Goal: Task Accomplishment & Management: Use online tool/utility

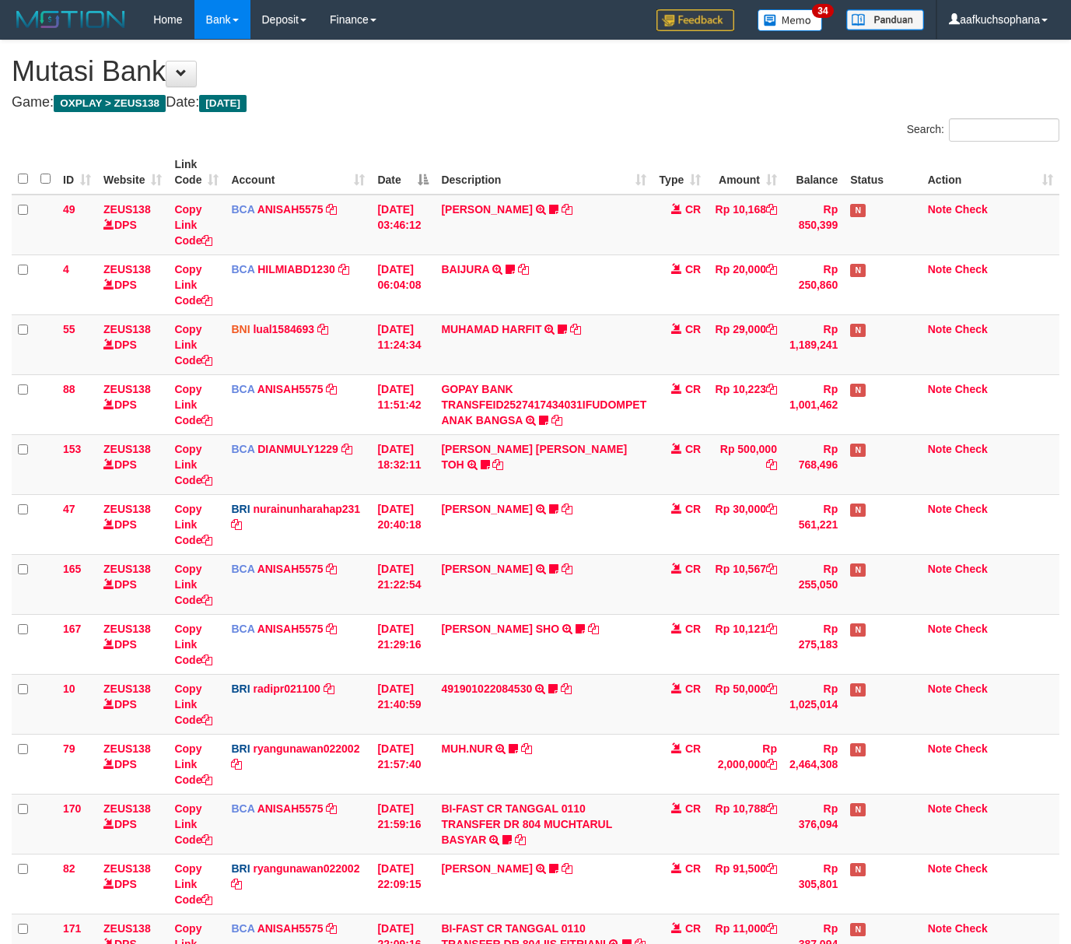
scroll to position [337, 0]
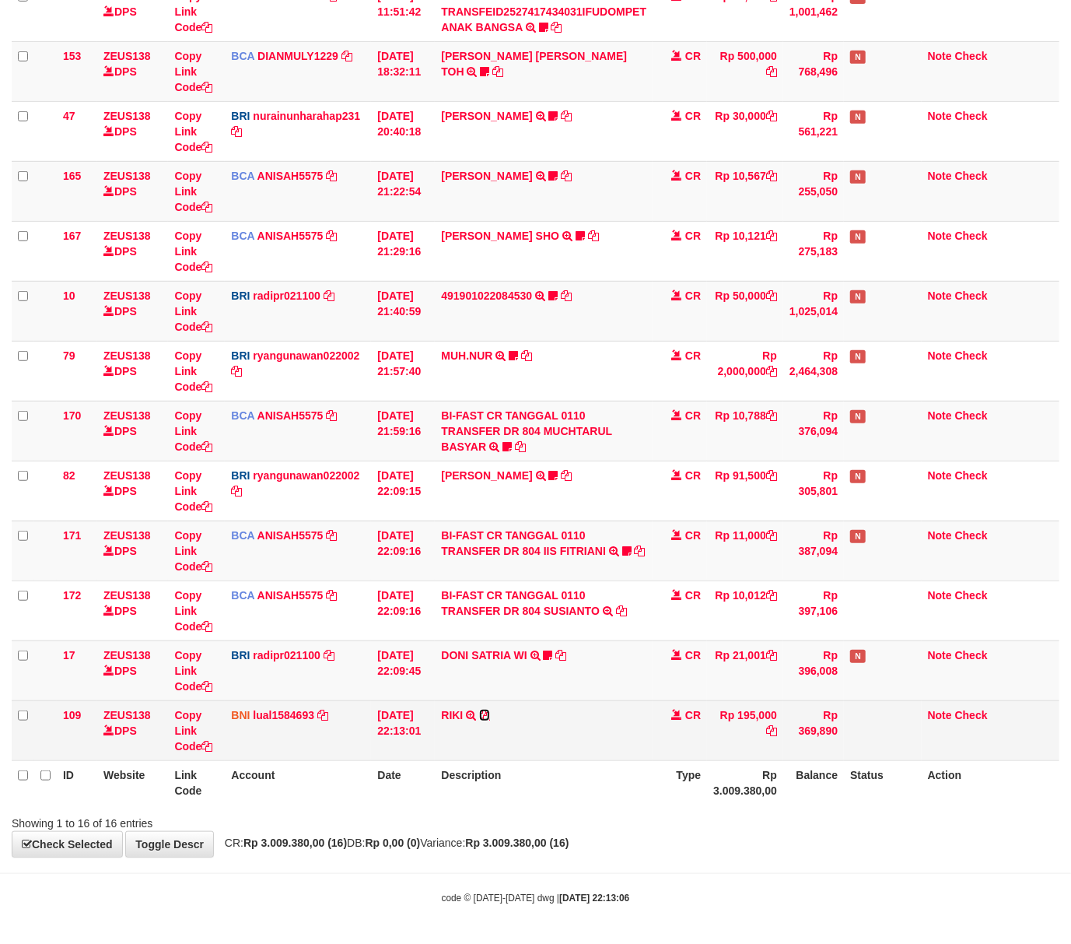
click at [485, 714] on icon at bounding box center [484, 715] width 11 height 11
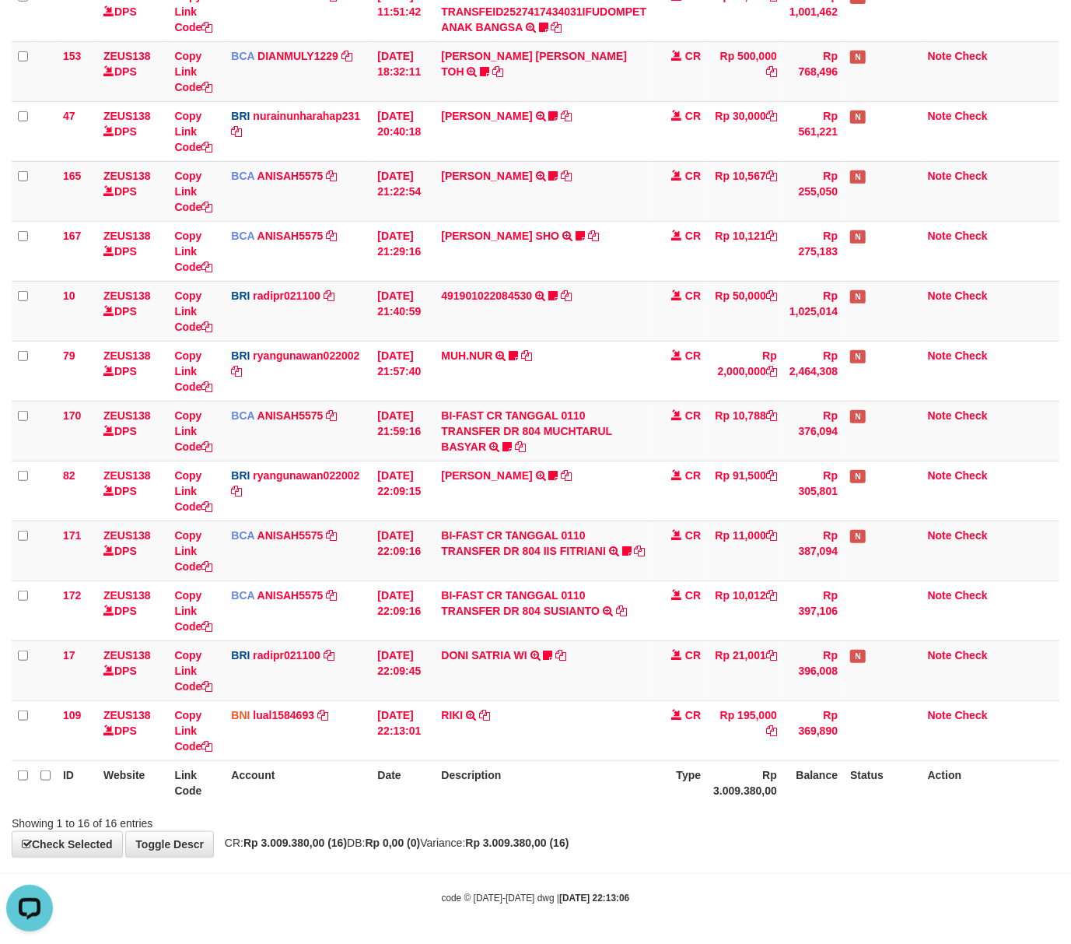
scroll to position [0, 0]
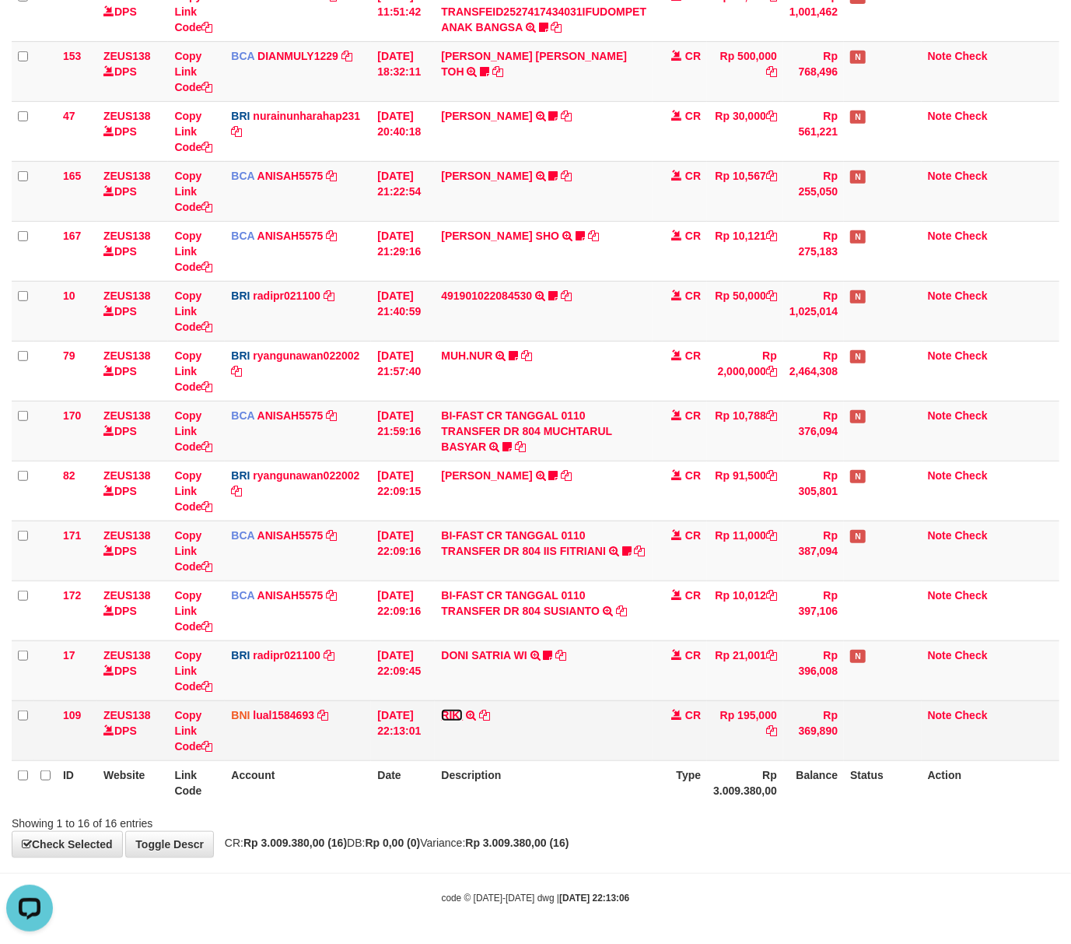
click at [459, 713] on link "RIKI" at bounding box center [452, 715] width 22 height 12
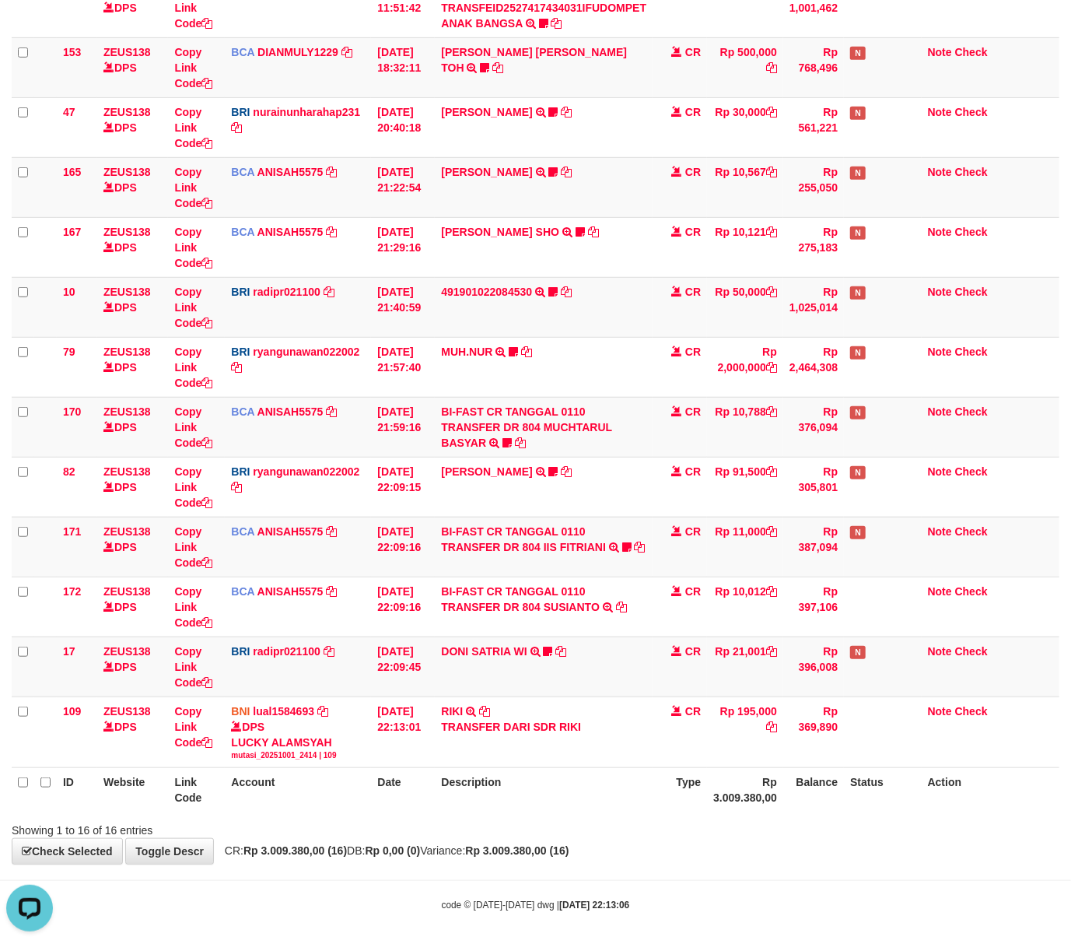
drag, startPoint x: 639, startPoint y: 850, endPoint x: 632, endPoint y: 853, distance: 8.1
click at [632, 853] on div "**********" at bounding box center [535, 254] width 1071 height 1221
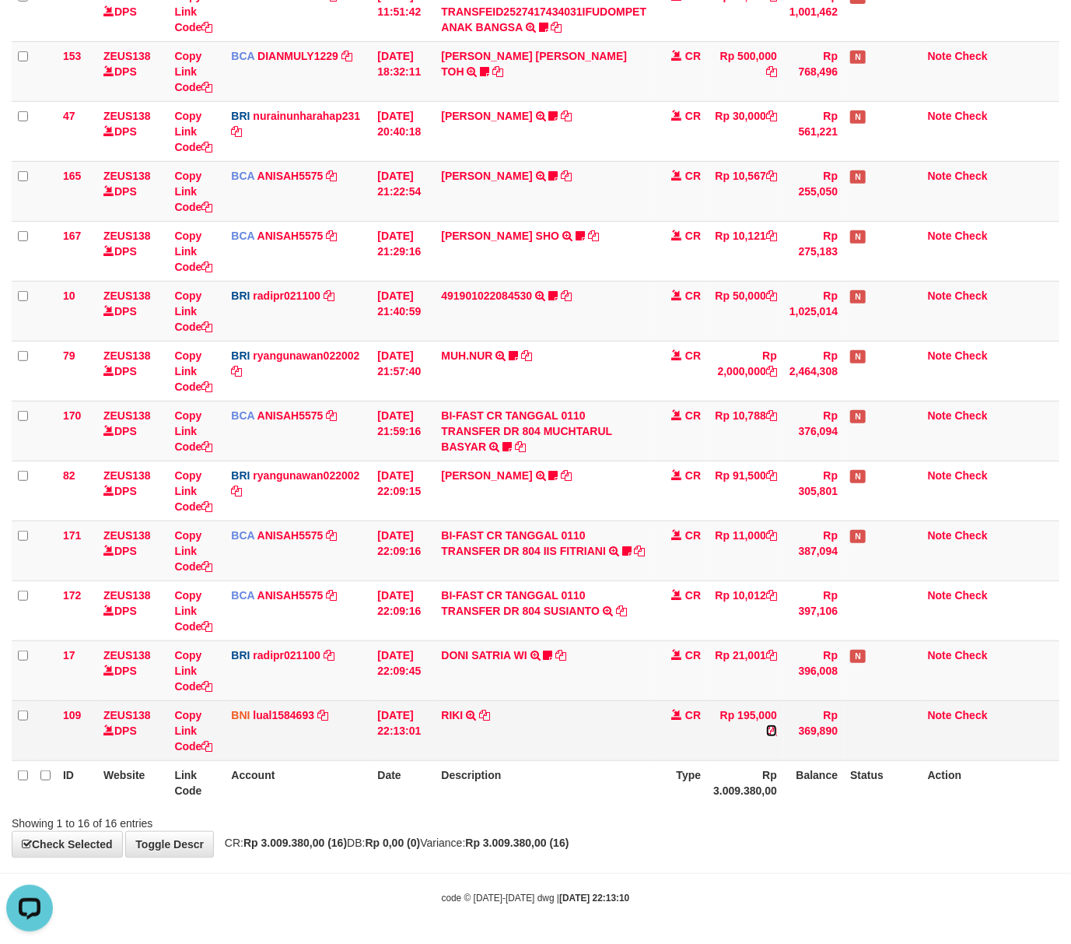
click at [776, 730] on icon at bounding box center [771, 730] width 11 height 11
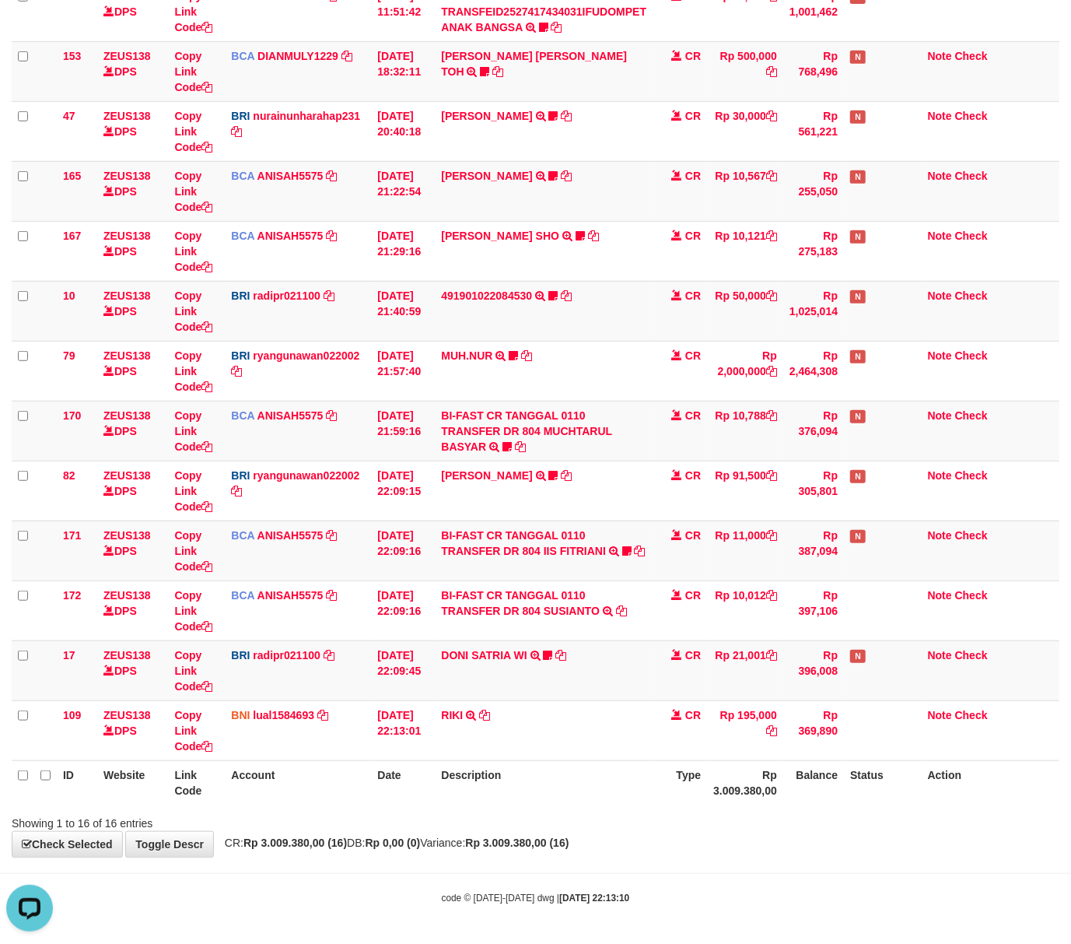
click at [583, 778] on th "Description" at bounding box center [544, 782] width 218 height 44
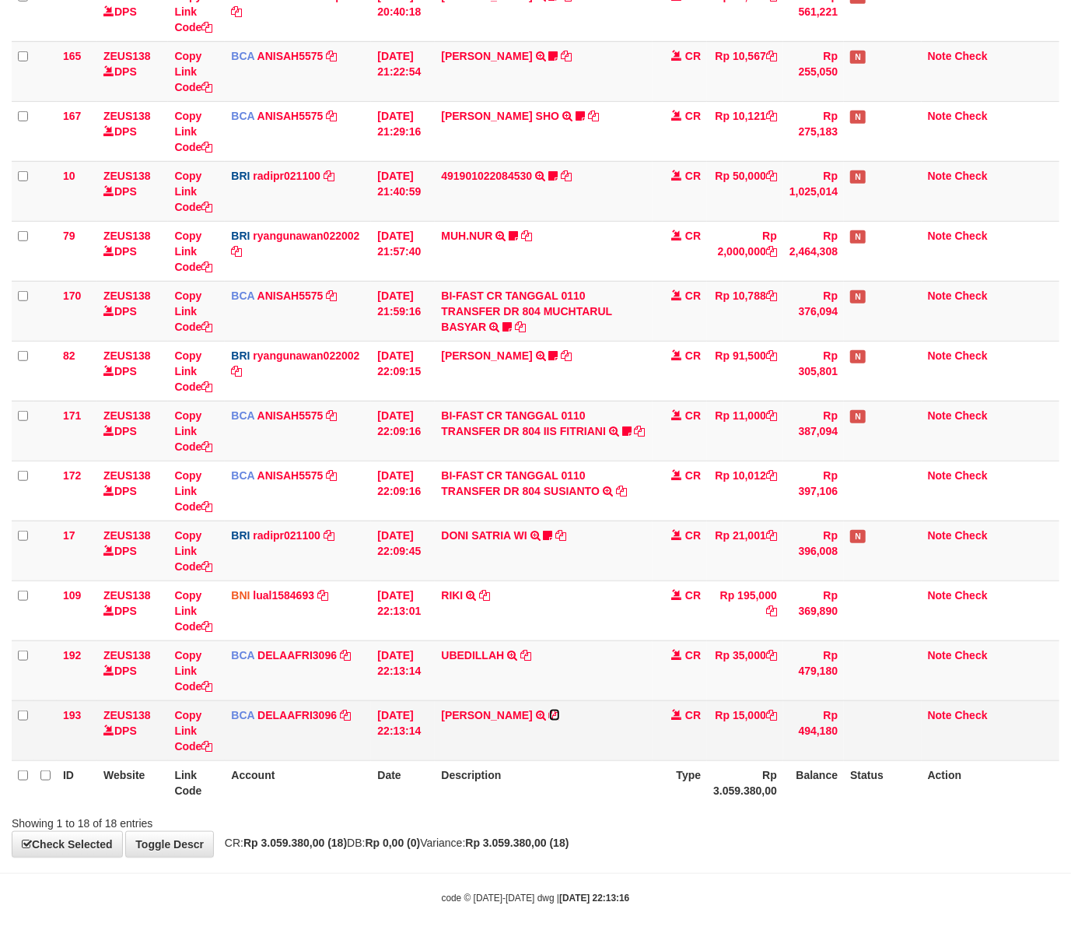
click at [552, 717] on icon at bounding box center [554, 715] width 11 height 11
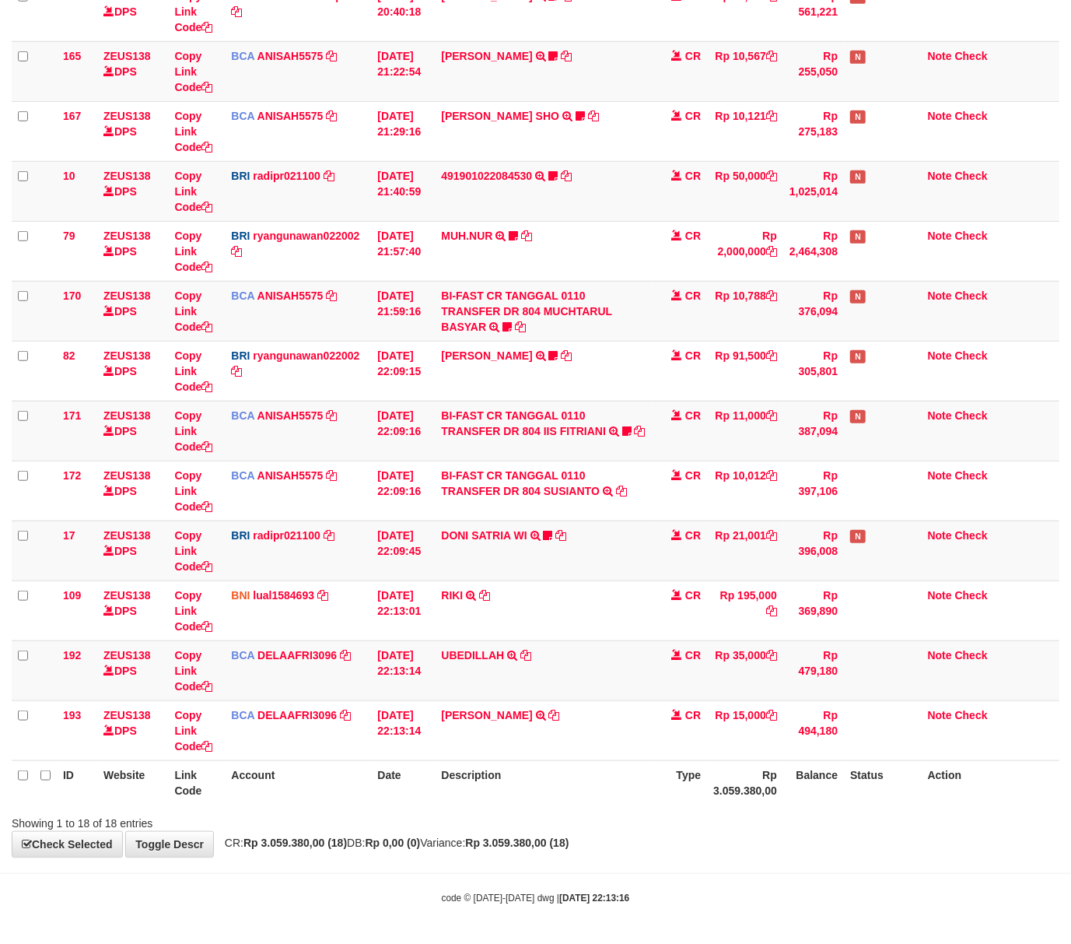
click at [452, 775] on th "Description" at bounding box center [544, 782] width 218 height 44
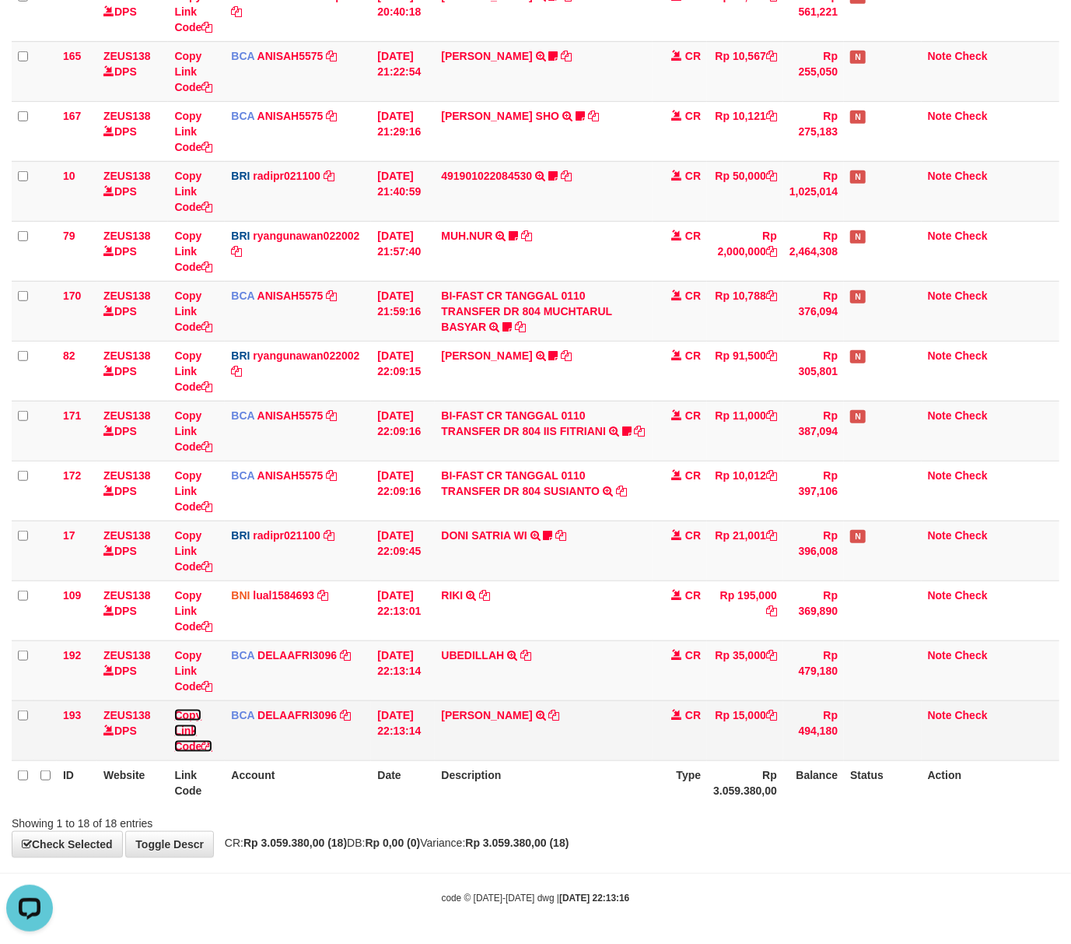
click at [205, 741] on icon at bounding box center [206, 746] width 11 height 11
click at [207, 741] on icon at bounding box center [206, 746] width 11 height 11
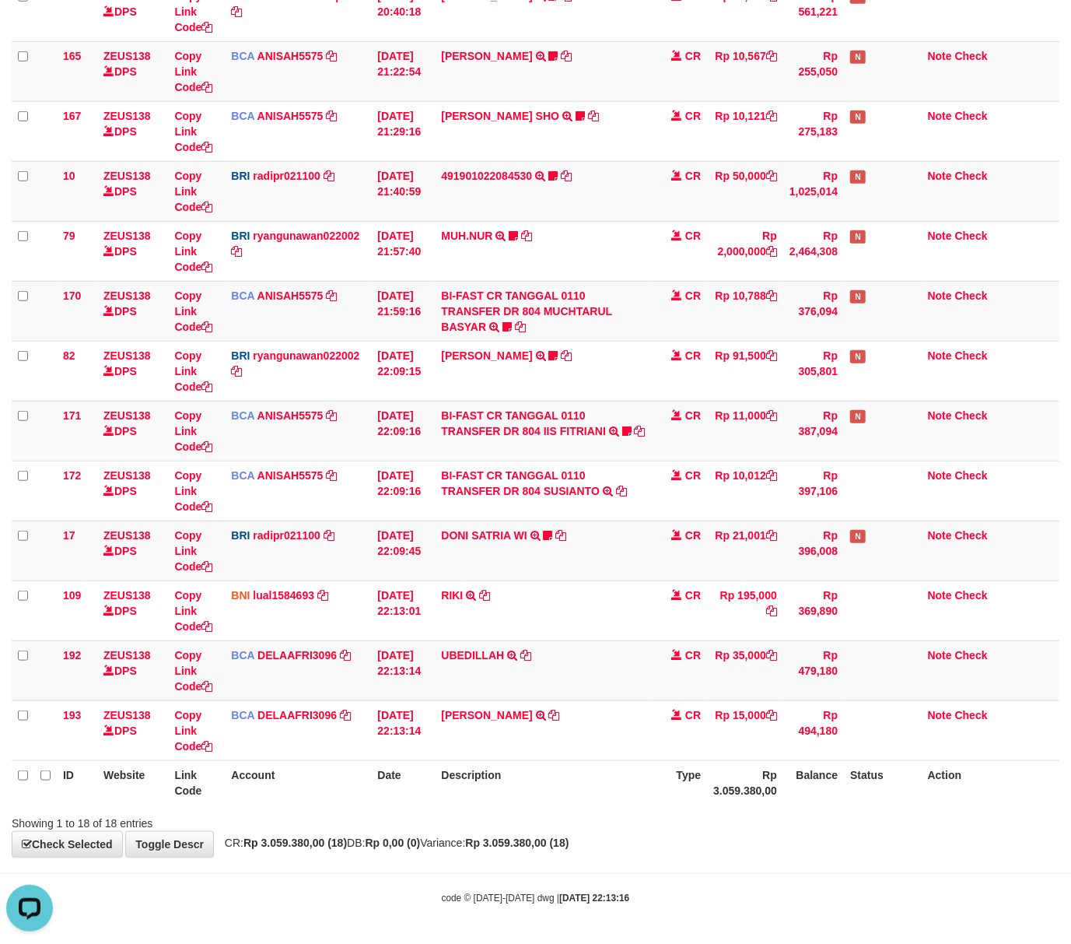
click at [349, 871] on body "Toggle navigation Home Bank Account List Load By Website Group [OXPLAY] ZEUS138…" at bounding box center [535, 215] width 1071 height 1456
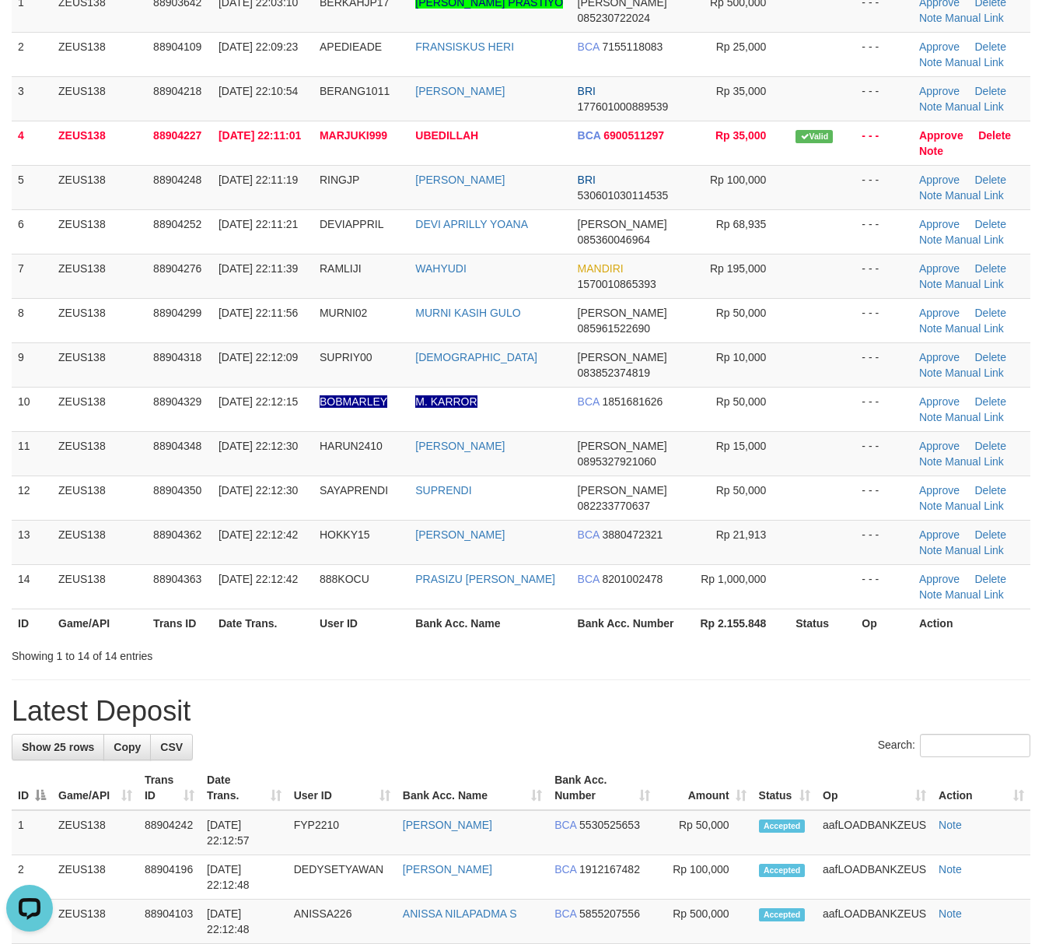
drag, startPoint x: 658, startPoint y: 685, endPoint x: 674, endPoint y: 676, distance: 18.1
click at [658, 685] on div "**********" at bounding box center [521, 928] width 1042 height 2189
drag, startPoint x: 965, startPoint y: 464, endPoint x: 919, endPoint y: 453, distance: 47.9
click at [965, 464] on link "Manual Link" at bounding box center [974, 461] width 59 height 12
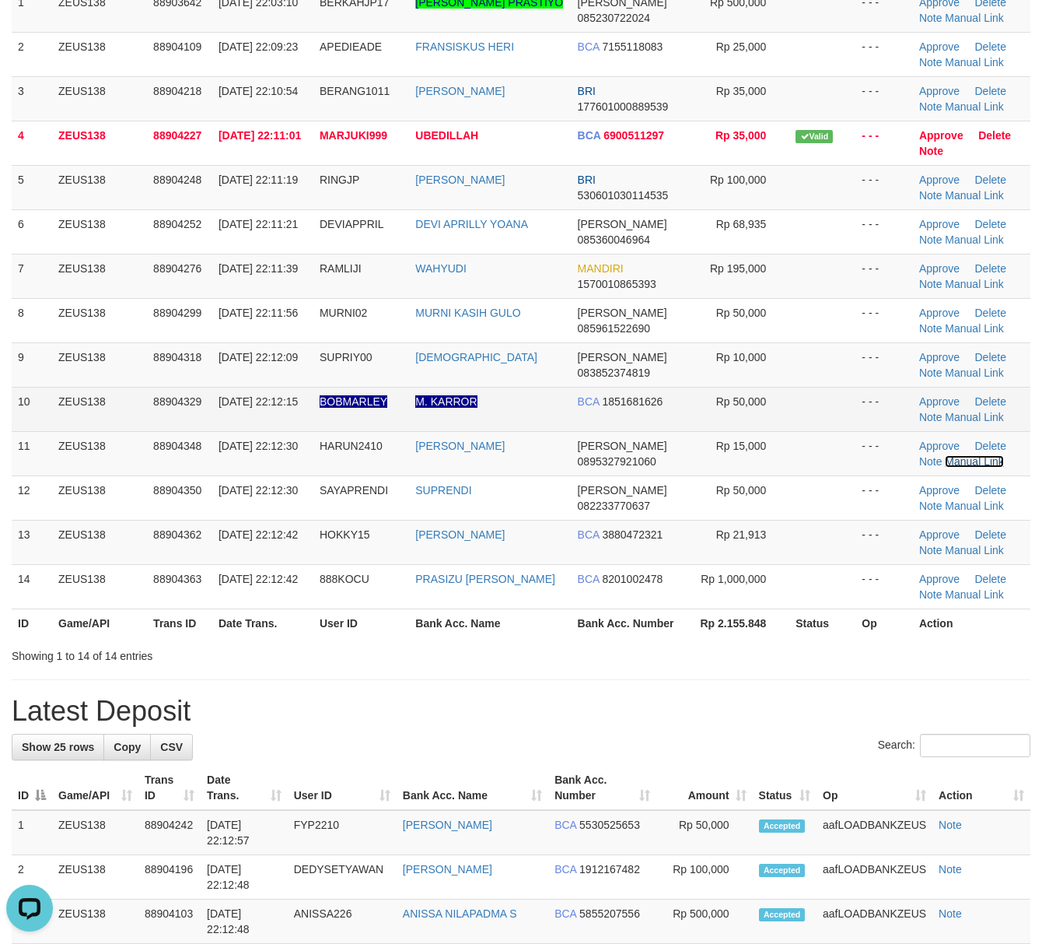
click at [945, 455] on link "Manual Link" at bounding box center [974, 461] width 59 height 12
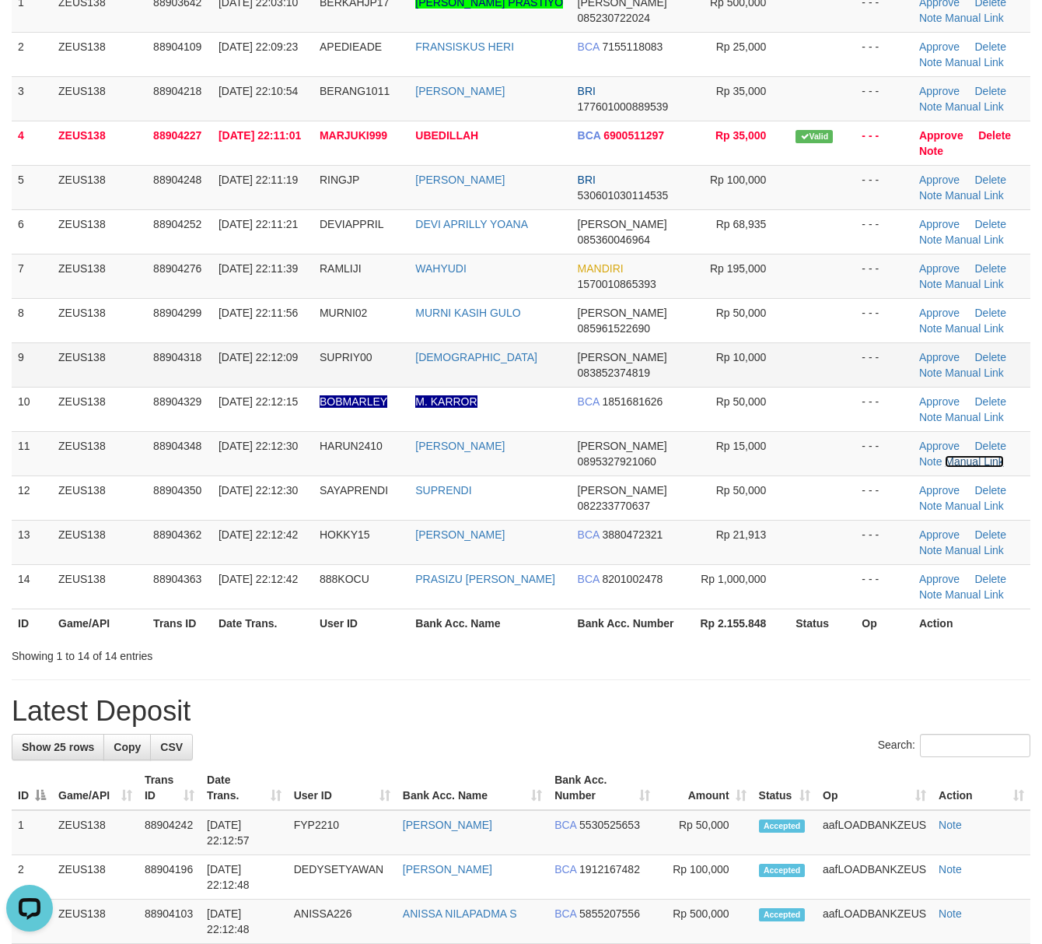
click at [945, 455] on link "Manual Link" at bounding box center [974, 461] width 59 height 12
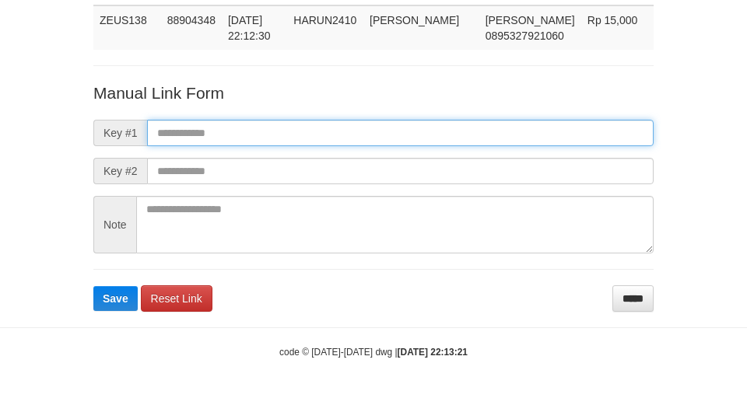
scroll to position [114, 0]
click at [456, 129] on input "text" at bounding box center [400, 133] width 506 height 26
paste input "**********"
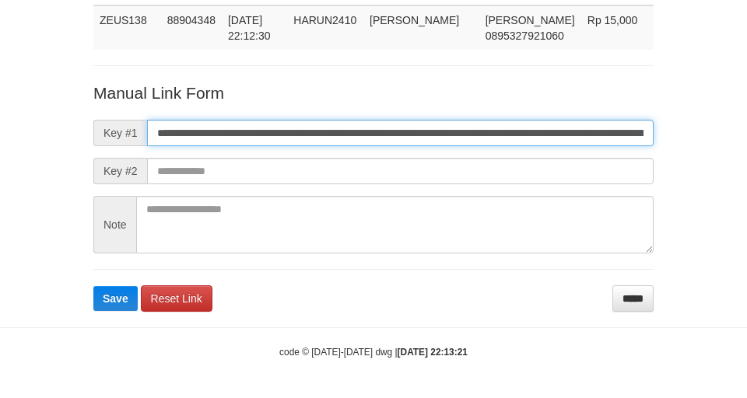
scroll to position [0, 1042]
type input "**********"
click at [93, 286] on button "Save" at bounding box center [115, 298] width 44 height 25
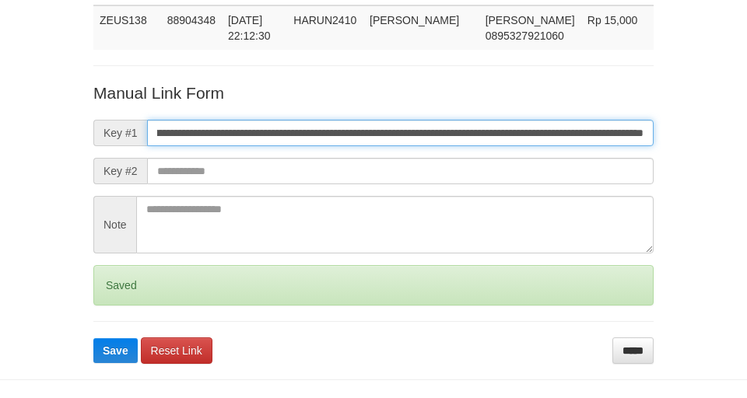
click at [93, 338] on button "Save" at bounding box center [115, 350] width 44 height 25
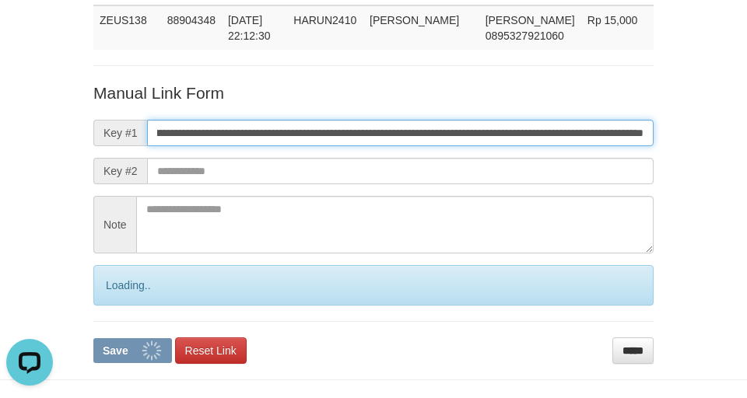
click at [93, 338] on button "Save" at bounding box center [132, 350] width 79 height 25
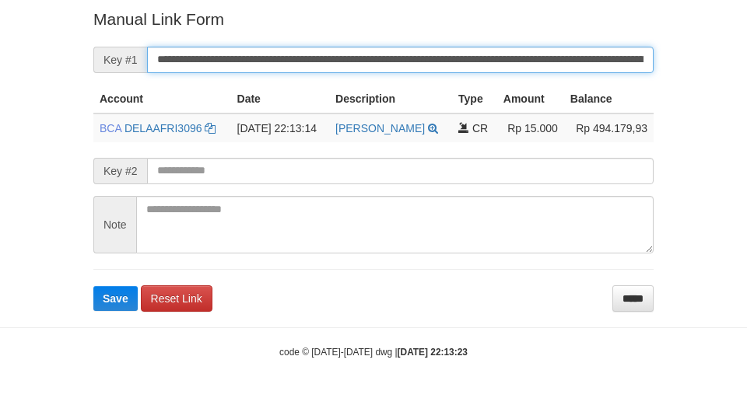
click at [440, 63] on input "**********" at bounding box center [400, 60] width 506 height 26
click at [93, 286] on button "Save" at bounding box center [115, 298] width 44 height 25
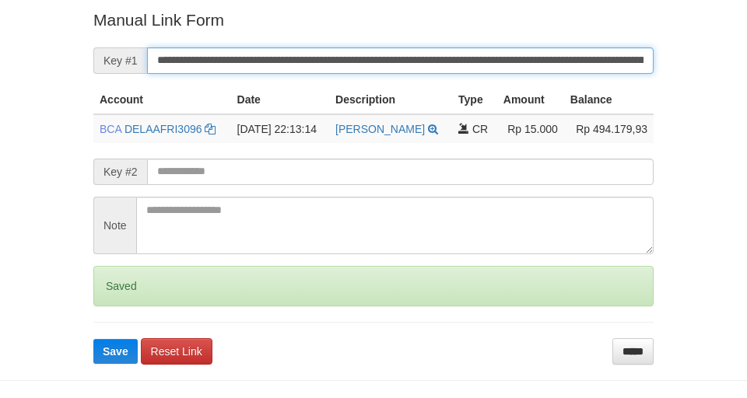
click at [93, 339] on button "Save" at bounding box center [115, 351] width 44 height 25
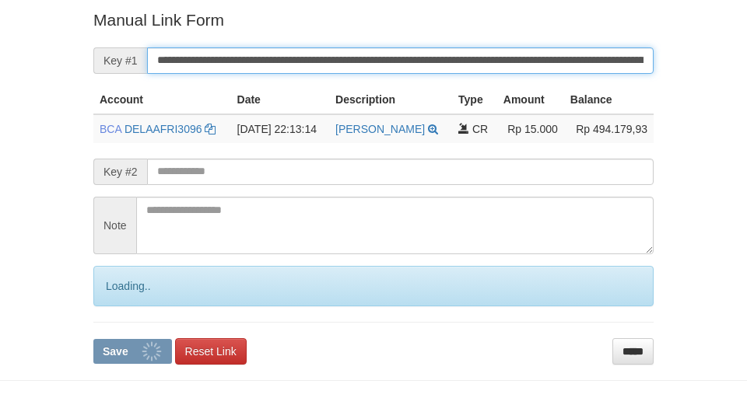
click at [93, 339] on button "Save" at bounding box center [132, 351] width 79 height 25
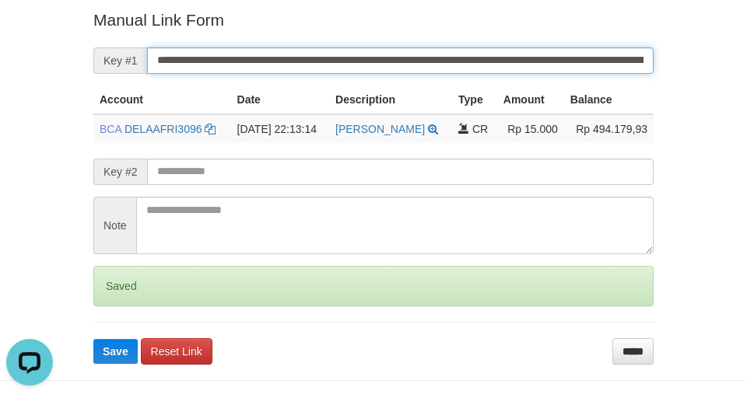
click at [93, 339] on button "Save" at bounding box center [115, 351] width 44 height 25
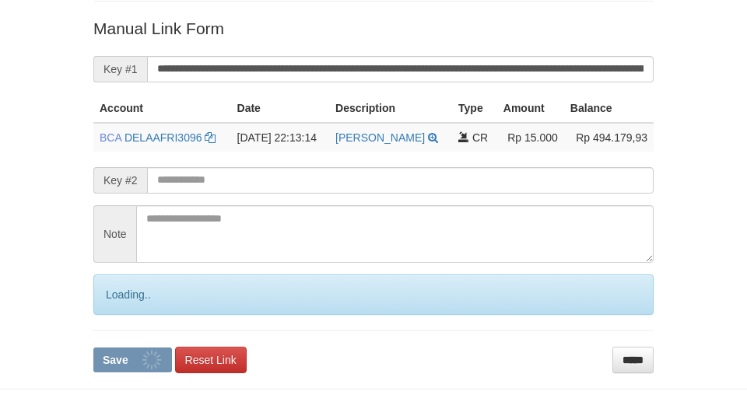
click at [93, 348] on button "Save" at bounding box center [132, 360] width 79 height 25
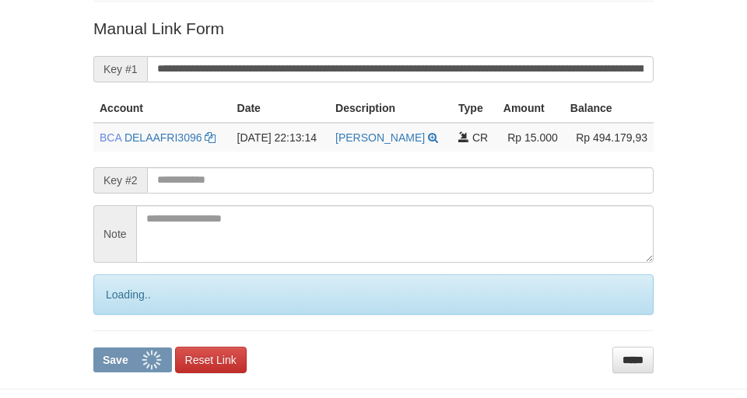
scroll to position [305, 0]
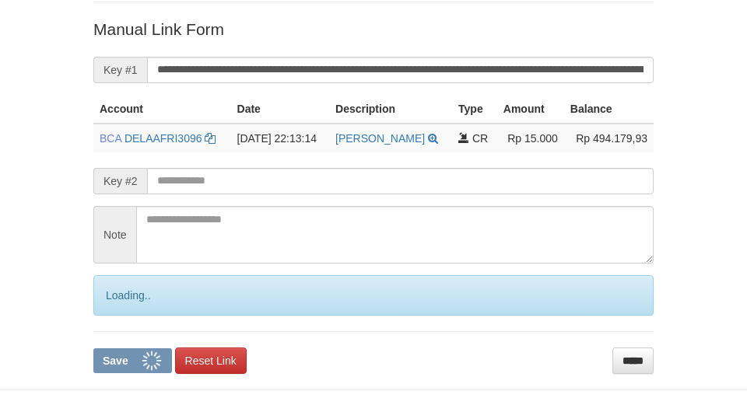
click at [93, 349] on button "Save" at bounding box center [132, 361] width 79 height 25
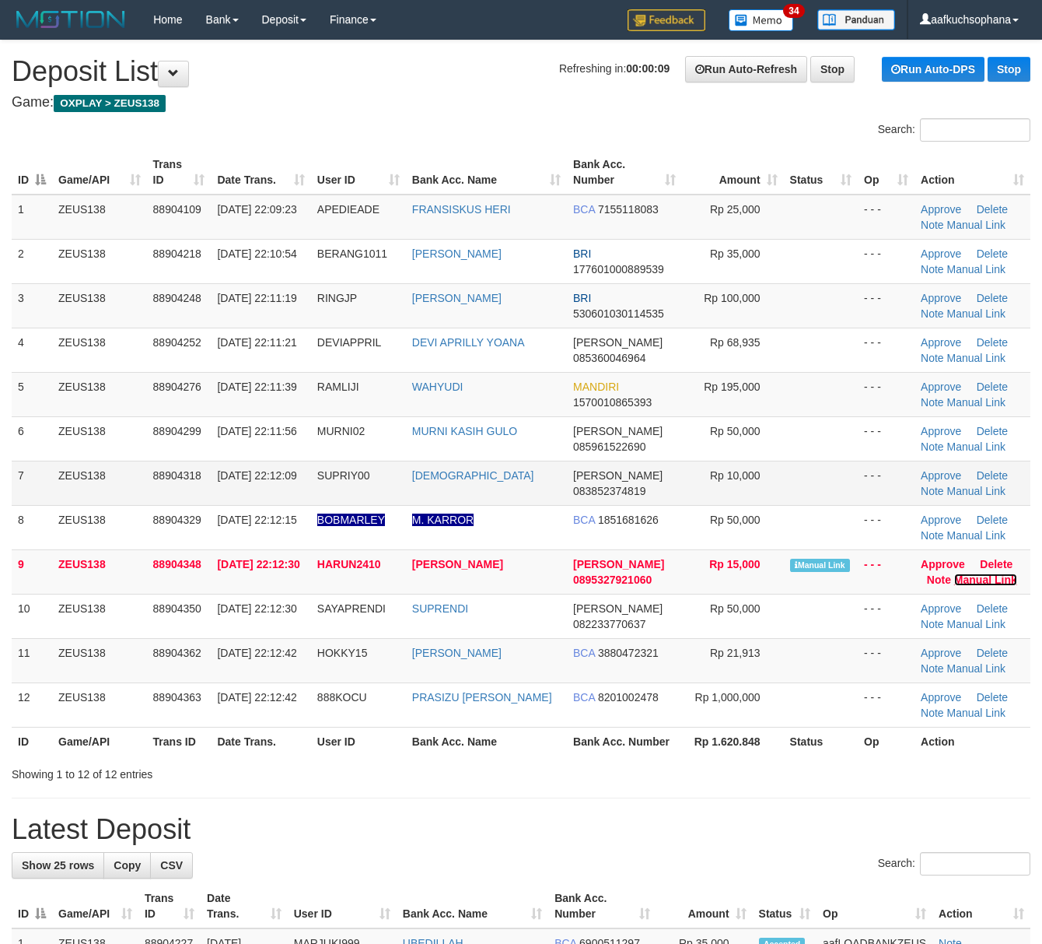
drag, startPoint x: 976, startPoint y: 577, endPoint x: 636, endPoint y: 481, distance: 353.4
click at [974, 577] on link "Manual Link" at bounding box center [986, 579] width 63 height 12
drag, startPoint x: 722, startPoint y: 745, endPoint x: 1056, endPoint y: 756, distance: 334.7
click at [728, 745] on th "Rp 1.620.848" at bounding box center [732, 741] width 101 height 29
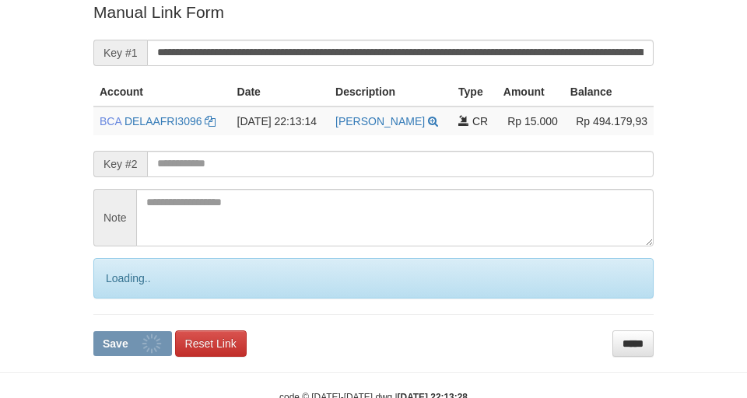
click at [93, 331] on button "Save" at bounding box center [132, 343] width 79 height 25
click at [480, 59] on input "**********" at bounding box center [400, 53] width 506 height 26
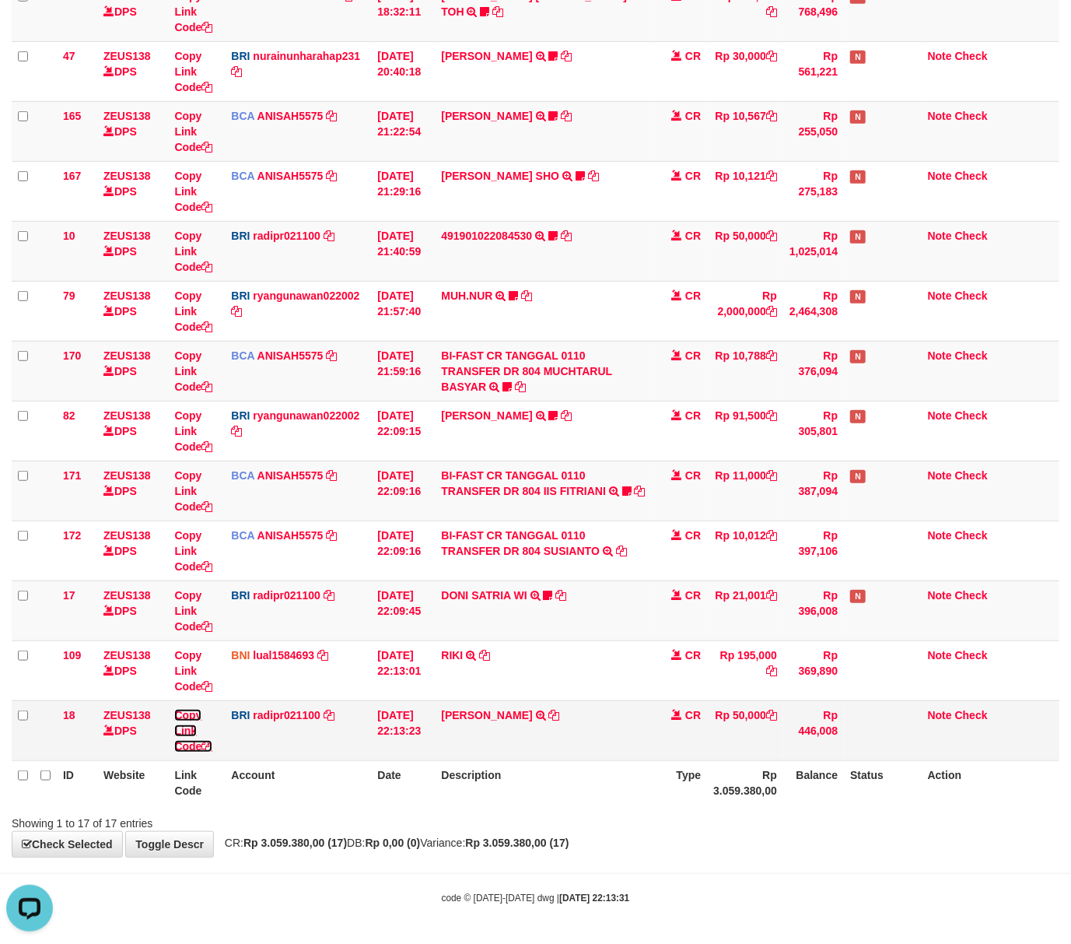
click at [207, 745] on icon at bounding box center [206, 746] width 11 height 11
drag, startPoint x: 207, startPoint y: 745, endPoint x: 89, endPoint y: 699, distance: 126.8
click at [206, 742] on icon at bounding box center [206, 746] width 11 height 11
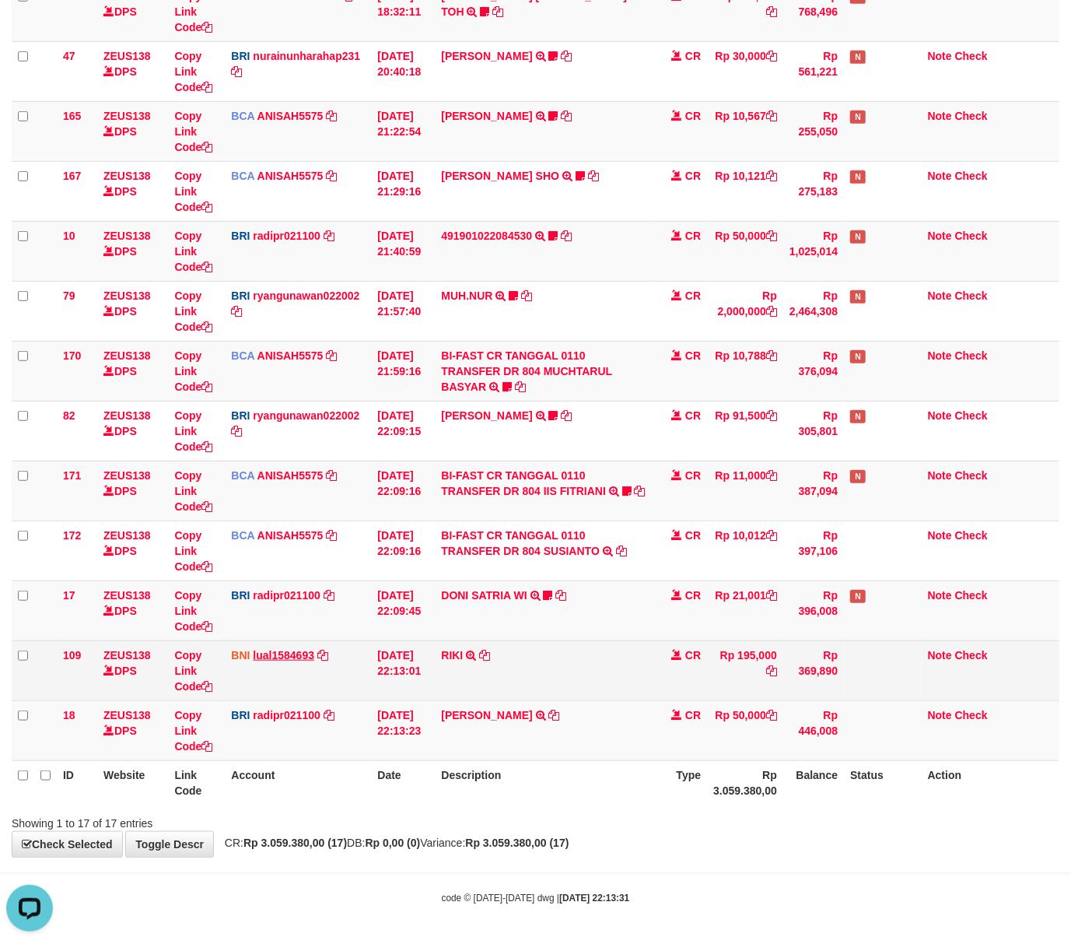
drag, startPoint x: 333, startPoint y: 677, endPoint x: 265, endPoint y: 655, distance: 71.8
click at [300, 668] on td "BNI lual1584693 DPS LUCKY ALAMSYAH mutasi_20251001_2414 | 109 mutasi_20251001_2…" at bounding box center [298, 670] width 146 height 60
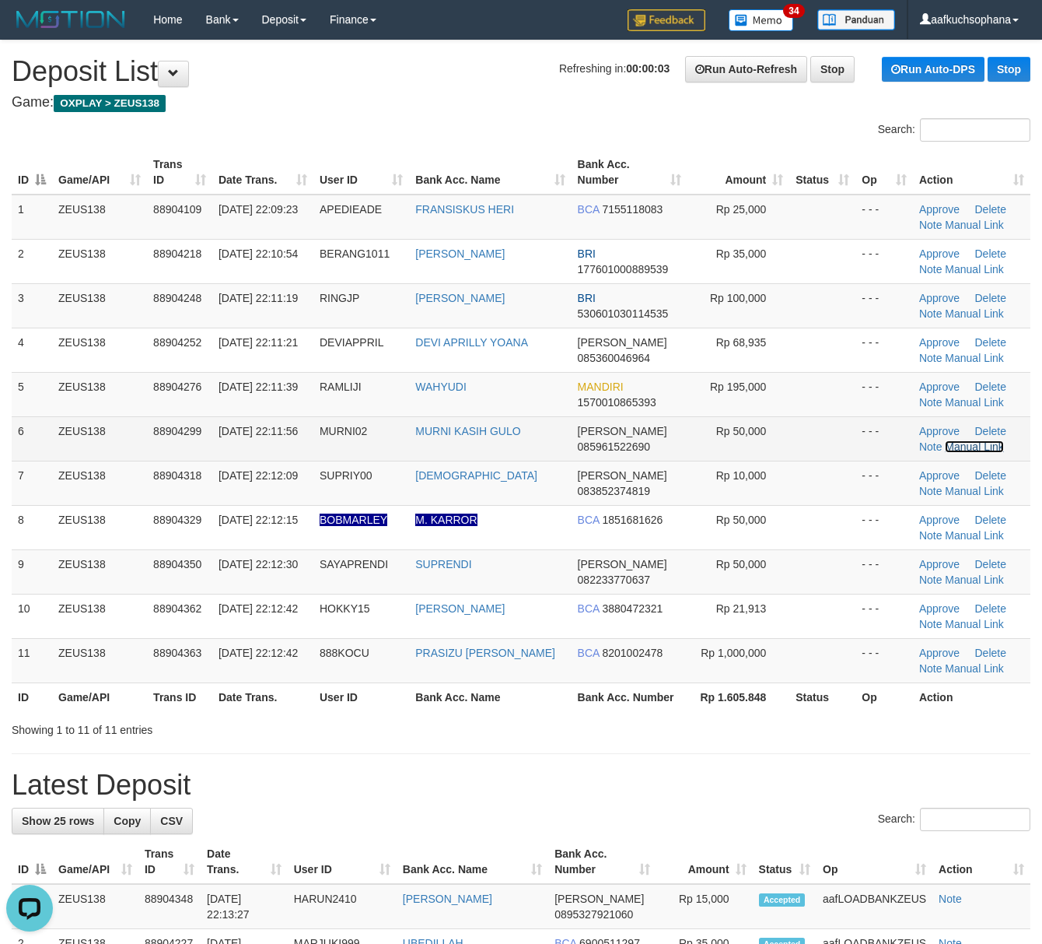
click at [965, 447] on link "Manual Link" at bounding box center [974, 446] width 59 height 12
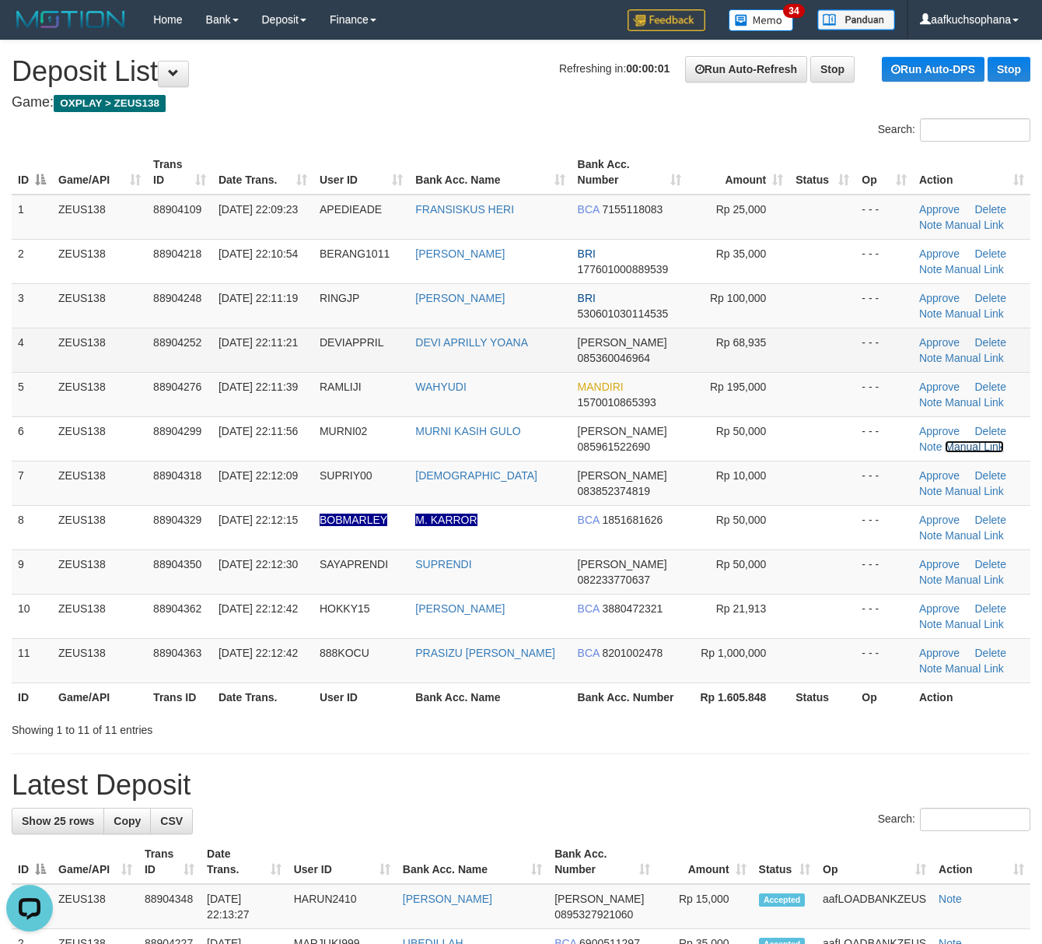
click at [945, 440] on link "Manual Link" at bounding box center [974, 446] width 59 height 12
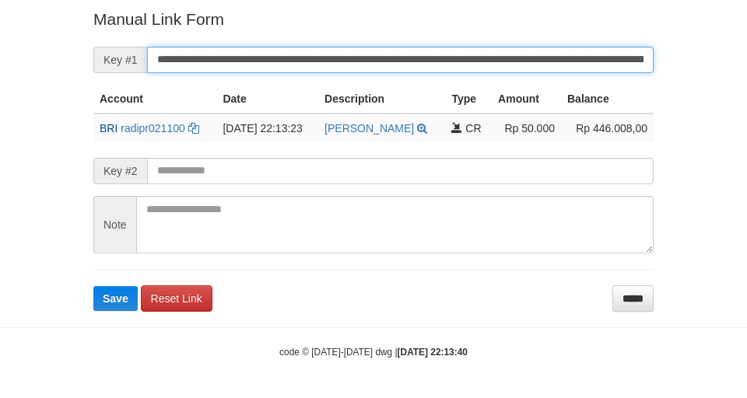
click at [93, 286] on button "Save" at bounding box center [115, 298] width 44 height 25
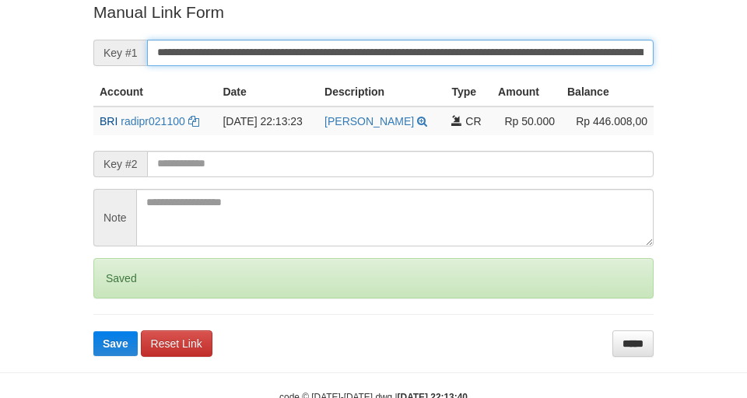
click at [93, 331] on button "Save" at bounding box center [115, 343] width 44 height 25
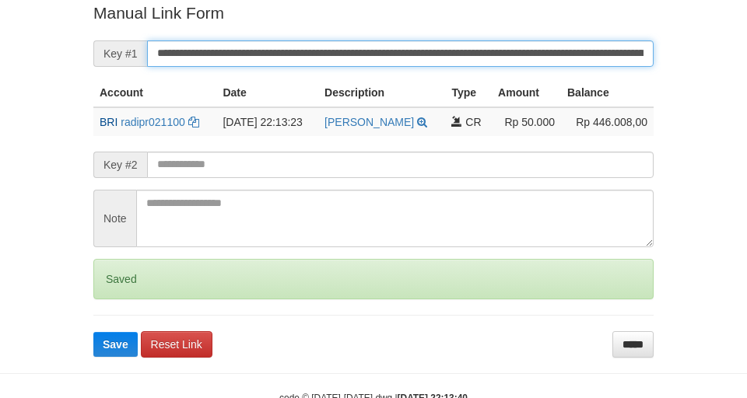
click at [93, 332] on button "Save" at bounding box center [115, 344] width 44 height 25
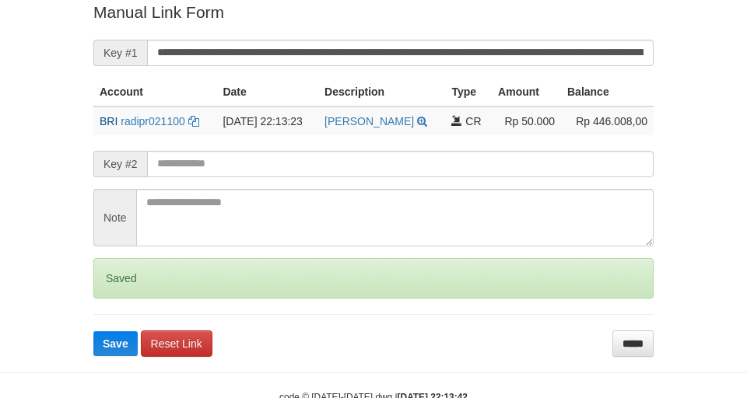
scroll to position [321, 0]
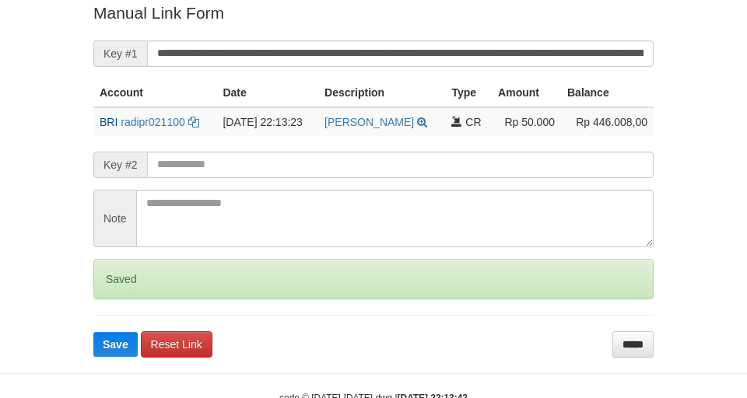
click at [93, 332] on button "Save" at bounding box center [115, 344] width 44 height 25
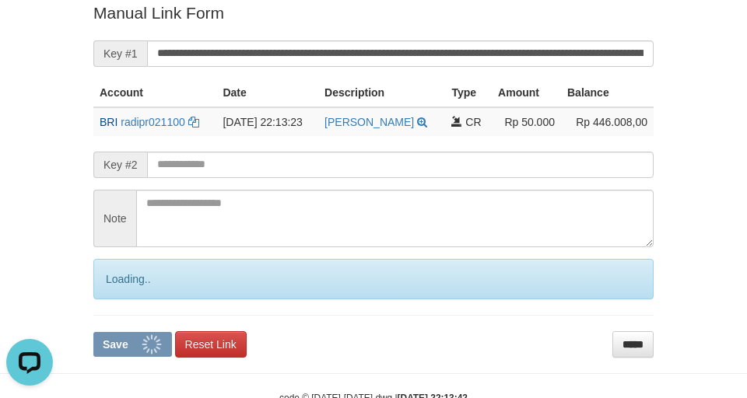
scroll to position [0, 0]
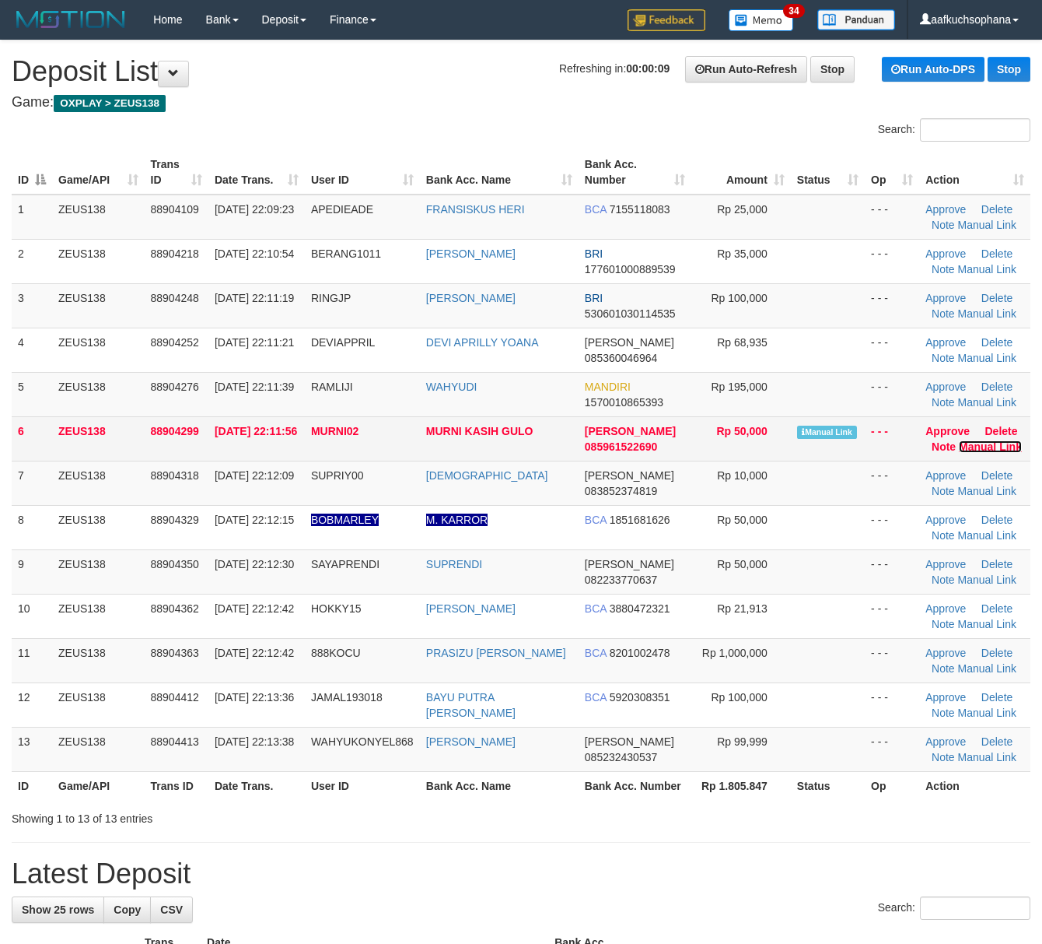
click at [959, 446] on link "Manual Link" at bounding box center [990, 446] width 63 height 12
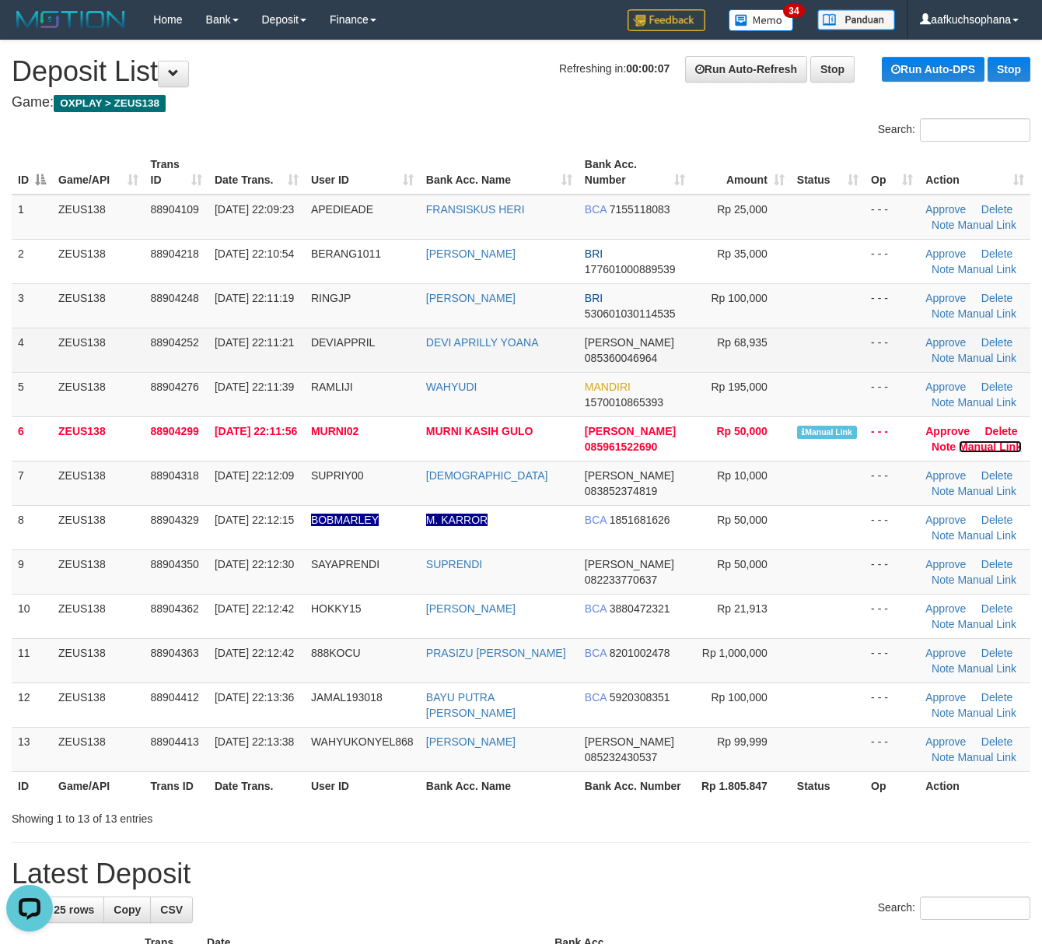
click at [959, 440] on link "Manual Link" at bounding box center [990, 446] width 63 height 12
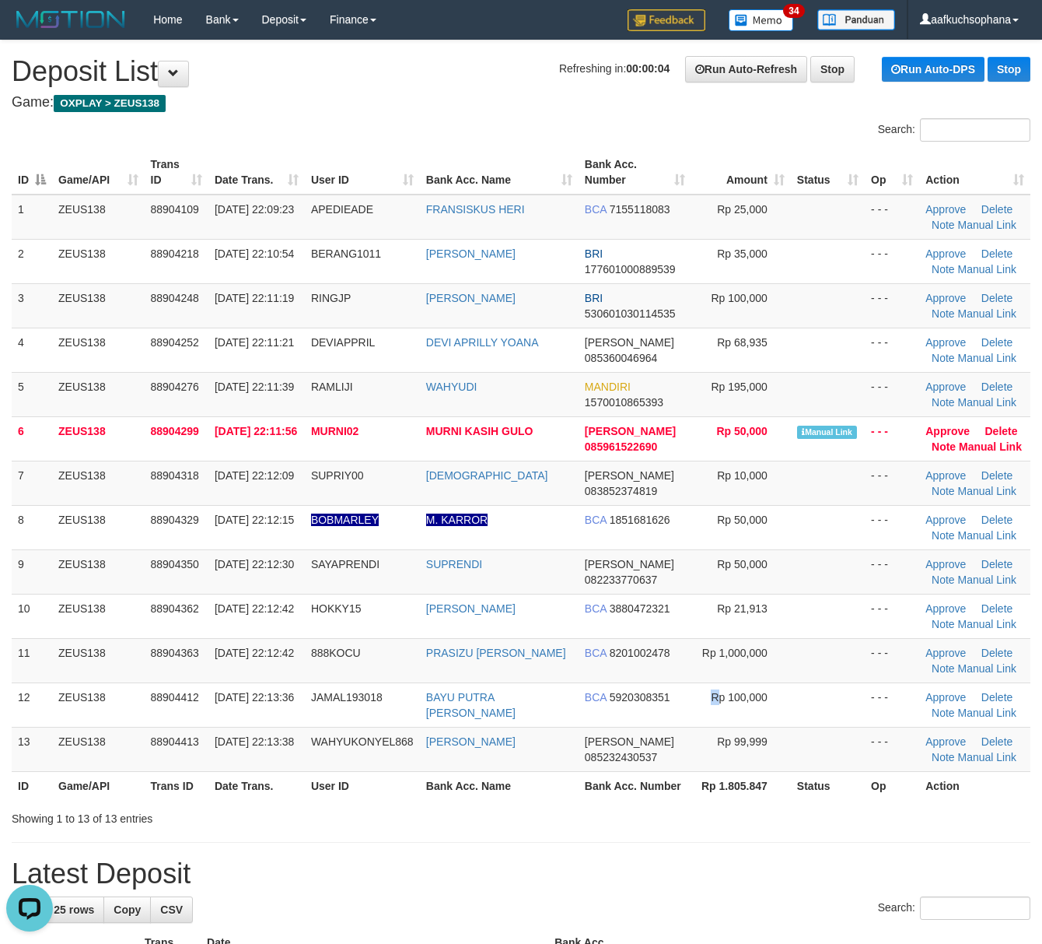
drag, startPoint x: 702, startPoint y: 702, endPoint x: 1052, endPoint y: 752, distance: 353.6
click at [706, 705] on td "Rp 100,000" at bounding box center [742, 704] width 100 height 44
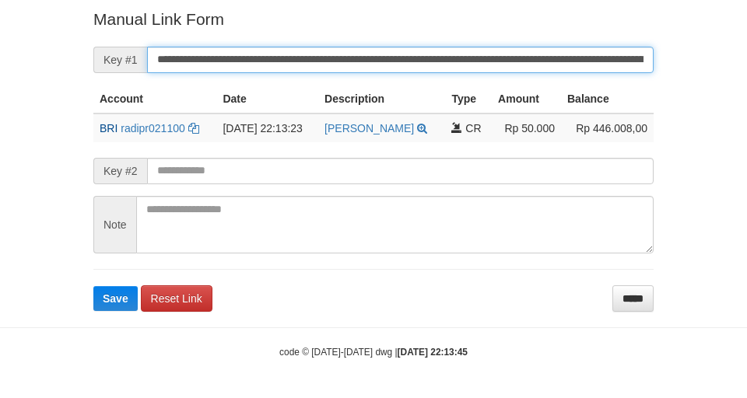
click at [93, 286] on button "Save" at bounding box center [115, 298] width 44 height 25
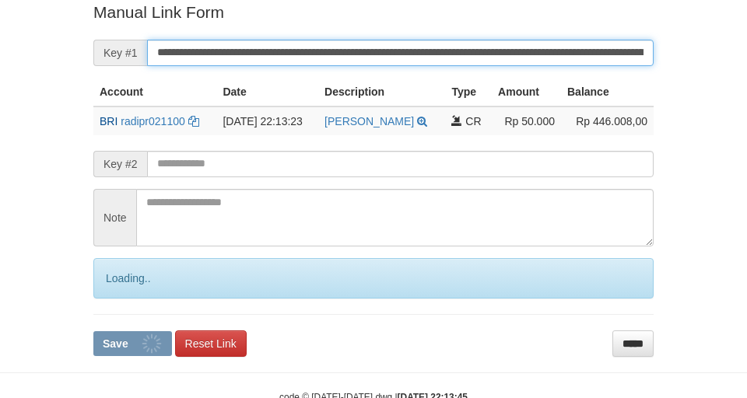
drag, startPoint x: 517, startPoint y: 70, endPoint x: 508, endPoint y: 57, distance: 15.8
click at [513, 66] on form "**********" at bounding box center [373, 179] width 560 height 356
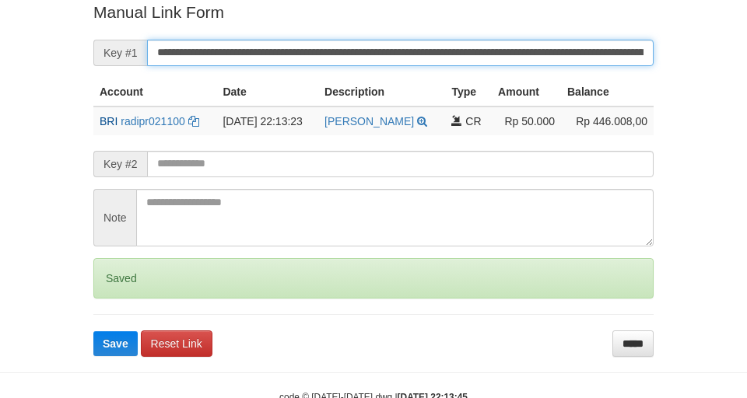
click at [93, 331] on button "Save" at bounding box center [115, 343] width 44 height 25
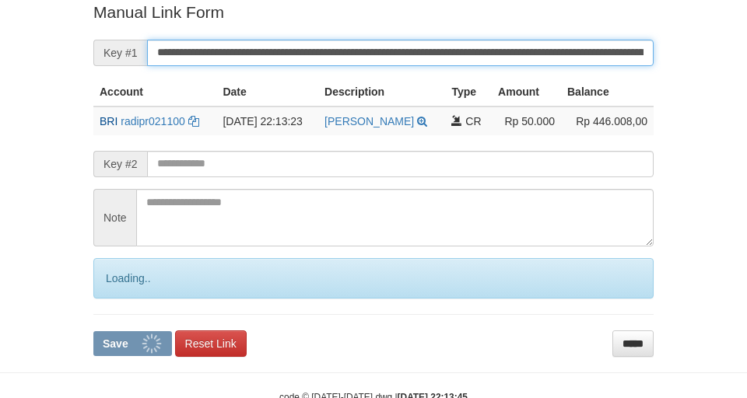
click at [93, 331] on button "Save" at bounding box center [132, 343] width 79 height 25
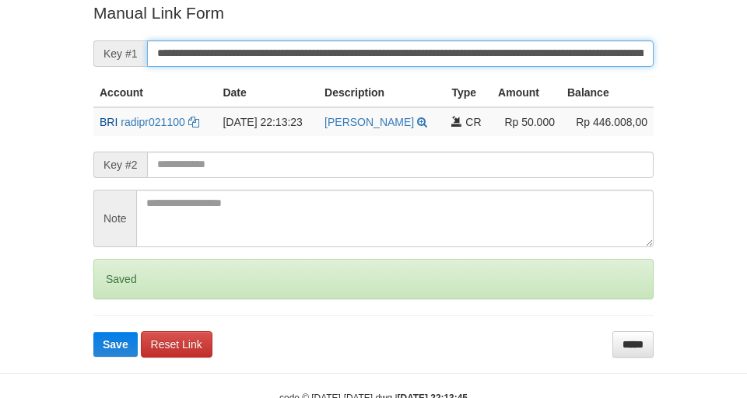
click at [93, 332] on button "Save" at bounding box center [115, 344] width 44 height 25
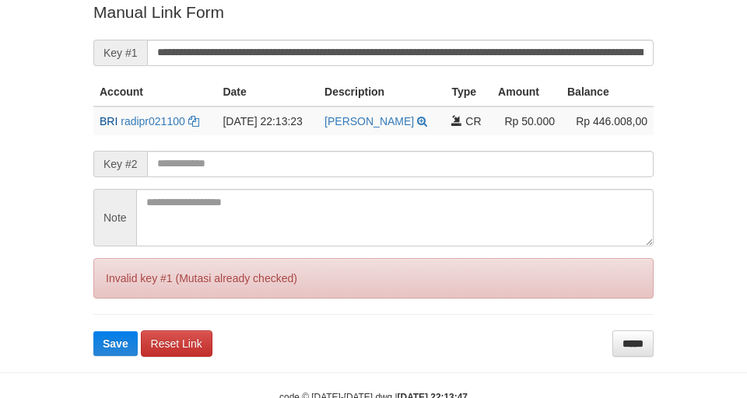
click at [93, 331] on button "Save" at bounding box center [115, 343] width 44 height 25
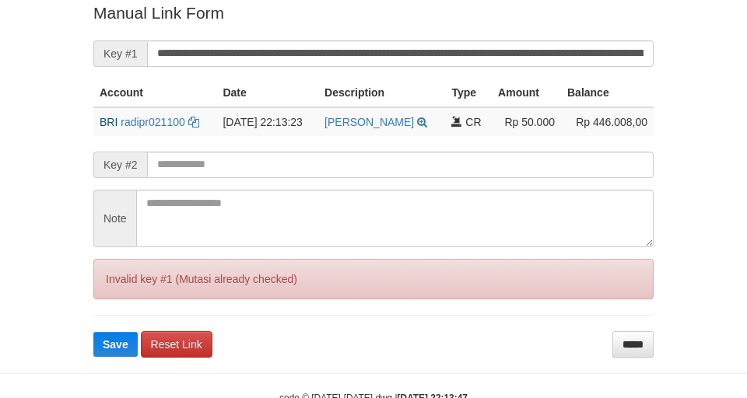
click at [511, 54] on input "**********" at bounding box center [400, 53] width 506 height 26
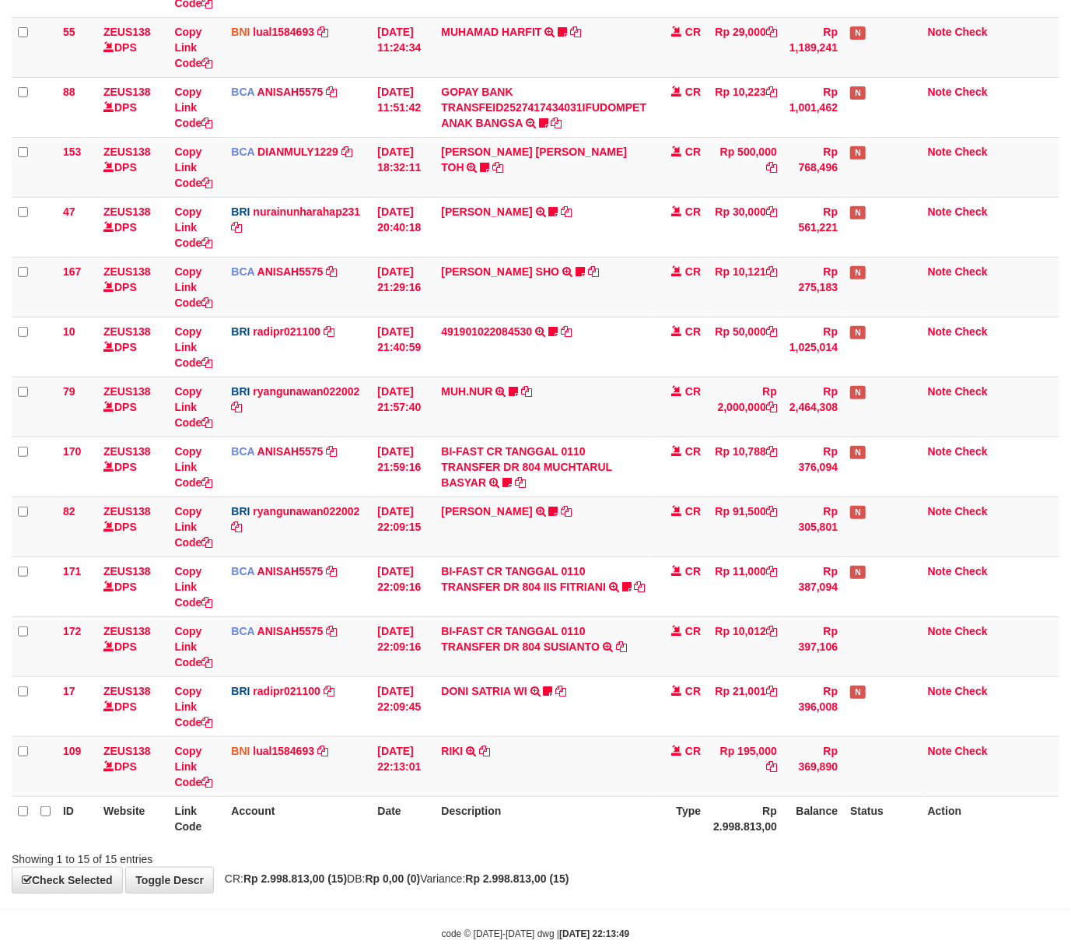
scroll to position [337, 0]
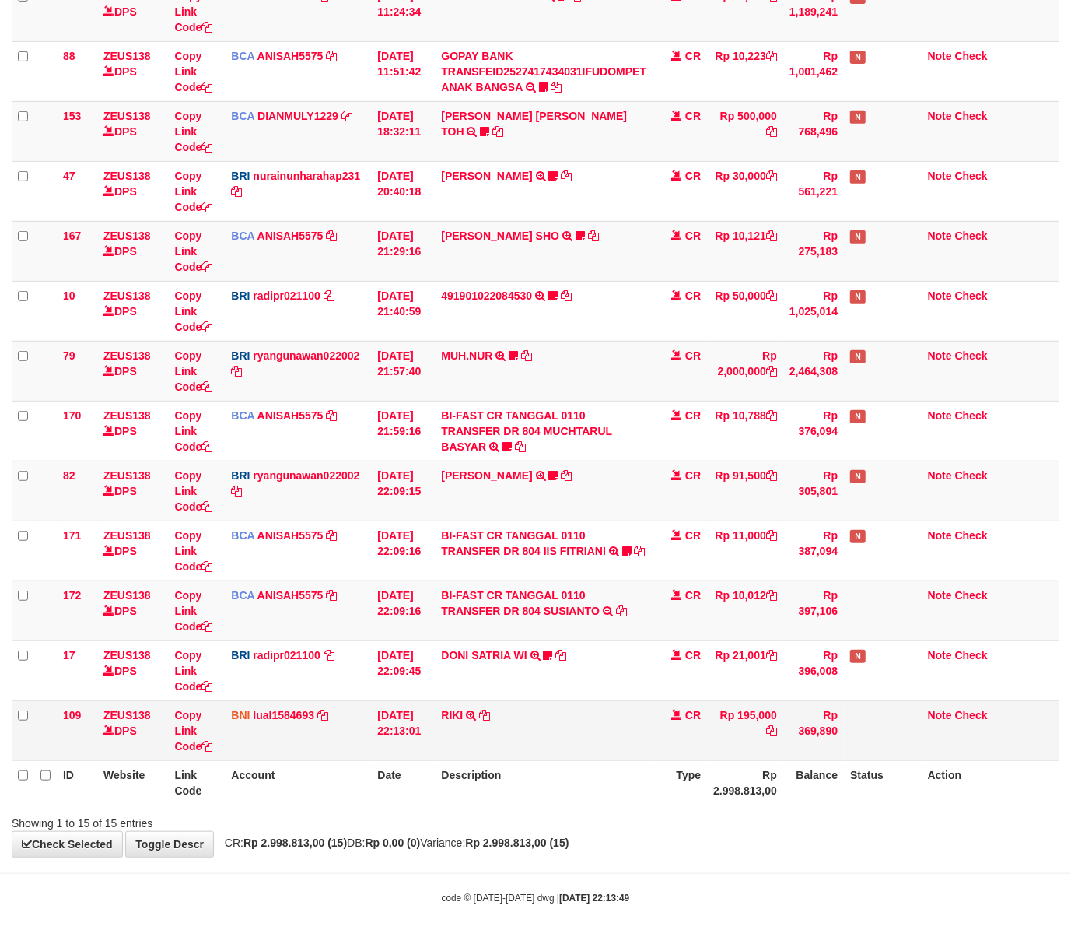
drag, startPoint x: 689, startPoint y: 753, endPoint x: 103, endPoint y: 716, distance: 587.8
click at [682, 751] on td "CR" at bounding box center [680, 730] width 54 height 60
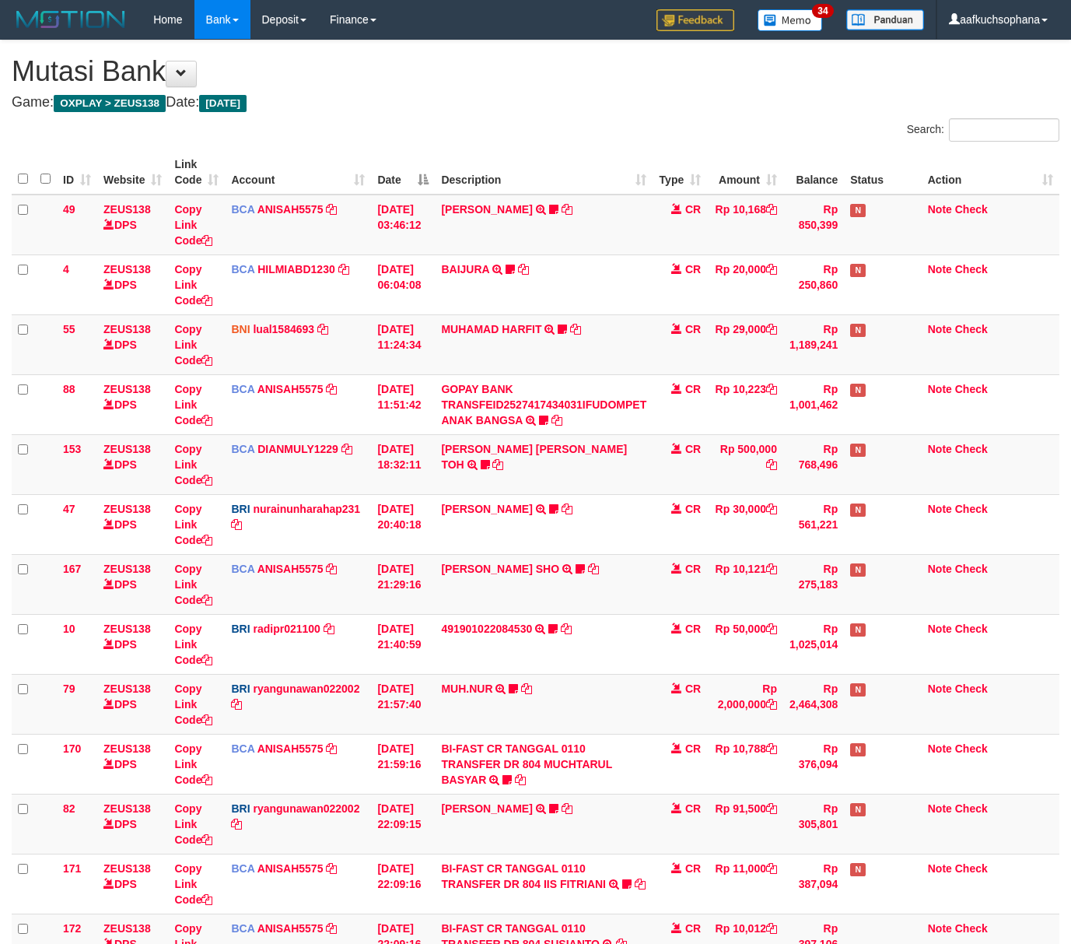
scroll to position [337, 0]
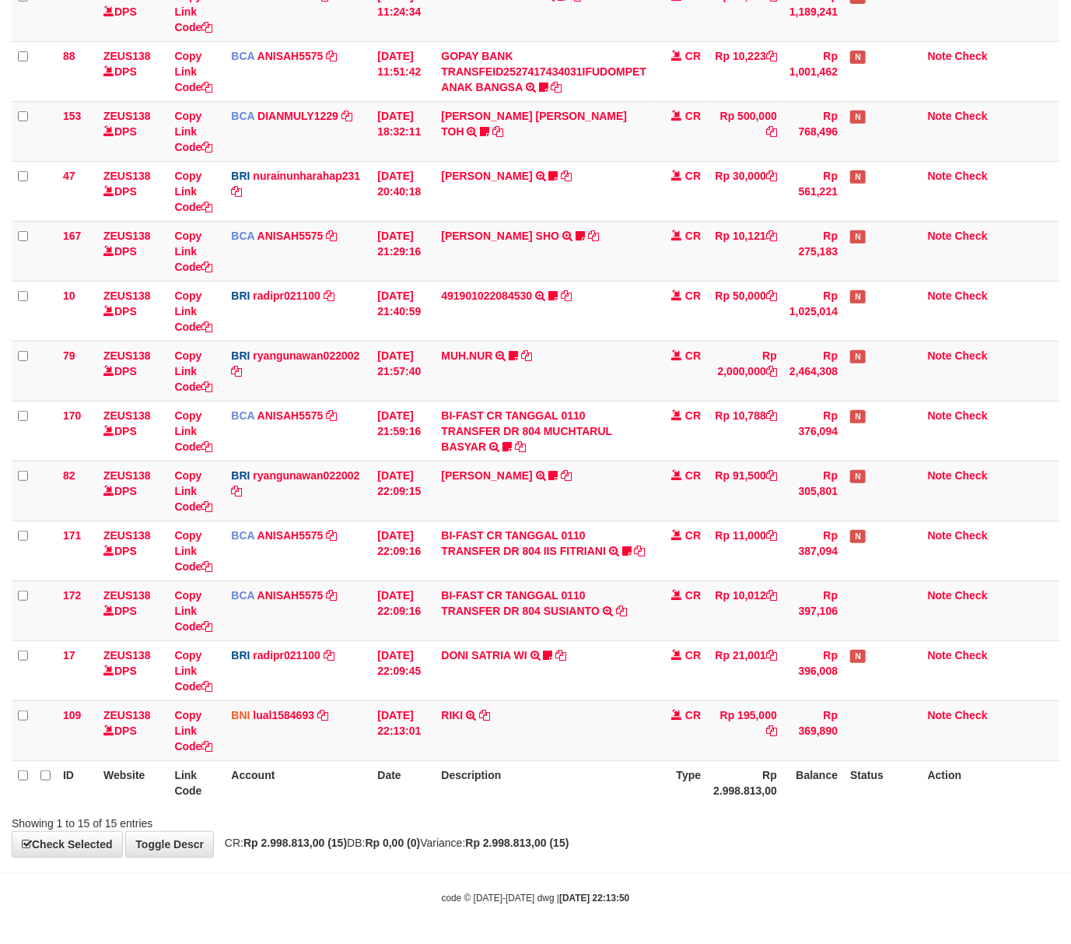
click at [399, 806] on div "Search: ID Website Link Code Account Date Description Type Amount Balance Statu…" at bounding box center [536, 308] width 1048 height 1046
click at [599, 836] on div "**********" at bounding box center [535, 281] width 1071 height 1149
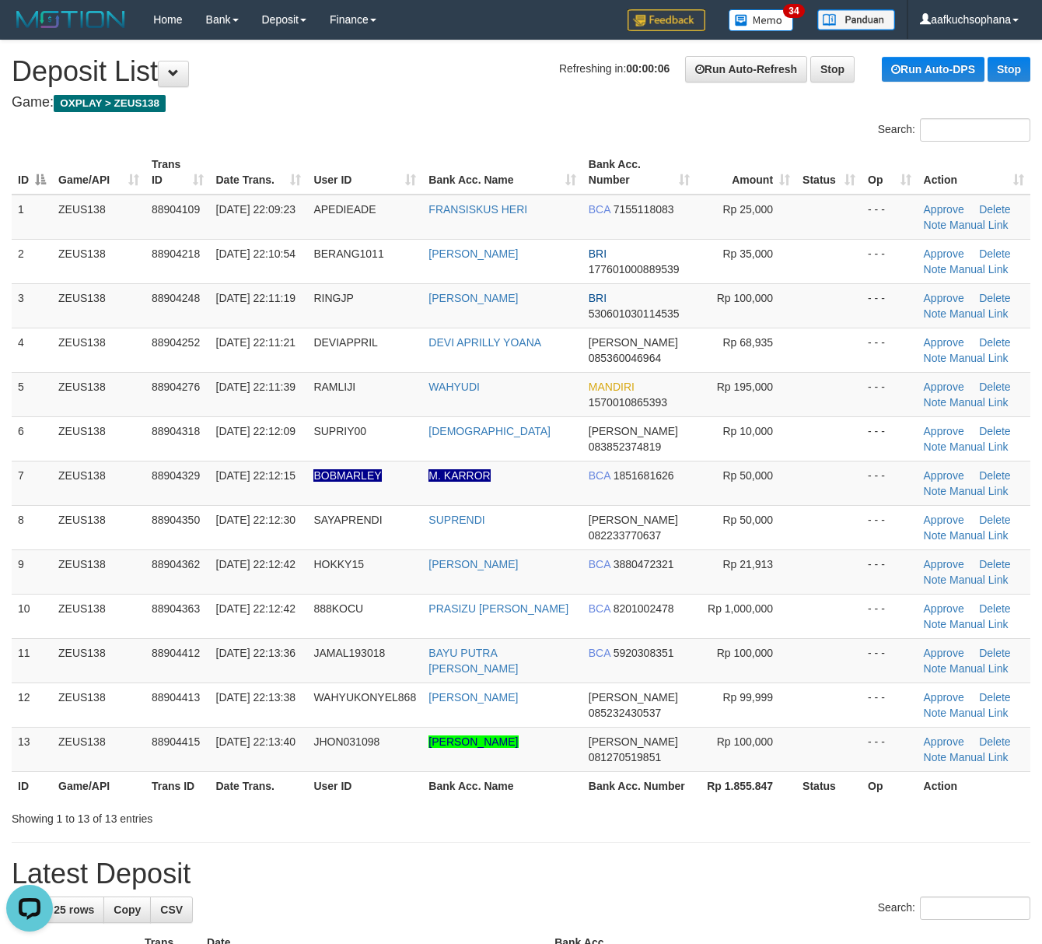
drag, startPoint x: 854, startPoint y: 879, endPoint x: 1056, endPoint y: 834, distance: 206.5
click at [856, 871] on h1 "Latest Deposit" at bounding box center [521, 873] width 1019 height 31
drag, startPoint x: 678, startPoint y: 825, endPoint x: 1056, endPoint y: 818, distance: 378.1
click at [695, 822] on div "Showing 1 to 13 of 13 entries" at bounding box center [521, 815] width 1042 height 22
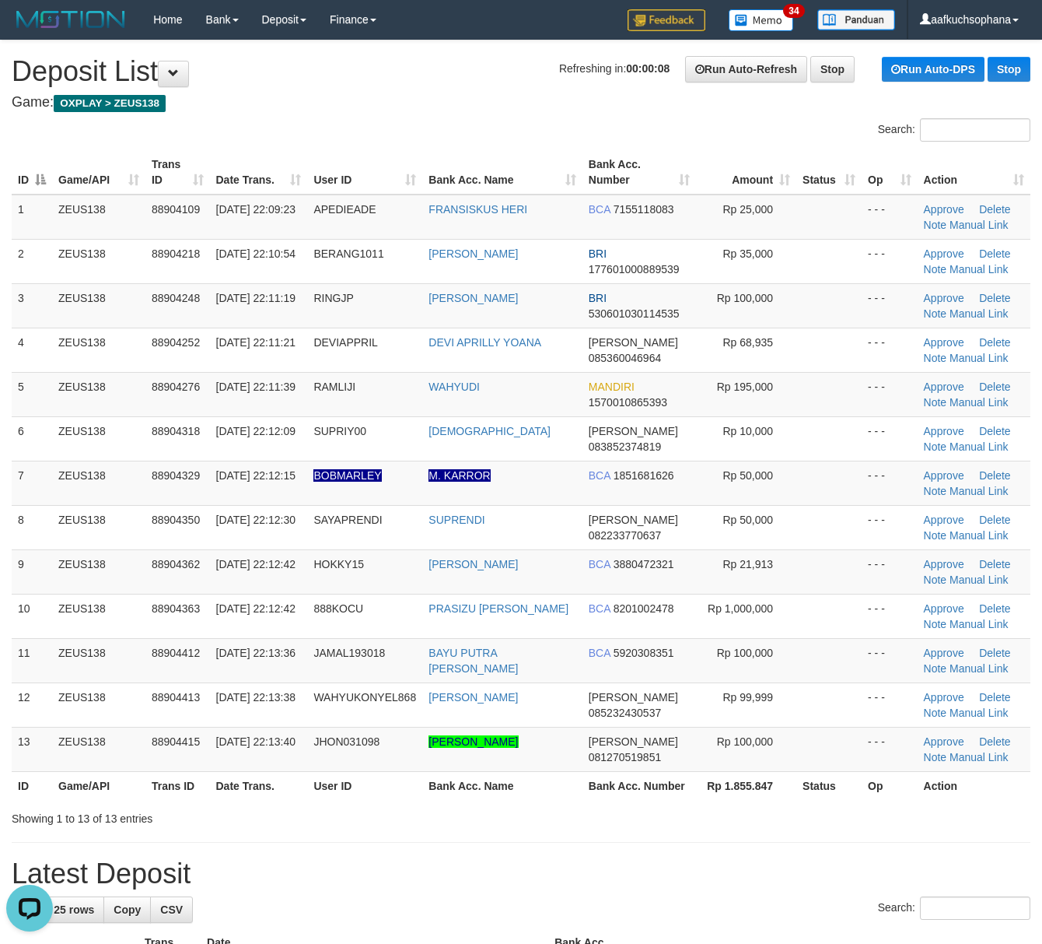
drag, startPoint x: 660, startPoint y: 832, endPoint x: 794, endPoint y: 729, distance: 169.3
click at [975, 312] on link "Manual Link" at bounding box center [979, 313] width 59 height 12
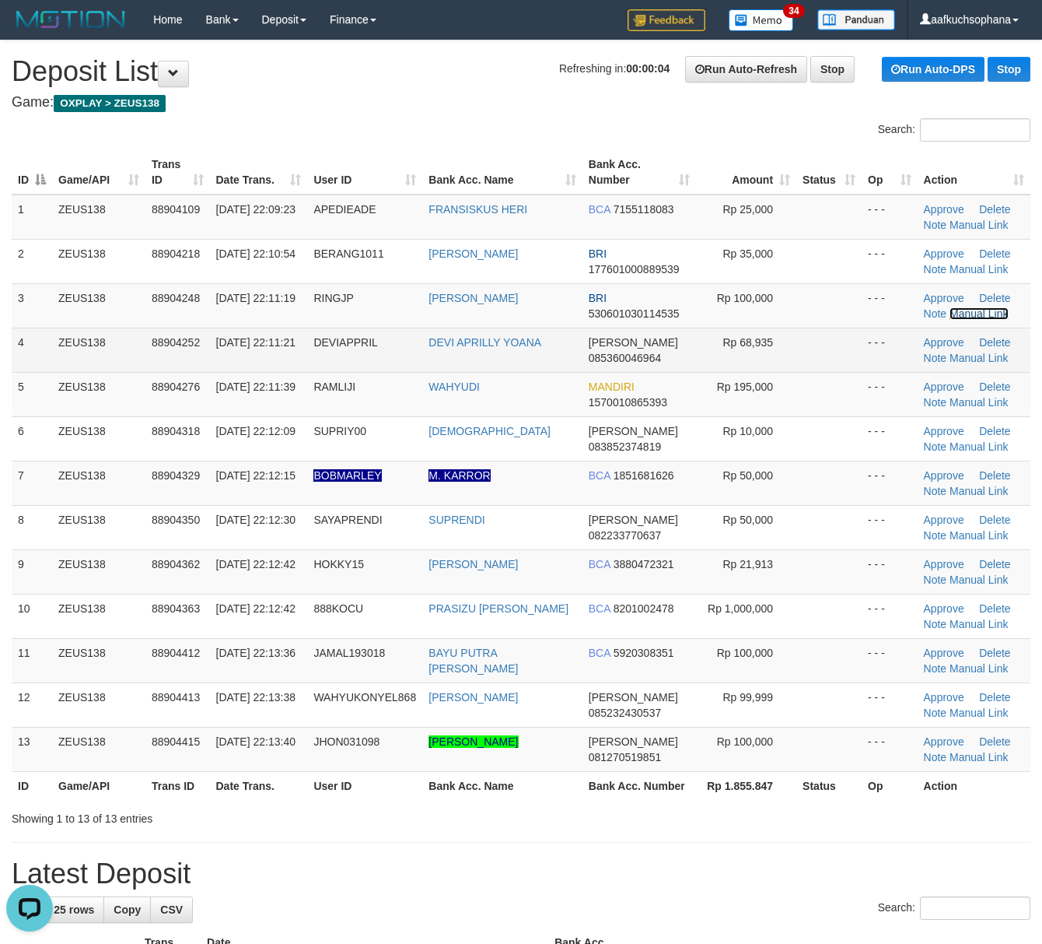
click at [950, 307] on link "Manual Link" at bounding box center [979, 313] width 59 height 12
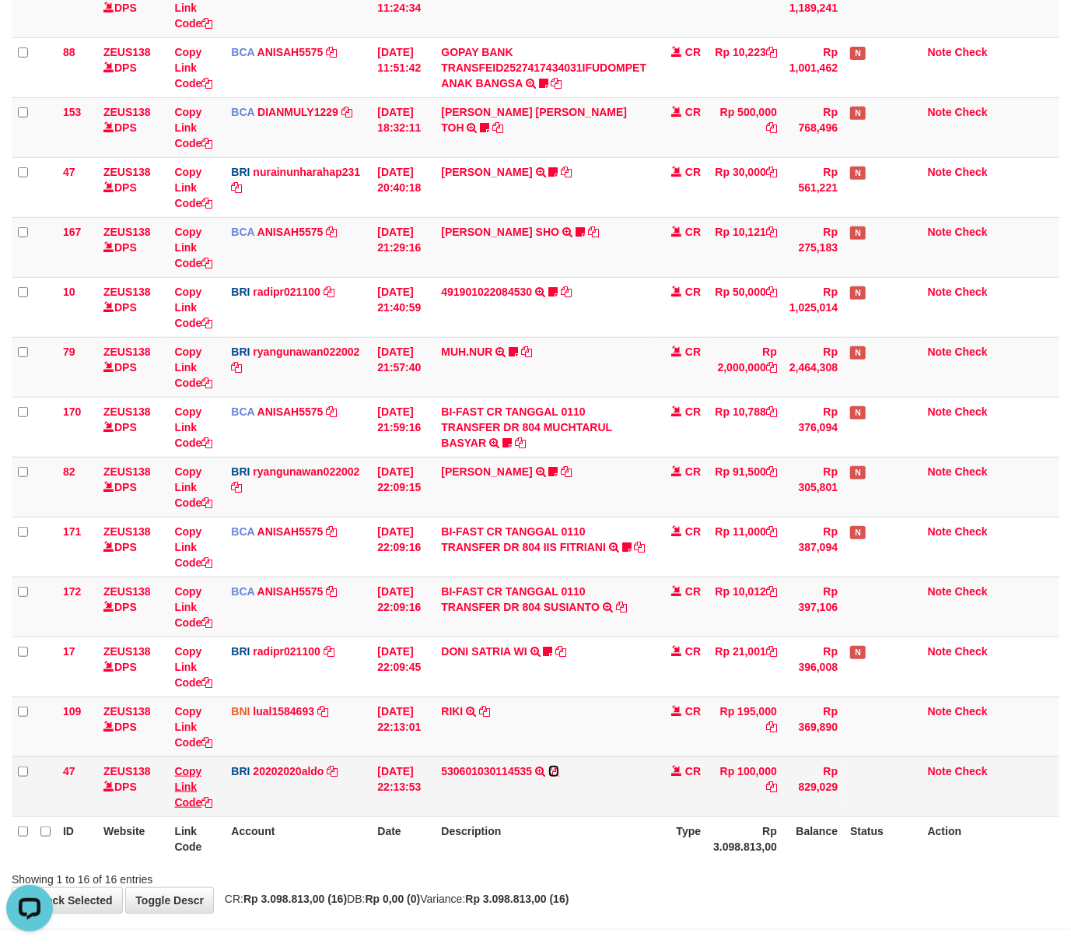
drag, startPoint x: 557, startPoint y: 770, endPoint x: 178, endPoint y: 794, distance: 379.6
click at [557, 770] on icon at bounding box center [553, 771] width 11 height 11
drag, startPoint x: 576, startPoint y: 773, endPoint x: 362, endPoint y: 739, distance: 217.4
click at [570, 770] on td "530601030114535 TRANSFER NBMB 530601030114535 TO REVALDO SAGITA" at bounding box center [544, 786] width 218 height 60
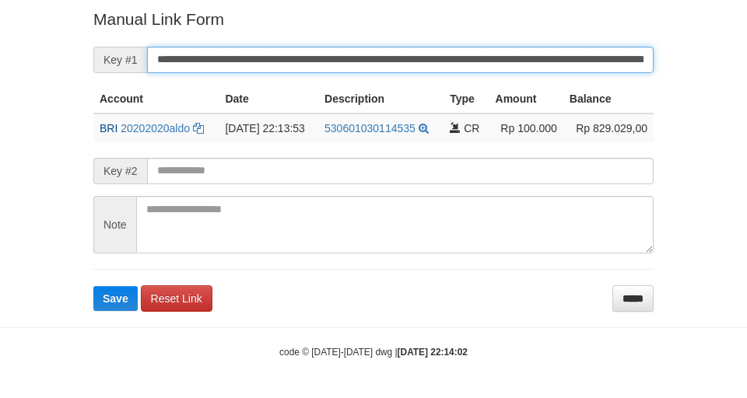
click at [93, 286] on button "Save" at bounding box center [115, 298] width 44 height 25
click at [445, 65] on form "**********" at bounding box center [373, 159] width 560 height 303
click at [93, 286] on button "Save" at bounding box center [115, 298] width 44 height 25
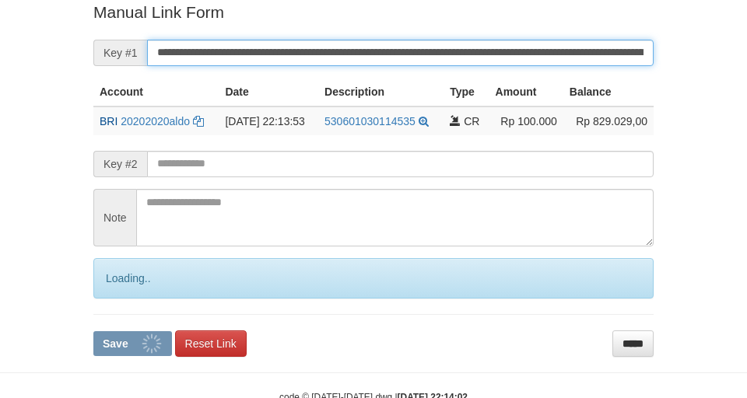
scroll to position [321, 0]
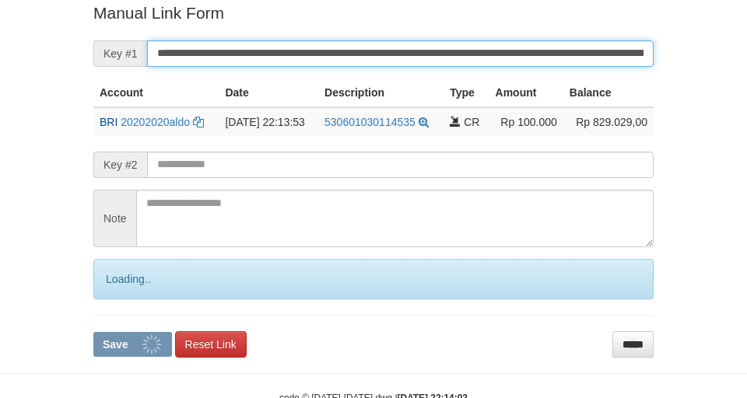
click at [93, 332] on button "Save" at bounding box center [132, 344] width 79 height 25
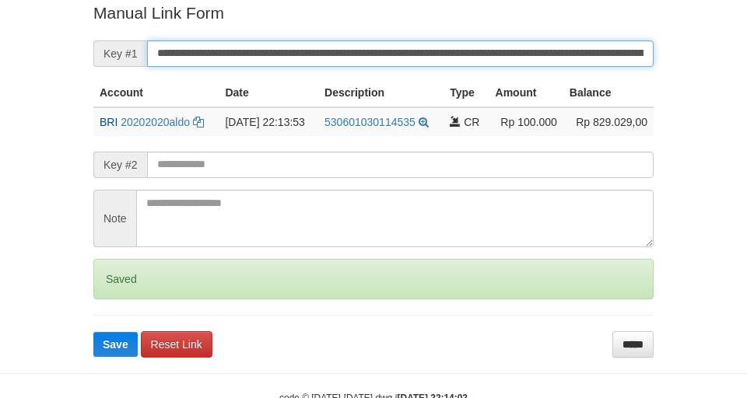
click at [93, 332] on button "Save" at bounding box center [115, 344] width 44 height 25
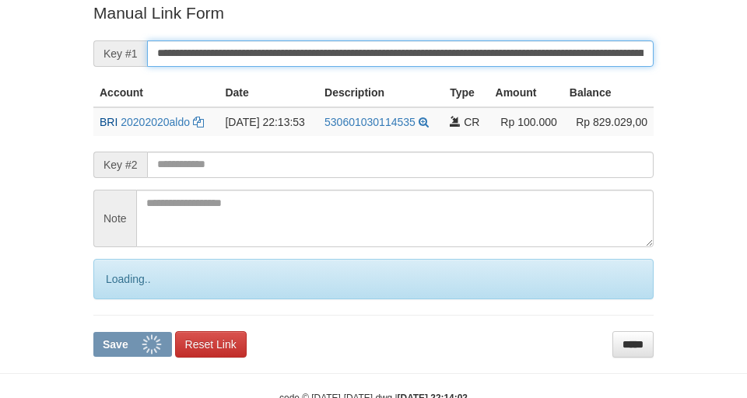
click at [93, 332] on button "Save" at bounding box center [132, 344] width 79 height 25
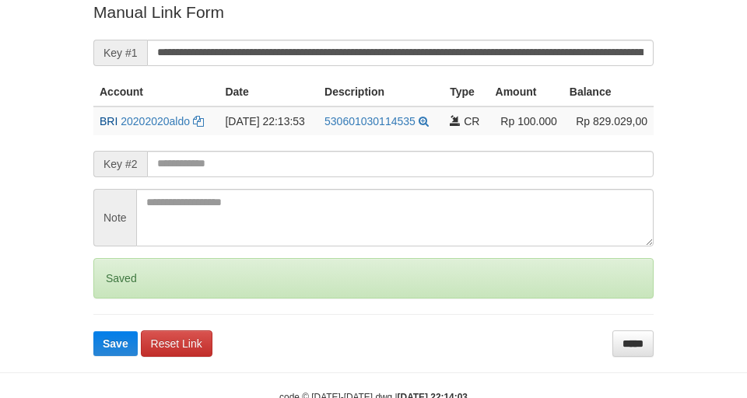
click at [93, 331] on button "Save" at bounding box center [115, 343] width 44 height 25
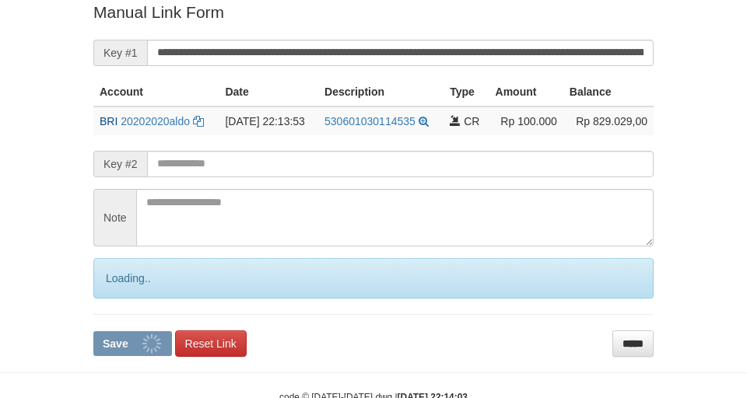
scroll to position [321, 0]
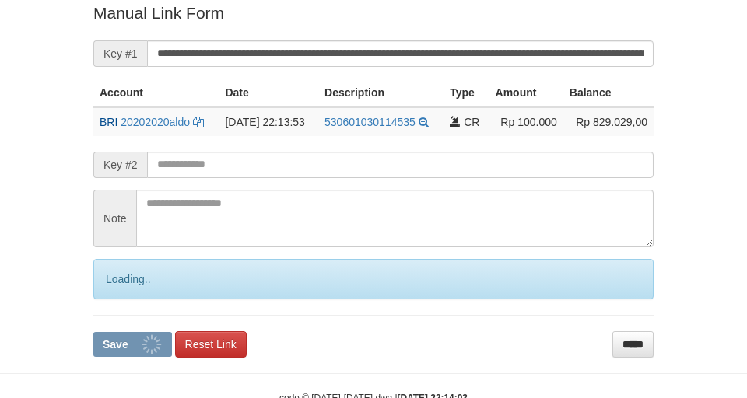
click at [93, 332] on button "Save" at bounding box center [132, 344] width 79 height 25
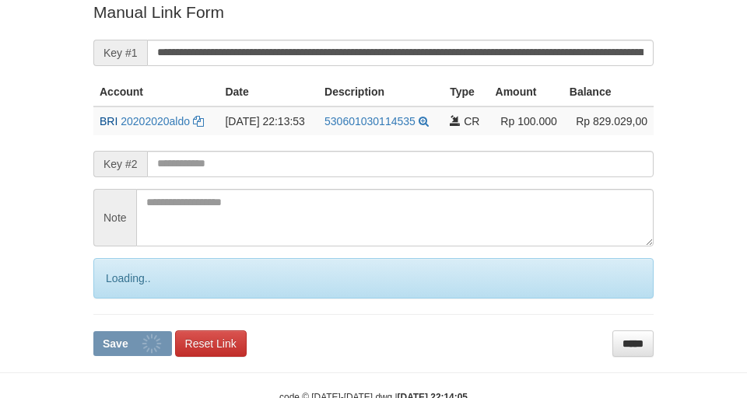
click at [93, 331] on button "Save" at bounding box center [132, 343] width 79 height 25
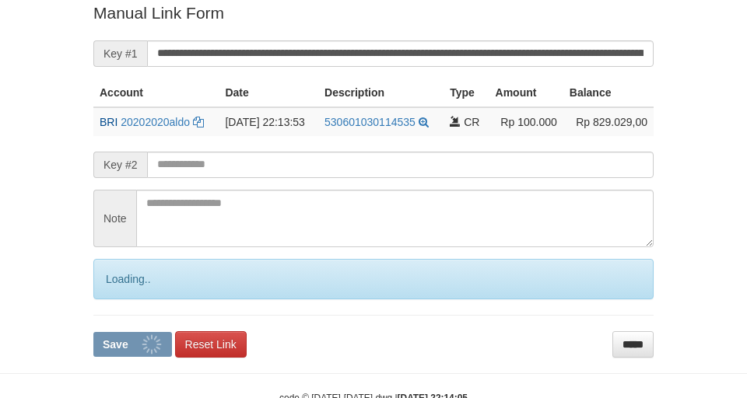
click at [93, 332] on button "Save" at bounding box center [132, 344] width 79 height 25
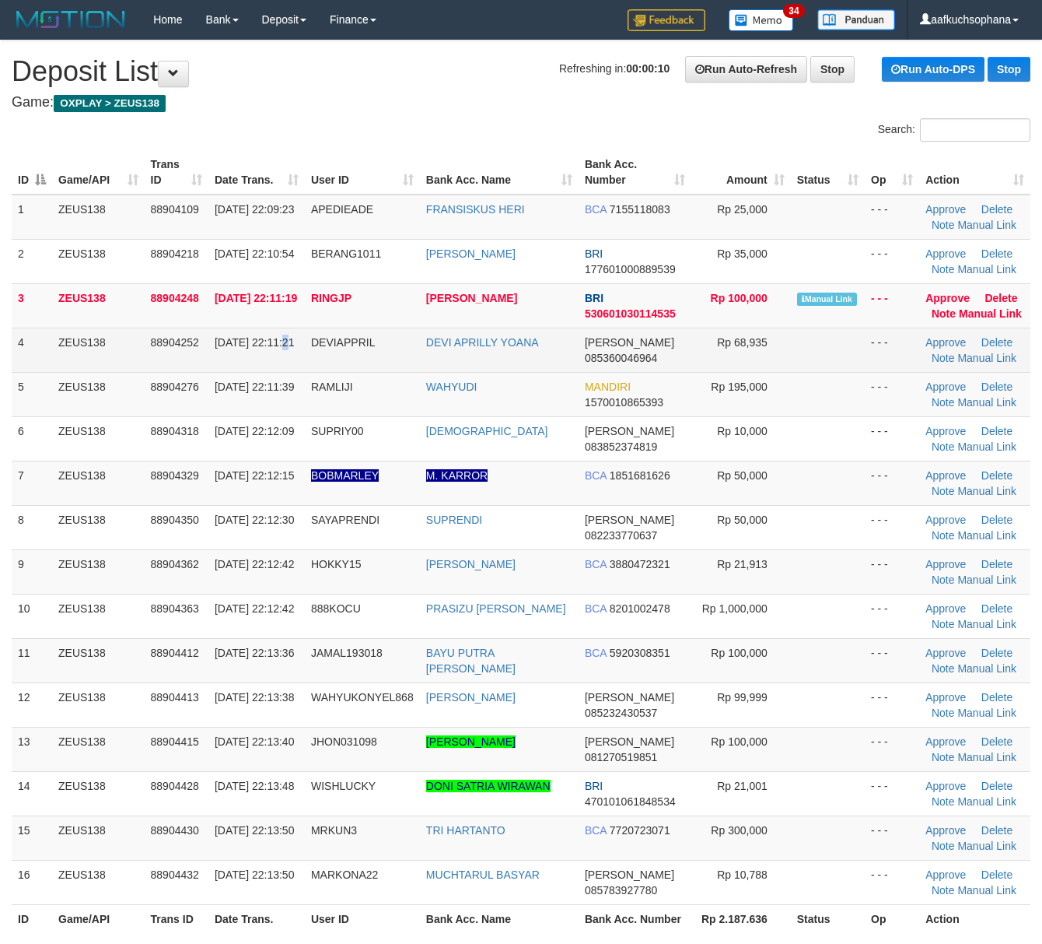
drag, startPoint x: 0, startPoint y: 0, endPoint x: 230, endPoint y: 359, distance: 426.2
click at [230, 349] on span "[DATE] 22:11:21" at bounding box center [254, 342] width 79 height 12
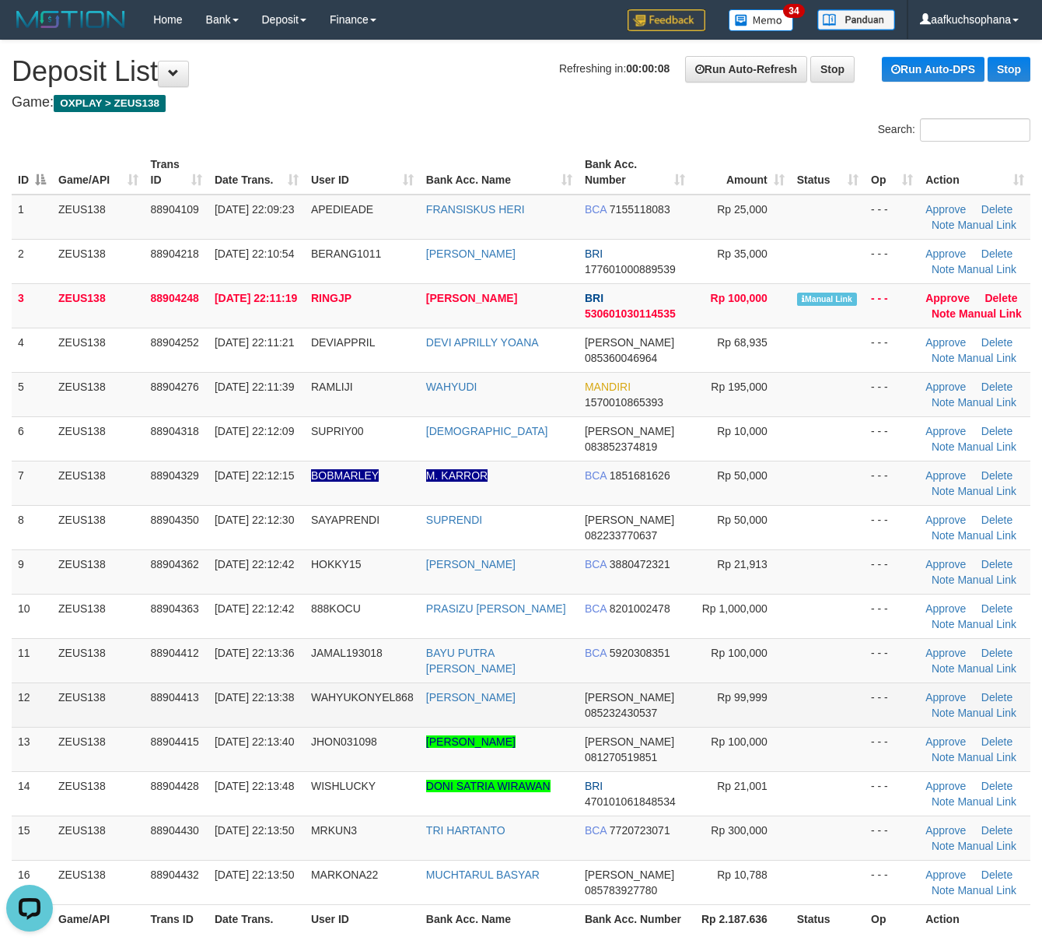
drag, startPoint x: 734, startPoint y: 725, endPoint x: 744, endPoint y: 720, distance: 10.4
click at [742, 720] on td "Rp 99,999" at bounding box center [742, 704] width 100 height 44
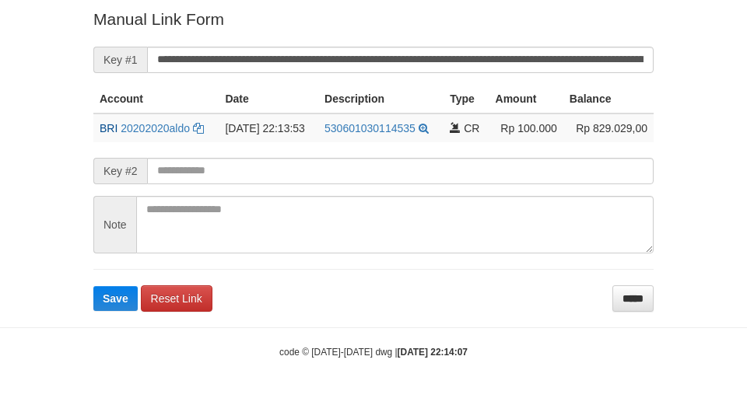
click at [199, 39] on form "**********" at bounding box center [373, 159] width 560 height 303
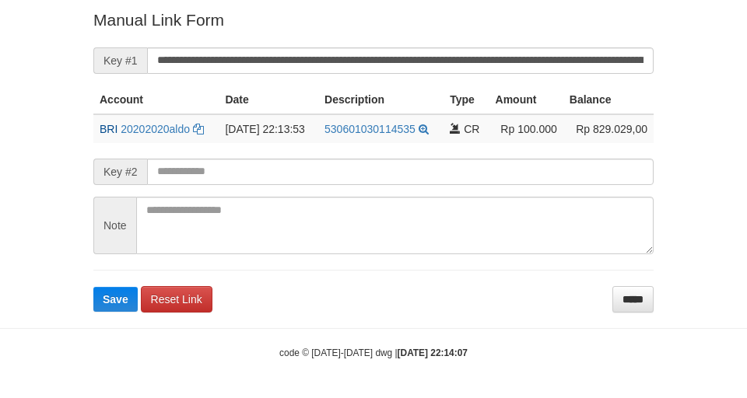
click at [199, 39] on form "**********" at bounding box center [373, 160] width 560 height 303
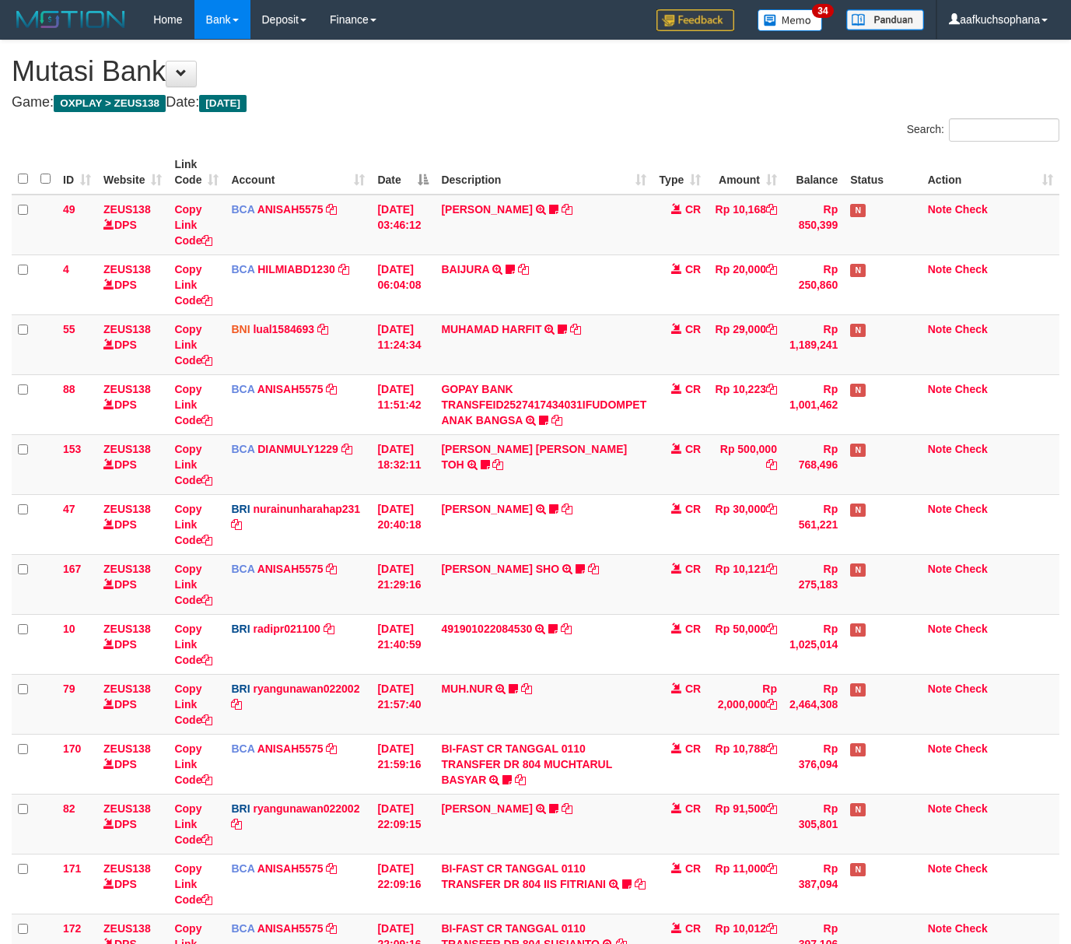
scroll to position [337, 0]
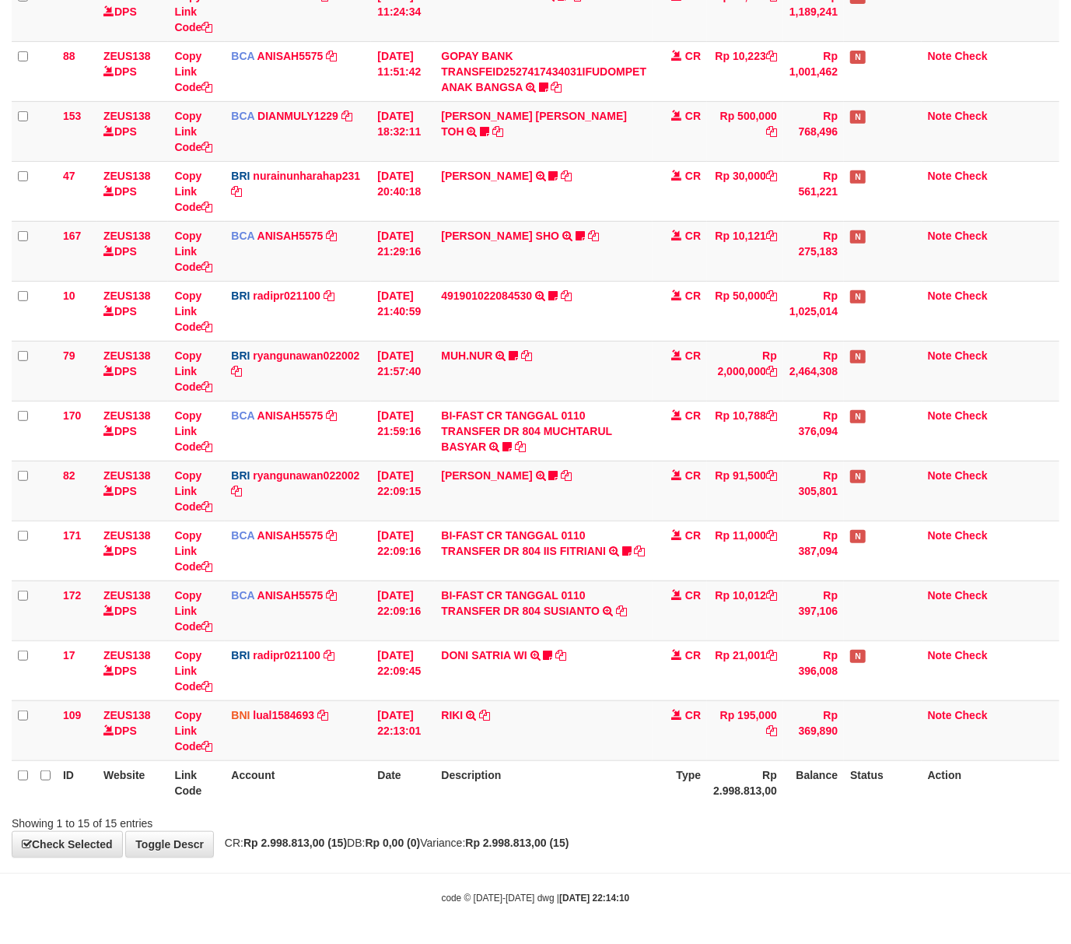
click at [518, 825] on div "Showing 1 to 15 of 15 entries" at bounding box center [535, 820] width 1071 height 22
drag, startPoint x: 478, startPoint y: 847, endPoint x: 3, endPoint y: 831, distance: 474.8
click at [366, 832] on div "**********" at bounding box center [535, 281] width 1071 height 1149
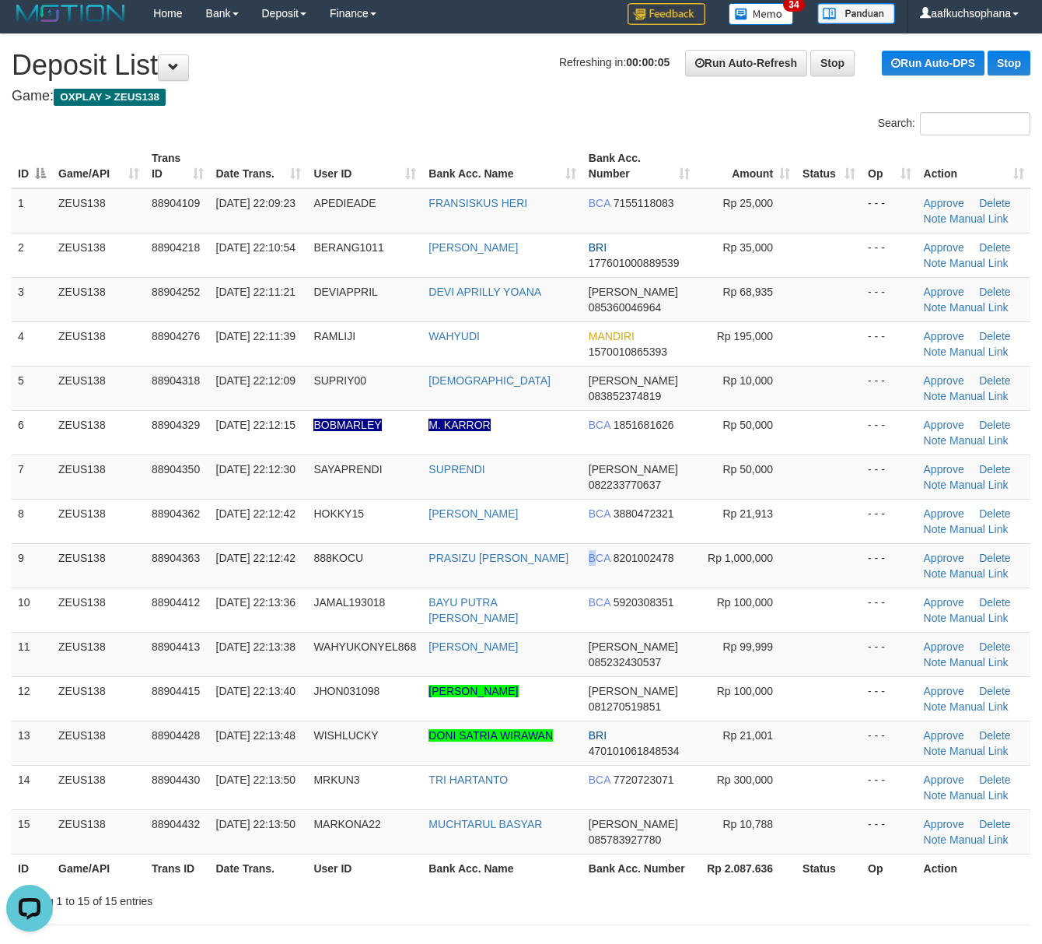
drag, startPoint x: 597, startPoint y: 560, endPoint x: 1055, endPoint y: 520, distance: 459.2
click at [604, 560] on span "BCA" at bounding box center [600, 558] width 22 height 12
drag, startPoint x: 962, startPoint y: 840, endPoint x: 784, endPoint y: 751, distance: 199.4
click at [962, 840] on link "Manual Link" at bounding box center [979, 839] width 59 height 12
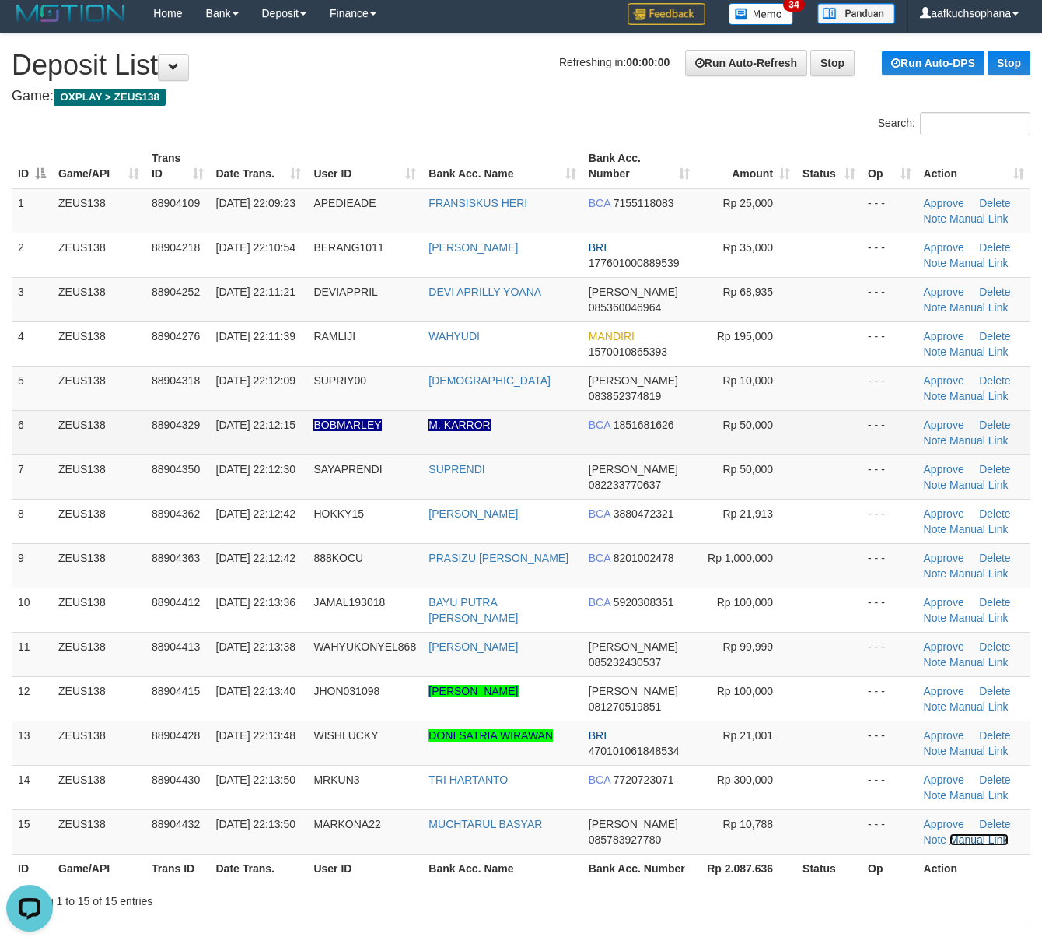
click at [950, 833] on link "Manual Link" at bounding box center [979, 839] width 59 height 12
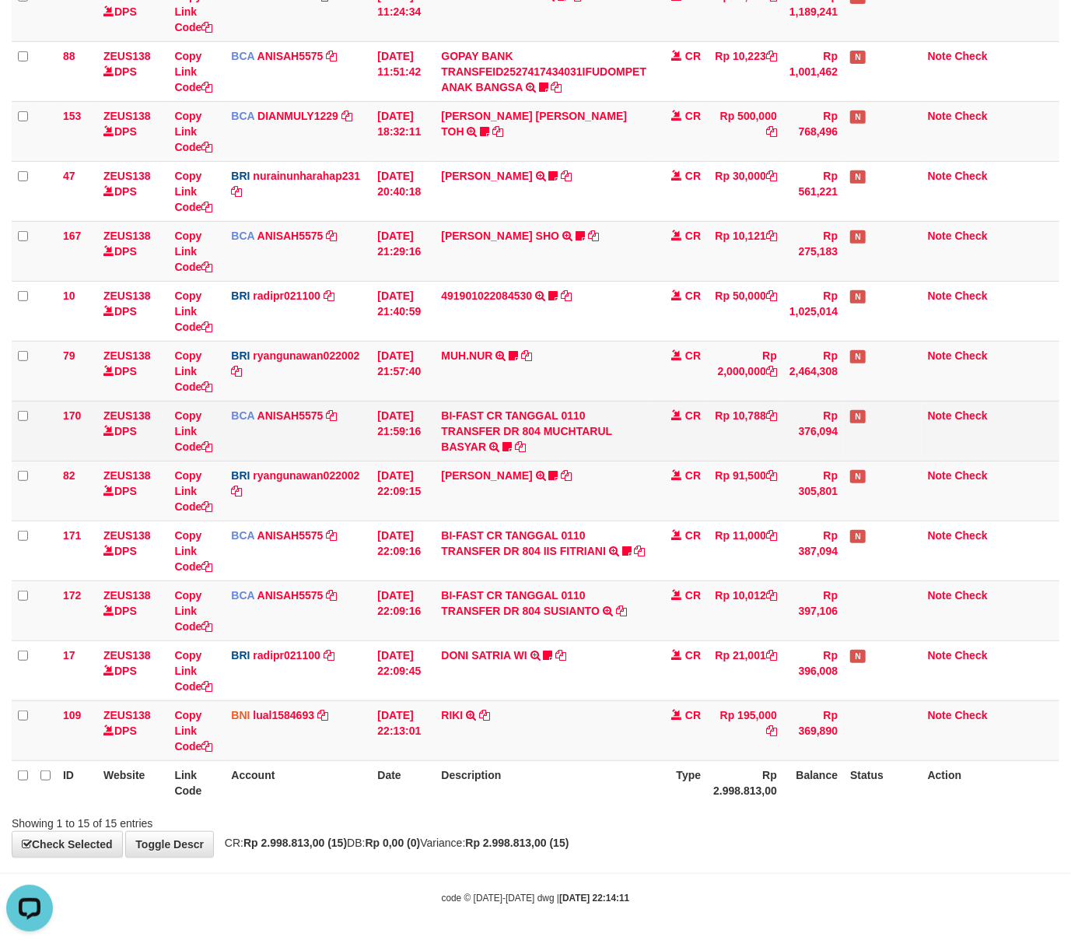
click at [504, 439] on td "BI-FAST CR TANGGAL 0110 TRANSFER DR 804 MUCHTARUL BASYAR BI-FAST CR TANGGAL :01…" at bounding box center [544, 431] width 218 height 60
click at [510, 443] on icon at bounding box center [507, 446] width 9 height 11
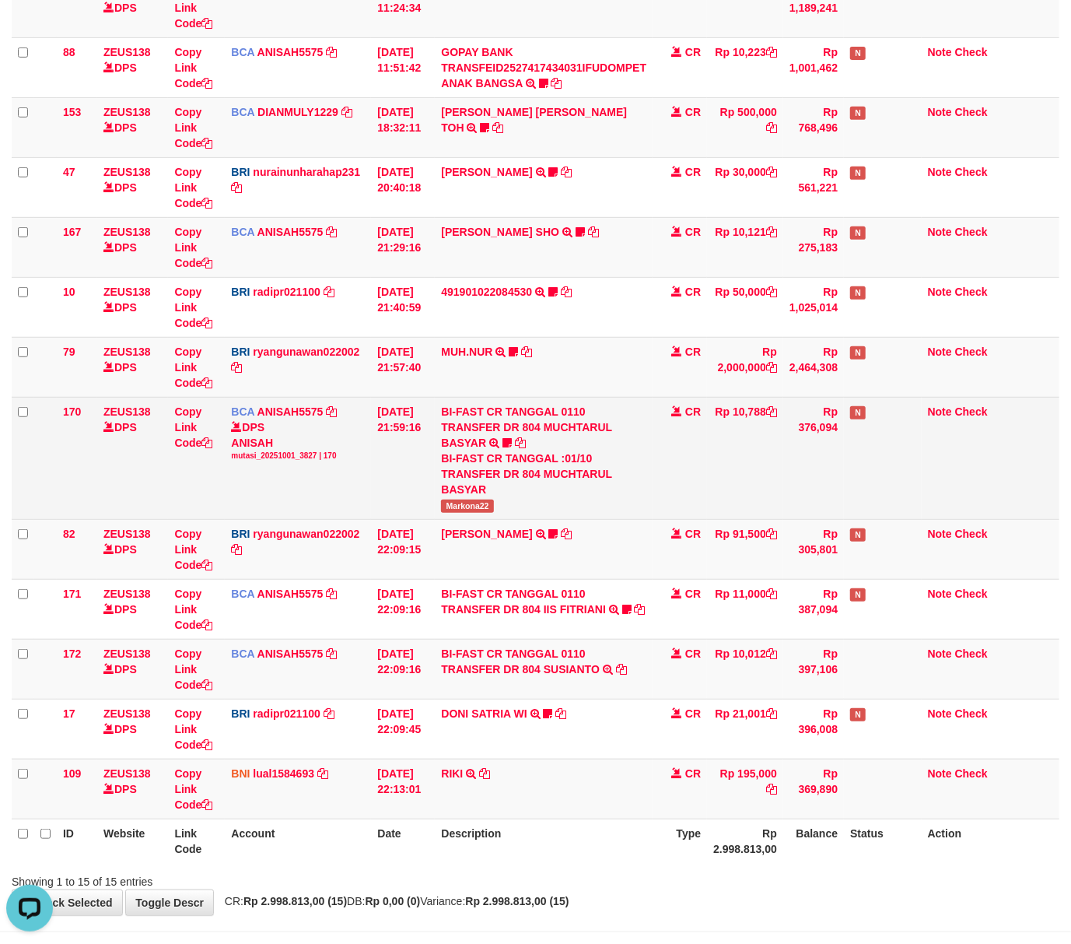
click at [465, 501] on span "Markona22" at bounding box center [467, 505] width 52 height 13
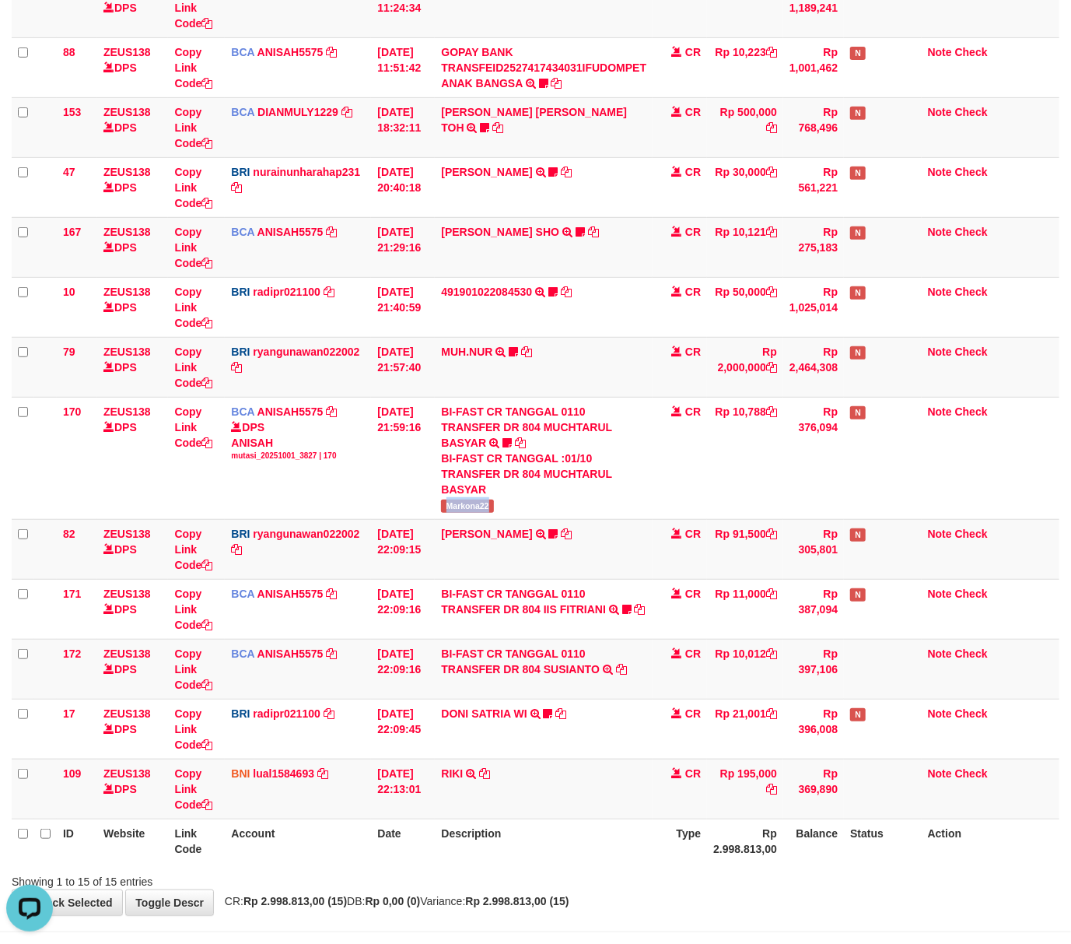
copy span "Markona22"
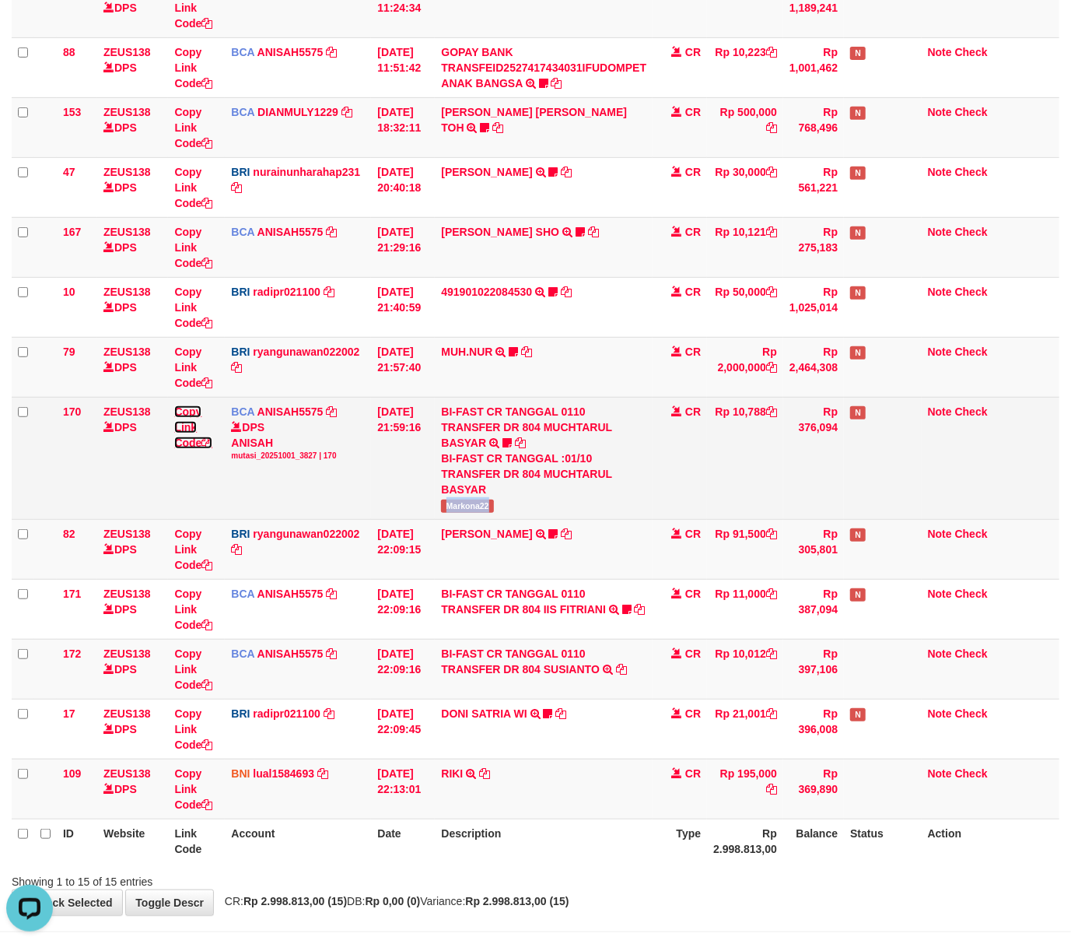
click at [209, 443] on icon at bounding box center [206, 442] width 11 height 11
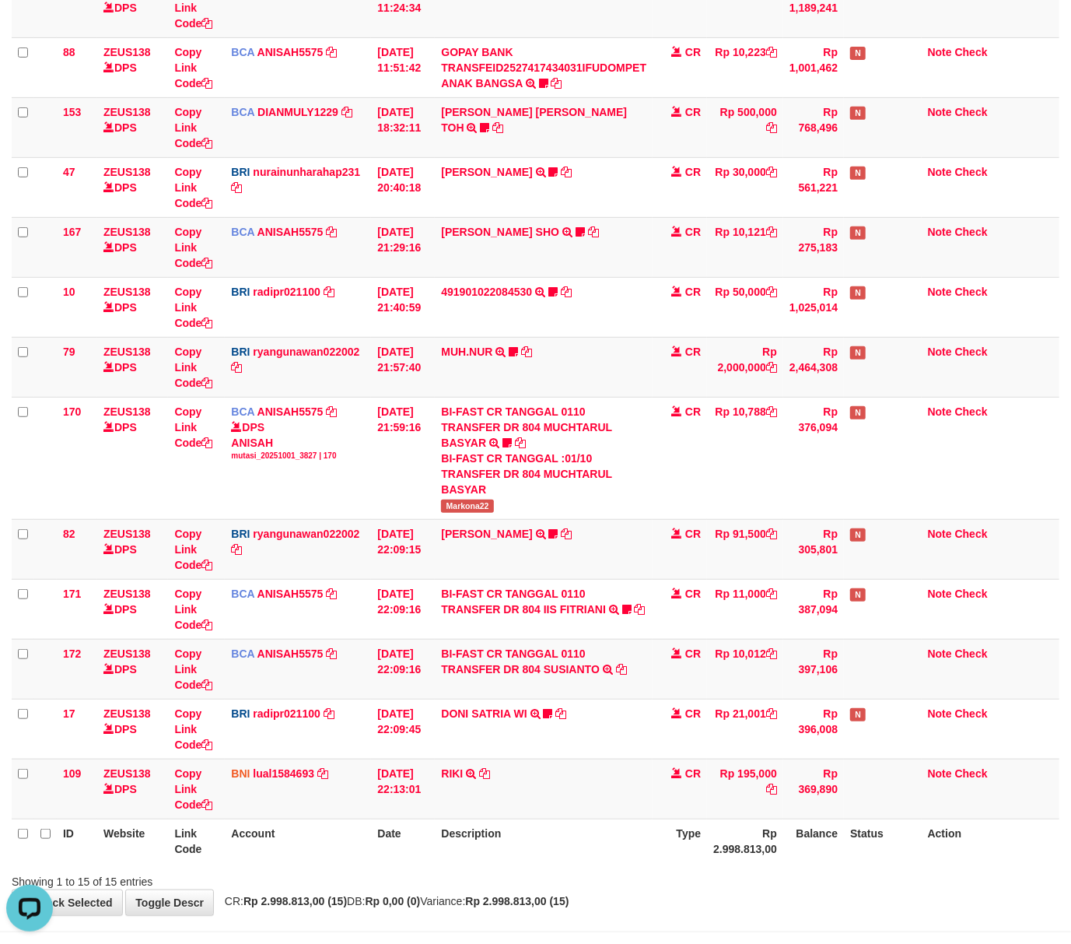
scroll to position [231, 0]
drag, startPoint x: 561, startPoint y: 867, endPoint x: 447, endPoint y: 841, distance: 117.2
click at [548, 863] on div "ID Website Link Code Account Date Description Type Amount Balance Status Action…" at bounding box center [535, 338] width 1071 height 1059
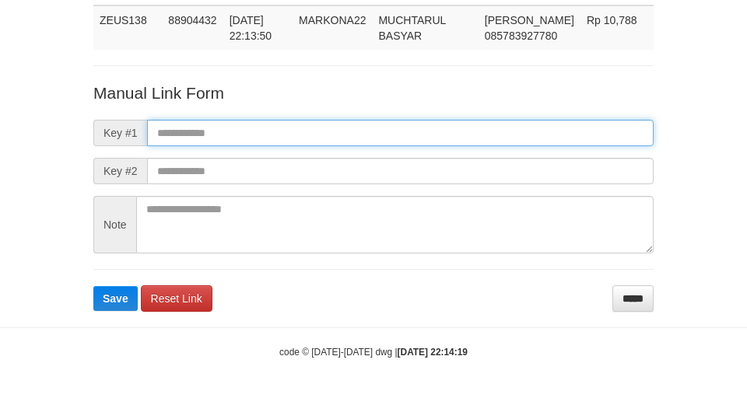
click at [439, 120] on input "text" at bounding box center [400, 133] width 506 height 26
paste input "**********"
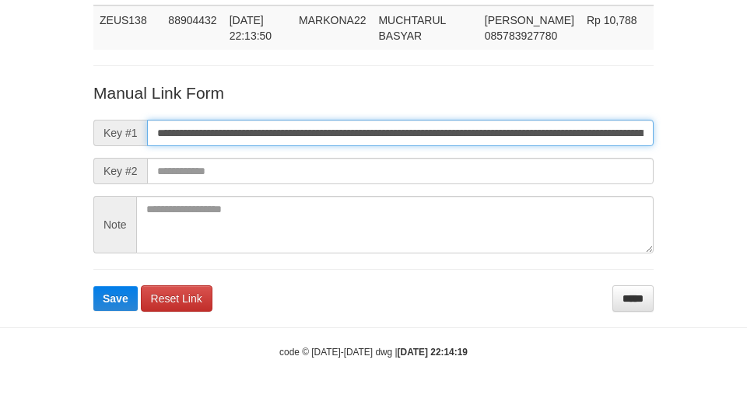
type input "**********"
click at [93, 286] on button "Save" at bounding box center [115, 298] width 44 height 25
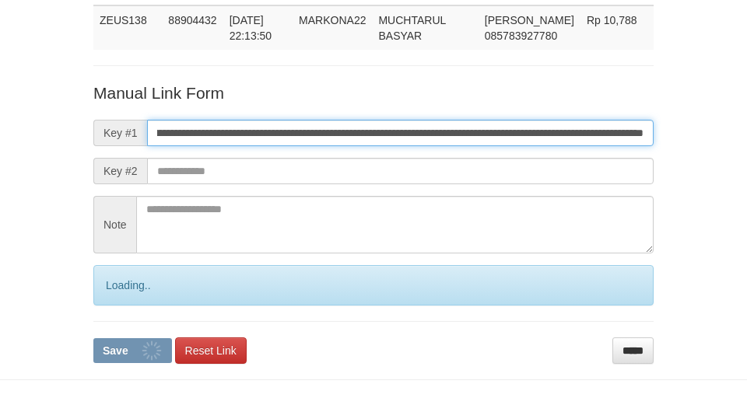
click at [93, 338] on button "Save" at bounding box center [132, 350] width 79 height 25
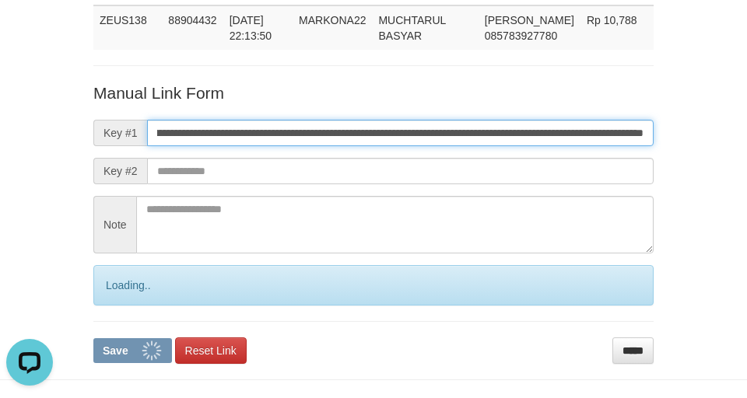
click at [93, 338] on button "Save" at bounding box center [132, 350] width 79 height 25
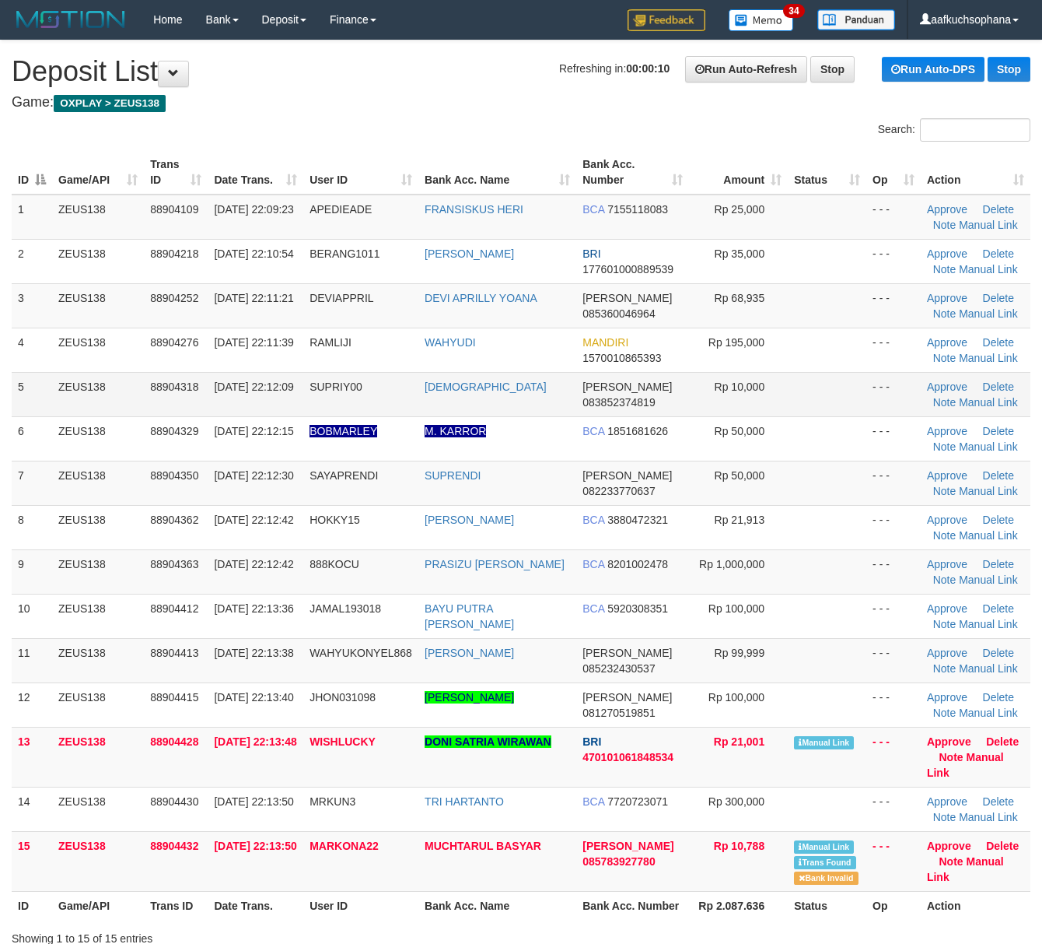
click at [151, 369] on td "88904276" at bounding box center [176, 350] width 64 height 44
click at [1000, 855] on link "Manual Link" at bounding box center [965, 869] width 77 height 28
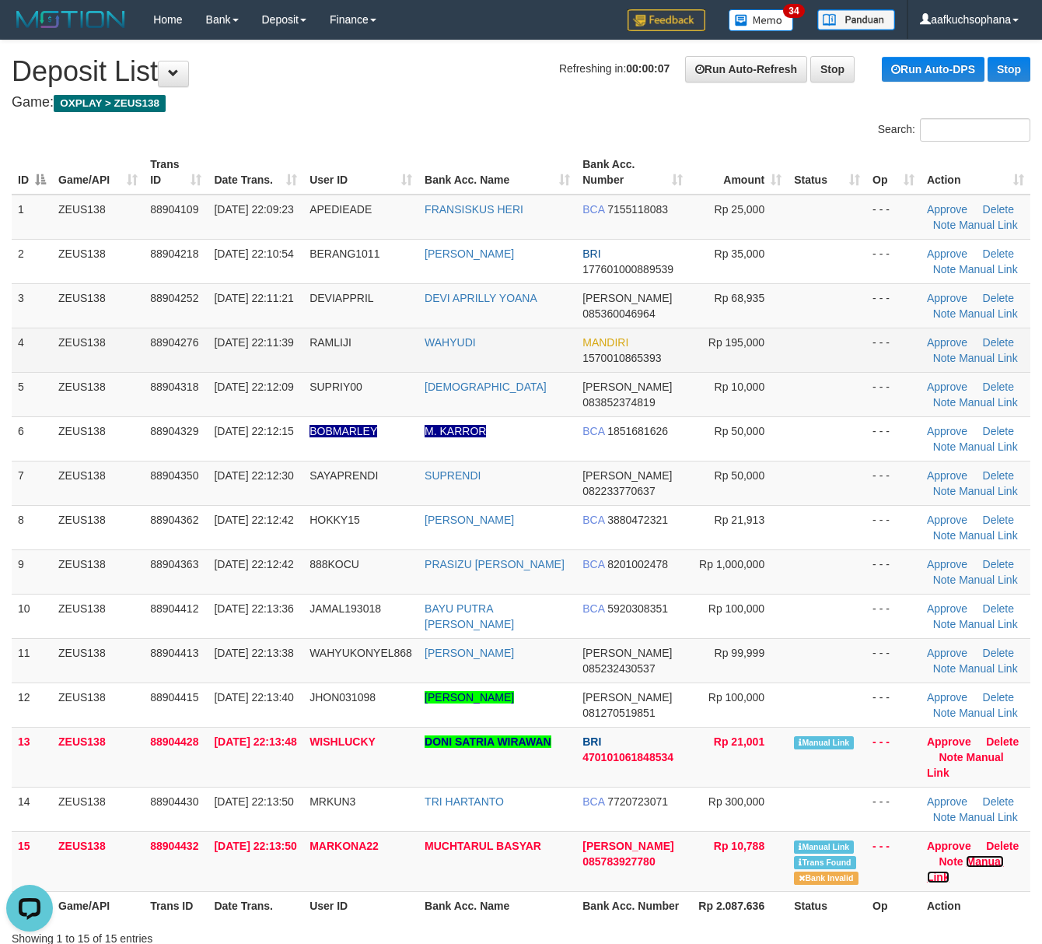
click at [927, 855] on link "Manual Link" at bounding box center [965, 869] width 77 height 28
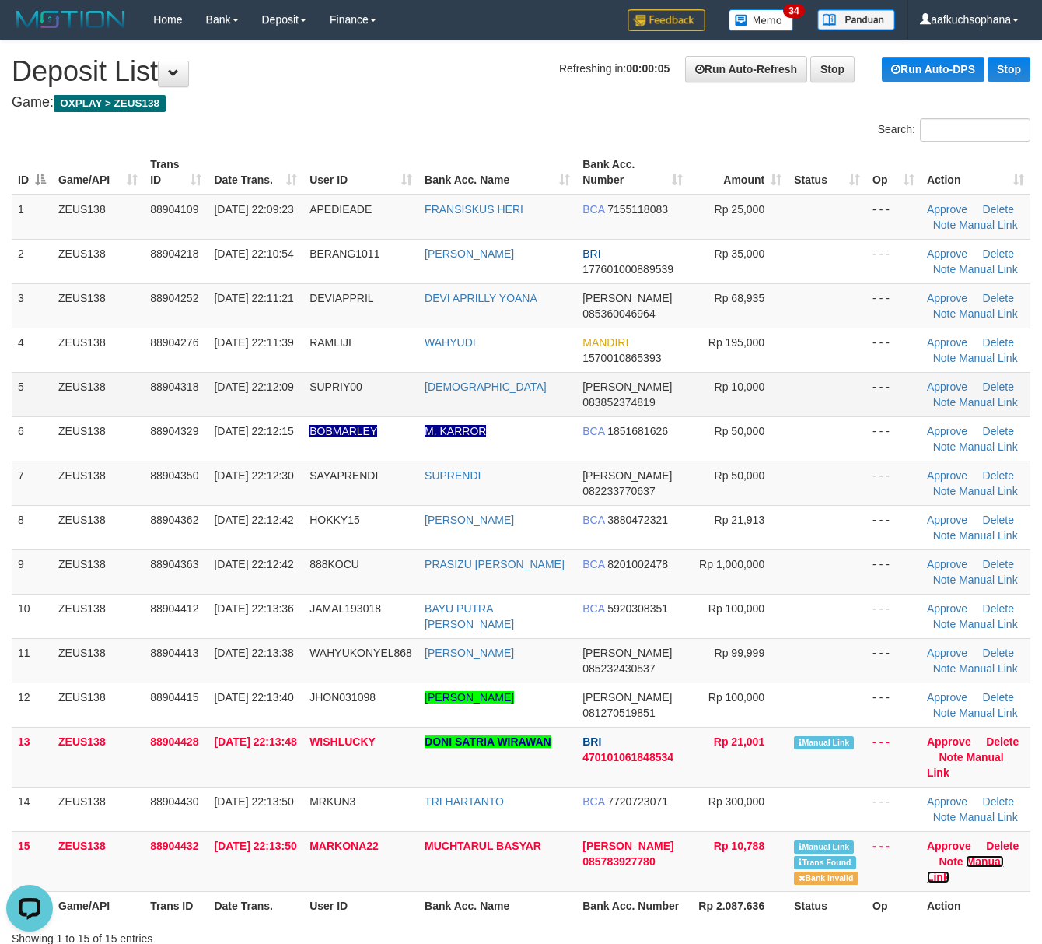
click at [927, 855] on link "Manual Link" at bounding box center [965, 869] width 77 height 28
click at [979, 757] on link "Manual Link" at bounding box center [965, 765] width 77 height 28
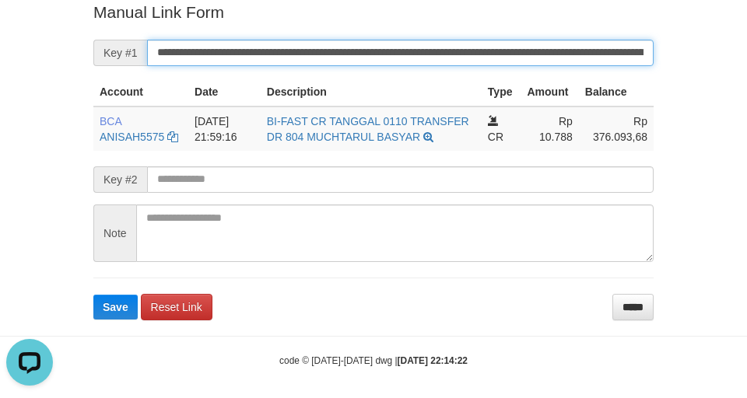
click at [93, 295] on button "Save" at bounding box center [115, 307] width 44 height 25
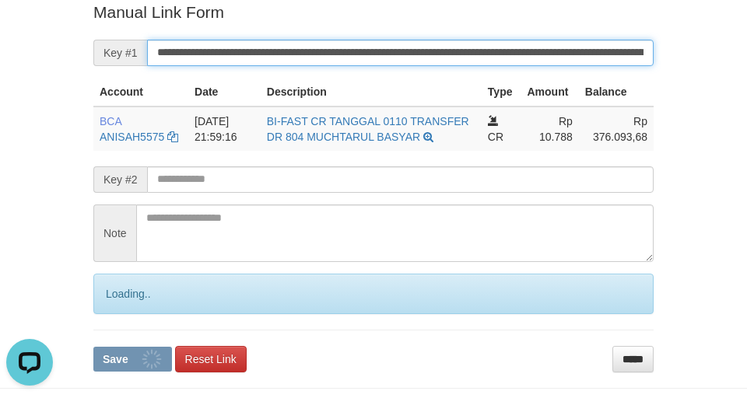
click at [93, 347] on button "Save" at bounding box center [132, 359] width 79 height 25
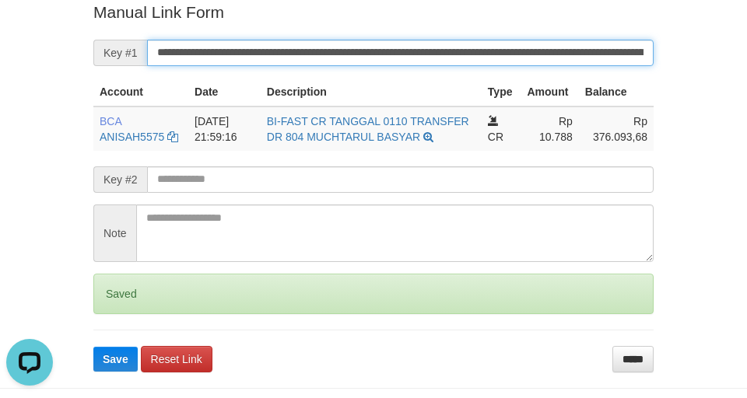
click at [93, 347] on button "Save" at bounding box center [115, 359] width 44 height 25
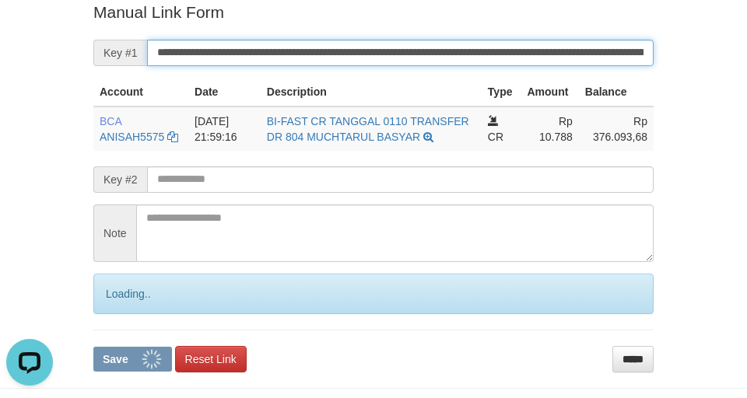
click at [93, 347] on button "Save" at bounding box center [132, 359] width 79 height 25
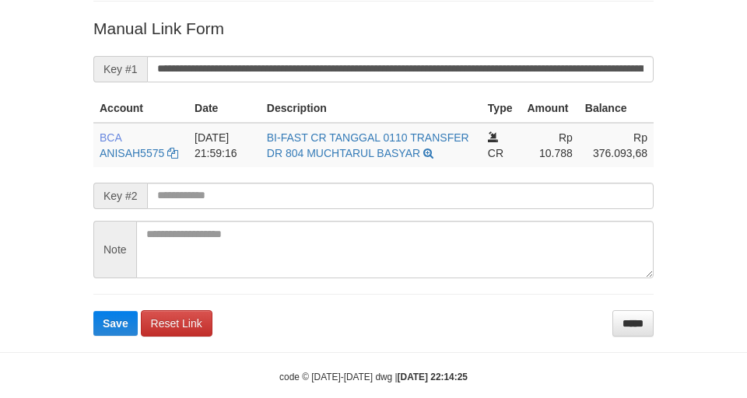
click at [478, 47] on form "**********" at bounding box center [373, 176] width 560 height 319
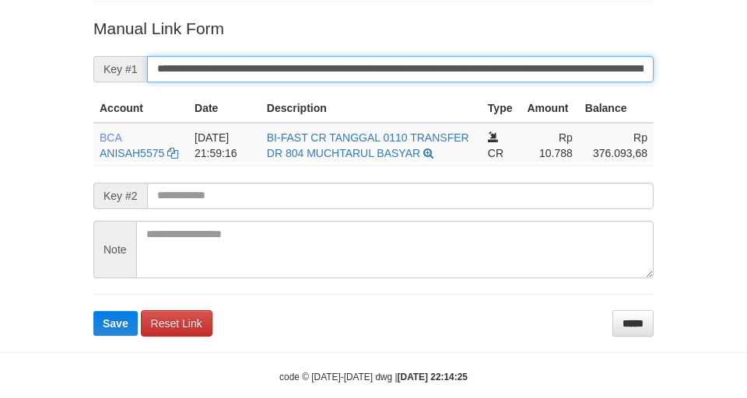
click at [93, 311] on button "Save" at bounding box center [115, 323] width 44 height 25
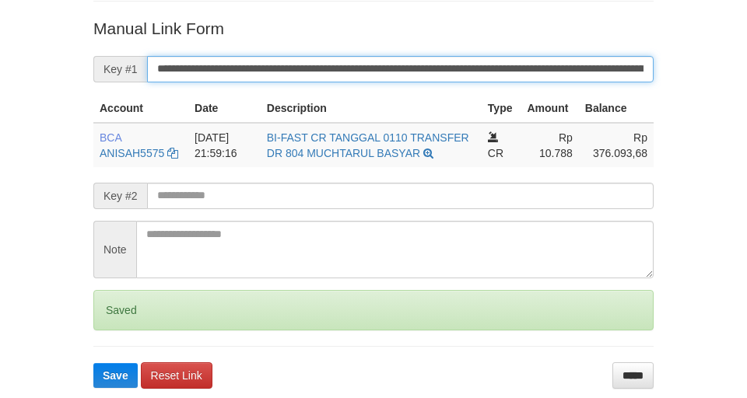
click at [93, 363] on button "Save" at bounding box center [115, 375] width 44 height 25
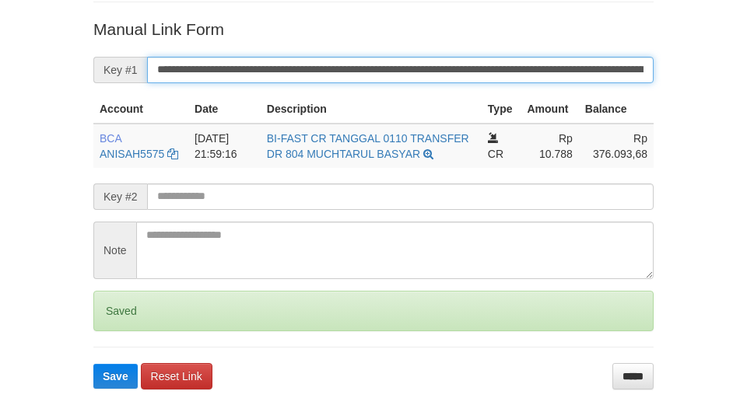
click at [93, 364] on button "Save" at bounding box center [115, 376] width 44 height 25
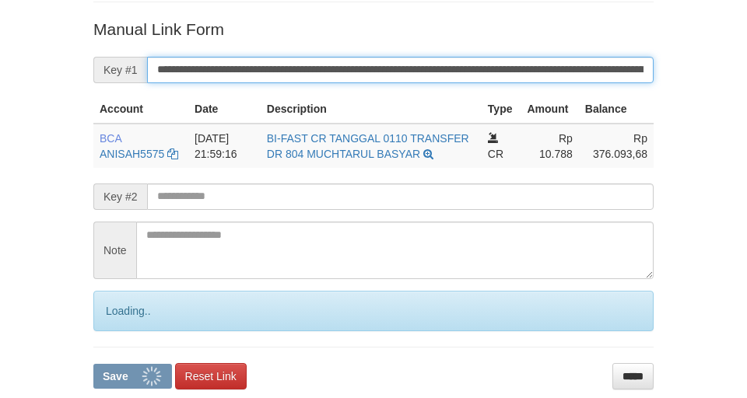
click at [93, 364] on button "Save" at bounding box center [132, 376] width 79 height 25
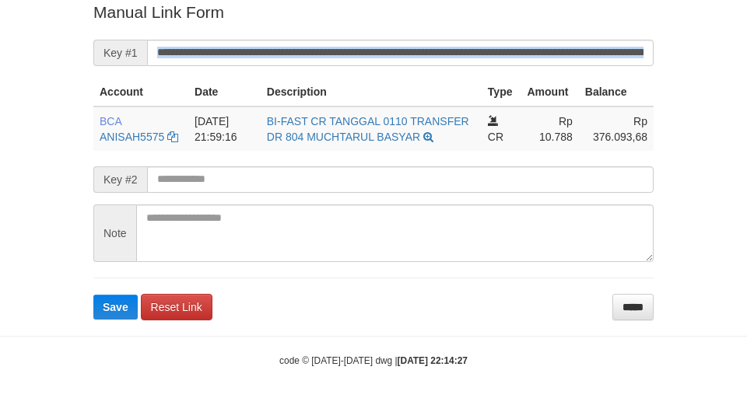
click at [492, 63] on form "**********" at bounding box center [373, 160] width 560 height 319
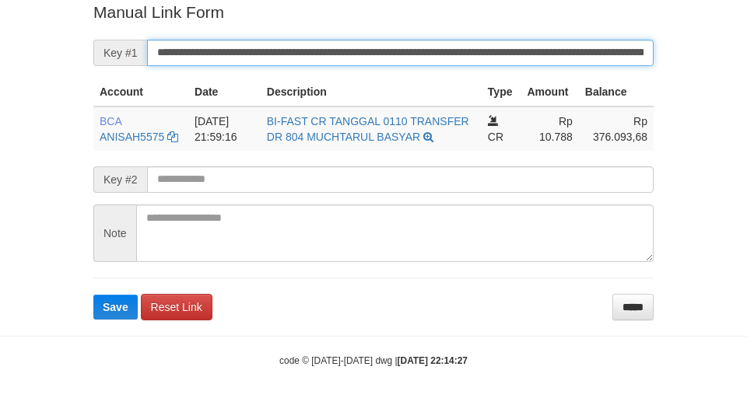
click at [93, 295] on button "Save" at bounding box center [115, 307] width 44 height 25
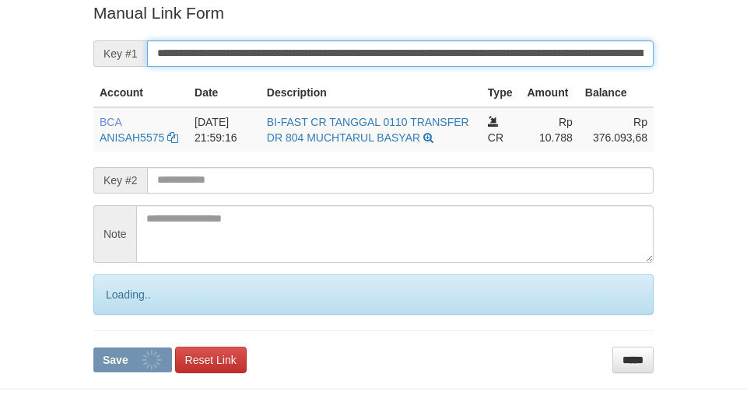
click at [93, 348] on button "Save" at bounding box center [132, 360] width 79 height 25
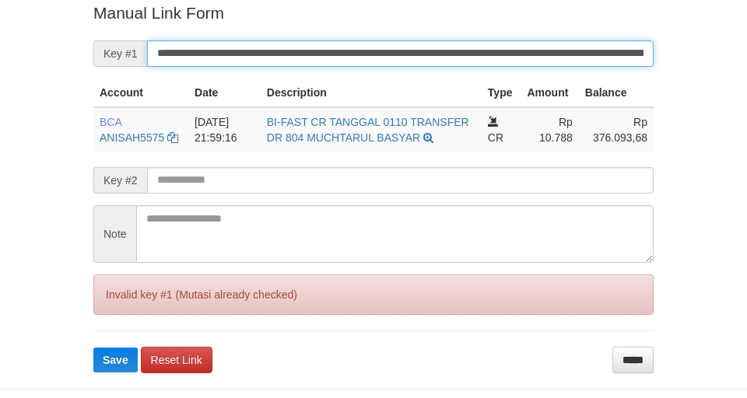
click at [93, 348] on button "Save" at bounding box center [115, 360] width 44 height 25
drag, startPoint x: 477, startPoint y: 51, endPoint x: 467, endPoint y: 53, distance: 10.2
click at [467, 53] on input "**********" at bounding box center [400, 53] width 506 height 26
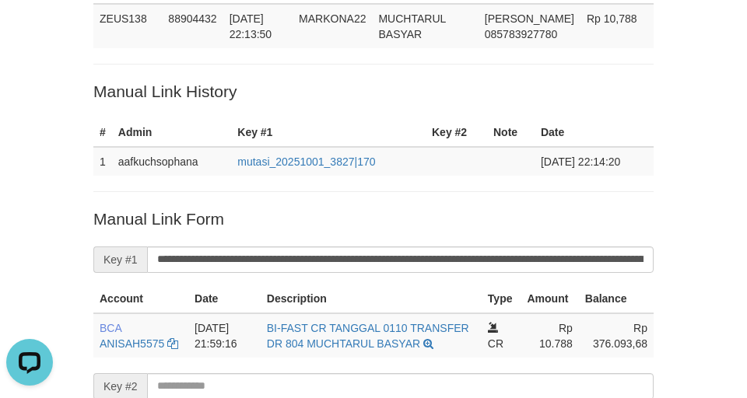
scroll to position [114, 0]
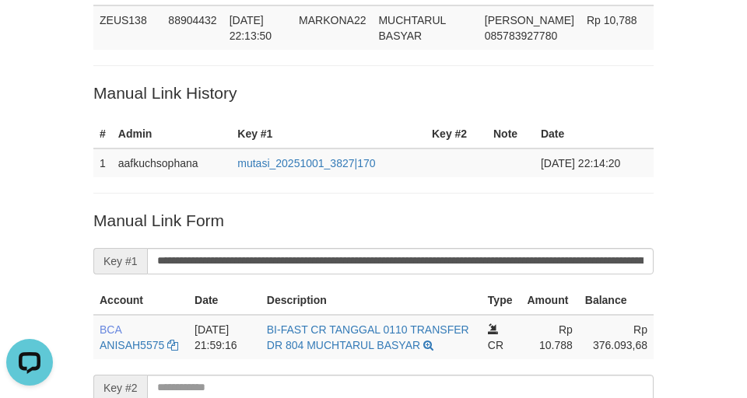
drag, startPoint x: 29, startPoint y: 121, endPoint x: 560, endPoint y: 0, distance: 545.0
click at [44, 117] on div "Deposit Detail Game/API Trans ID Date Trans. User ID Bank Acc. Name Bank Acc. N…" at bounding box center [373, 233] width 747 height 695
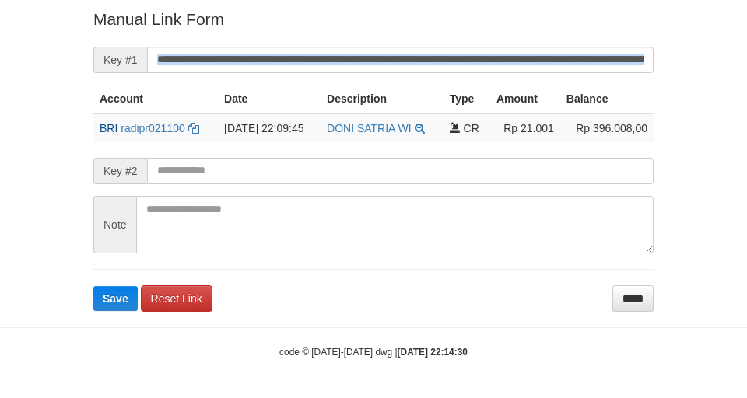
click at [429, 69] on form "**********" at bounding box center [373, 159] width 560 height 303
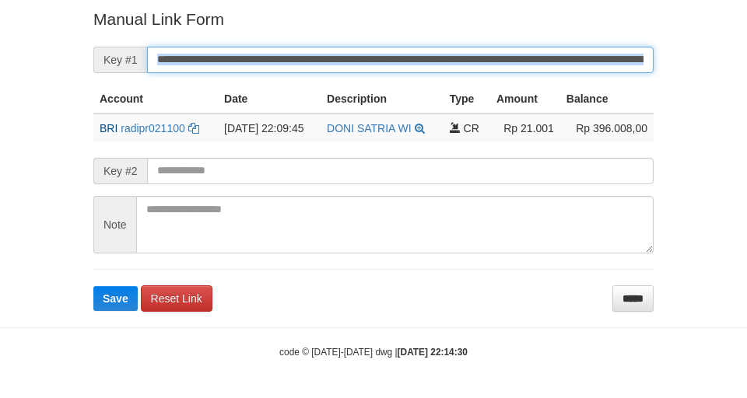
click at [93, 286] on button "Save" at bounding box center [115, 298] width 44 height 25
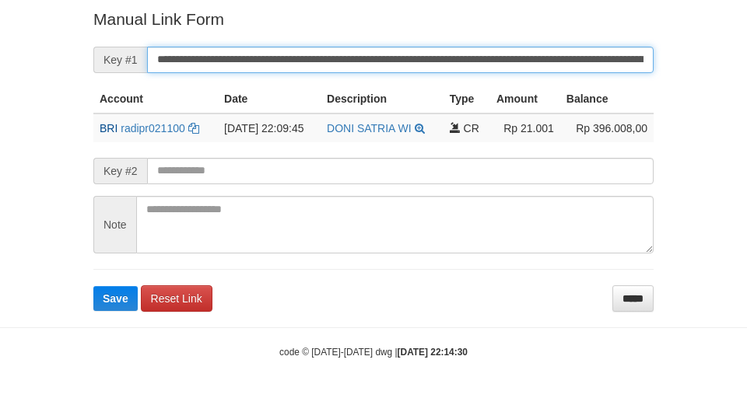
scroll to position [314, 0]
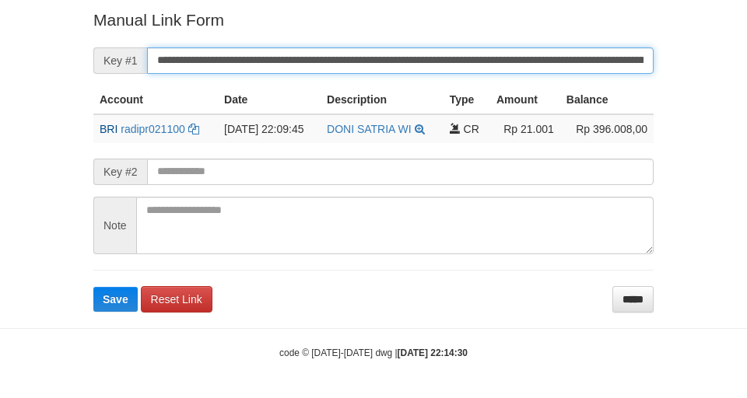
click at [409, 65] on input "**********" at bounding box center [400, 60] width 506 height 26
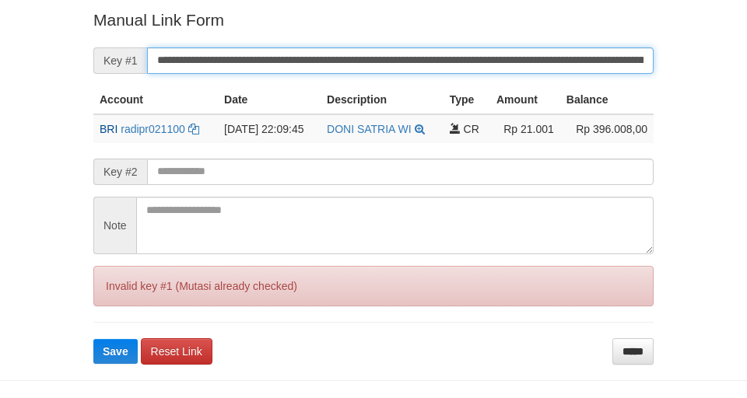
click at [93, 339] on button "Save" at bounding box center [115, 351] width 44 height 25
click at [408, 65] on input "**********" at bounding box center [400, 60] width 506 height 26
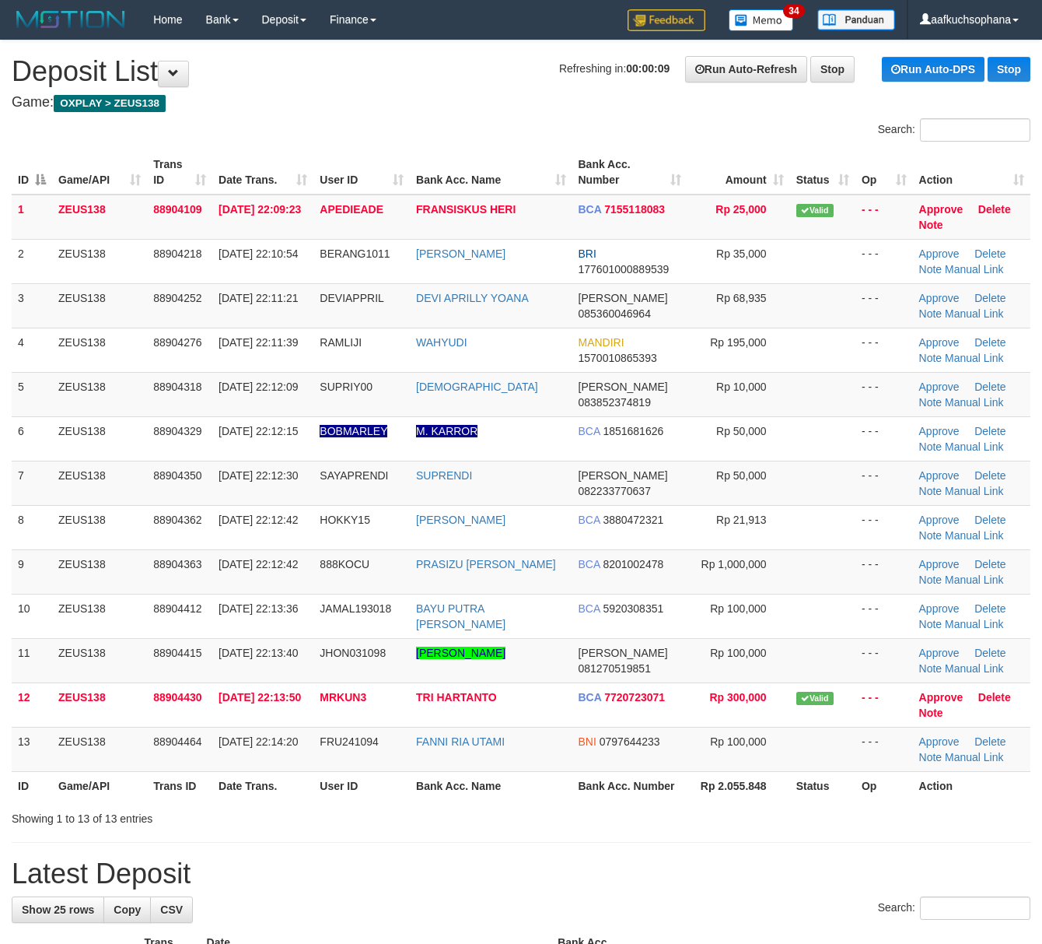
drag, startPoint x: 878, startPoint y: 816, endPoint x: 1055, endPoint y: 811, distance: 177.5
click at [876, 816] on div "Showing 1 to 13 of 13 entries" at bounding box center [521, 815] width 1042 height 22
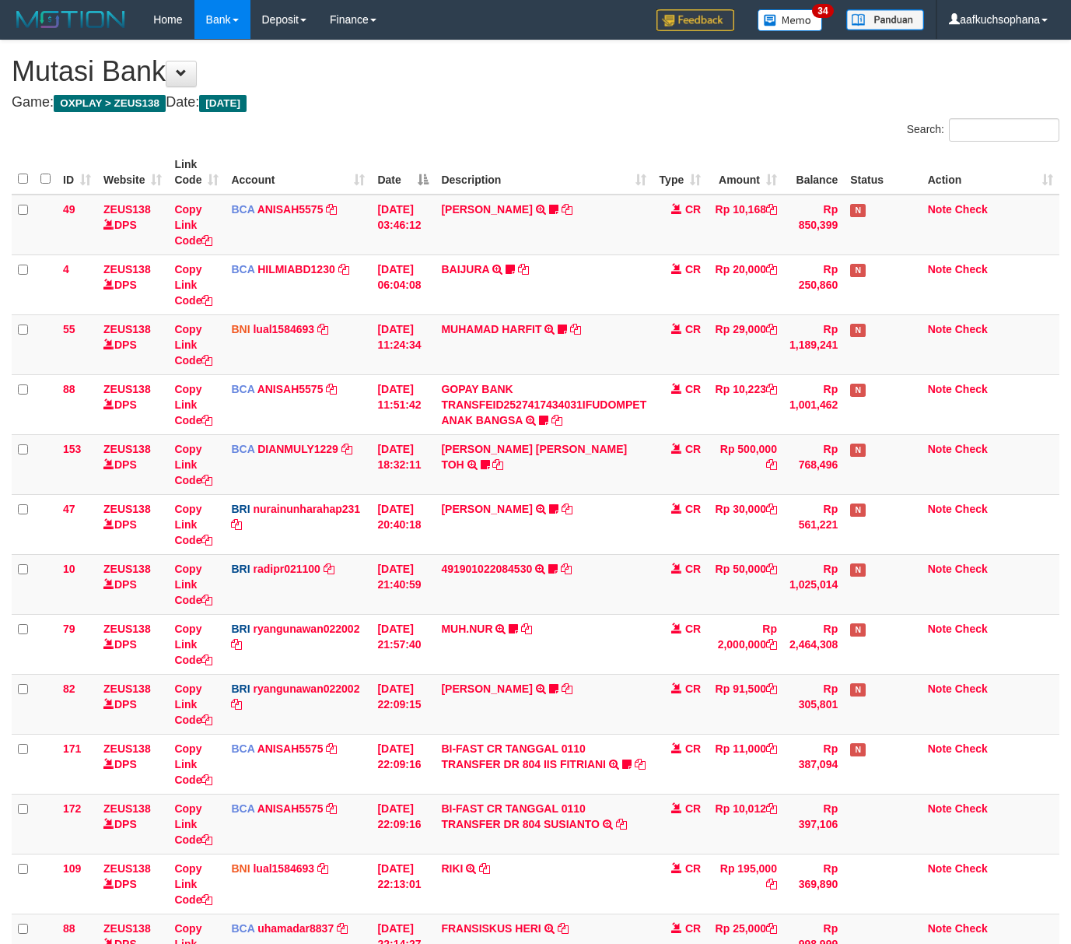
scroll to position [337, 0]
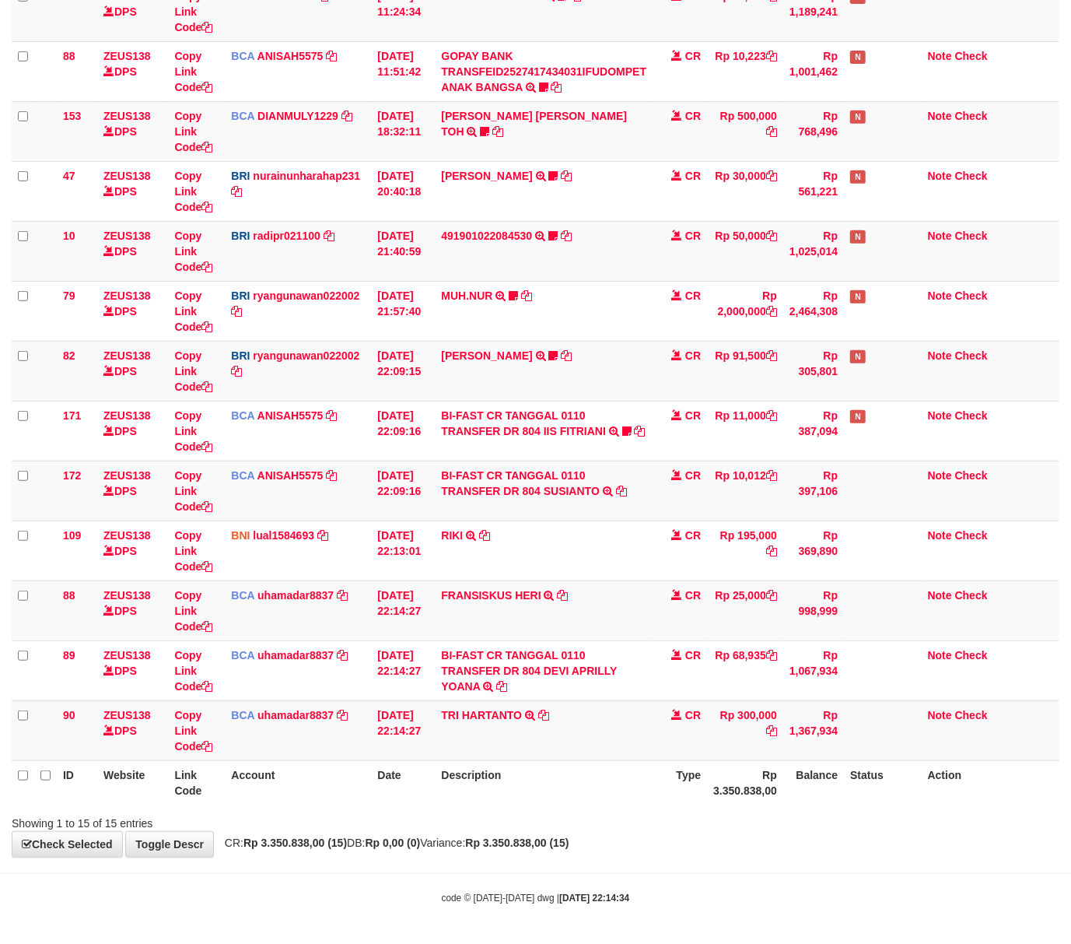
drag, startPoint x: 697, startPoint y: 820, endPoint x: 492, endPoint y: 787, distance: 208.0
click at [677, 816] on div "Showing 1 to 15 of 15 entries" at bounding box center [535, 820] width 1071 height 22
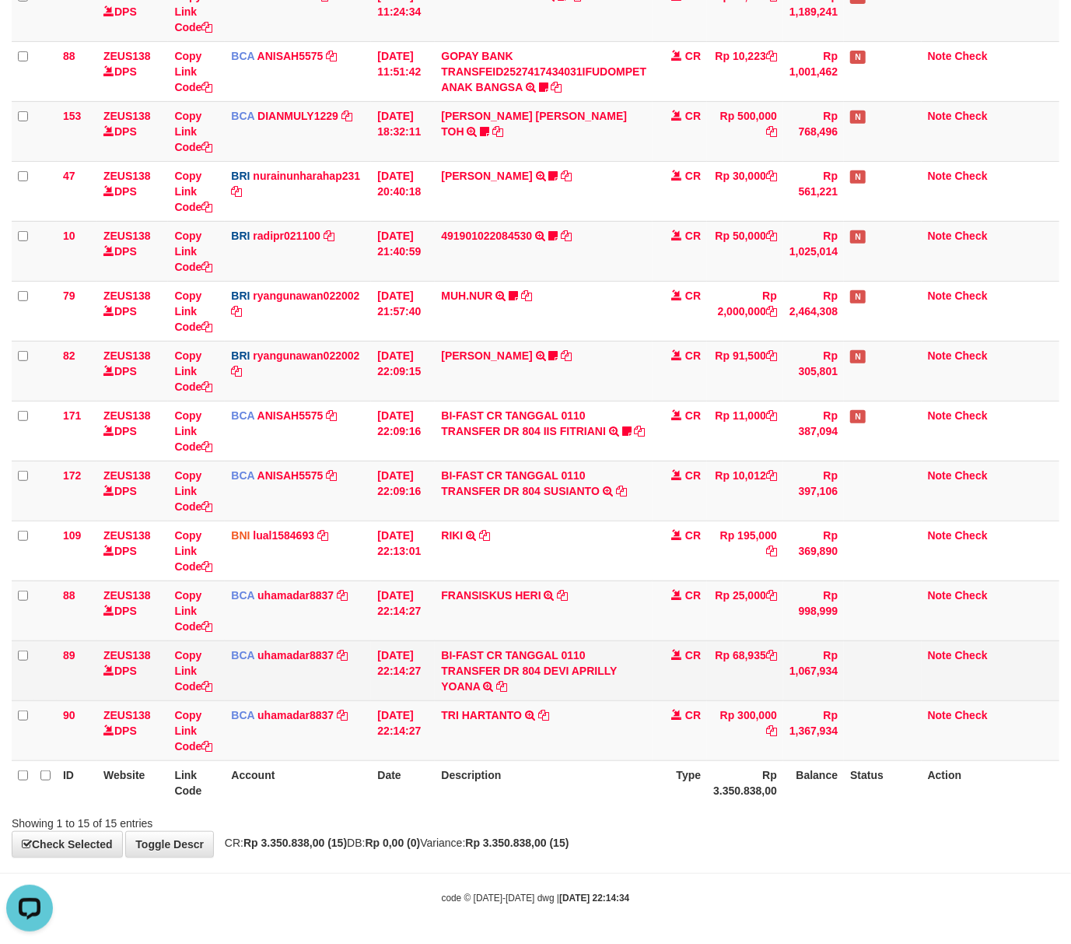
scroll to position [0, 0]
click at [209, 682] on icon at bounding box center [206, 686] width 11 height 11
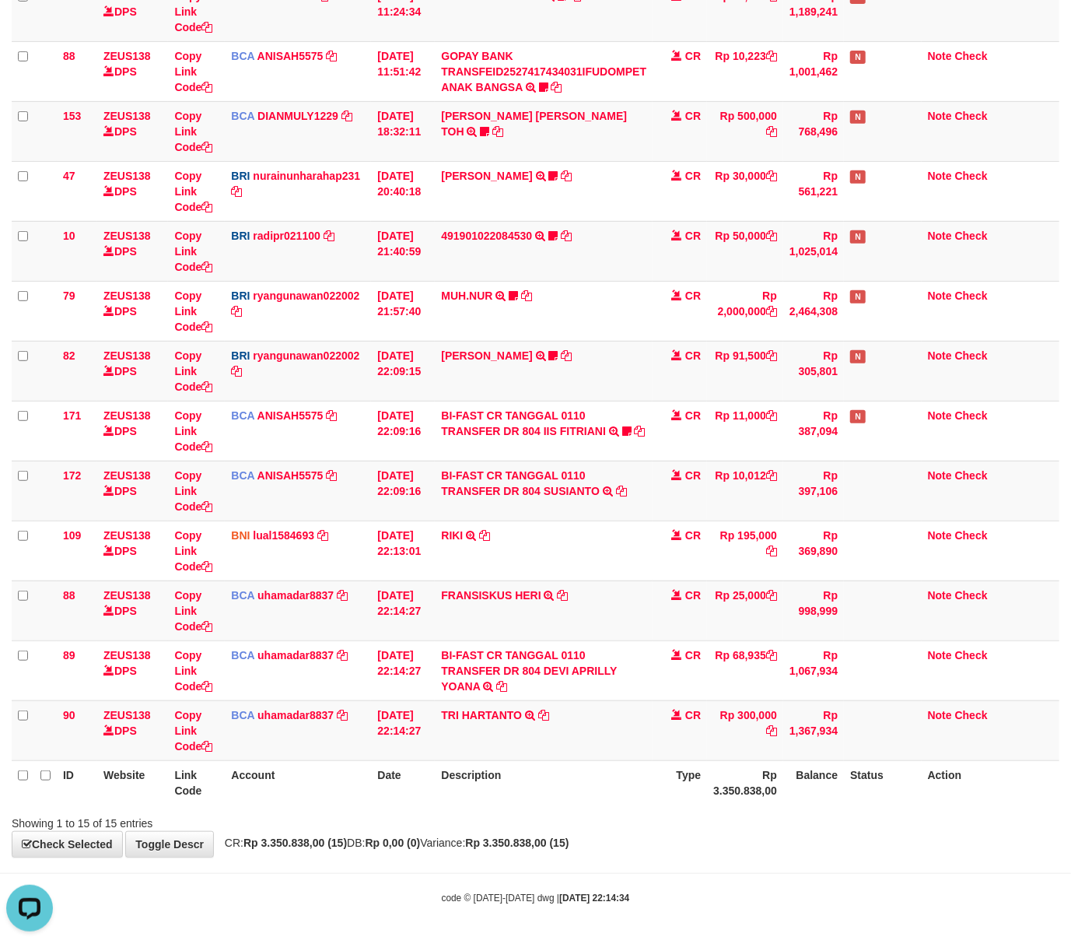
scroll to position [213, 0]
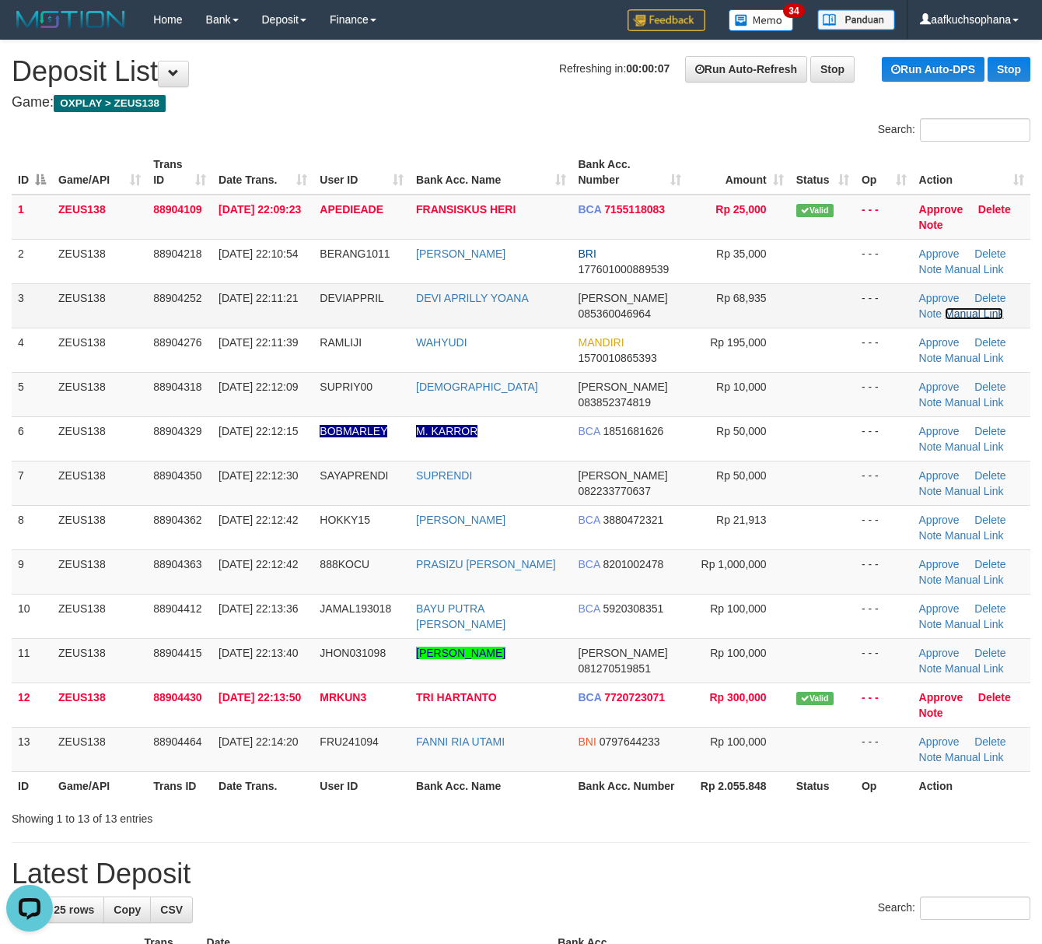
click at [960, 308] on link "Manual Link" at bounding box center [974, 313] width 59 height 12
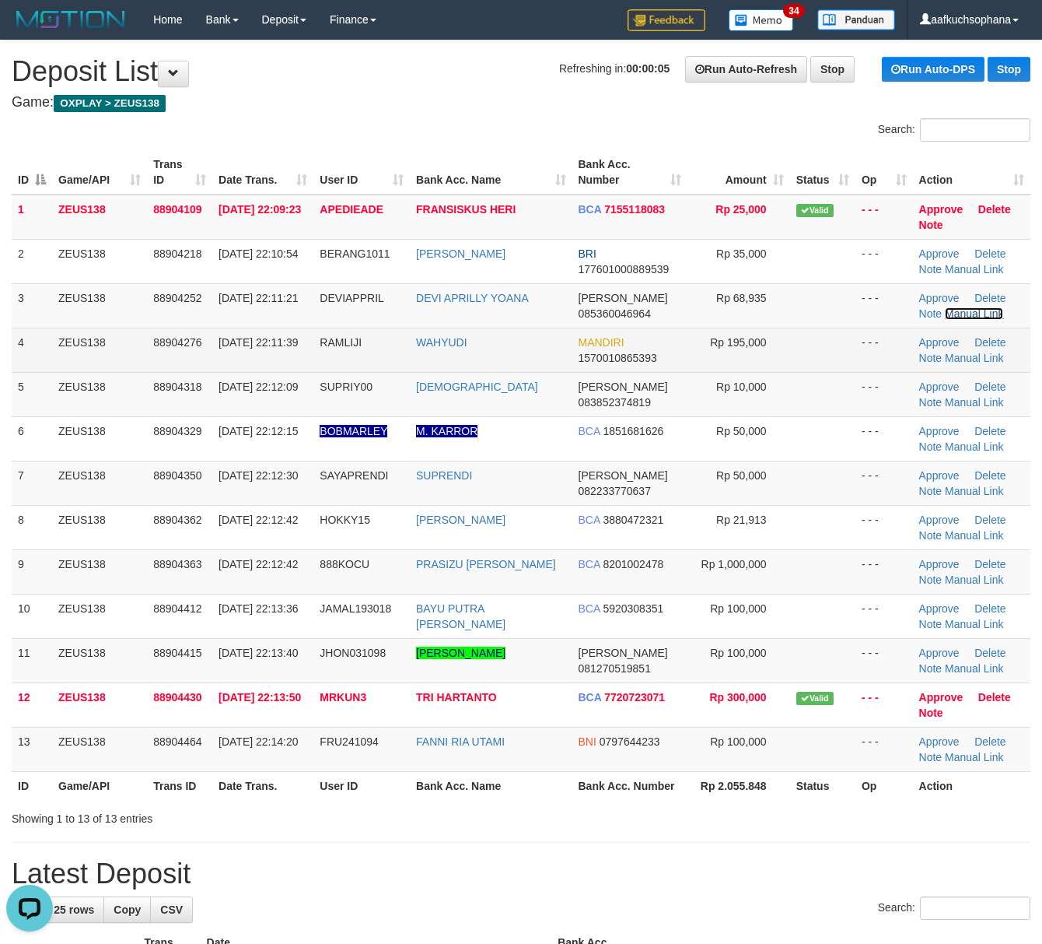
click at [945, 307] on link "Manual Link" at bounding box center [974, 313] width 59 height 12
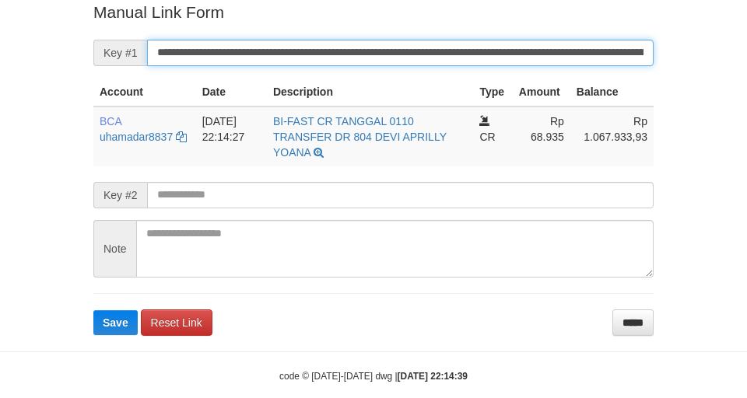
click at [93, 310] on button "Save" at bounding box center [115, 322] width 44 height 25
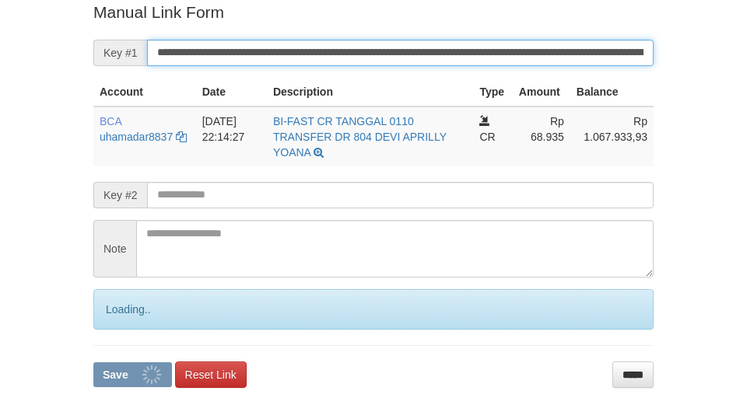
scroll to position [321, 0]
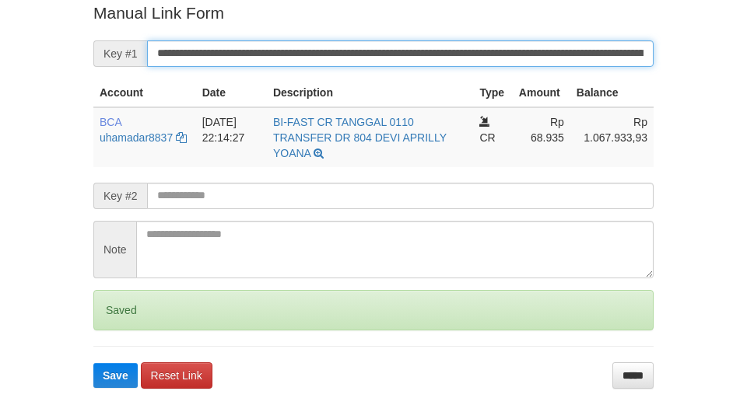
click at [93, 363] on button "Save" at bounding box center [115, 375] width 44 height 25
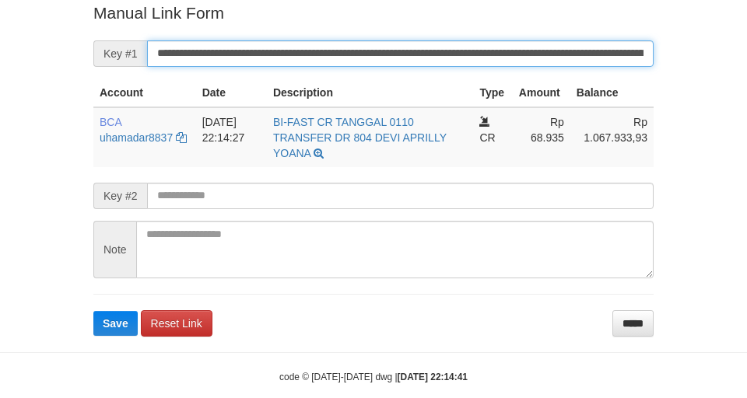
click at [93, 311] on button "Save" at bounding box center [115, 323] width 44 height 25
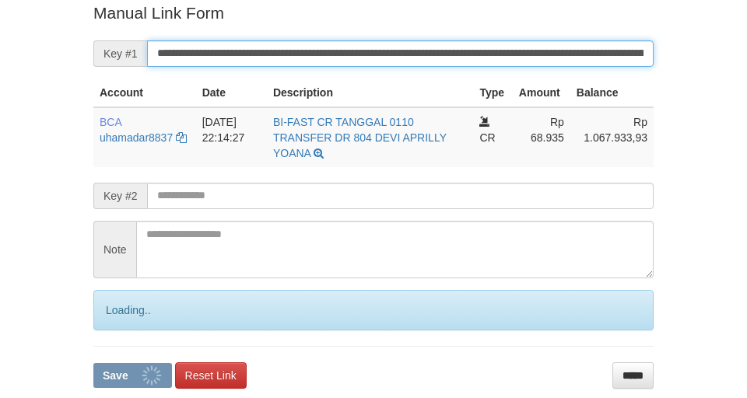
scroll to position [321, 0]
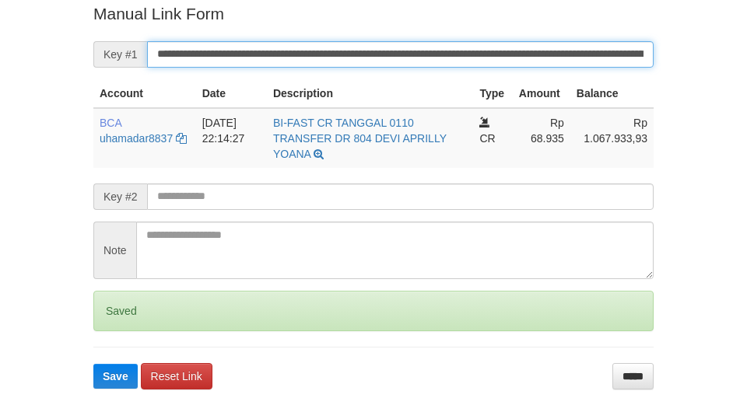
click at [93, 364] on button "Save" at bounding box center [115, 376] width 44 height 25
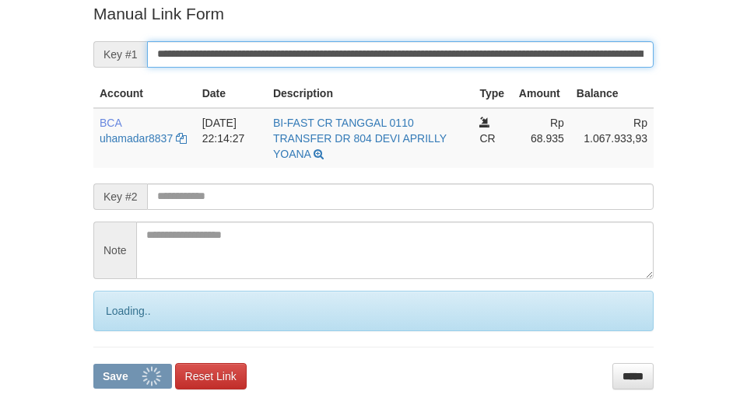
click at [93, 364] on button "Save" at bounding box center [132, 376] width 79 height 25
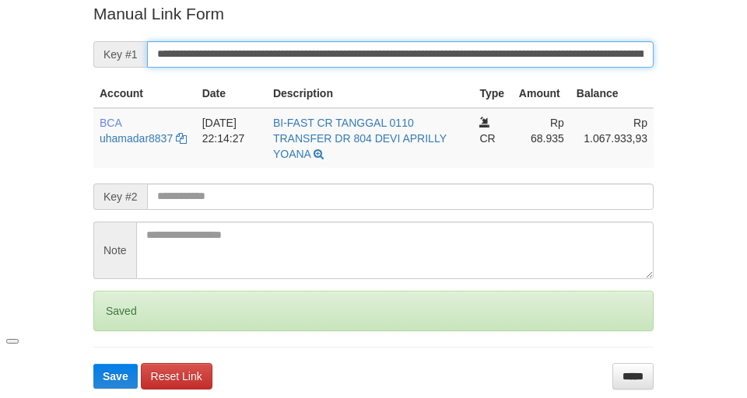
click at [93, 364] on button "Save" at bounding box center [115, 376] width 44 height 25
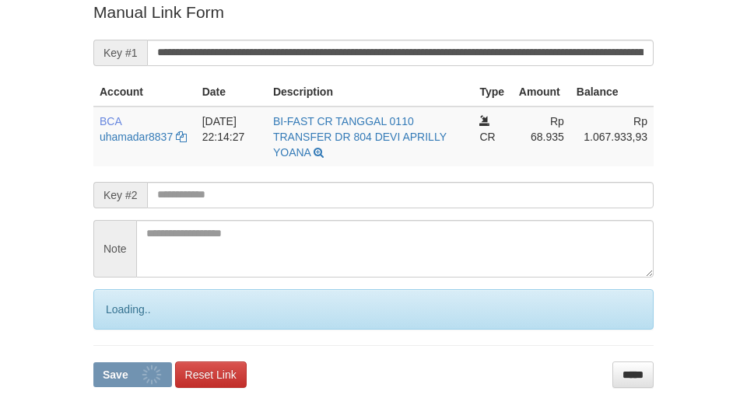
click at [93, 363] on button "Save" at bounding box center [132, 375] width 79 height 25
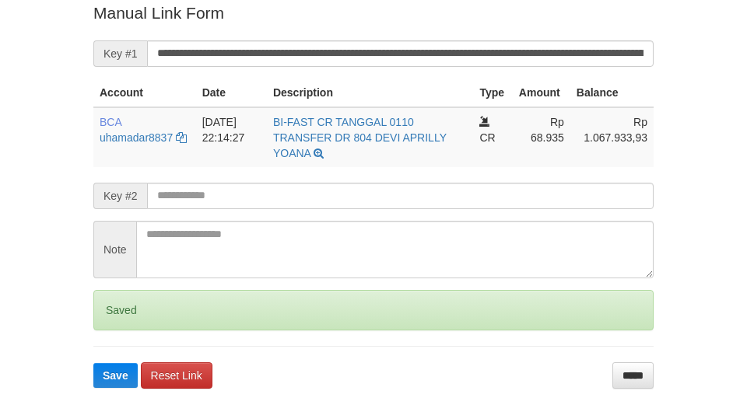
click at [93, 363] on button "Save" at bounding box center [115, 375] width 44 height 25
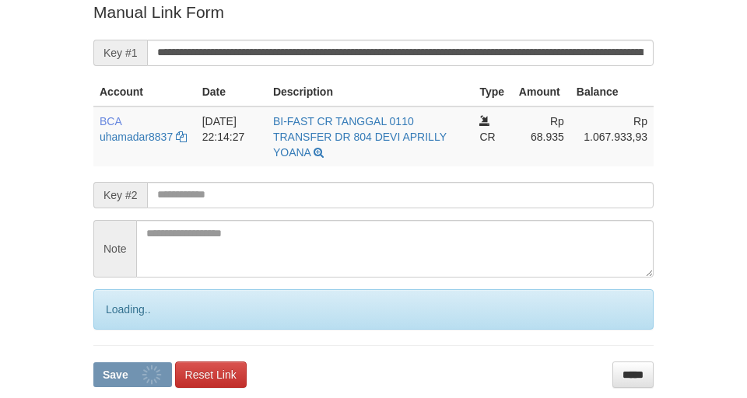
click at [93, 363] on button "Save" at bounding box center [132, 375] width 79 height 25
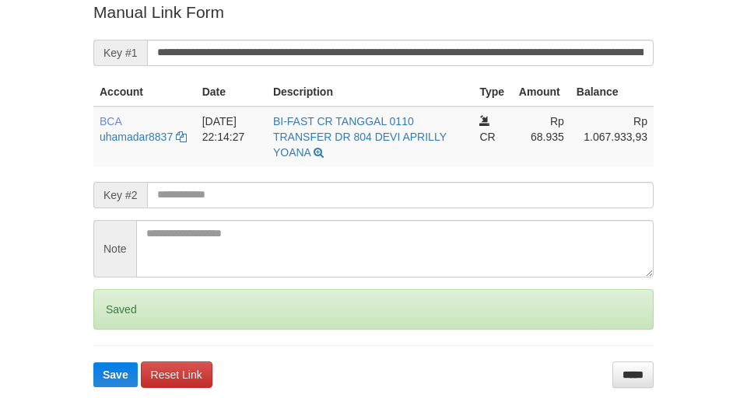
click at [93, 363] on button "Save" at bounding box center [115, 375] width 44 height 25
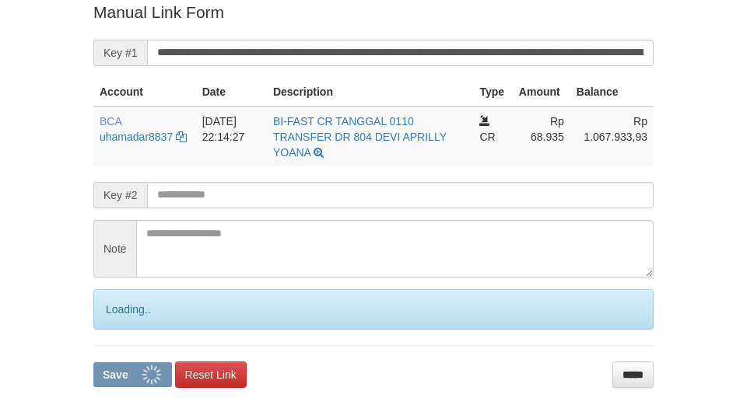
scroll to position [321, 0]
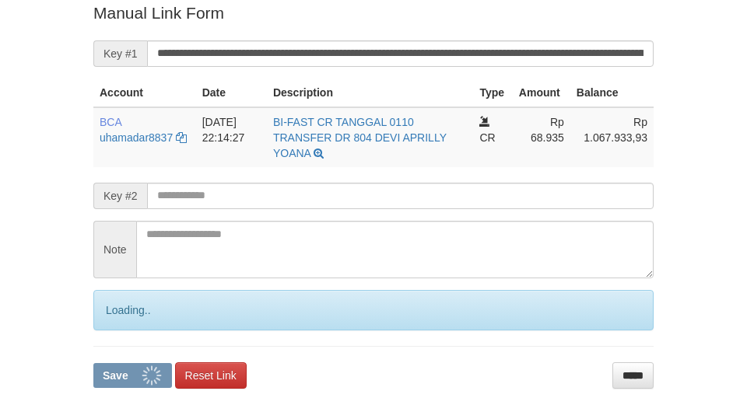
click at [93, 363] on button "Save" at bounding box center [132, 375] width 79 height 25
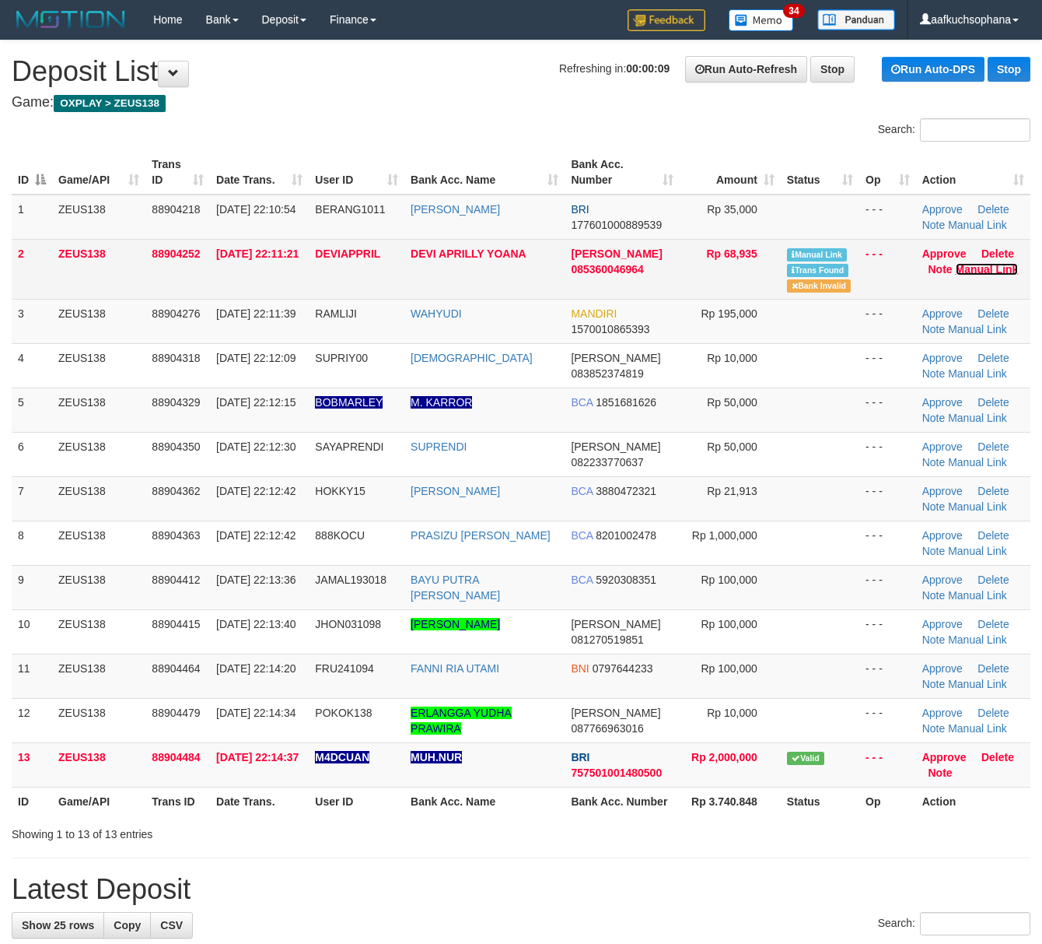
click at [966, 271] on link "Manual Link" at bounding box center [987, 269] width 63 height 12
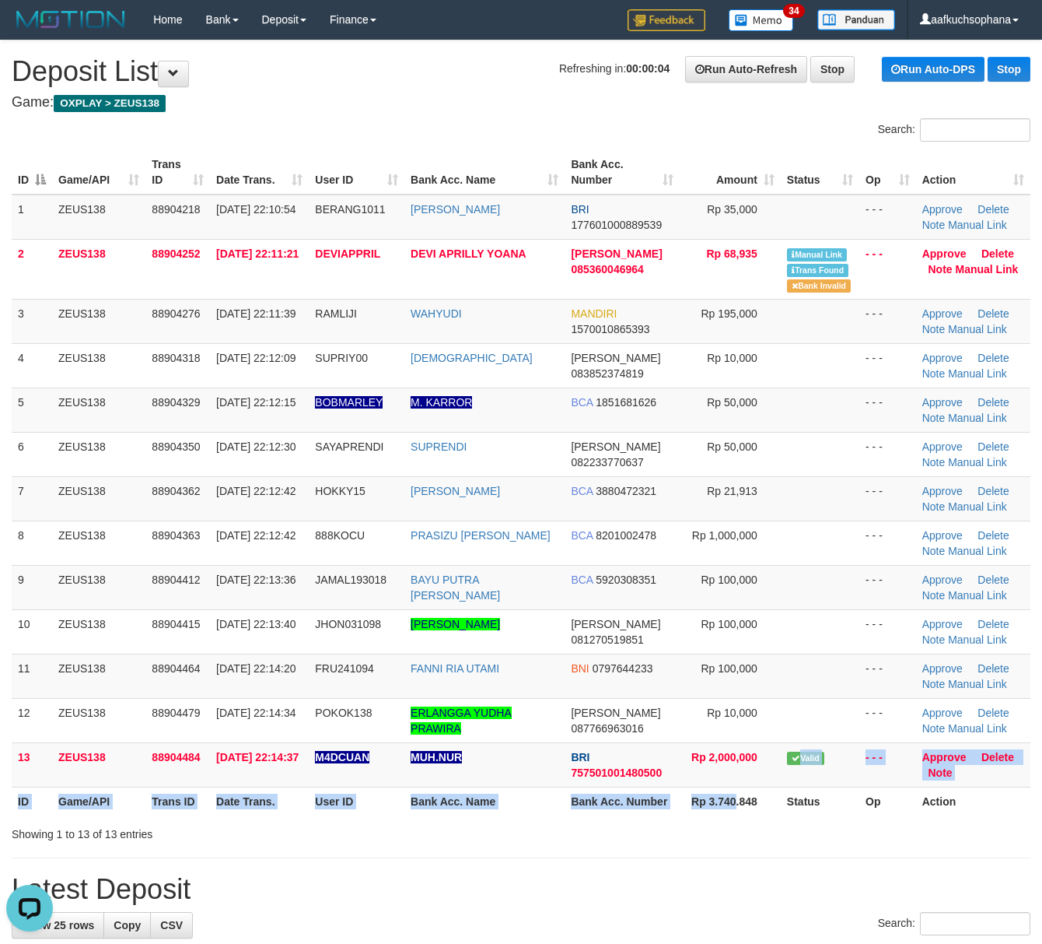
drag, startPoint x: 730, startPoint y: 789, endPoint x: 738, endPoint y: 801, distance: 15.1
click at [730, 790] on table "ID Game/API Trans ID Date Trans. User ID Bank Acc. Name Bank Acc. Number Amount…" at bounding box center [521, 482] width 1019 height 665
drag, startPoint x: 657, startPoint y: 809, endPoint x: 1042, endPoint y: 817, distance: 386.0
click at [660, 809] on th "Bank Acc. Number" at bounding box center [622, 801] width 115 height 29
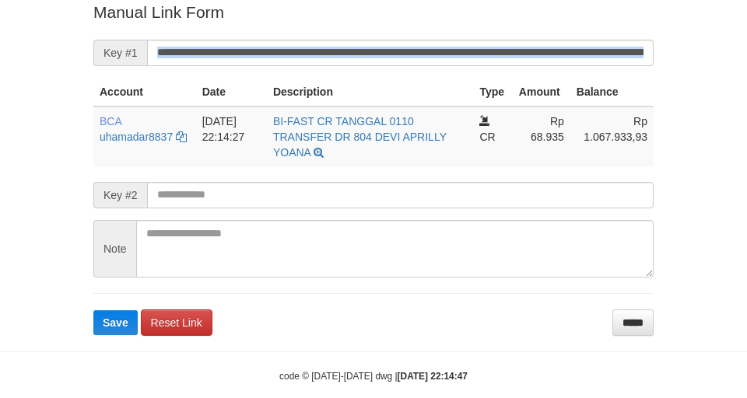
scroll to position [0, 38]
click at [583, 61] on form "**********" at bounding box center [373, 168] width 560 height 335
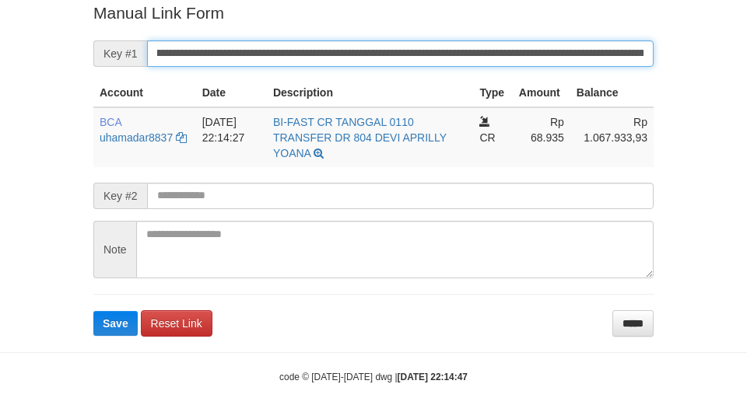
click at [573, 60] on input "**********" at bounding box center [400, 53] width 506 height 26
click at [93, 311] on button "Save" at bounding box center [115, 323] width 44 height 25
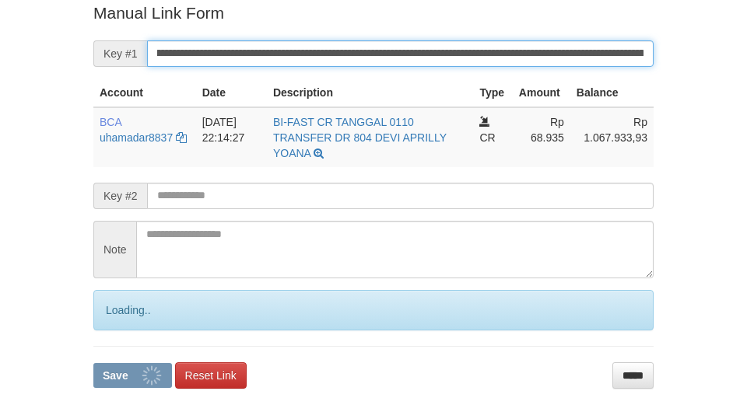
click at [93, 363] on button "Save" at bounding box center [132, 375] width 79 height 25
drag, startPoint x: 567, startPoint y: 54, endPoint x: 558, endPoint y: 53, distance: 9.4
click at [559, 53] on input "**********" at bounding box center [400, 53] width 506 height 26
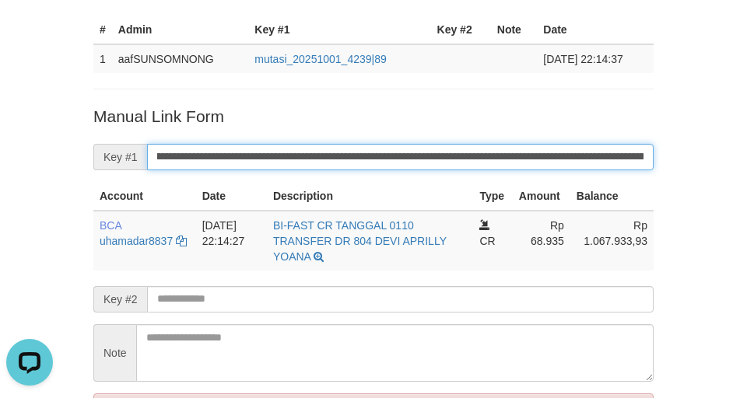
scroll to position [0, 0]
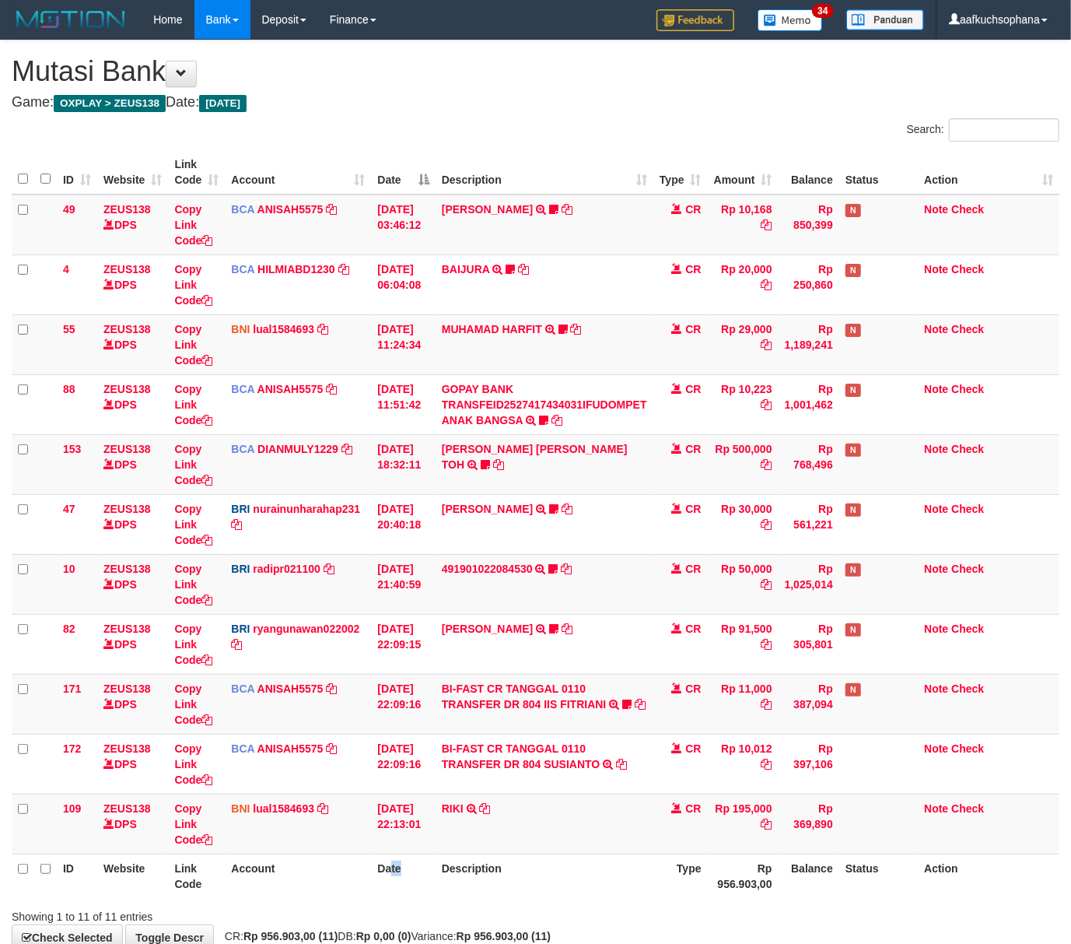
drag, startPoint x: 400, startPoint y: 859, endPoint x: 2, endPoint y: 818, distance: 400.4
click at [386, 856] on div "**********" at bounding box center [535, 494] width 1071 height 909
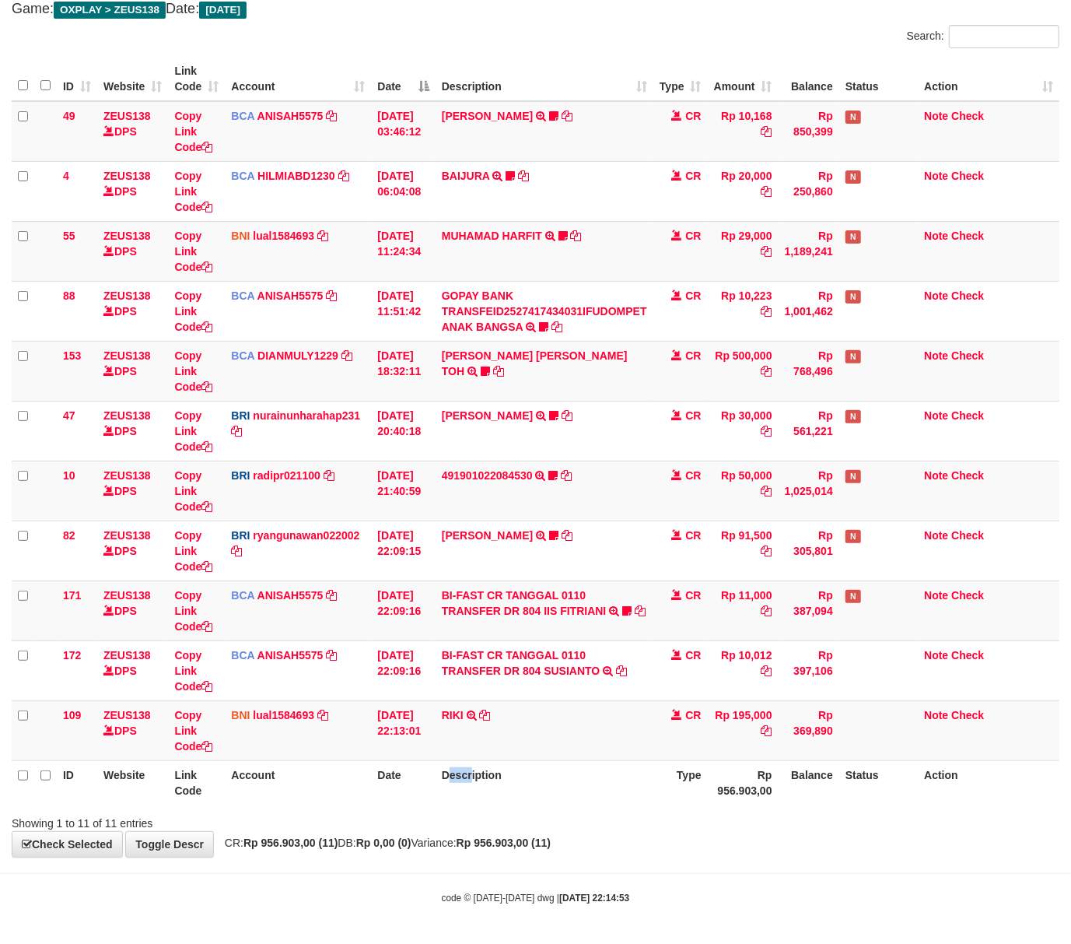
drag, startPoint x: 473, startPoint y: 797, endPoint x: 583, endPoint y: 762, distance: 115.1
click at [475, 797] on th "Description" at bounding box center [545, 782] width 218 height 44
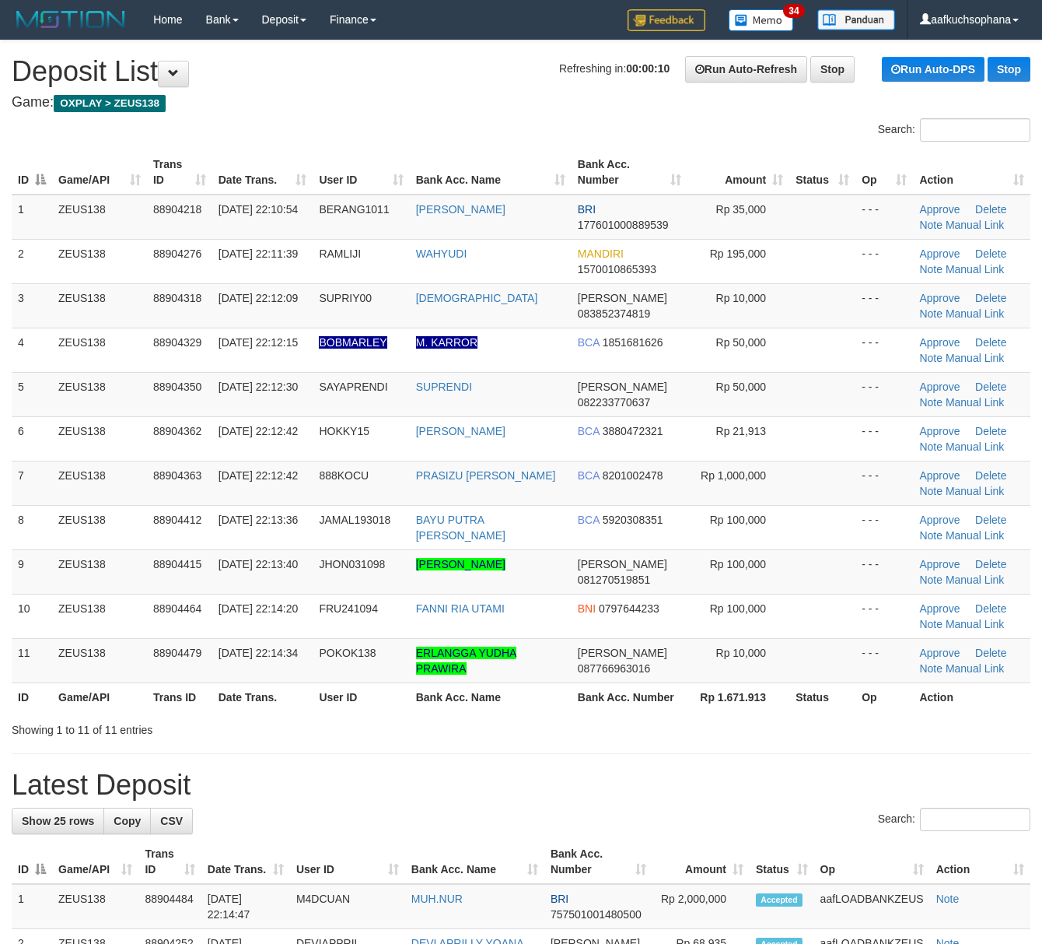
drag, startPoint x: 745, startPoint y: 729, endPoint x: 937, endPoint y: 753, distance: 194.4
click at [748, 732] on div "Showing 1 to 11 of 11 entries" at bounding box center [521, 727] width 1042 height 22
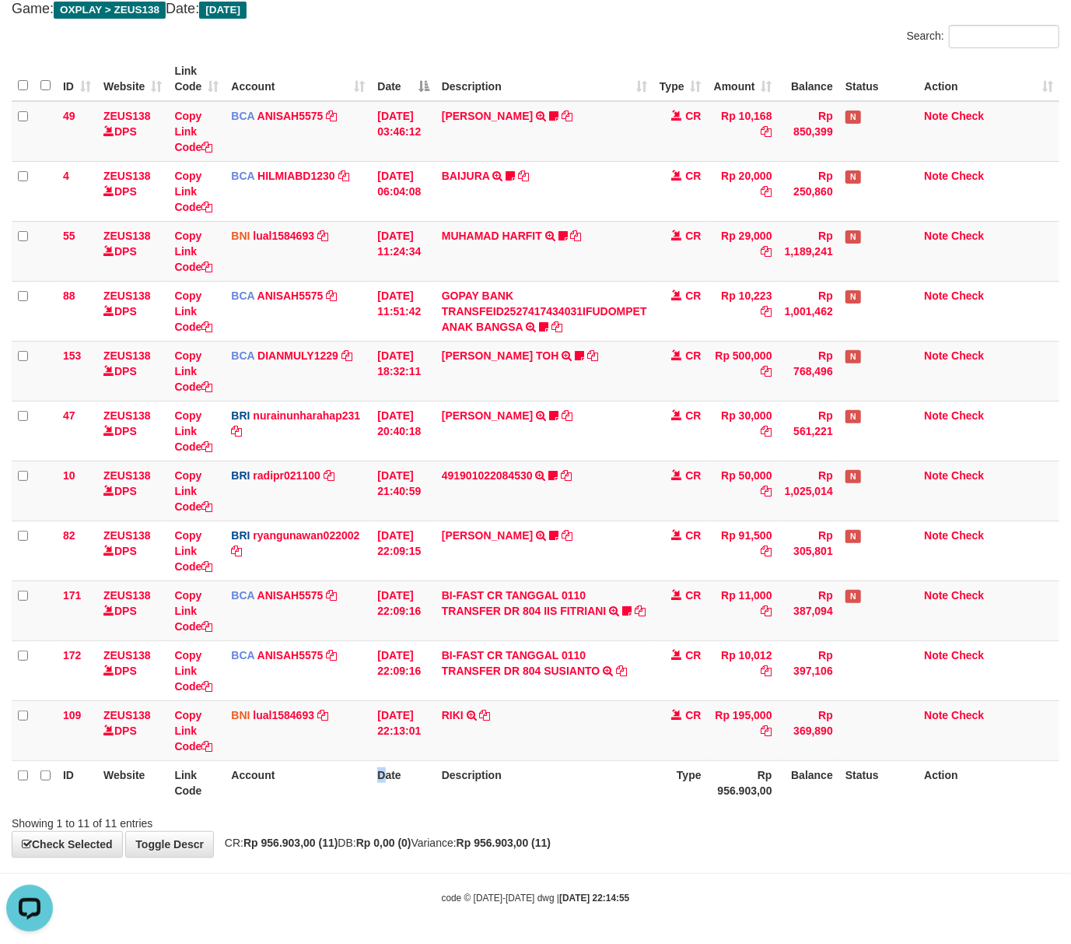
click at [384, 795] on tr "ID Website Link Code Account Date Description Type Rp 956.903,00 Balance Status…" at bounding box center [536, 782] width 1048 height 44
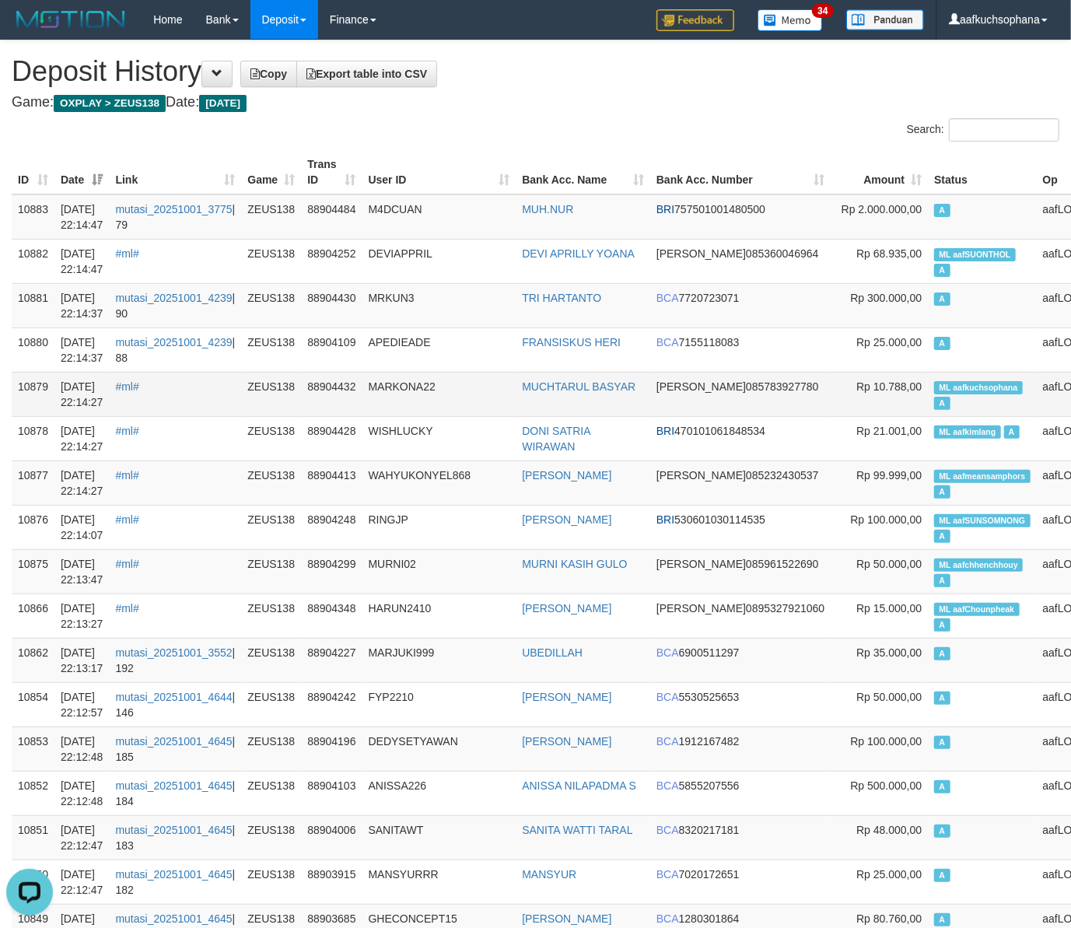
click at [928, 396] on td "ML aafkuchsophana A" at bounding box center [982, 394] width 108 height 44
click at [928, 395] on td "ML aafkuchsophana A" at bounding box center [982, 394] width 108 height 44
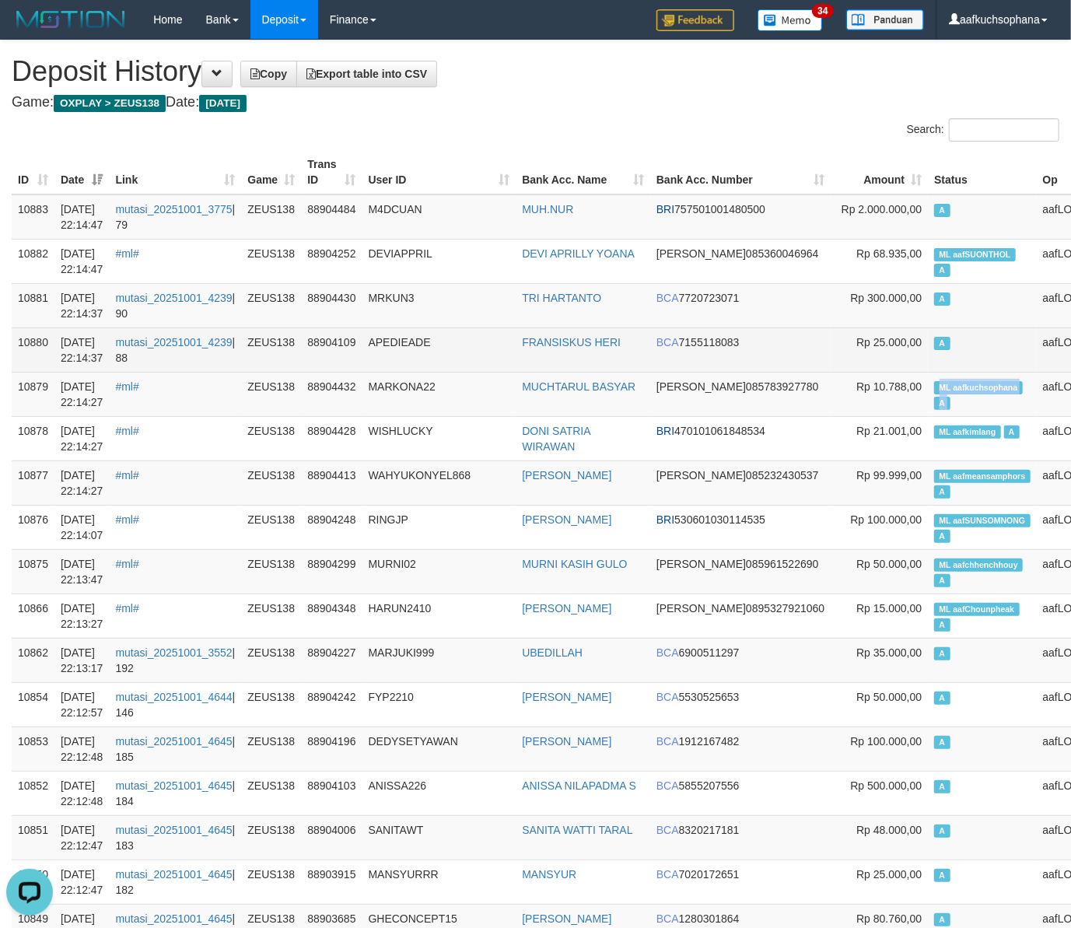
copy td "ML aafkuchsophana A"
click at [928, 350] on td "A" at bounding box center [982, 350] width 108 height 44
click at [928, 337] on td "A" at bounding box center [982, 350] width 108 height 44
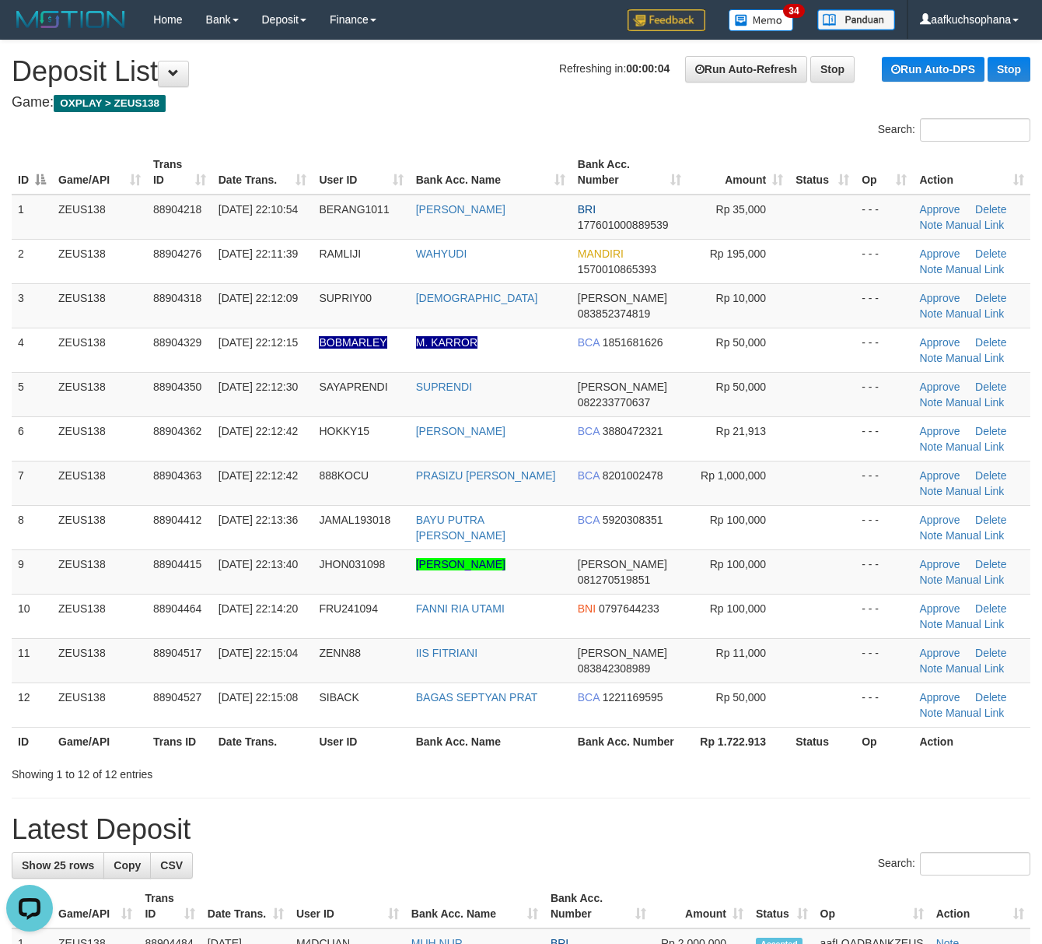
drag, startPoint x: 590, startPoint y: 688, endPoint x: 980, endPoint y: 745, distance: 394.8
click at [610, 700] on td "BCA 1221169595" at bounding box center [630, 704] width 116 height 44
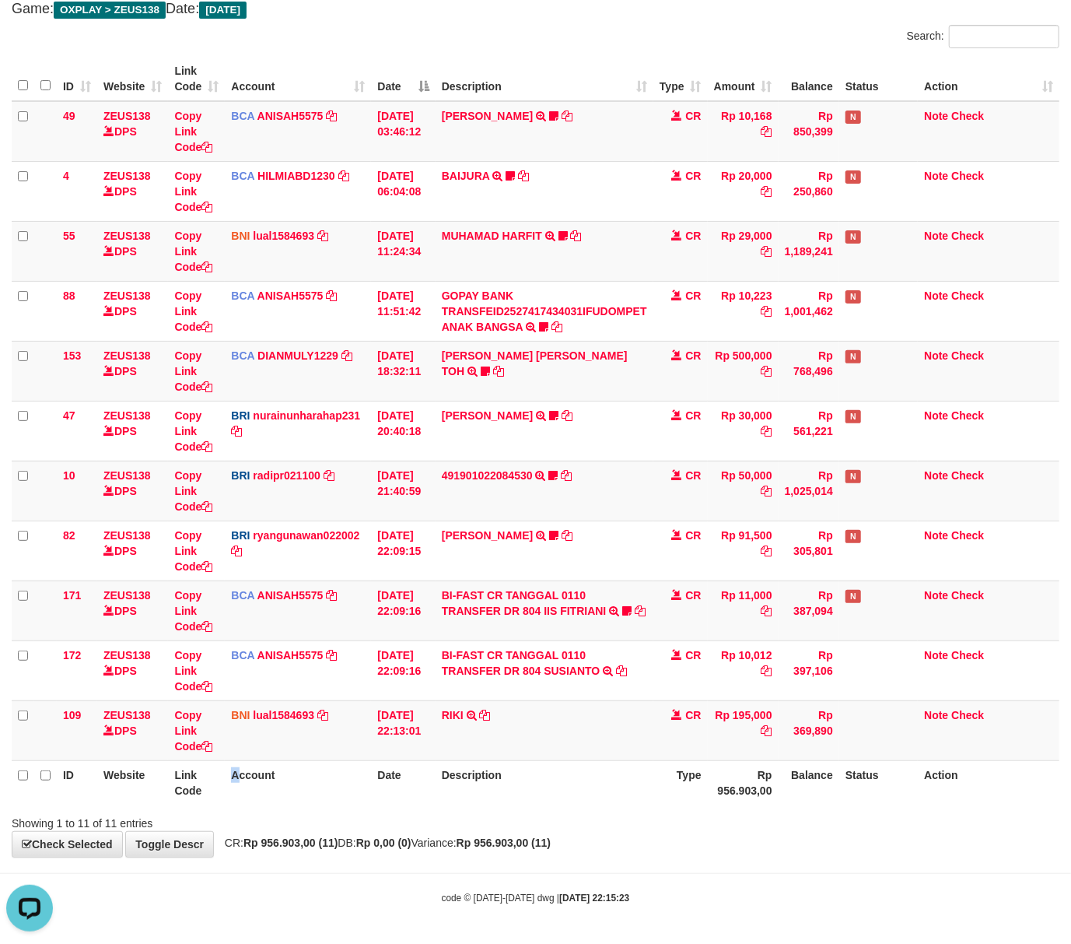
drag, startPoint x: 241, startPoint y: 803, endPoint x: 106, endPoint y: 773, distance: 138.6
click at [226, 786] on th "Account" at bounding box center [298, 782] width 146 height 44
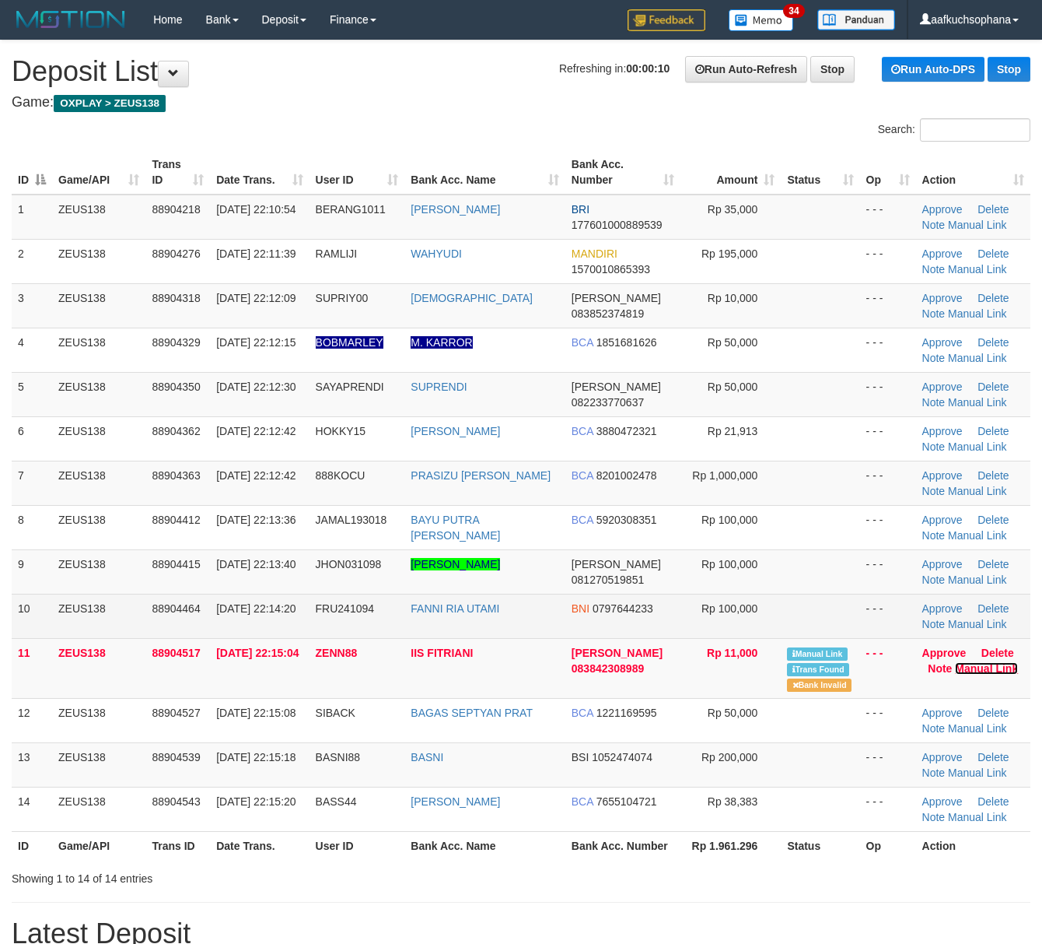
drag, startPoint x: 972, startPoint y: 673, endPoint x: 850, endPoint y: 632, distance: 128.9
click at [972, 673] on link "Manual Link" at bounding box center [986, 668] width 63 height 12
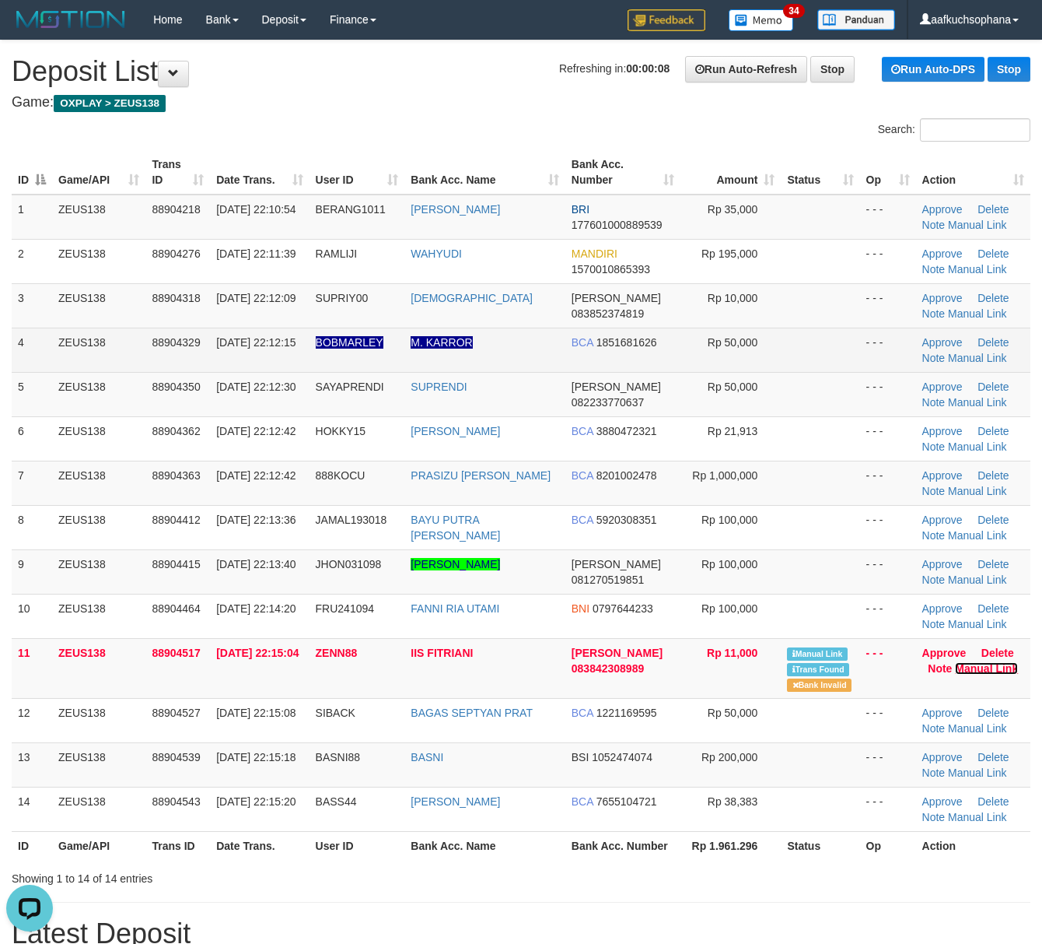
click at [955, 662] on link "Manual Link" at bounding box center [986, 668] width 63 height 12
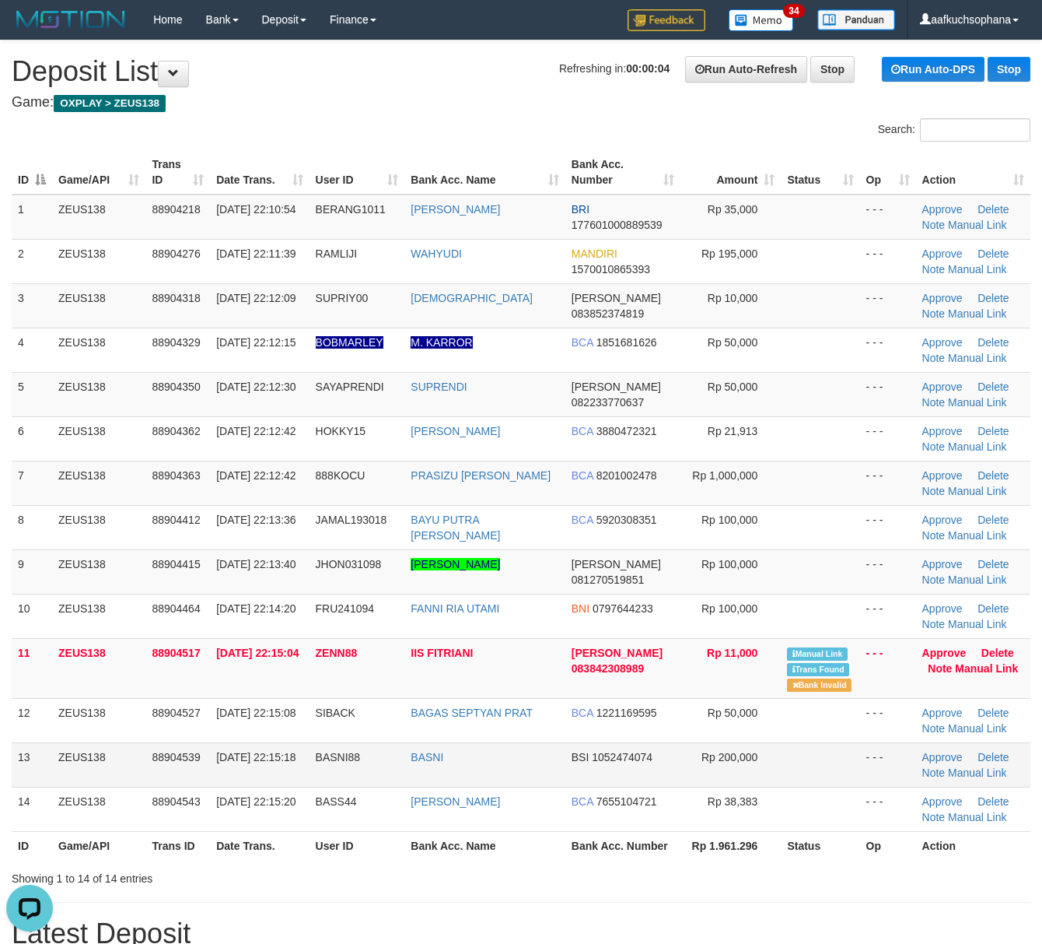
click at [766, 781] on td "Rp 200,000" at bounding box center [731, 764] width 101 height 44
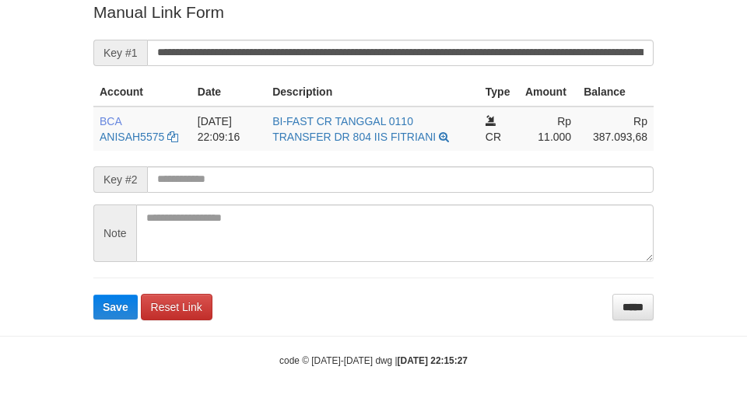
scroll to position [321, 0]
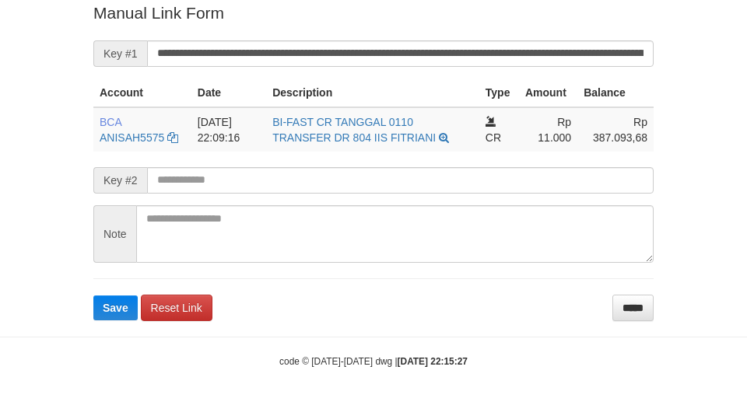
click at [405, 26] on form "**********" at bounding box center [373, 161] width 560 height 319
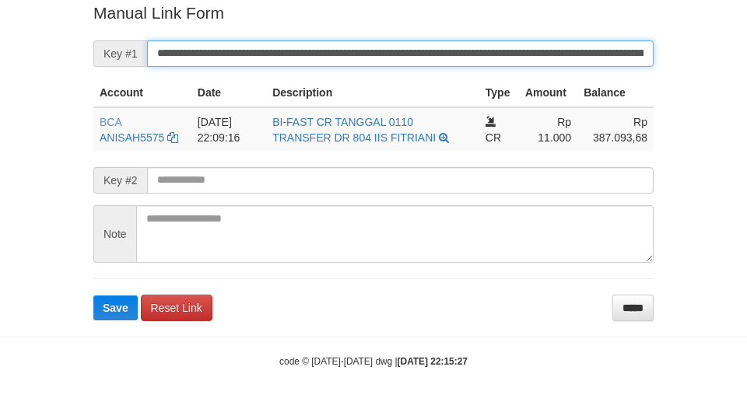
click at [93, 296] on button "Save" at bounding box center [115, 308] width 44 height 25
click at [440, 47] on input "**********" at bounding box center [400, 53] width 506 height 26
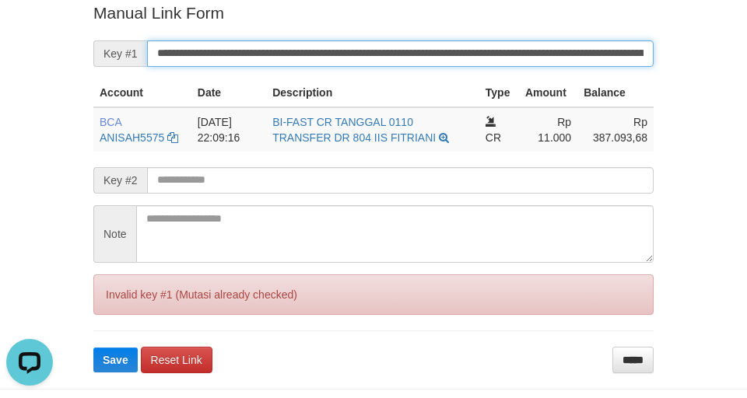
scroll to position [0, 0]
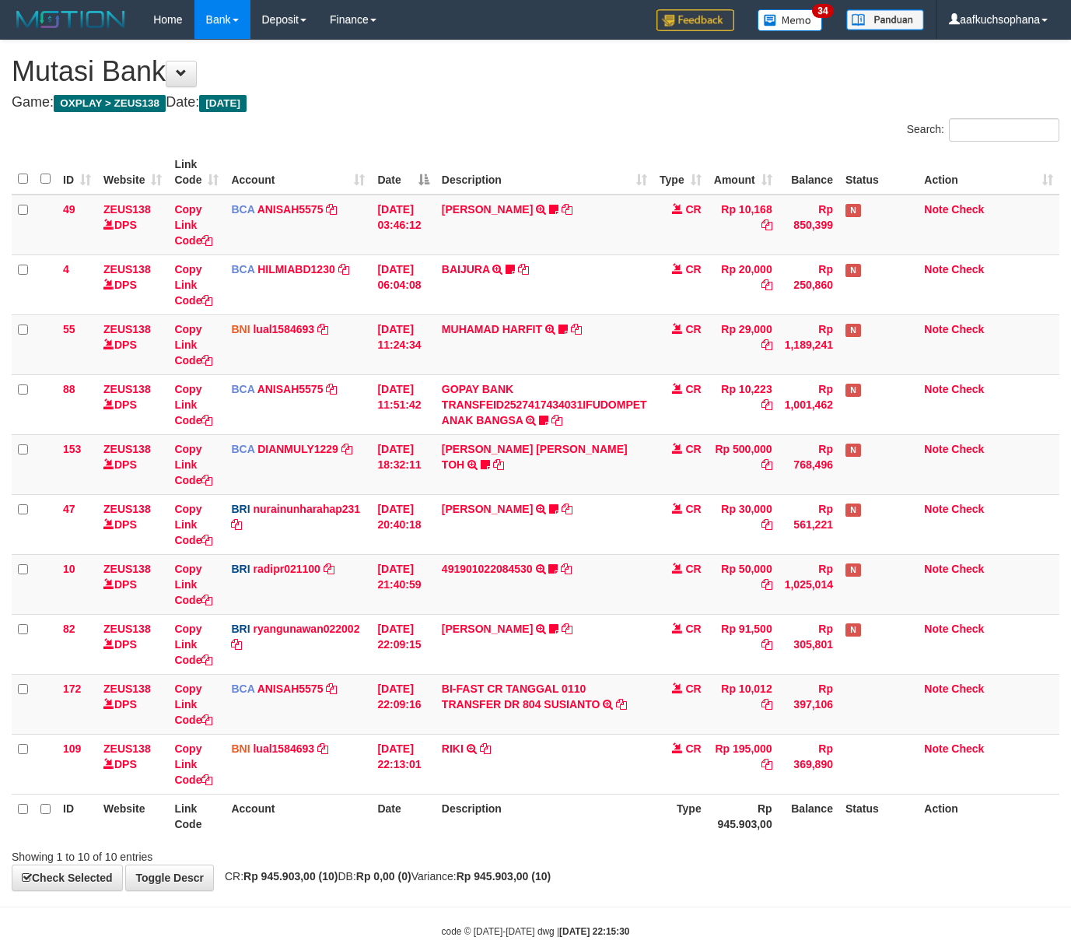
scroll to position [36, 0]
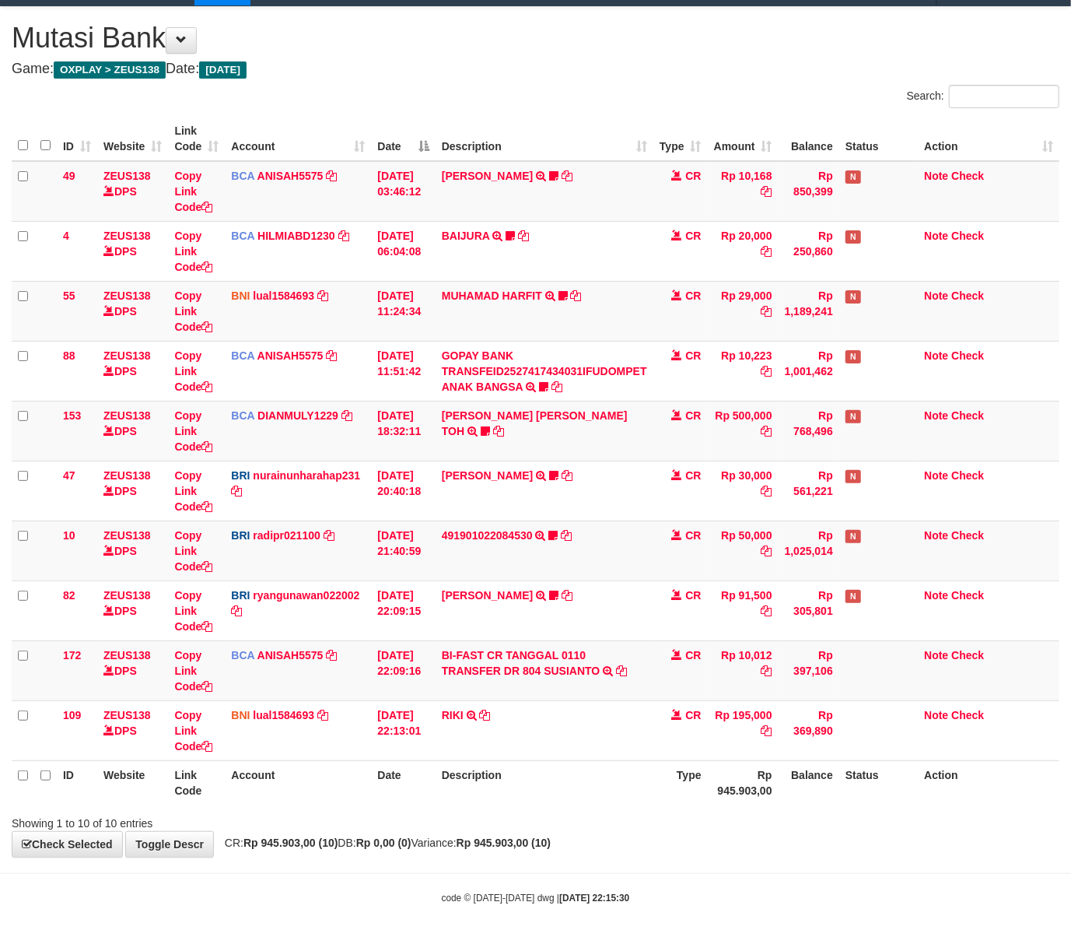
click at [558, 870] on body "Toggle navigation Home Bank Account List Load By Website Group [OXPLAY] ZEUS138…" at bounding box center [535, 455] width 1071 height 977
click at [643, 800] on th "Description" at bounding box center [545, 782] width 218 height 44
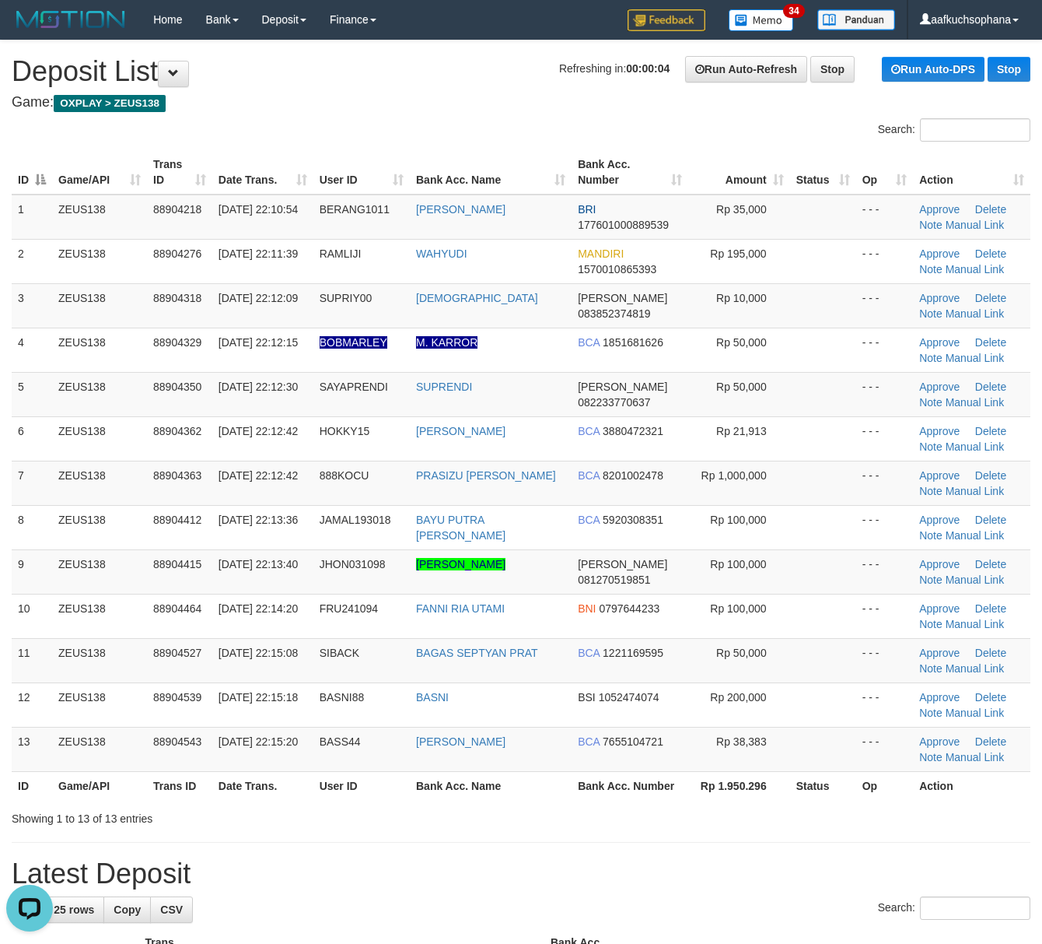
drag, startPoint x: 633, startPoint y: 826, endPoint x: 1053, endPoint y: 832, distance: 419.4
click at [633, 826] on div "Showing 1 to 13 of 13 entries" at bounding box center [521, 815] width 1042 height 22
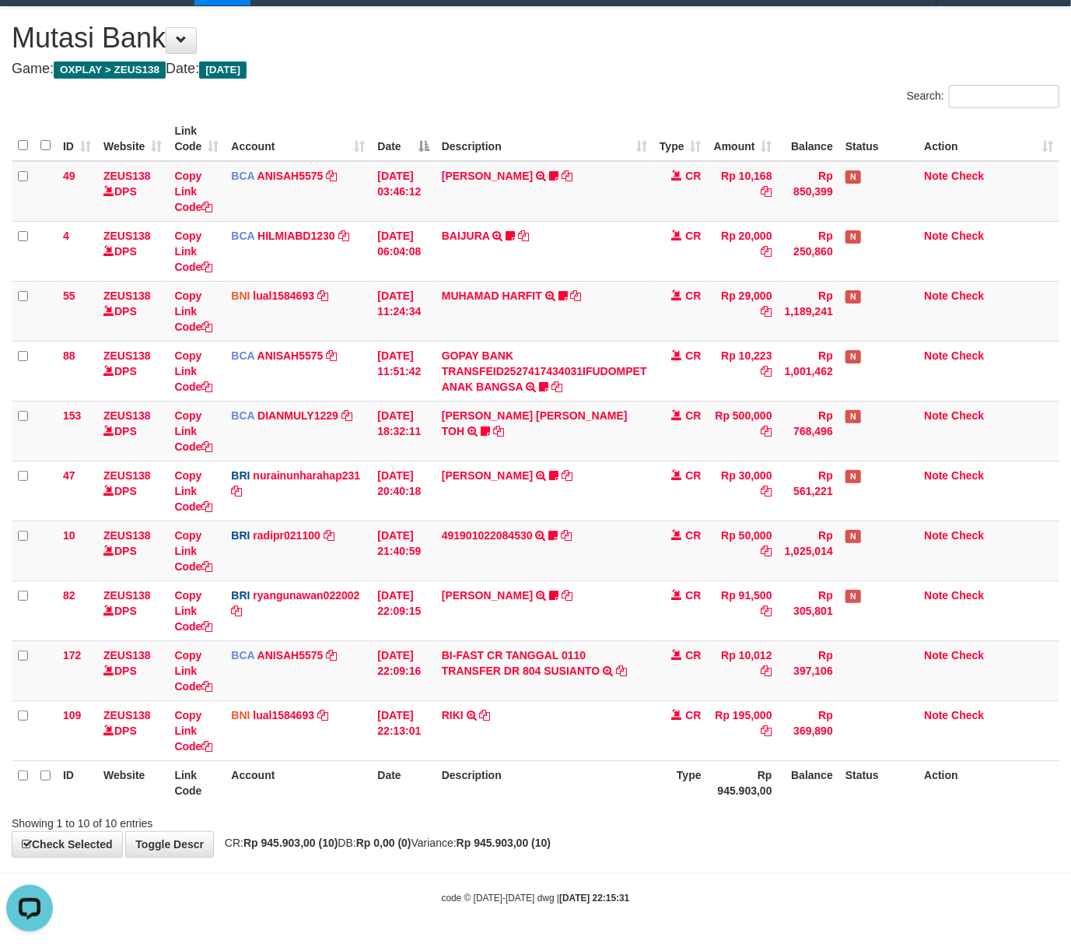
drag, startPoint x: 698, startPoint y: 842, endPoint x: 6, endPoint y: 801, distance: 692.8
click at [667, 838] on div "**********" at bounding box center [535, 432] width 1071 height 850
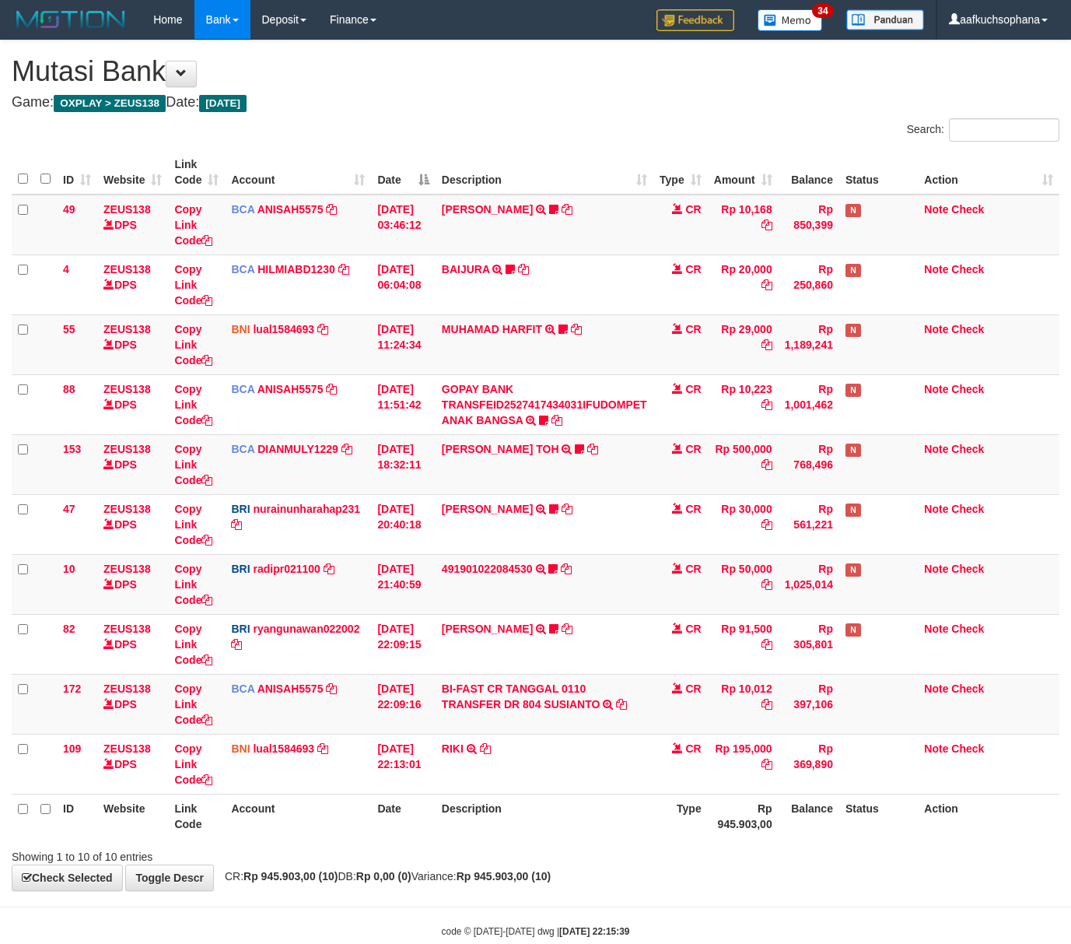
scroll to position [36, 0]
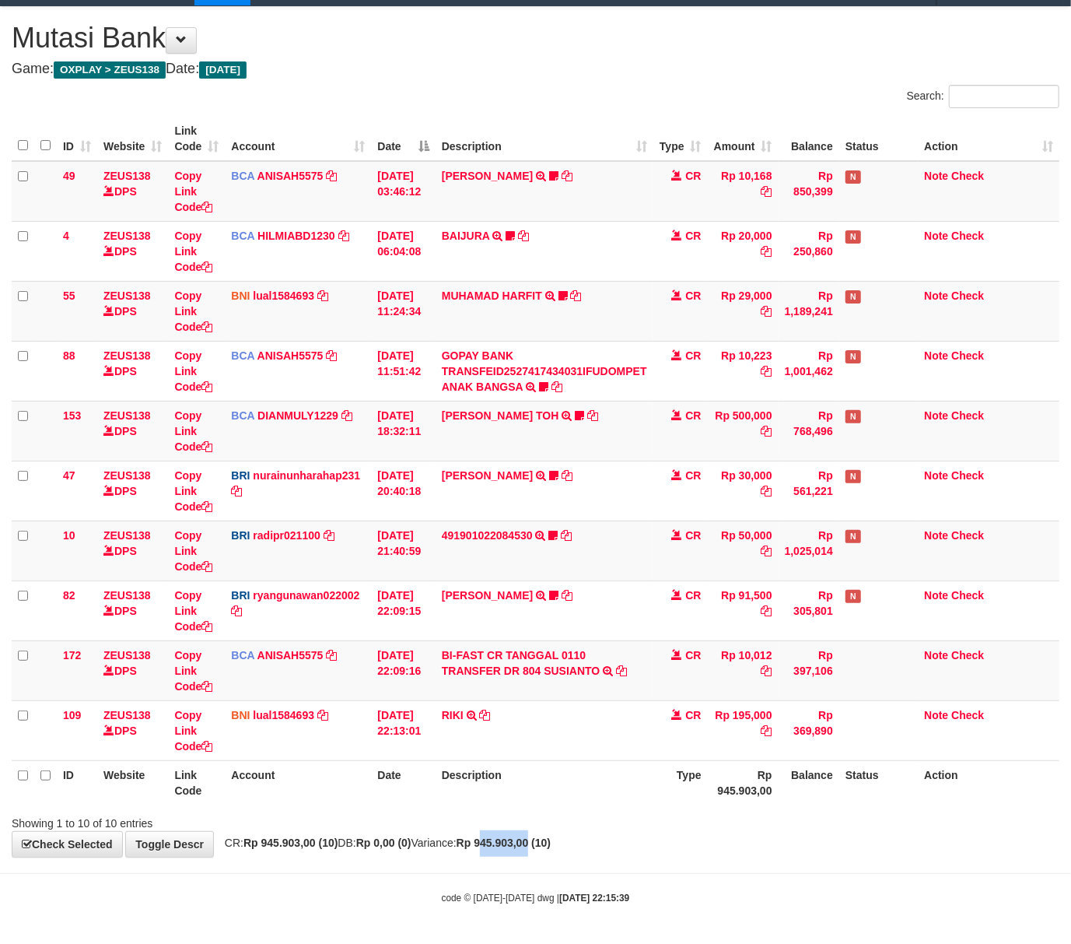
drag, startPoint x: 570, startPoint y: 838, endPoint x: 370, endPoint y: 823, distance: 200.5
click at [551, 837] on strong "Rp 945.903,00 (10)" at bounding box center [504, 842] width 94 height 12
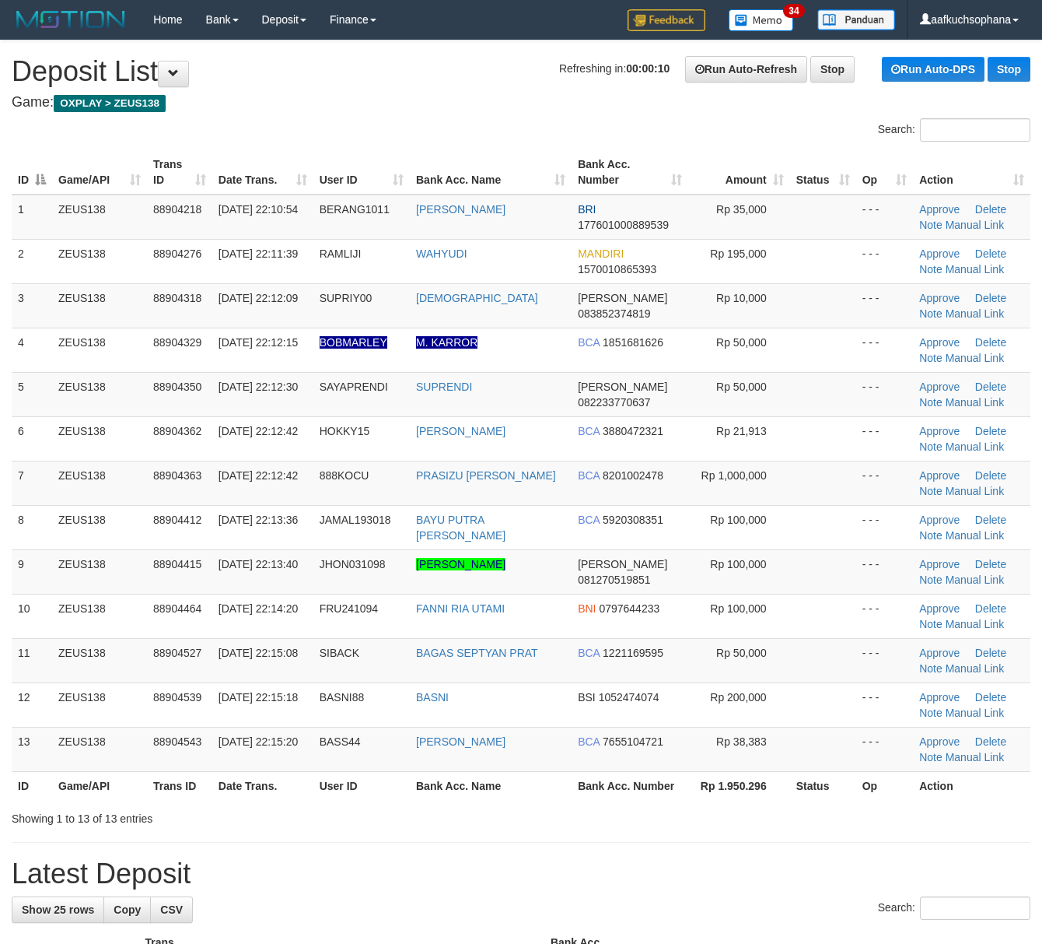
drag, startPoint x: 766, startPoint y: 828, endPoint x: 829, endPoint y: 822, distance: 63.3
click at [769, 825] on div "Showing 1 to 13 of 13 entries" at bounding box center [521, 815] width 1042 height 22
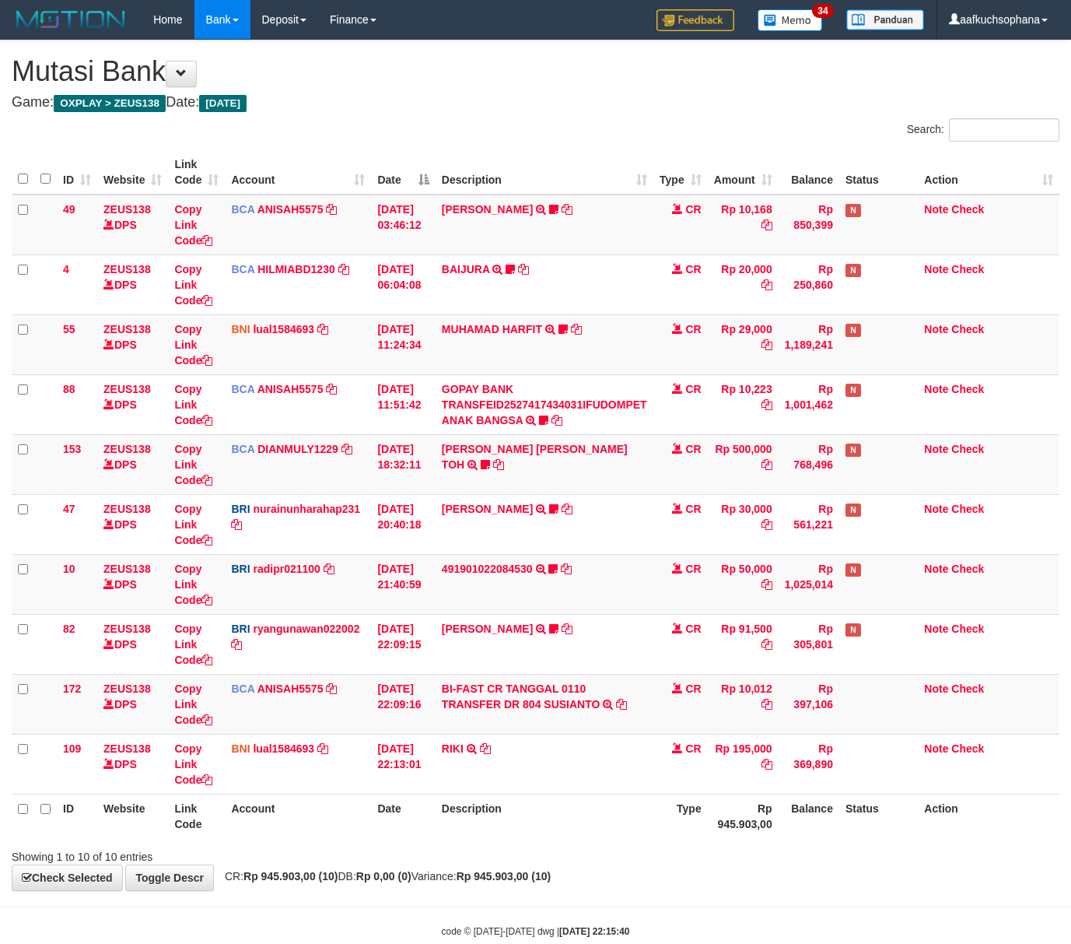
scroll to position [36, 0]
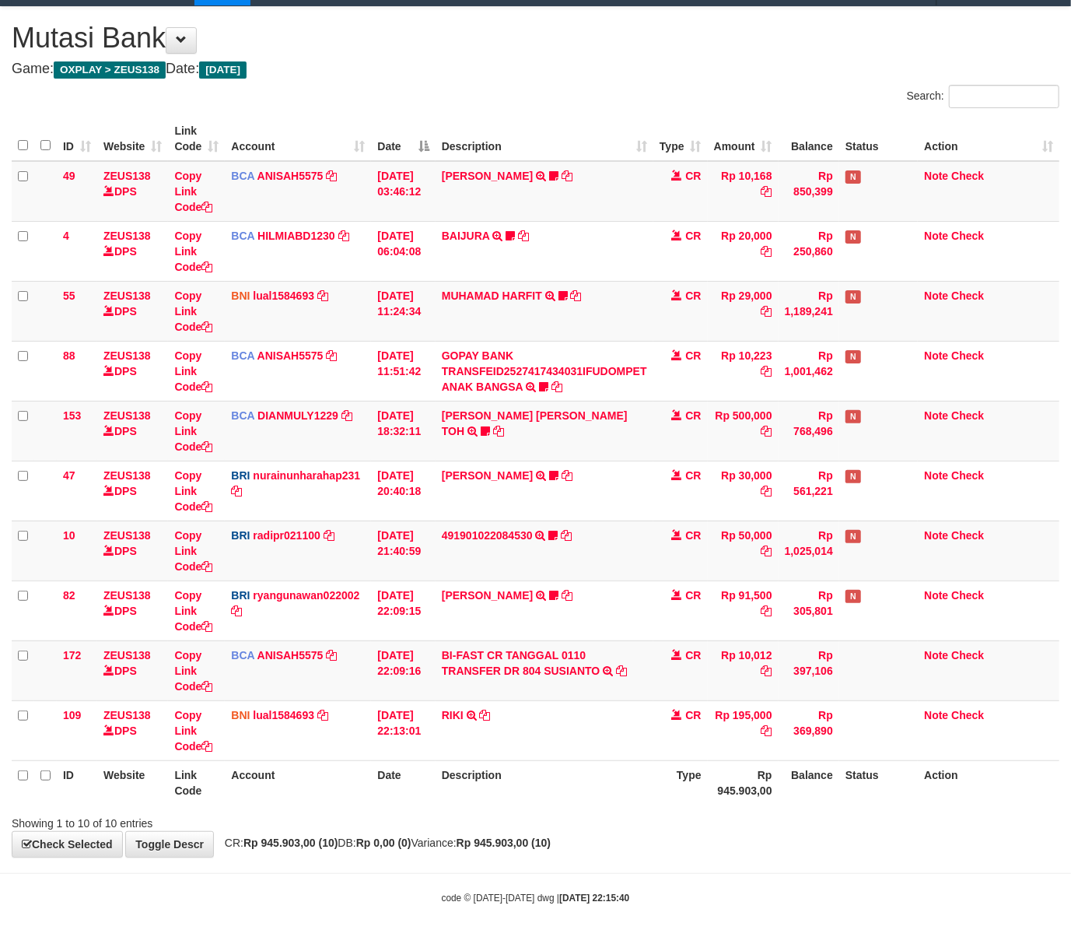
click at [580, 776] on th "Description" at bounding box center [545, 782] width 218 height 44
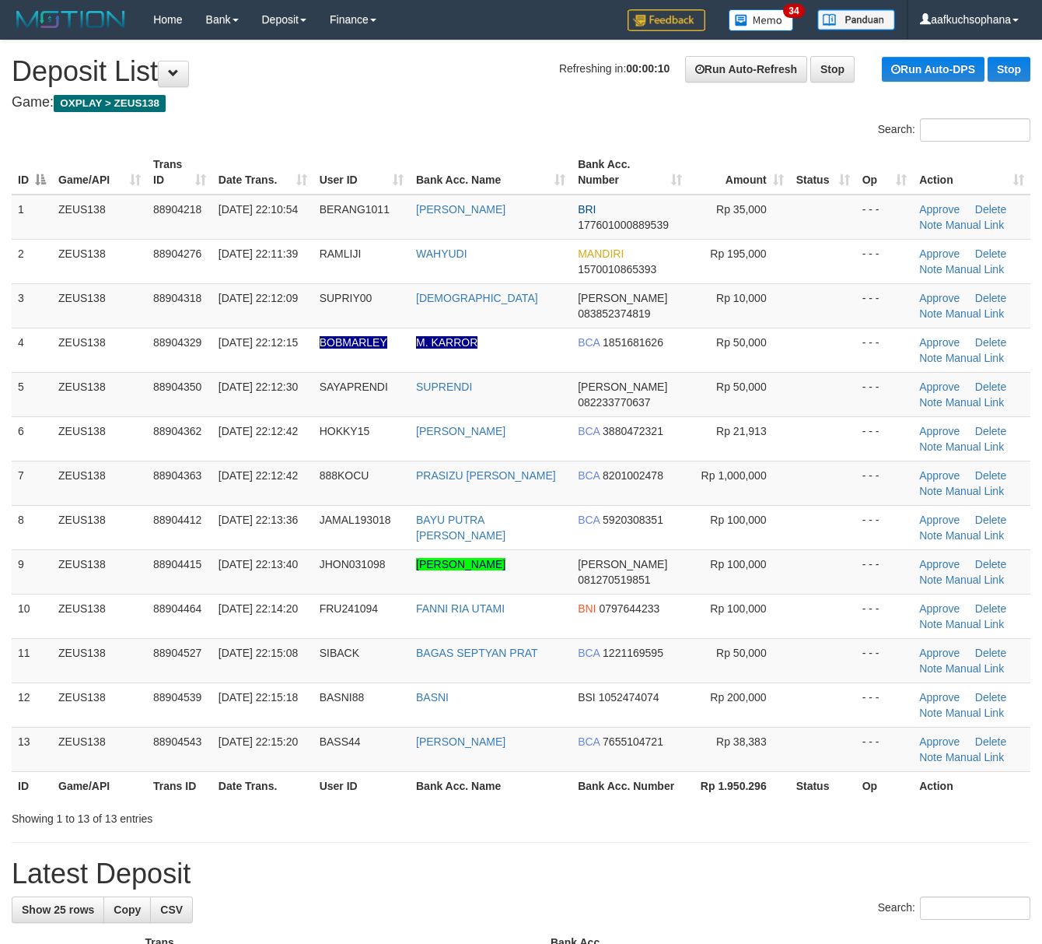
drag, startPoint x: 784, startPoint y: 789, endPoint x: 853, endPoint y: 790, distance: 68.5
click at [784, 790] on th "Rp 1.950.296" at bounding box center [740, 785] width 102 height 29
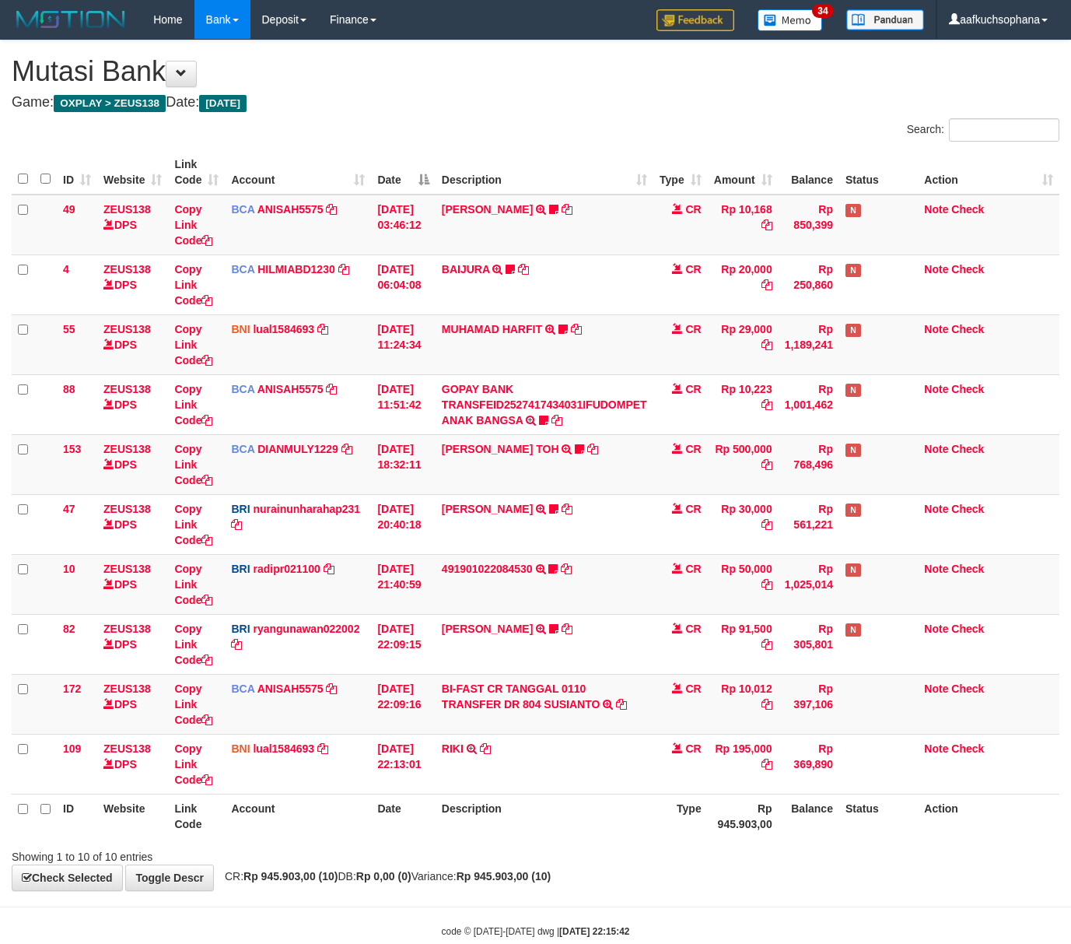
click at [527, 832] on div "**********" at bounding box center [535, 465] width 1071 height 850
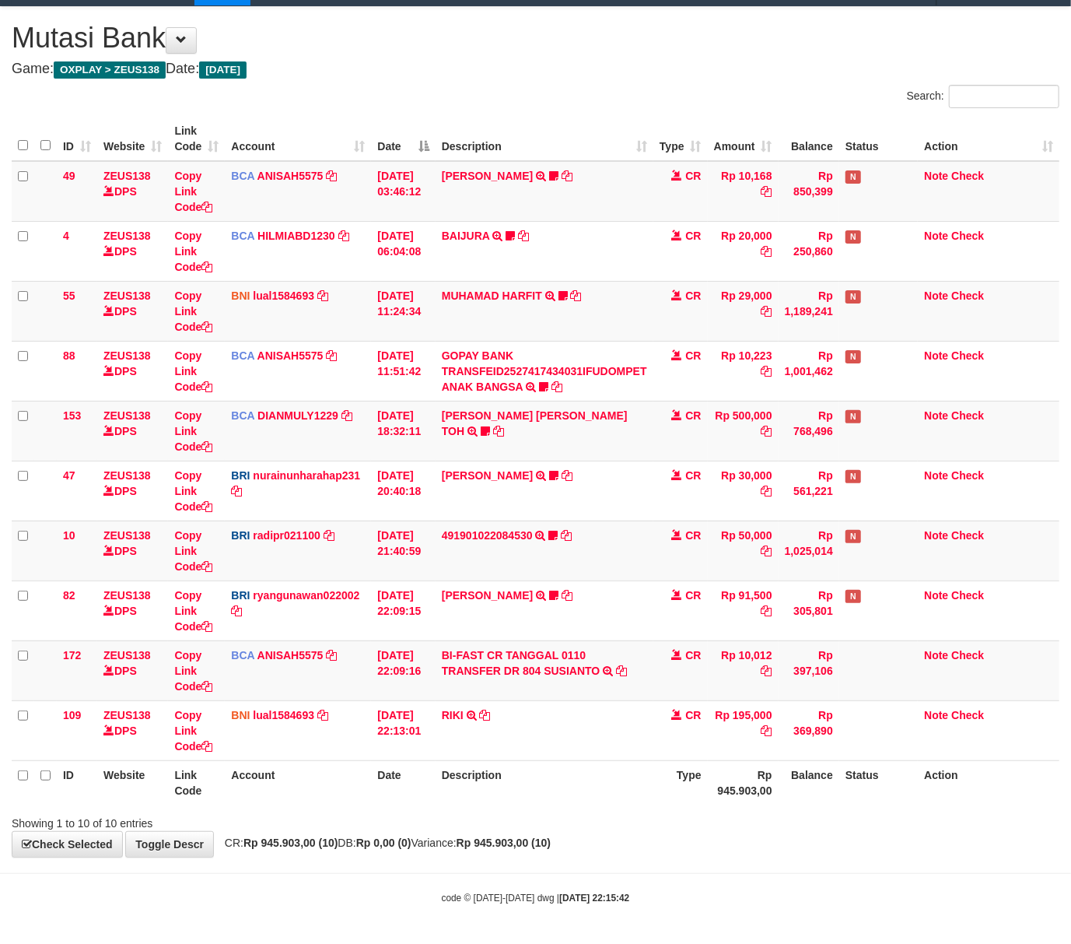
click at [601, 829] on div "**********" at bounding box center [535, 432] width 1071 height 850
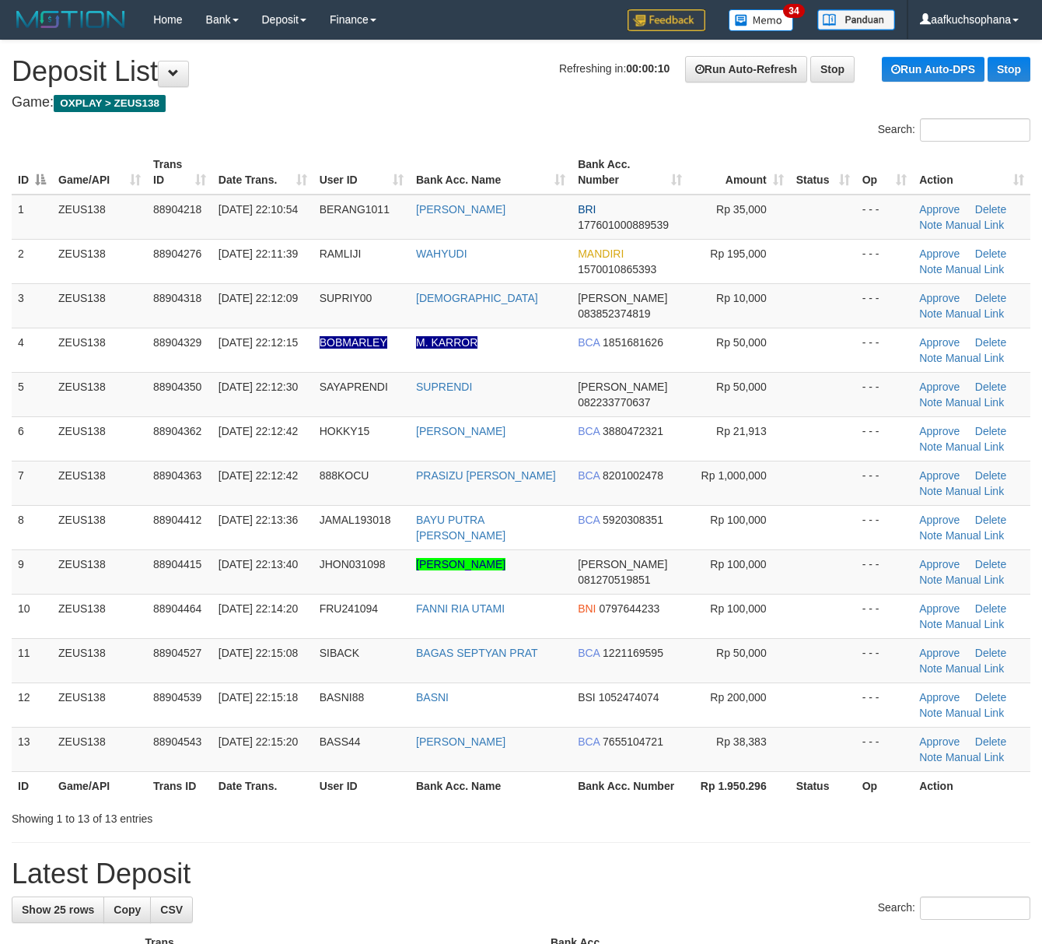
drag, startPoint x: 524, startPoint y: 801, endPoint x: 816, endPoint y: 779, distance: 293.3
click at [539, 791] on th "Bank Acc. Name" at bounding box center [491, 785] width 162 height 29
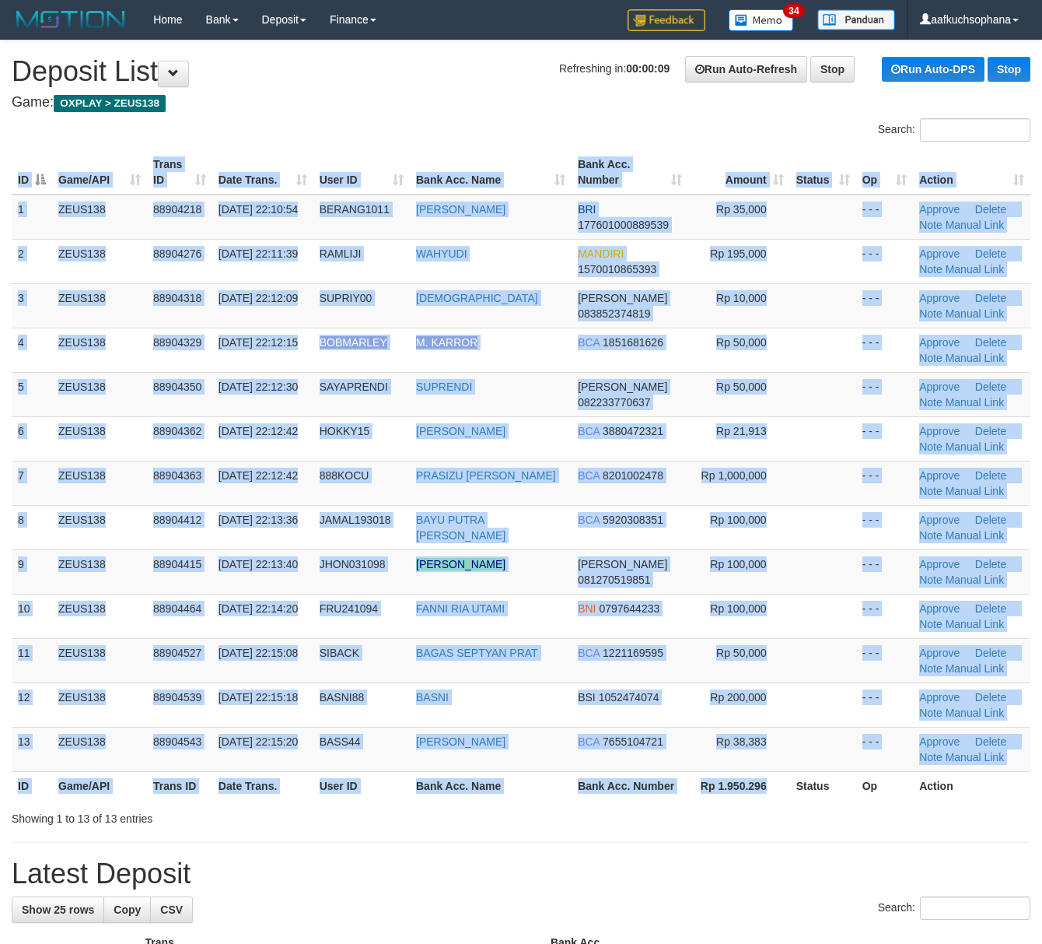
drag, startPoint x: 759, startPoint y: 803, endPoint x: 846, endPoint y: 806, distance: 87.2
click at [760, 803] on div "ID Game/API Trans ID Date Trans. User ID Bank Acc. Name Bank Acc. Number Amount…" at bounding box center [521, 474] width 1042 height 659
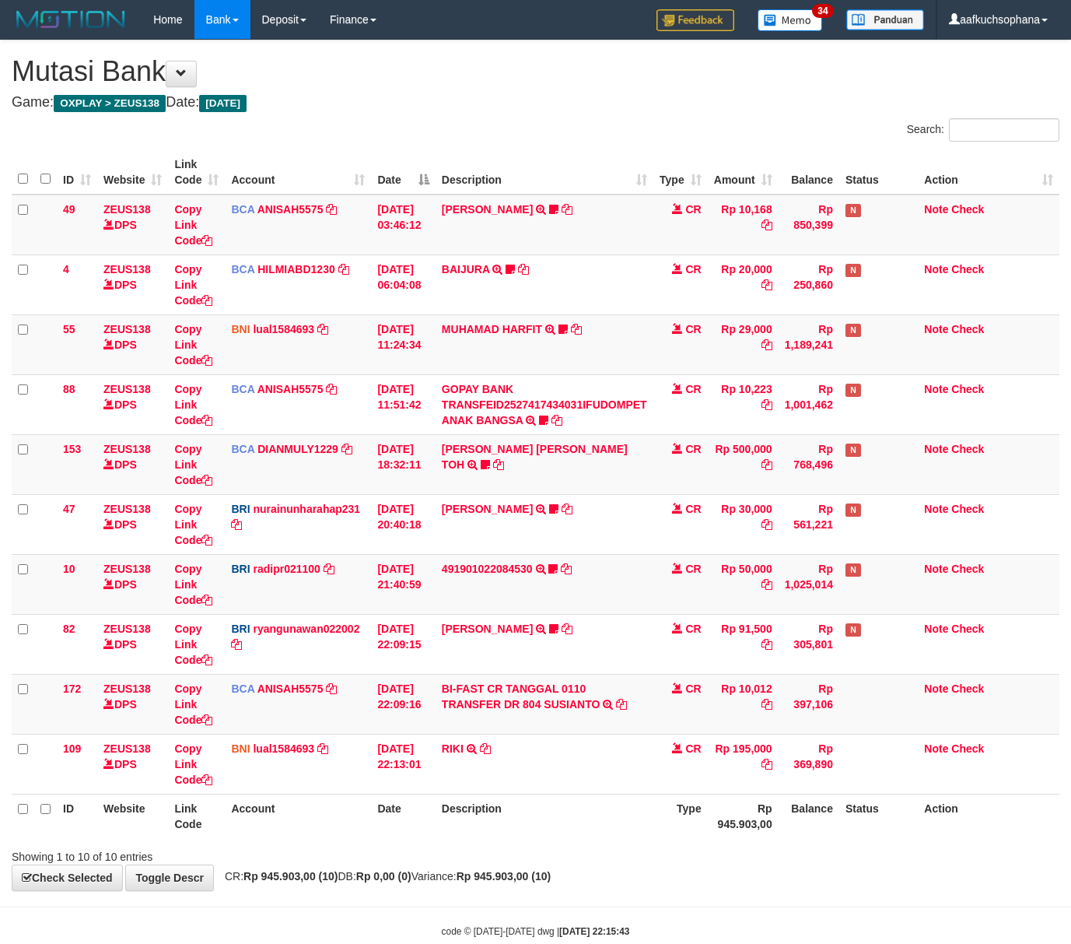
scroll to position [36, 0]
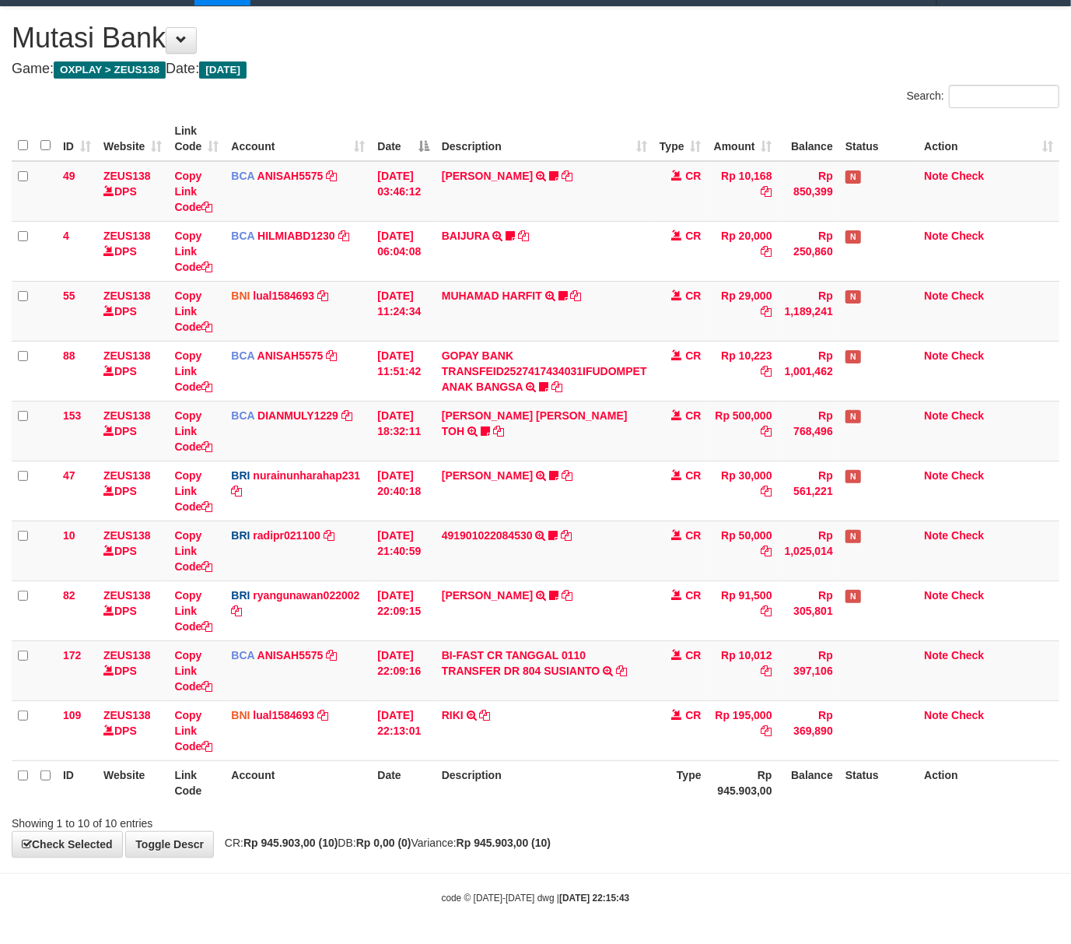
drag, startPoint x: 591, startPoint y: 823, endPoint x: 296, endPoint y: 814, distance: 295.0
click at [589, 823] on div "Showing 1 to 10 of 10 entries" at bounding box center [535, 820] width 1071 height 22
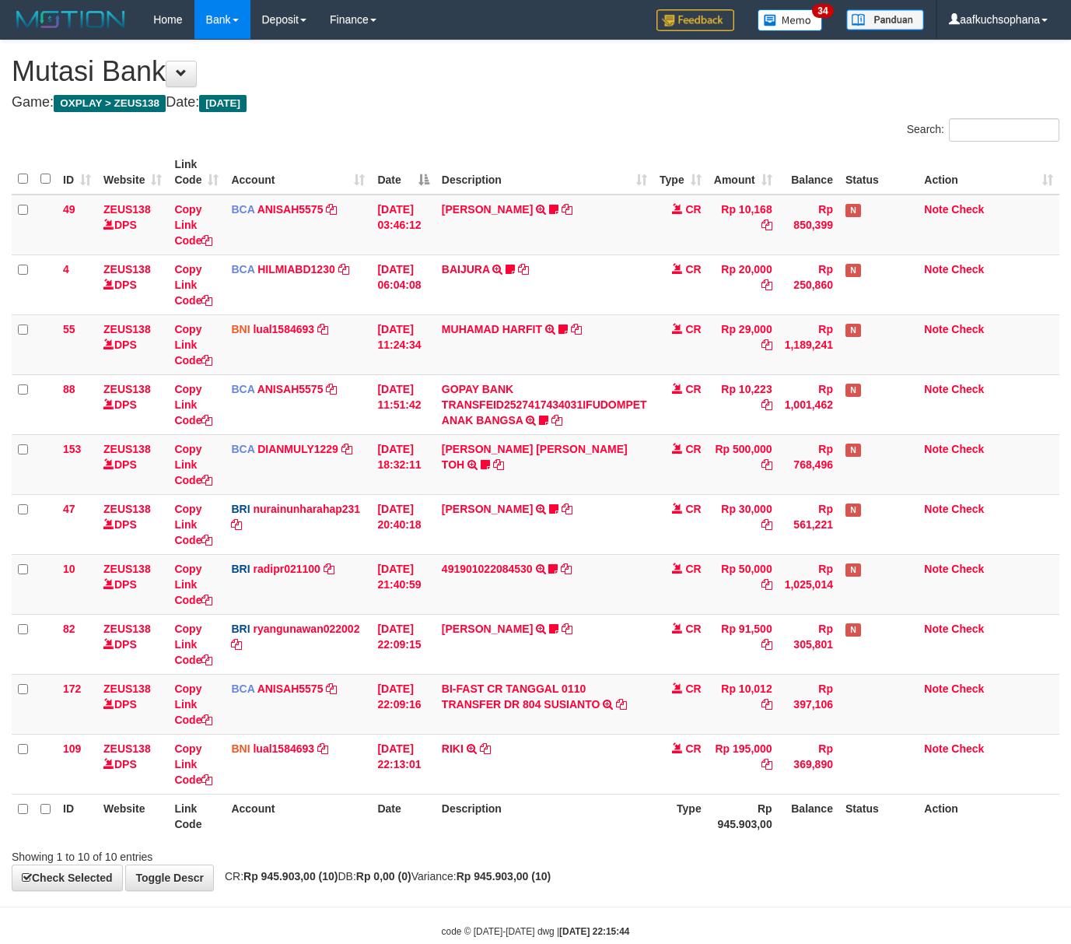
scroll to position [36, 0]
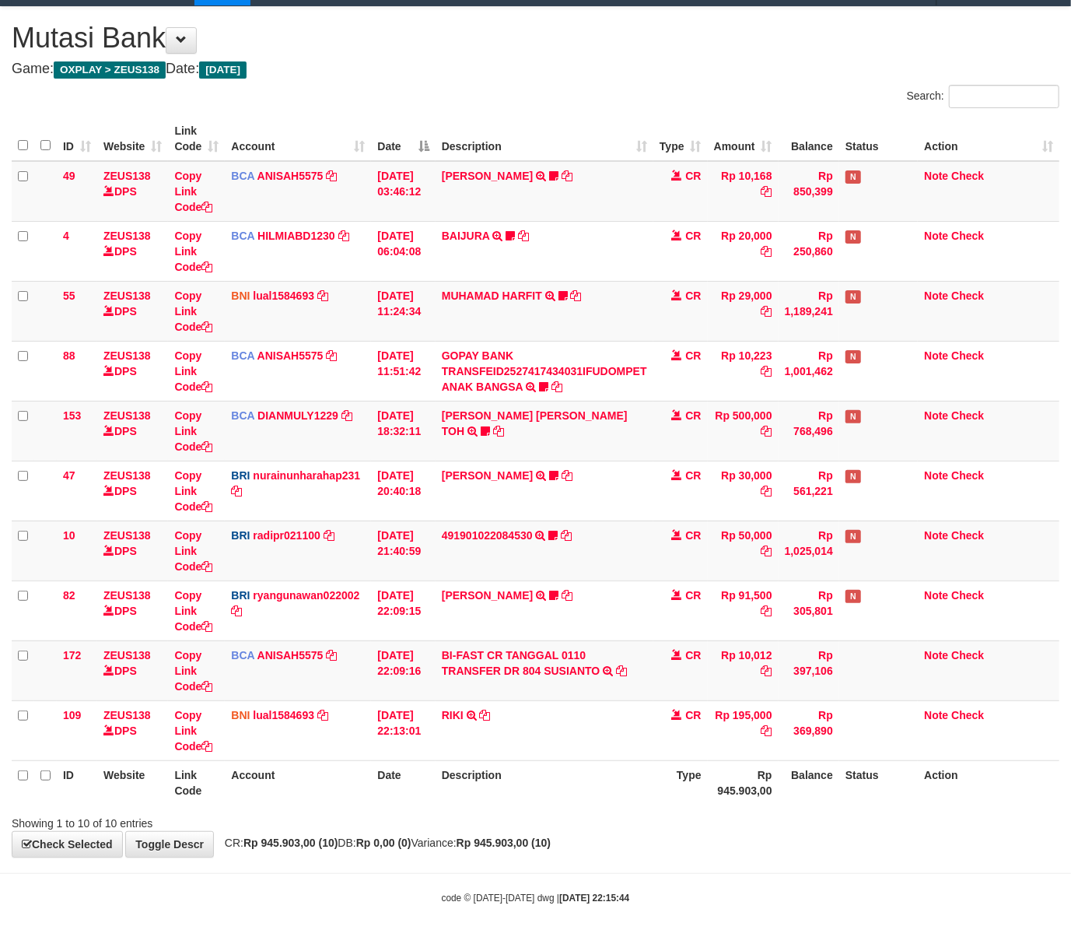
click at [655, 901] on div "code © 2012-2018 dwg | 2025/10/01 22:15:44" at bounding box center [535, 897] width 1071 height 16
click at [677, 895] on div "code © 2012-2018 dwg | 2025/10/01 22:15:44" at bounding box center [535, 897] width 1071 height 16
click at [554, 535] on icon at bounding box center [552, 535] width 9 height 11
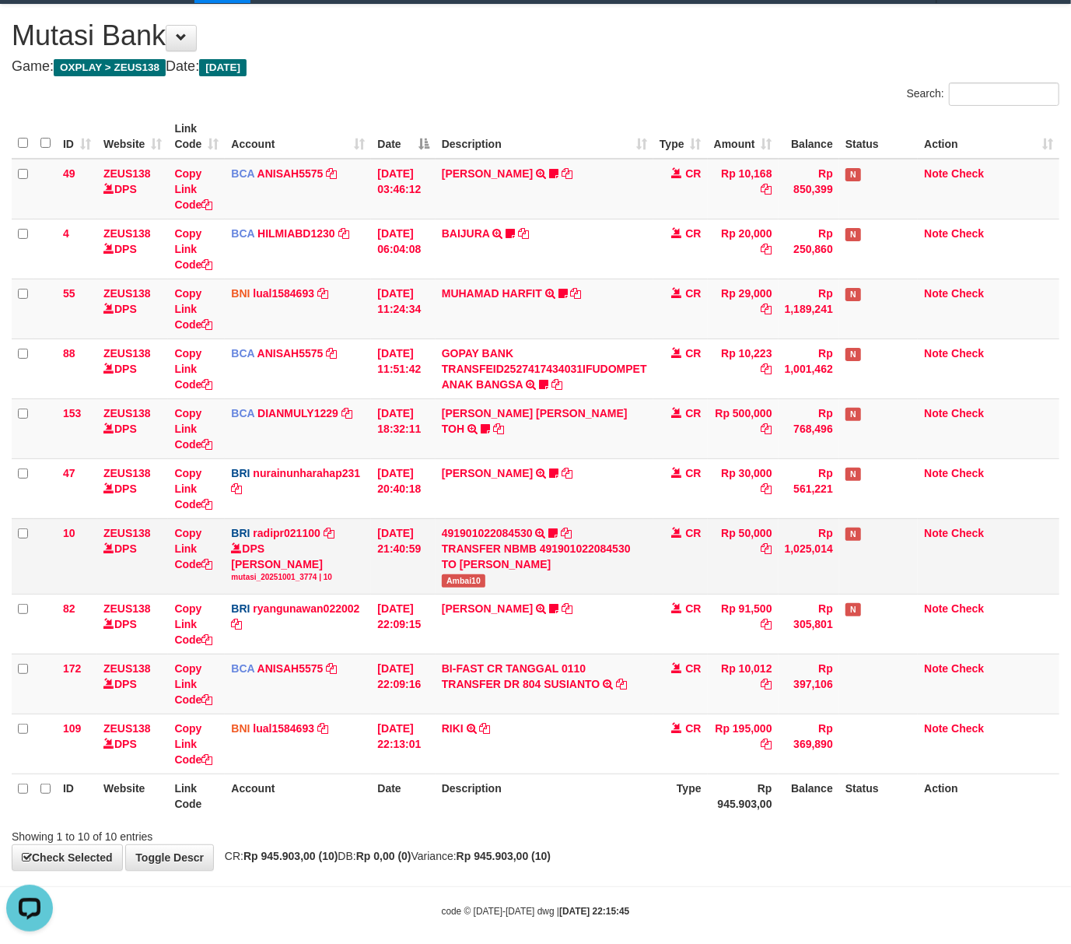
click at [450, 579] on span "Ambai10" at bounding box center [464, 580] width 44 height 13
copy span "Ambai10"
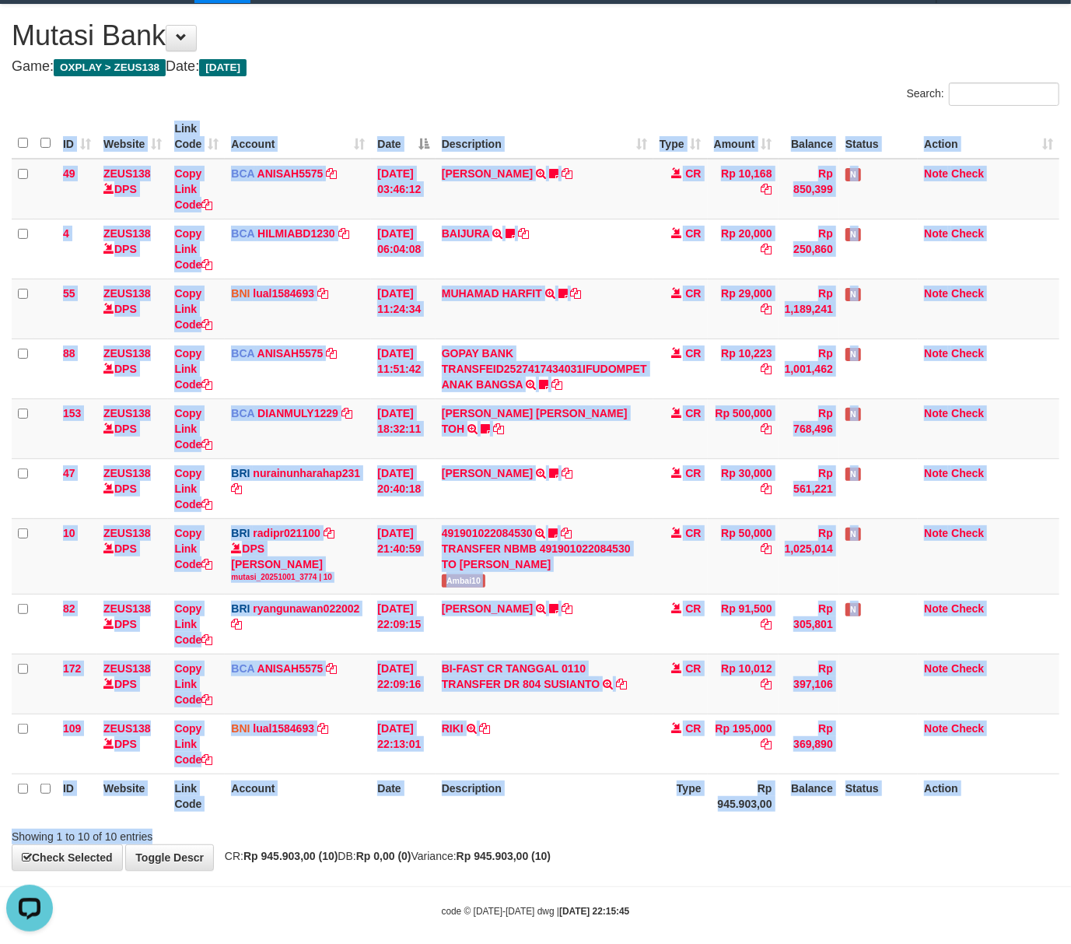
click at [352, 839] on div "Search: ID Website Link Code Account Date Description Type Amount Balance Statu…" at bounding box center [536, 463] width 1048 height 762
click at [352, 839] on div "Showing 1 to 10 of 10 entries" at bounding box center [223, 833] width 423 height 22
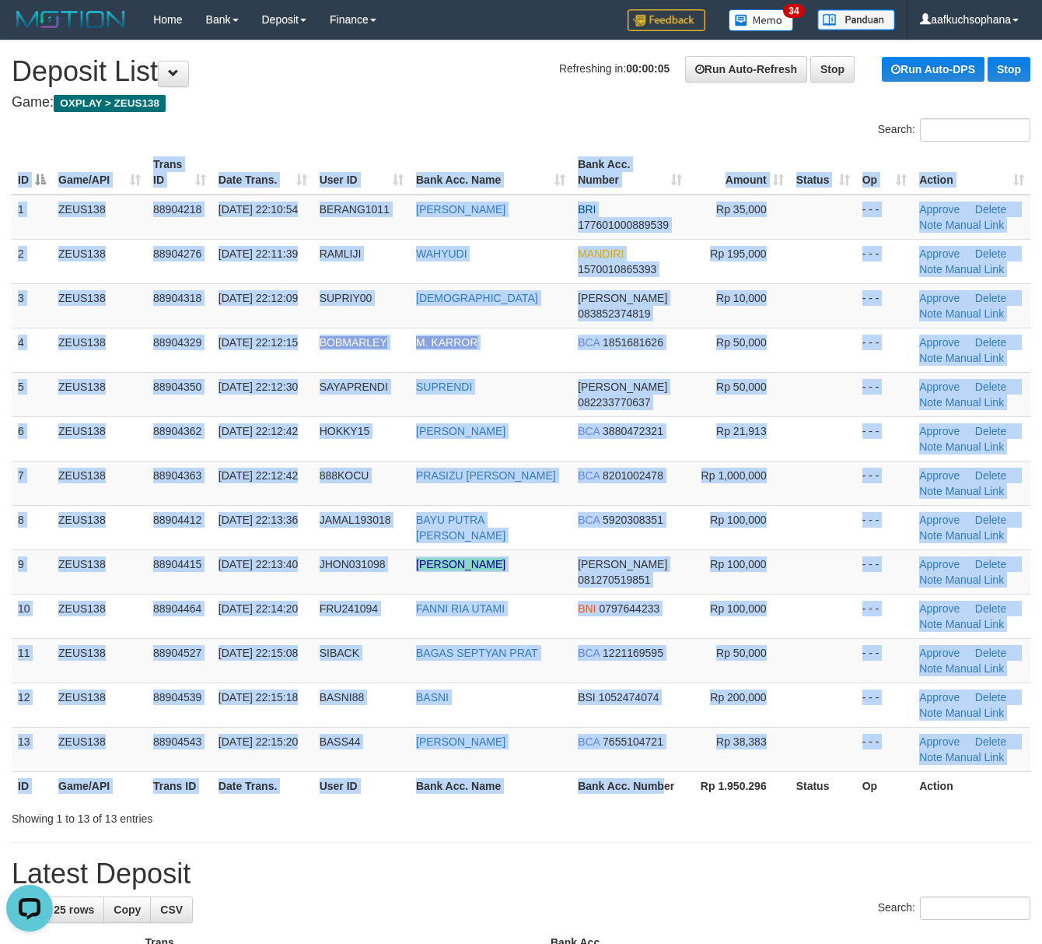
click at [657, 803] on div "ID Game/API Trans ID Date Trans. User ID Bank Acc. Name Bank Acc. Number Amount…" at bounding box center [521, 474] width 1042 height 659
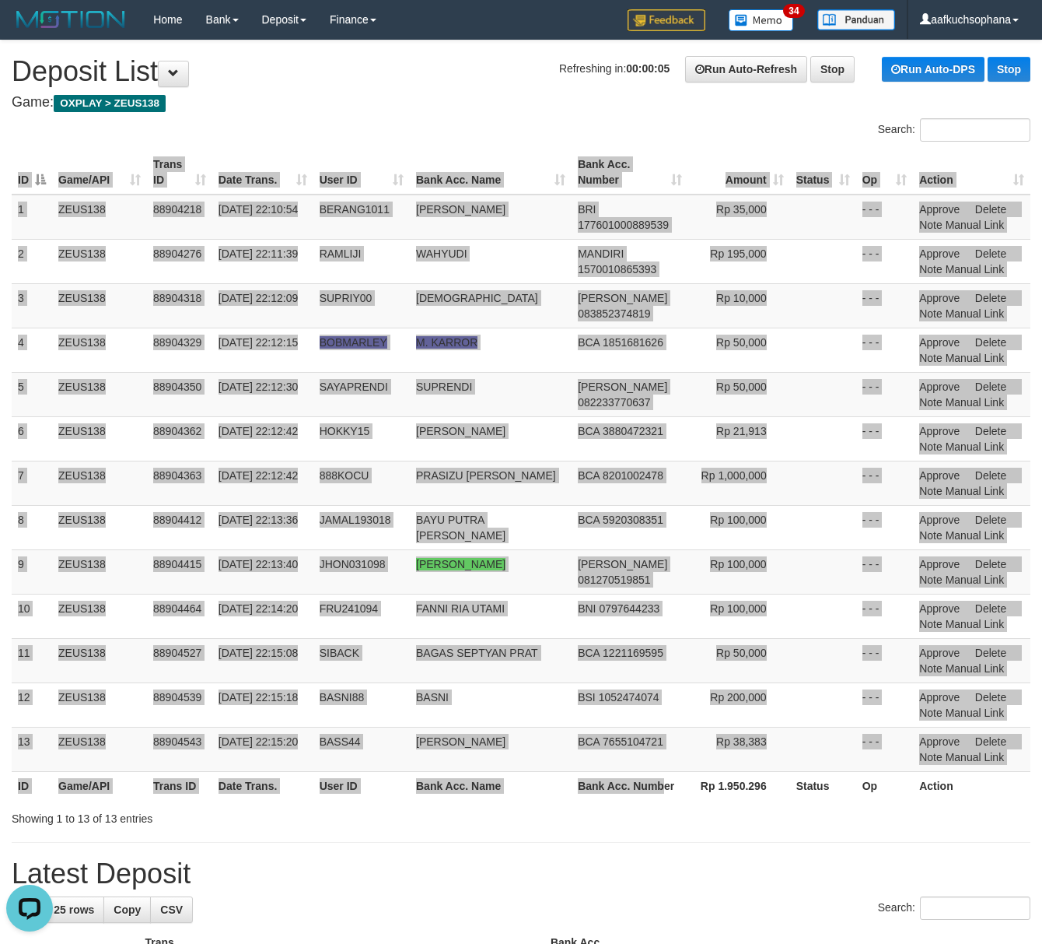
click at [657, 803] on div "ID Game/API Trans ID Date Trans. User ID Bank Acc. Name Bank Acc. Number Amount…" at bounding box center [521, 474] width 1042 height 659
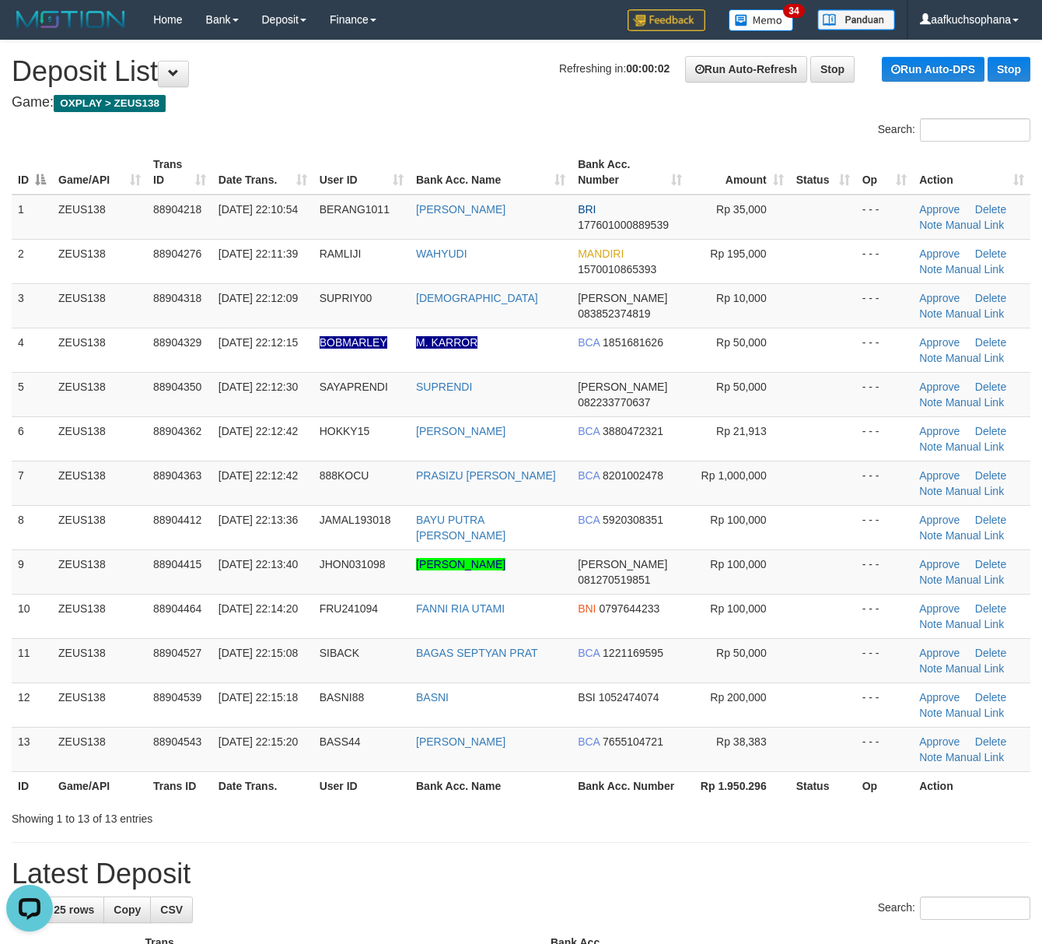
drag, startPoint x: 703, startPoint y: 850, endPoint x: 1053, endPoint y: 806, distance: 352.1
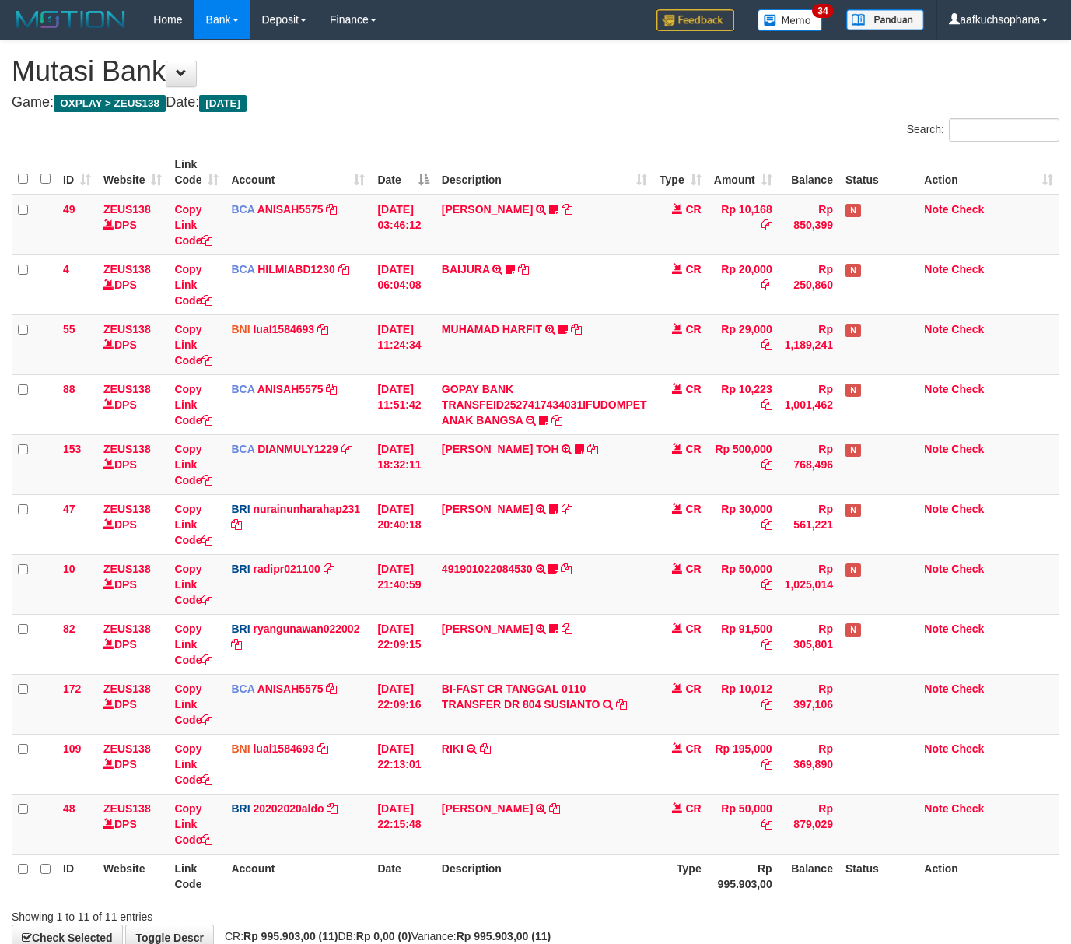
scroll to position [36, 0]
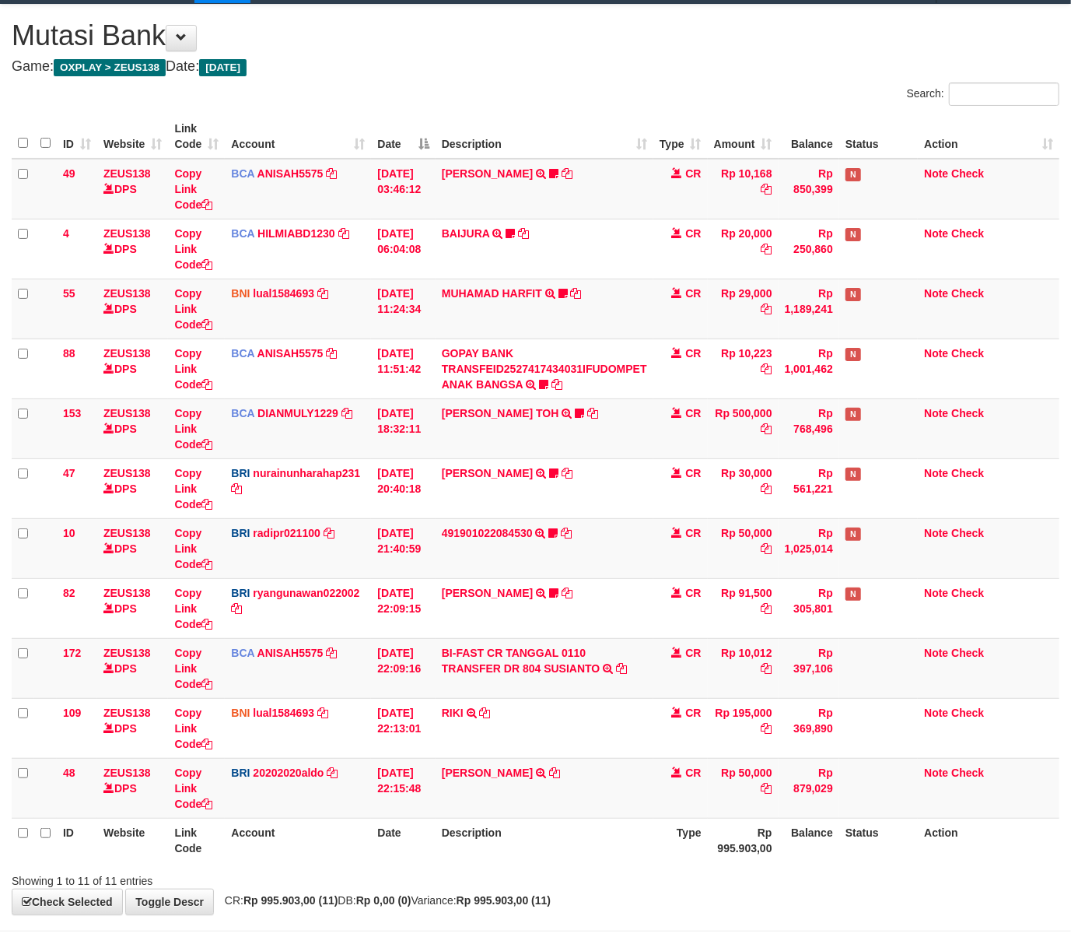
click at [621, 875] on div "Showing 1 to 11 of 11 entries" at bounding box center [535, 878] width 1071 height 22
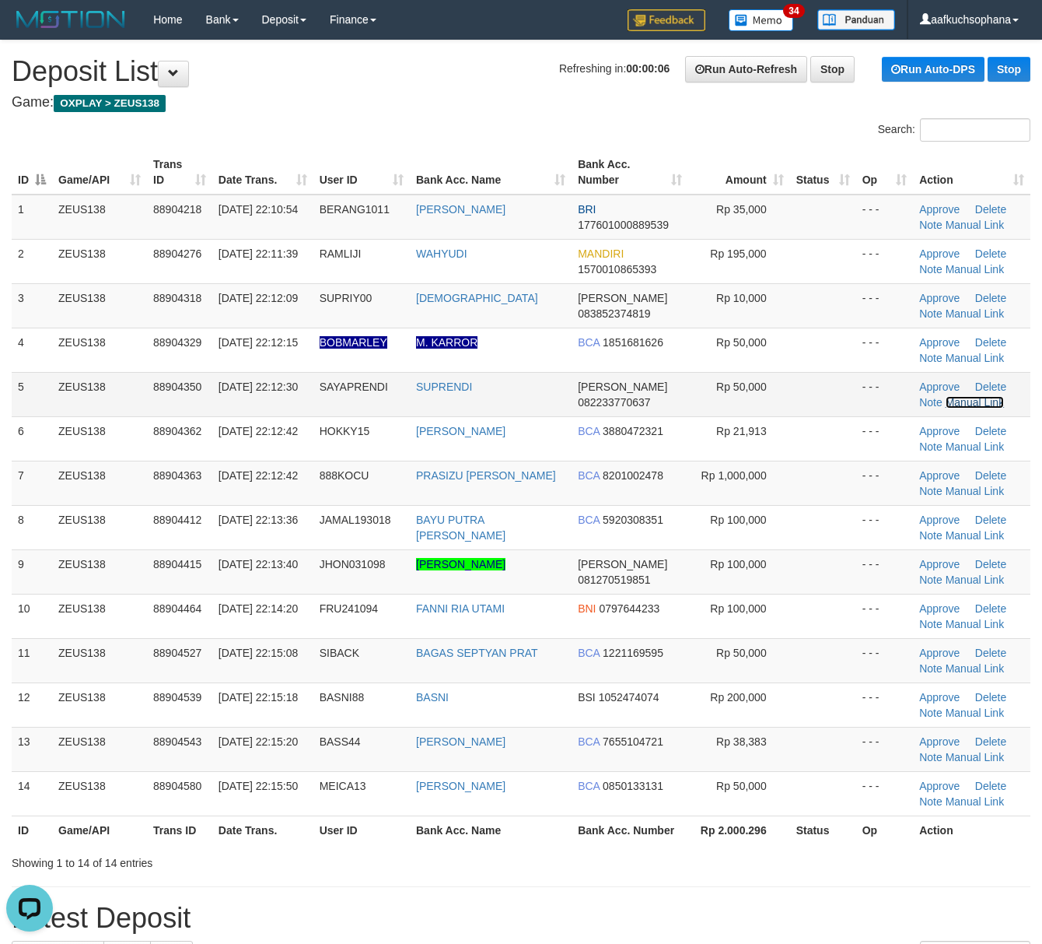
drag, startPoint x: 962, startPoint y: 400, endPoint x: 797, endPoint y: 400, distance: 164.9
click at [962, 400] on link "Manual Link" at bounding box center [975, 402] width 59 height 12
drag, startPoint x: 803, startPoint y: 841, endPoint x: 819, endPoint y: 831, distance: 19.2
click at [797, 839] on th "Status" at bounding box center [823, 829] width 66 height 29
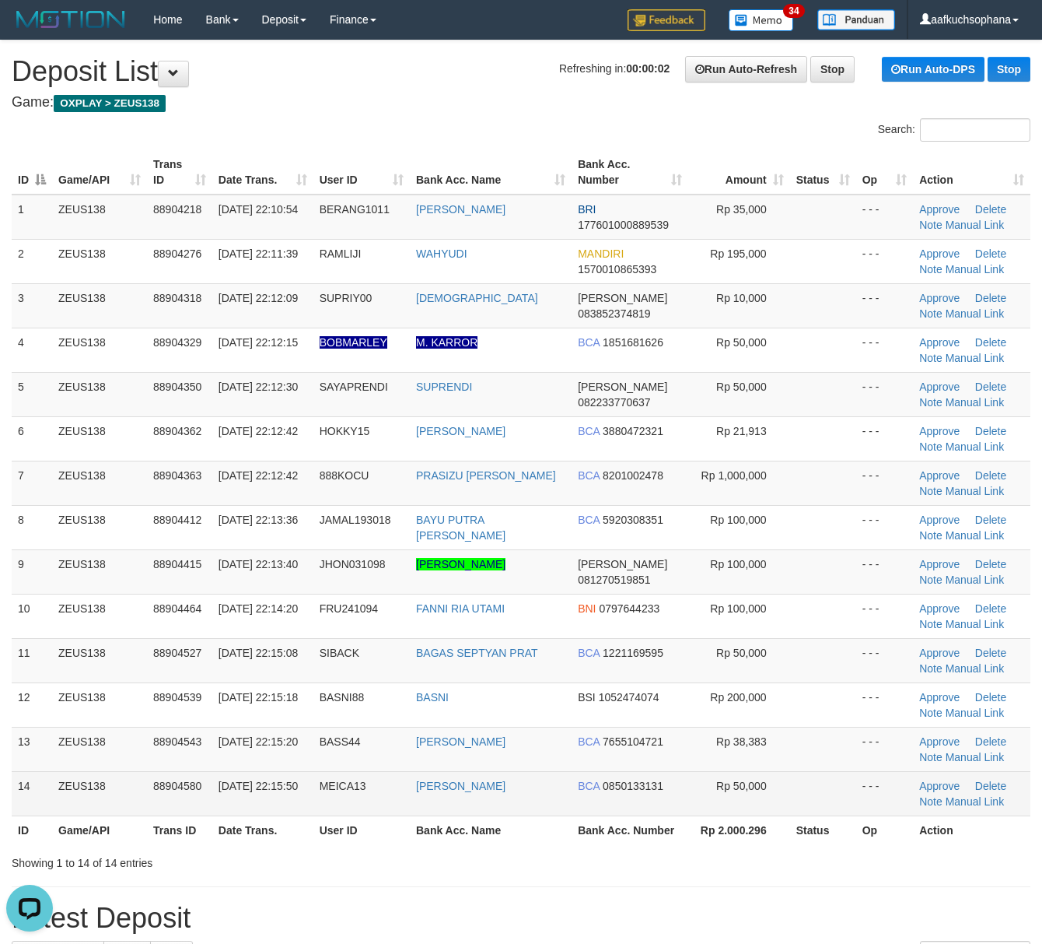
click at [792, 812] on td at bounding box center [823, 793] width 66 height 44
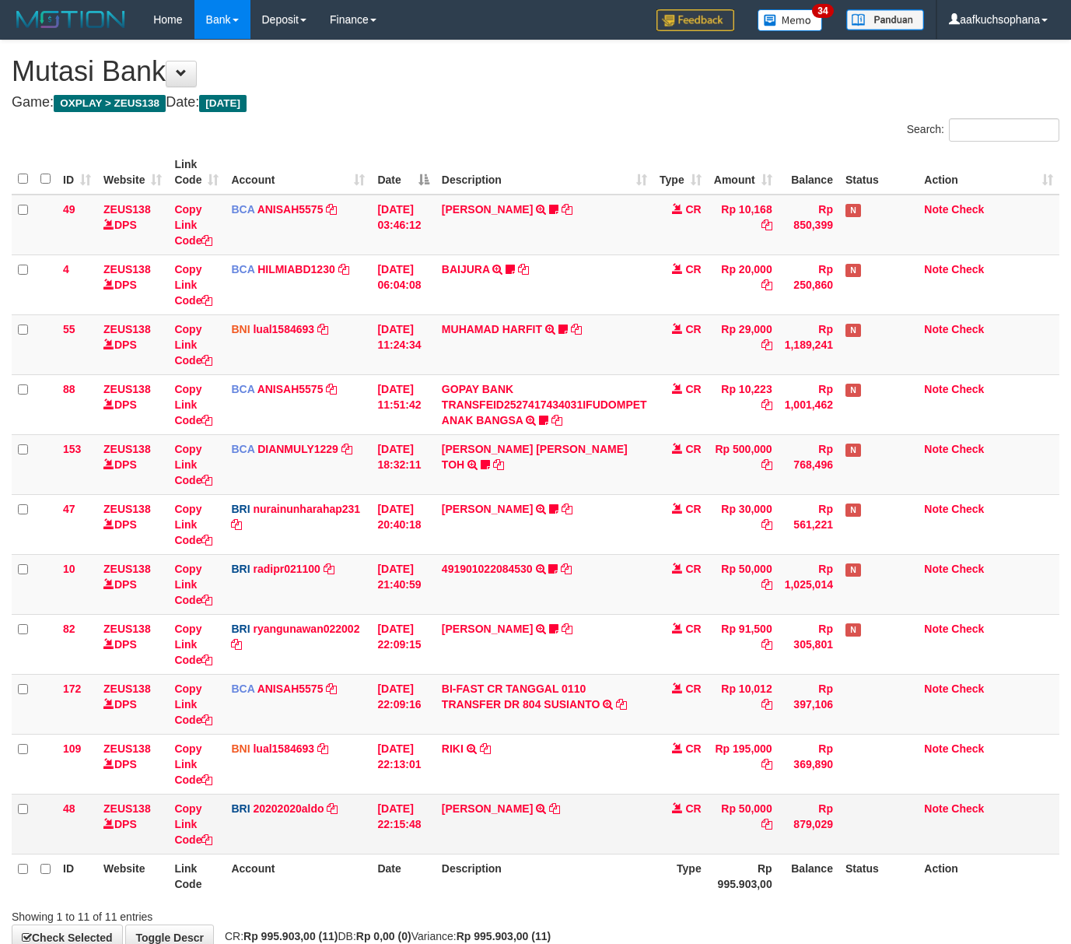
scroll to position [36, 0]
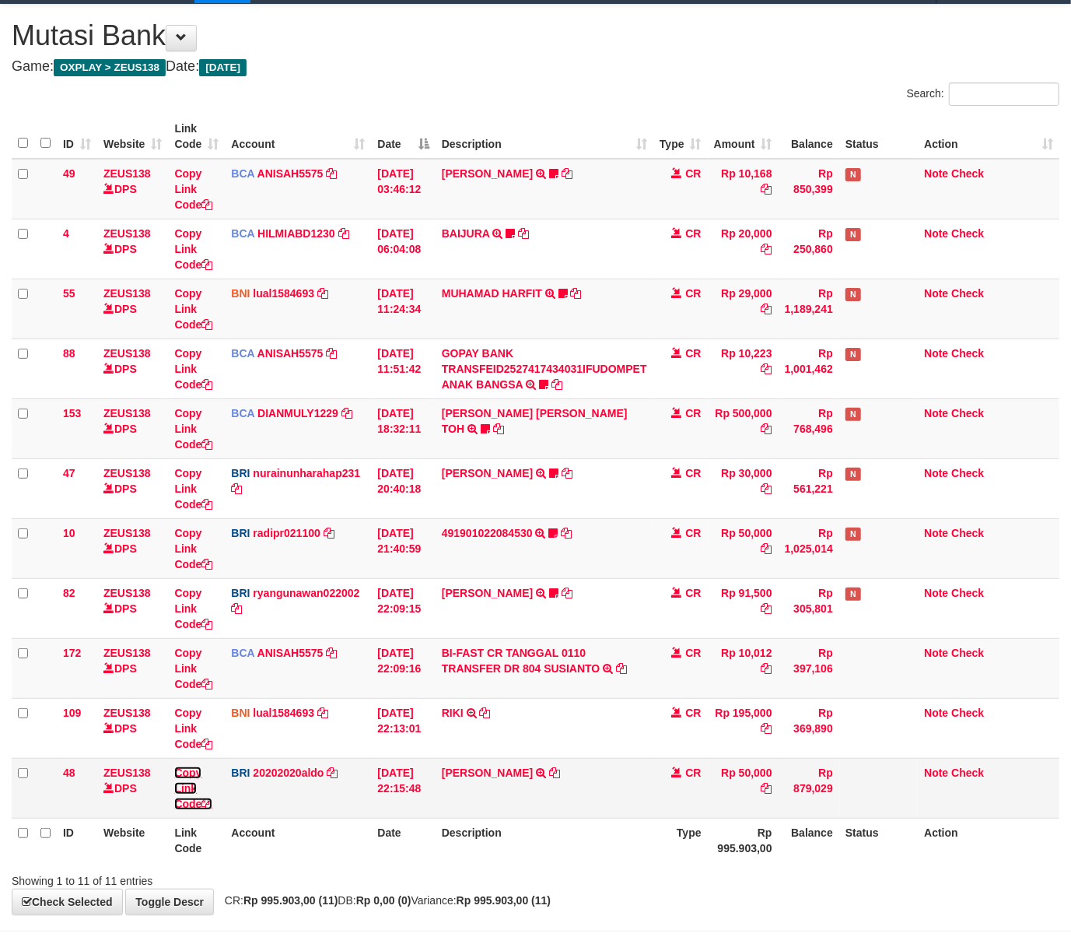
click at [207, 804] on icon at bounding box center [206, 803] width 11 height 11
click at [601, 797] on td "[PERSON_NAME] SUPRENDI TRANSFER NBMB [PERSON_NAME] SUPRENDI TO [PERSON_NAME]" at bounding box center [545, 788] width 218 height 60
click at [596, 853] on th "Description" at bounding box center [545, 840] width 218 height 44
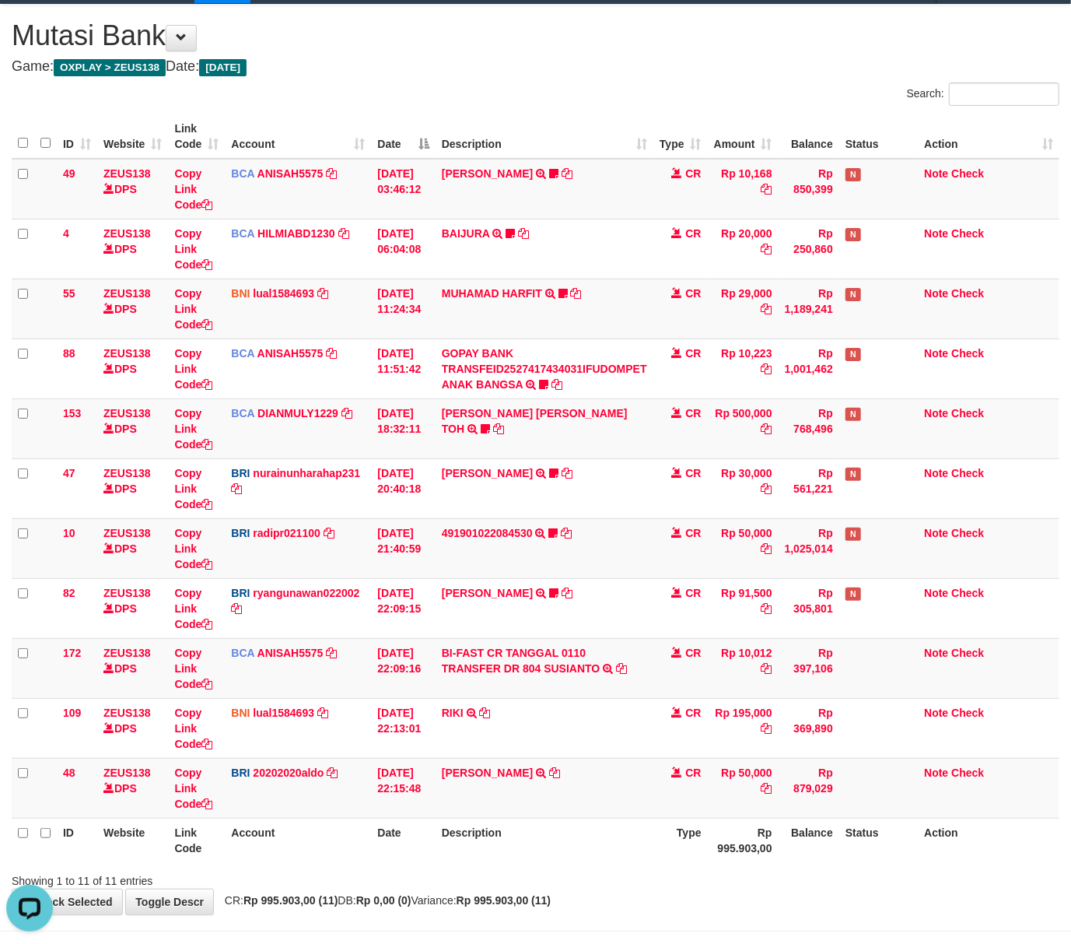
drag, startPoint x: 596, startPoint y: 853, endPoint x: 1, endPoint y: 814, distance: 596.4
click at [595, 853] on th "Description" at bounding box center [545, 840] width 218 height 44
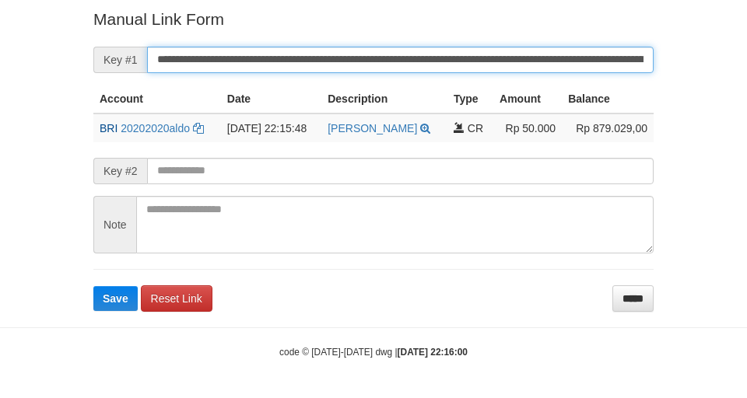
click at [93, 286] on button "Save" at bounding box center [115, 298] width 44 height 25
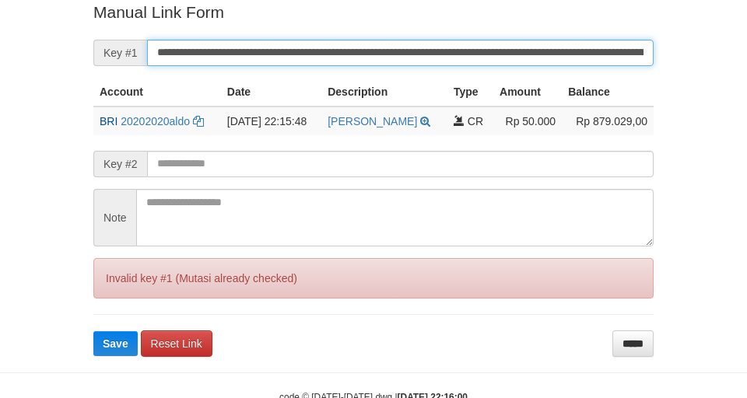
click at [93, 331] on button "Save" at bounding box center [115, 343] width 44 height 25
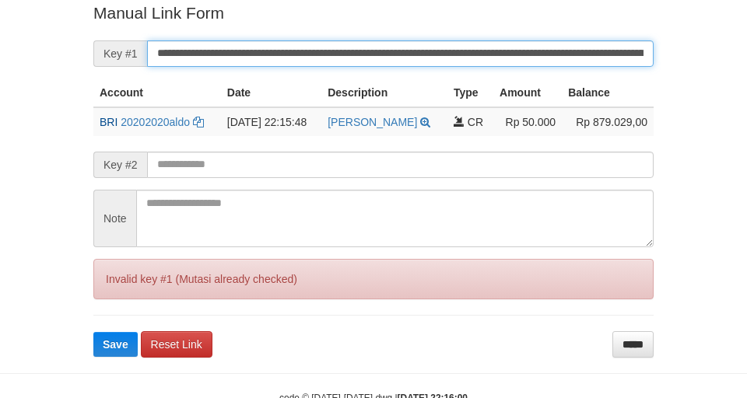
click at [383, 62] on input "**********" at bounding box center [400, 53] width 506 height 26
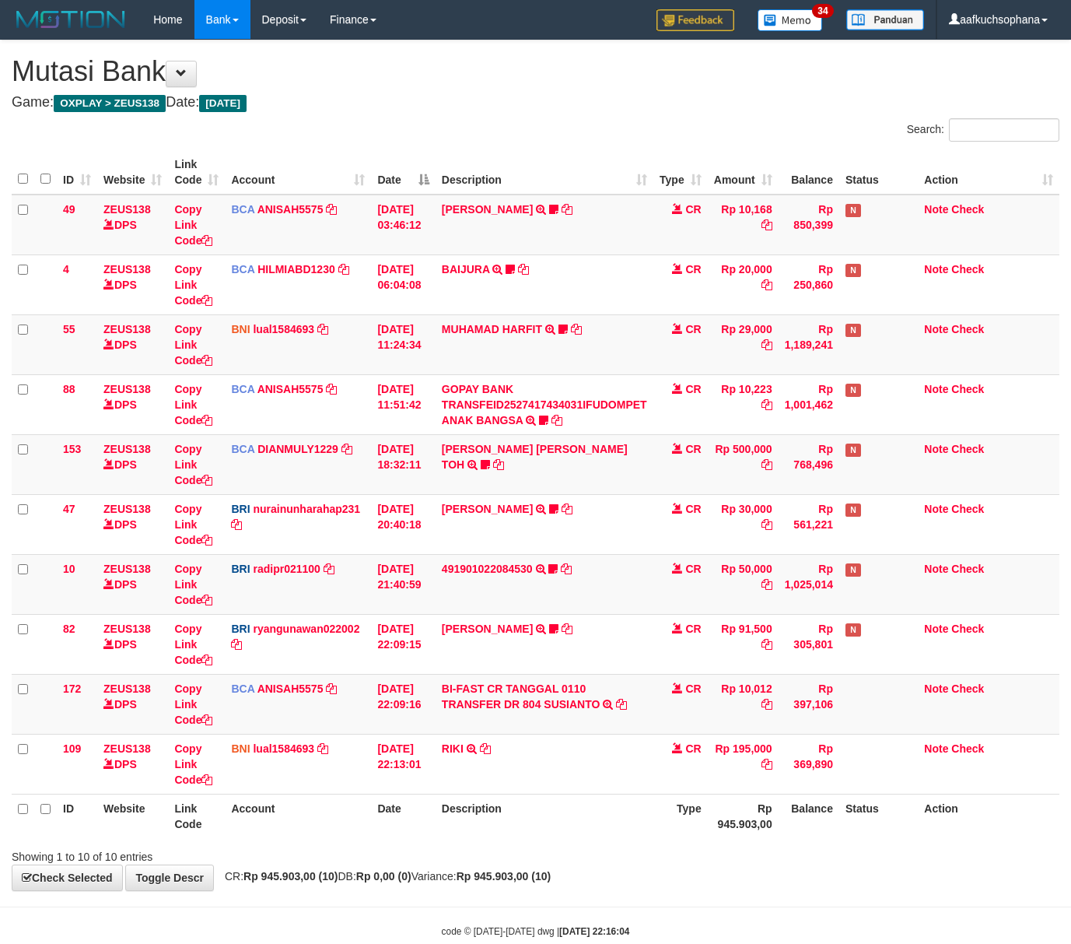
scroll to position [36, 0]
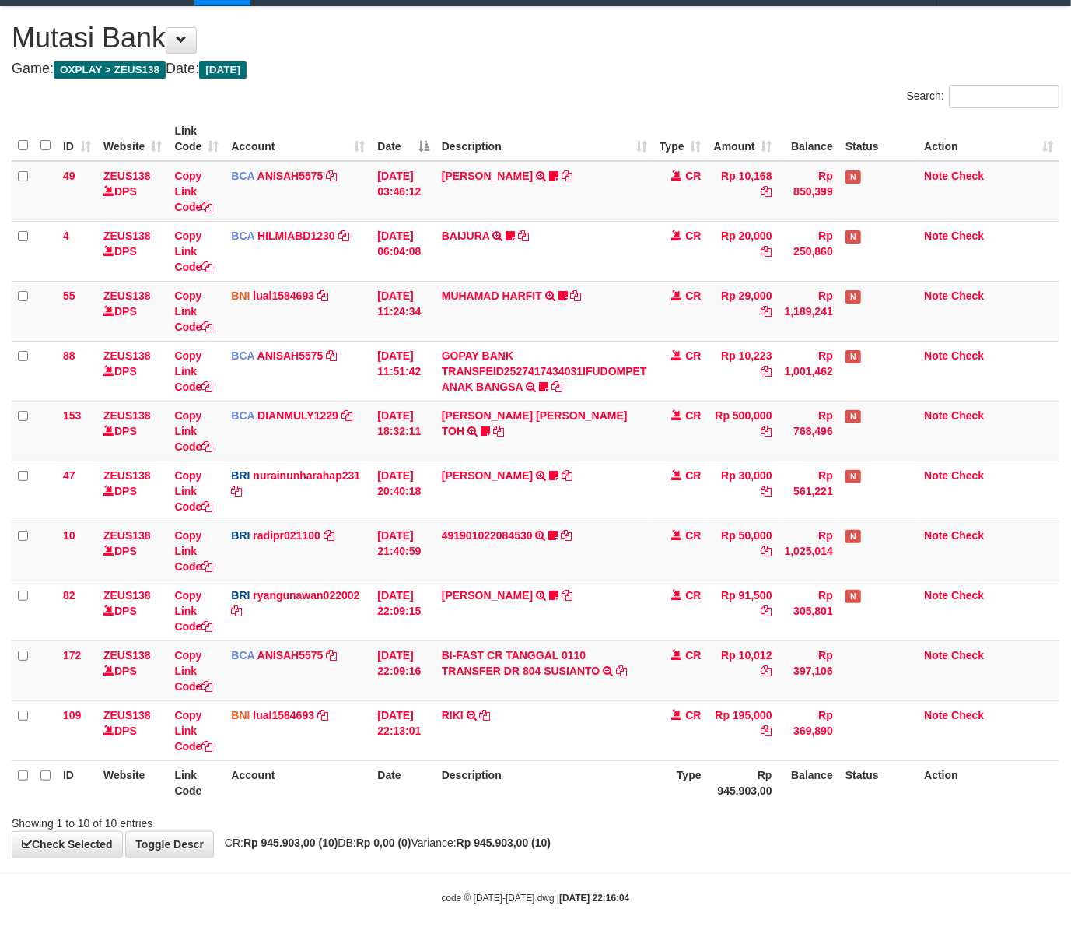
click at [429, 788] on th "Date" at bounding box center [403, 782] width 64 height 44
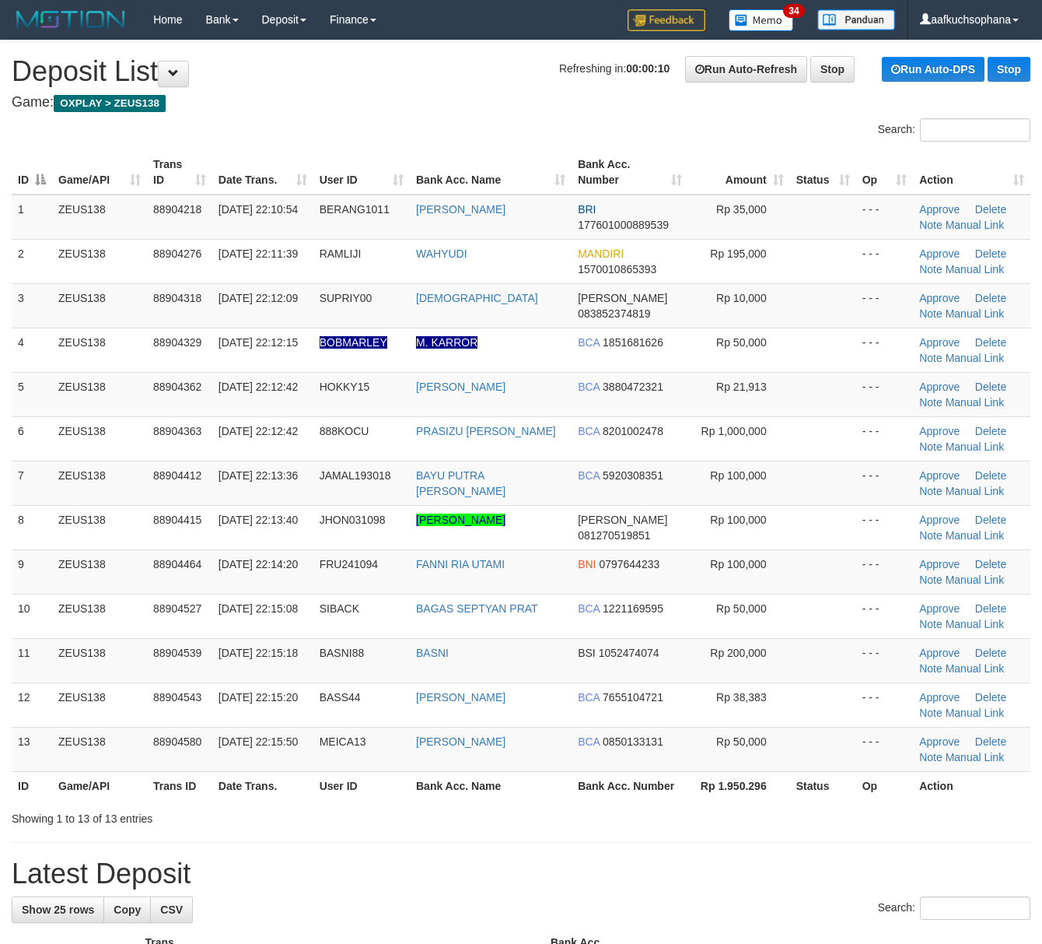
click at [748, 805] on div at bounding box center [738, 804] width 608 height 1
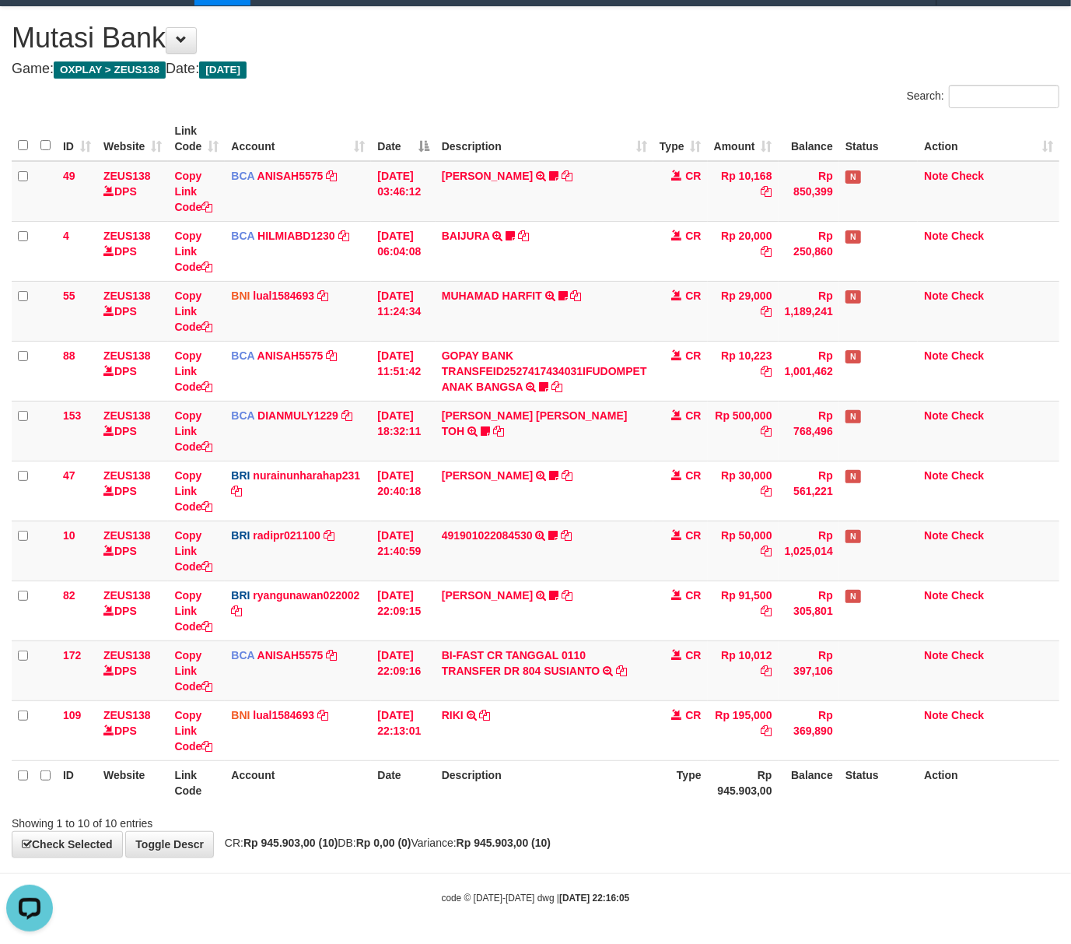
drag, startPoint x: 724, startPoint y: 817, endPoint x: 2, endPoint y: 790, distance: 722.4
click at [720, 817] on div "Showing 1 to 10 of 10 entries" at bounding box center [535, 820] width 1071 height 22
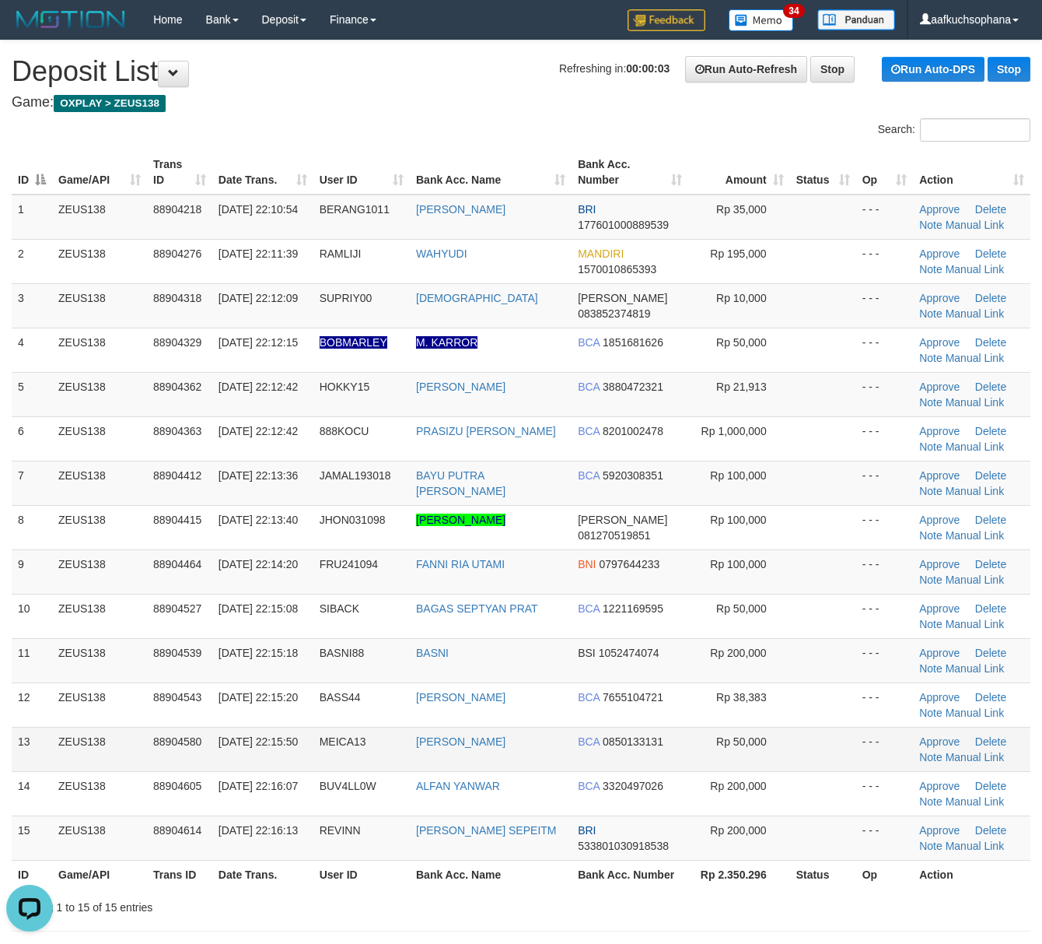
click at [847, 742] on td at bounding box center [823, 749] width 66 height 44
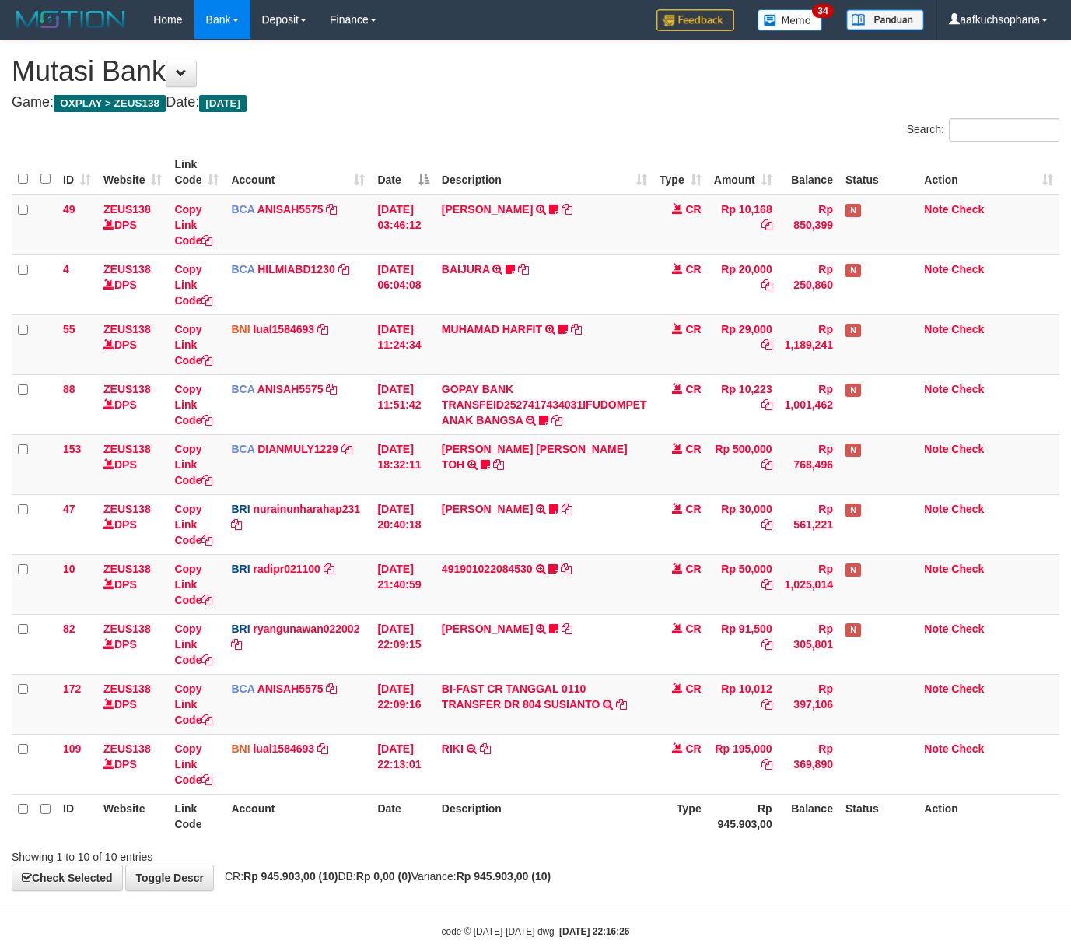
scroll to position [36, 0]
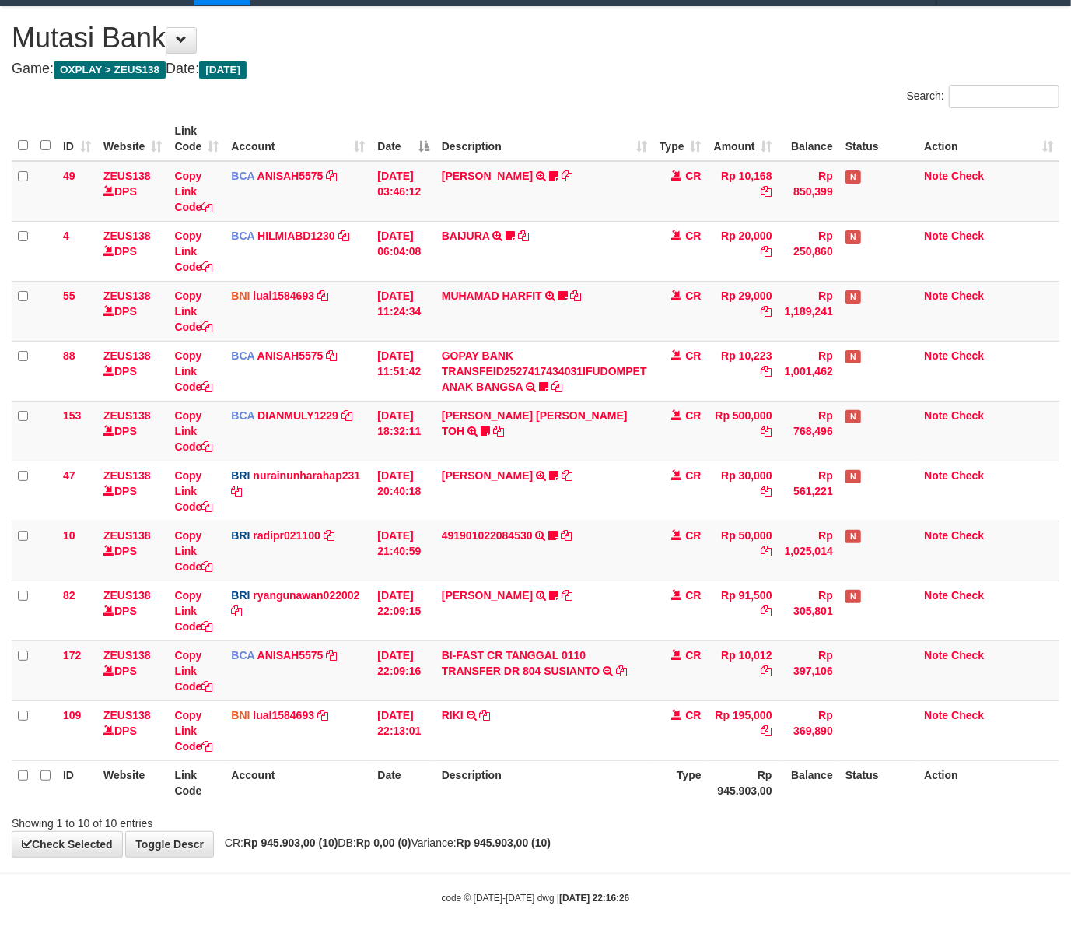
click at [442, 825] on div "Showing 1 to 10 of 10 entries" at bounding box center [223, 820] width 447 height 22
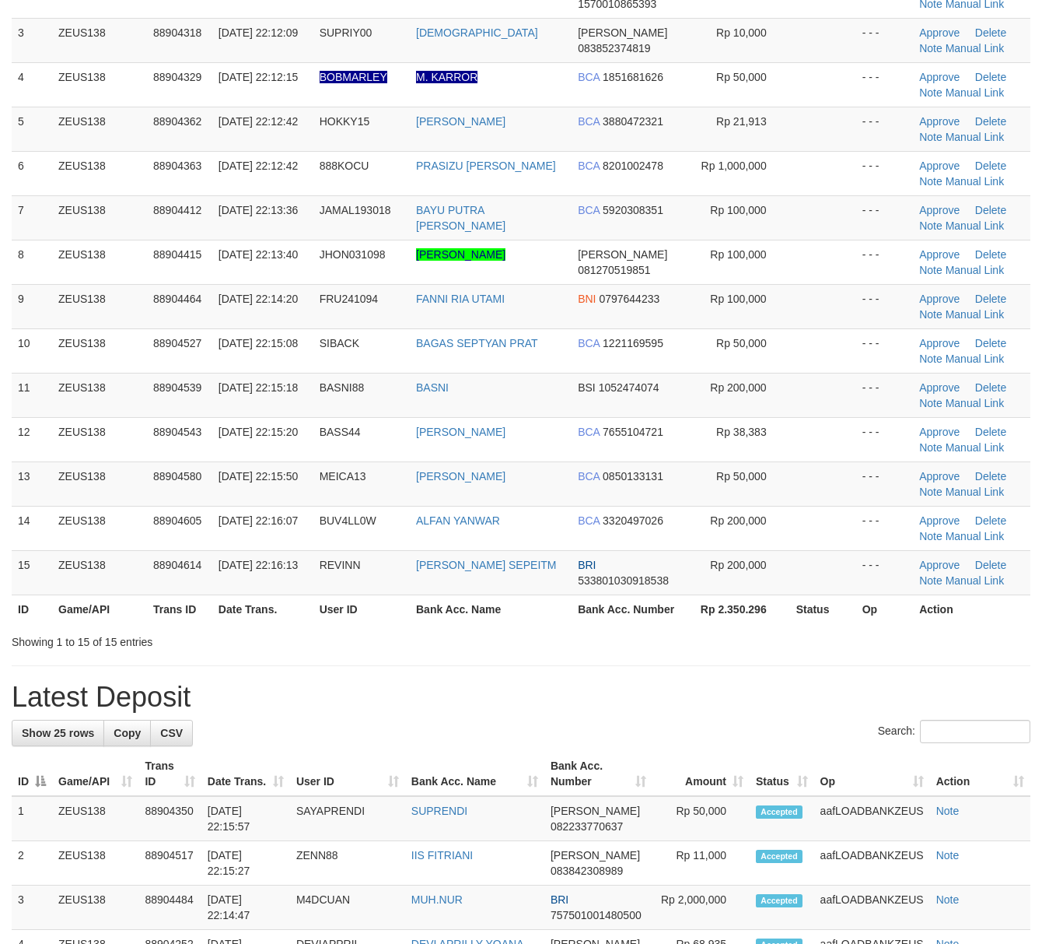
scroll to position [207, 0]
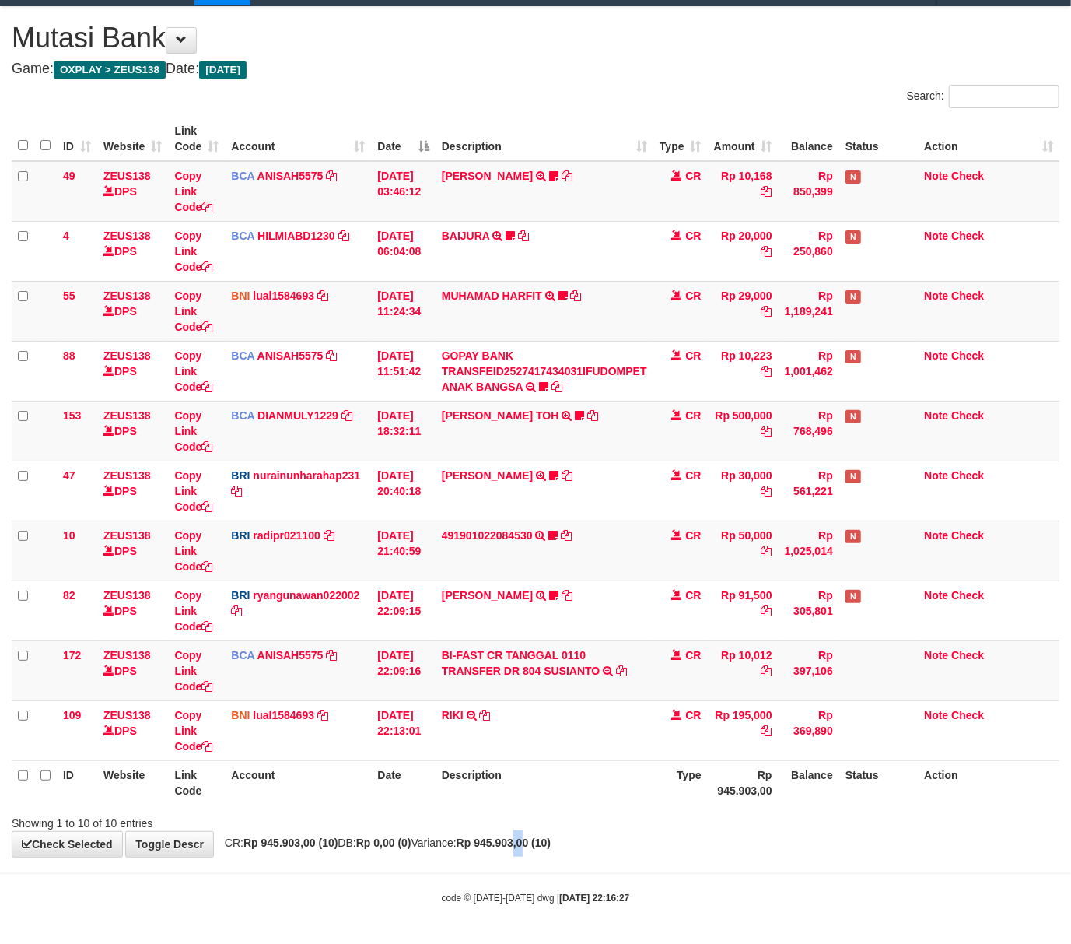
scroll to position [36, 0]
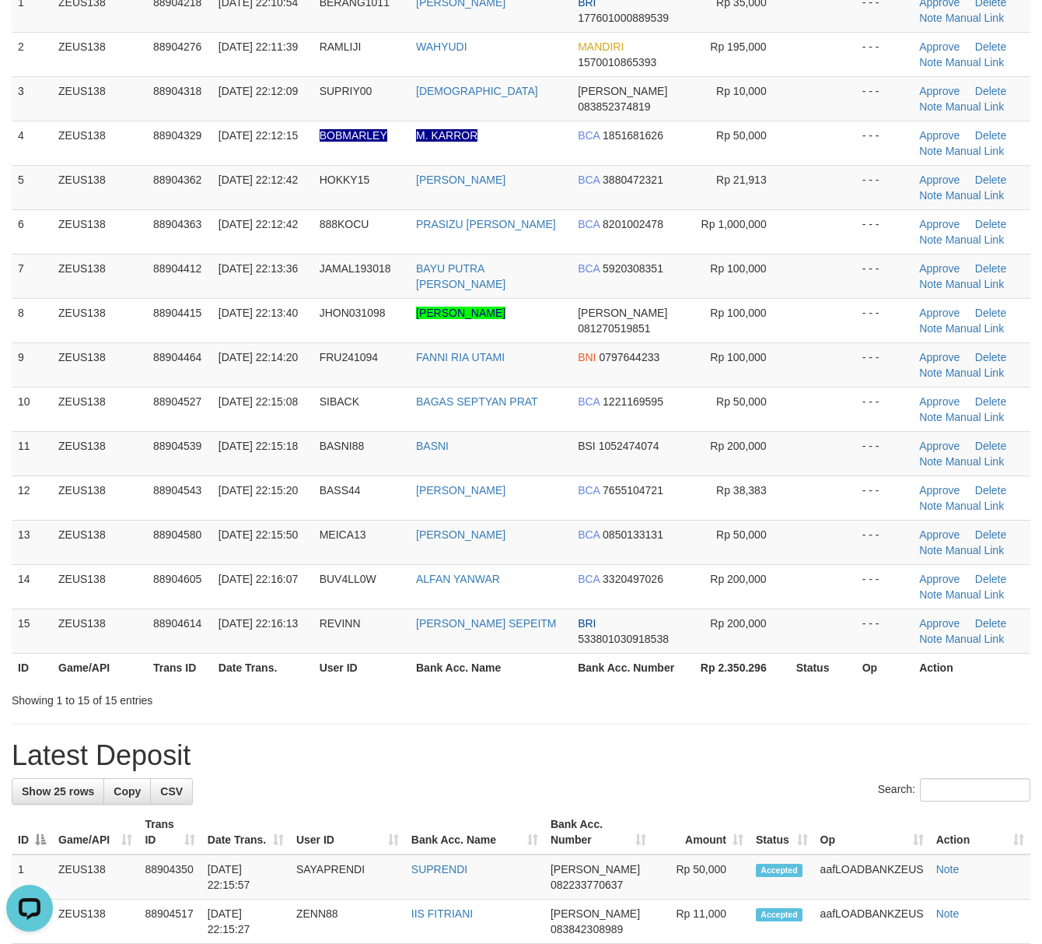
drag, startPoint x: 710, startPoint y: 773, endPoint x: 1053, endPoint y: 682, distance: 355.0
click at [711, 772] on div "**********" at bounding box center [521, 951] width 1042 height 2234
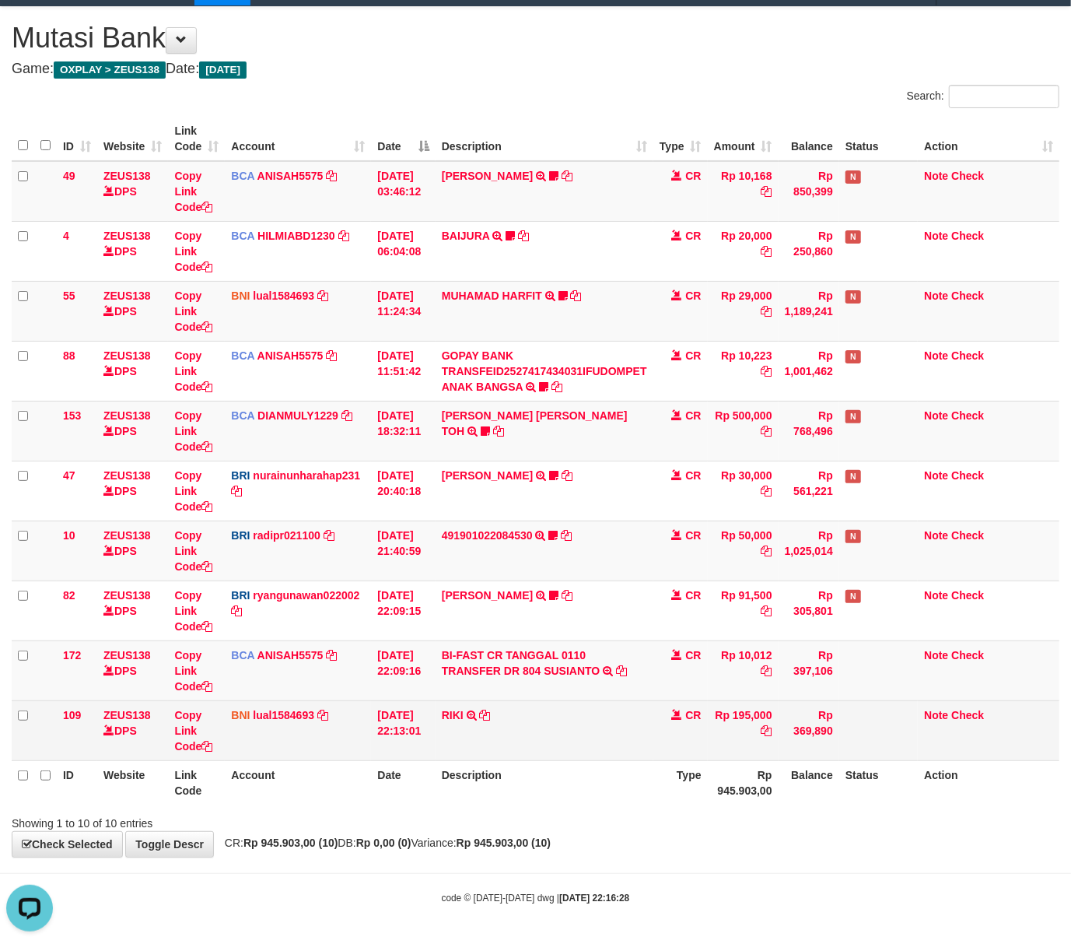
drag, startPoint x: 540, startPoint y: 775, endPoint x: 423, endPoint y: 753, distance: 118.7
click at [531, 773] on th "Description" at bounding box center [545, 782] width 218 height 44
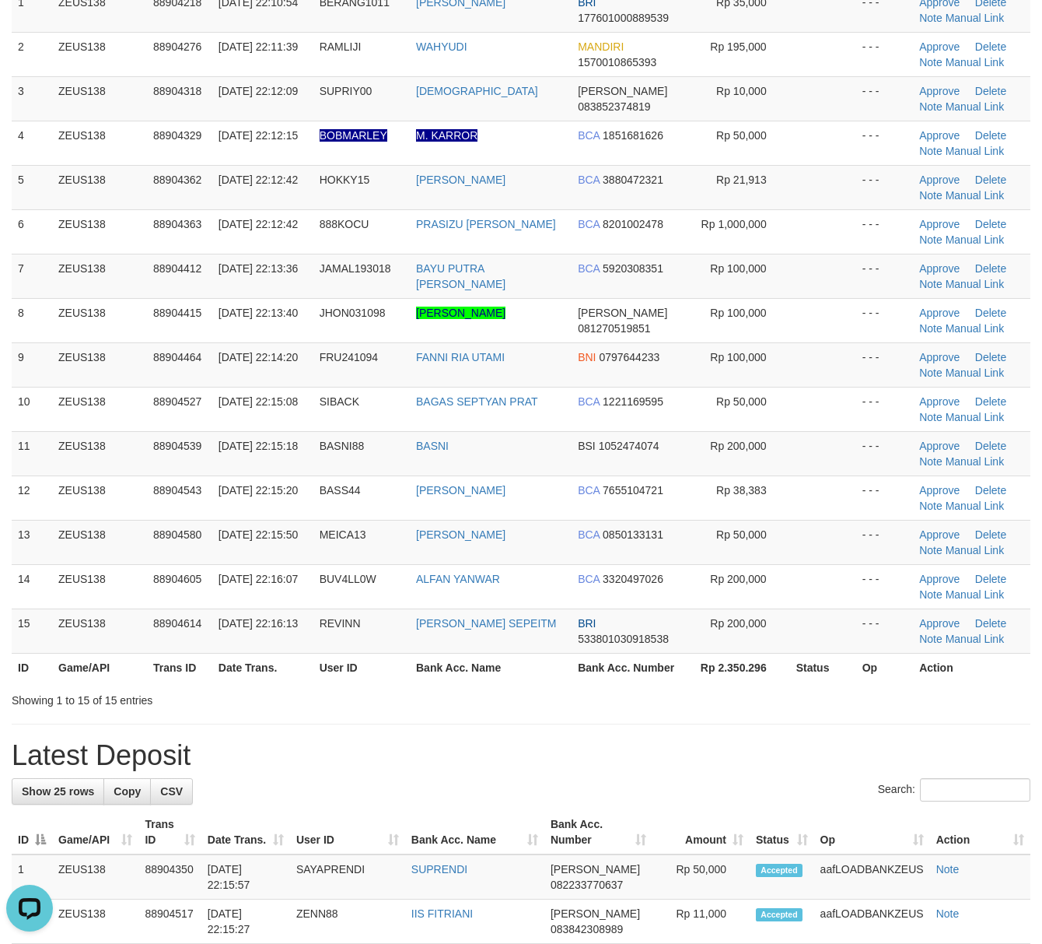
drag, startPoint x: 708, startPoint y: 731, endPoint x: 1053, endPoint y: 760, distance: 346.6
click at [738, 729] on div "**********" at bounding box center [521, 951] width 1042 height 2234
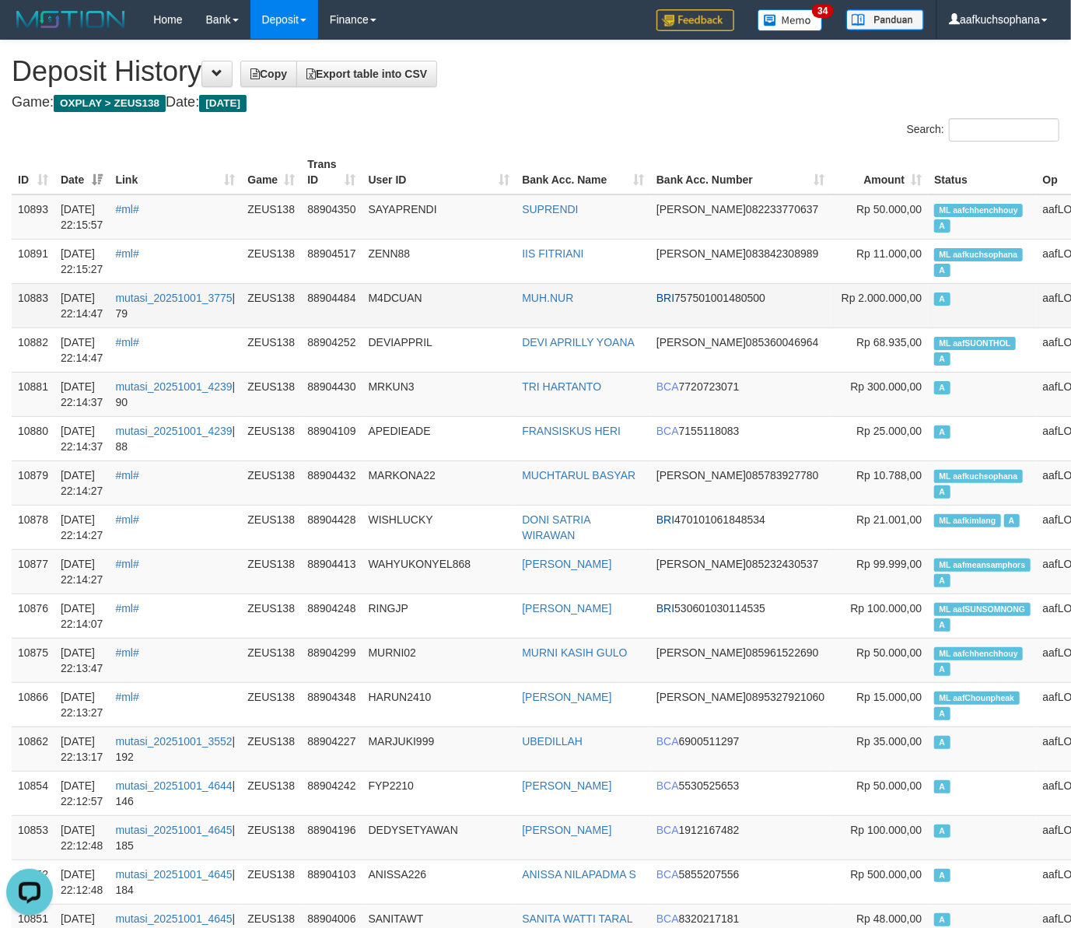
click at [928, 306] on td "A" at bounding box center [982, 305] width 108 height 44
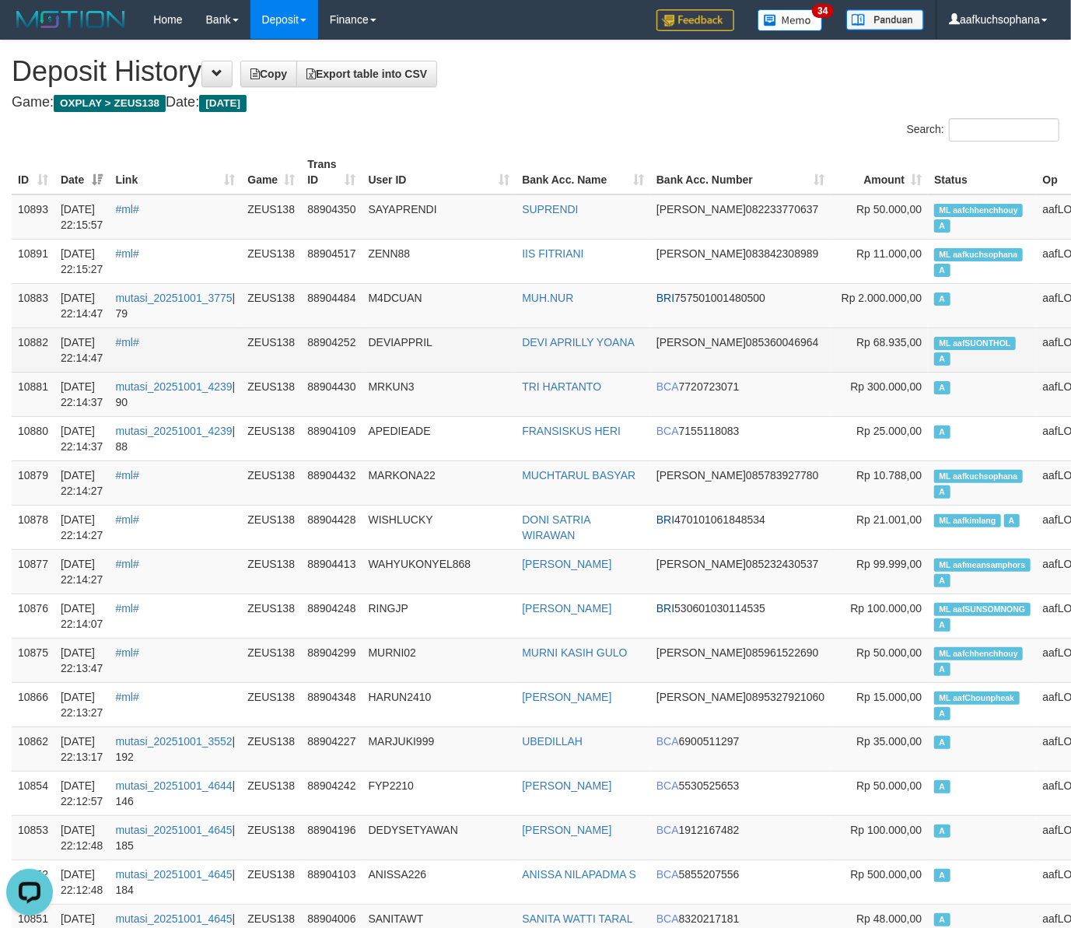
click at [928, 328] on td "ML aafSUONTHOL A" at bounding box center [982, 350] width 108 height 44
click at [928, 330] on td "ML aafSUONTHOL A" at bounding box center [982, 350] width 108 height 44
copy td "ML aafSUONTHOL A"
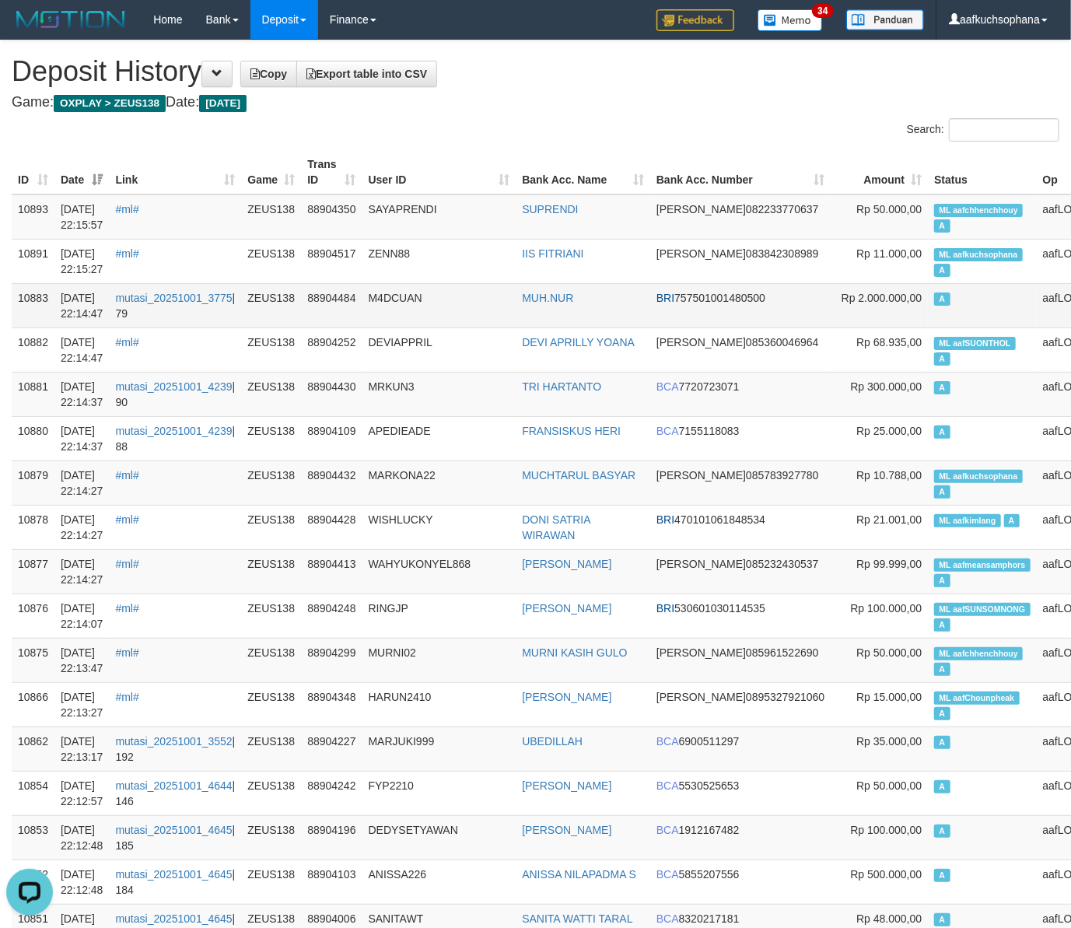
drag, startPoint x: 906, startPoint y: 327, endPoint x: 902, endPoint y: 316, distance: 11.3
click at [928, 322] on td "A" at bounding box center [982, 305] width 108 height 44
drag, startPoint x: 903, startPoint y: 387, endPoint x: 624, endPoint y: 187, distance: 343.5
click at [928, 387] on td "A" at bounding box center [982, 394] width 108 height 44
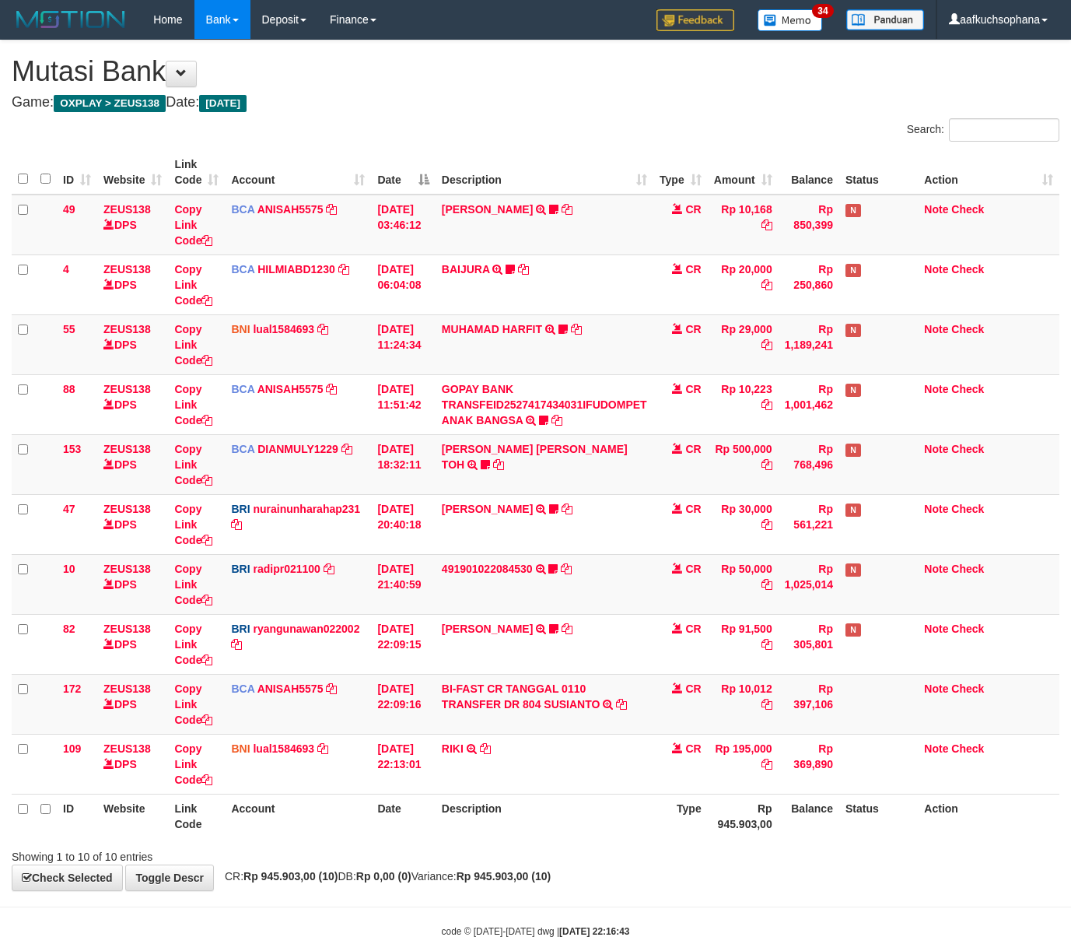
scroll to position [36, 0]
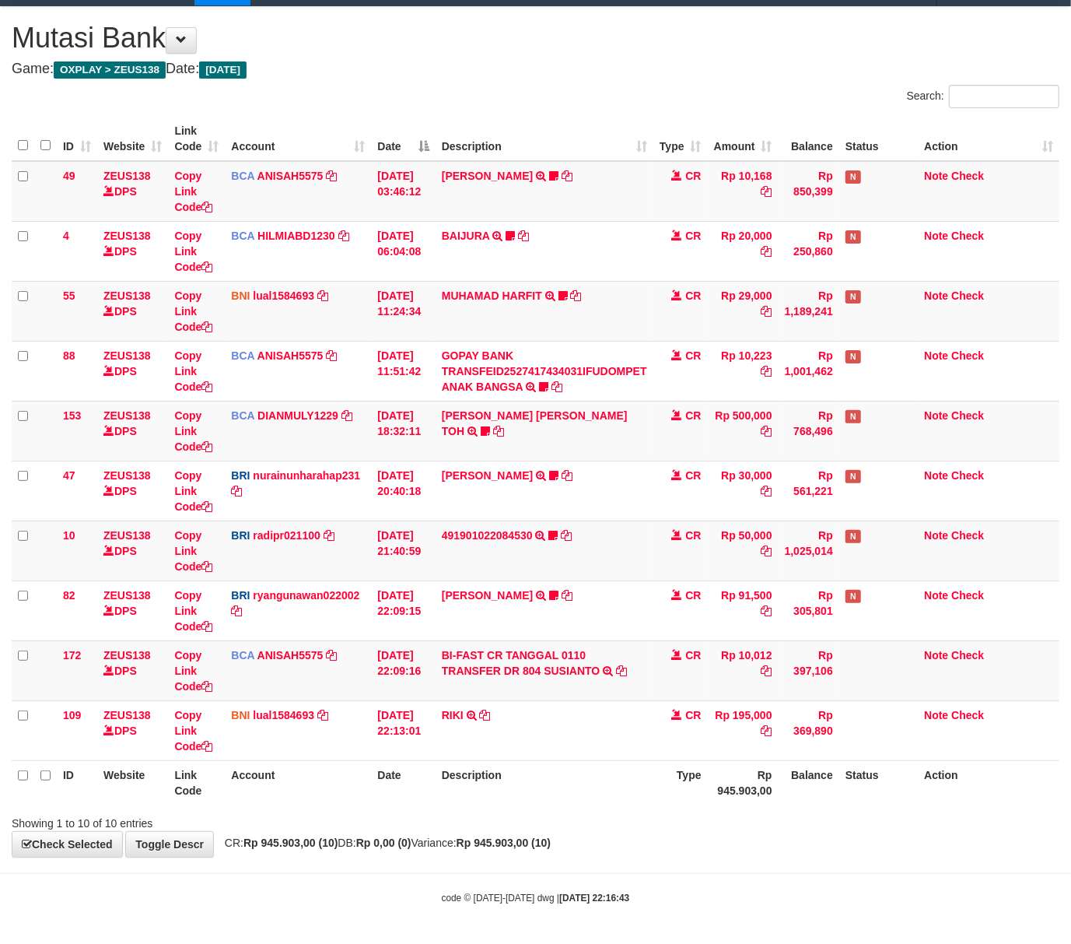
click at [623, 843] on div "**********" at bounding box center [535, 432] width 1071 height 850
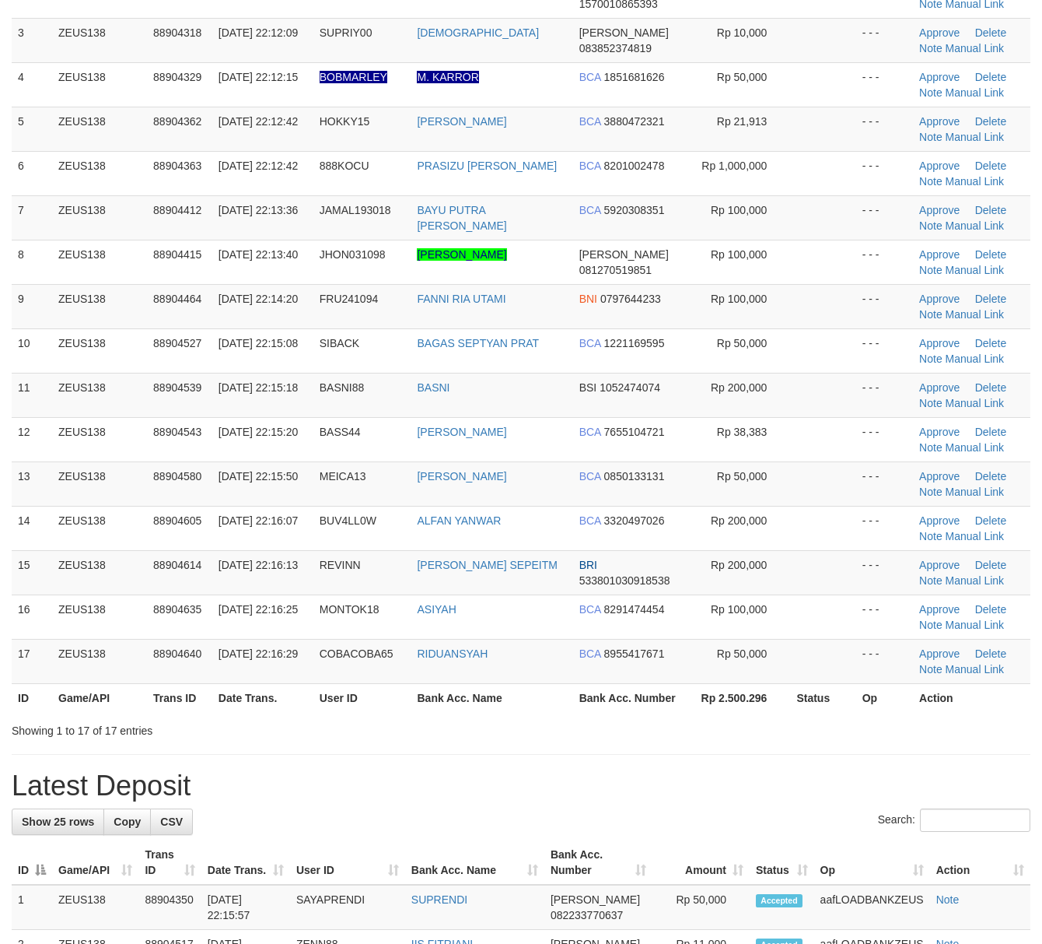
drag, startPoint x: 703, startPoint y: 761, endPoint x: 1050, endPoint y: 766, distance: 347.0
click at [717, 758] on div "**********" at bounding box center [521, 936] width 1042 height 2322
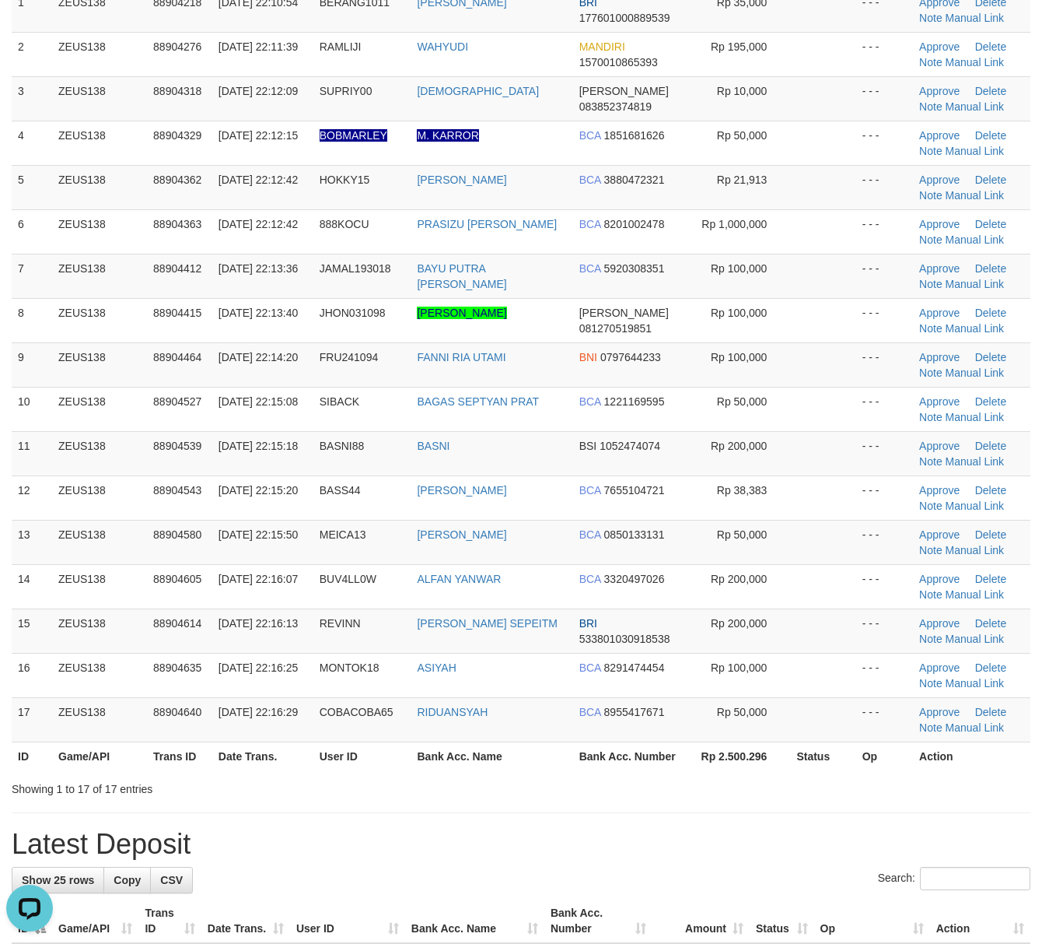
drag, startPoint x: 769, startPoint y: 866, endPoint x: 857, endPoint y: 860, distance: 88.1
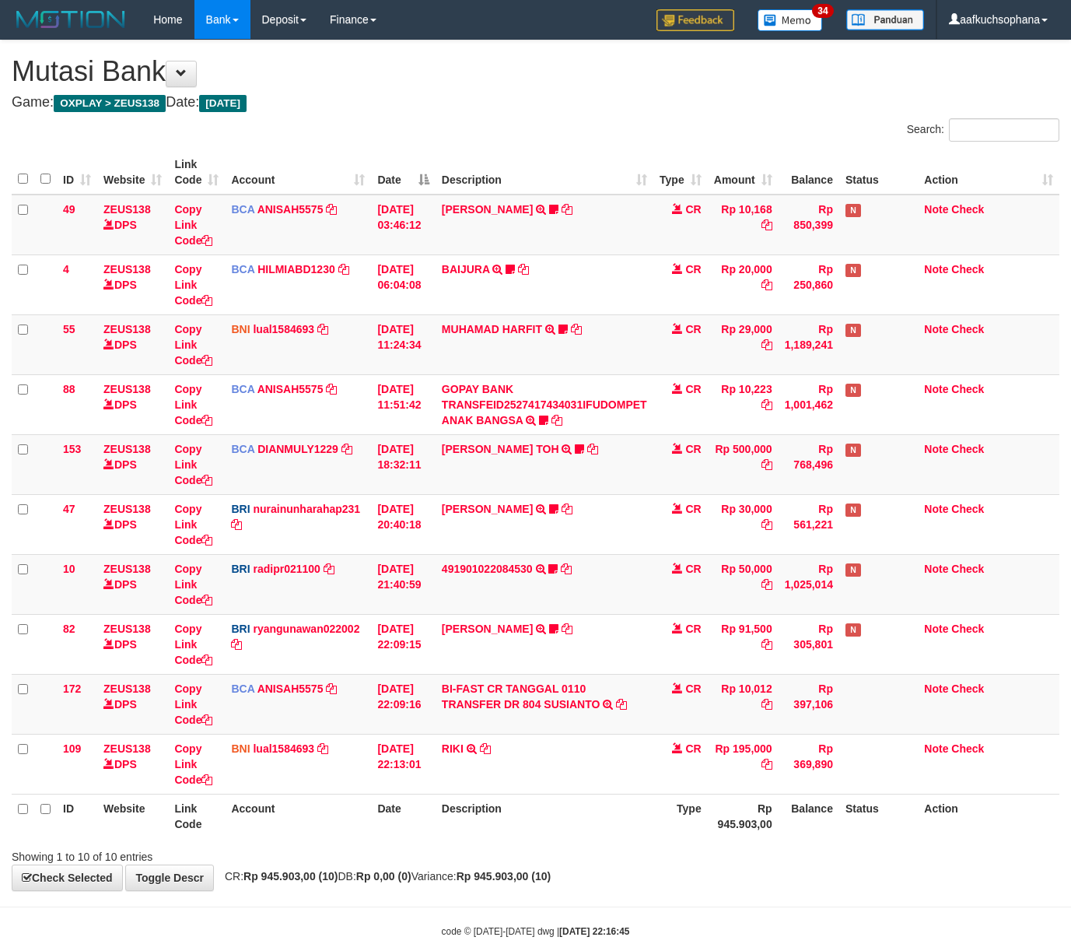
scroll to position [36, 0]
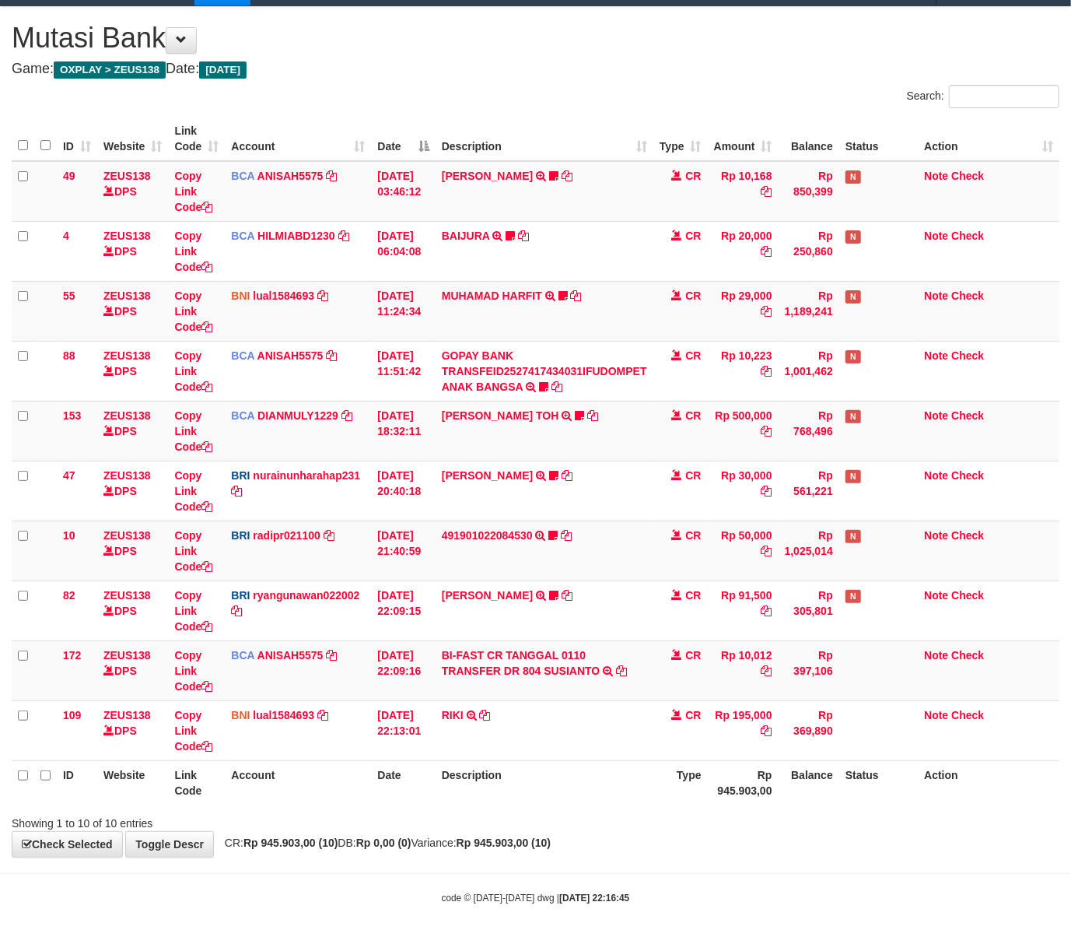
click at [322, 890] on div "code © [DATE]-[DATE] dwg | [DATE] 22:16:45" at bounding box center [535, 897] width 1071 height 16
click at [324, 890] on div "code © [DATE]-[DATE] dwg | [DATE] 22:16:45" at bounding box center [535, 897] width 1071 height 16
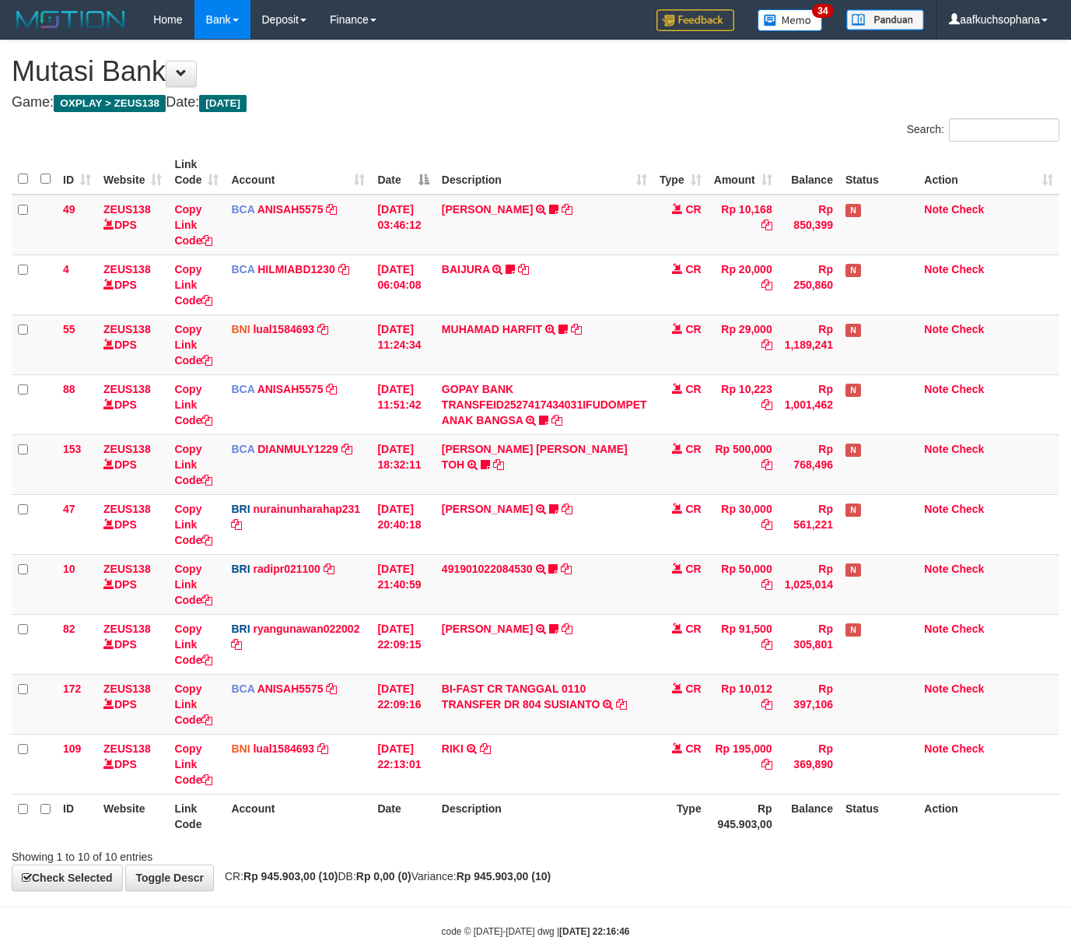
scroll to position [36, 0]
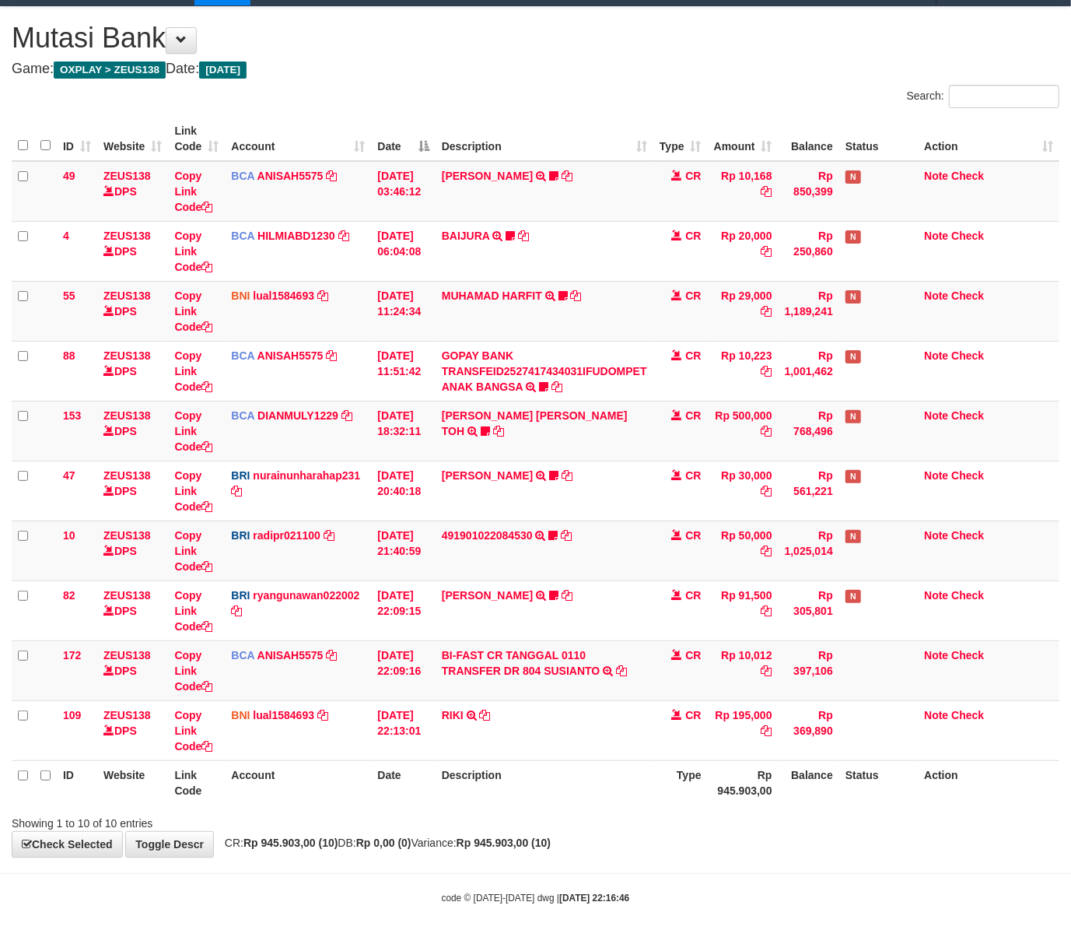
click at [303, 892] on div "code © 2012-2018 dwg | 2025/10/01 22:16:46" at bounding box center [535, 897] width 1071 height 16
click at [560, 870] on body "Toggle navigation Home Bank Account List Load By Website Group [OXPLAY] ZEUS138…" at bounding box center [535, 455] width 1071 height 977
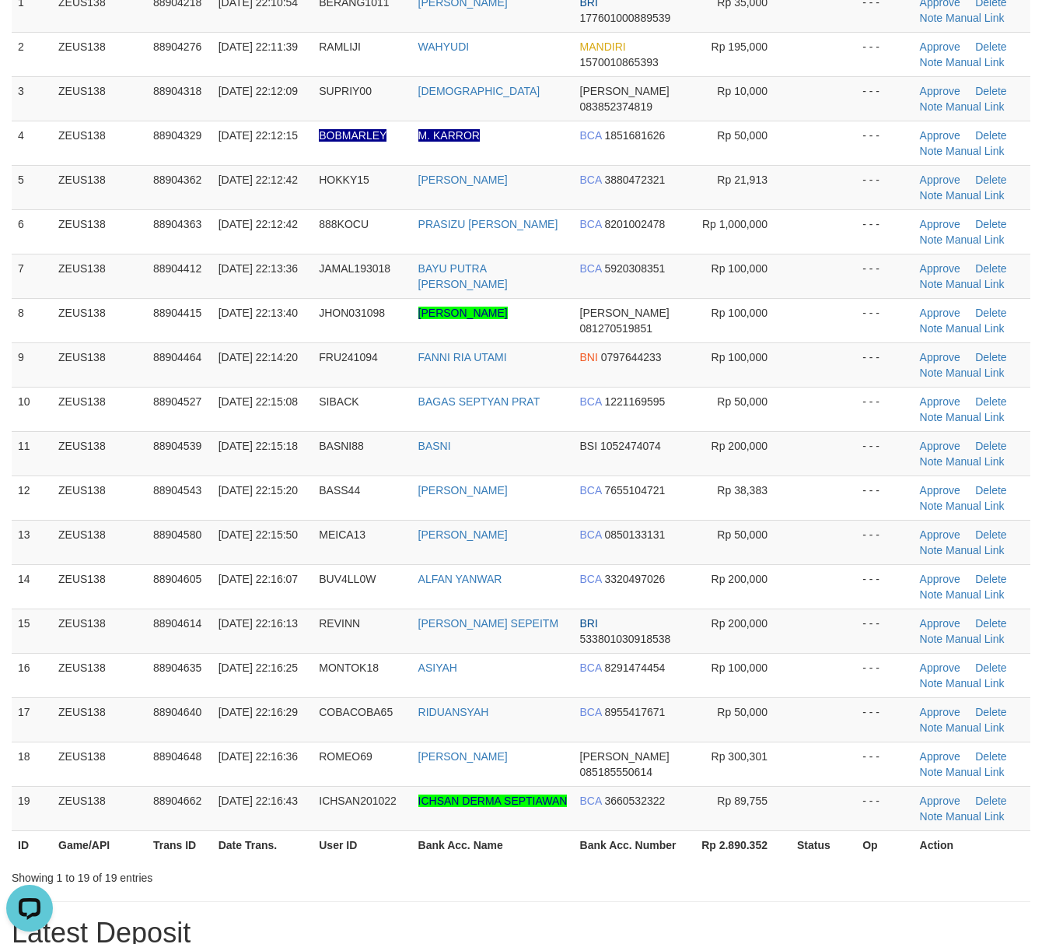
click at [703, 850] on th "Rp 2.890.352" at bounding box center [740, 844] width 102 height 29
click at [710, 847] on th "Rp 2.890.352" at bounding box center [740, 844] width 102 height 29
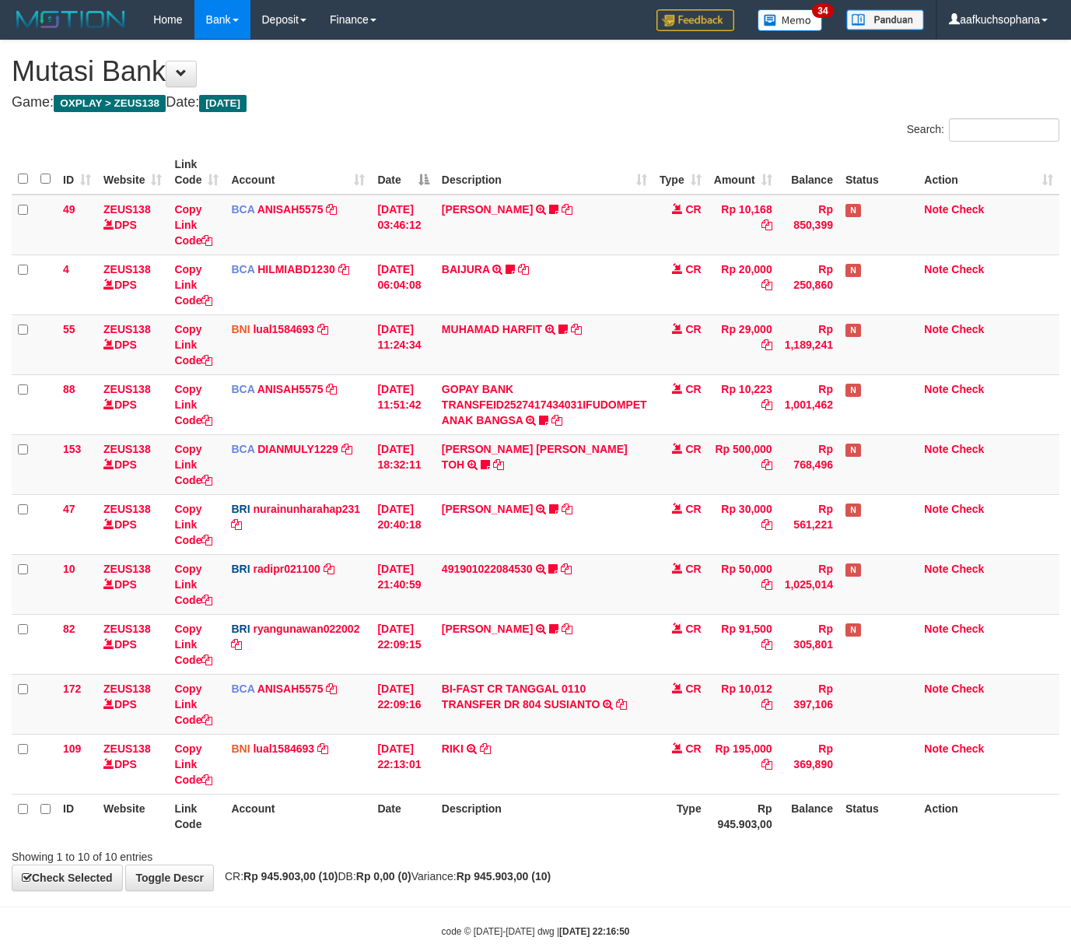
scroll to position [36, 0]
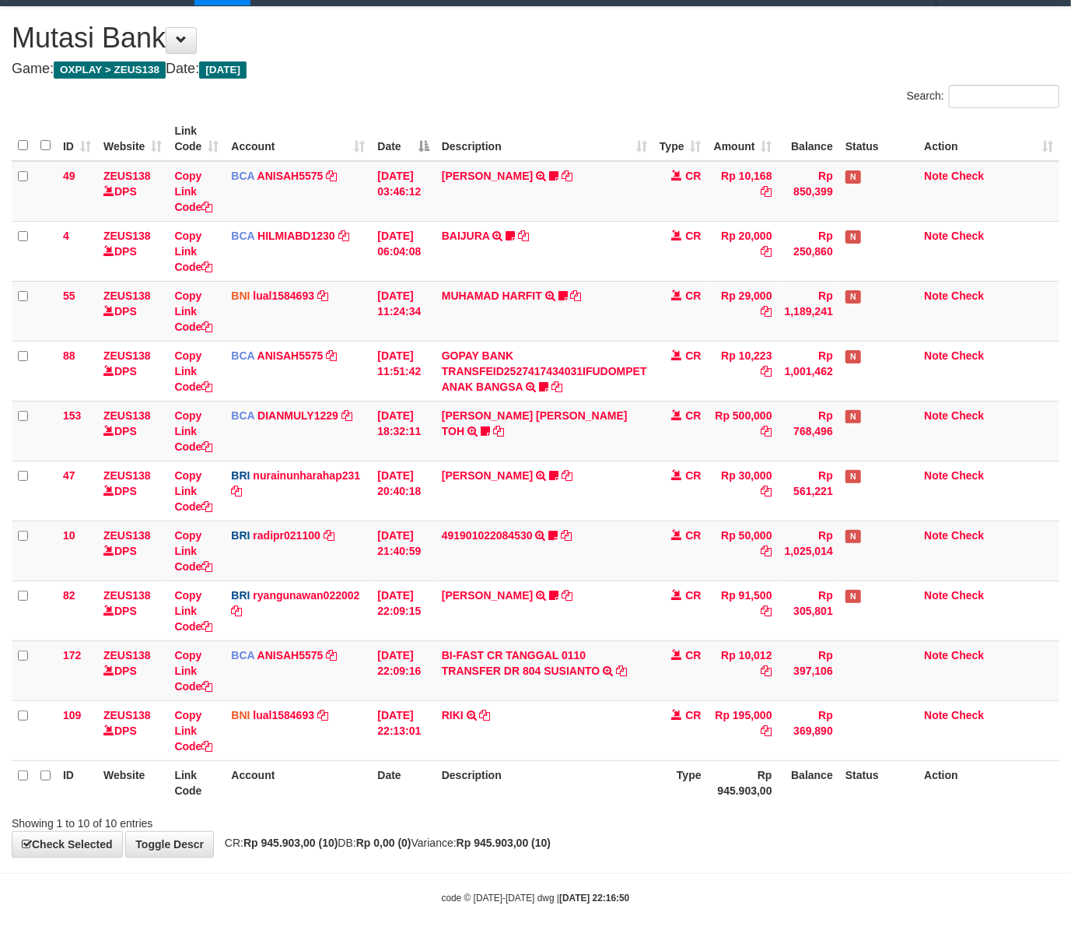
click at [677, 857] on body "Toggle navigation Home Bank Account List Load By Website Group [OXPLAY] ZEUS138…" at bounding box center [535, 455] width 1071 height 977
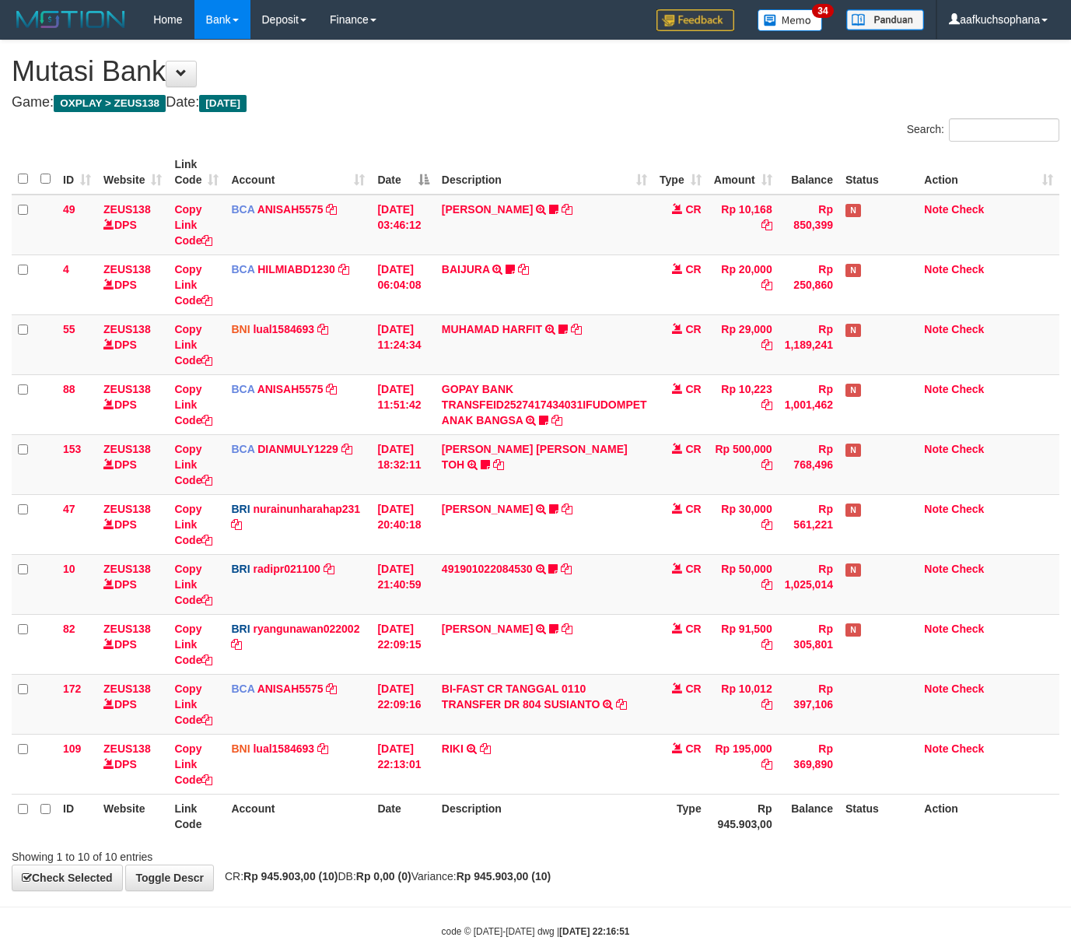
scroll to position [36, 0]
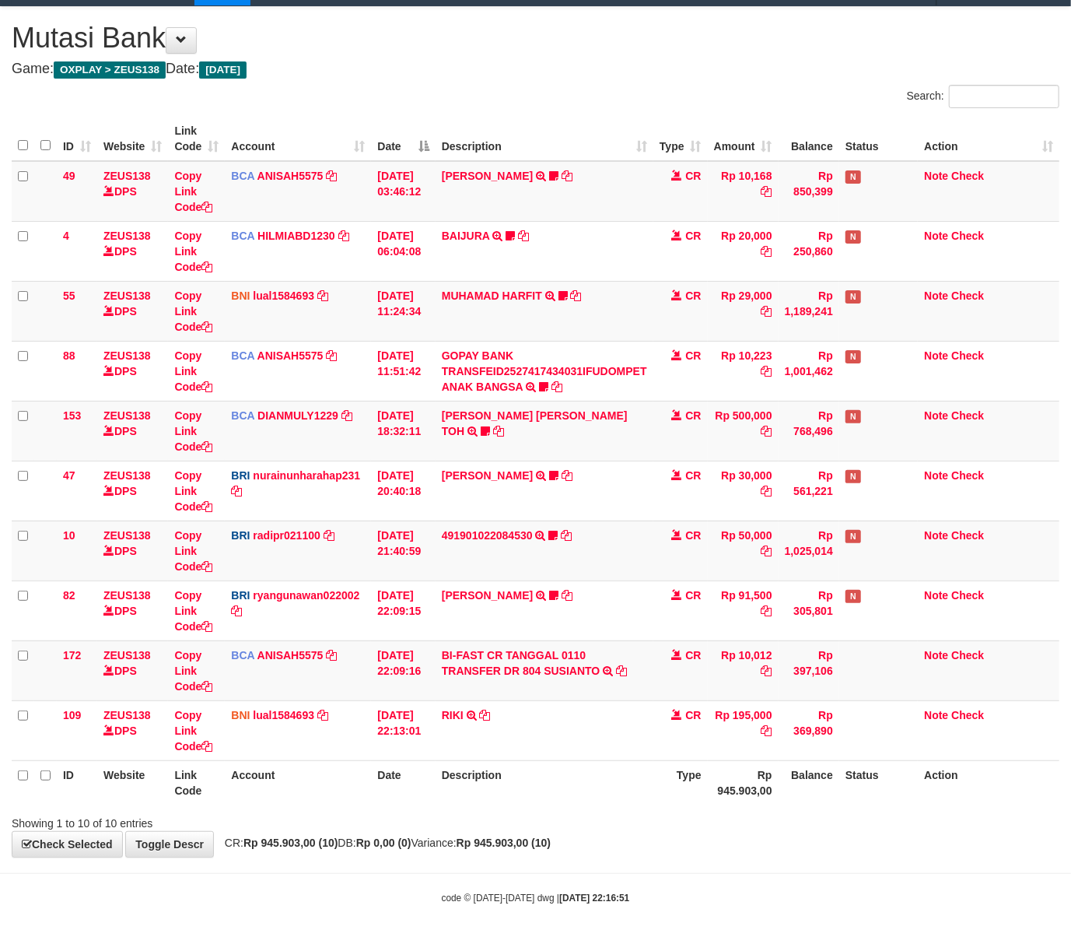
click at [658, 832] on div "**********" at bounding box center [535, 432] width 1071 height 850
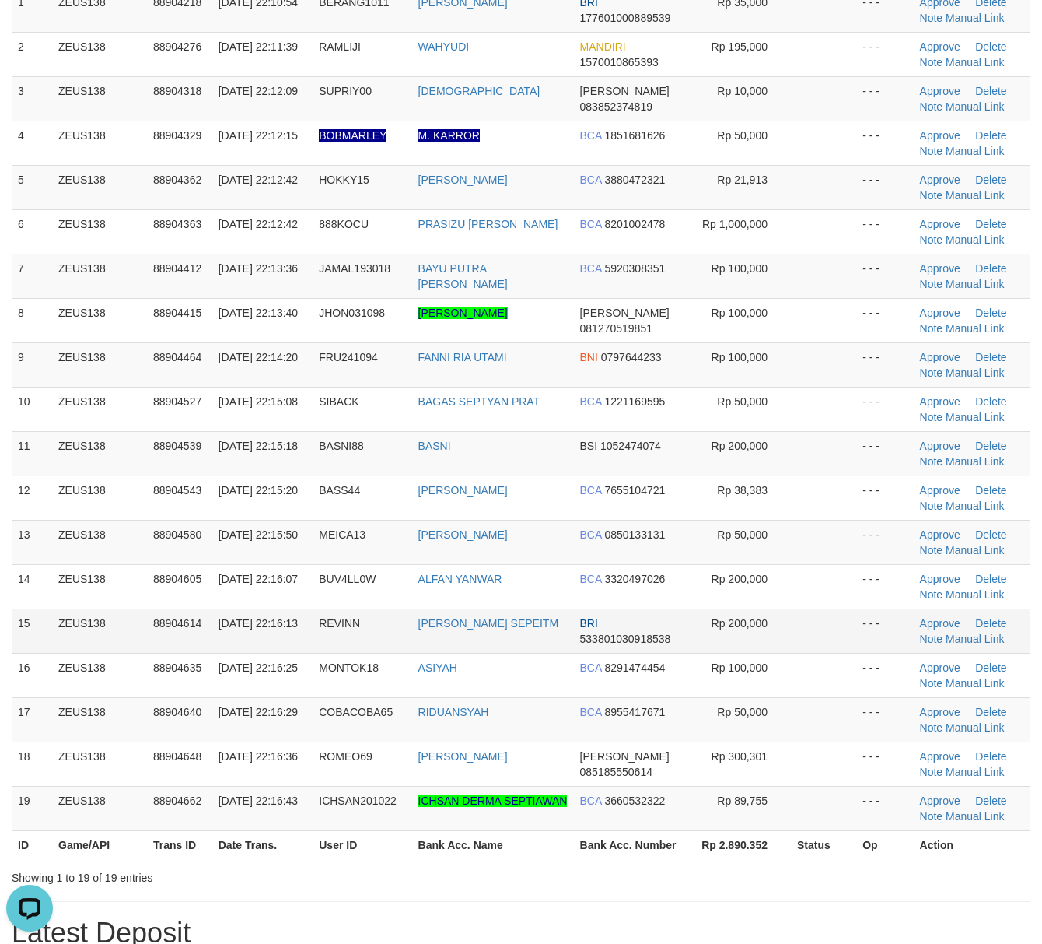
click at [872, 641] on td "- - -" at bounding box center [885, 630] width 57 height 44
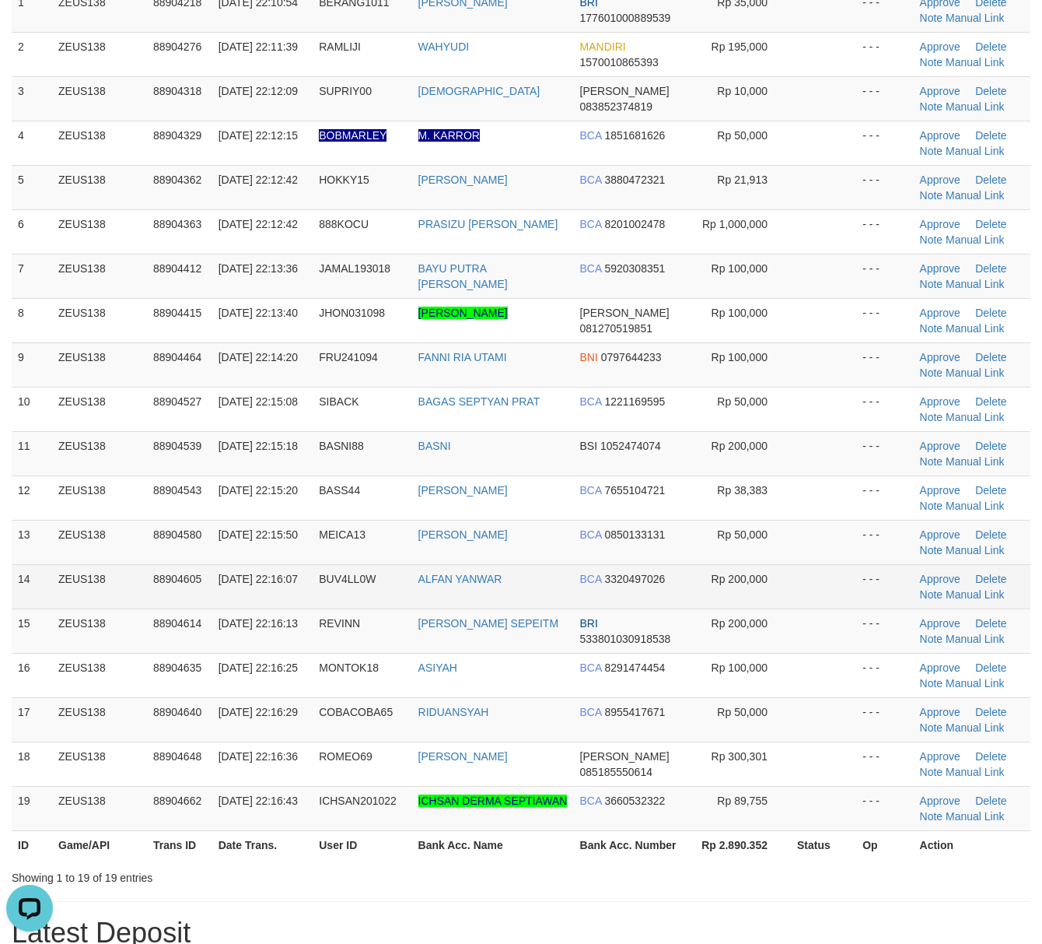
click at [842, 585] on td at bounding box center [823, 586] width 65 height 44
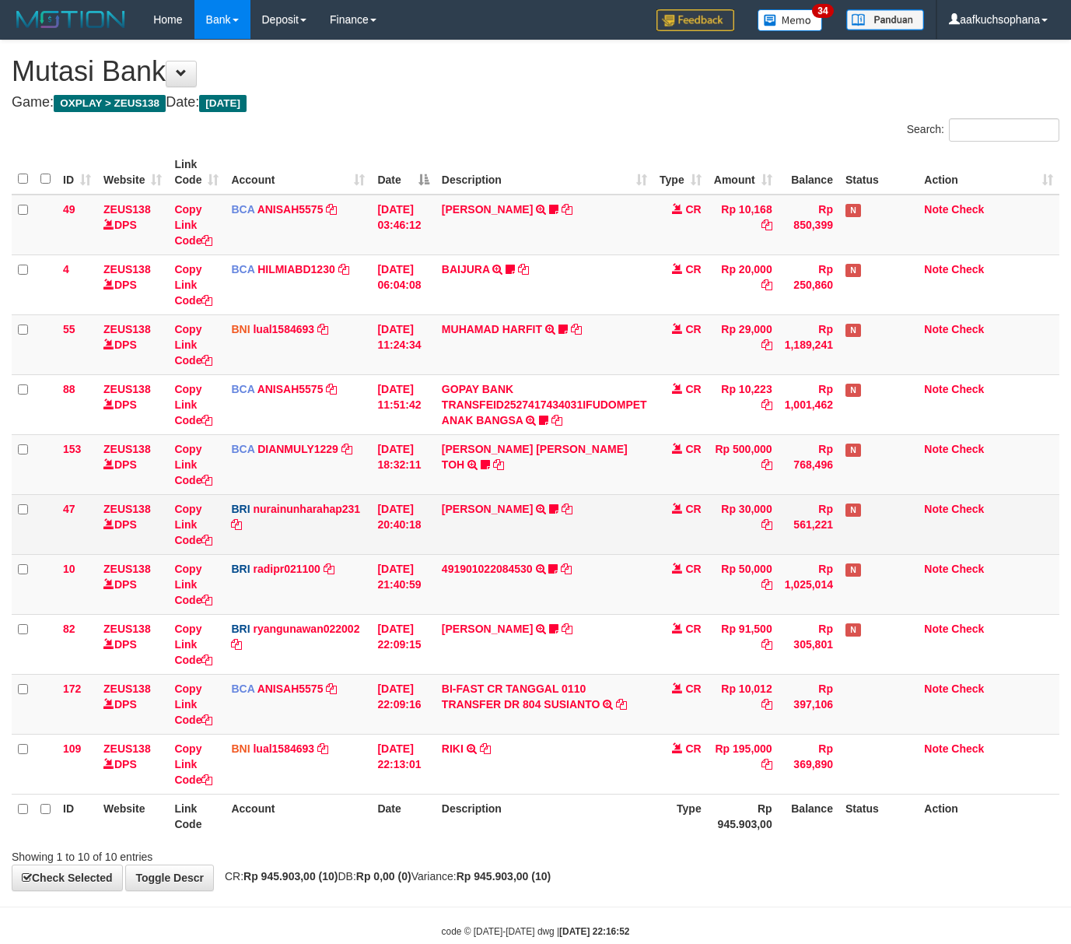
scroll to position [36, 0]
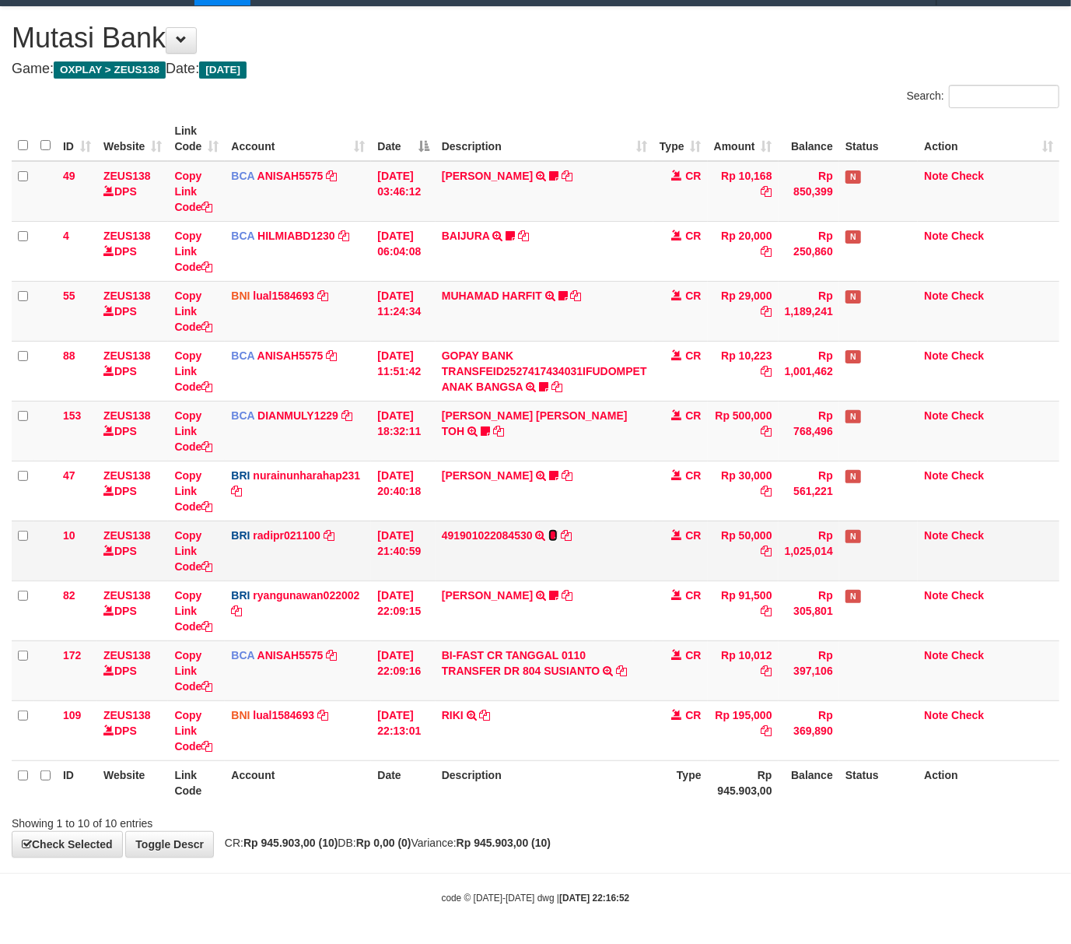
click at [552, 531] on icon at bounding box center [552, 535] width 9 height 11
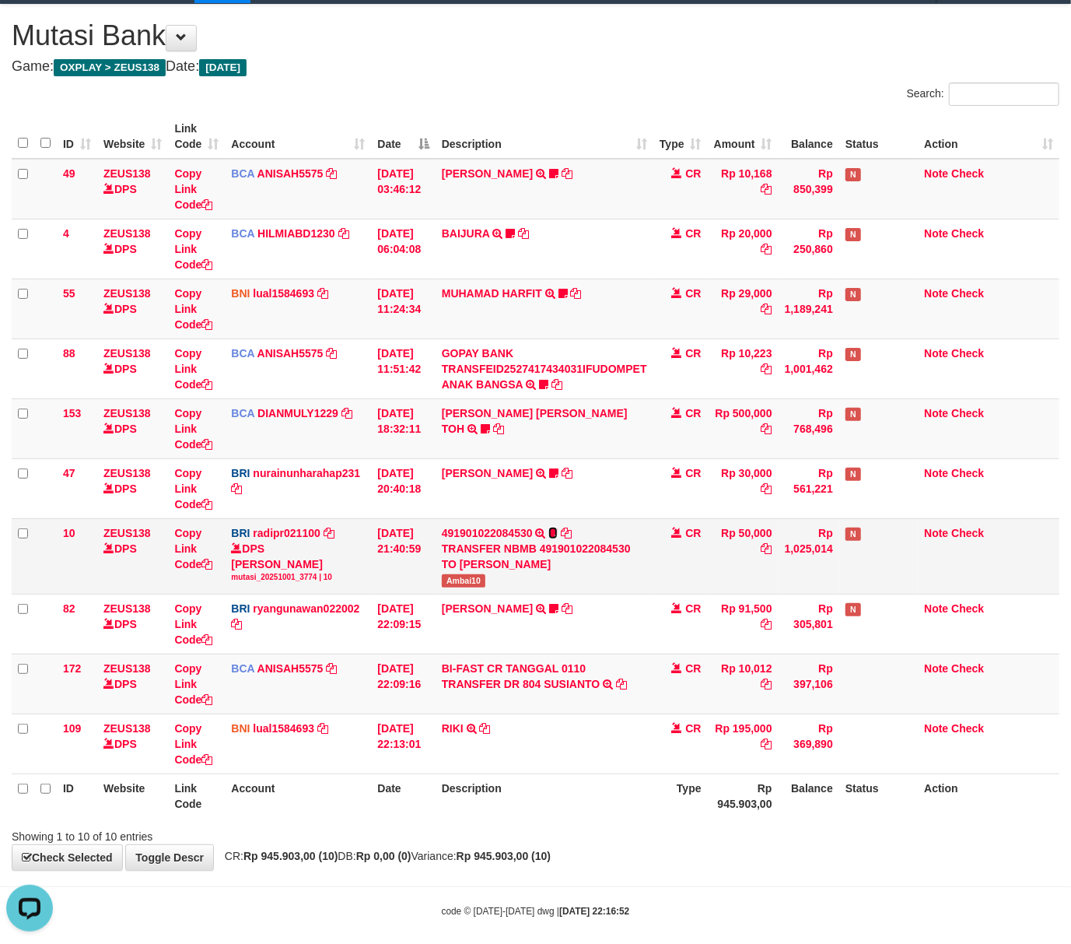
scroll to position [0, 0]
click at [461, 577] on span "Ambai10" at bounding box center [464, 580] width 44 height 13
copy span "Ambai10"
click at [570, 841] on div "Showing 1 to 10 of 10 entries" at bounding box center [535, 833] width 1071 height 22
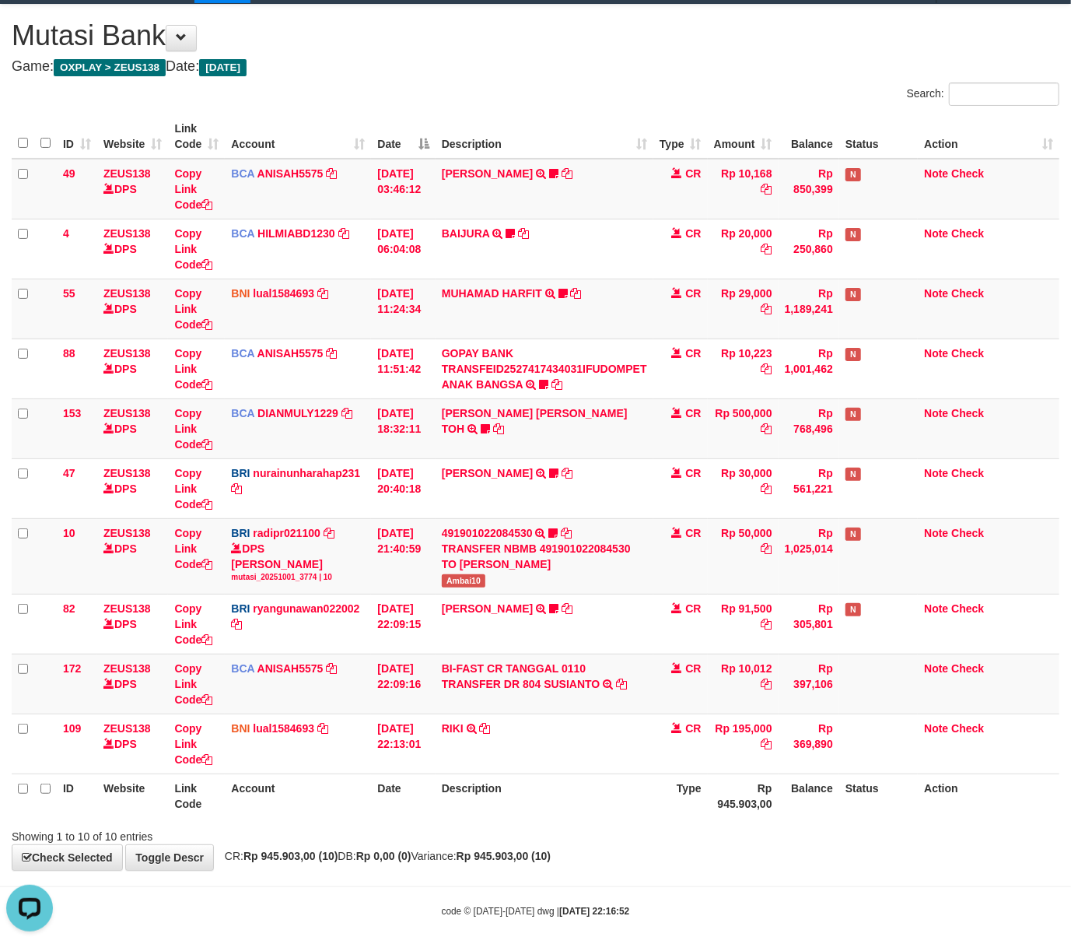
click at [570, 839] on div "Showing 1 to 10 of 10 entries" at bounding box center [535, 833] width 1071 height 22
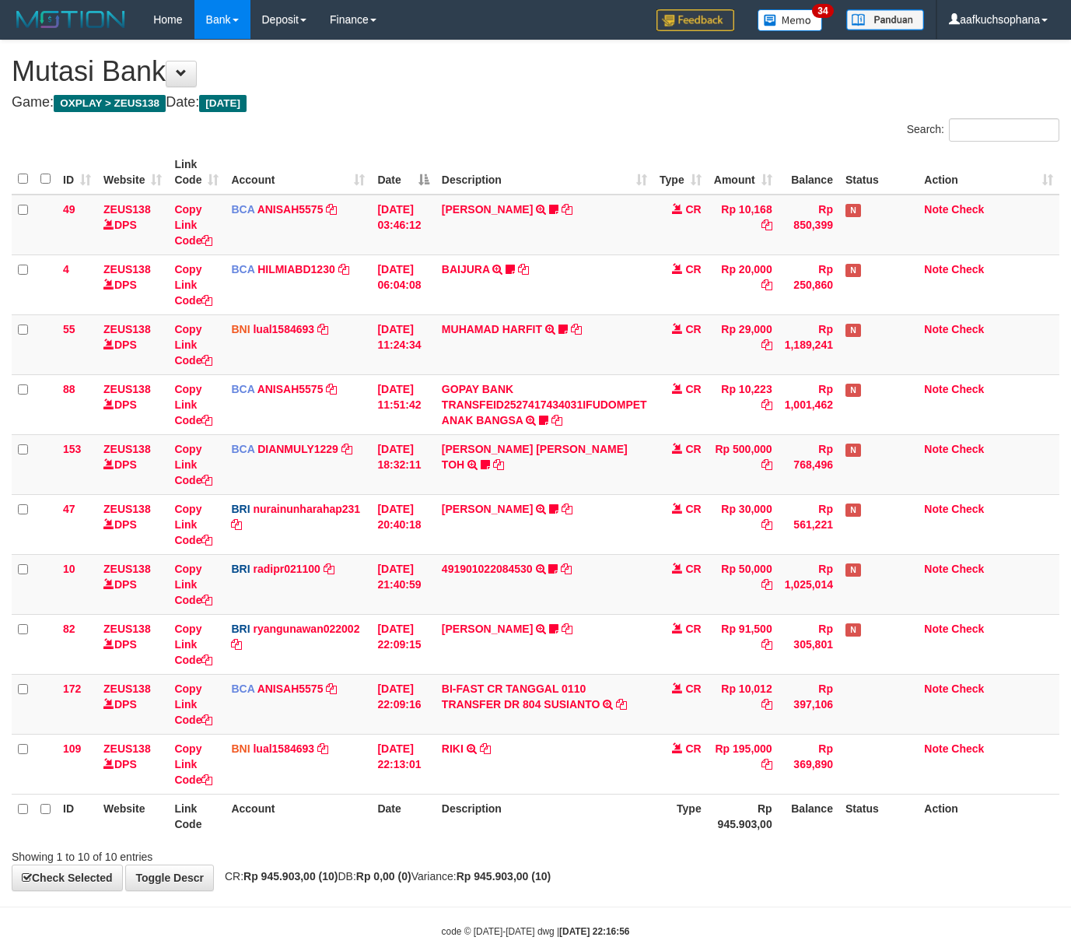
scroll to position [36, 0]
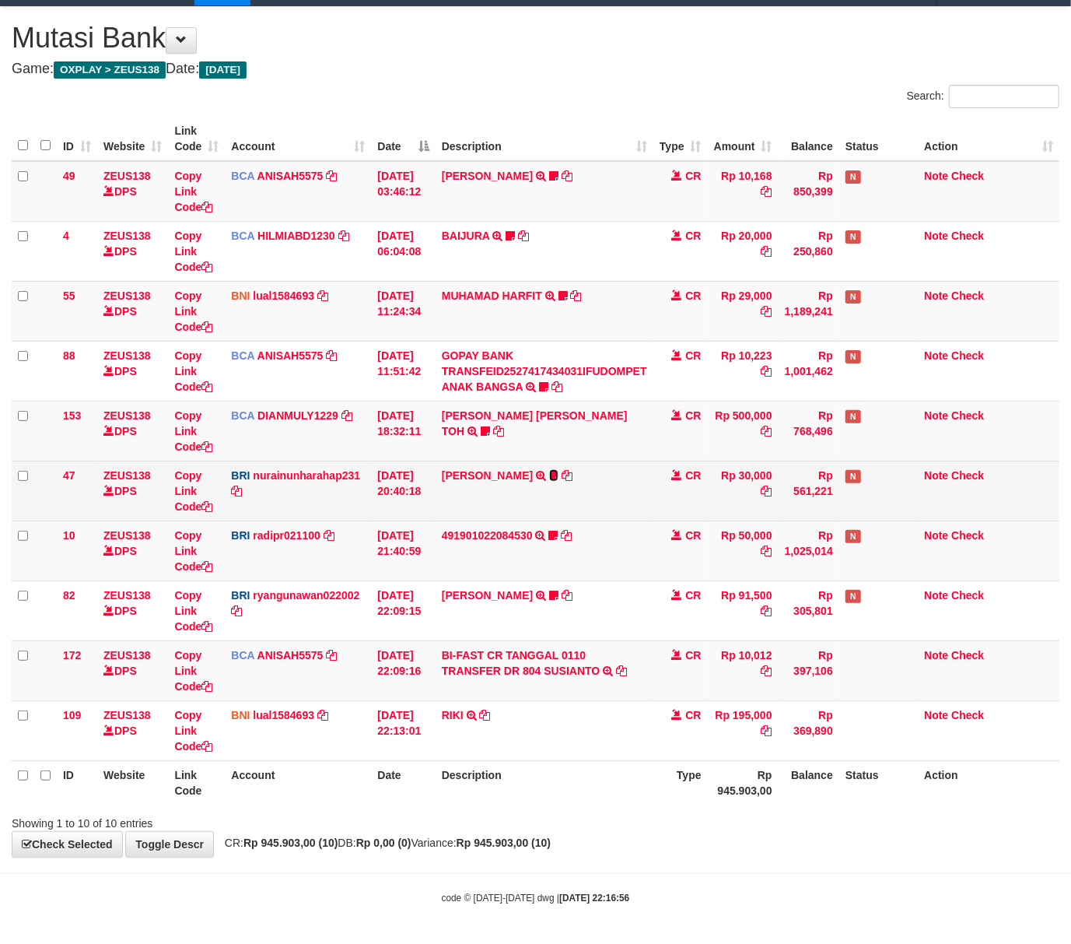
click at [551, 474] on icon at bounding box center [553, 475] width 9 height 11
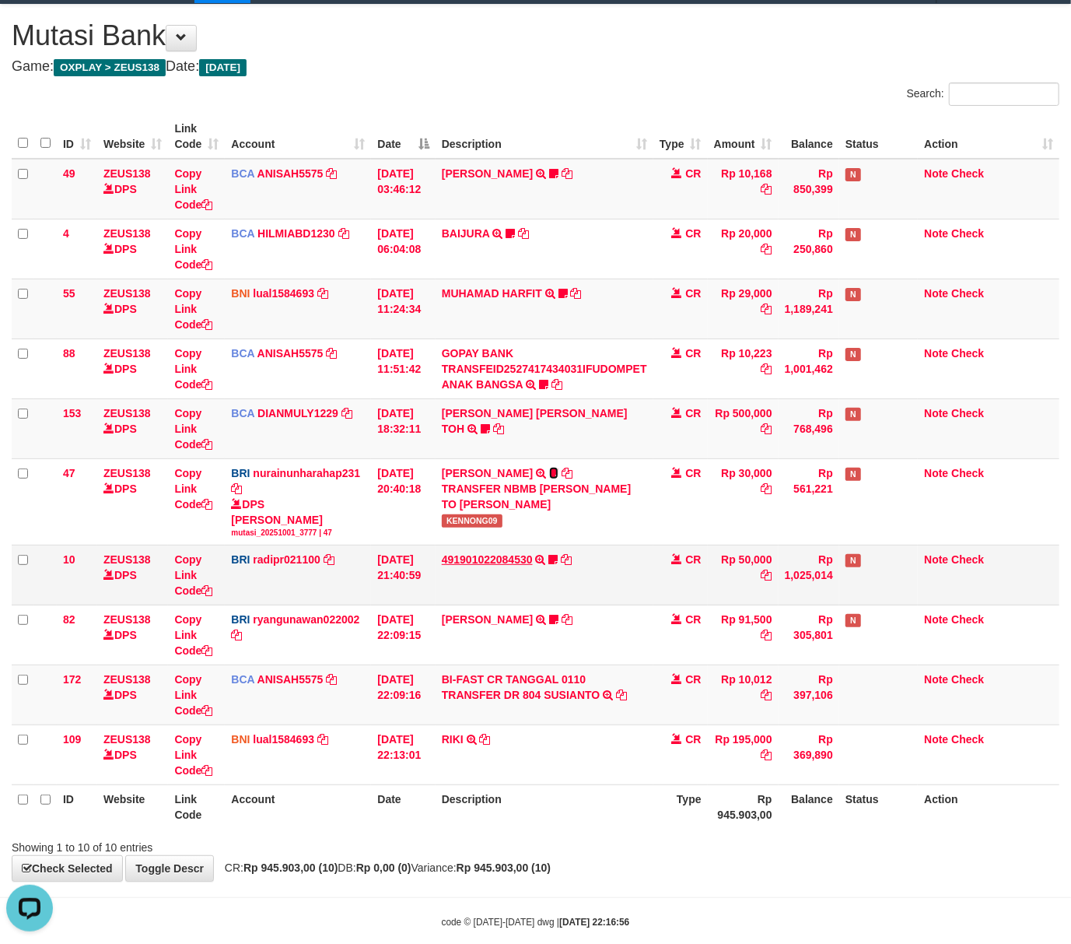
scroll to position [0, 0]
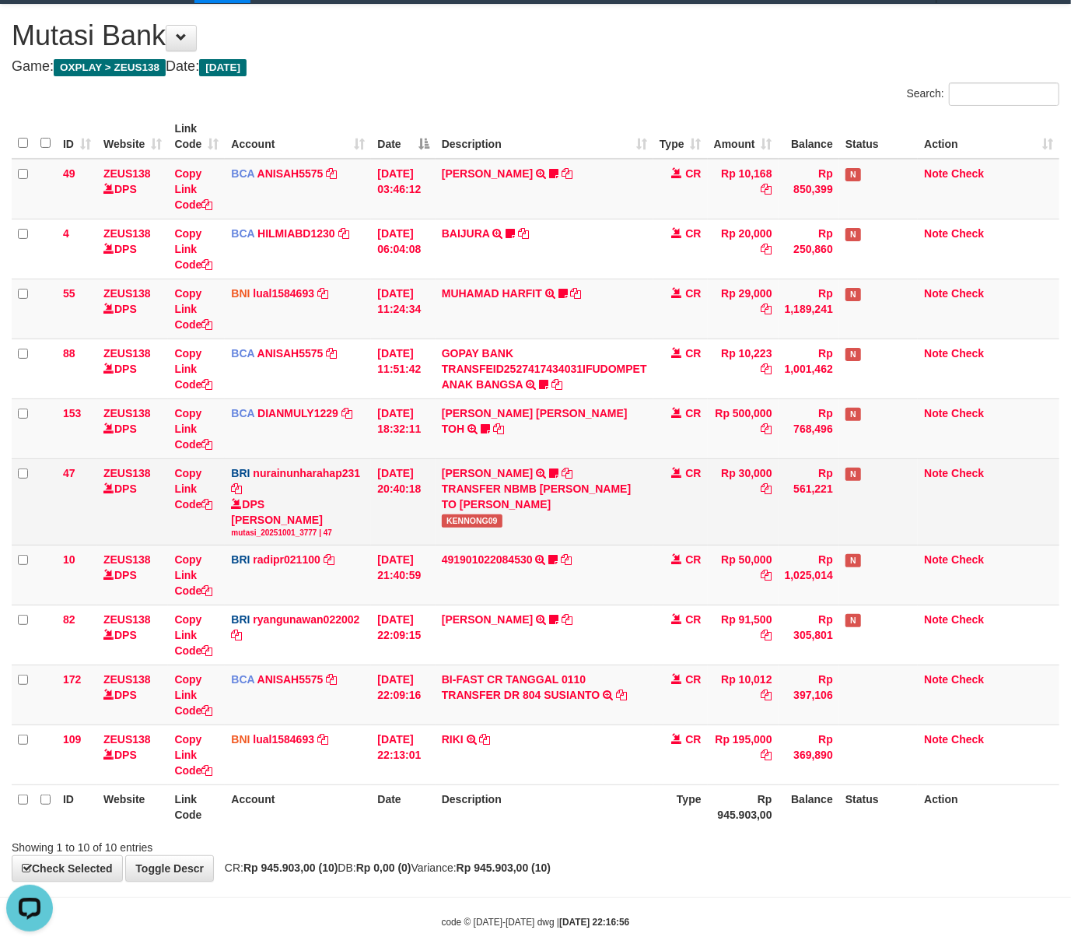
click at [489, 520] on span "KENNONG09" at bounding box center [472, 520] width 61 height 13
click at [487, 520] on span "KENNONG09" at bounding box center [472, 520] width 61 height 13
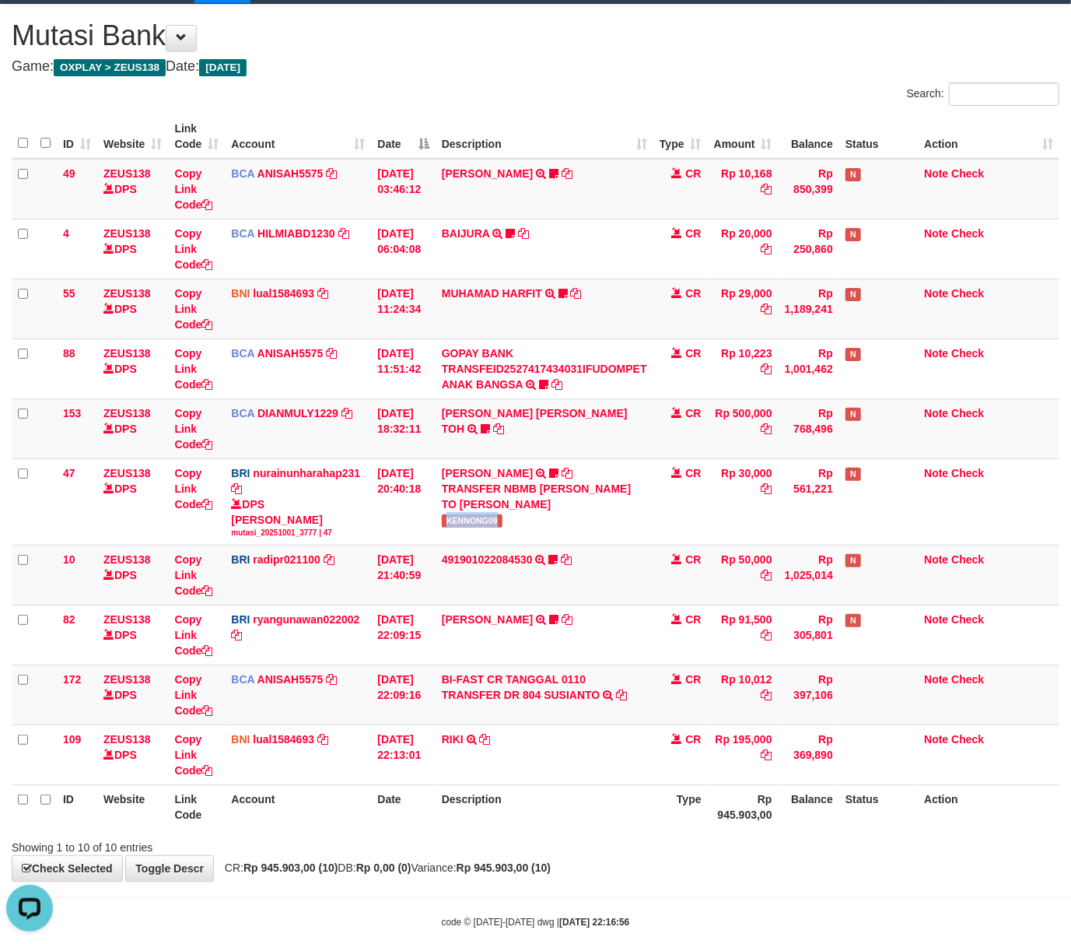
copy span "KENNONG09"
click at [490, 423] on icon at bounding box center [485, 428] width 9 height 11
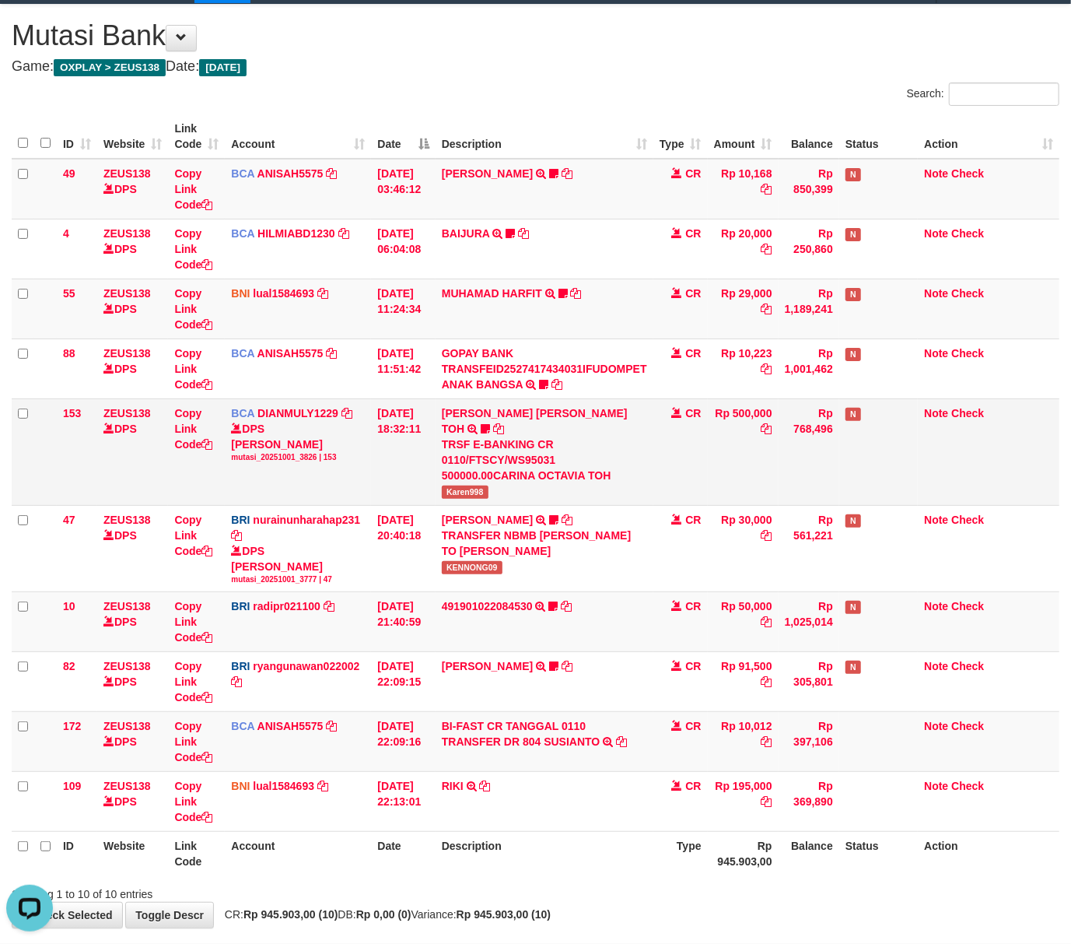
click at [476, 485] on span "Karen998" at bounding box center [465, 491] width 47 height 13
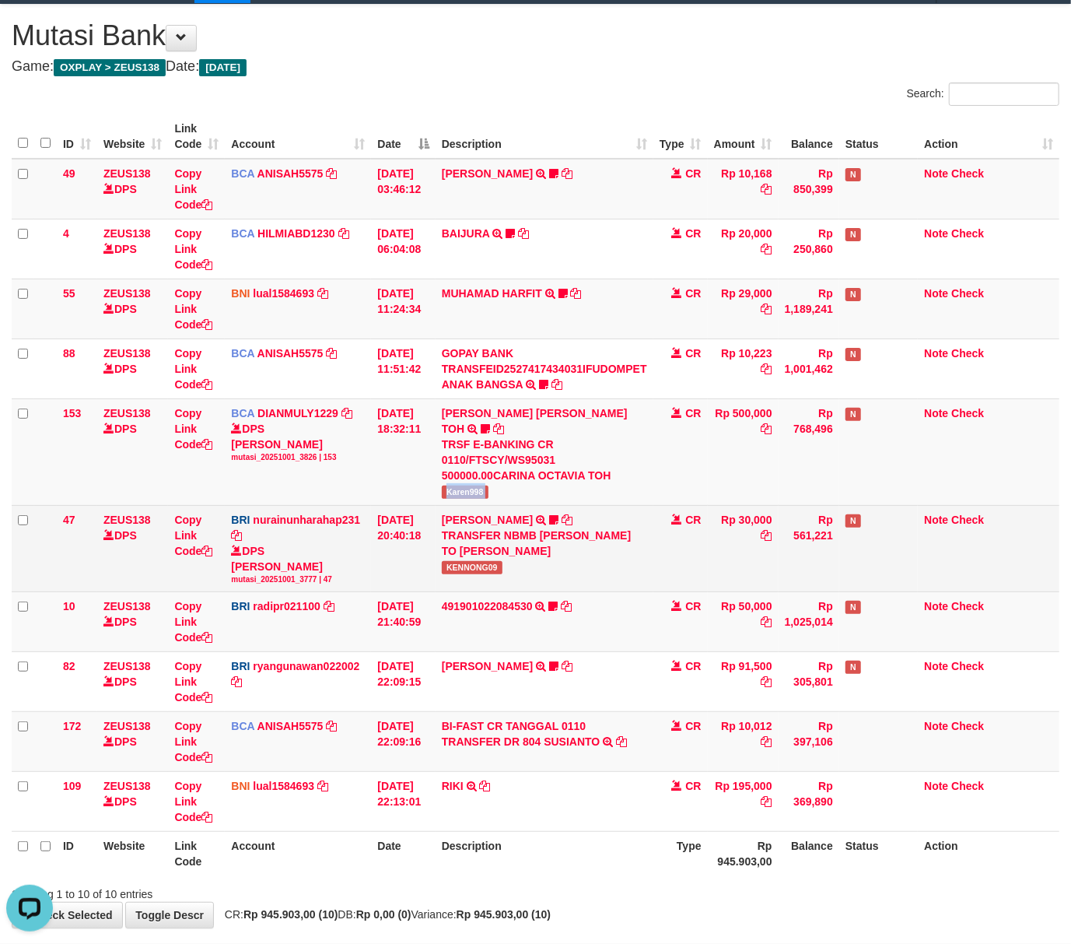
drag, startPoint x: 476, startPoint y: 475, endPoint x: 256, endPoint y: 496, distance: 221.2
click at [475, 485] on span "Karen998" at bounding box center [465, 491] width 47 height 13
copy tr "Karen998"
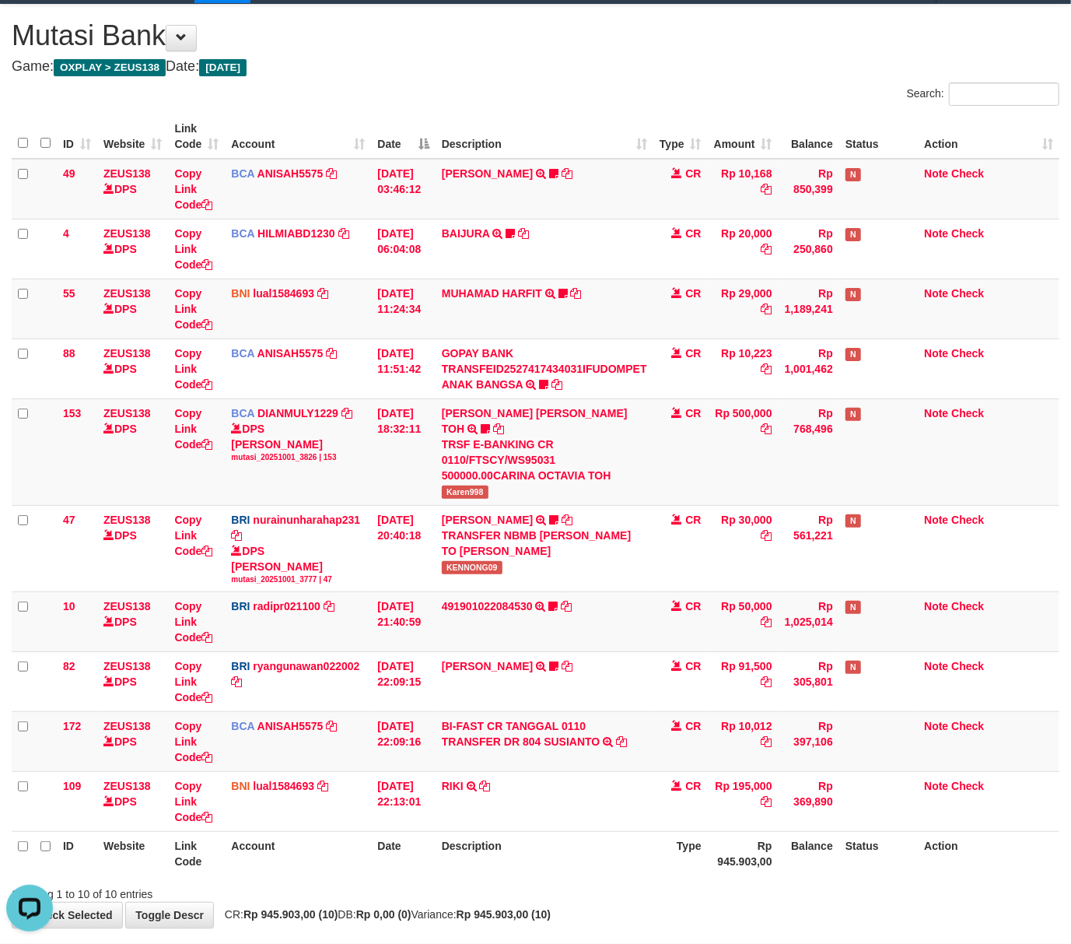
drag, startPoint x: 567, startPoint y: 859, endPoint x: 1, endPoint y: 779, distance: 572.0
click at [548, 854] on th "Description" at bounding box center [545, 854] width 218 height 44
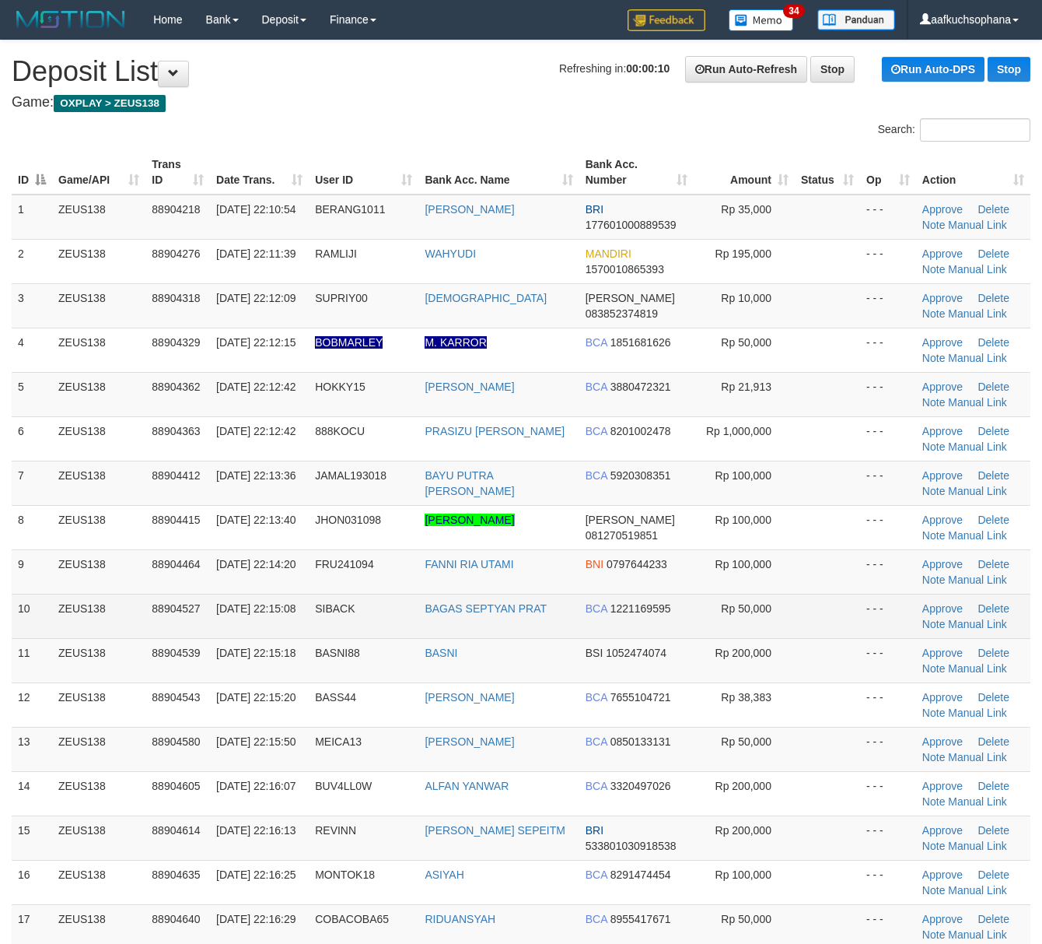
click at [832, 608] on td at bounding box center [827, 616] width 65 height 44
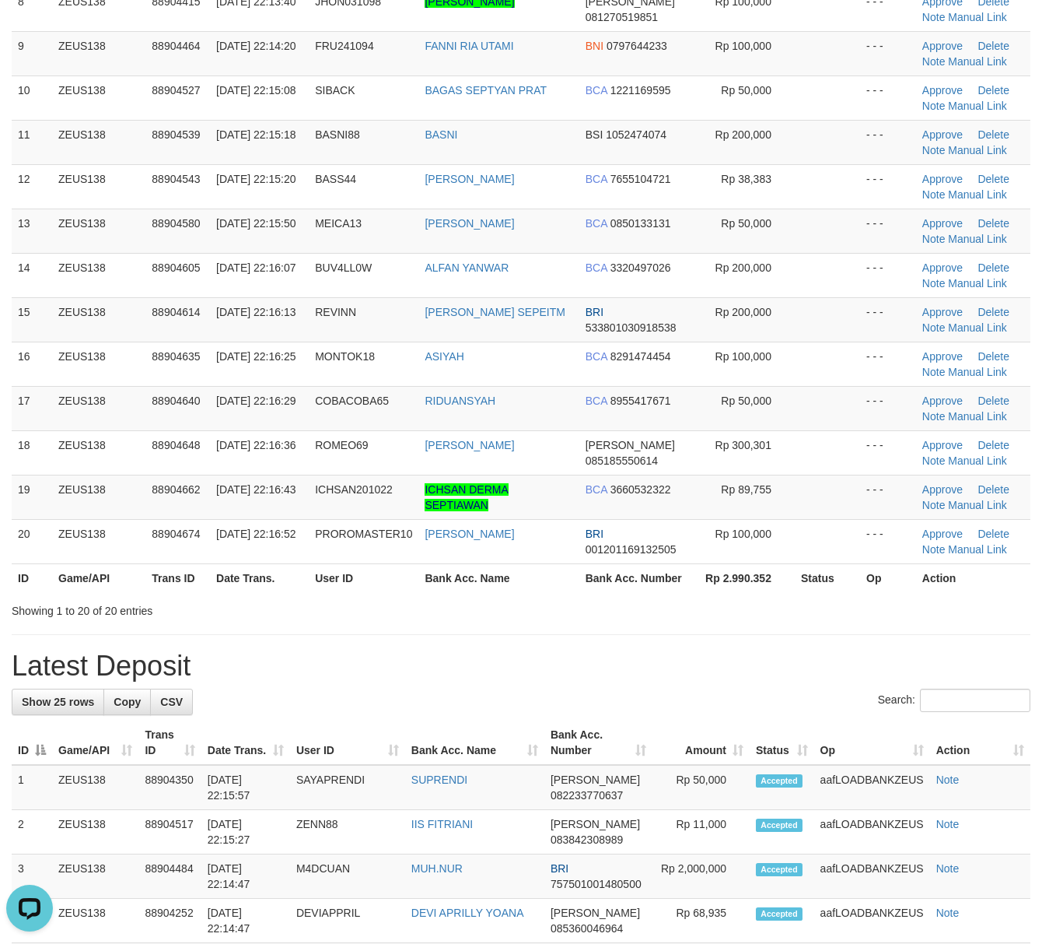
drag, startPoint x: 758, startPoint y: 714, endPoint x: 769, endPoint y: 689, distance: 27.9
click at [759, 710] on div "Search:" at bounding box center [521, 702] width 1019 height 27
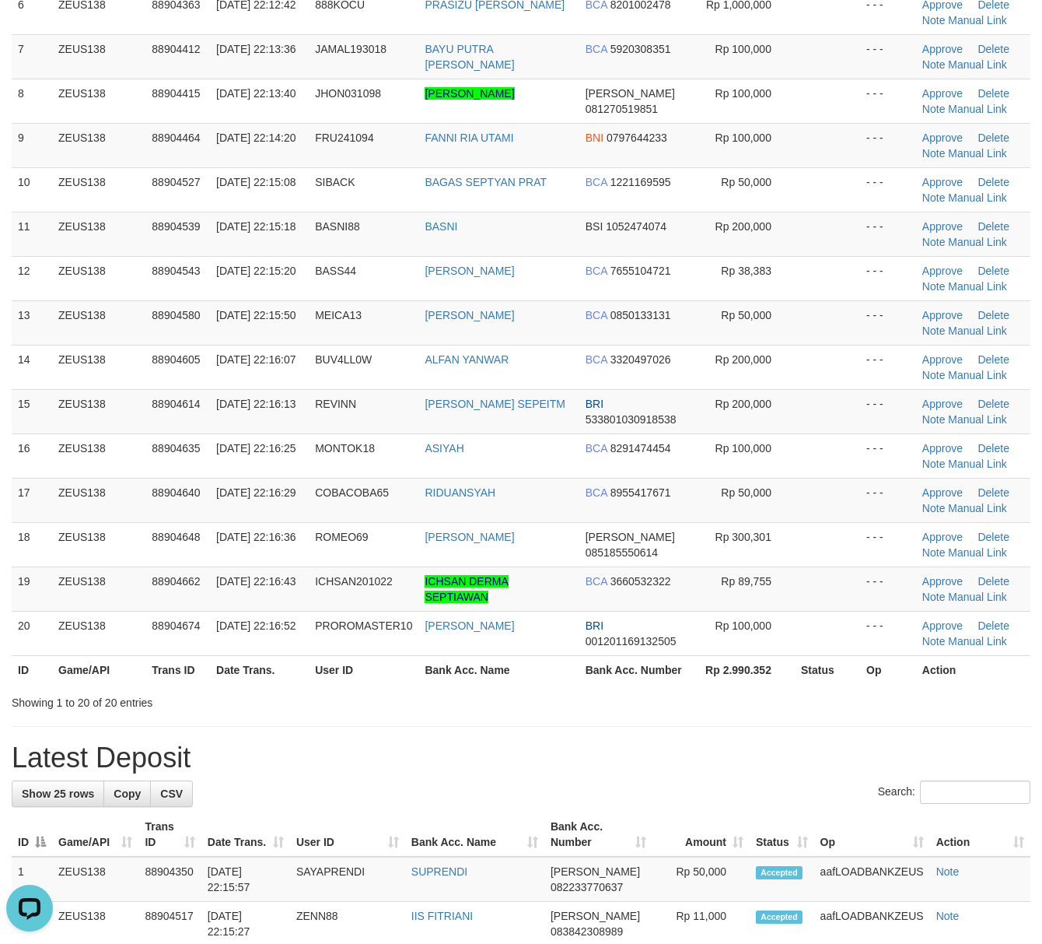
scroll to position [311, 0]
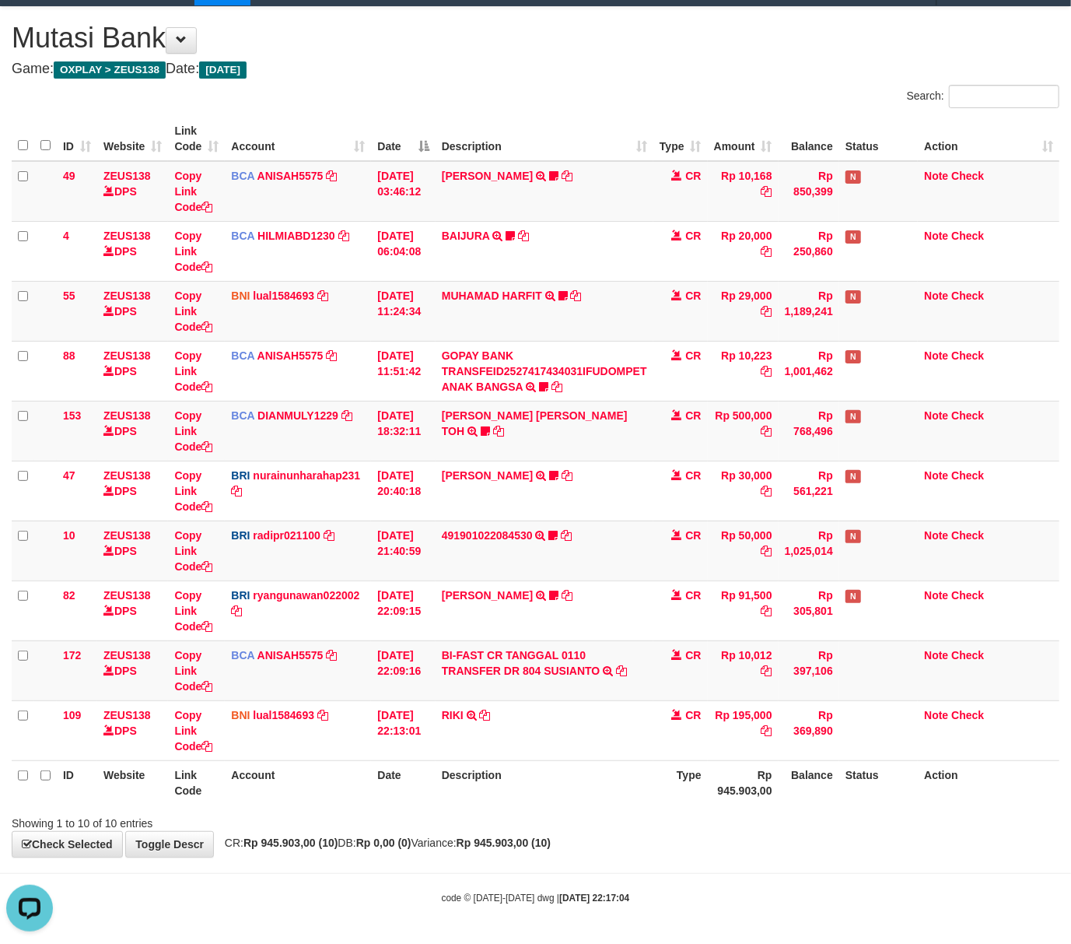
click at [735, 850] on div "**********" at bounding box center [535, 432] width 1071 height 850
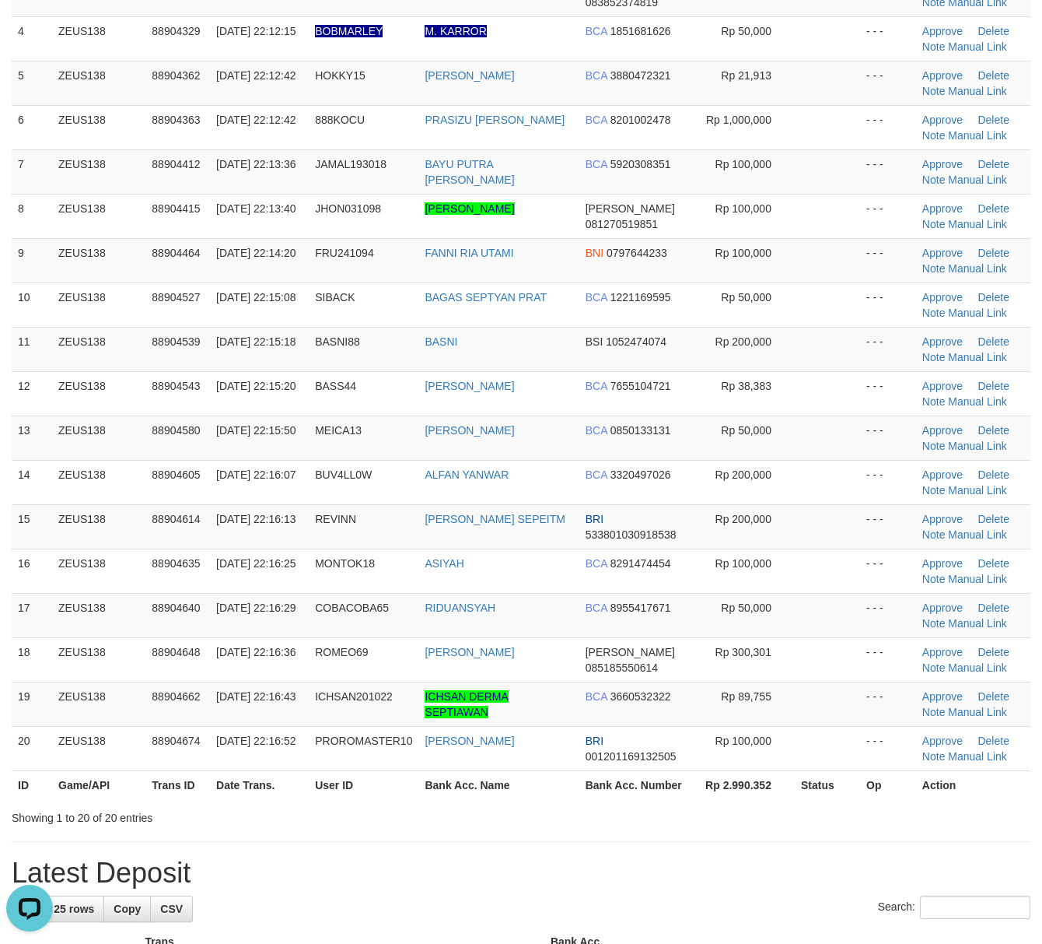
drag, startPoint x: 672, startPoint y: 811, endPoint x: 1049, endPoint y: 801, distance: 377.5
click at [686, 809] on div "Showing 1 to 20 of 20 entries" at bounding box center [521, 815] width 1042 height 22
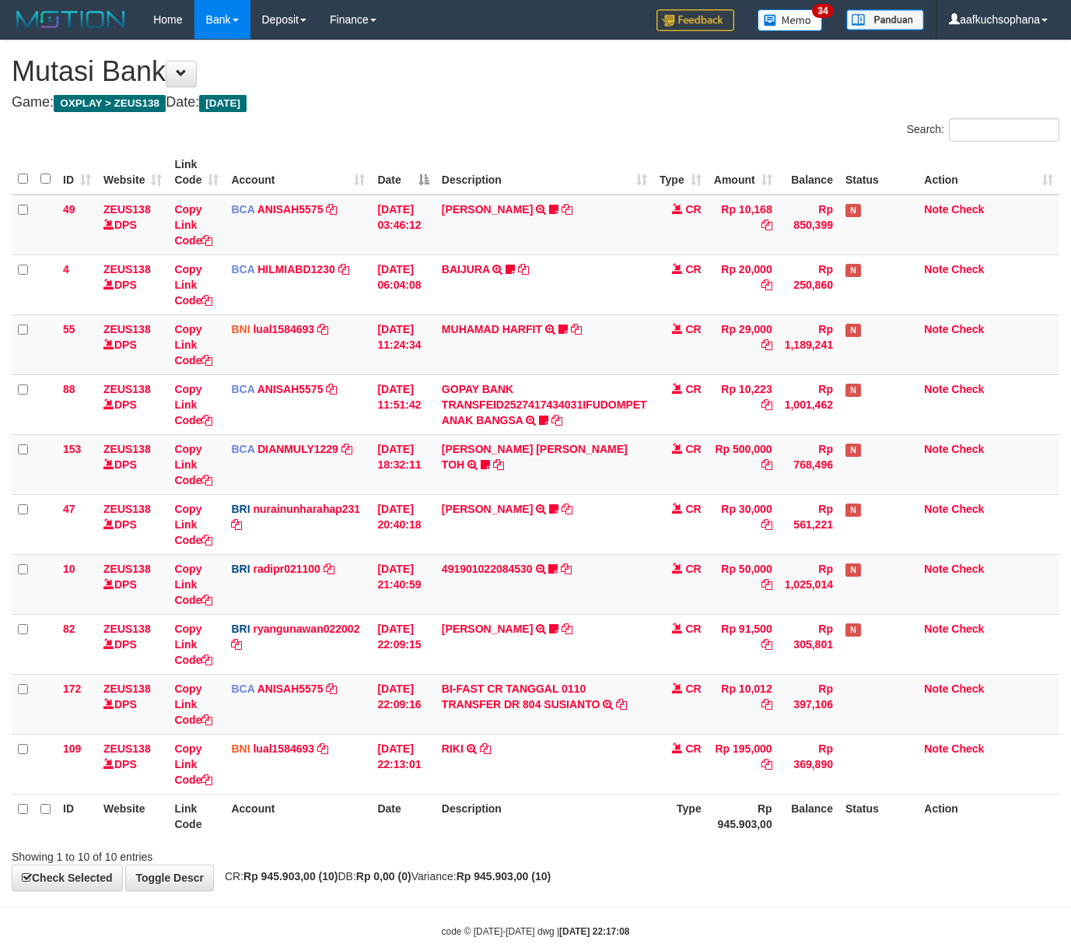
scroll to position [36, 0]
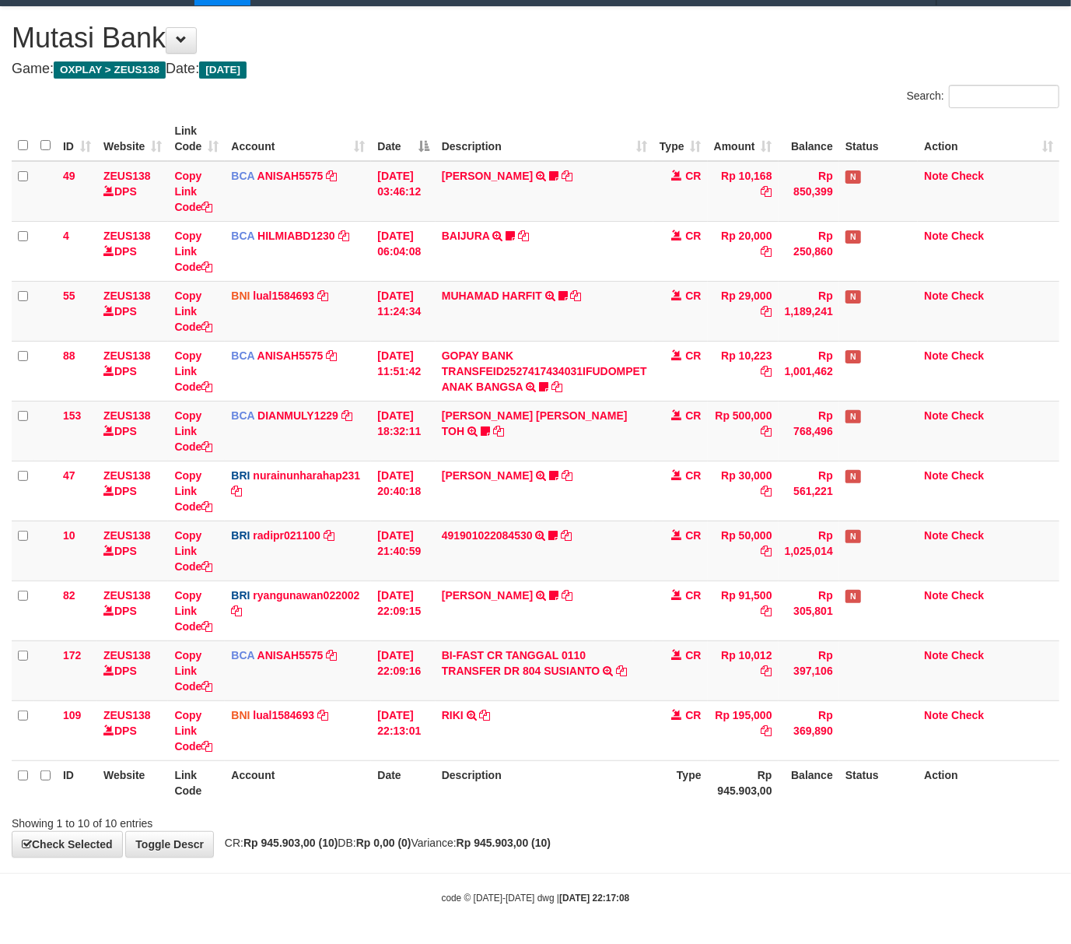
click at [401, 837] on strong "Rp 0,00 (0)" at bounding box center [383, 842] width 55 height 12
click at [399, 838] on strong "Rp 0,00 (0)" at bounding box center [383, 842] width 55 height 12
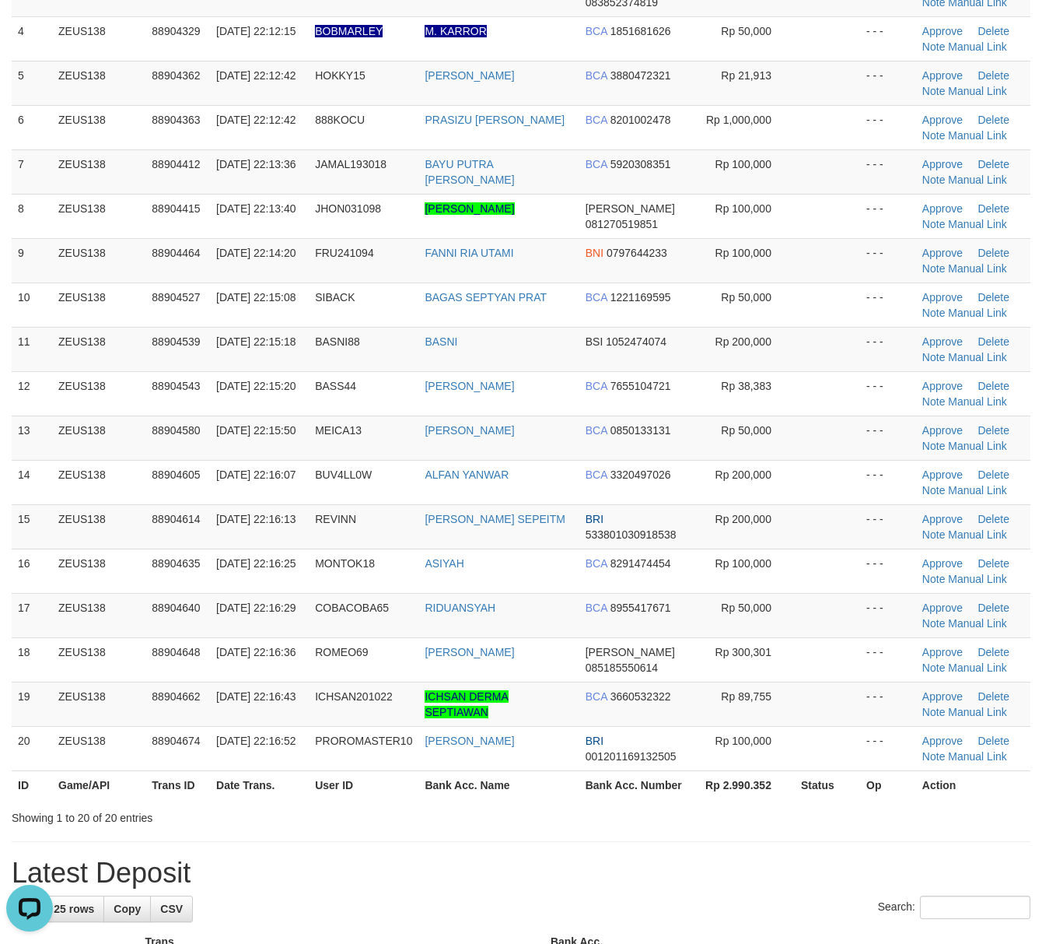
drag, startPoint x: 619, startPoint y: 814, endPoint x: 818, endPoint y: 814, distance: 199.2
click at [620, 814] on div "Showing 1 to 20 of 20 entries" at bounding box center [521, 815] width 1042 height 22
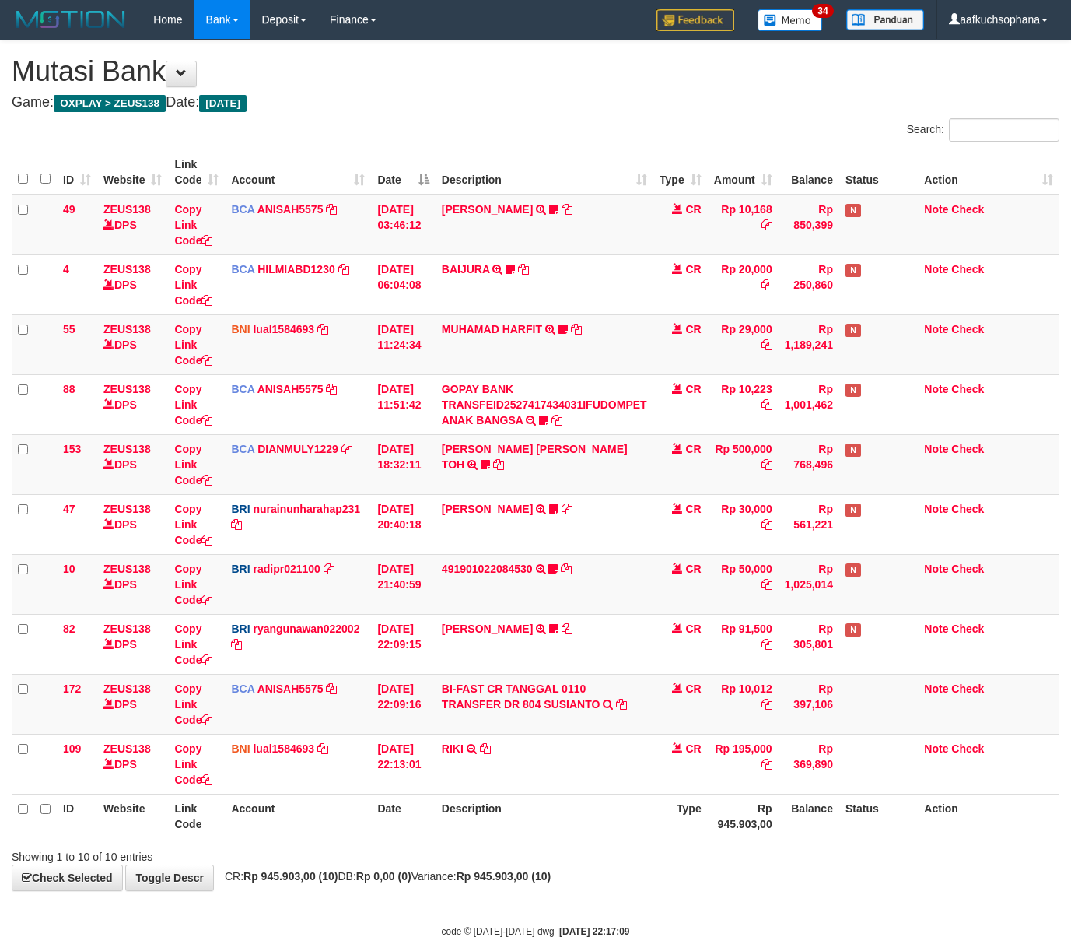
scroll to position [36, 0]
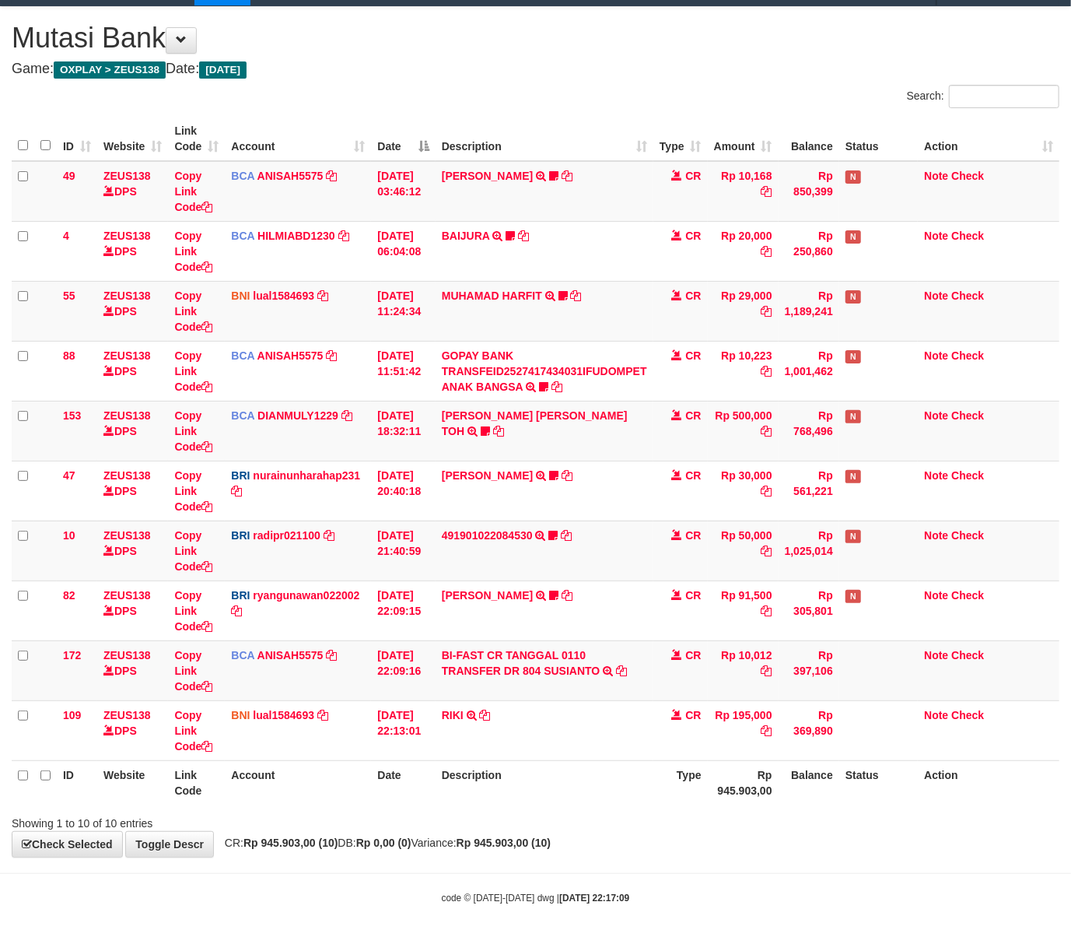
click at [391, 867] on body "Toggle navigation Home Bank Account List Load By Website Group [OXPLAY] ZEUS138…" at bounding box center [535, 455] width 1071 height 977
click at [381, 866] on body "Toggle navigation Home Bank Account List Load By Website Group [OXPLAY] ZEUS138…" at bounding box center [535, 455] width 1071 height 977
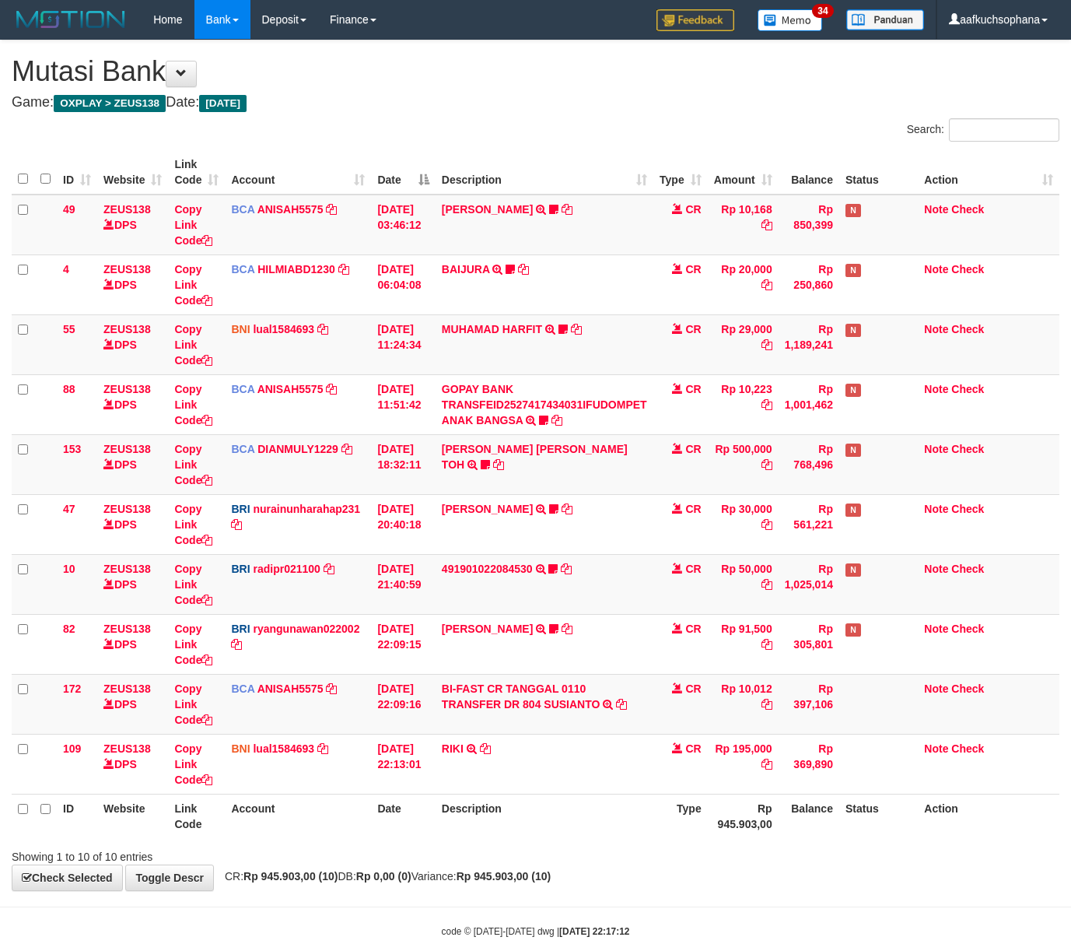
scroll to position [36, 0]
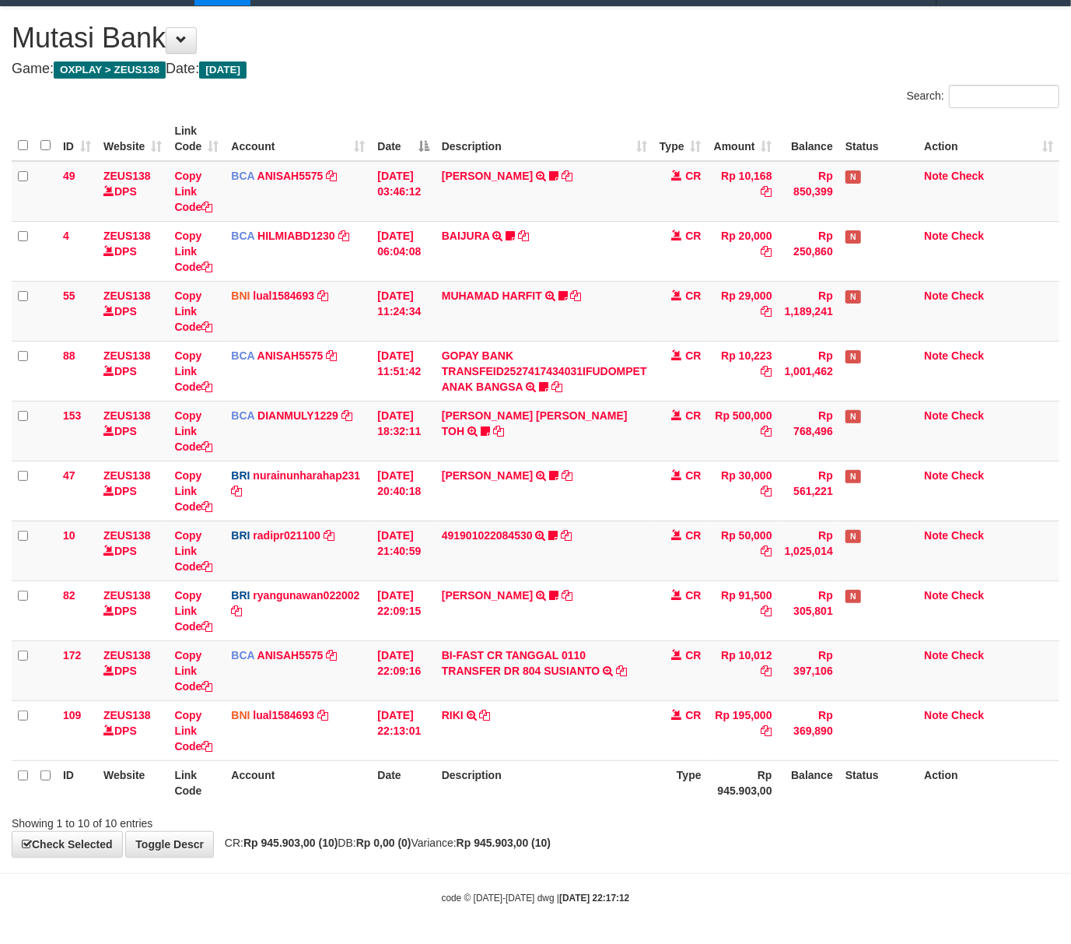
drag, startPoint x: 405, startPoint y: 825, endPoint x: 395, endPoint y: 825, distance: 9.3
click at [401, 825] on div "Showing 1 to 10 of 10 entries" at bounding box center [223, 820] width 423 height 22
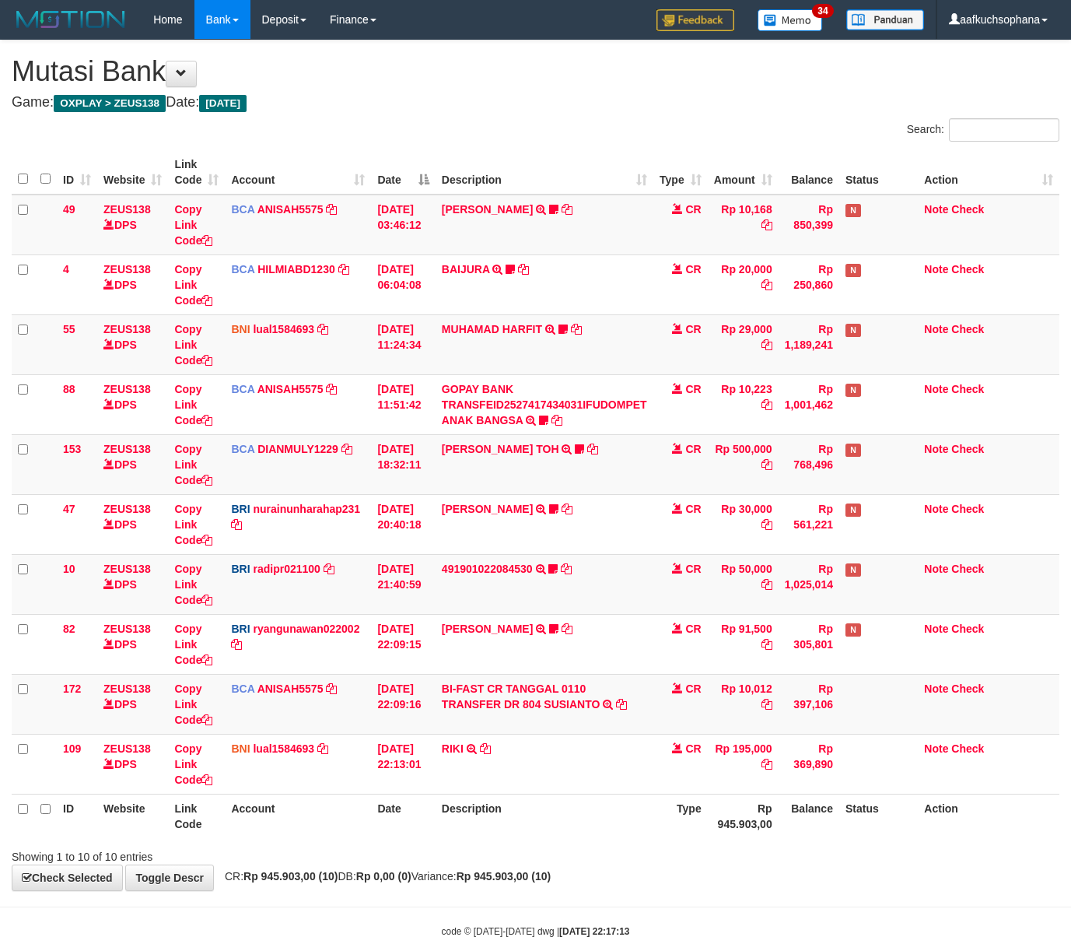
scroll to position [36, 0]
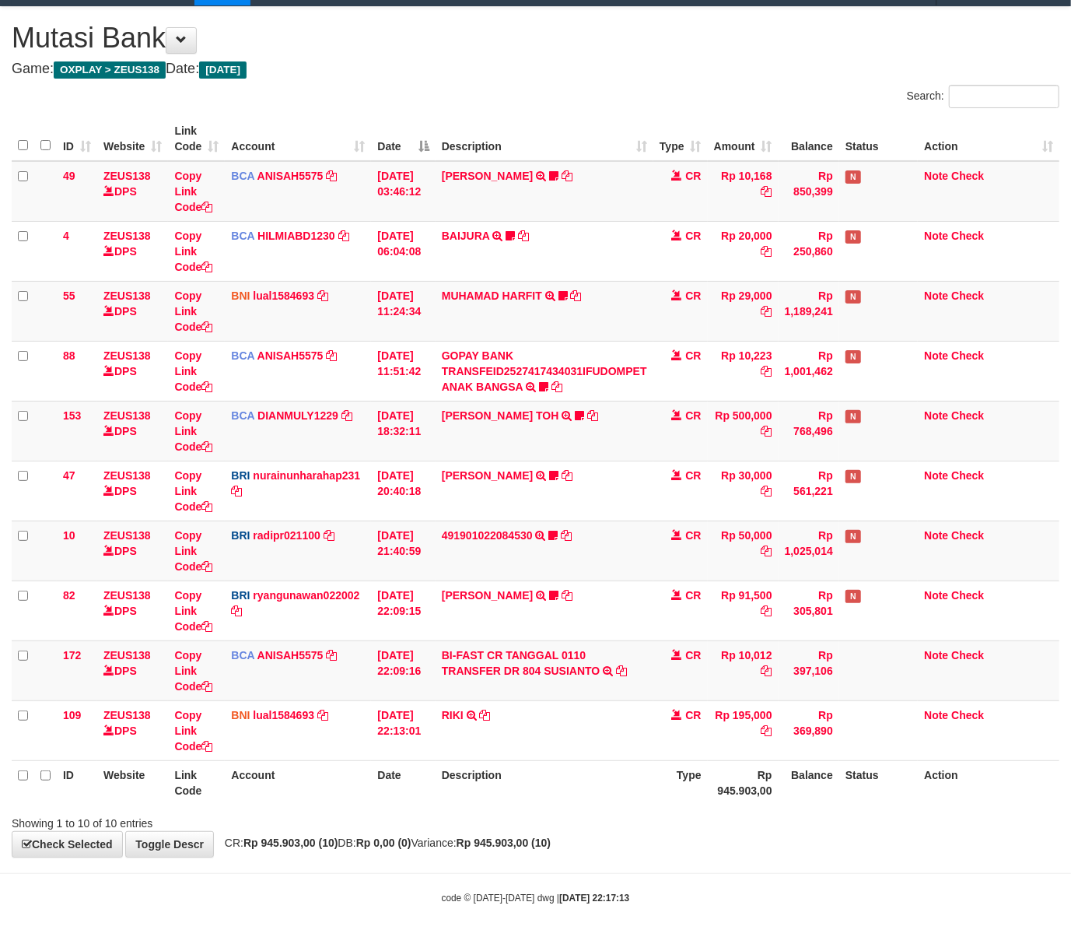
click at [568, 800] on th "Description" at bounding box center [545, 782] width 218 height 44
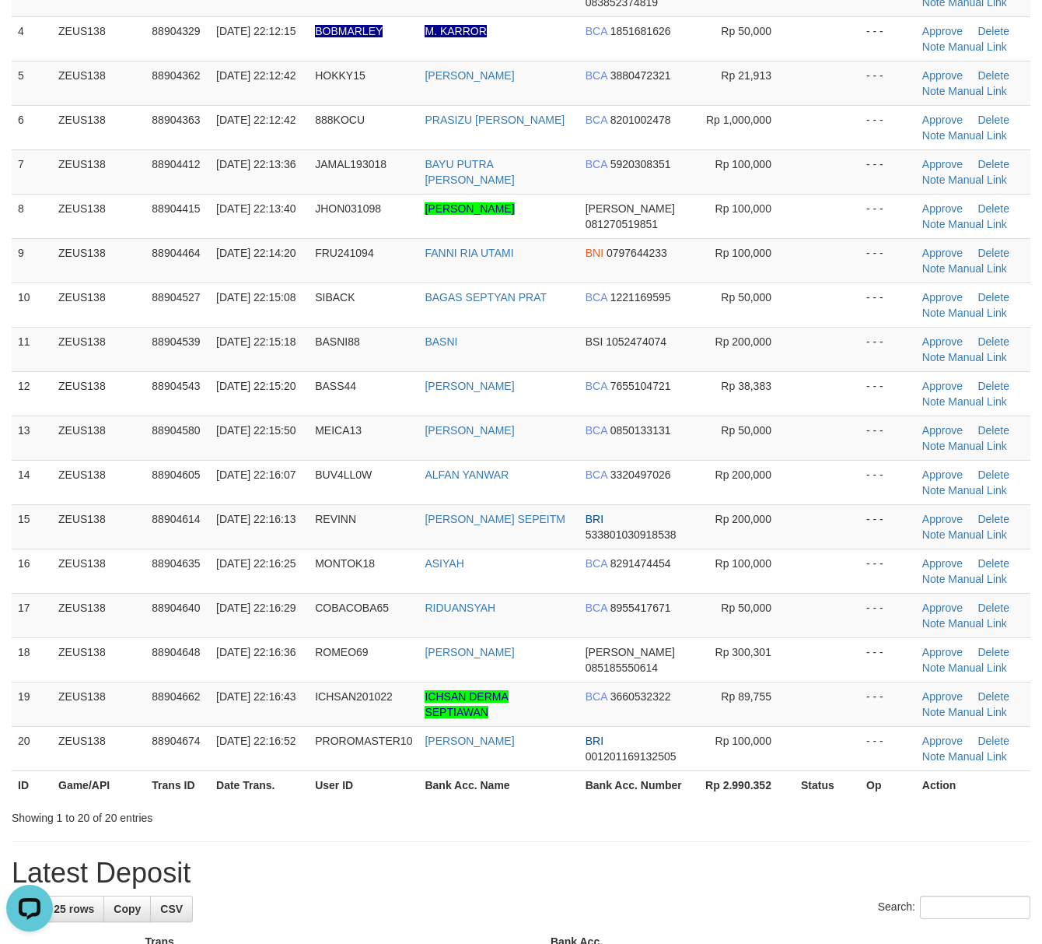
drag, startPoint x: 707, startPoint y: 864, endPoint x: 810, endPoint y: 806, distance: 117.7
click at [713, 864] on div "**********" at bounding box center [521, 956] width 1042 height 2455
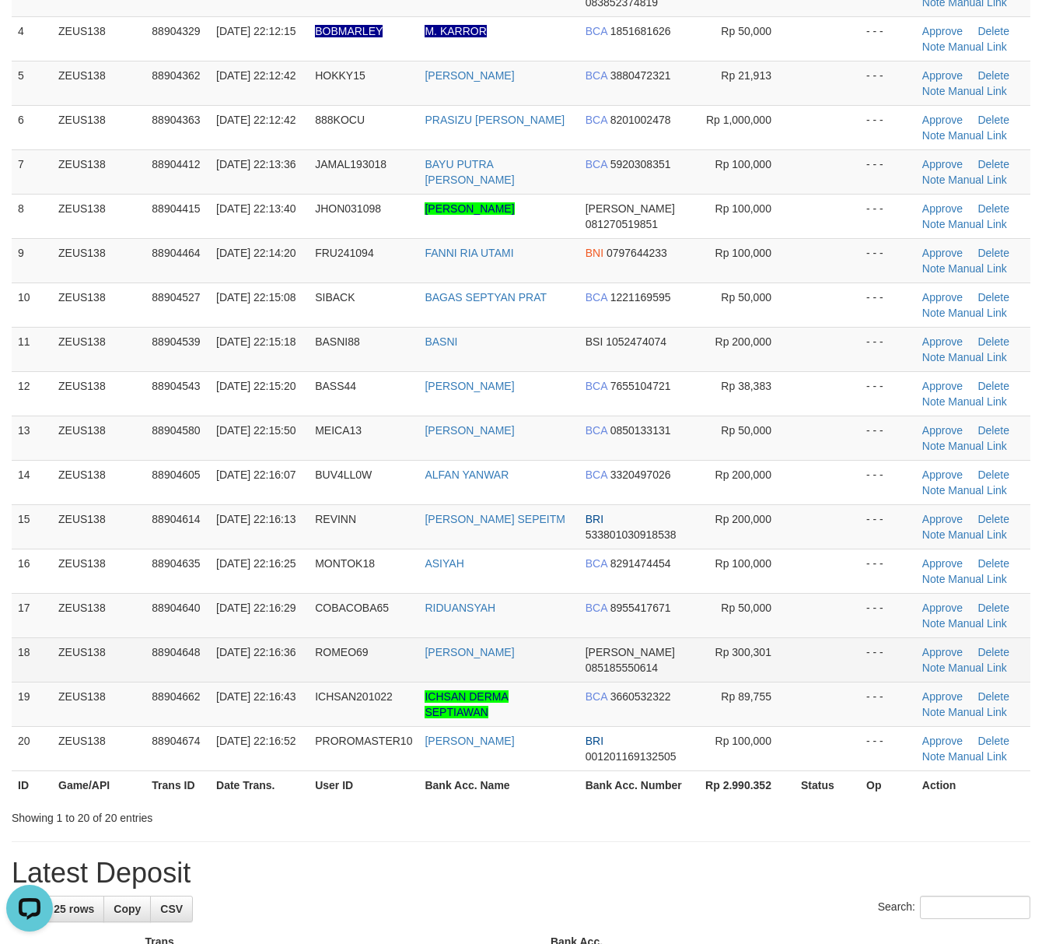
drag, startPoint x: 819, startPoint y: 689, endPoint x: 841, endPoint y: 678, distance: 24.0
click at [835, 682] on tbody "1 ZEUS138 88904218 01/10/2025 22:10:54 BERANG1011 MOHAMAD FACHRU BRI 1776010008…" at bounding box center [521, 327] width 1019 height 888
click at [801, 661] on td at bounding box center [827, 659] width 65 height 44
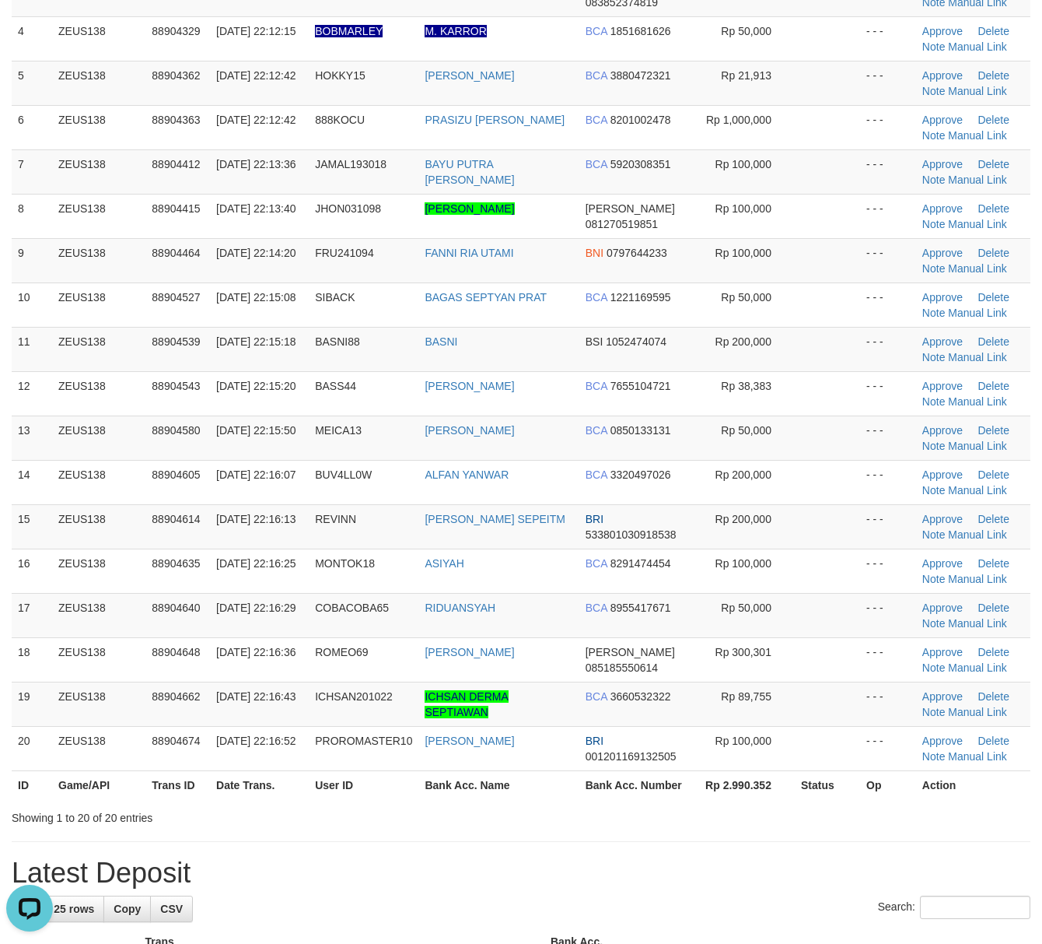
drag, startPoint x: 543, startPoint y: 792, endPoint x: 1041, endPoint y: 816, distance: 498.5
click at [548, 794] on th "Bank Acc. Name" at bounding box center [499, 784] width 160 height 29
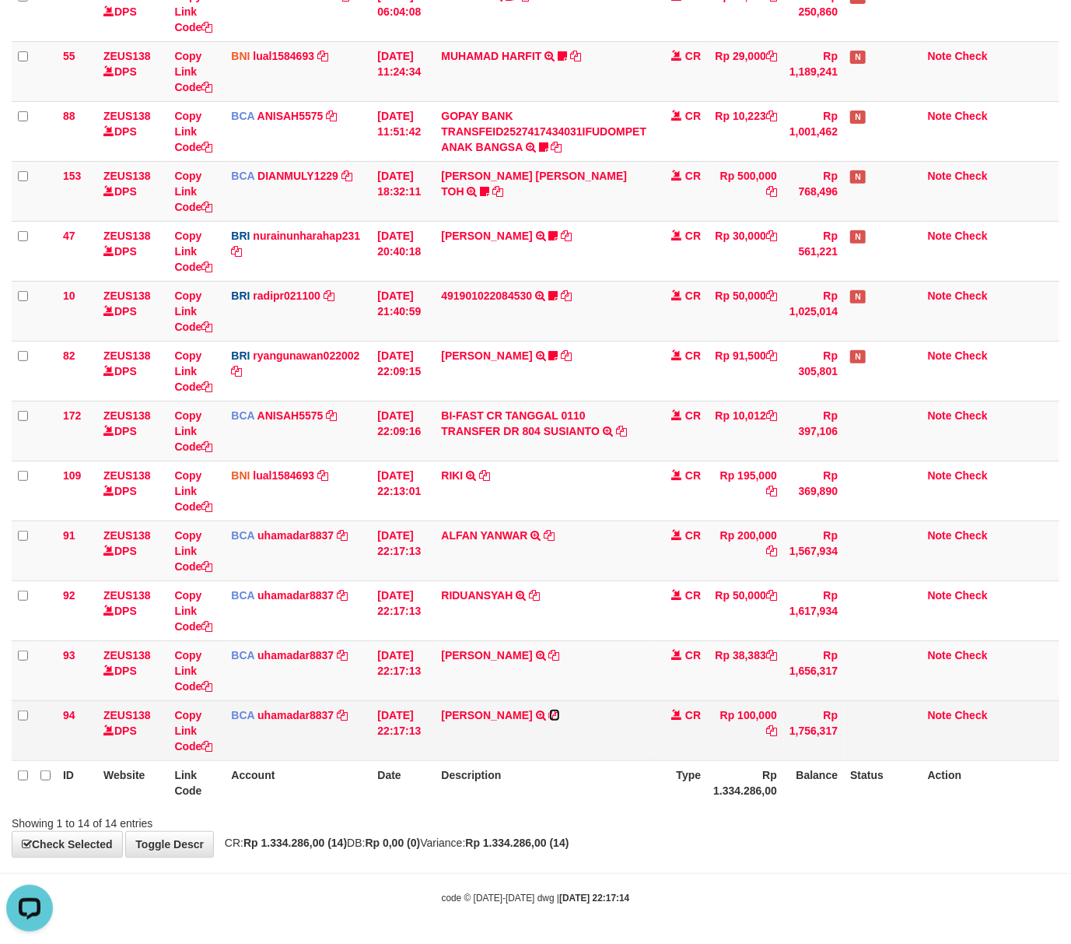
click at [549, 714] on icon at bounding box center [554, 715] width 11 height 11
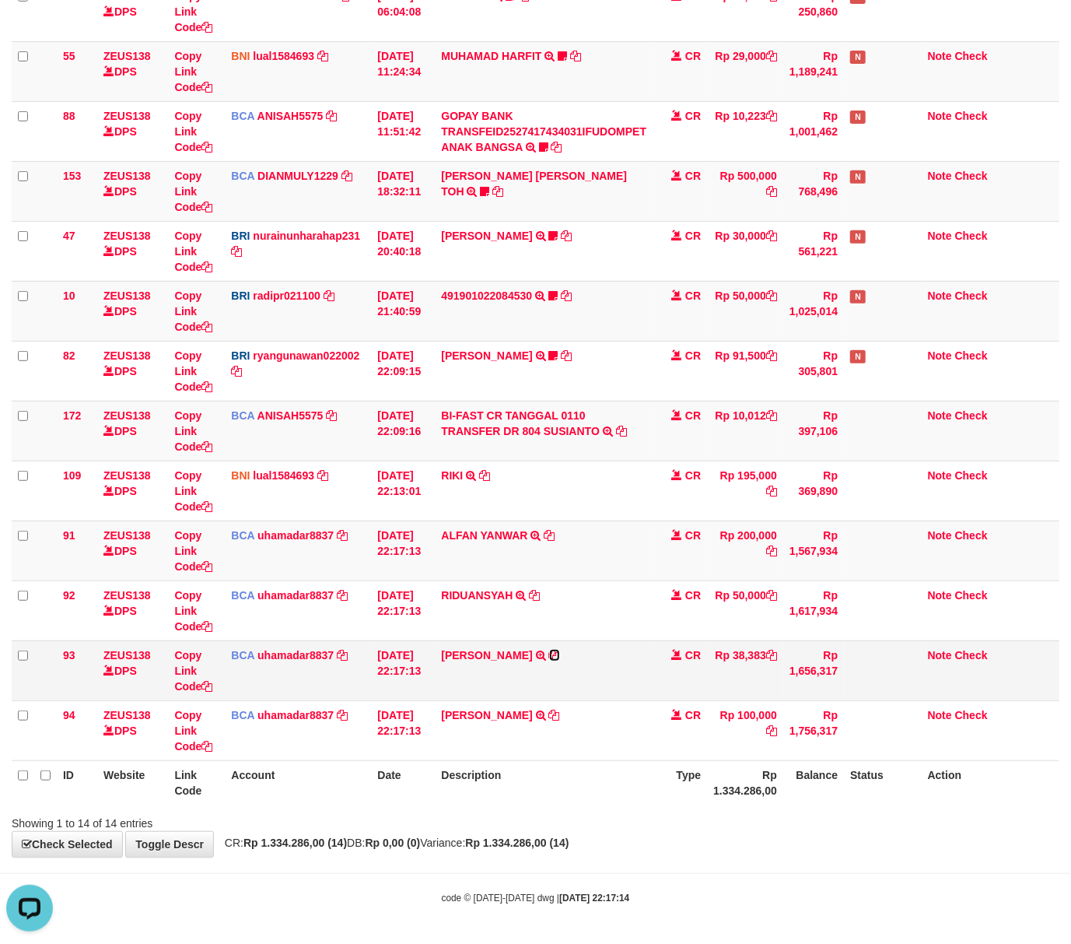
click at [560, 653] on icon at bounding box center [554, 655] width 11 height 11
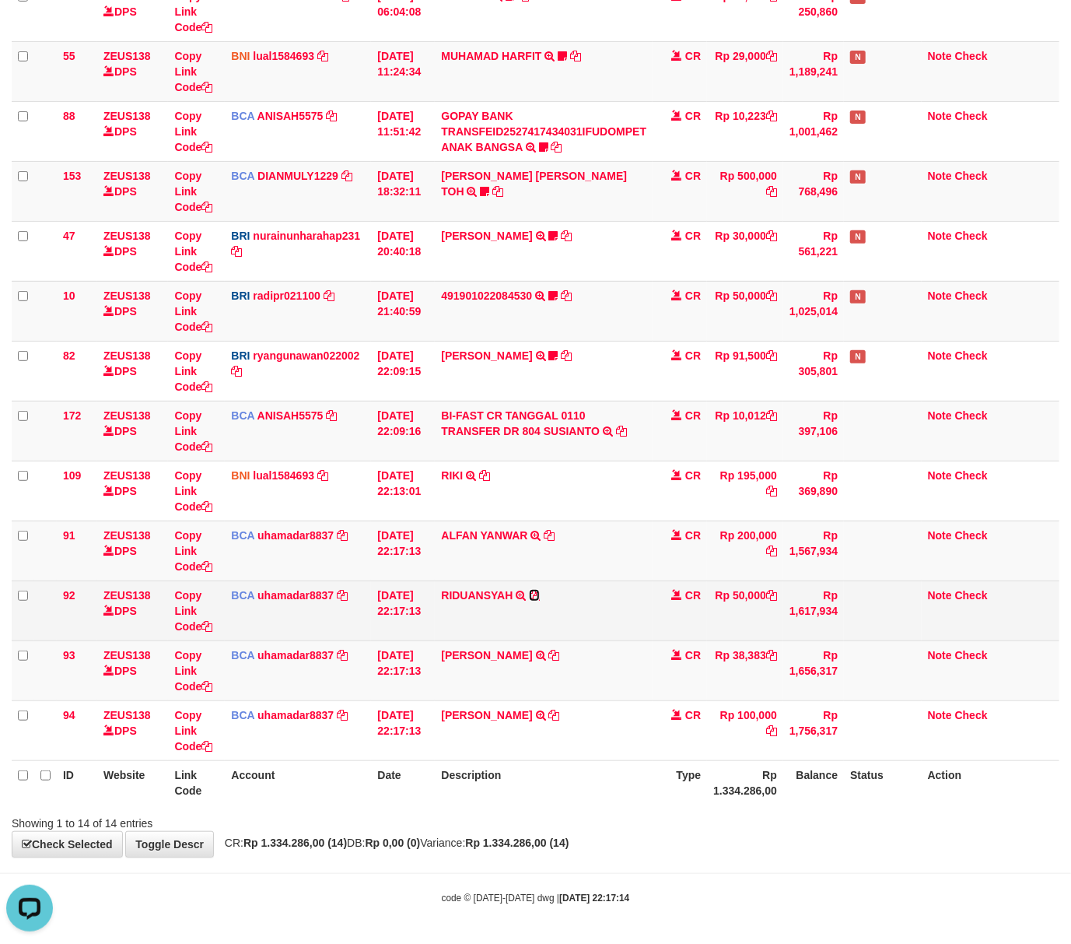
drag, startPoint x: 541, startPoint y: 590, endPoint x: 345, endPoint y: 611, distance: 197.3
click at [538, 590] on icon at bounding box center [534, 595] width 11 height 11
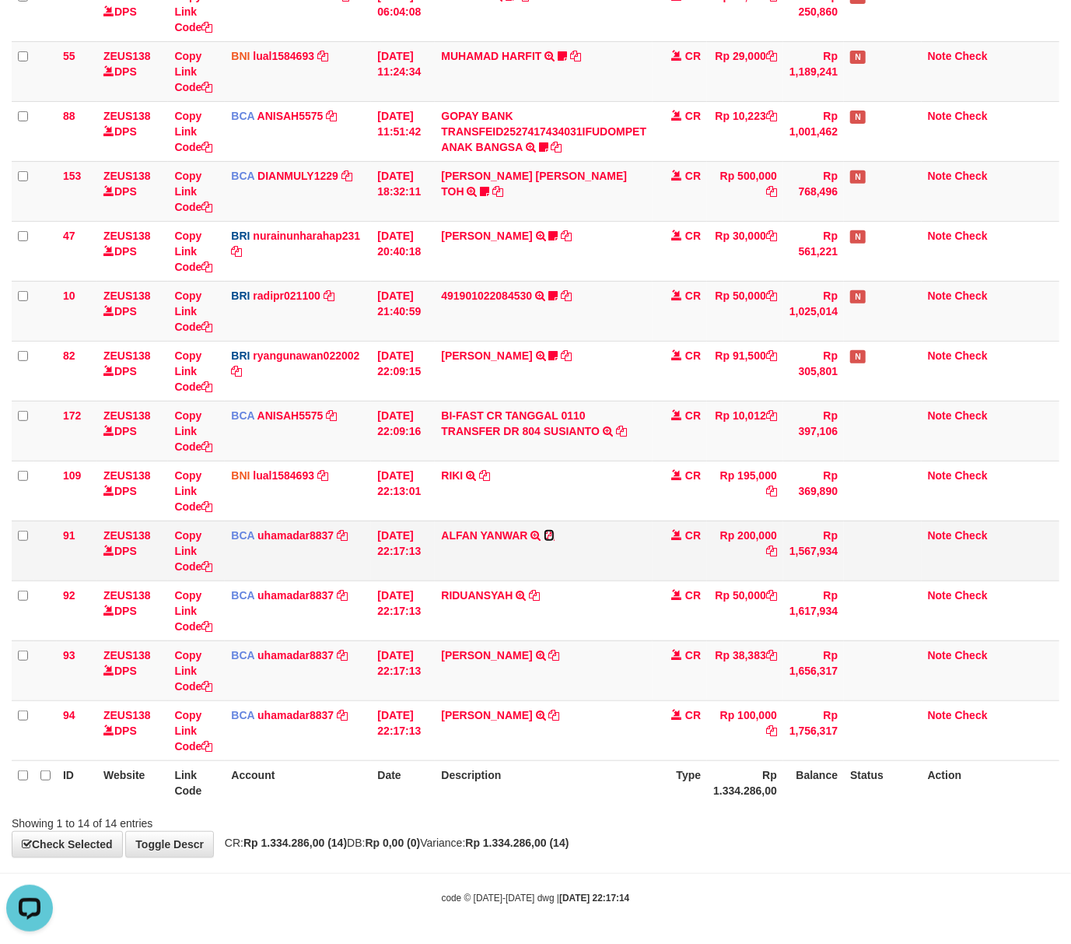
click at [551, 533] on icon at bounding box center [549, 535] width 11 height 11
click at [552, 533] on icon at bounding box center [549, 535] width 11 height 11
drag, startPoint x: 461, startPoint y: 809, endPoint x: 6, endPoint y: 780, distance: 455.3
click at [450, 806] on div "Search: ID Website Link Code Account Date Description Type Amount Balance Statu…" at bounding box center [536, 338] width 1048 height 986
click at [346, 836] on div "**********" at bounding box center [535, 311] width 1071 height 1089
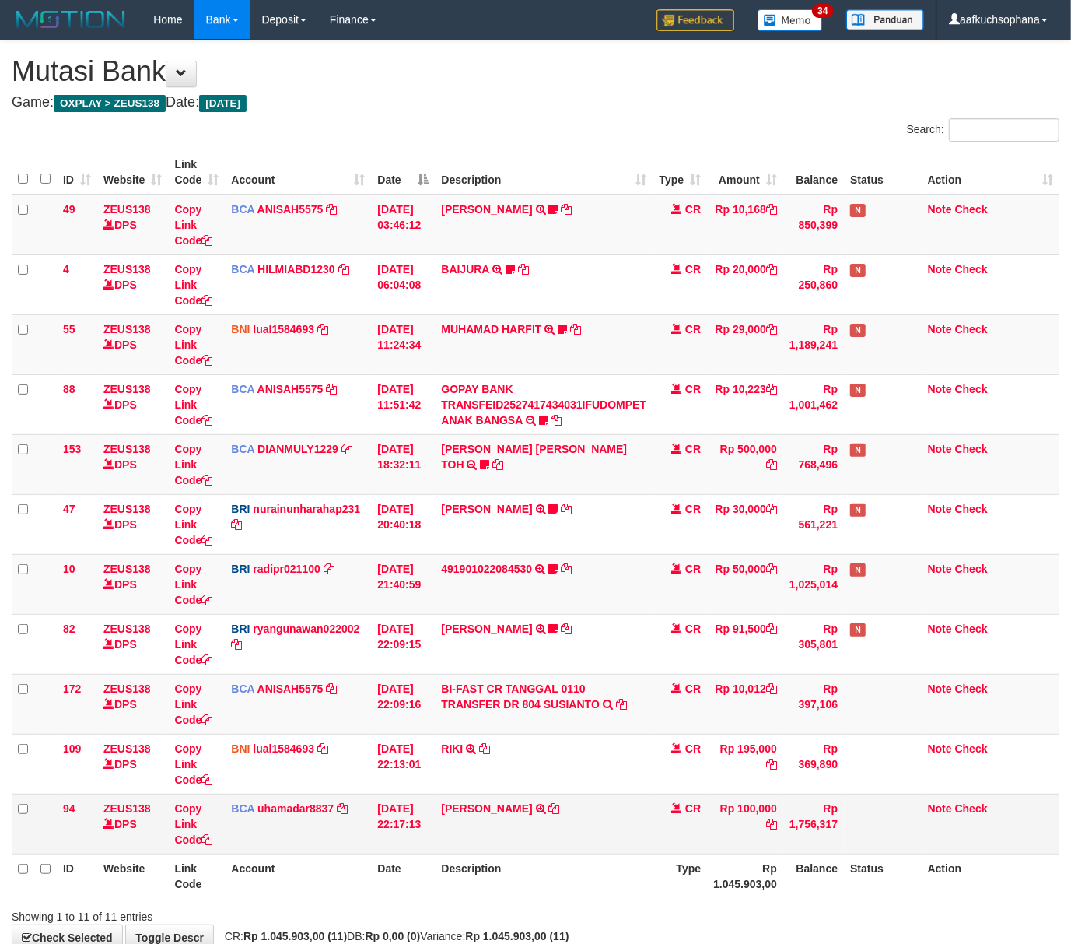
click at [705, 851] on td "CR" at bounding box center [680, 824] width 54 height 60
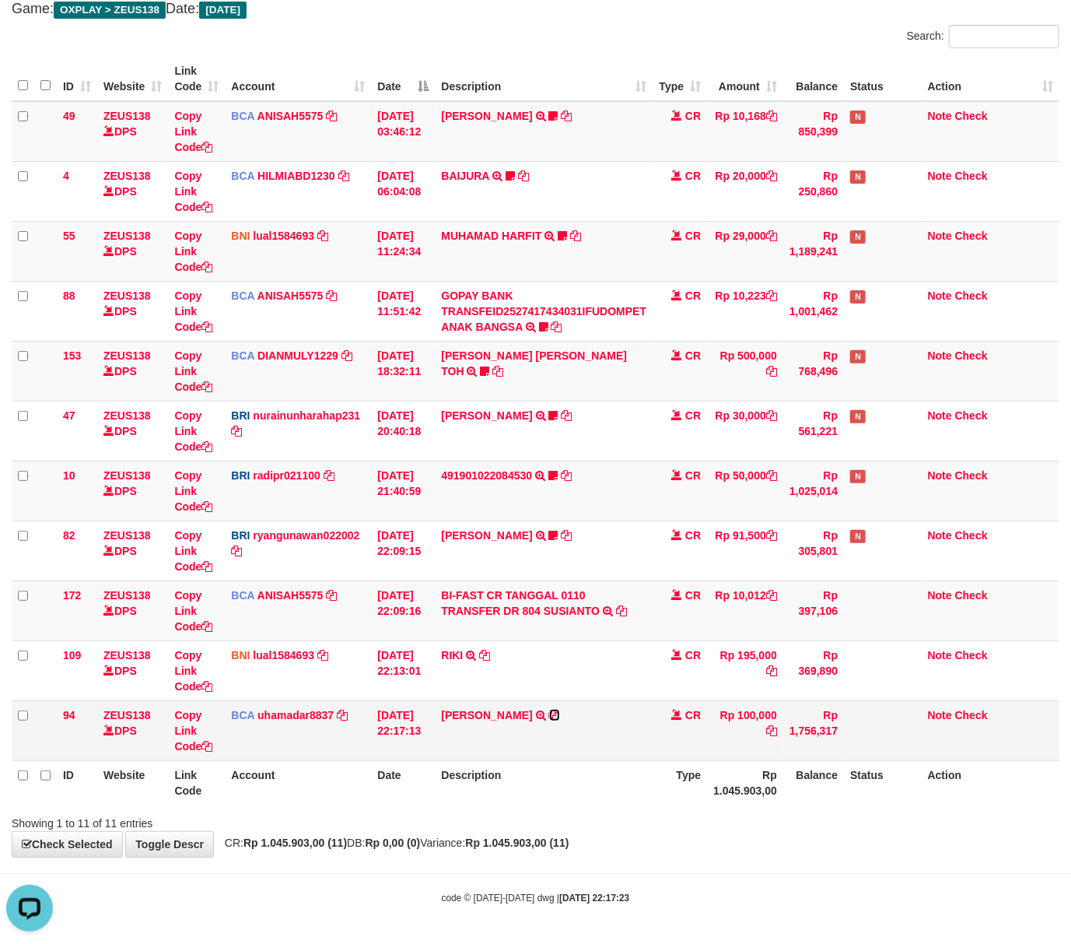
click at [549, 713] on icon at bounding box center [554, 715] width 11 height 11
drag, startPoint x: 571, startPoint y: 822, endPoint x: 335, endPoint y: 779, distance: 240.5
click at [559, 817] on div "Showing 1 to 11 of 11 entries" at bounding box center [535, 820] width 1071 height 22
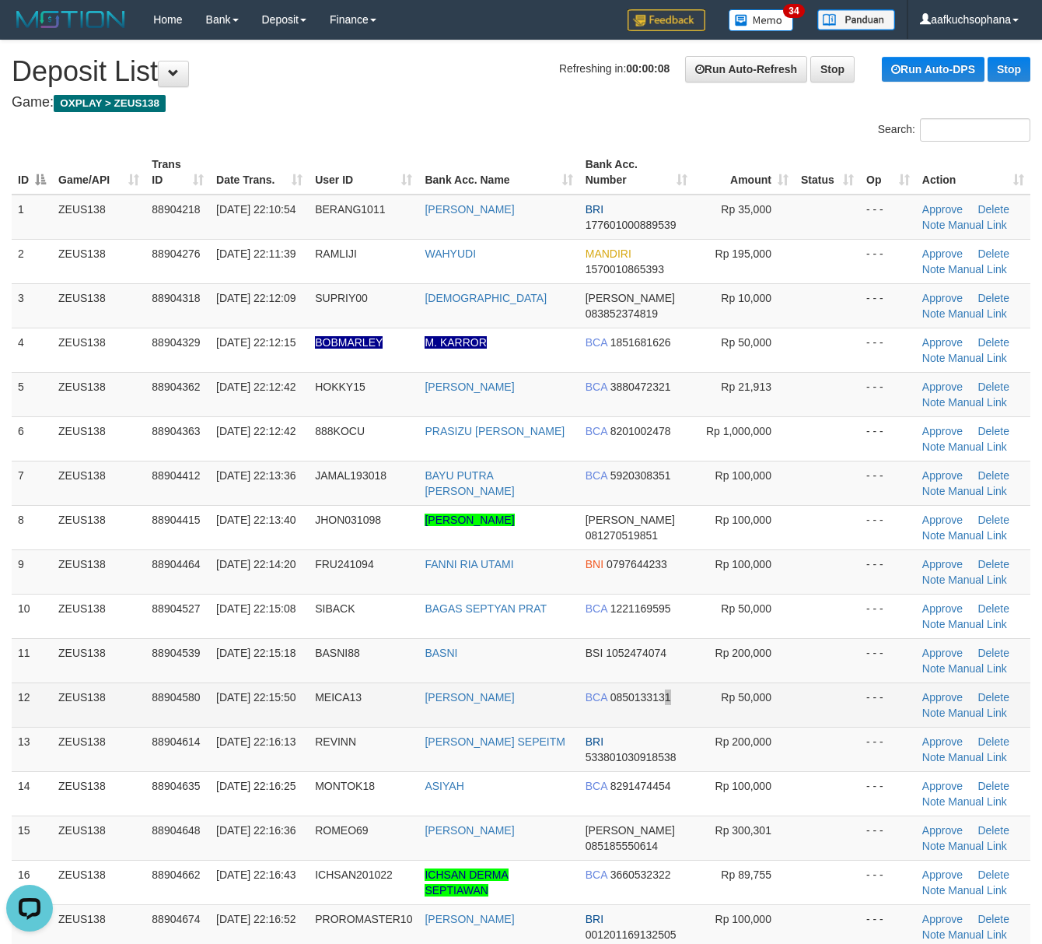
drag, startPoint x: 654, startPoint y: 723, endPoint x: 663, endPoint y: 723, distance: 8.6
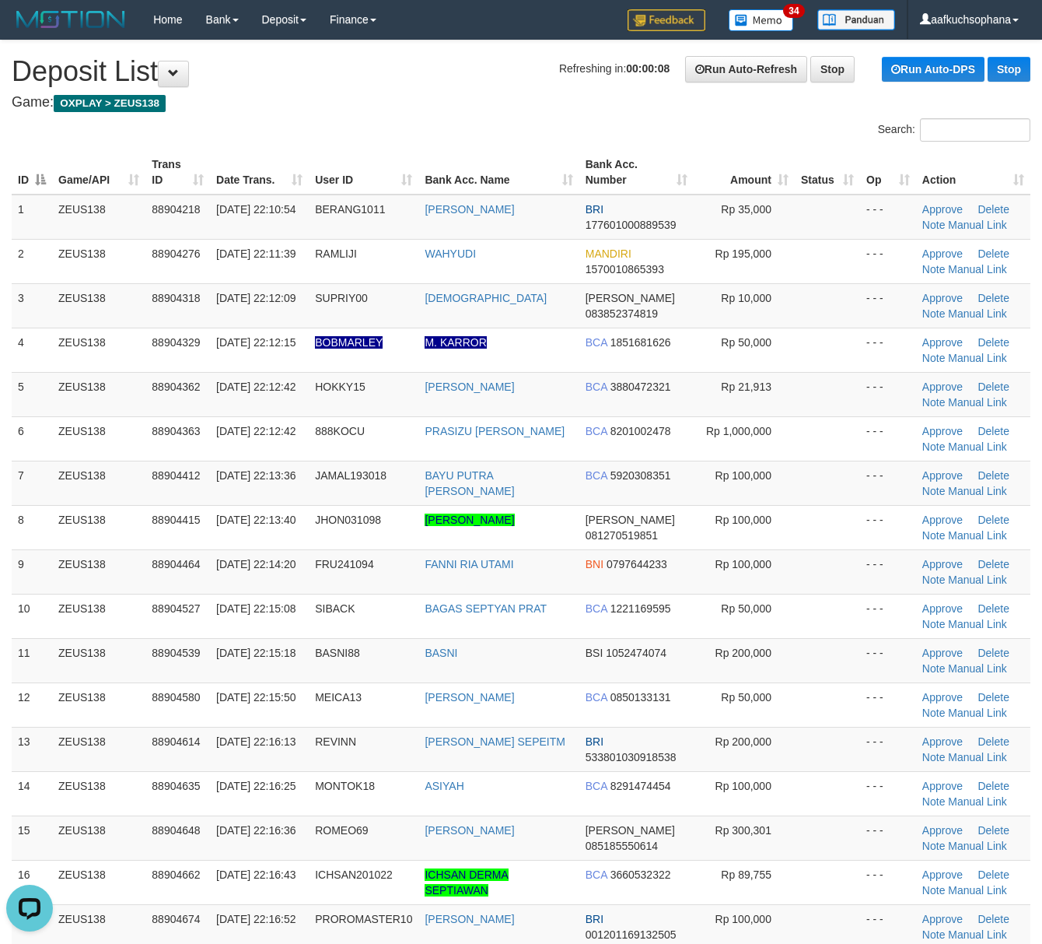
scroll to position [495, 0]
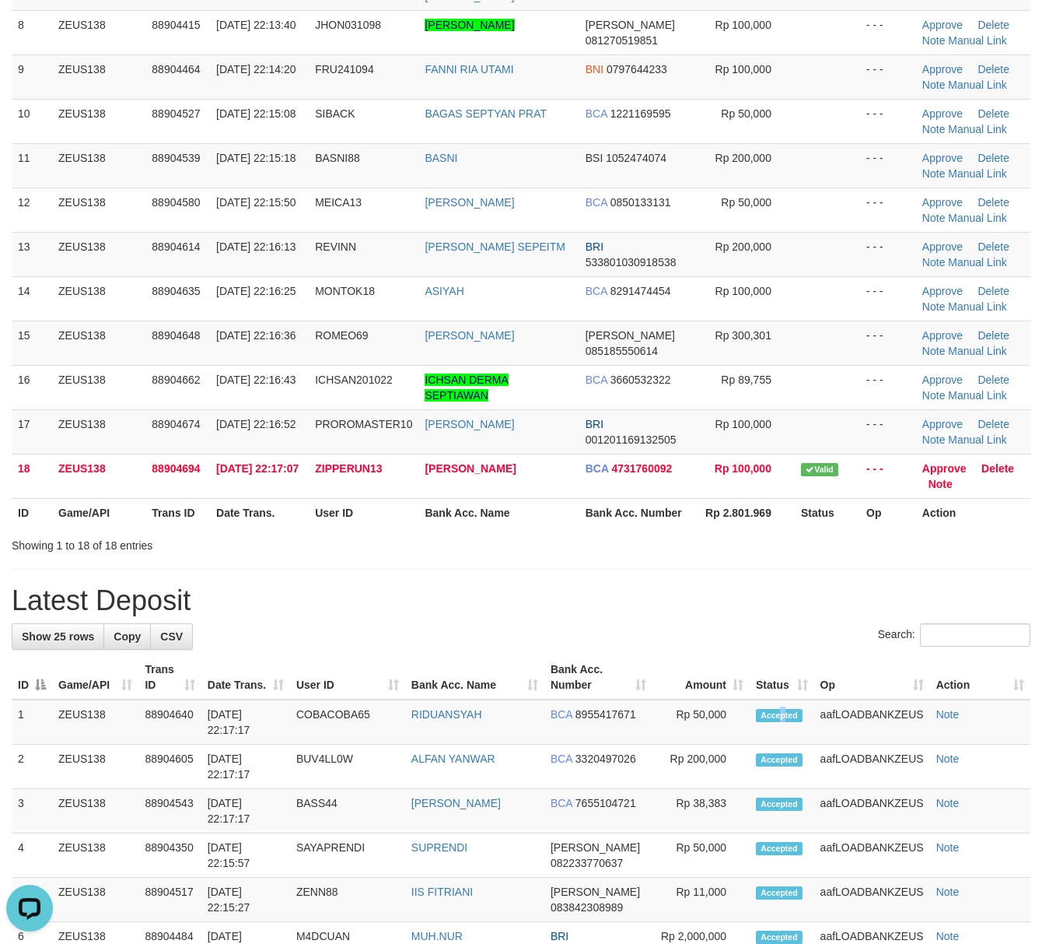
drag, startPoint x: 781, startPoint y: 735, endPoint x: 1055, endPoint y: 736, distance: 273.8
click at [783, 734] on td "Accepted" at bounding box center [782, 721] width 65 height 45
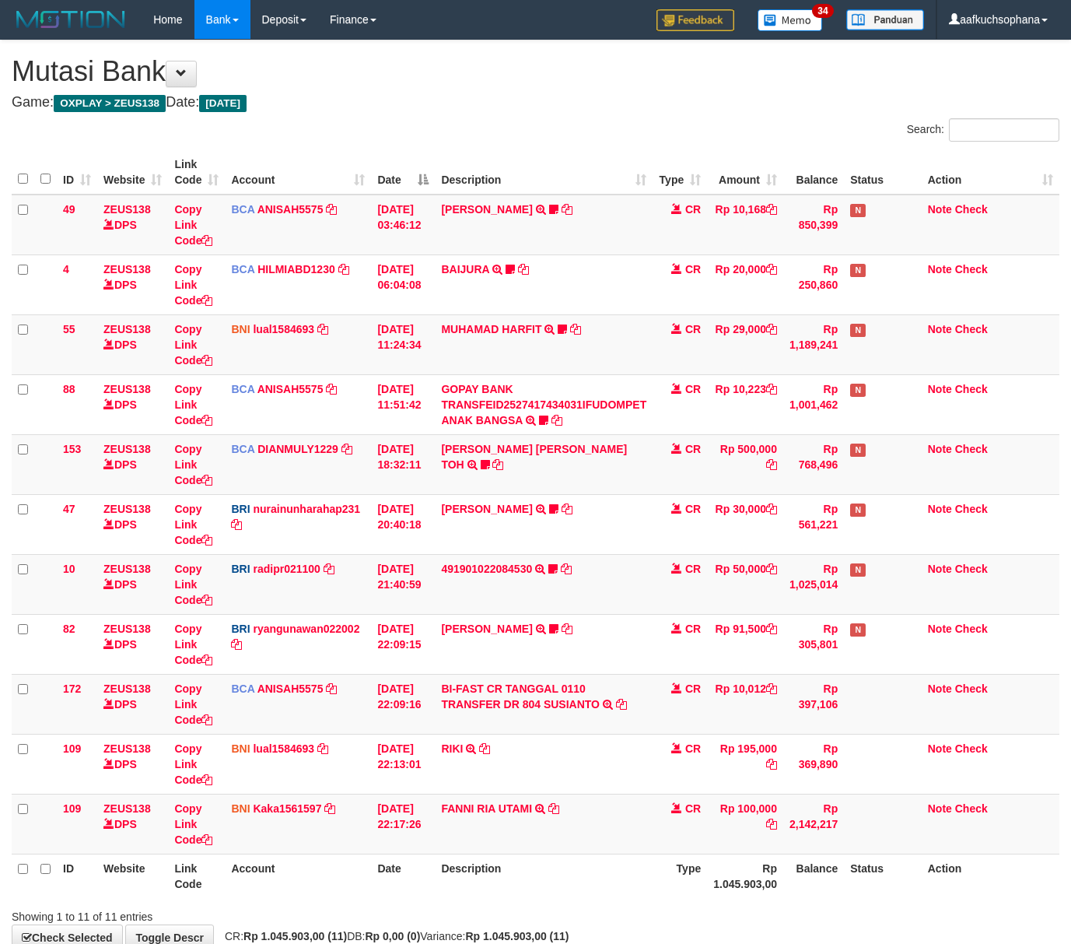
scroll to position [96, 0]
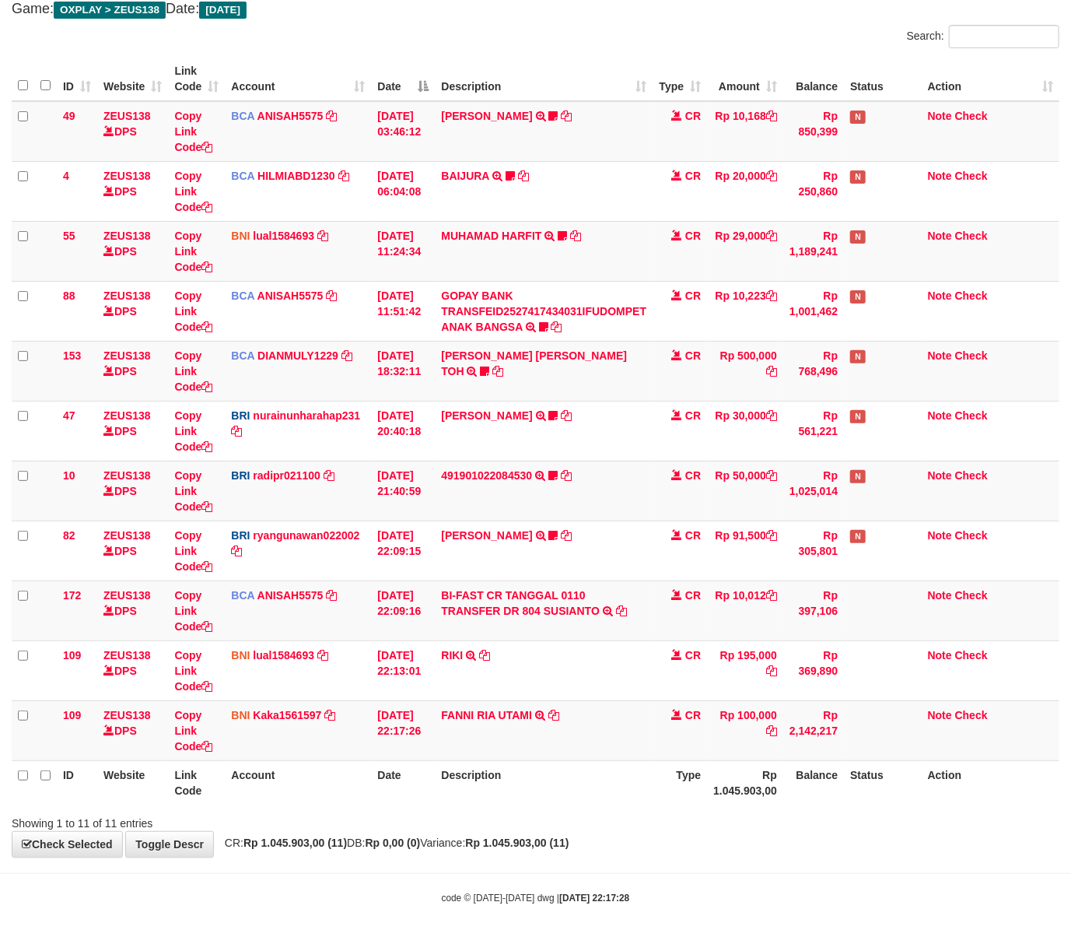
drag, startPoint x: 660, startPoint y: 837, endPoint x: 549, endPoint y: 800, distance: 116.6
click at [655, 835] on div "**********" at bounding box center [535, 401] width 1071 height 909
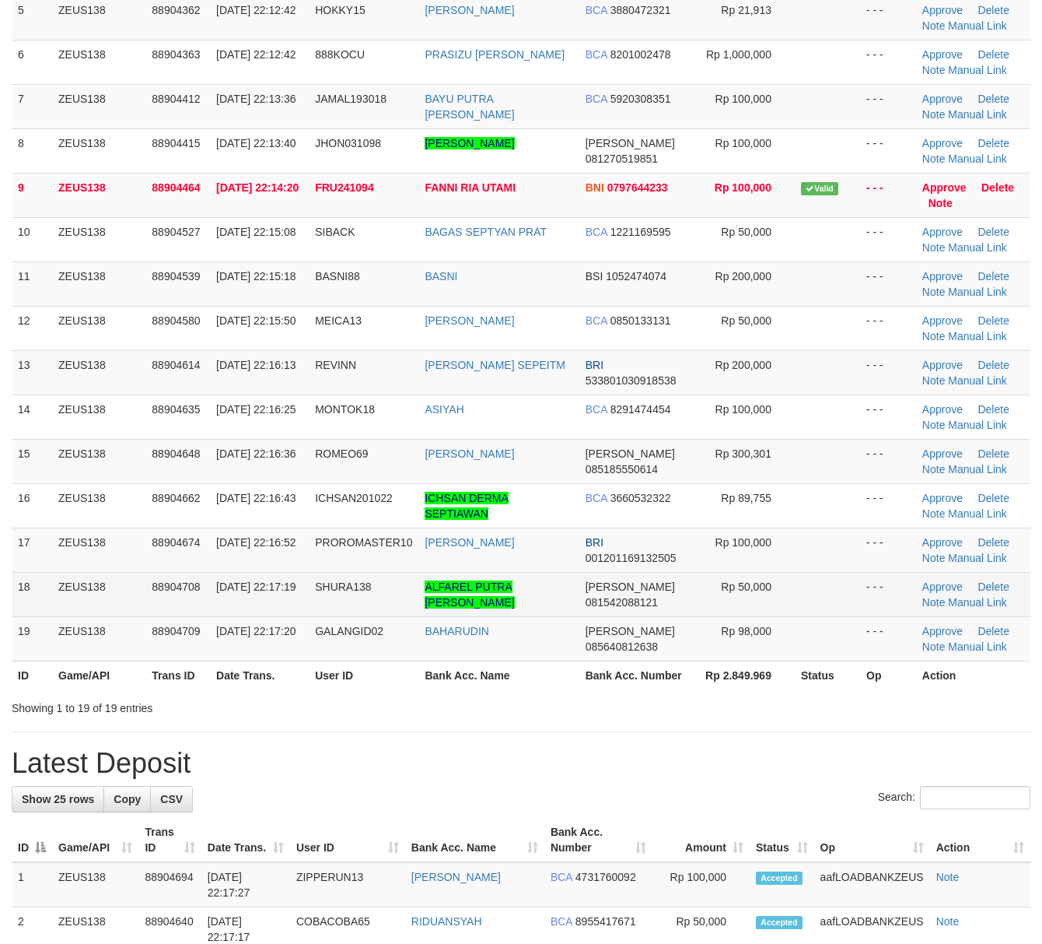
scroll to position [345, 0]
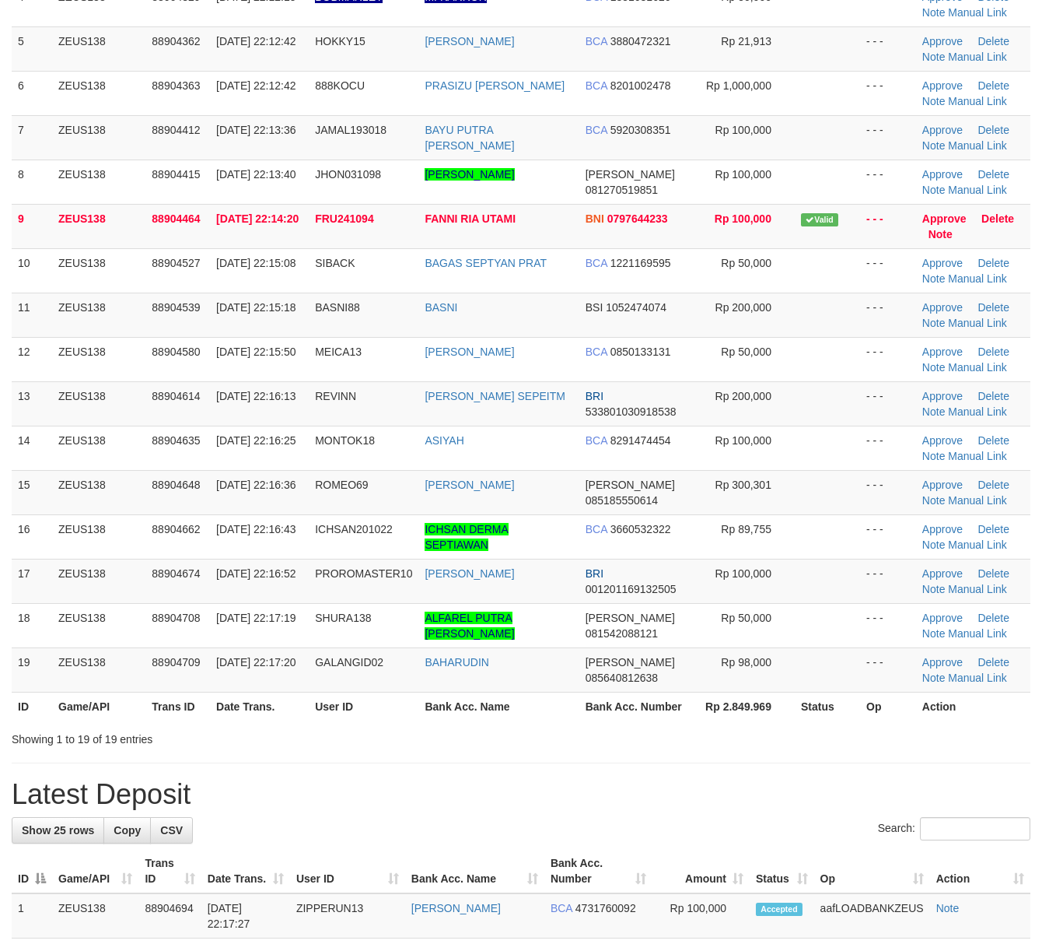
drag, startPoint x: 798, startPoint y: 744, endPoint x: 846, endPoint y: 742, distance: 48.3
click at [801, 744] on div "Showing 1 to 19 of 19 entries" at bounding box center [521, 736] width 1042 height 22
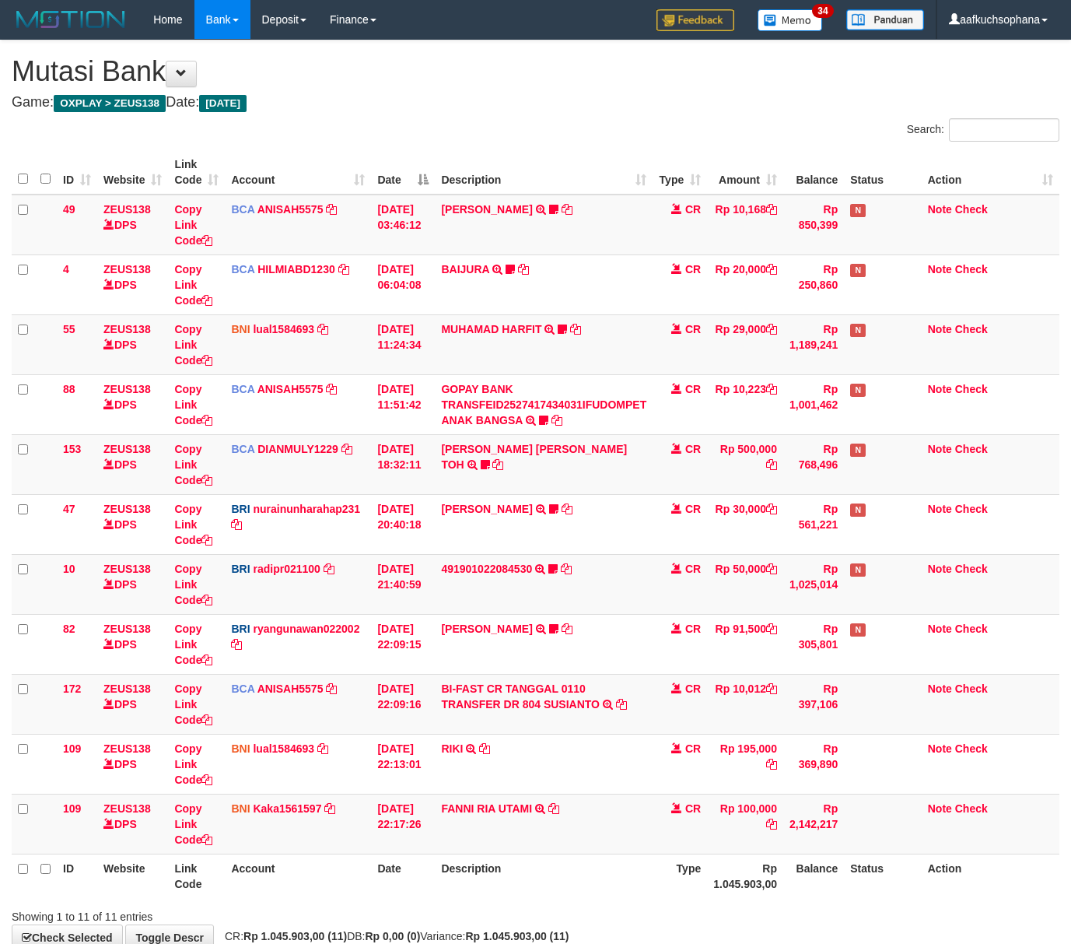
scroll to position [96, 0]
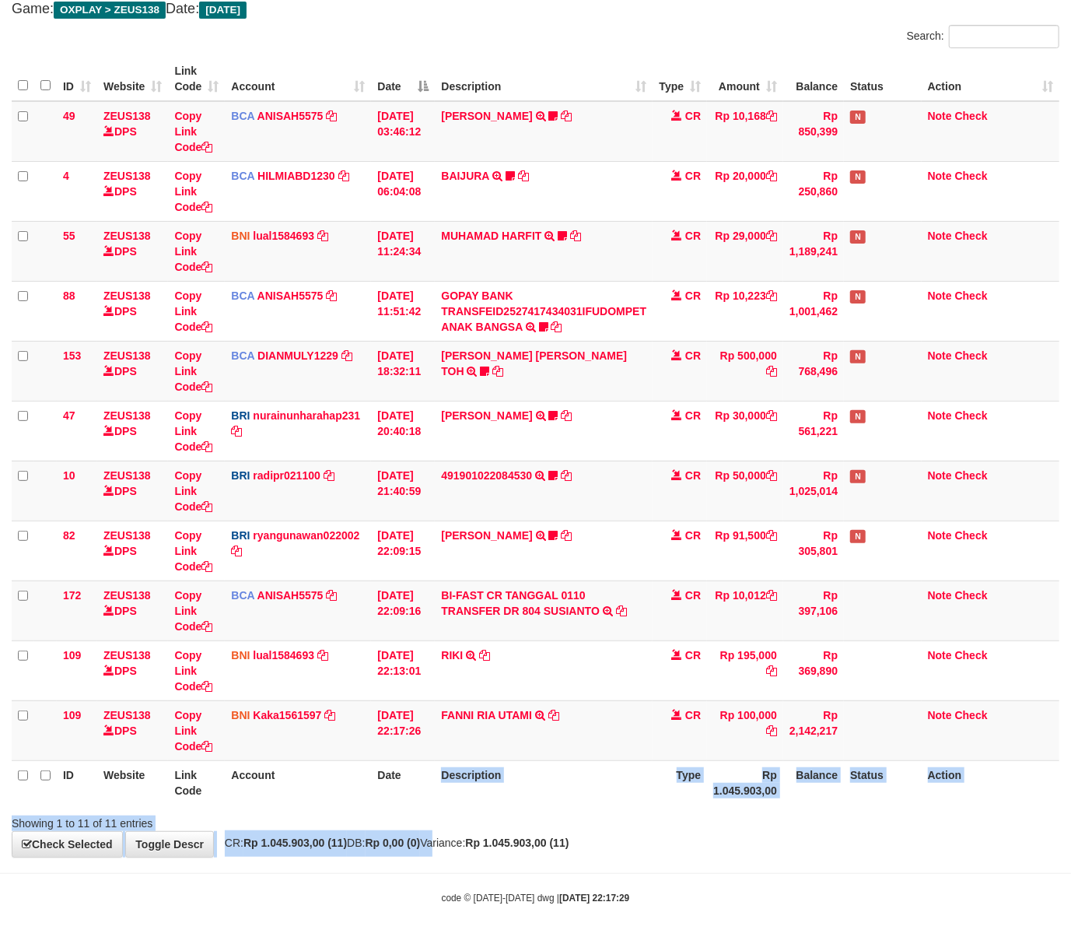
click at [450, 841] on div "**********" at bounding box center [535, 401] width 1071 height 909
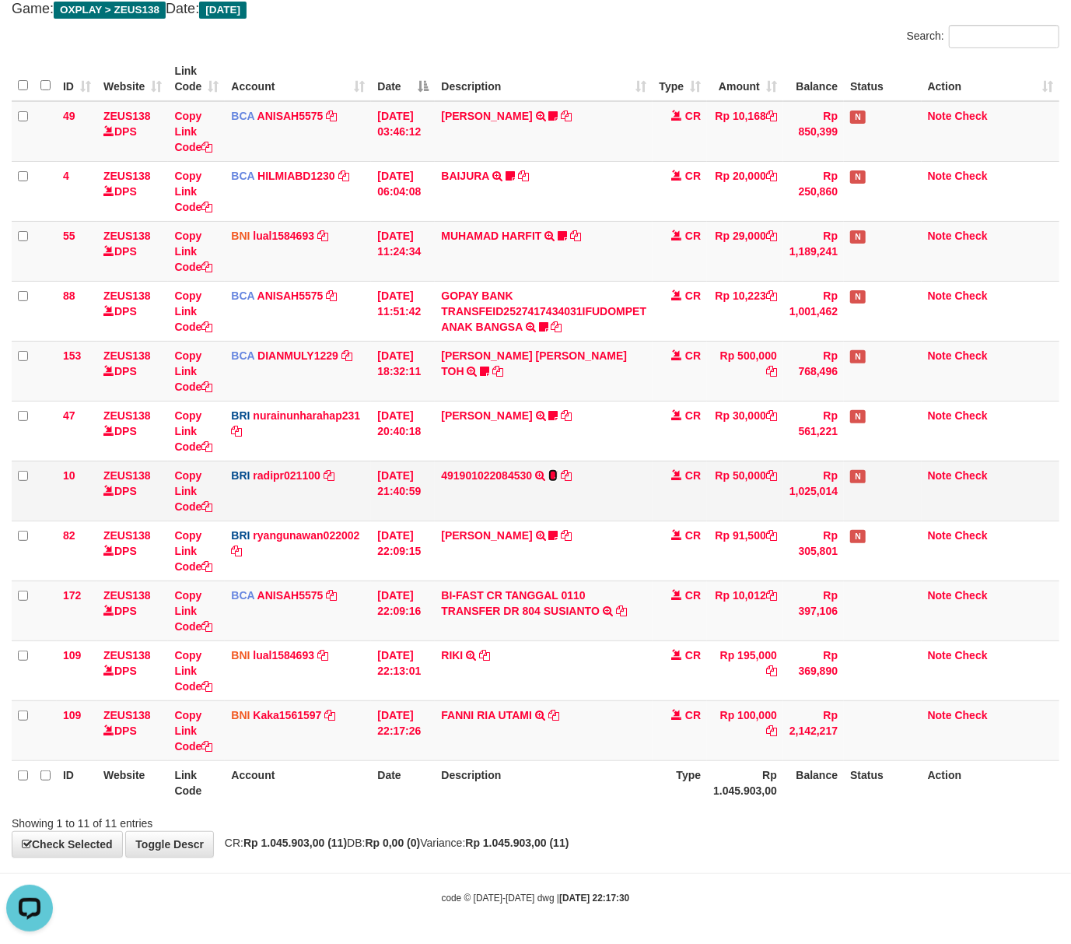
click at [558, 473] on icon at bounding box center [552, 475] width 9 height 11
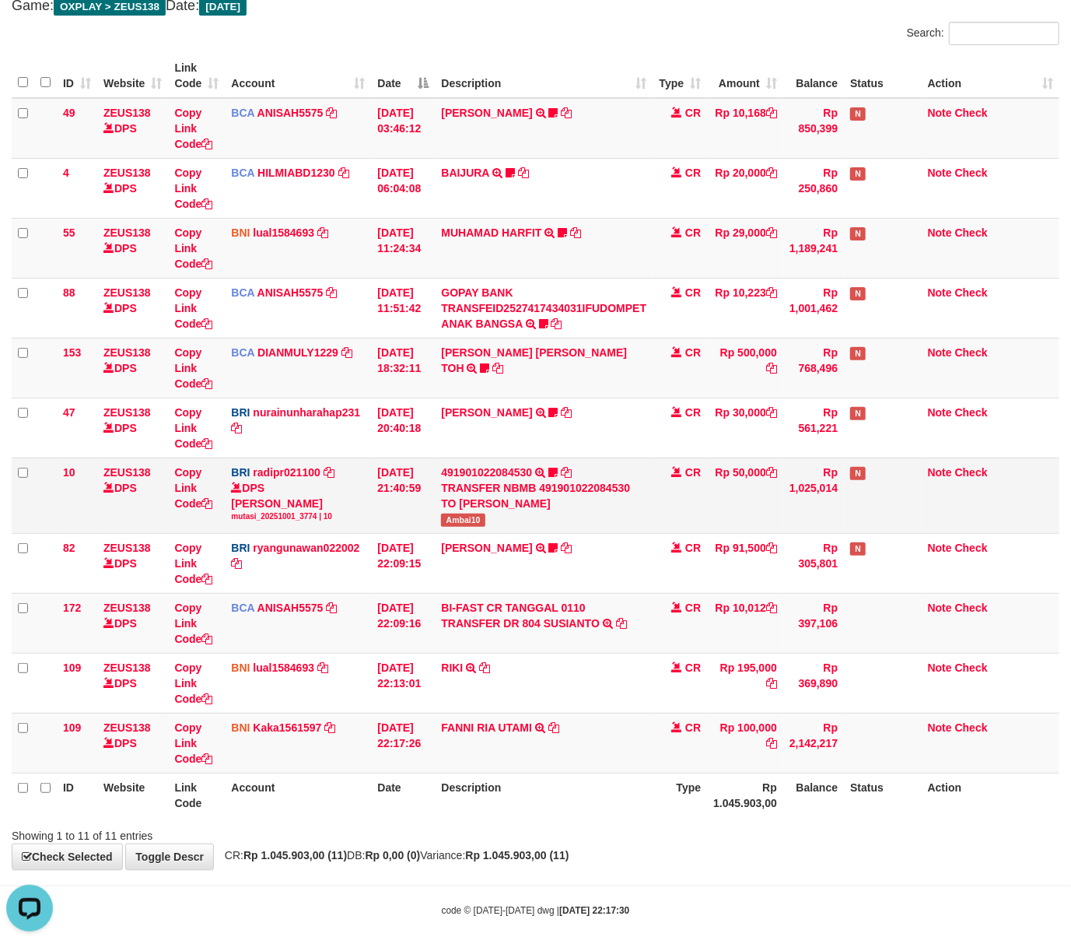
click at [467, 512] on td "491901022084530 TRANSFER NBMB 491901022084530 TO REYNALDI ADI PRATAMA Ambai10" at bounding box center [544, 494] width 218 height 75
copy span "Ambai10"
click at [521, 850] on div "**********" at bounding box center [535, 406] width 1071 height 925
click at [527, 847] on div "**********" at bounding box center [535, 406] width 1071 height 925
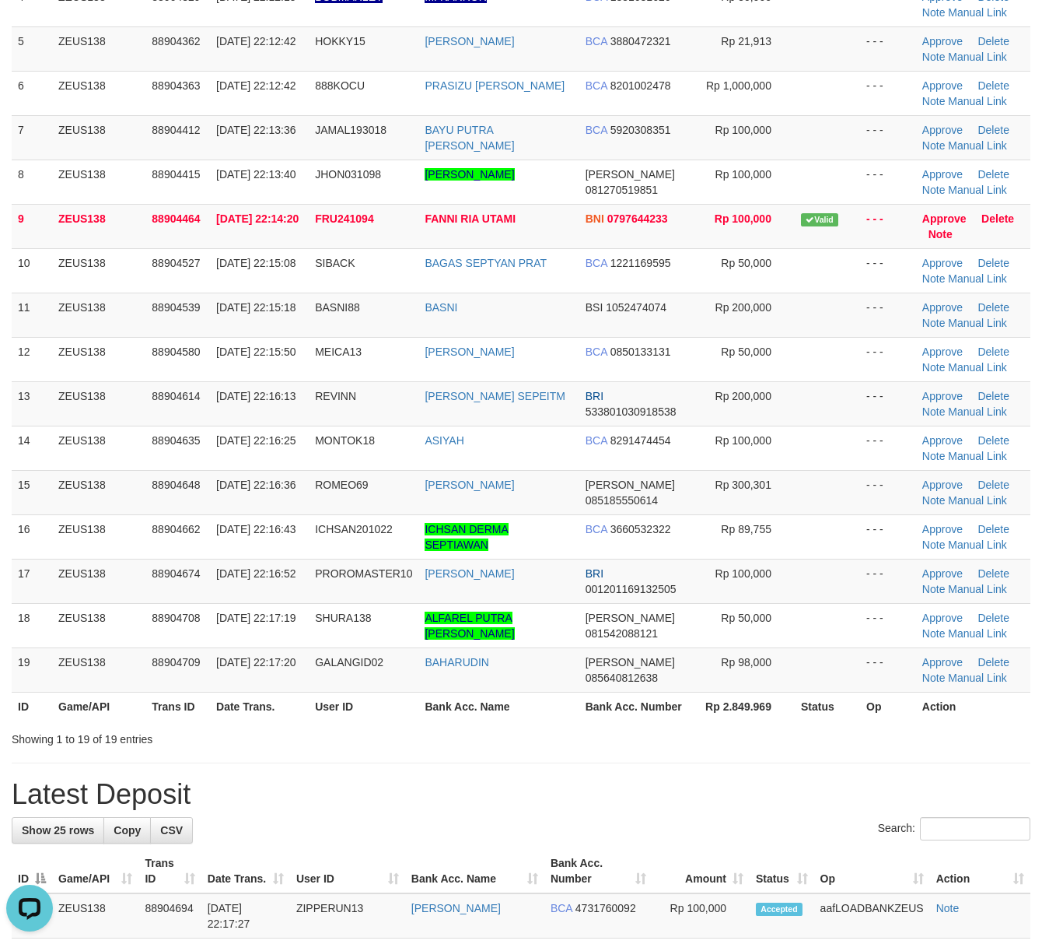
click at [670, 809] on div "**********" at bounding box center [521, 900] width 1042 height 2411
click at [670, 807] on h1 "Latest Deposit" at bounding box center [521, 794] width 1019 height 31
click at [713, 780] on div "**********" at bounding box center [521, 900] width 1042 height 2411
drag, startPoint x: 492, startPoint y: 757, endPoint x: 576, endPoint y: 760, distance: 83.3
click at [499, 756] on div "**********" at bounding box center [521, 900] width 1042 height 2411
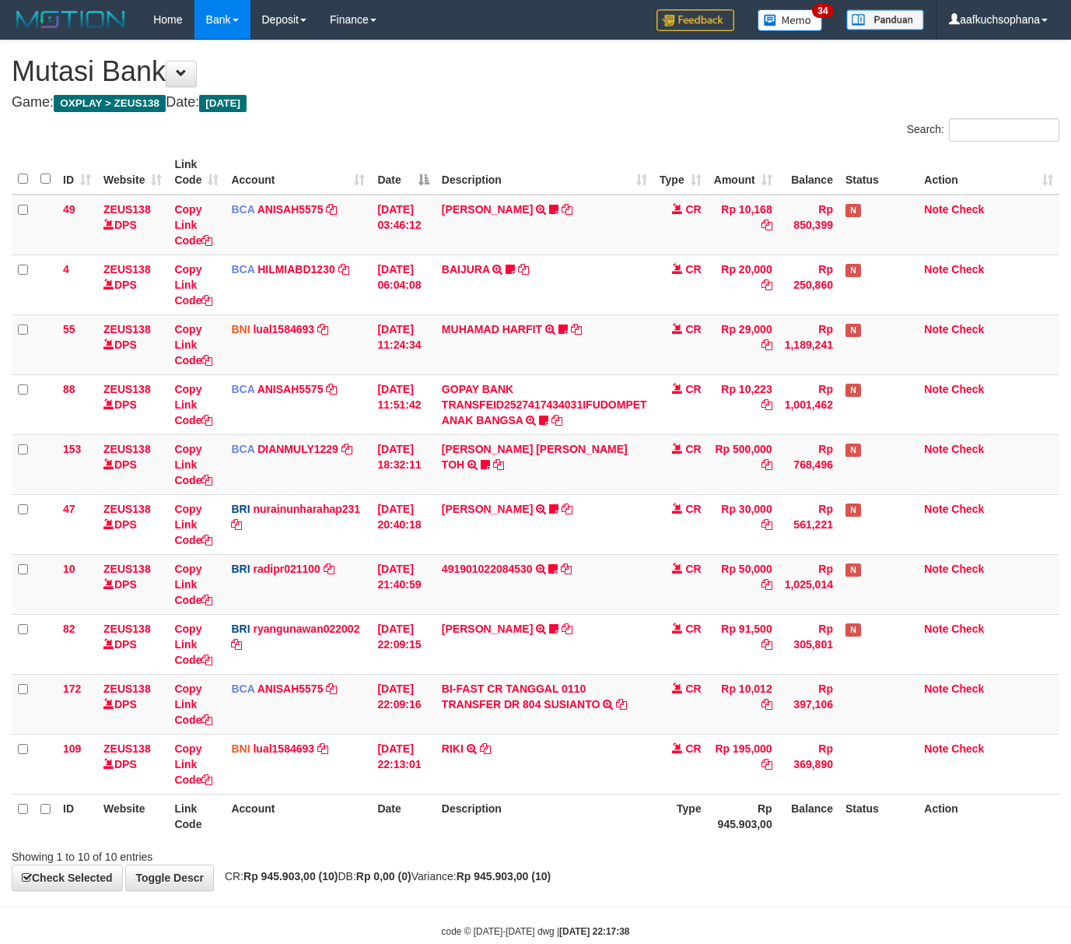
scroll to position [36, 0]
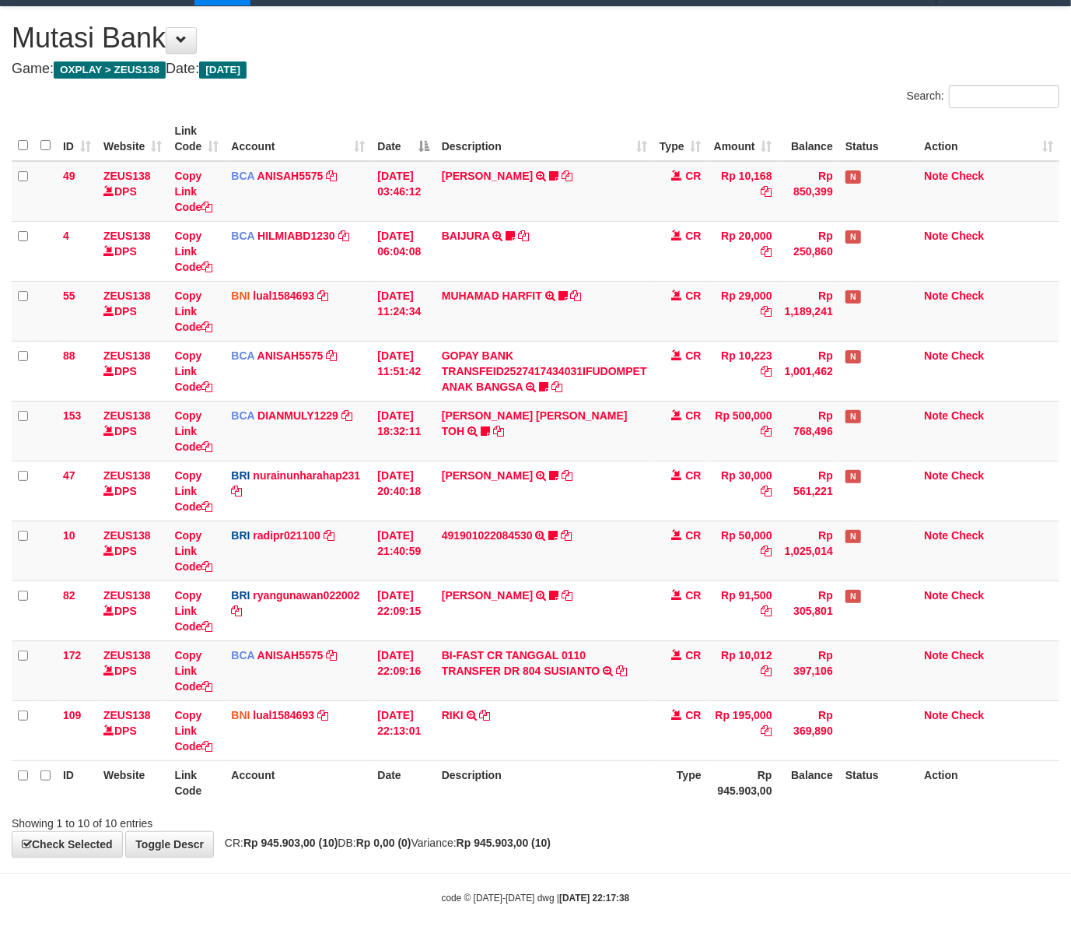
click at [517, 834] on div "**********" at bounding box center [535, 432] width 1071 height 850
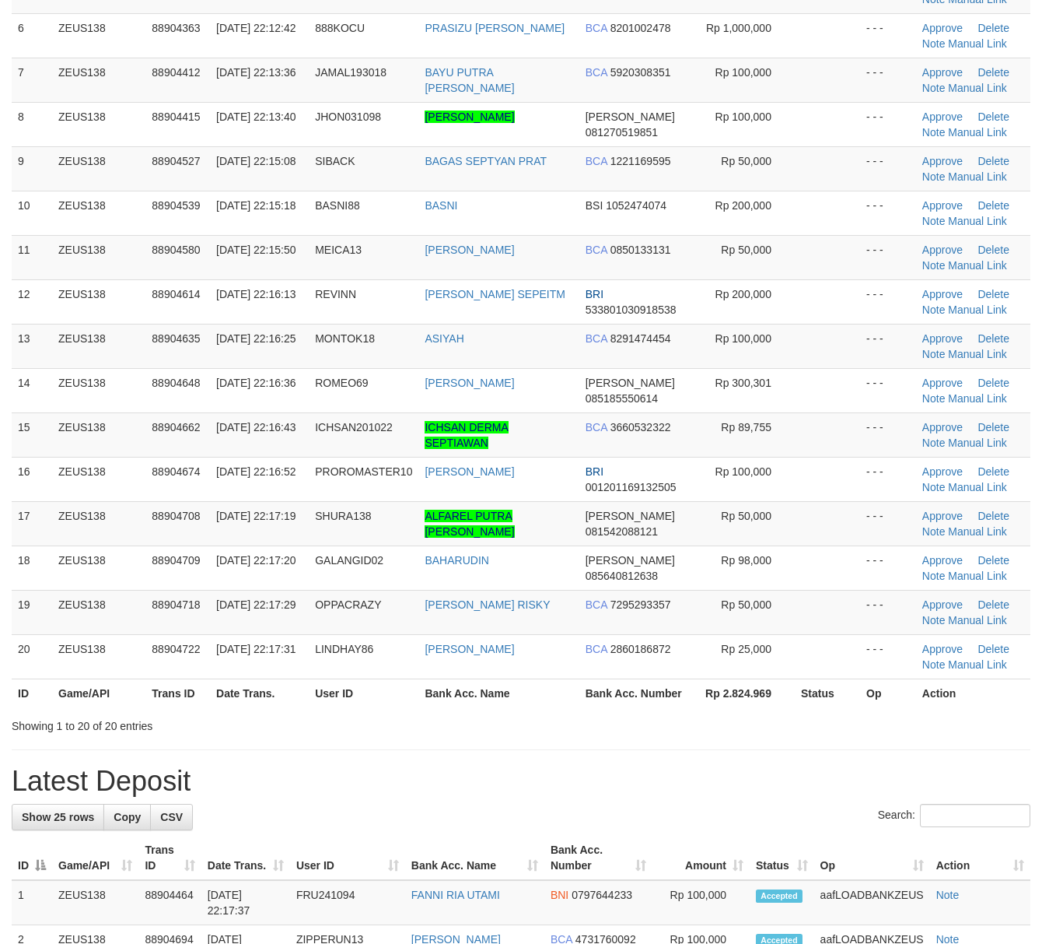
drag, startPoint x: 775, startPoint y: 758, endPoint x: 1053, endPoint y: 773, distance: 278.9
click at [775, 758] on div "**********" at bounding box center [521, 864] width 1042 height 2455
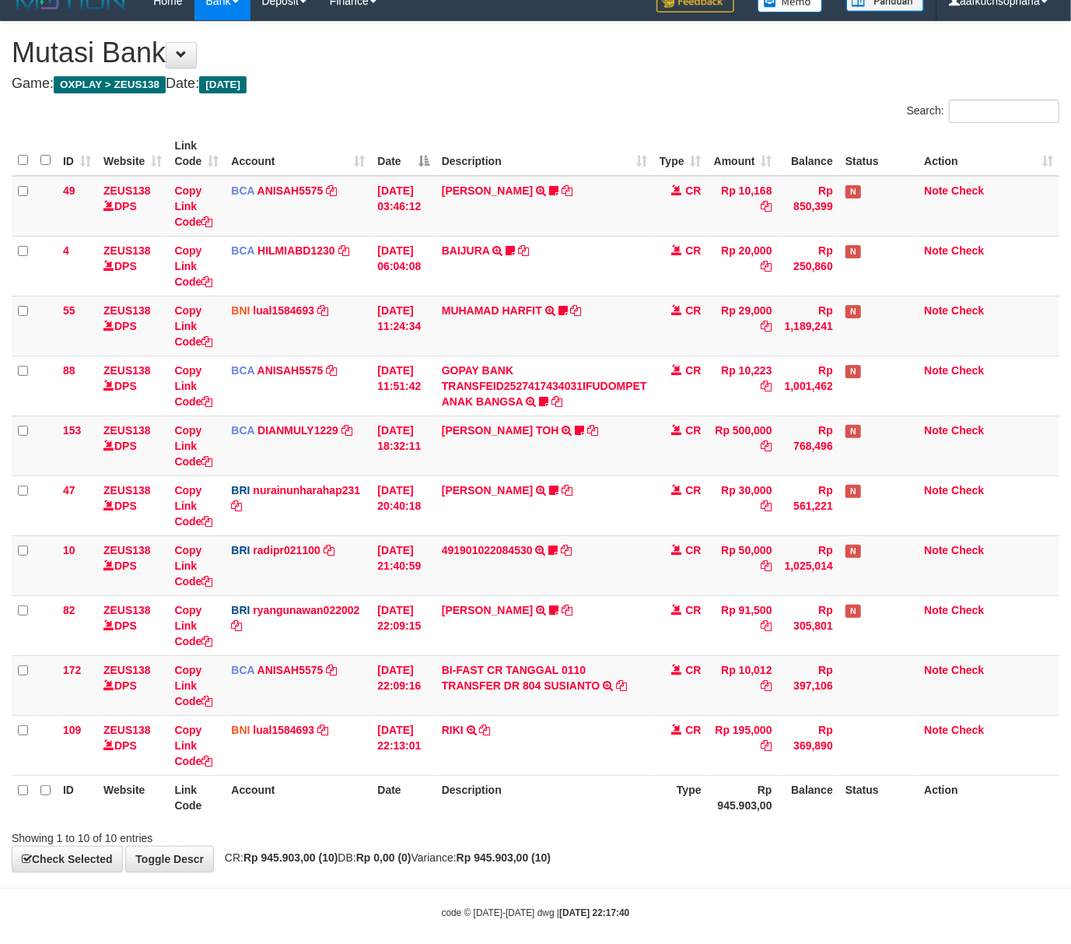
scroll to position [36, 0]
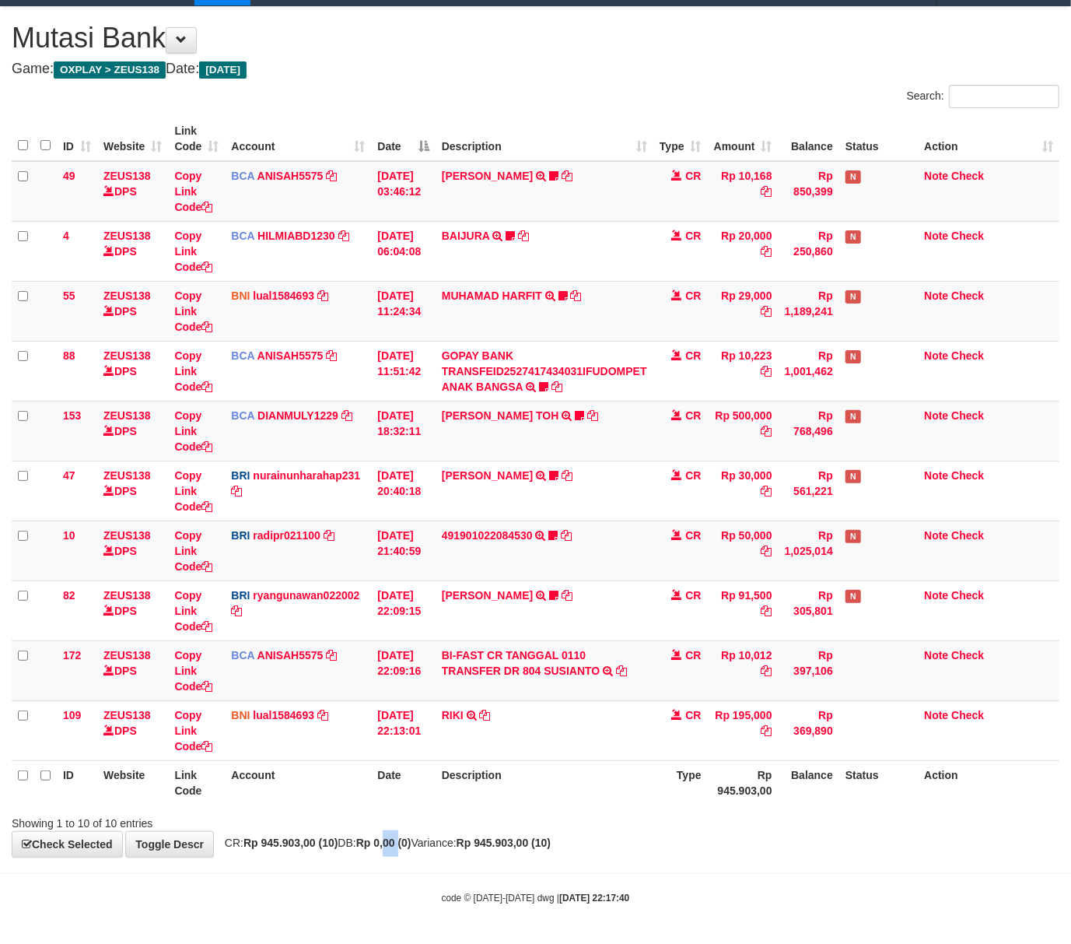
click at [406, 835] on div "**********" at bounding box center [535, 432] width 1071 height 850
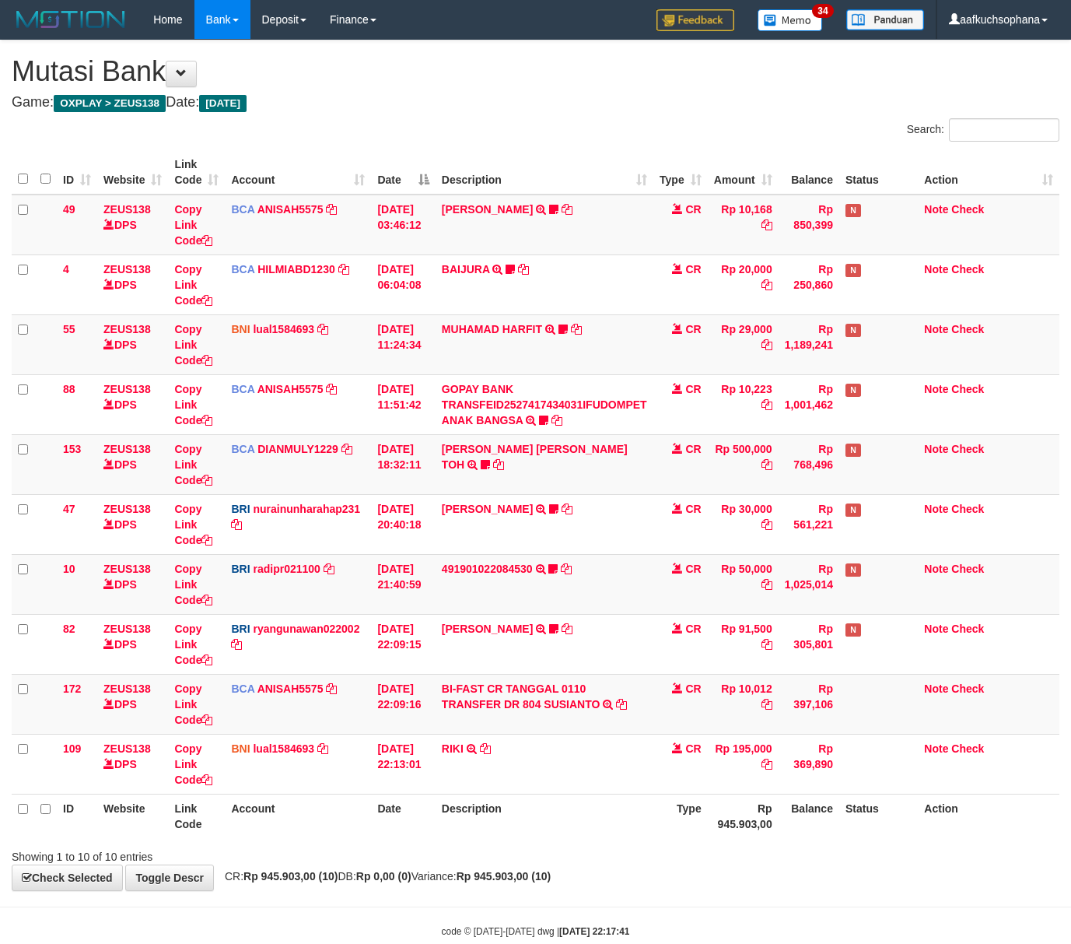
scroll to position [36, 0]
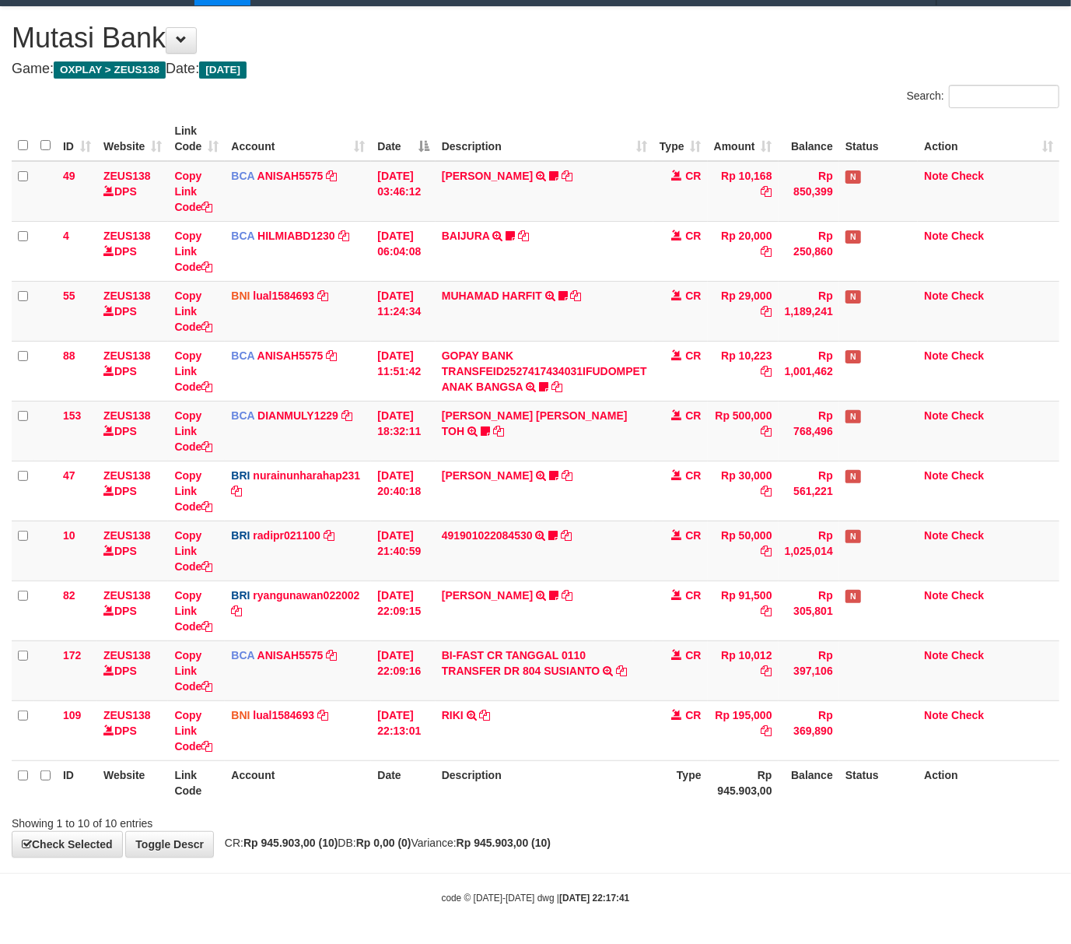
click at [766, 881] on body "Toggle navigation Home Bank Account List Load By Website Group [OXPLAY] ZEUS138…" at bounding box center [535, 455] width 1071 height 977
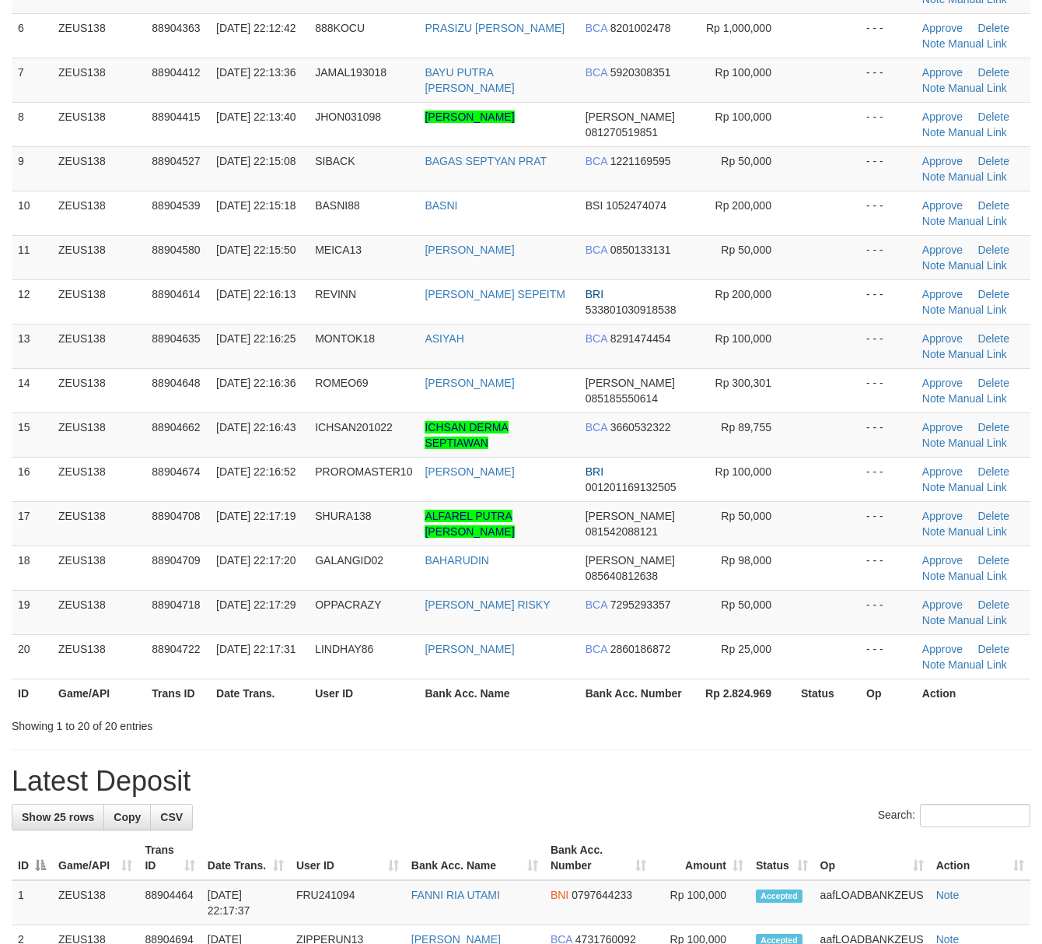
scroll to position [345, 0]
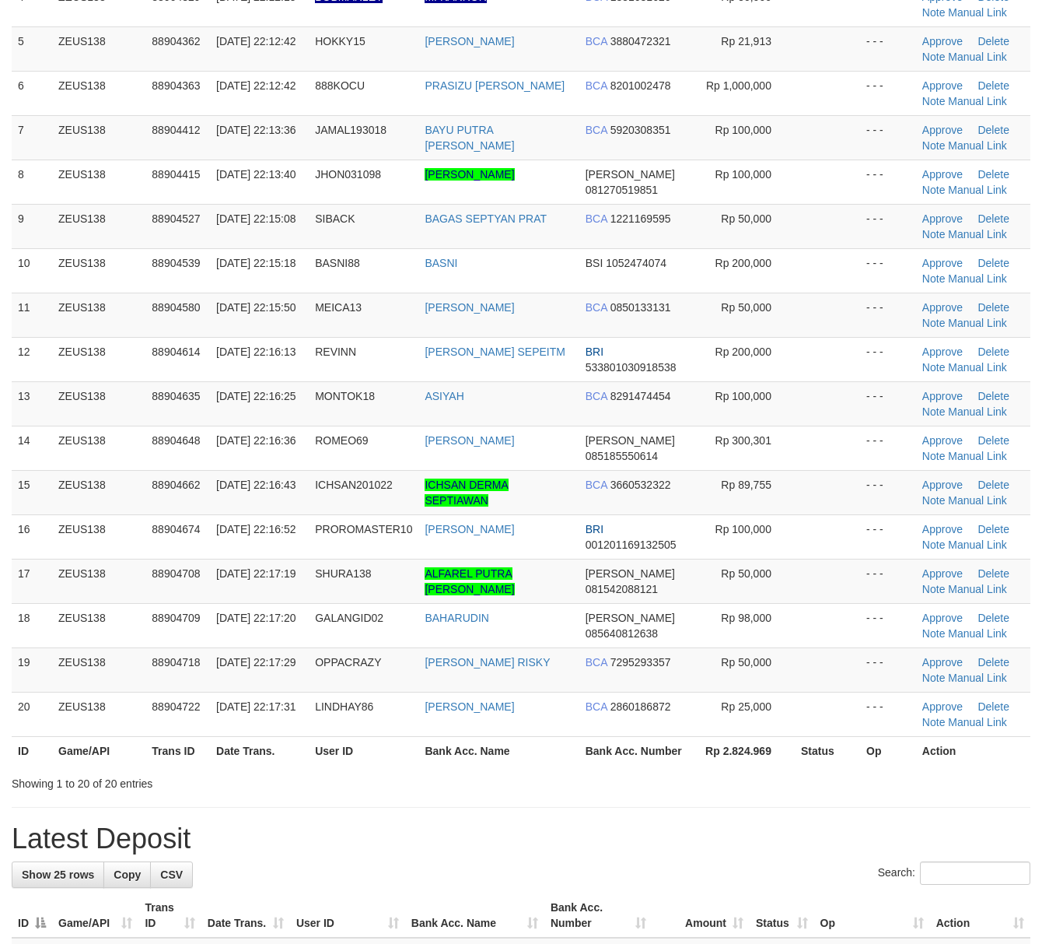
drag, startPoint x: 635, startPoint y: 792, endPoint x: 464, endPoint y: 741, distance: 177.7
click at [633, 792] on div "**********" at bounding box center [521, 922] width 1042 height 2455
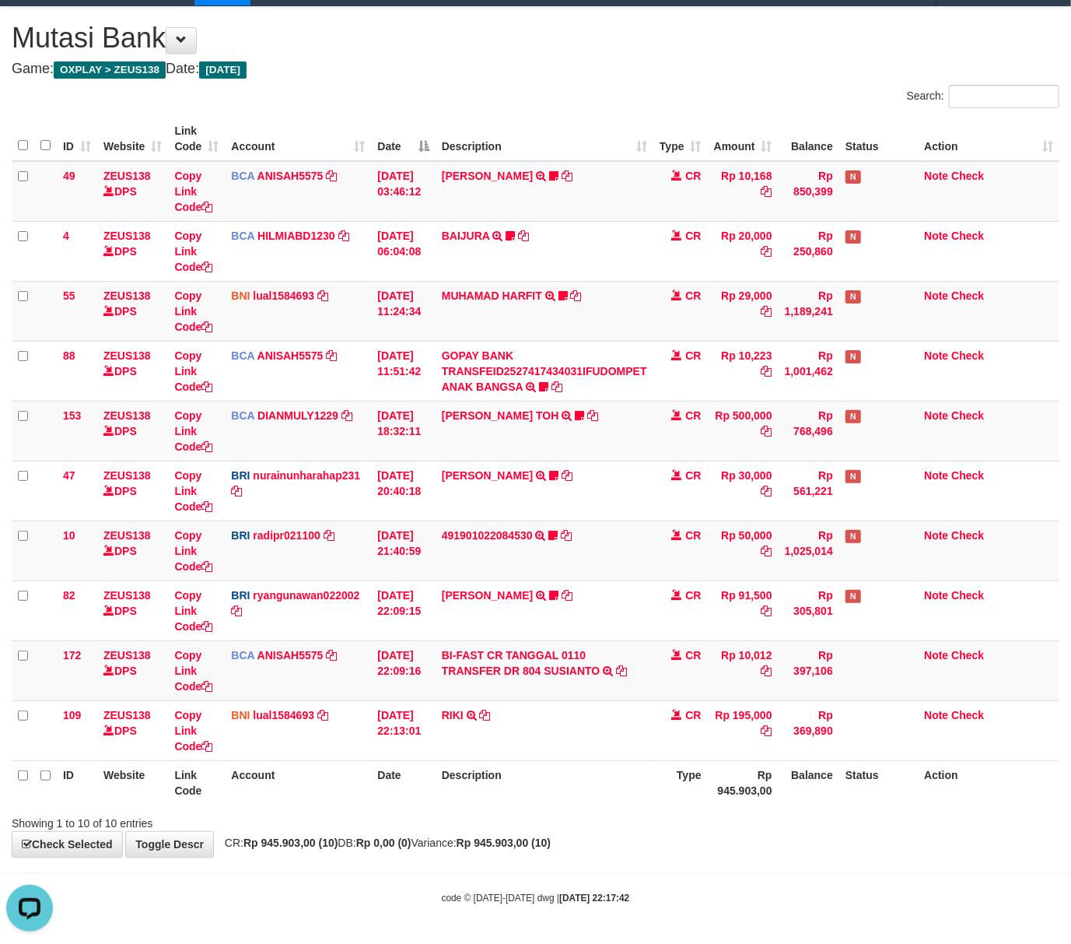
drag, startPoint x: 467, startPoint y: 851, endPoint x: 477, endPoint y: 853, distance: 10.4
click at [477, 853] on div "**********" at bounding box center [535, 432] width 1071 height 850
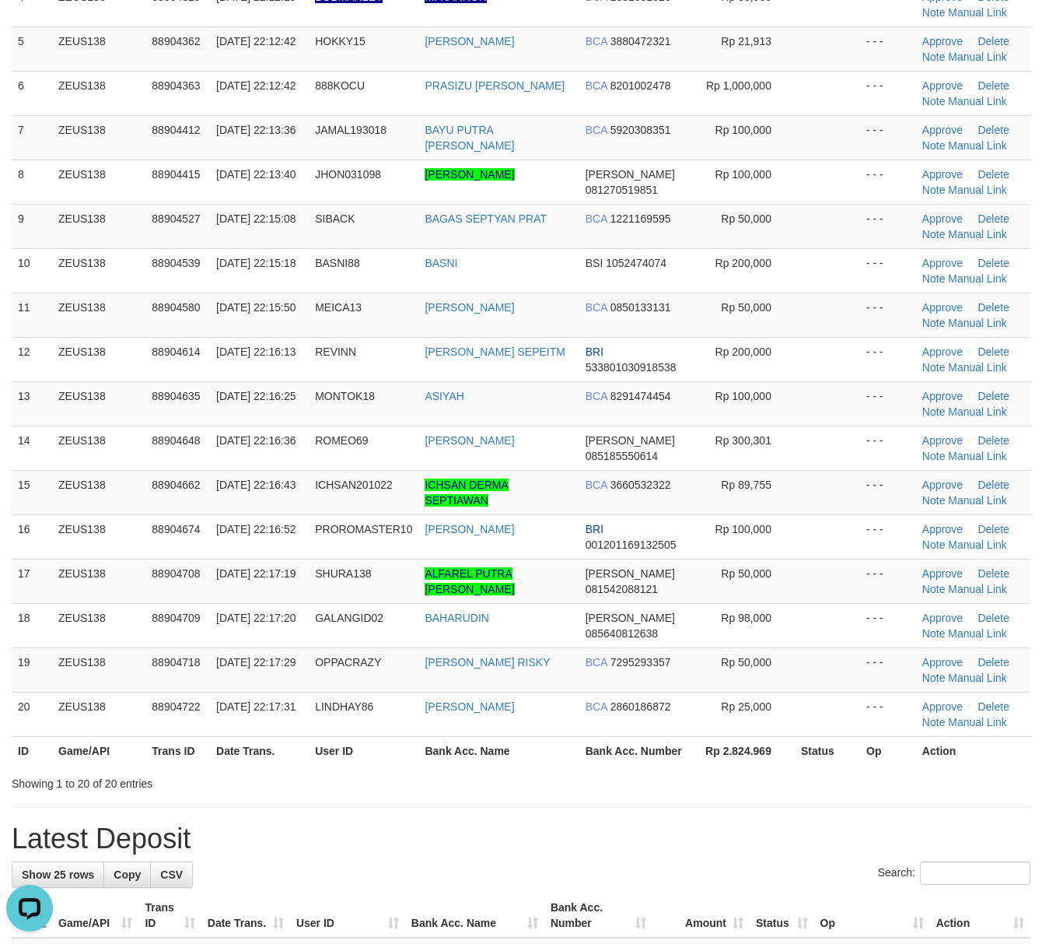
drag, startPoint x: 531, startPoint y: 795, endPoint x: 1053, endPoint y: 820, distance: 522.6
click at [574, 798] on div "**********" at bounding box center [521, 922] width 1042 height 2455
drag, startPoint x: 710, startPoint y: 772, endPoint x: 885, endPoint y: 779, distance: 176.0
click at [717, 769] on div "ID Game/API Trans ID Date Trans. User ID Bank Acc. Name Bank Acc. Number Amount…" at bounding box center [521, 284] width 1042 height 969
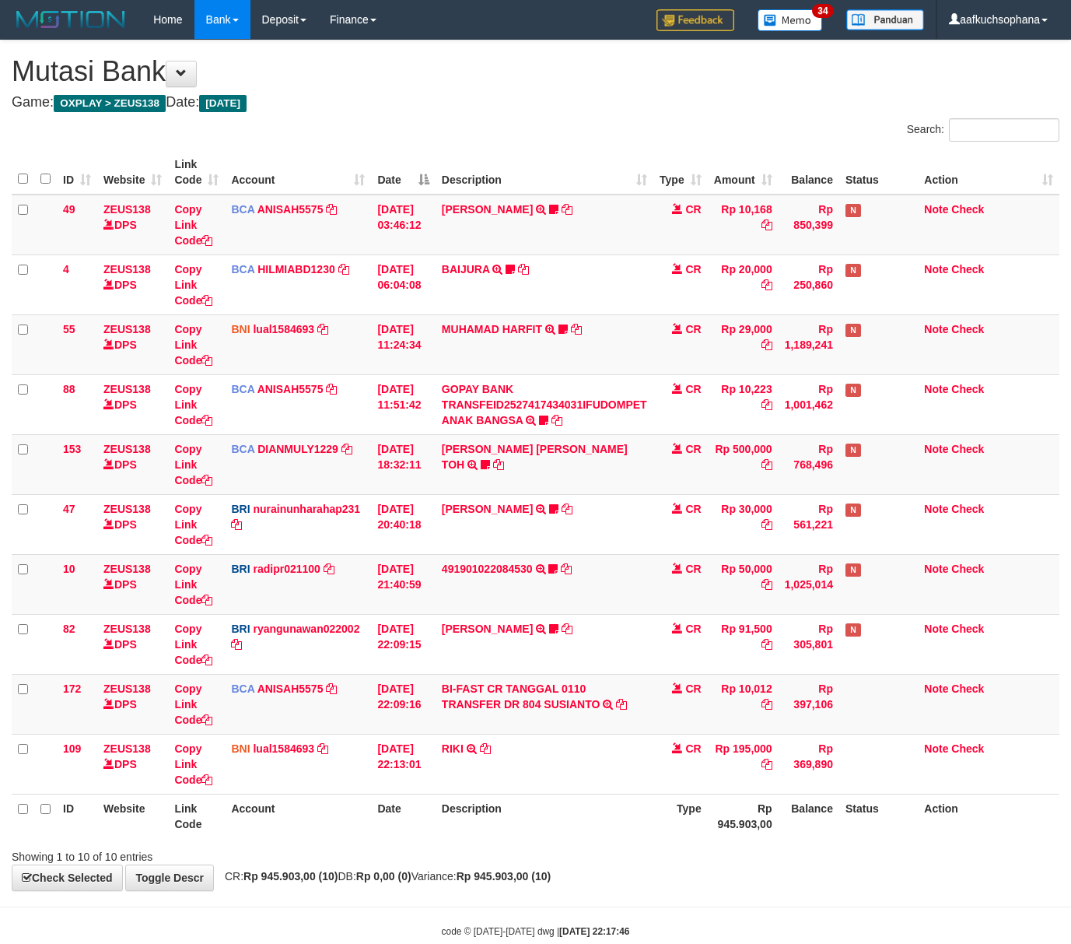
scroll to position [36, 0]
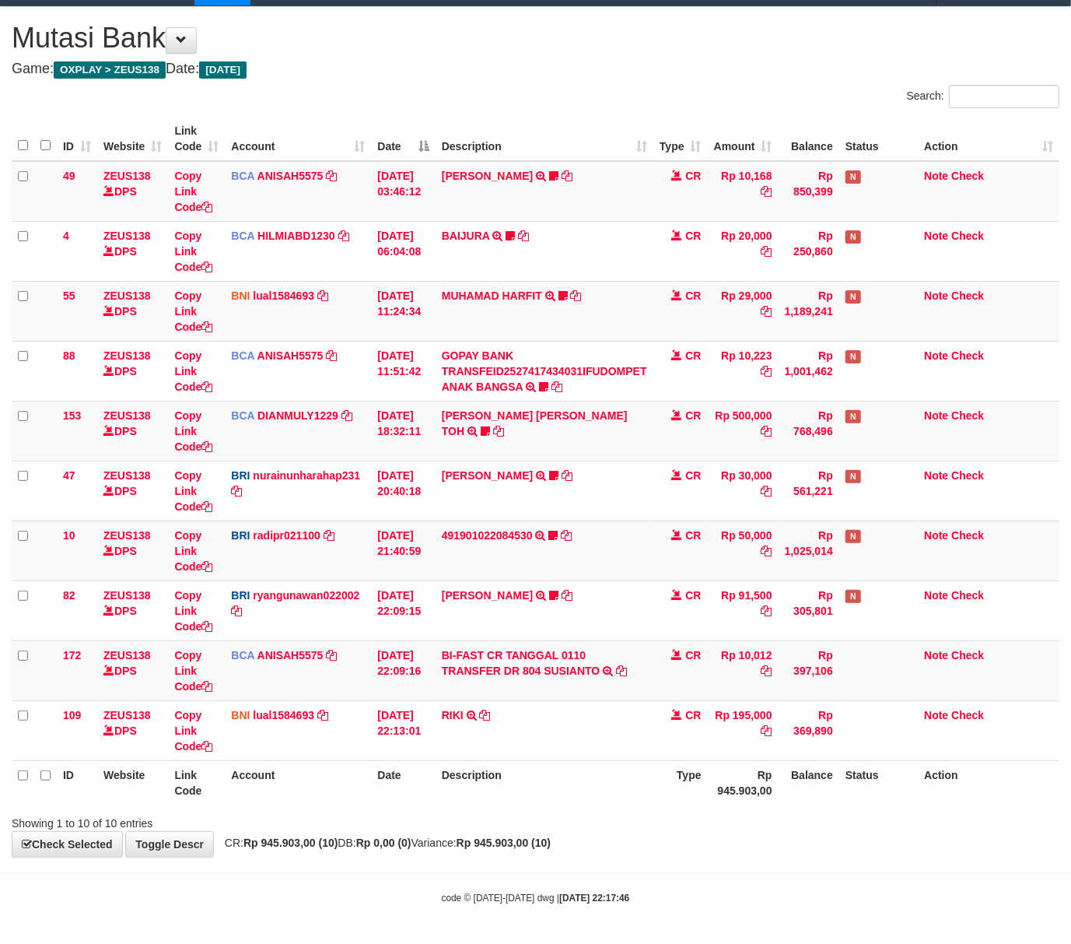
click at [492, 834] on div "**********" at bounding box center [535, 432] width 1071 height 850
click at [445, 891] on body "Toggle navigation Home Bank Account List Load By Website Group [OXPLAY] ZEUS138…" at bounding box center [535, 455] width 1071 height 977
click at [624, 856] on div "**********" at bounding box center [535, 432] width 1071 height 850
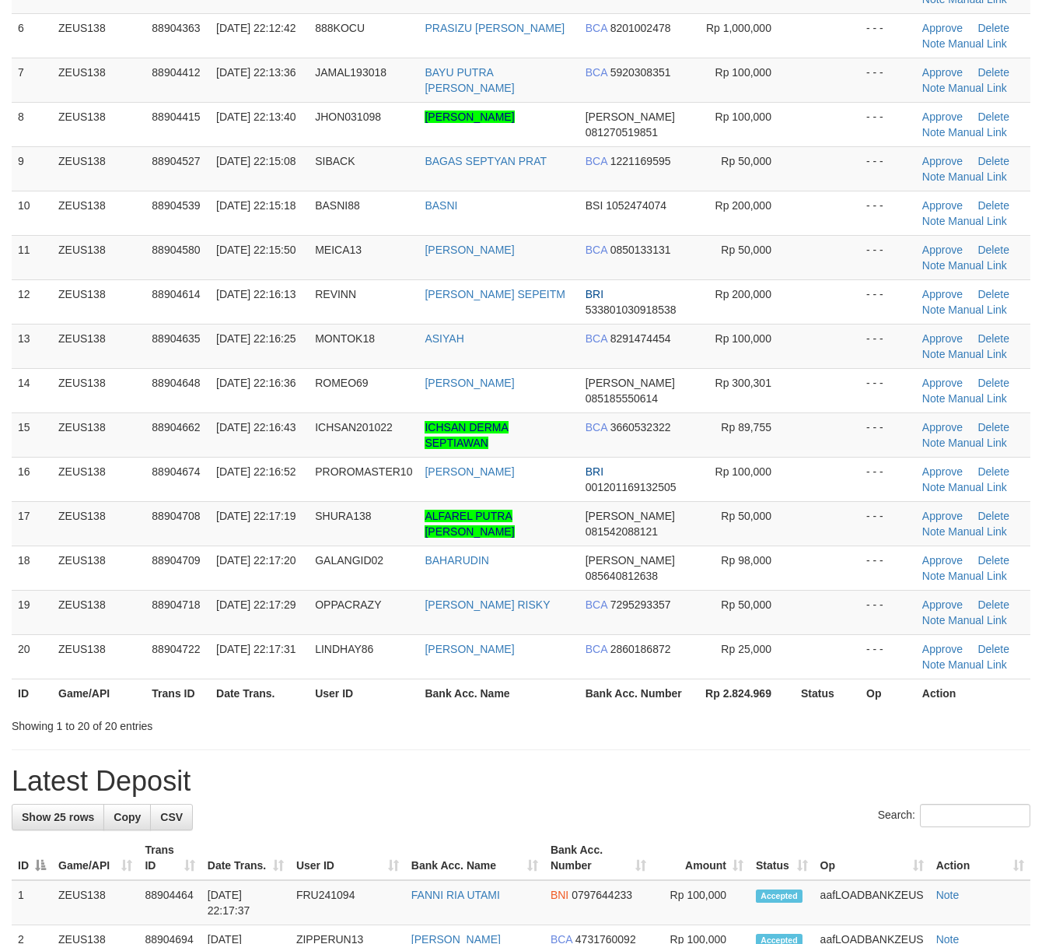
drag, startPoint x: 650, startPoint y: 724, endPoint x: 594, endPoint y: 707, distance: 58.3
click at [630, 716] on div "Showing 1 to 20 of 20 entries" at bounding box center [521, 723] width 1042 height 22
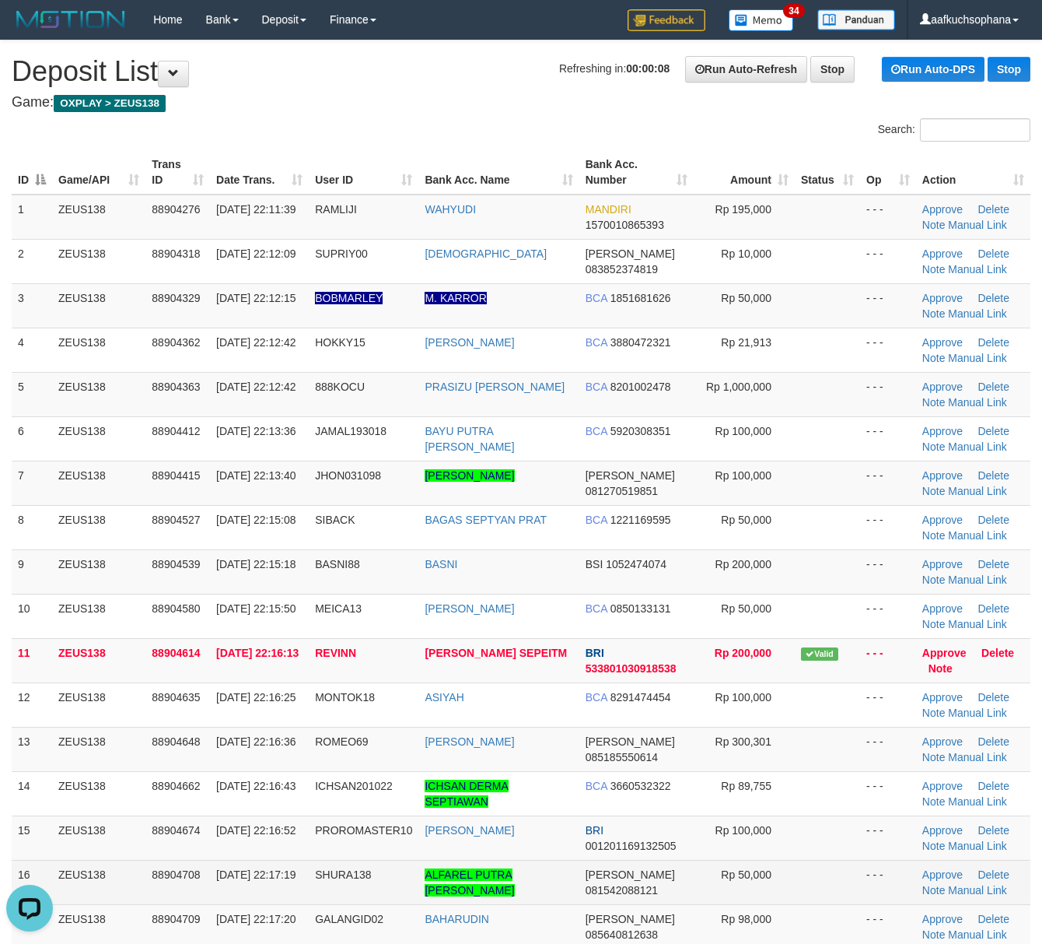
drag, startPoint x: 696, startPoint y: 891, endPoint x: 717, endPoint y: 879, distance: 24.7
click at [708, 887] on td "Rp 50,000" at bounding box center [744, 882] width 101 height 44
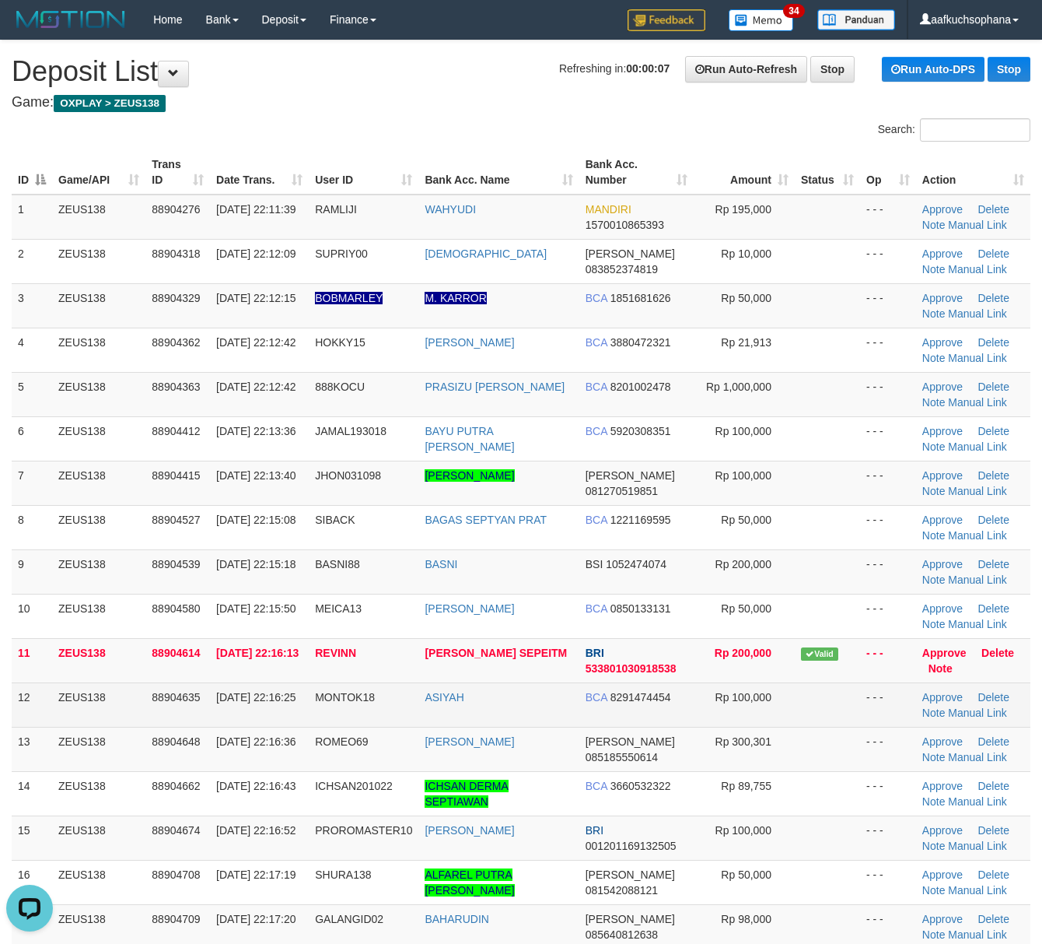
scroll to position [116, 0]
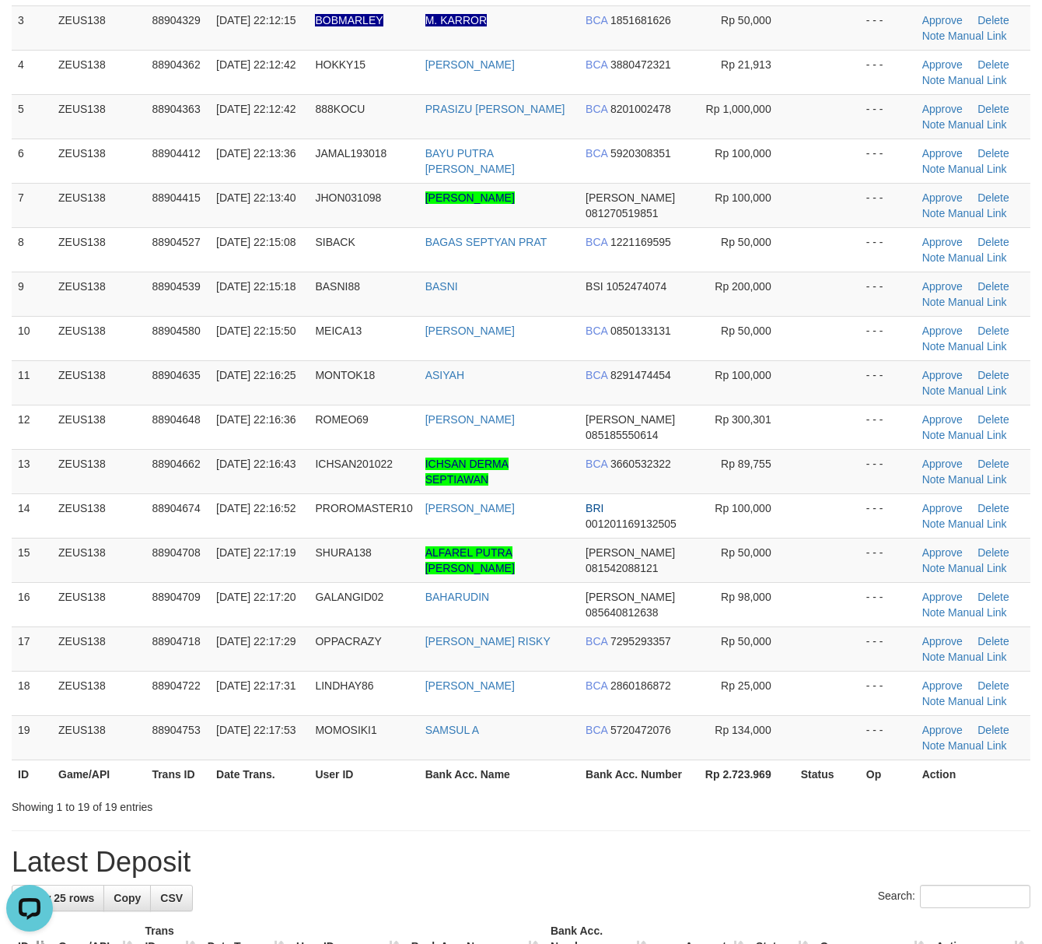
drag, startPoint x: 816, startPoint y: 811, endPoint x: 816, endPoint y: 788, distance: 22.6
click at [816, 806] on div "Showing 1 to 19 of 19 entries" at bounding box center [521, 804] width 1042 height 22
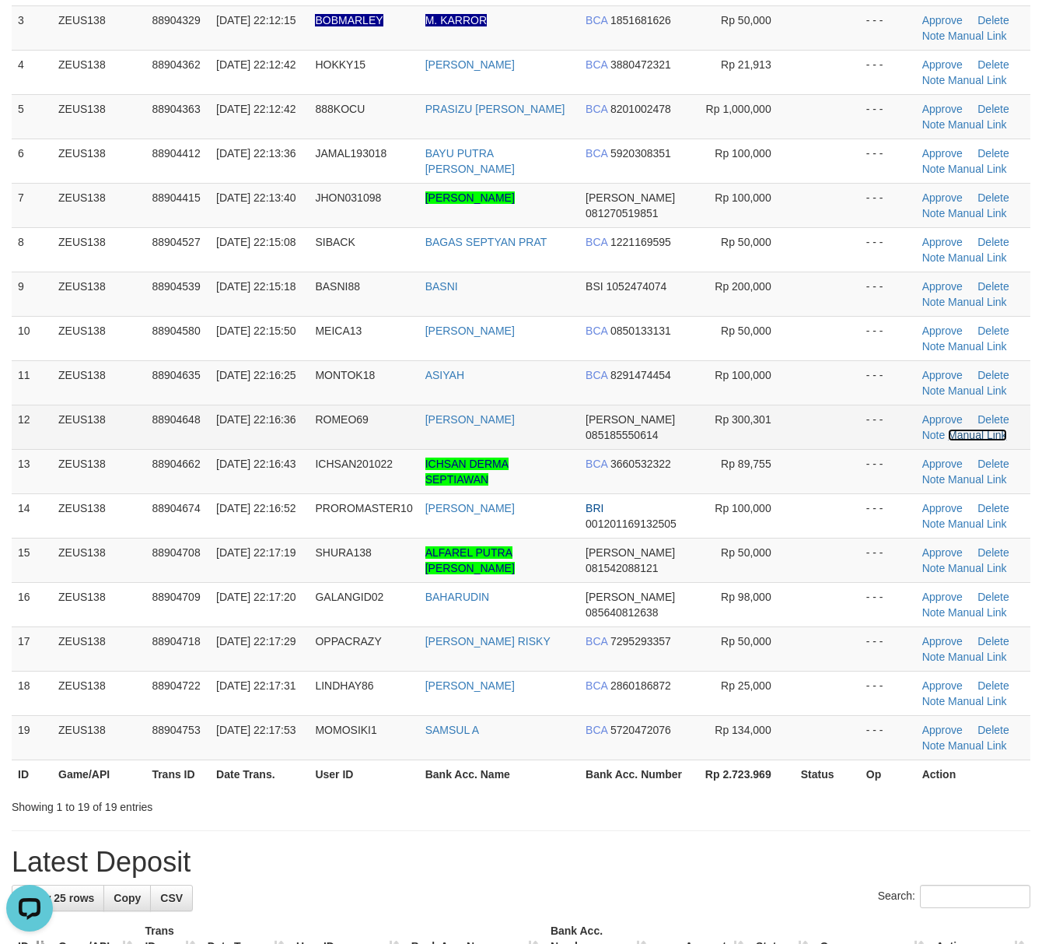
click at [962, 430] on link "Manual Link" at bounding box center [977, 435] width 59 height 12
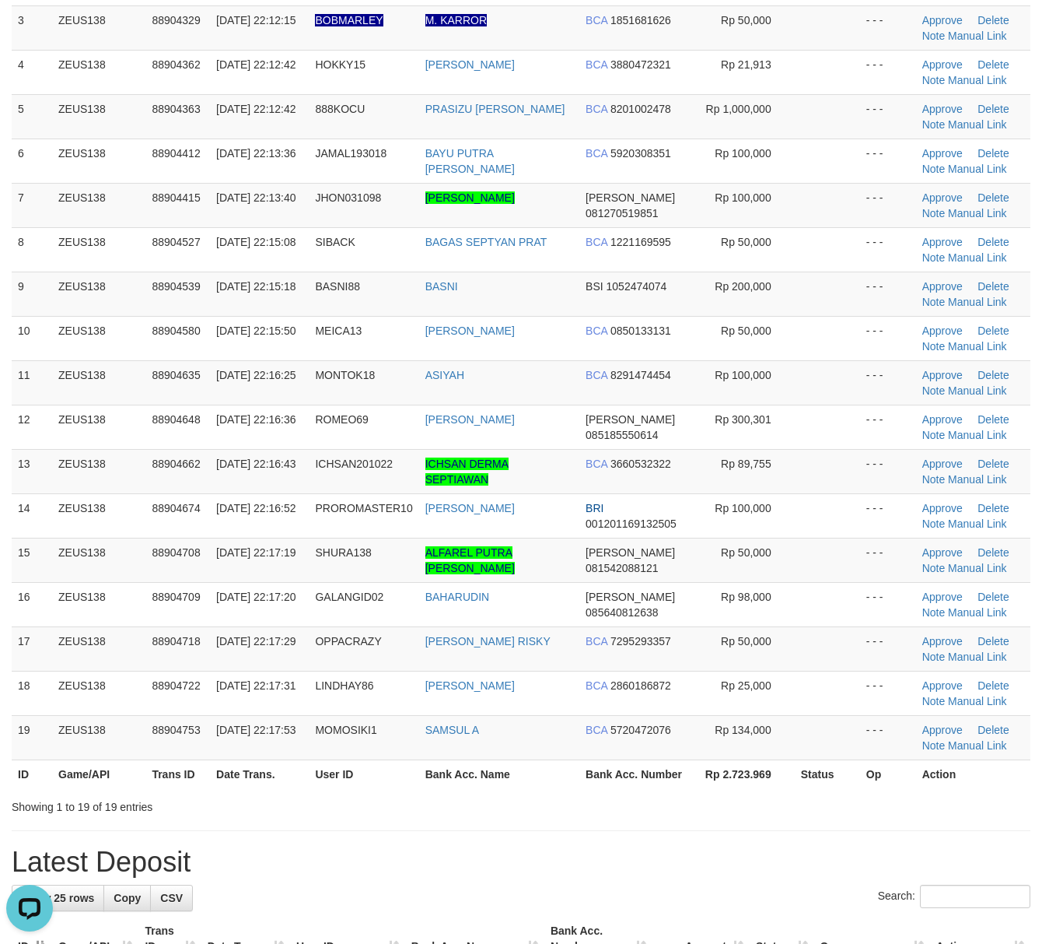
click at [863, 781] on th "Op" at bounding box center [888, 773] width 56 height 29
drag, startPoint x: 773, startPoint y: 797, endPoint x: 803, endPoint y: 797, distance: 29.6
click at [780, 794] on div at bounding box center [738, 793] width 608 height 1
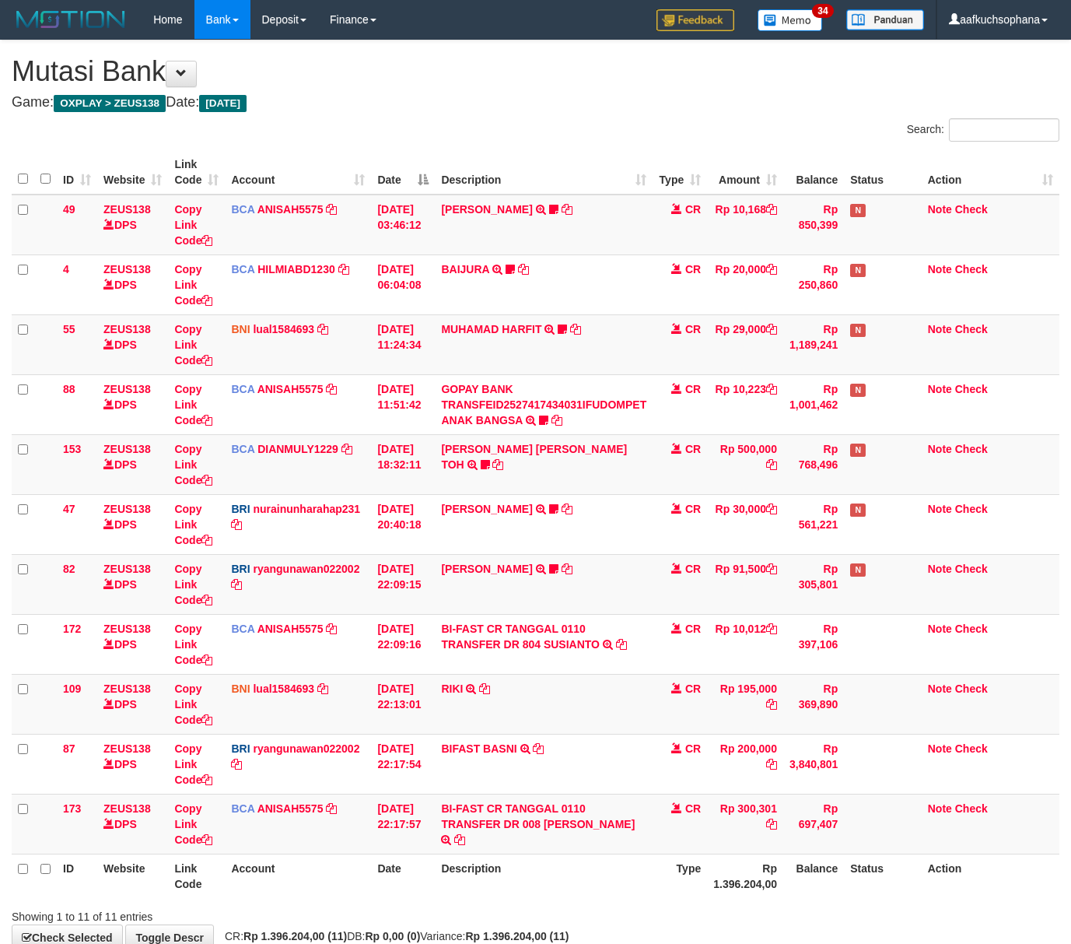
scroll to position [36, 0]
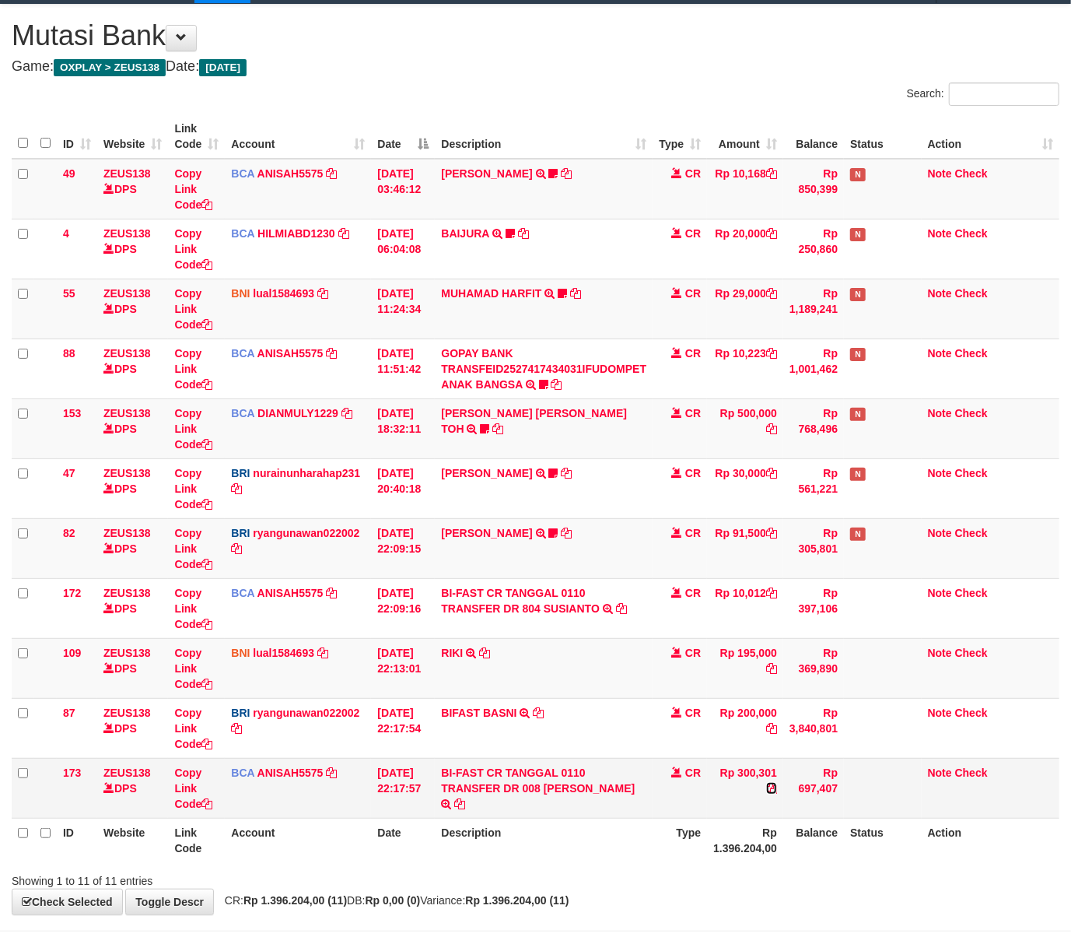
click at [773, 789] on icon at bounding box center [771, 788] width 11 height 11
click at [207, 807] on icon at bounding box center [206, 803] width 11 height 11
click at [207, 806] on icon at bounding box center [206, 803] width 11 height 11
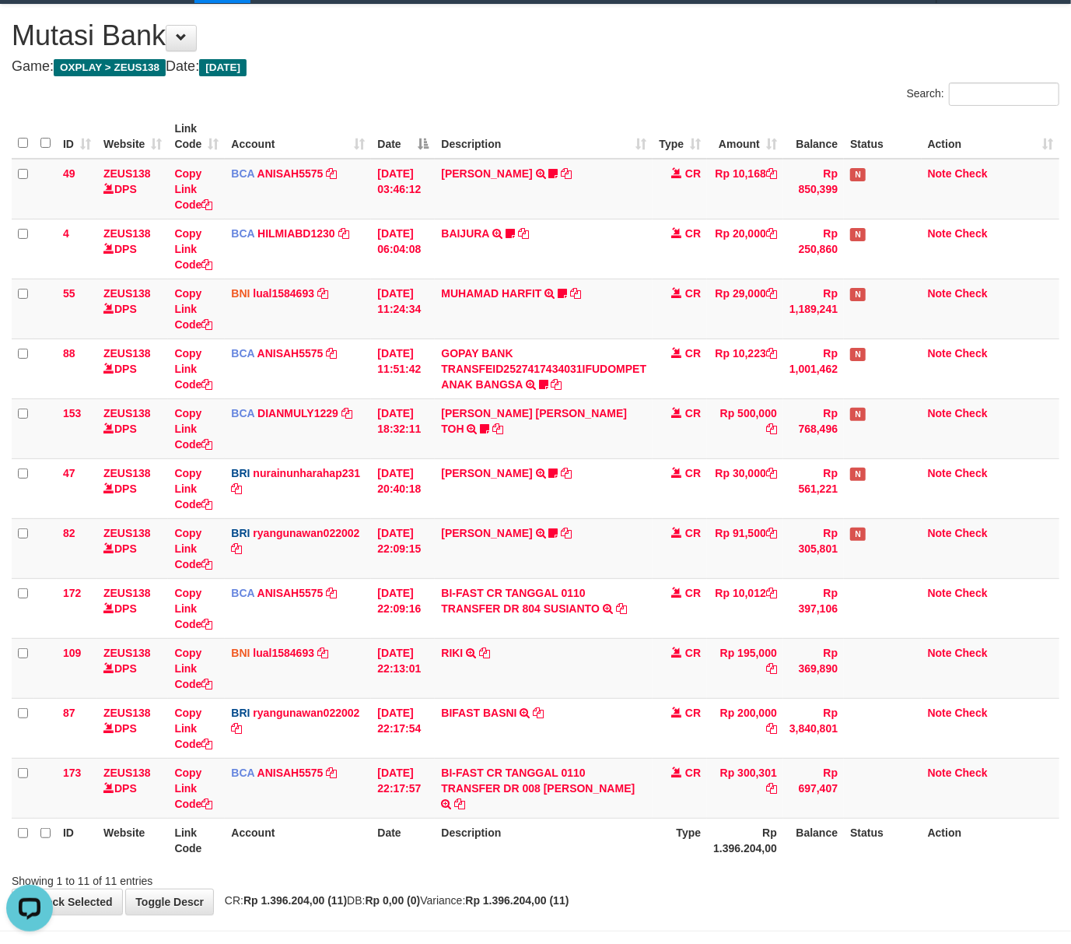
click at [418, 860] on th "Date" at bounding box center [403, 840] width 64 height 44
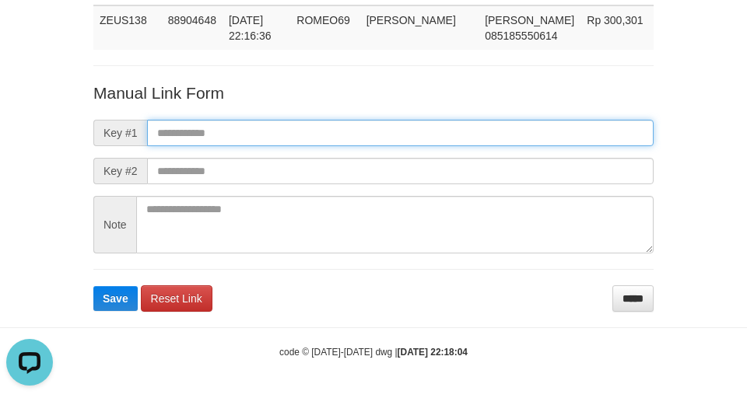
click at [440, 137] on input "text" at bounding box center [400, 133] width 506 height 26
paste input "**********"
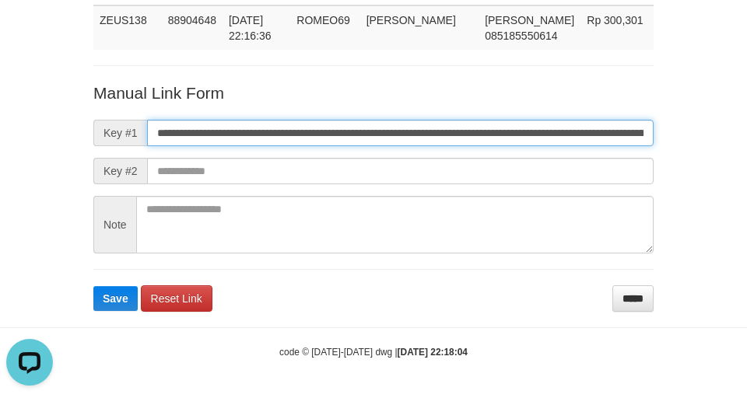
scroll to position [0, 1116]
type input "**********"
click at [93, 286] on button "Save" at bounding box center [115, 298] width 44 height 25
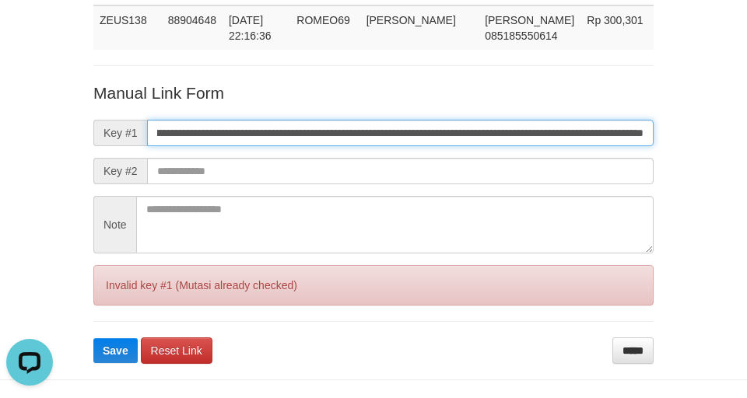
click at [93, 338] on button "Save" at bounding box center [115, 350] width 44 height 25
drag, startPoint x: 445, startPoint y: 138, endPoint x: 449, endPoint y: 126, distance: 12.3
click at [449, 126] on input "**********" at bounding box center [400, 133] width 506 height 26
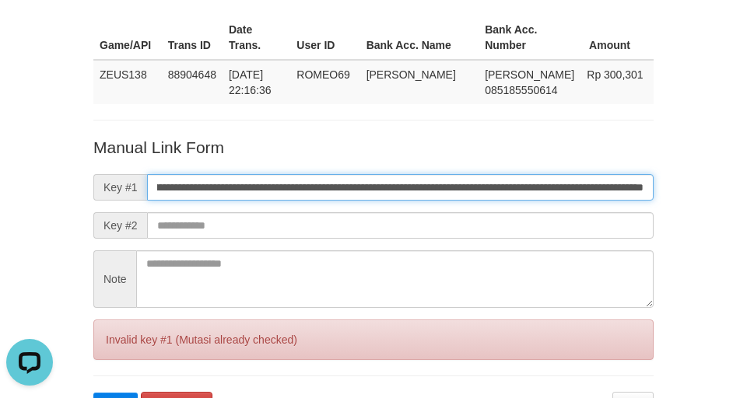
scroll to position [10, 0]
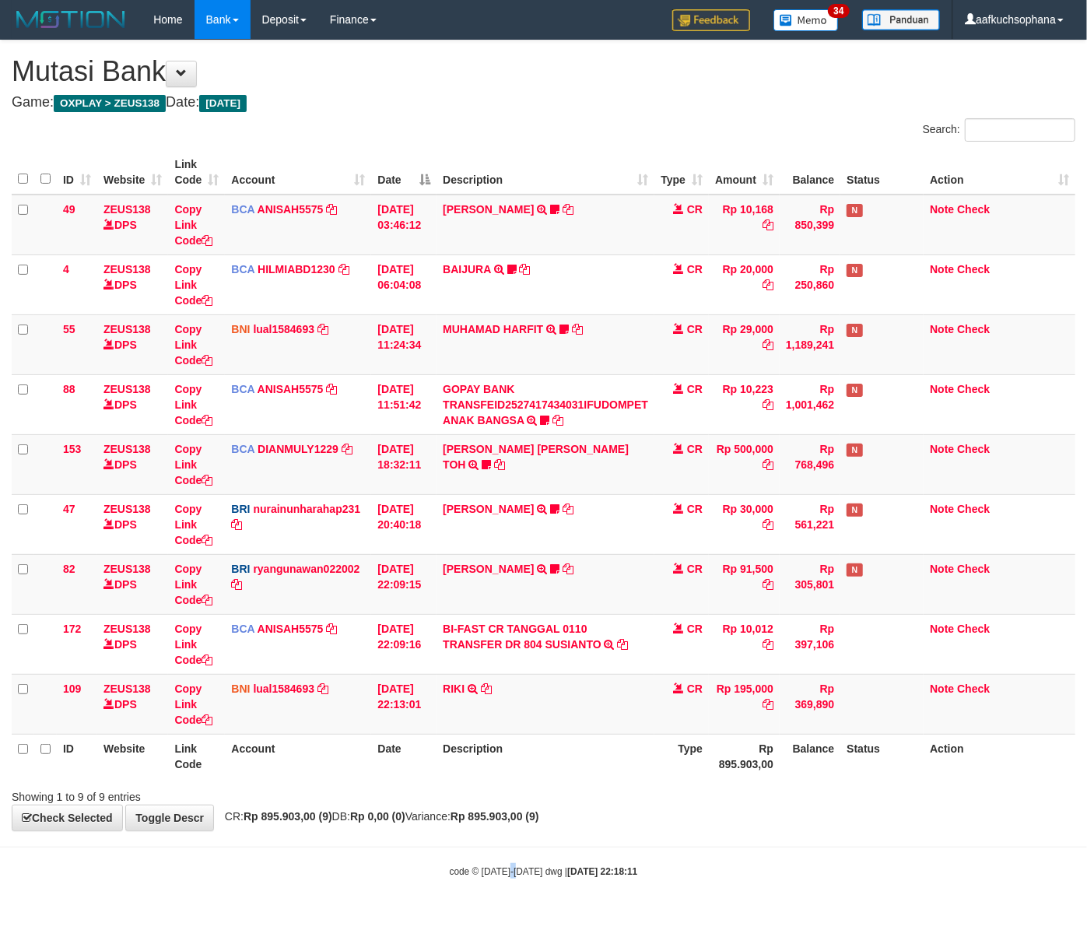
click at [518, 895] on body "Toggle navigation Home Bank Account List Load By Website Group [OXPLAY] ZEUS138…" at bounding box center [543, 458] width 1087 height 917
drag, startPoint x: 425, startPoint y: 832, endPoint x: 0, endPoint y: 803, distance: 425.8
click at [355, 825] on div "**********" at bounding box center [543, 435] width 1087 height 790
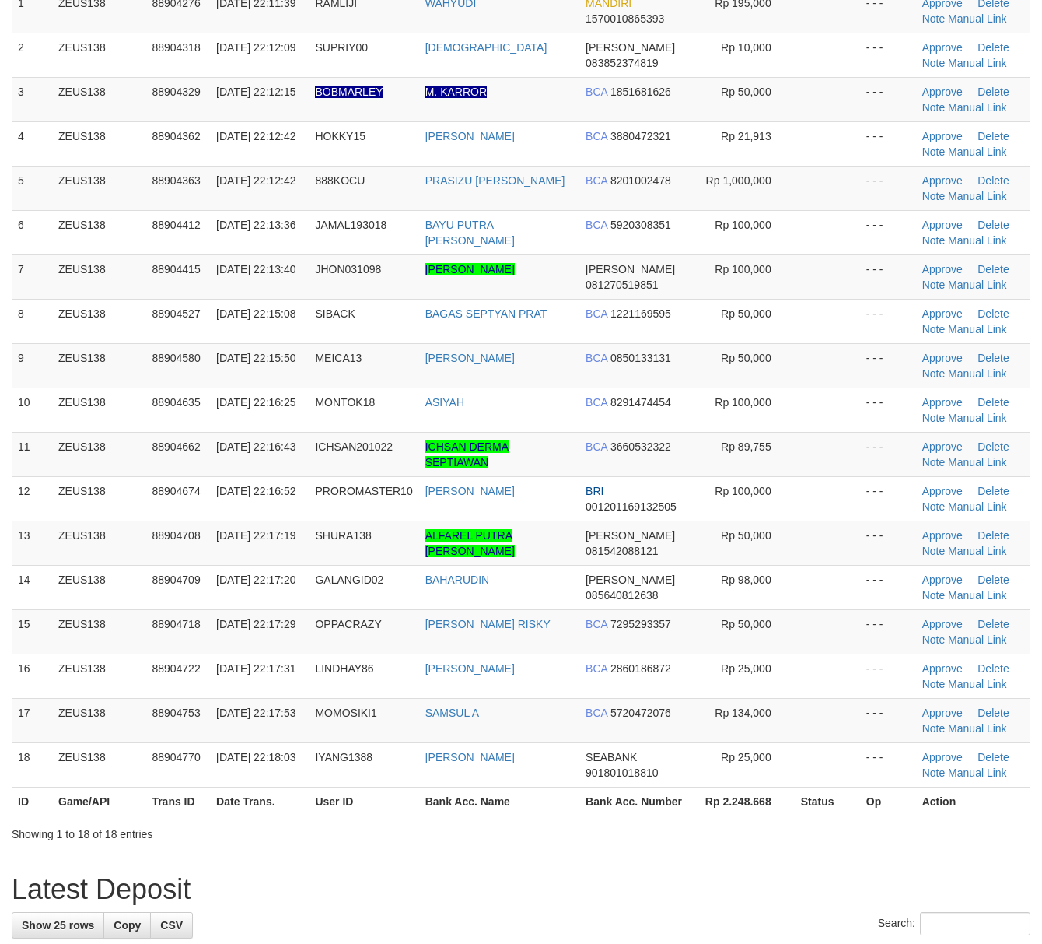
scroll to position [207, 0]
drag, startPoint x: 733, startPoint y: 818, endPoint x: 745, endPoint y: 818, distance: 11.7
click at [733, 819] on div "ID Game/API Trans ID Date Trans. User ID Bank Acc. Name Bank Acc. Number Amount…" at bounding box center [521, 379] width 1042 height 881
drag, startPoint x: 788, startPoint y: 814, endPoint x: 811, endPoint y: 809, distance: 23.0
click at [789, 813] on th "Rp 2.248.668" at bounding box center [744, 800] width 101 height 29
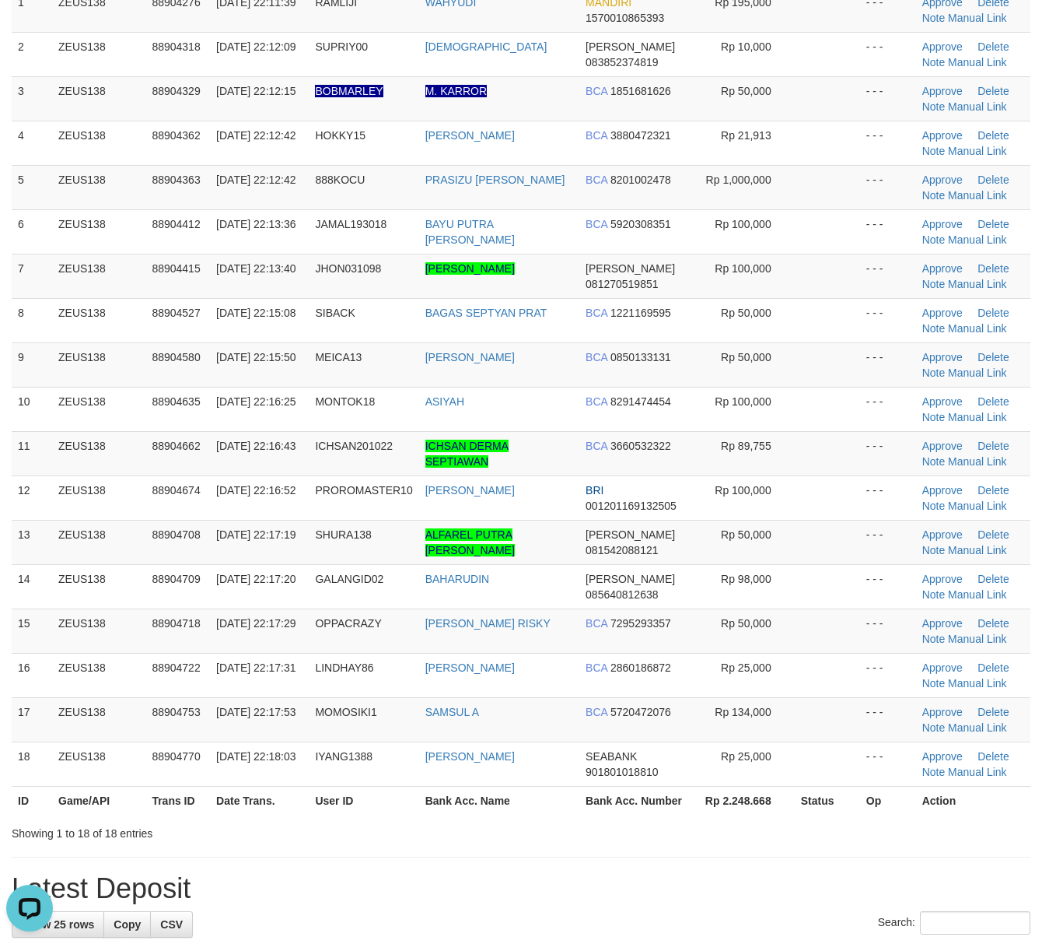
scroll to position [0, 0]
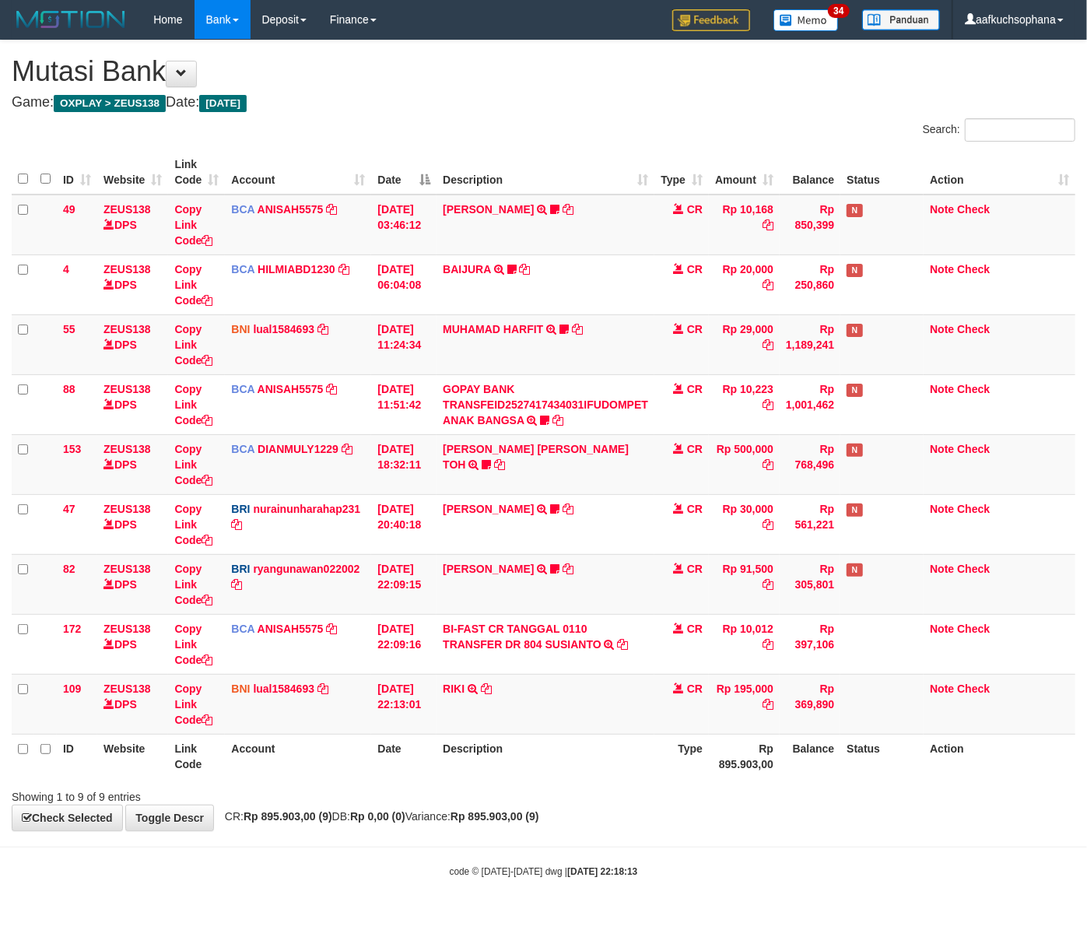
click at [664, 830] on div "**********" at bounding box center [543, 435] width 1087 height 790
drag, startPoint x: 714, startPoint y: 879, endPoint x: 657, endPoint y: 862, distance: 60.1
click at [700, 872] on div "code © [DATE]-[DATE] dwg | [DATE] 22:18:14" at bounding box center [543, 871] width 1087 height 16
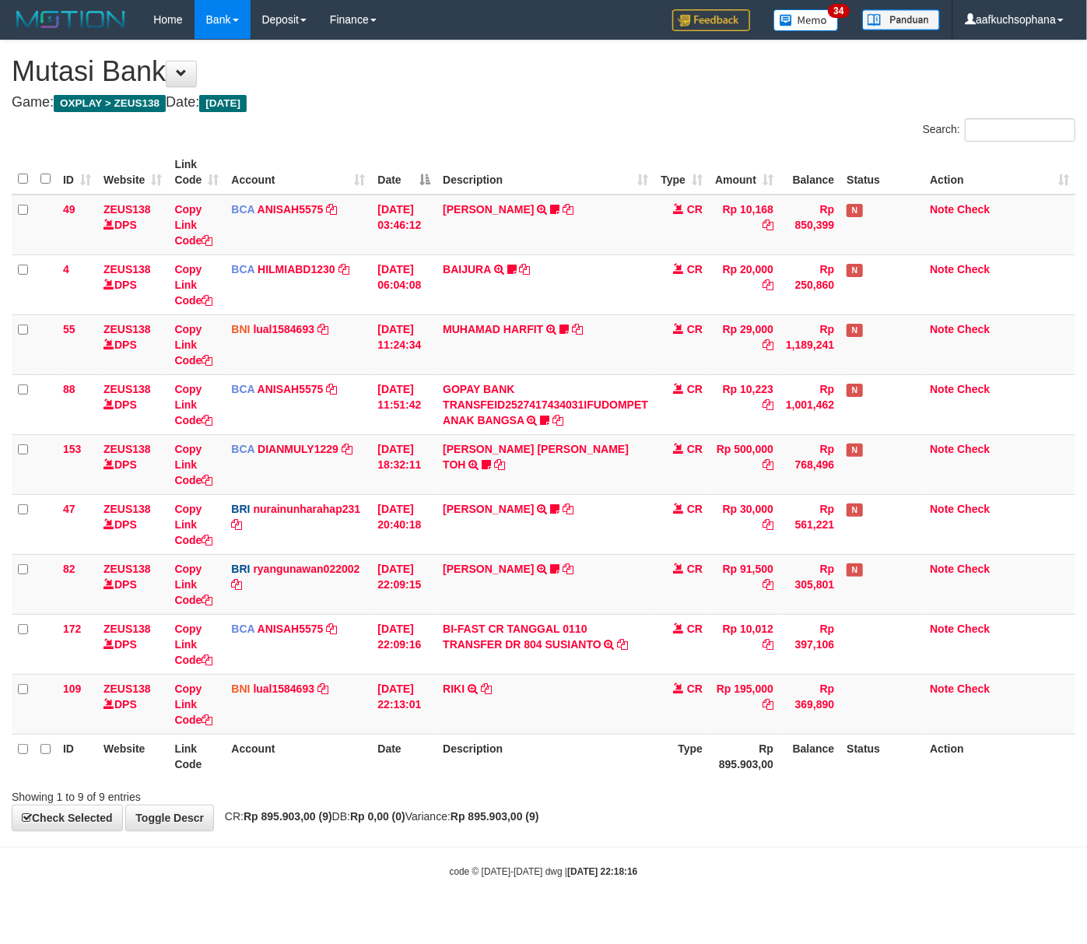
click at [576, 862] on body "Toggle navigation Home Bank Account List Load By Website Group [OXPLAY] ZEUS138…" at bounding box center [543, 458] width 1087 height 917
click at [607, 837] on body "Toggle navigation Home Bank Account List Load By Website Group [OXPLAY] ZEUS138…" at bounding box center [543, 458] width 1087 height 917
click at [611, 837] on body "Toggle navigation Home Bank Account List Load By Website Group [OXPLAY] ZEUS138…" at bounding box center [543, 458] width 1087 height 917
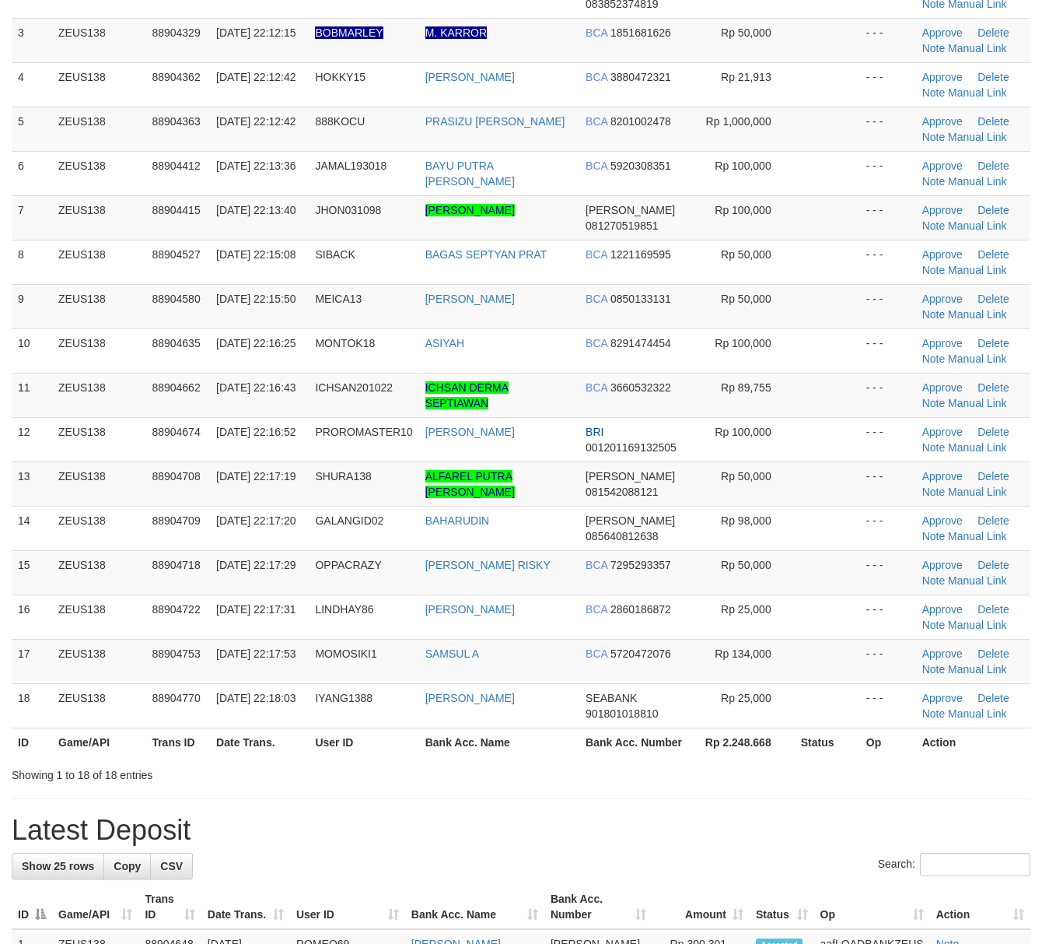
drag, startPoint x: 708, startPoint y: 867, endPoint x: 708, endPoint y: 853, distance: 14.0
click at [708, 860] on div "Search:" at bounding box center [521, 866] width 1019 height 27
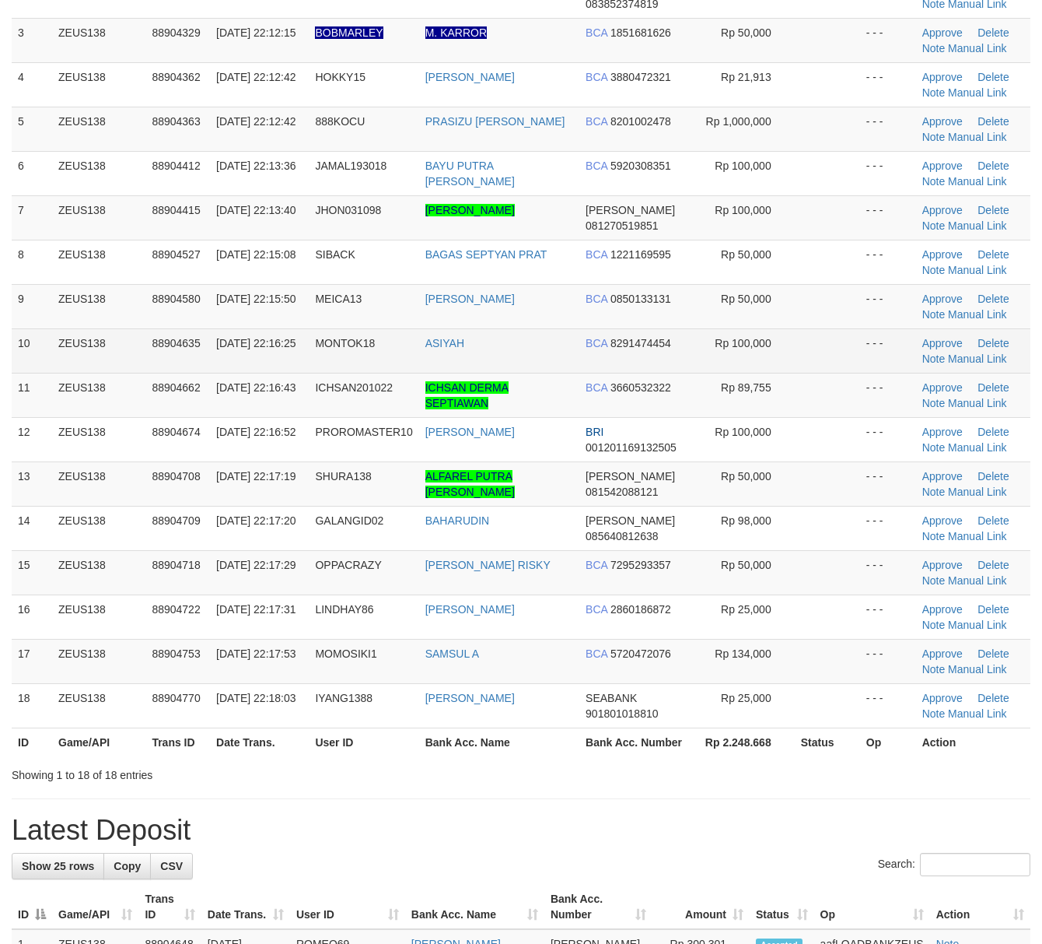
scroll to position [207, 0]
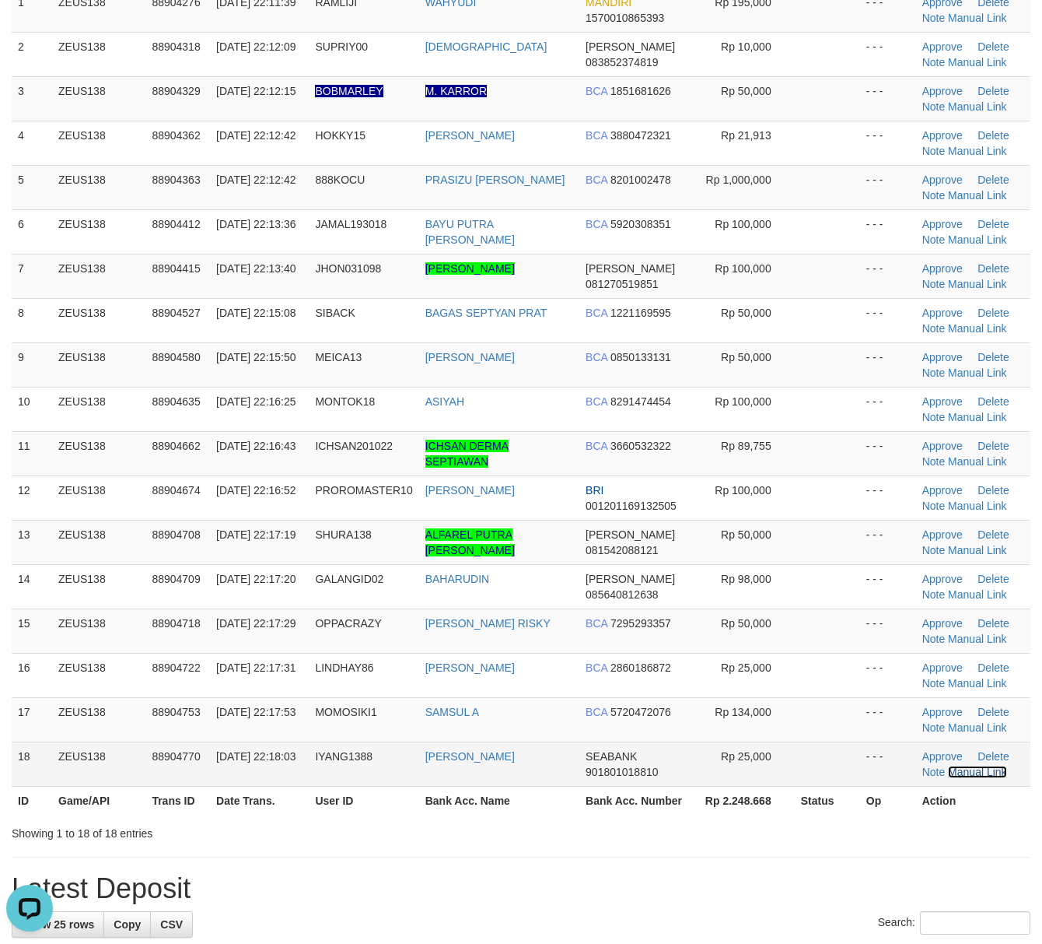
click at [969, 776] on link "Manual Link" at bounding box center [977, 772] width 59 height 12
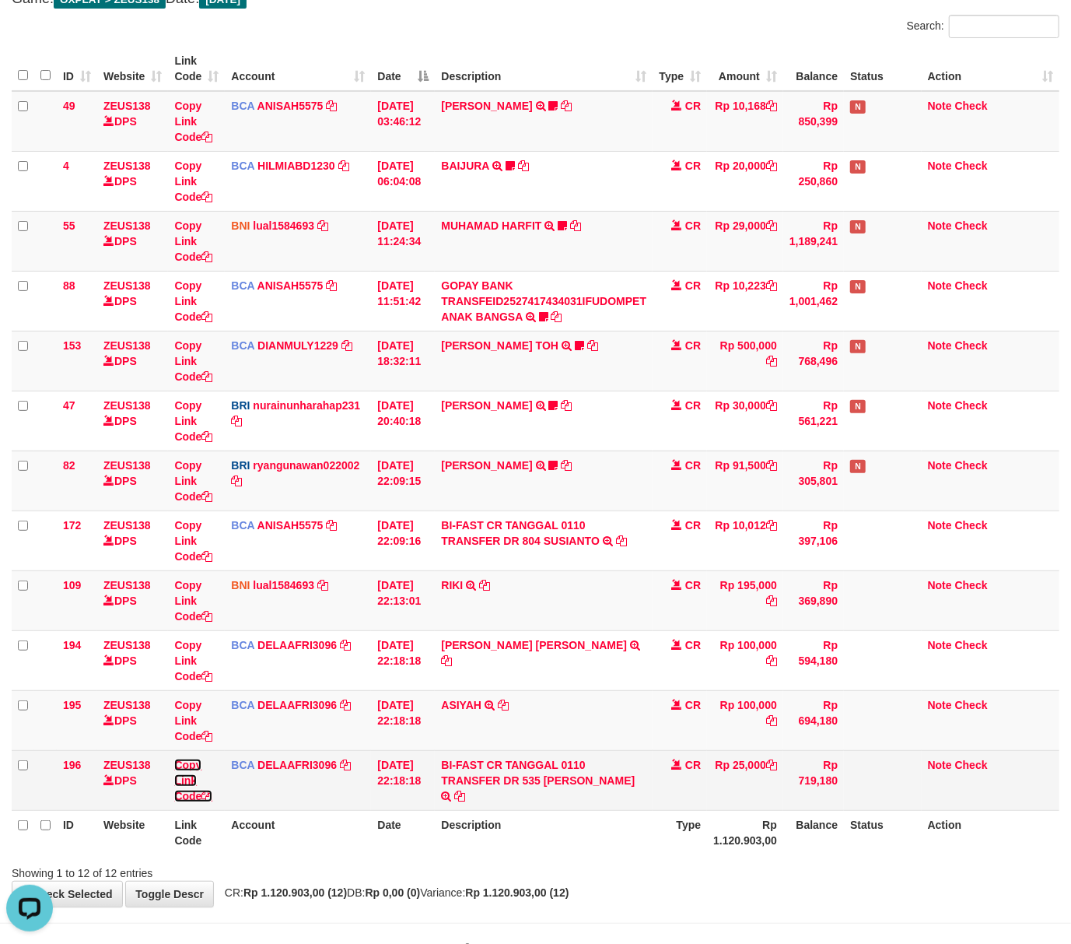
click at [212, 797] on icon at bounding box center [206, 795] width 11 height 11
click at [682, 801] on td "CR" at bounding box center [680, 780] width 54 height 60
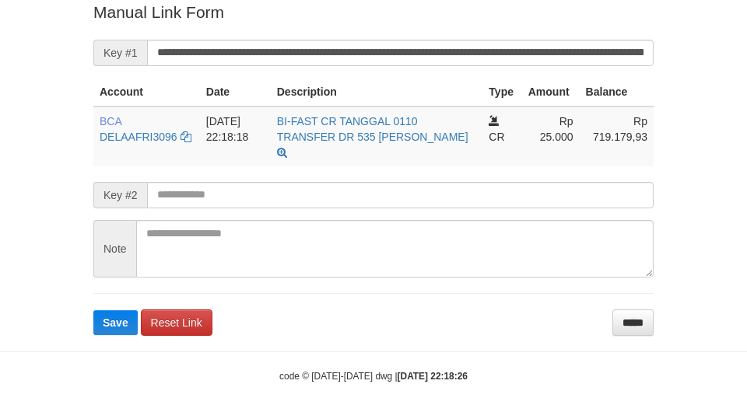
click at [453, 36] on form "**********" at bounding box center [373, 168] width 560 height 335
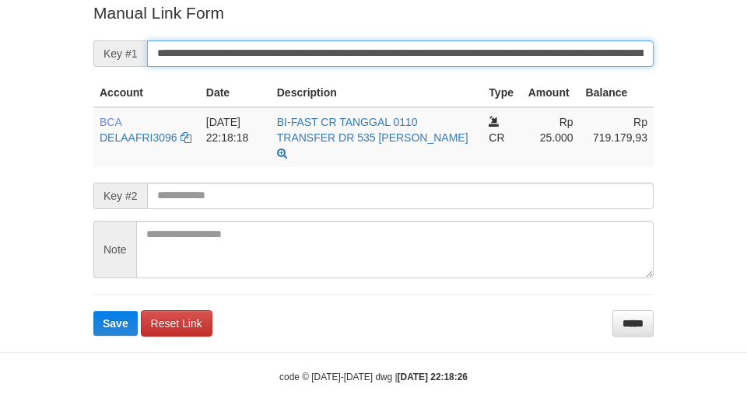
click at [93, 311] on button "Save" at bounding box center [115, 323] width 44 height 25
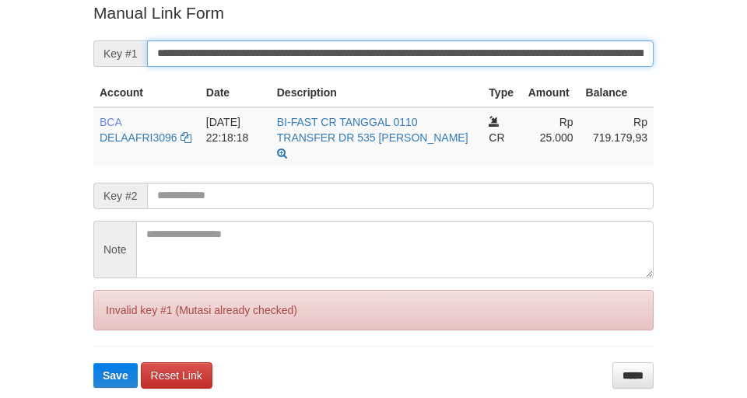
click at [93, 363] on button "Save" at bounding box center [115, 375] width 44 height 25
click at [474, 51] on input "**********" at bounding box center [400, 53] width 506 height 26
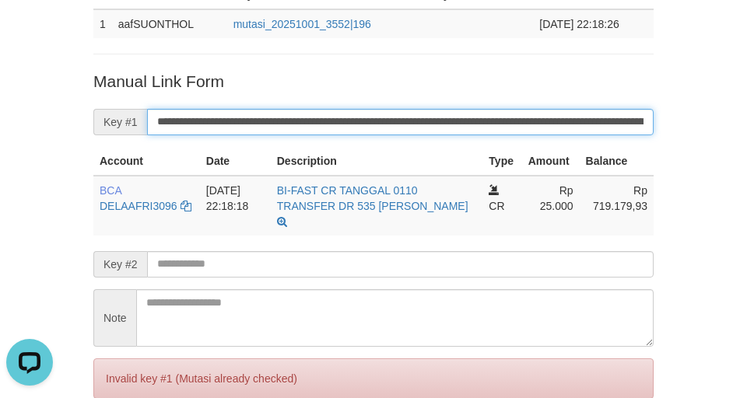
scroll to position [218, 0]
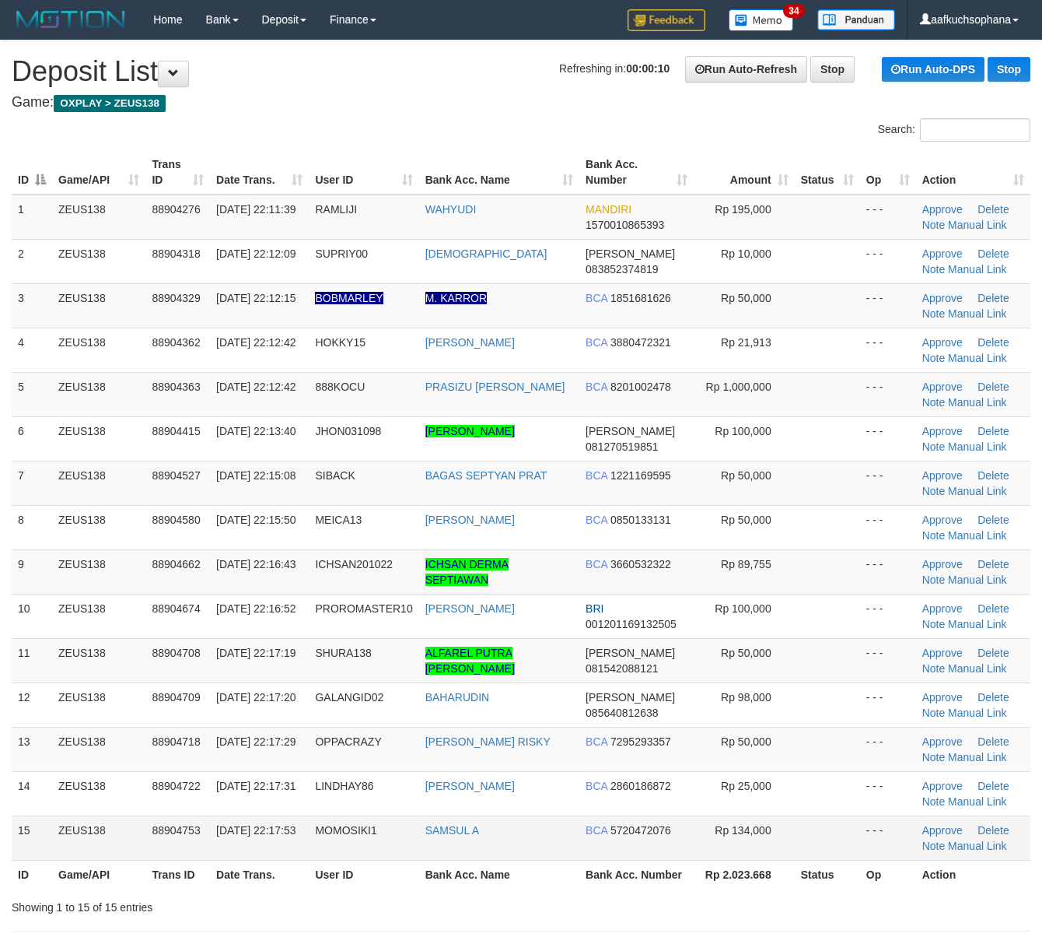
click at [791, 854] on tr "15 ZEUS138 88904753 01/10/2025 22:17:53 MOMOSIKI1 SAMSUL A BCA 5720472076 Rp 13…" at bounding box center [521, 837] width 1019 height 44
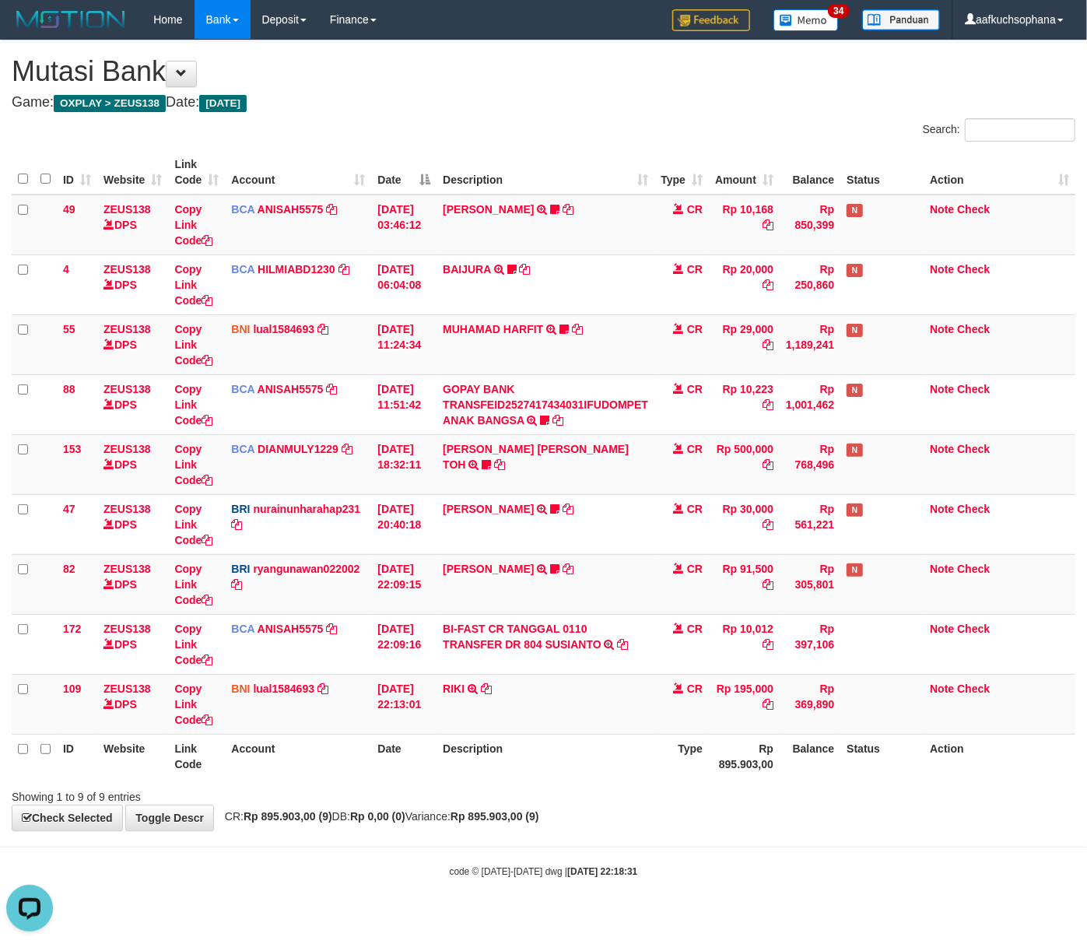
drag, startPoint x: 629, startPoint y: 837, endPoint x: 620, endPoint y: 843, distance: 11.2
click at [626, 842] on body "Toggle navigation Home Bank Account List Load By Website Group [OXPLAY] ZEUS138…" at bounding box center [543, 458] width 1087 height 917
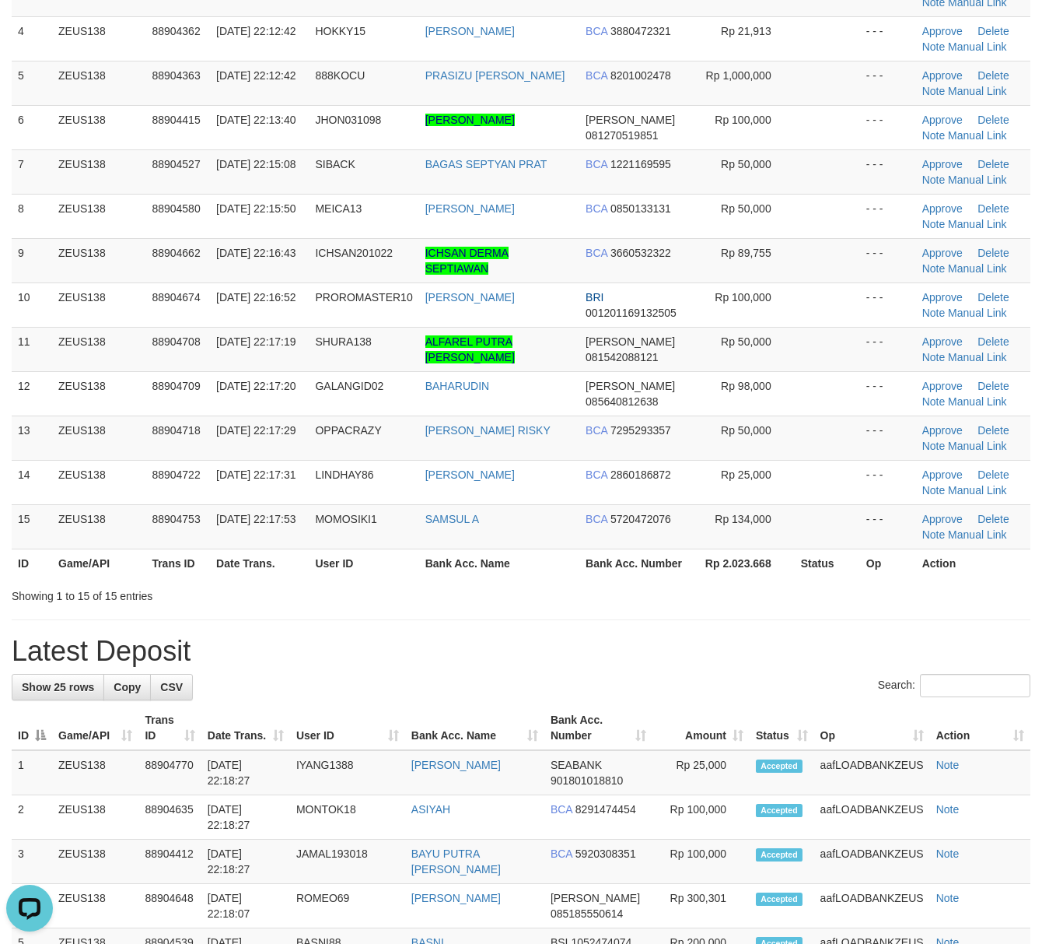
drag, startPoint x: 856, startPoint y: 671, endPoint x: 1033, endPoint y: 706, distance: 181.0
click at [859, 672] on div "**********" at bounding box center [521, 846] width 1042 height 2234
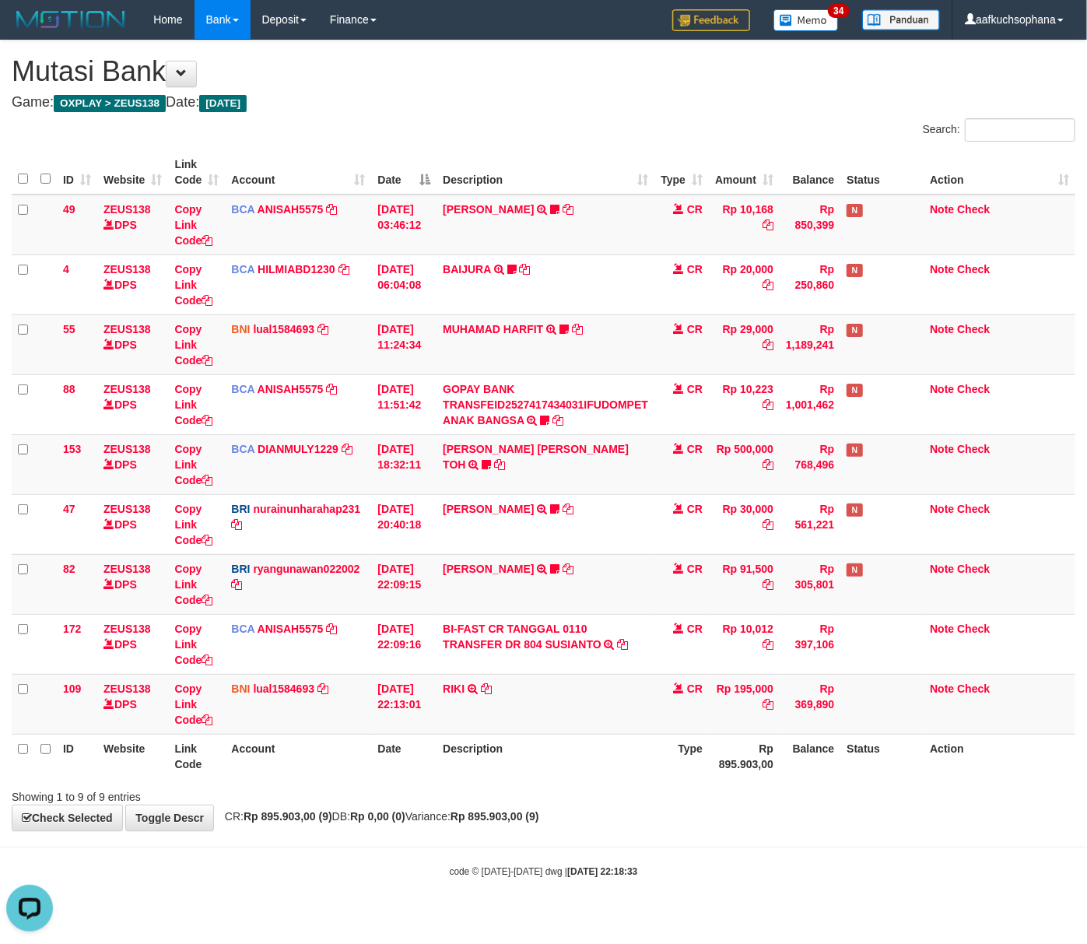
drag, startPoint x: 569, startPoint y: 770, endPoint x: 539, endPoint y: 763, distance: 31.1
click at [558, 770] on th "Description" at bounding box center [545, 756] width 218 height 44
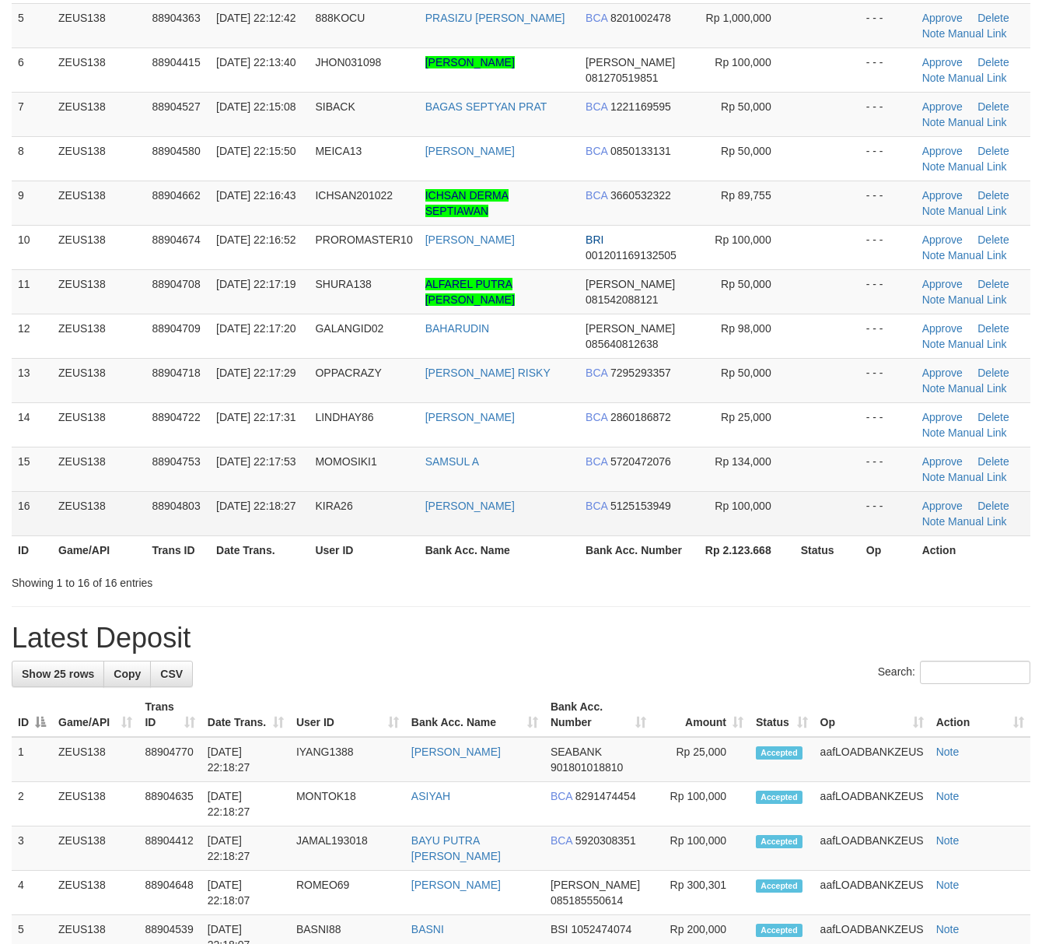
scroll to position [311, 0]
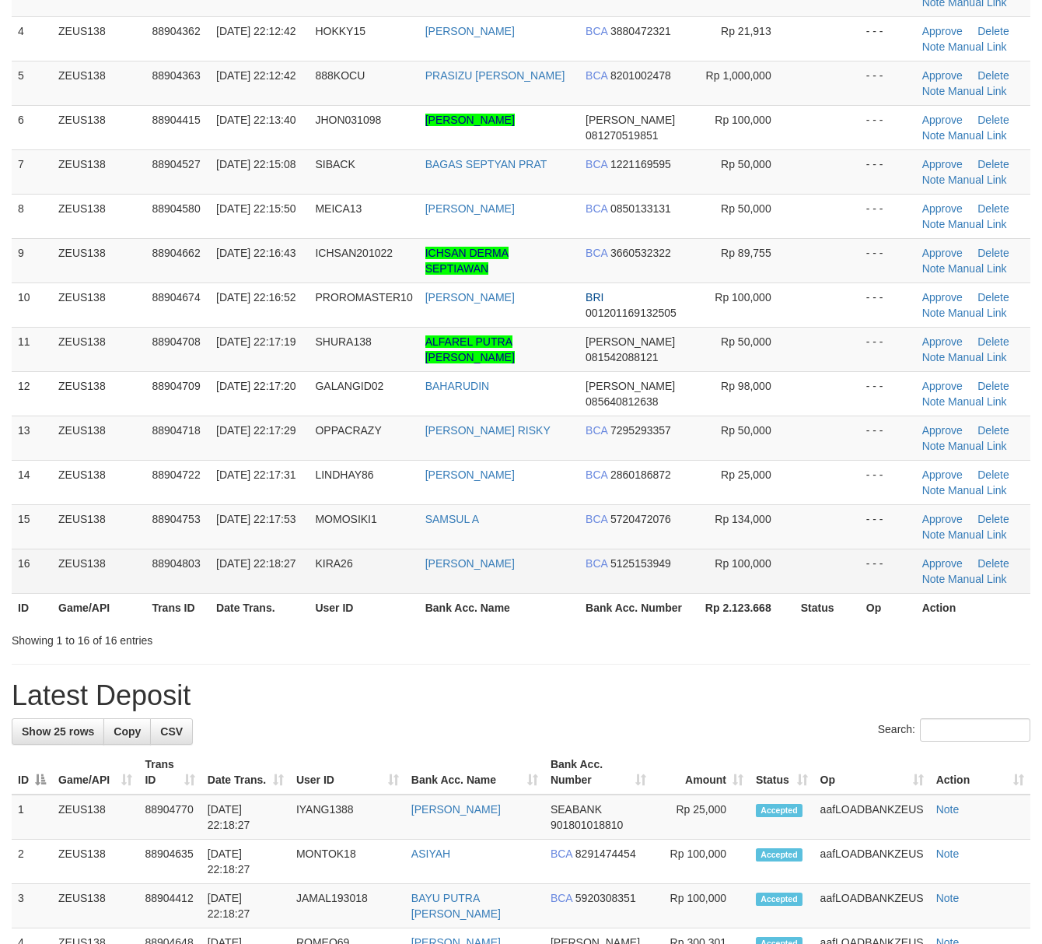
click at [763, 627] on div "Search: ID Game/API Trans ID Date Trans. User ID Bank Acc. Name Bank Acc. Numbe…" at bounding box center [521, 227] width 1019 height 841
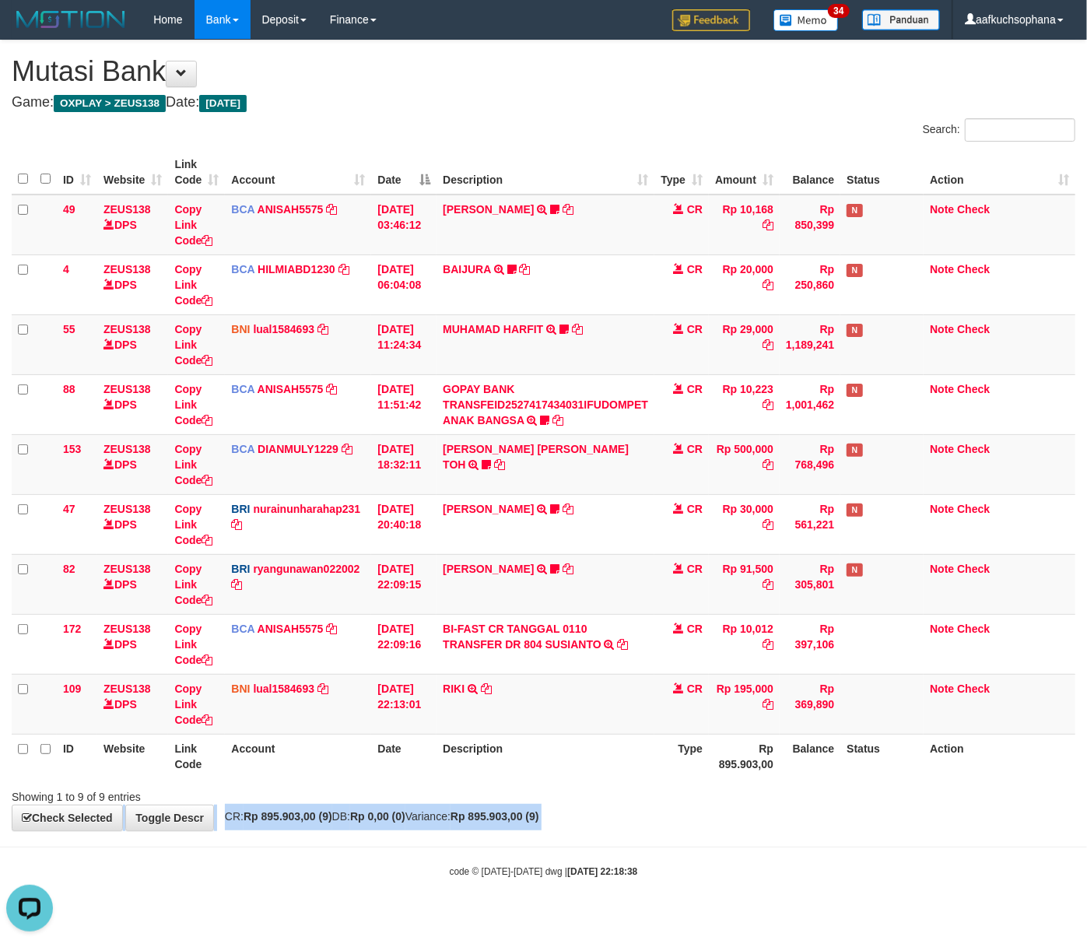
drag, startPoint x: 561, startPoint y: 801, endPoint x: 610, endPoint y: 819, distance: 52.2
click at [618, 837] on body "Toggle navigation Home Bank Account List Load By Website Group [OXPLAY] ZEUS138…" at bounding box center [543, 458] width 1087 height 917
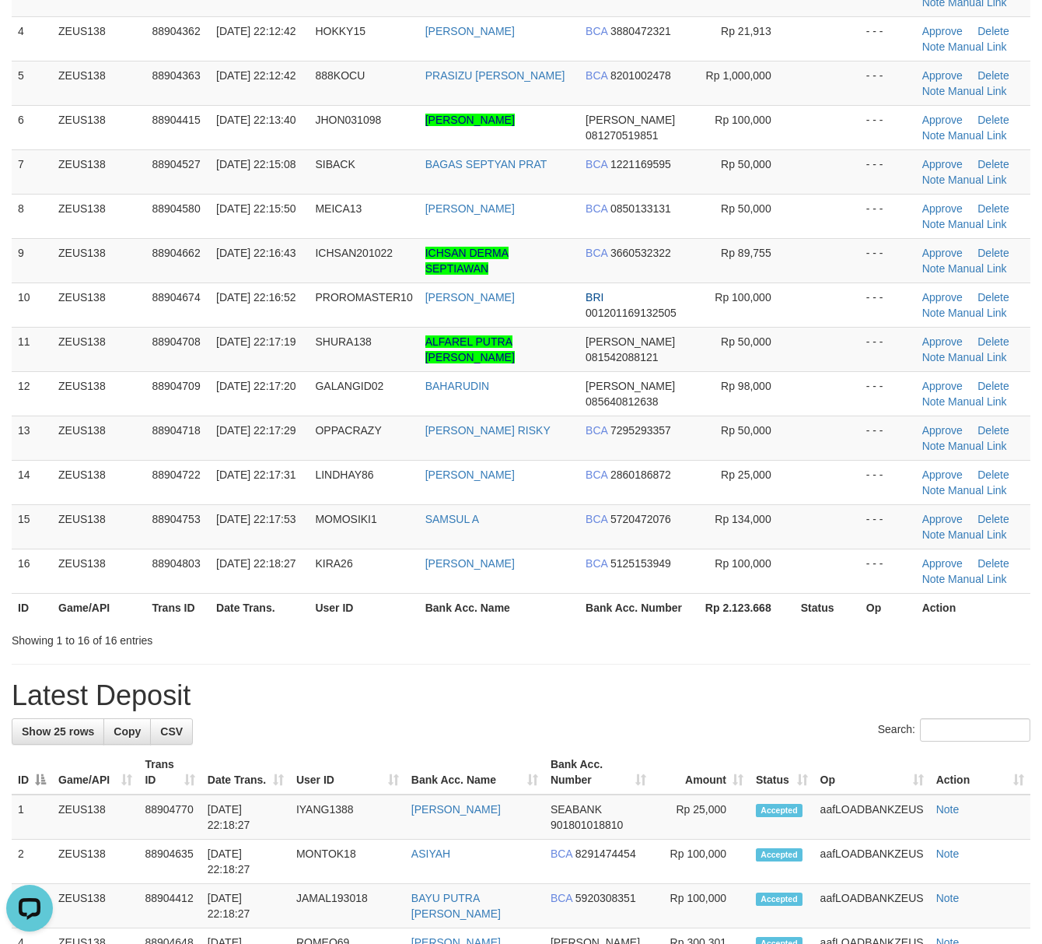
drag, startPoint x: 815, startPoint y: 654, endPoint x: 1056, endPoint y: 704, distance: 246.3
click at [819, 654] on div "**********" at bounding box center [521, 868] width 1042 height 2278
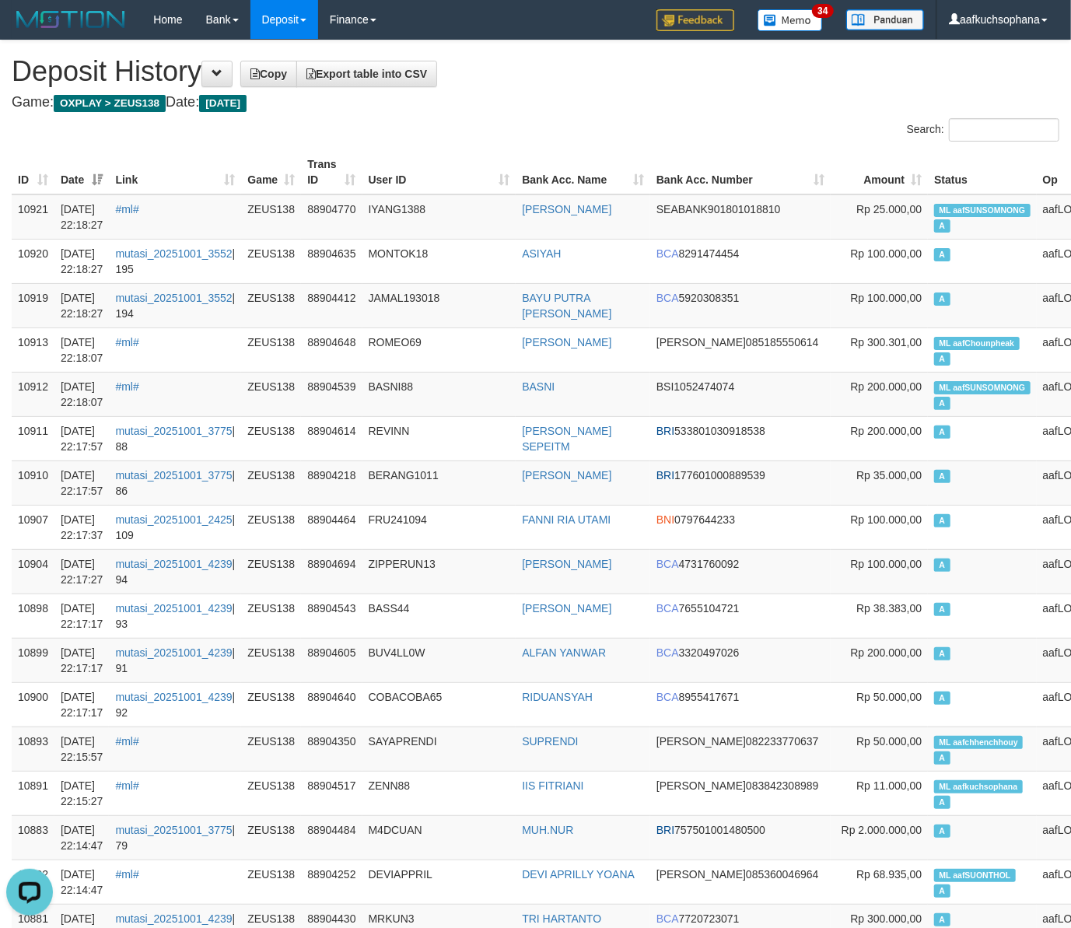
drag, startPoint x: 642, startPoint y: 119, endPoint x: 625, endPoint y: 110, distance: 18.8
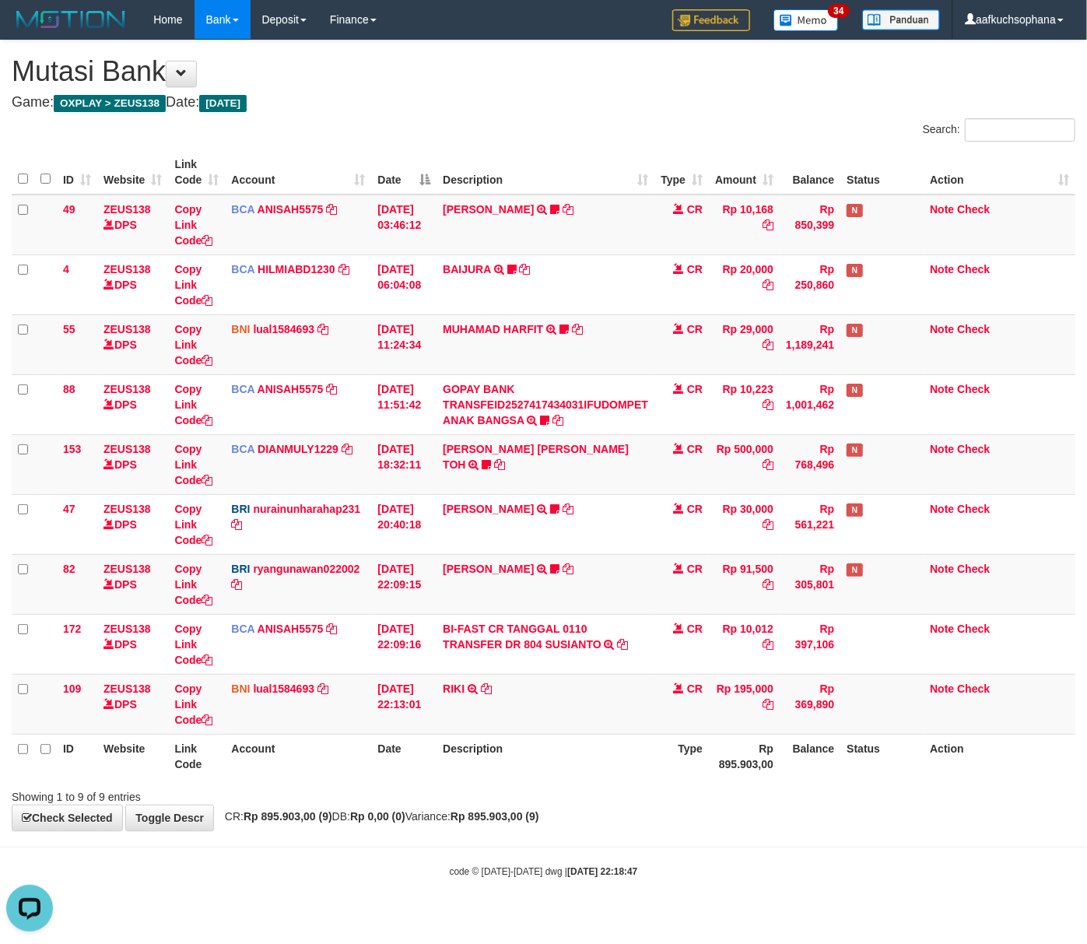
click at [518, 803] on div "Showing 1 to 9 of 9 entries" at bounding box center [543, 794] width 1087 height 22
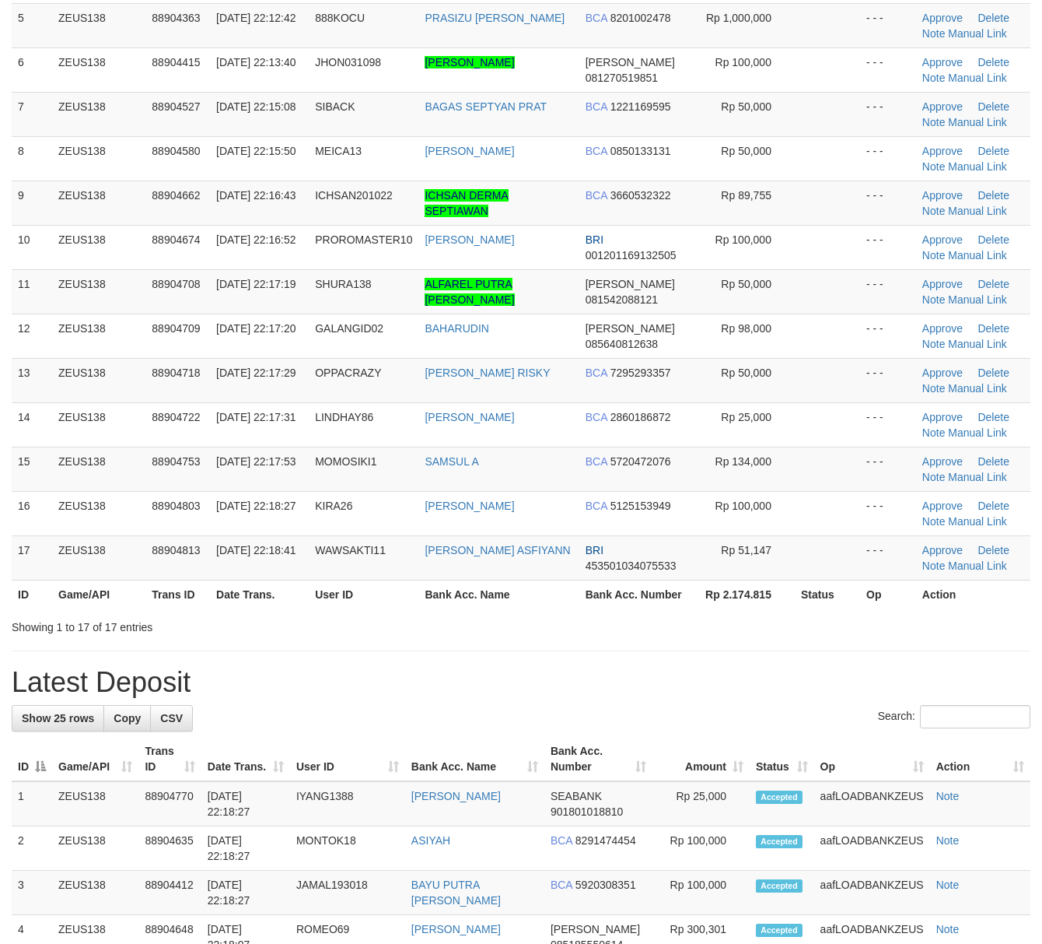
scroll to position [311, 0]
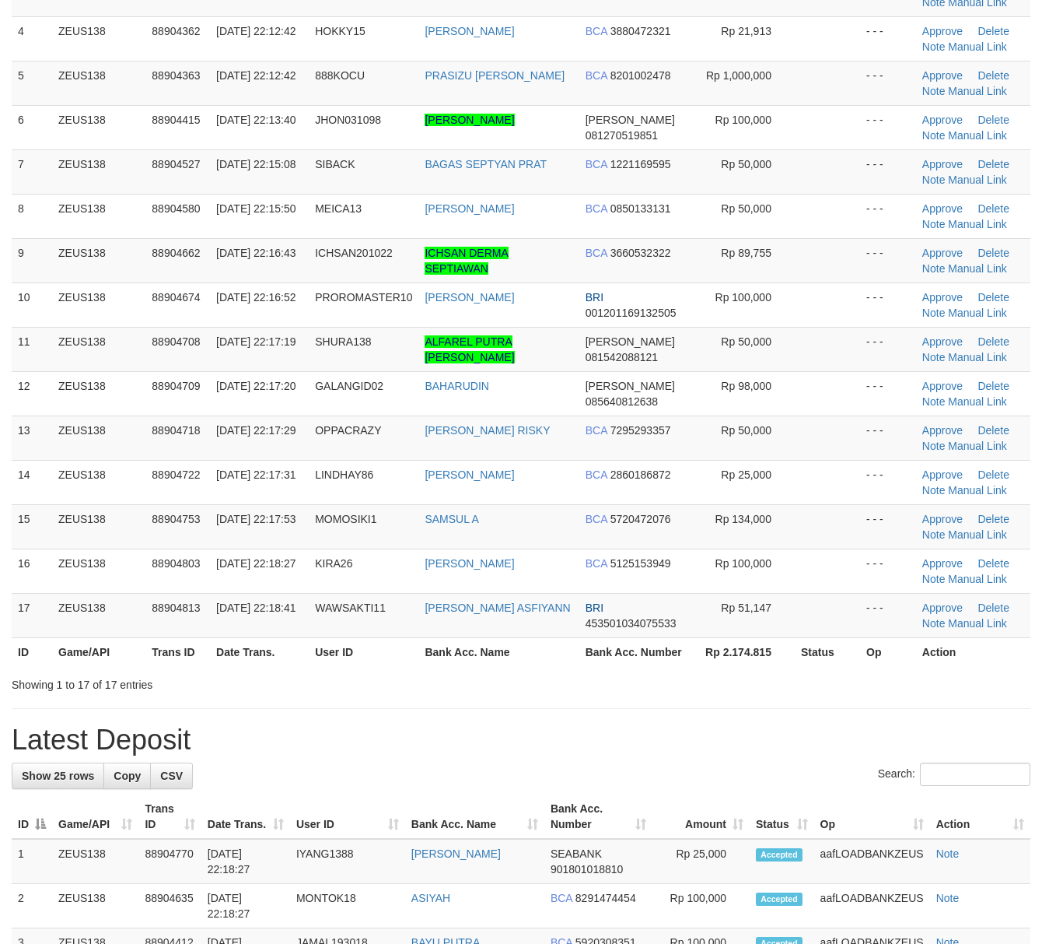
click at [580, 649] on th "Bank Acc. Number" at bounding box center [637, 651] width 115 height 29
drag, startPoint x: 731, startPoint y: 757, endPoint x: 789, endPoint y: 751, distance: 57.9
click at [733, 755] on h1 "Latest Deposit" at bounding box center [521, 739] width 1019 height 31
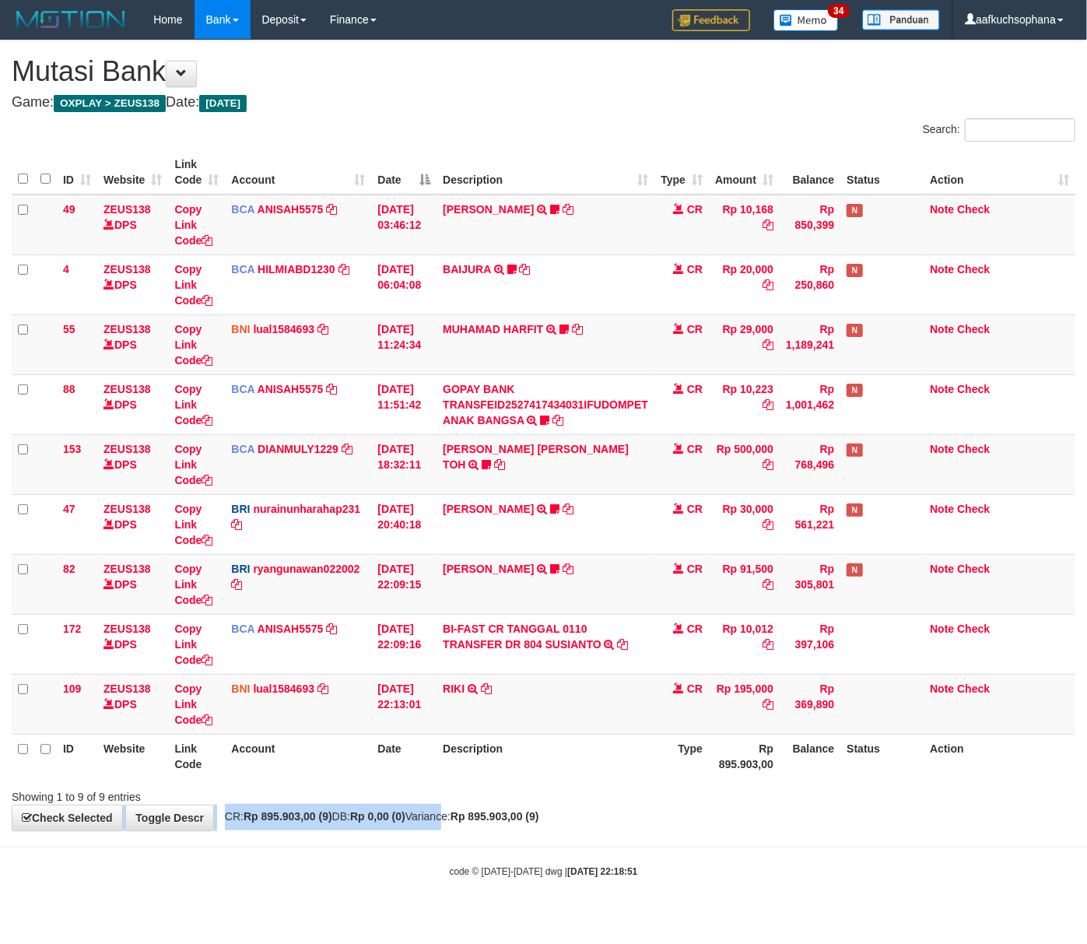
click at [457, 812] on div "**********" at bounding box center [543, 435] width 1087 height 790
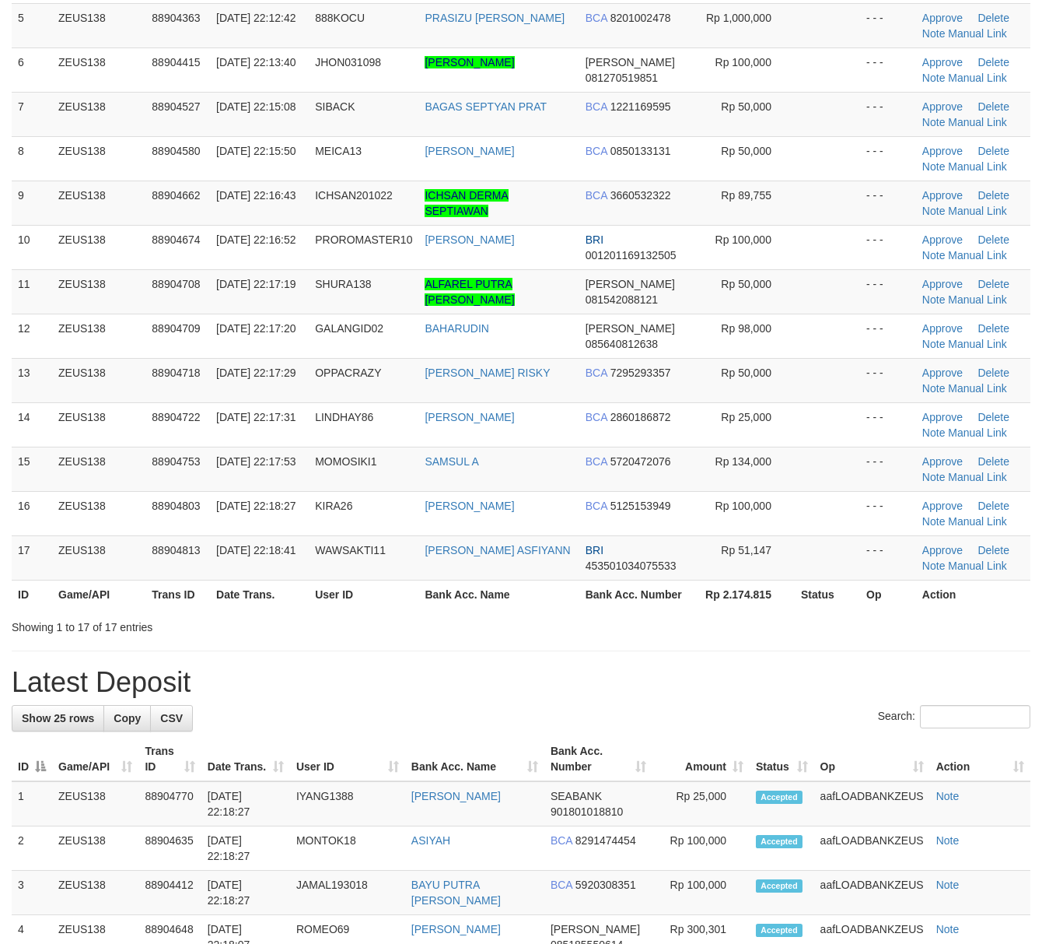
drag, startPoint x: 702, startPoint y: 699, endPoint x: 932, endPoint y: 732, distance: 232.7
click at [722, 698] on h1 "Latest Deposit" at bounding box center [521, 682] width 1019 height 31
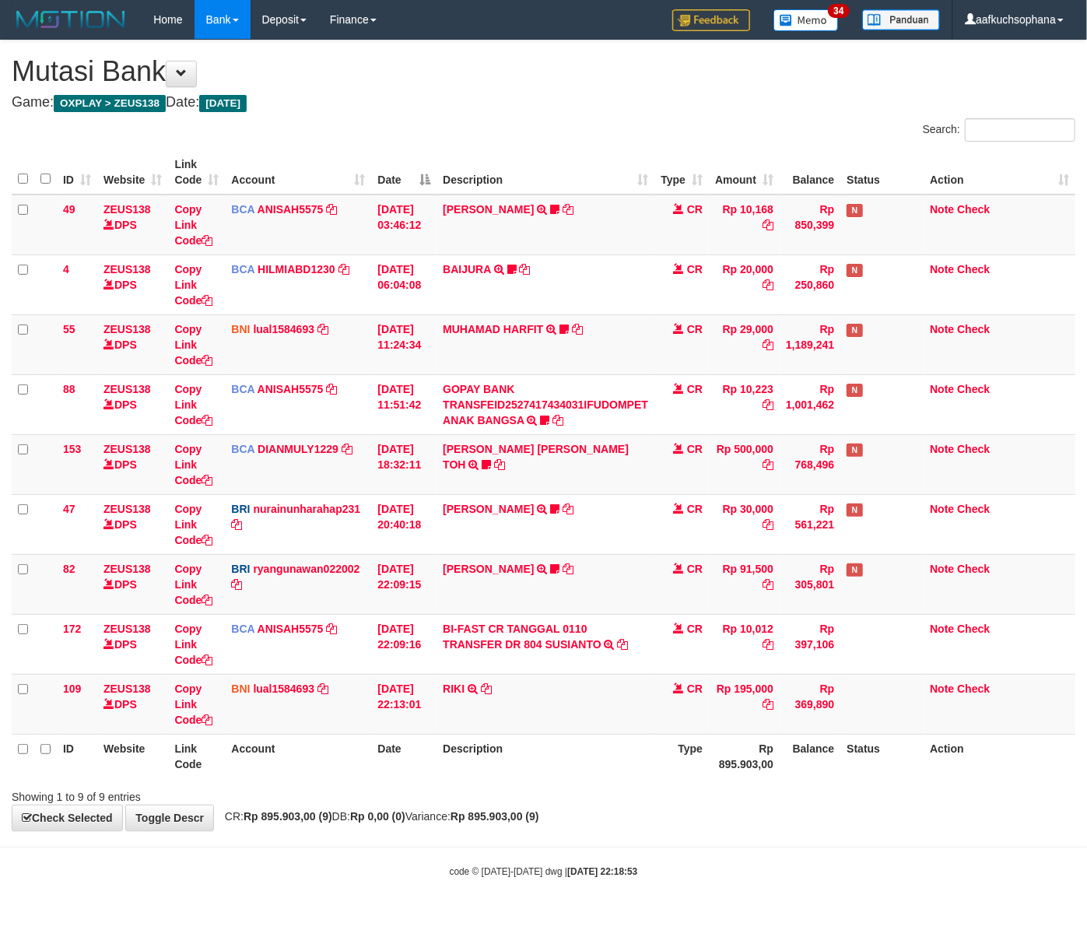
drag, startPoint x: 658, startPoint y: 789, endPoint x: 661, endPoint y: 804, distance: 15.0
click at [661, 804] on div "Showing 1 to 9 of 9 entries" at bounding box center [543, 794] width 1087 height 22
click at [660, 804] on div "Showing 1 to 9 of 9 entries" at bounding box center [543, 794] width 1087 height 22
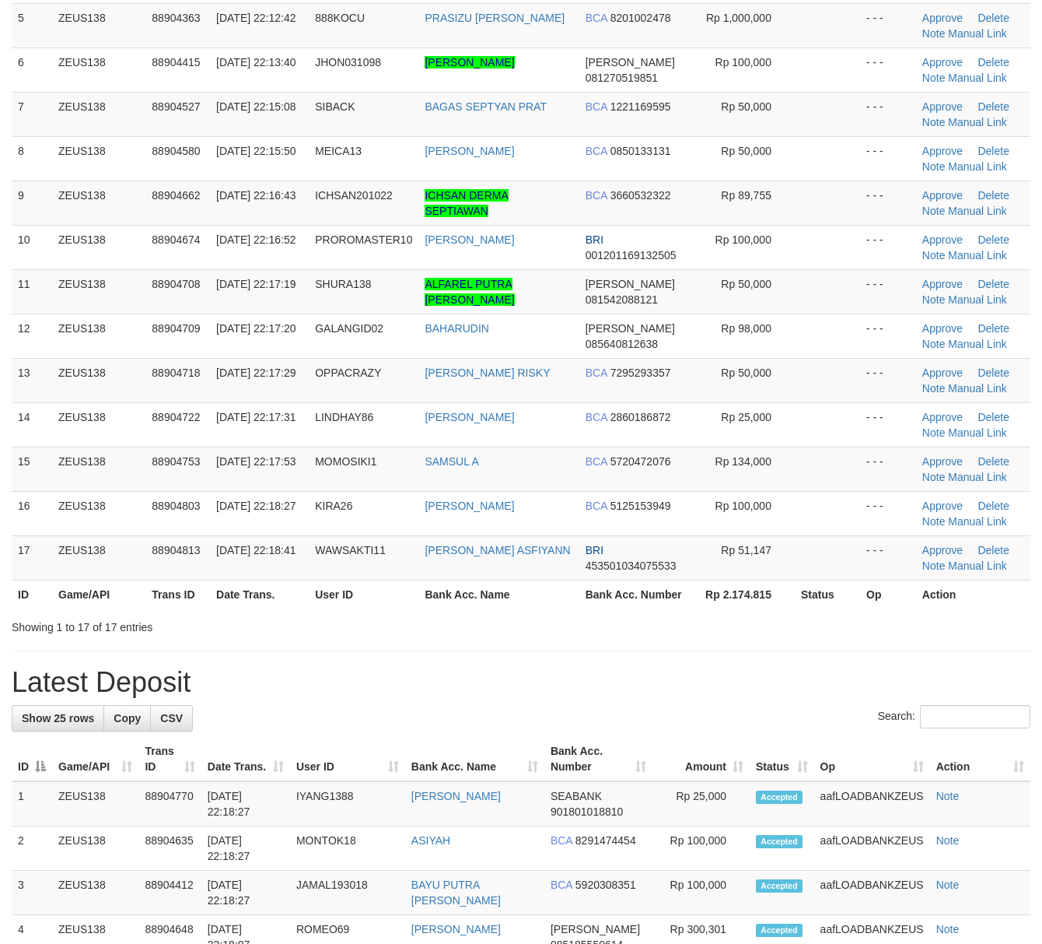
drag, startPoint x: 766, startPoint y: 636, endPoint x: 927, endPoint y: 664, distance: 163.5
click at [772, 635] on div "Showing 1 to 17 of 17 entries" at bounding box center [521, 624] width 1042 height 22
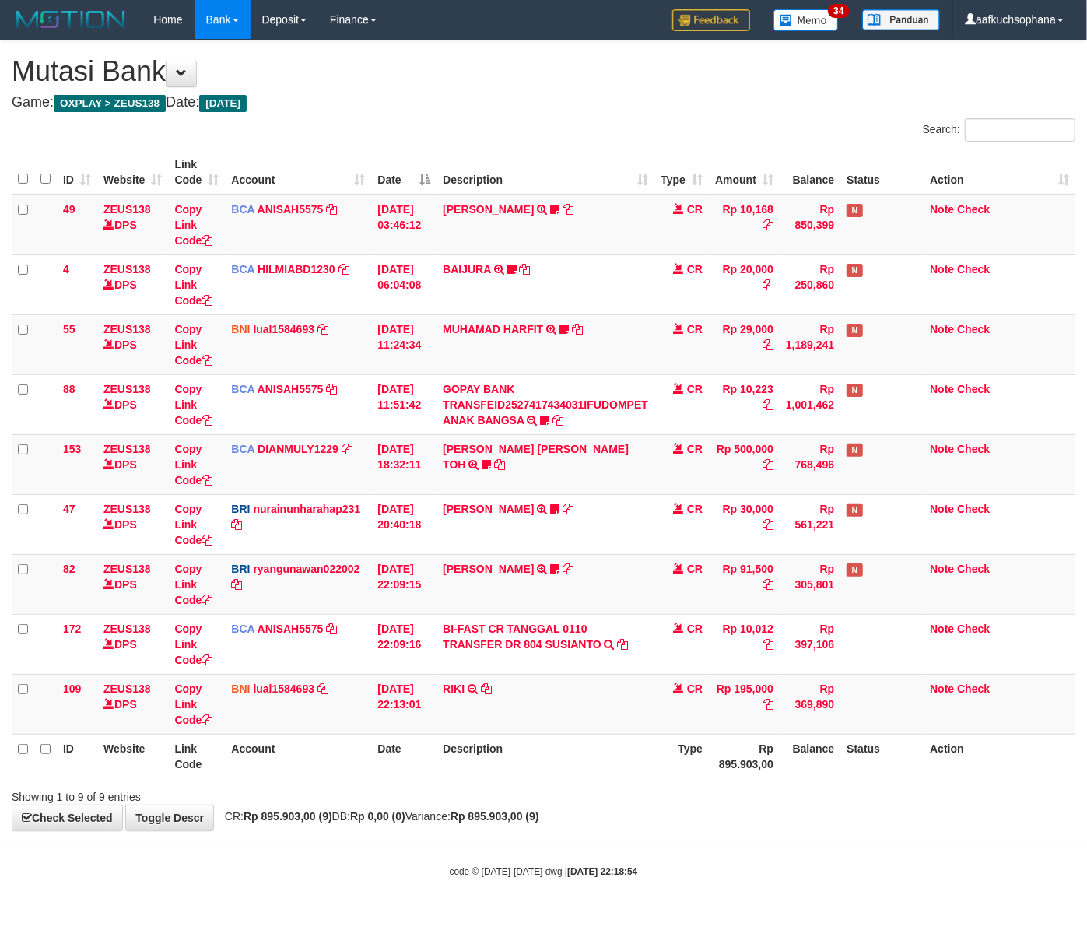
click at [627, 815] on div "**********" at bounding box center [543, 435] width 1087 height 790
drag, startPoint x: 627, startPoint y: 815, endPoint x: 372, endPoint y: 769, distance: 259.4
click at [626, 815] on div "**********" at bounding box center [543, 435] width 1087 height 790
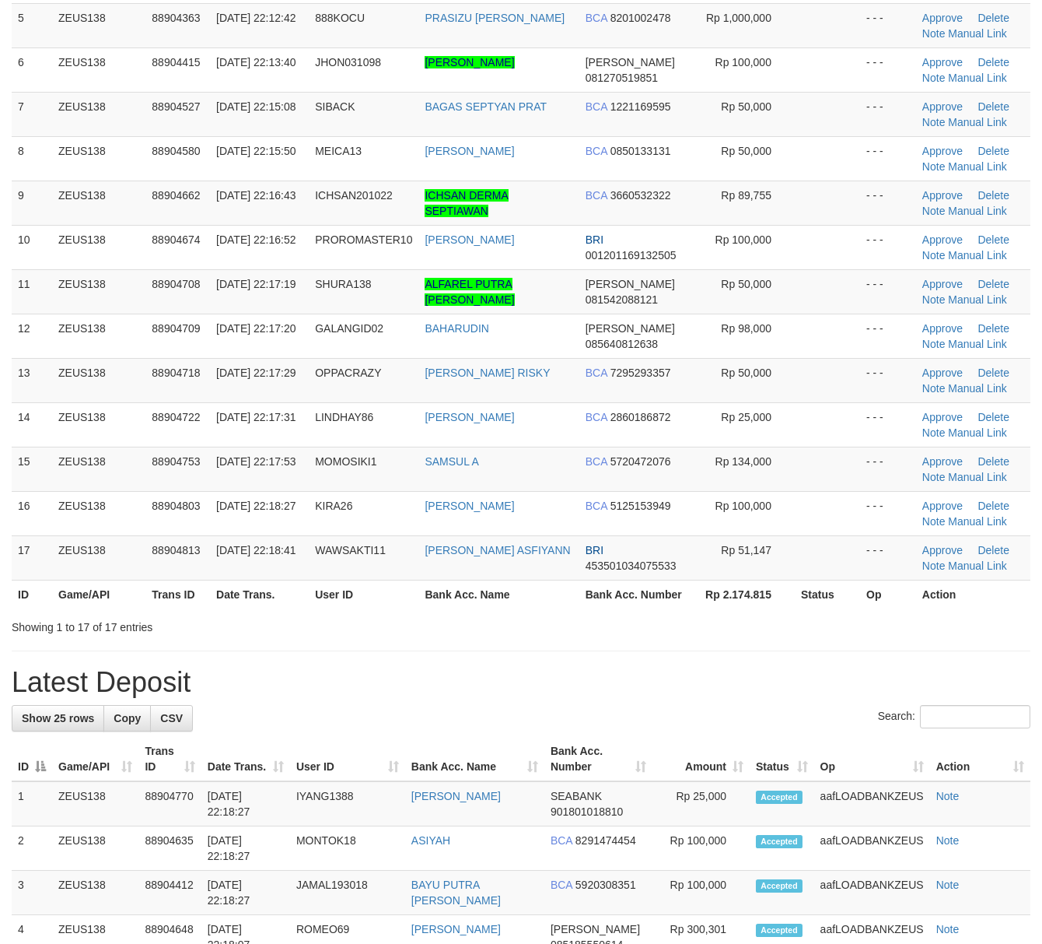
scroll to position [311, 0]
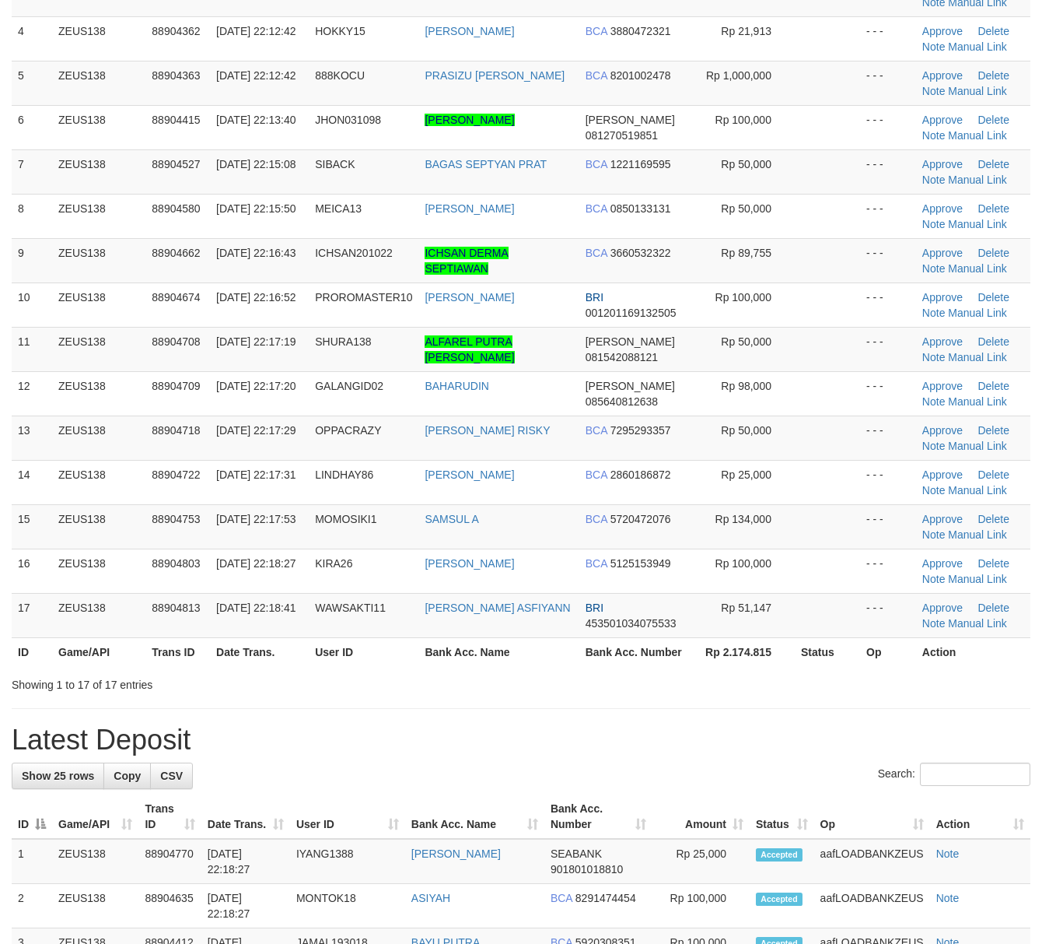
drag, startPoint x: 689, startPoint y: 685, endPoint x: 781, endPoint y: 689, distance: 91.9
click at [689, 685] on div "**********" at bounding box center [521, 890] width 1042 height 2322
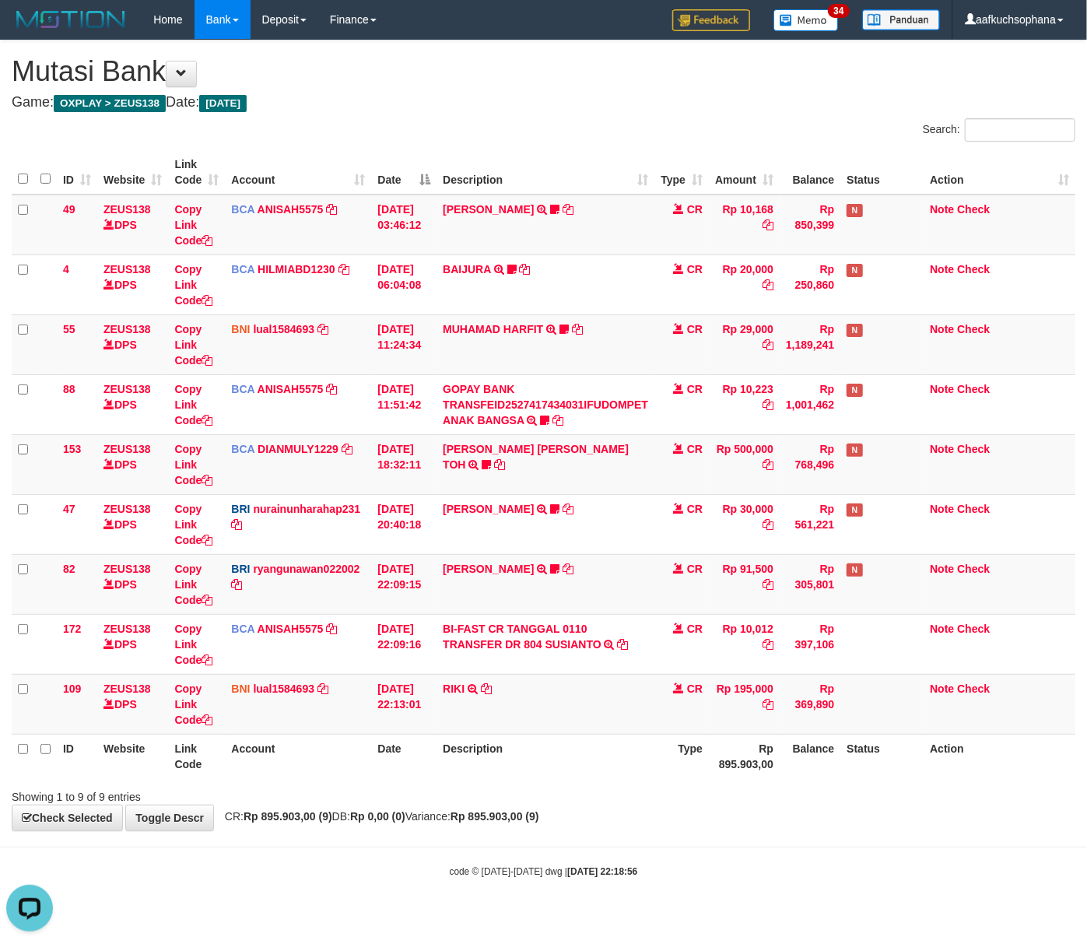
click at [680, 806] on div "**********" at bounding box center [543, 435] width 1087 height 790
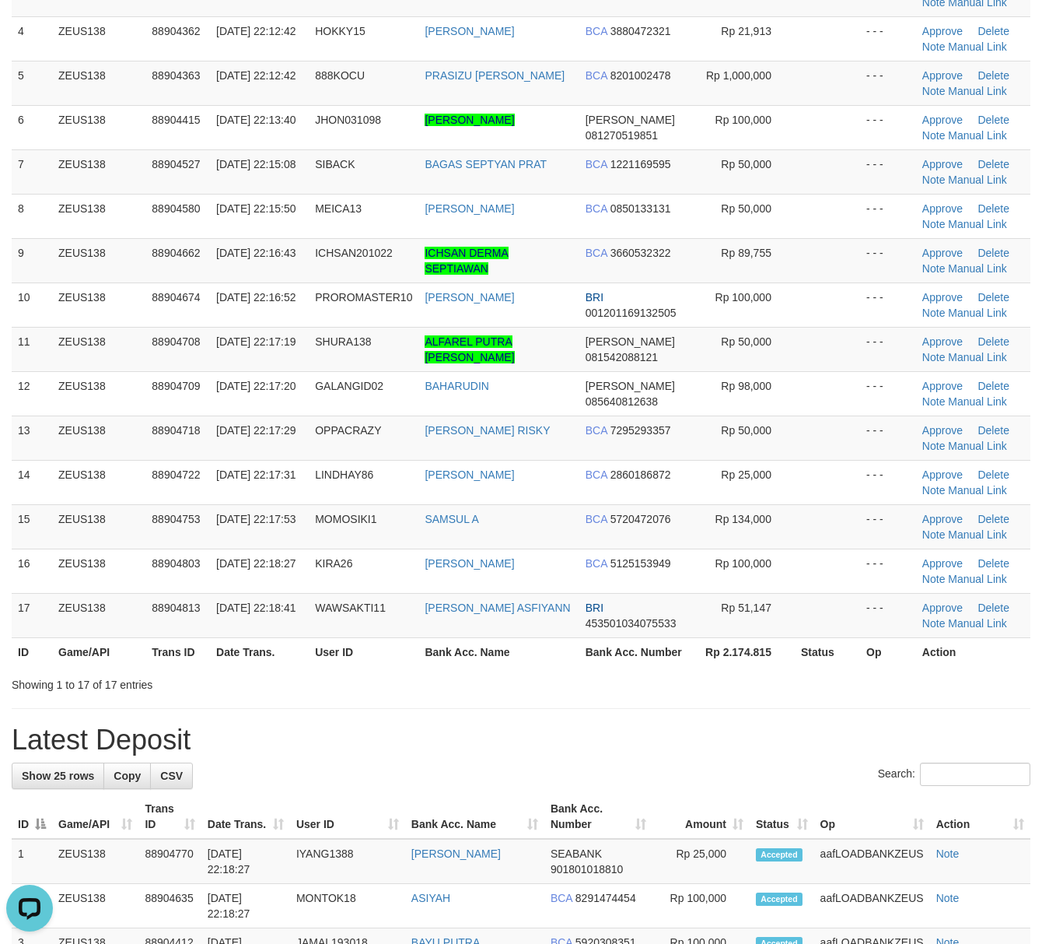
drag, startPoint x: 757, startPoint y: 685, endPoint x: 1056, endPoint y: 735, distance: 303.0
click at [764, 685] on div "Showing 1 to 17 of 17 entries" at bounding box center [521, 682] width 1042 height 22
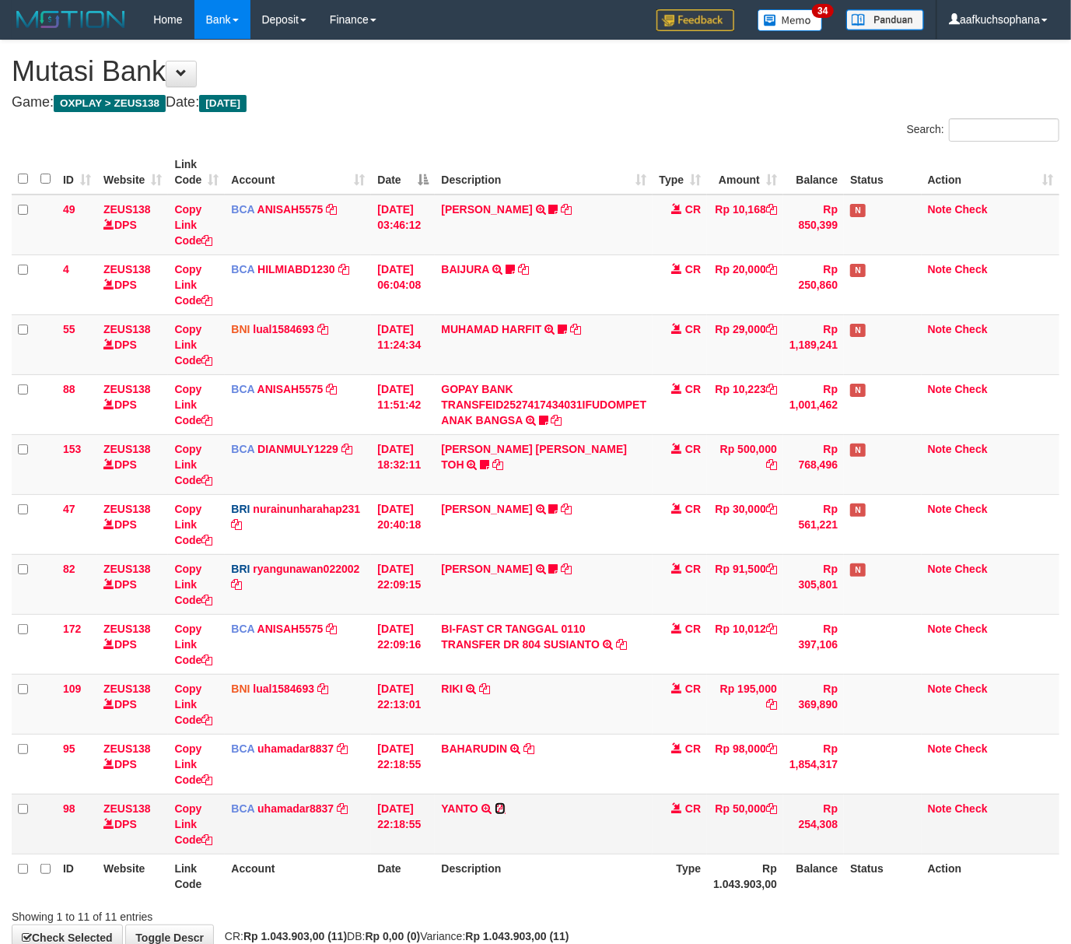
click at [506, 811] on icon at bounding box center [500, 808] width 11 height 11
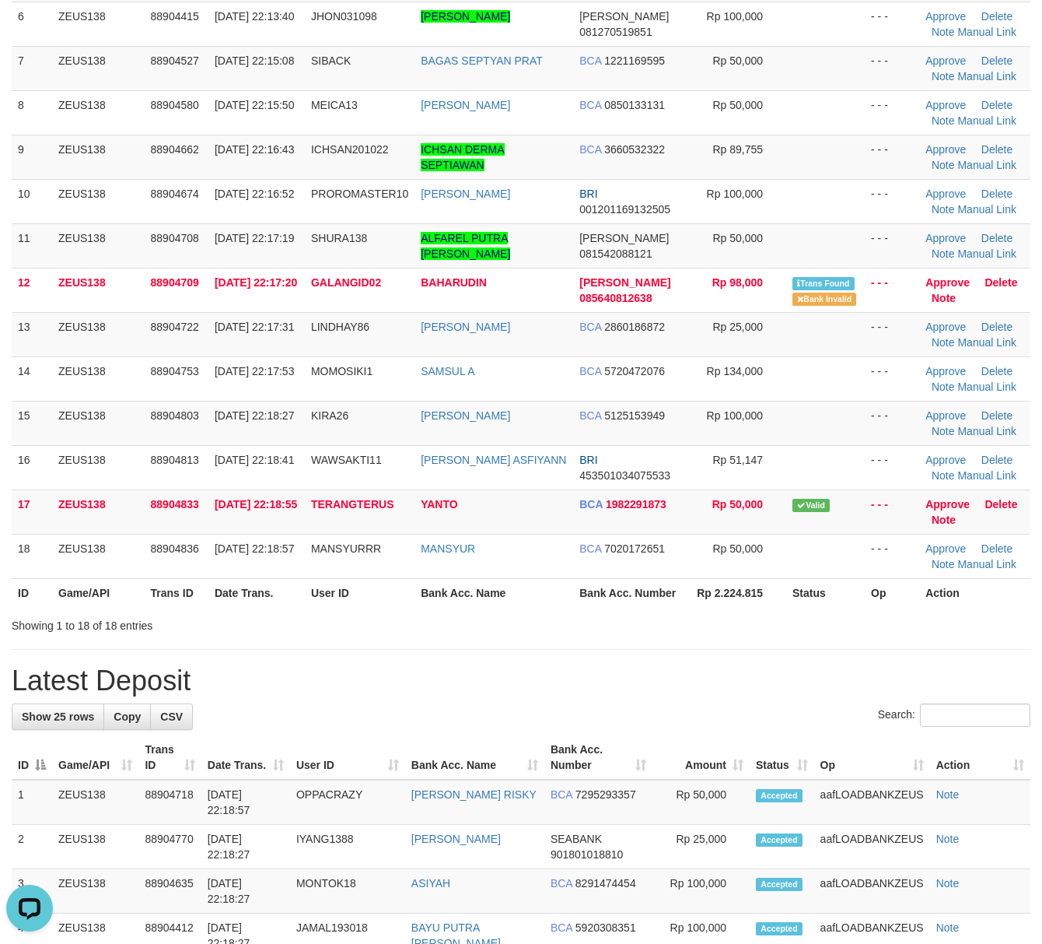
click at [781, 660] on div "**********" at bounding box center [521, 809] width 1042 height 2367
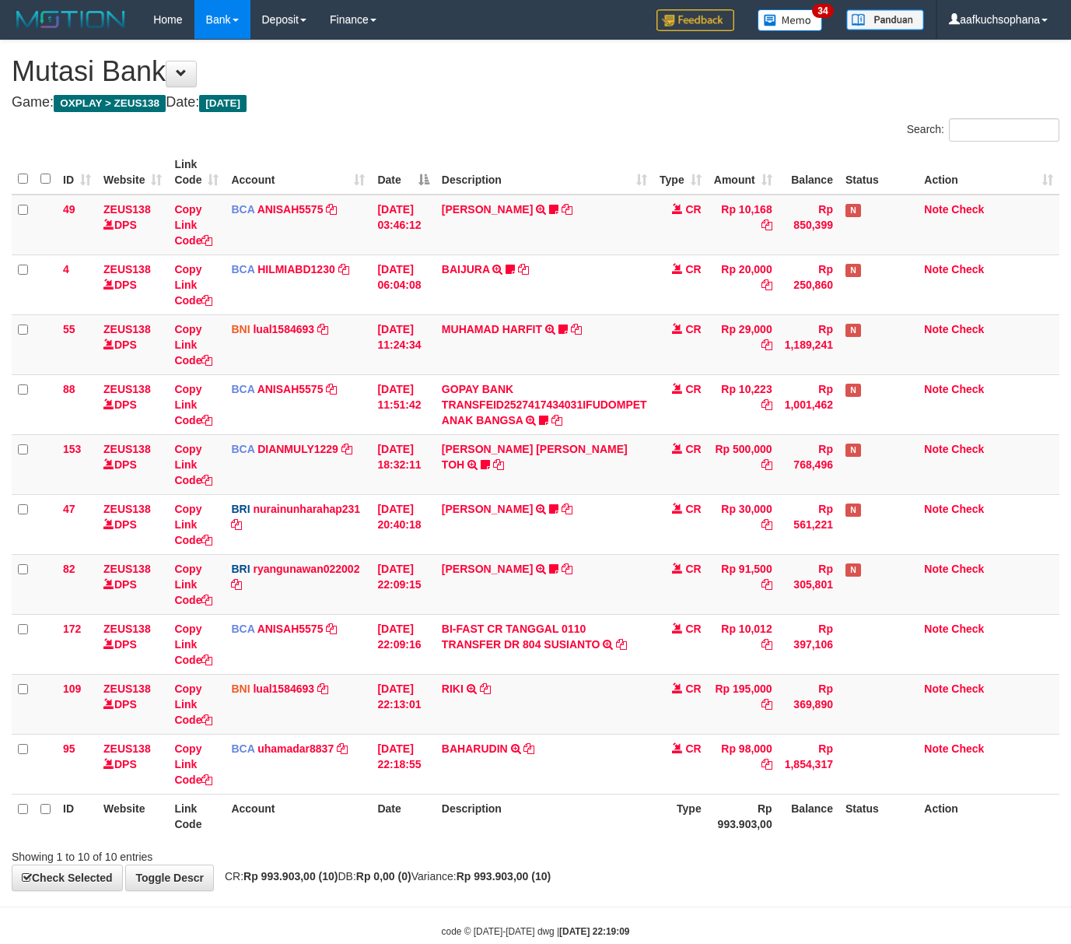
click at [733, 853] on div "Showing 1 to 10 of 10 entries" at bounding box center [535, 854] width 1071 height 22
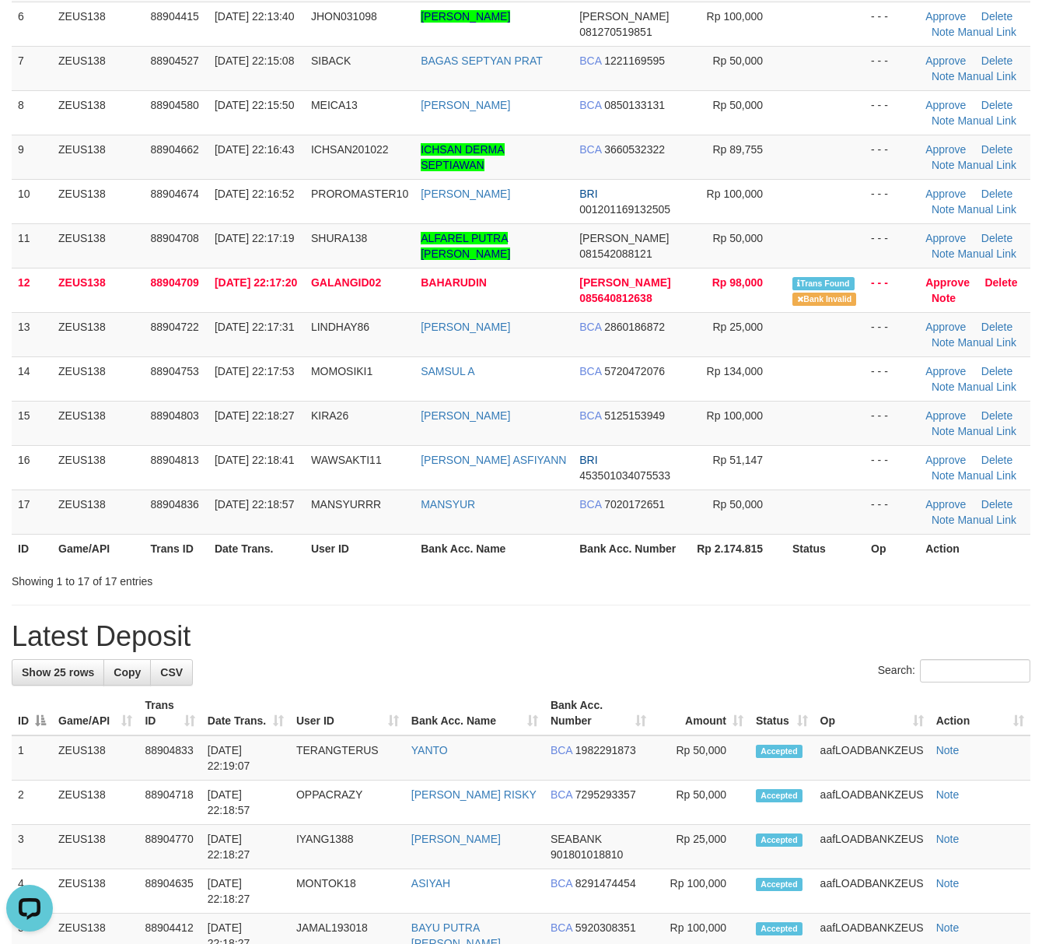
click at [598, 599] on div "**********" at bounding box center [521, 787] width 1042 height 2322
click at [616, 650] on h1 "Latest Deposit" at bounding box center [521, 636] width 1019 height 31
click at [618, 666] on div "Search:" at bounding box center [521, 672] width 1019 height 27
click at [636, 630] on h1 "Latest Deposit" at bounding box center [521, 636] width 1019 height 31
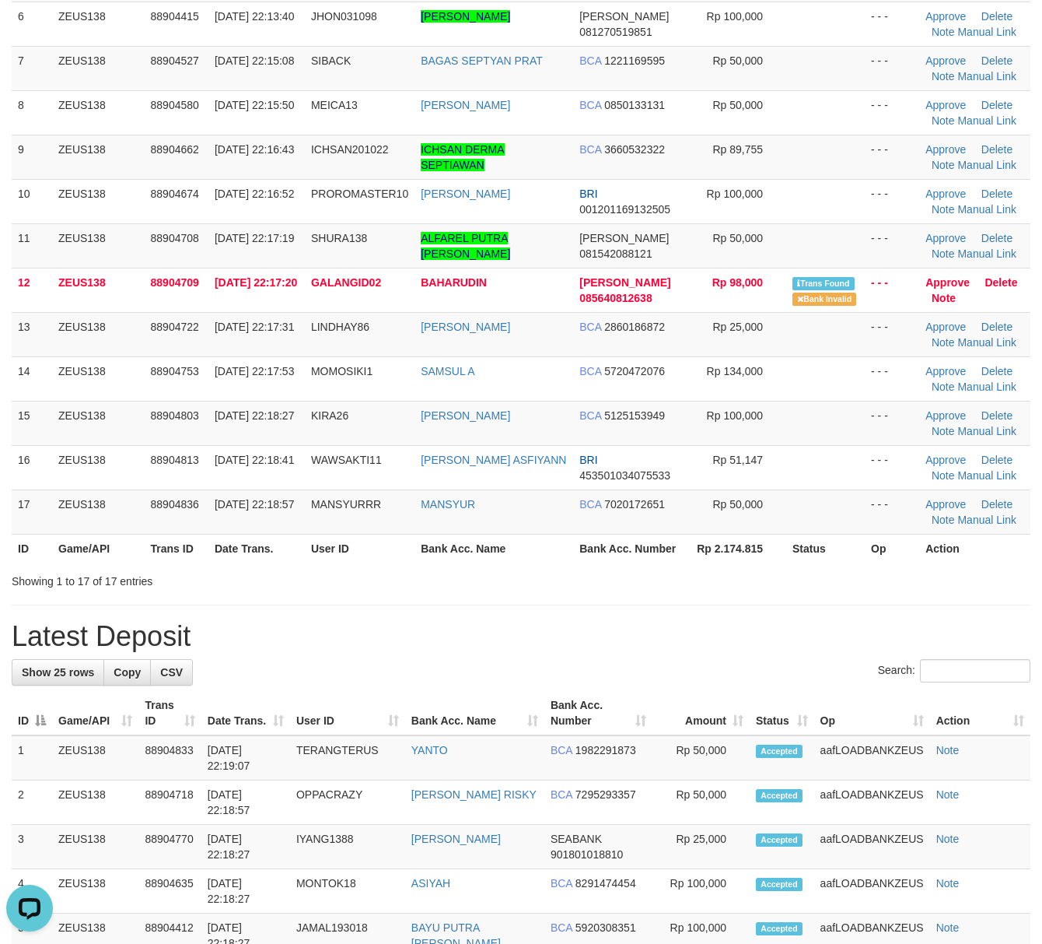
drag, startPoint x: 647, startPoint y: 629, endPoint x: 1056, endPoint y: 678, distance: 412.2
click at [660, 629] on h1 "Latest Deposit" at bounding box center [521, 636] width 1019 height 31
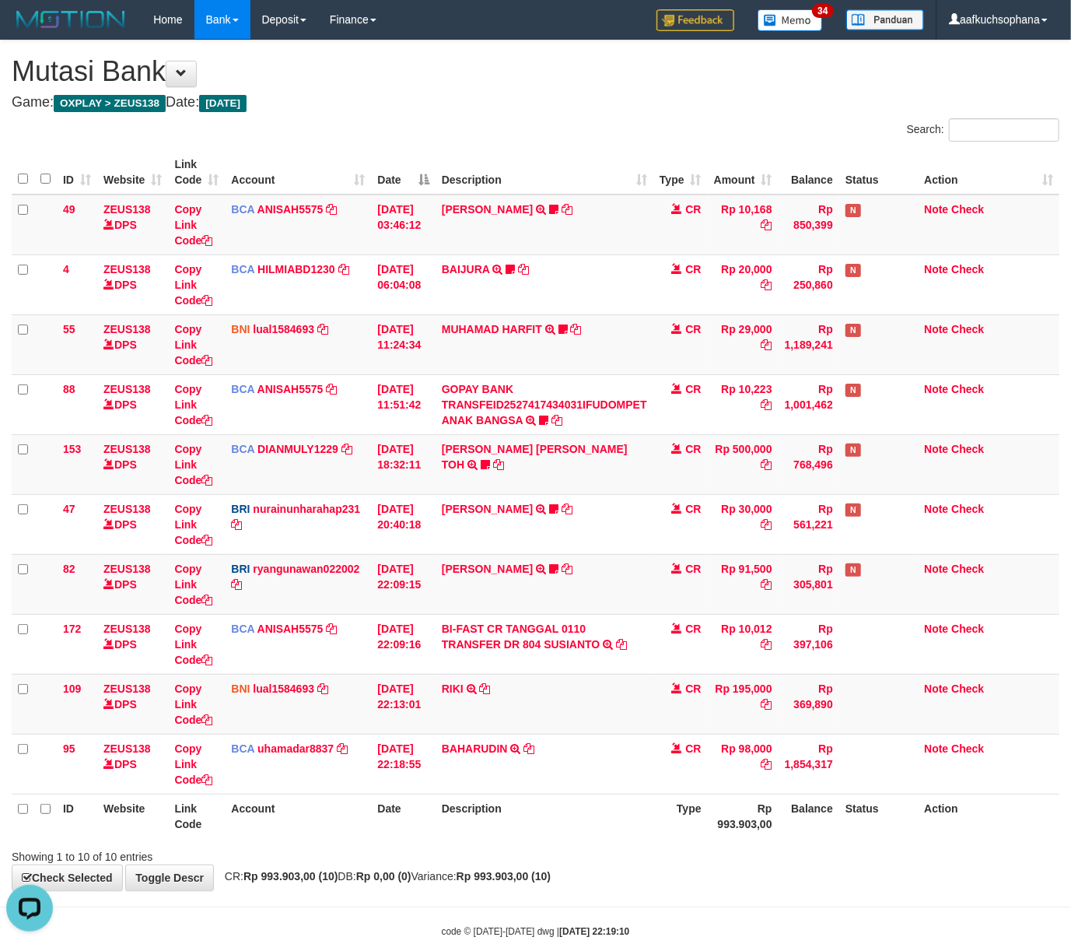
drag, startPoint x: 632, startPoint y: 871, endPoint x: 632, endPoint y: 863, distance: 8.6
click at [632, 868] on div "**********" at bounding box center [535, 465] width 1071 height 850
drag, startPoint x: 632, startPoint y: 863, endPoint x: 619, endPoint y: 862, distance: 12.5
click at [619, 862] on div "Showing 1 to 10 of 10 entries" at bounding box center [535, 854] width 1071 height 22
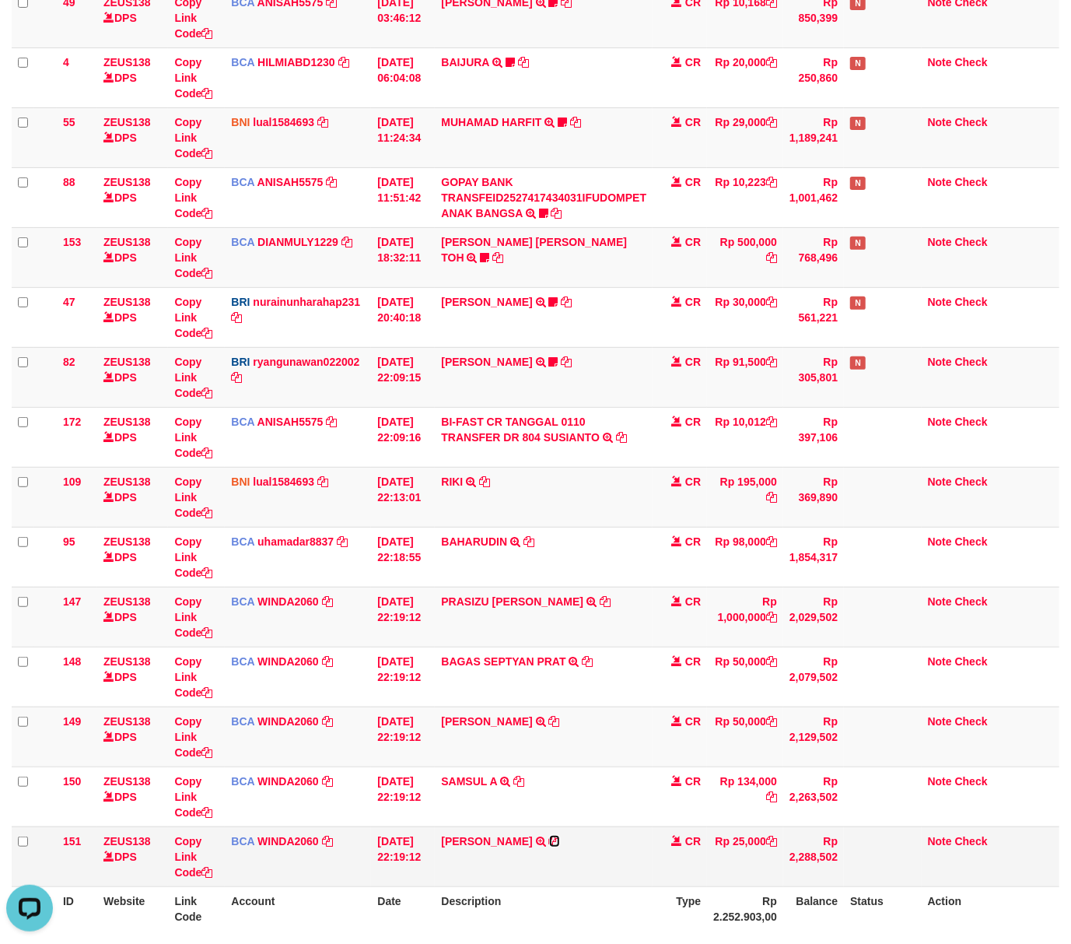
click at [560, 838] on icon at bounding box center [554, 841] width 11 height 11
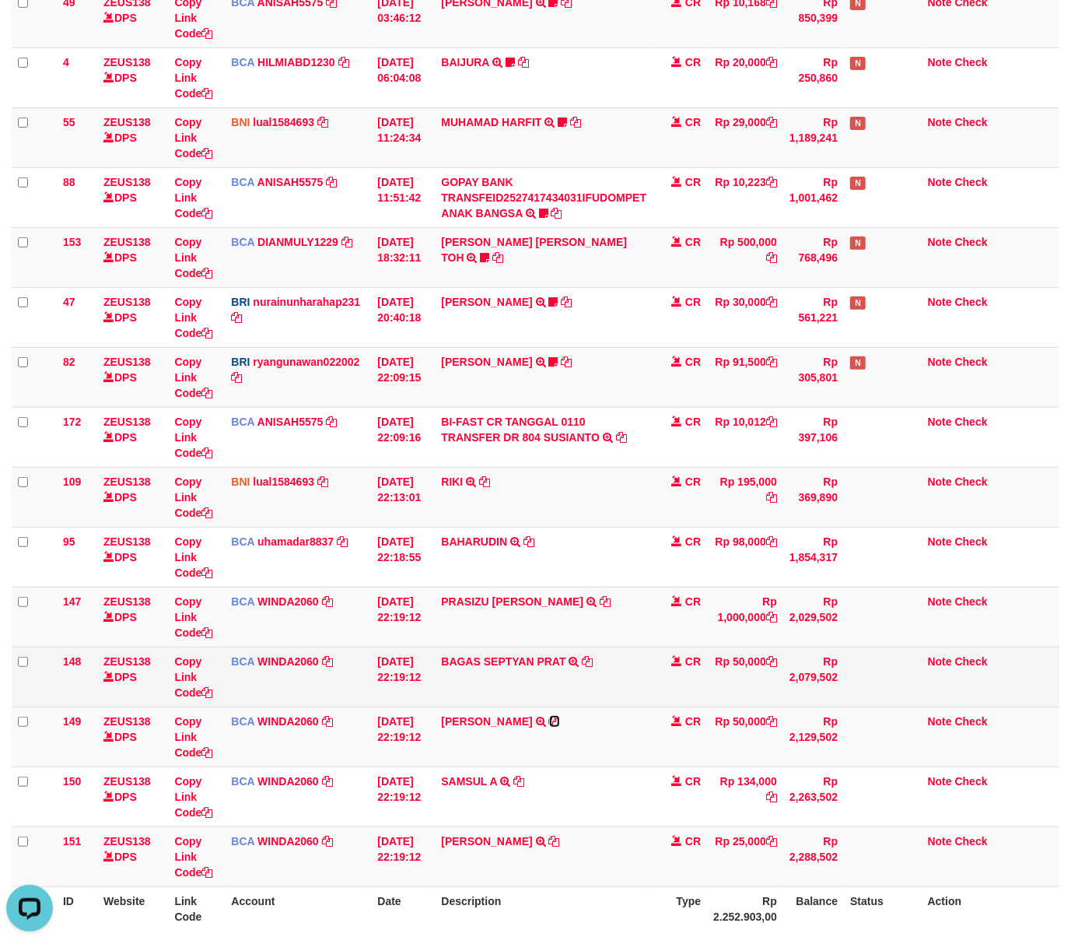
drag, startPoint x: 554, startPoint y: 723, endPoint x: 180, endPoint y: 700, distance: 374.1
click at [554, 723] on icon at bounding box center [554, 721] width 11 height 11
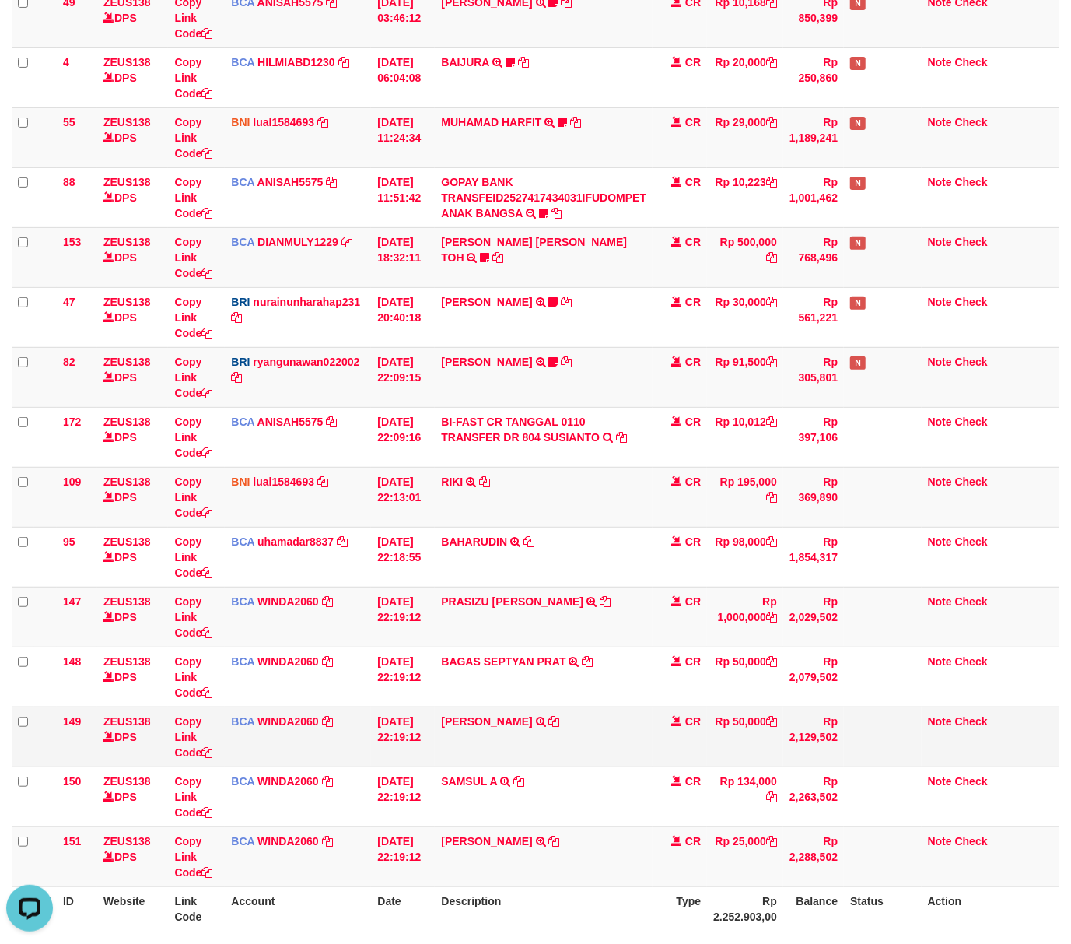
drag, startPoint x: 664, startPoint y: 808, endPoint x: 428, endPoint y: 757, distance: 241.9
click at [663, 806] on td "CR" at bounding box center [680, 796] width 54 height 60
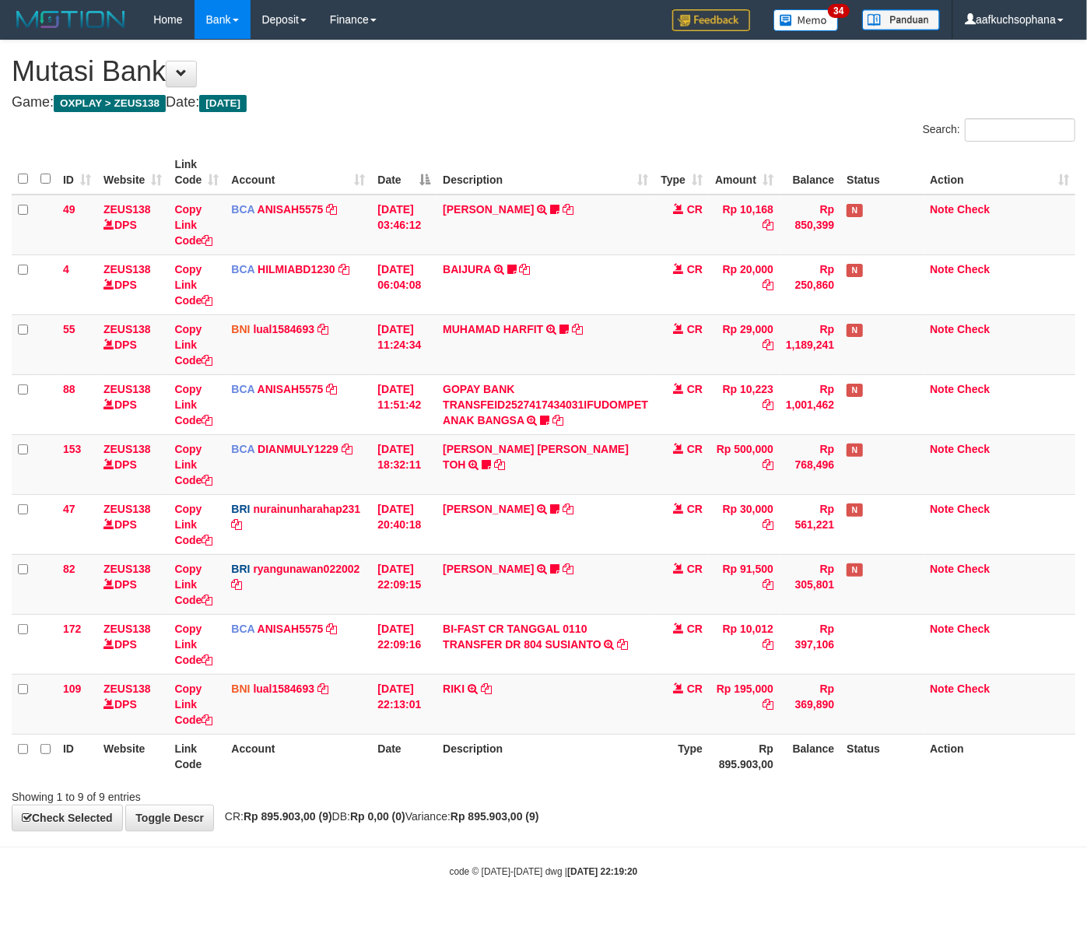
click at [720, 784] on div "Showing 1 to 9 of 9 entries" at bounding box center [543, 794] width 1087 height 22
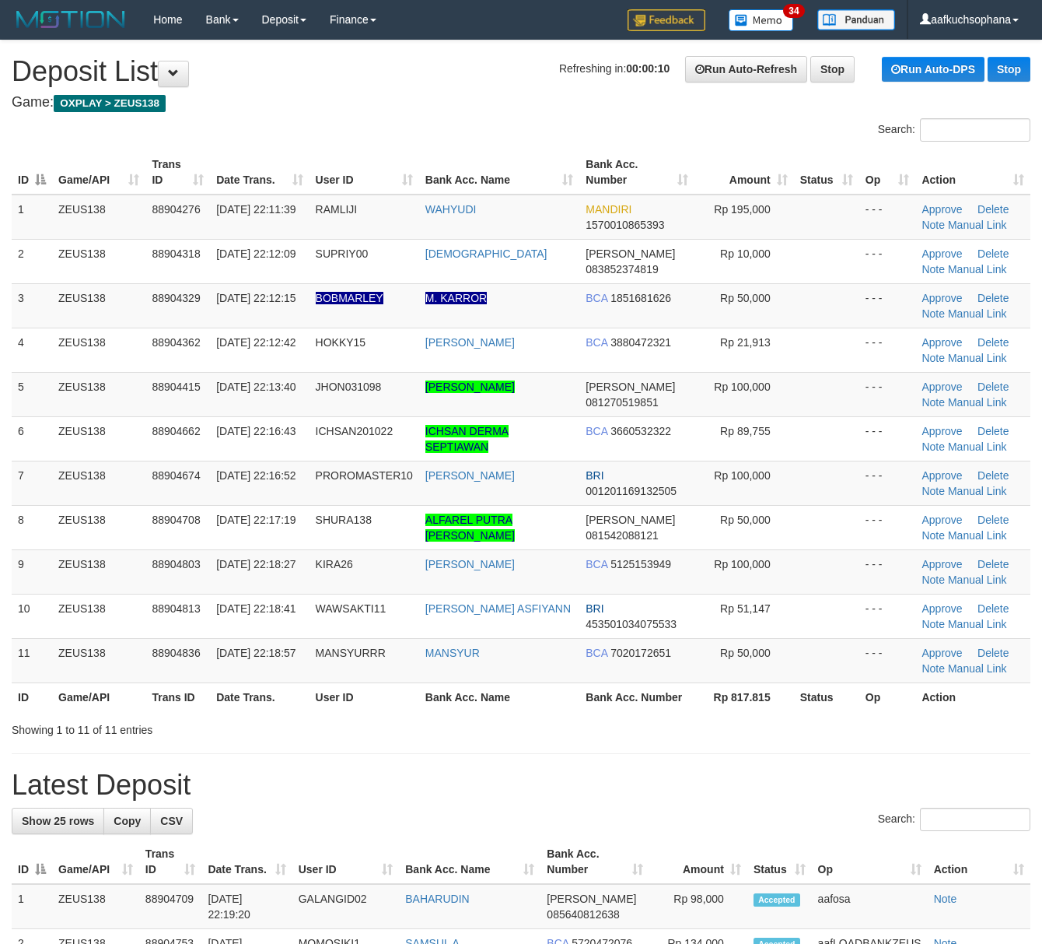
click at [840, 695] on th "Status" at bounding box center [826, 696] width 65 height 29
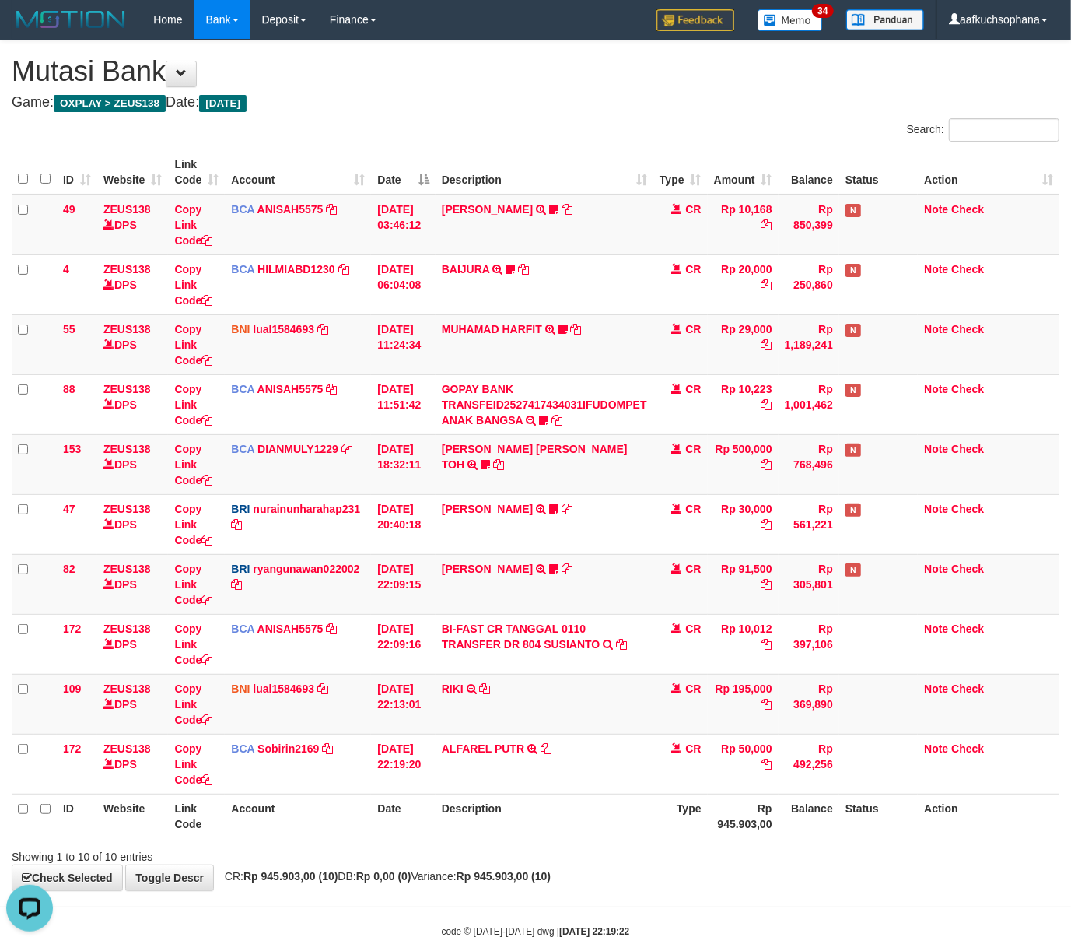
click at [642, 865] on div "**********" at bounding box center [535, 465] width 1071 height 850
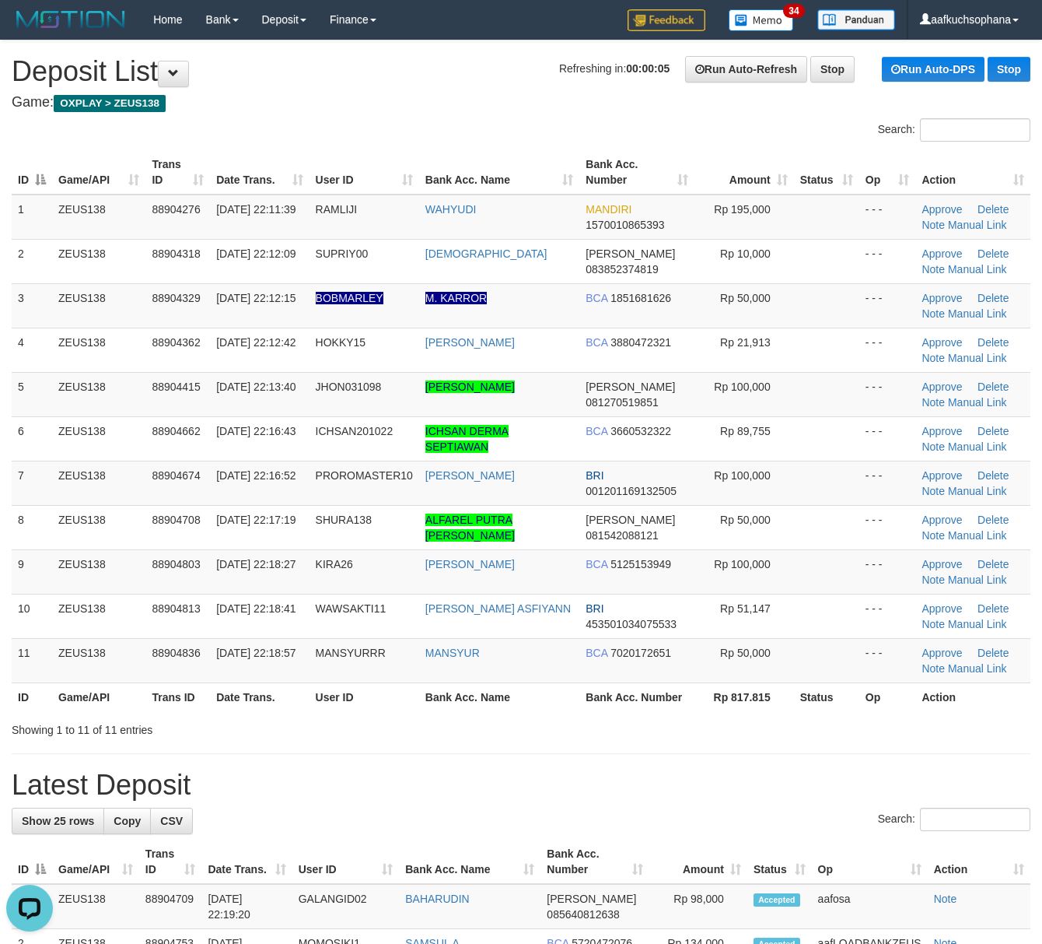
drag, startPoint x: 850, startPoint y: 787, endPoint x: 1002, endPoint y: 788, distance: 151.7
click at [841, 788] on h1 "Latest Deposit" at bounding box center [521, 784] width 1019 height 31
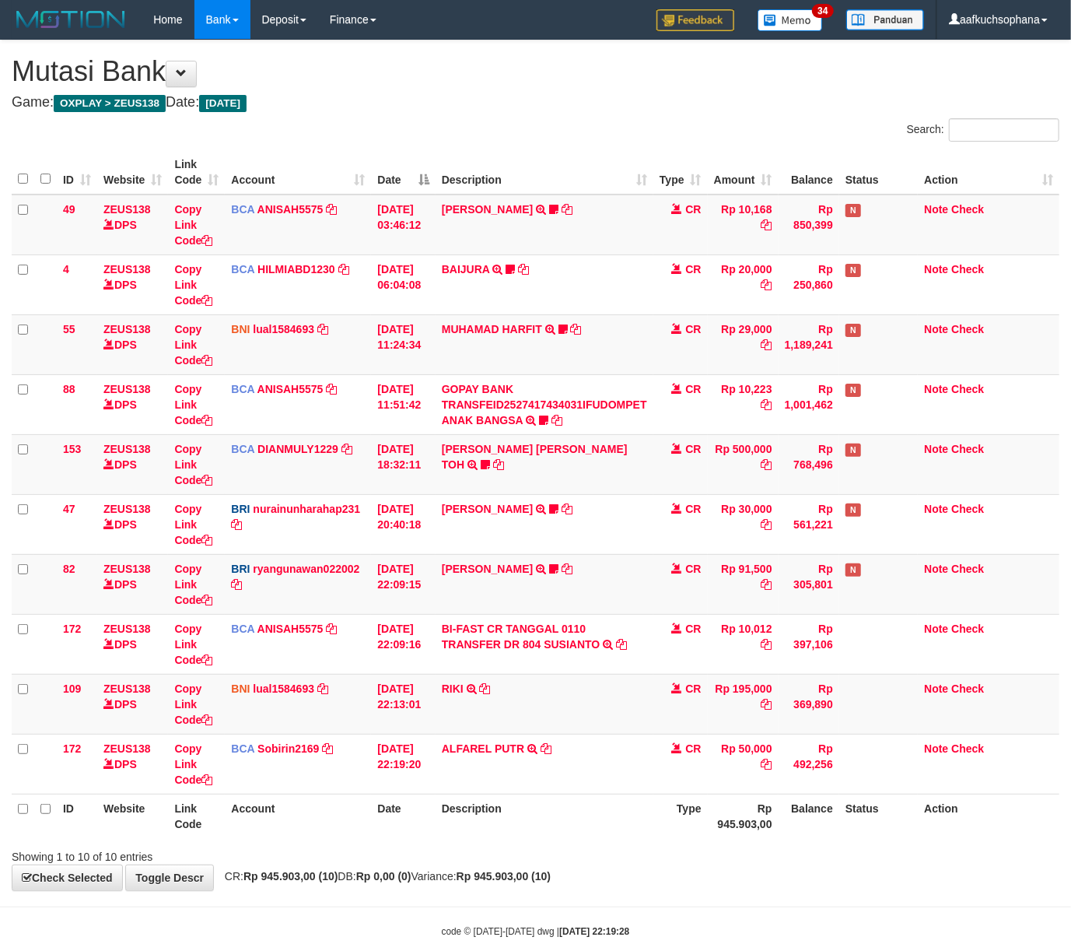
click at [679, 864] on div "Showing 1 to 10 of 10 entries" at bounding box center [535, 854] width 1071 height 22
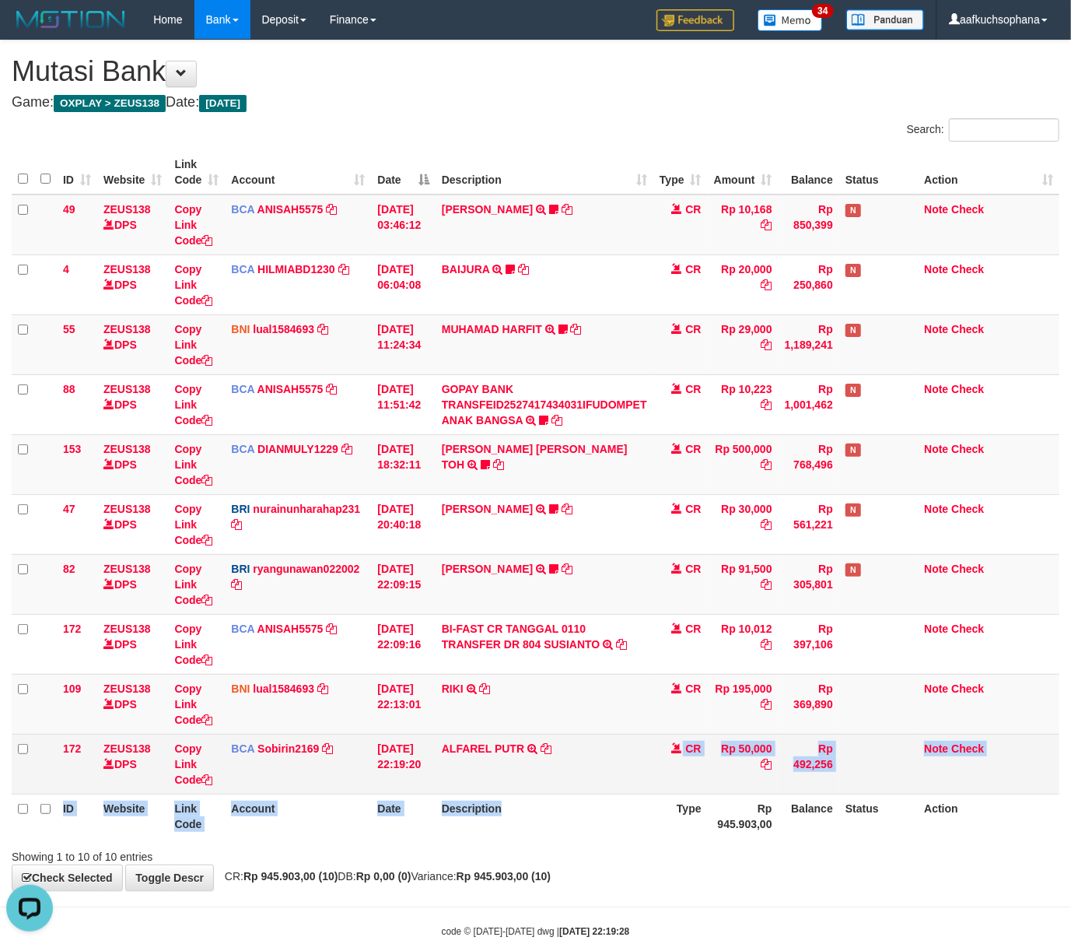
click at [611, 787] on td "ALFAREL PUTR TRSF E-BANKING CR 0110/FTSCY/WS95051 50000.002025100184778806 TRFD…" at bounding box center [545, 764] width 218 height 60
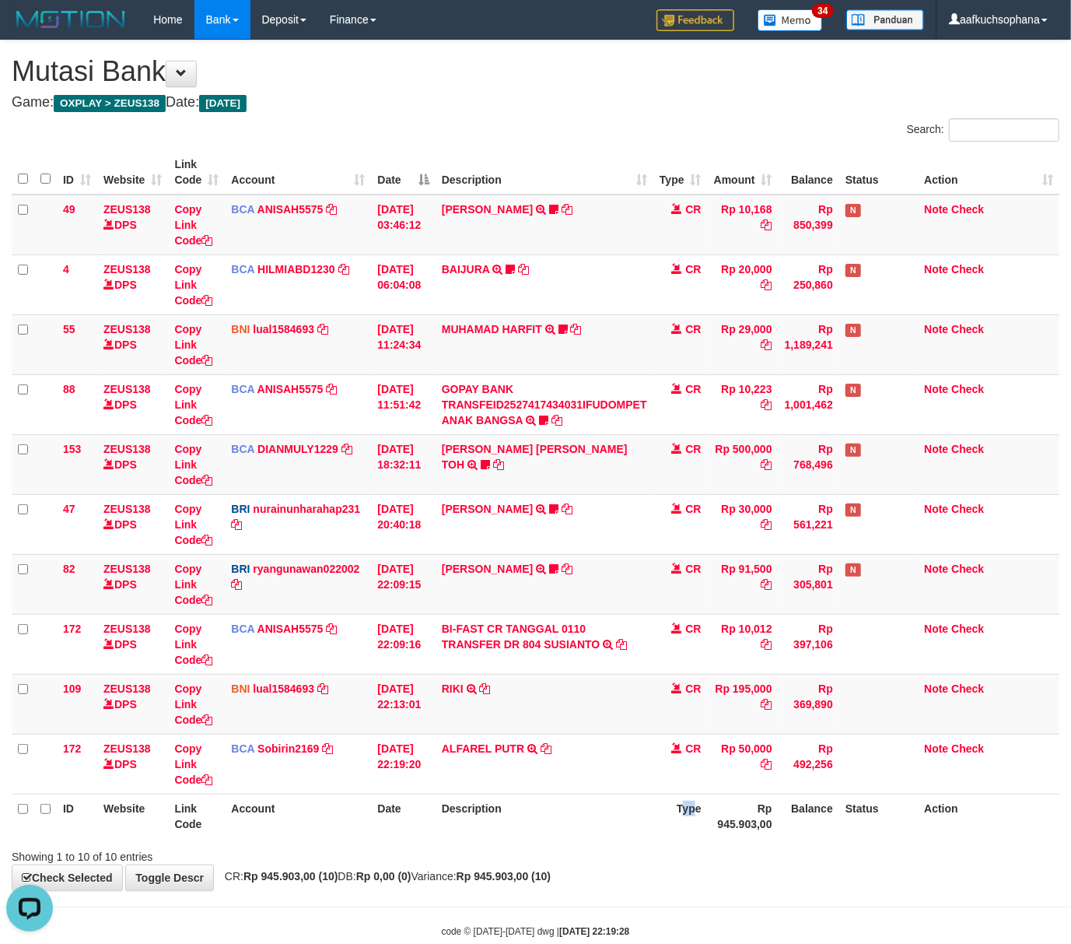
drag, startPoint x: 696, startPoint y: 823, endPoint x: 626, endPoint y: 809, distance: 70.6
click at [696, 825] on th "Type" at bounding box center [680, 816] width 54 height 44
click at [470, 814] on th "Description" at bounding box center [545, 816] width 218 height 44
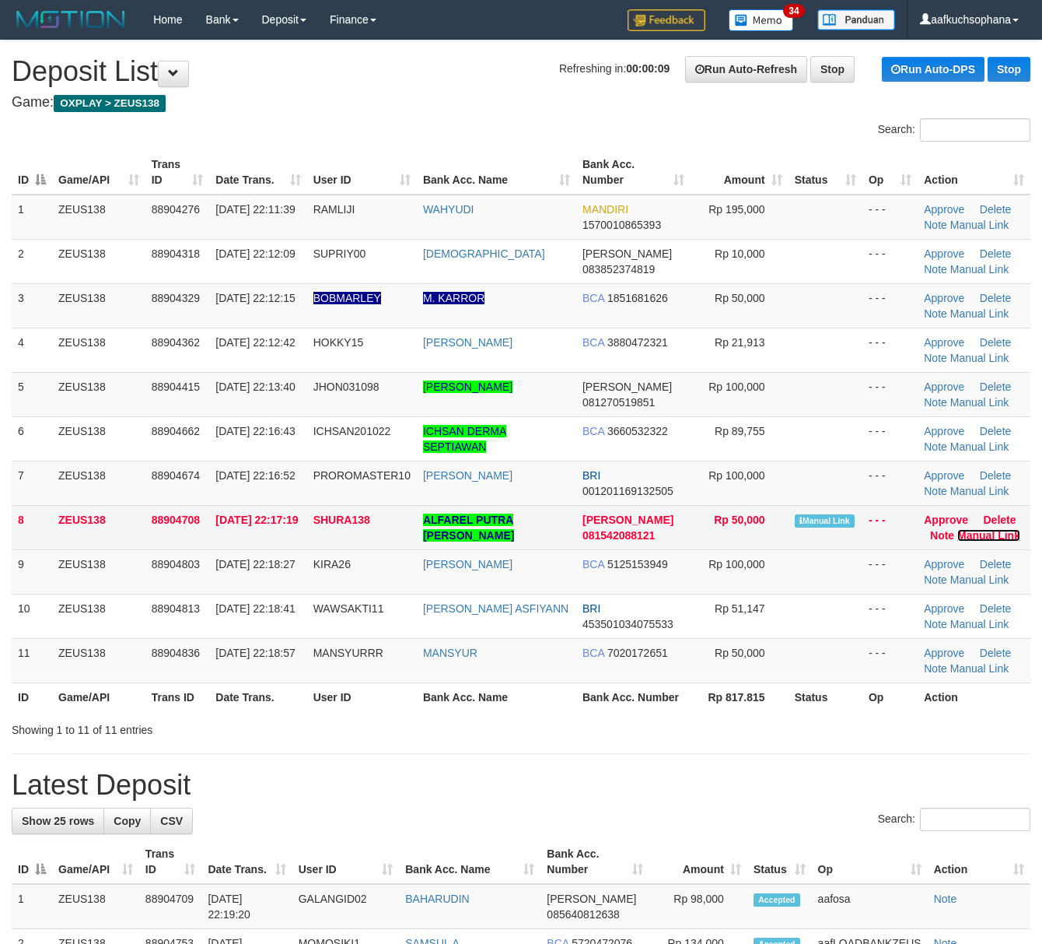
click at [968, 538] on link "Manual Link" at bounding box center [989, 535] width 63 height 12
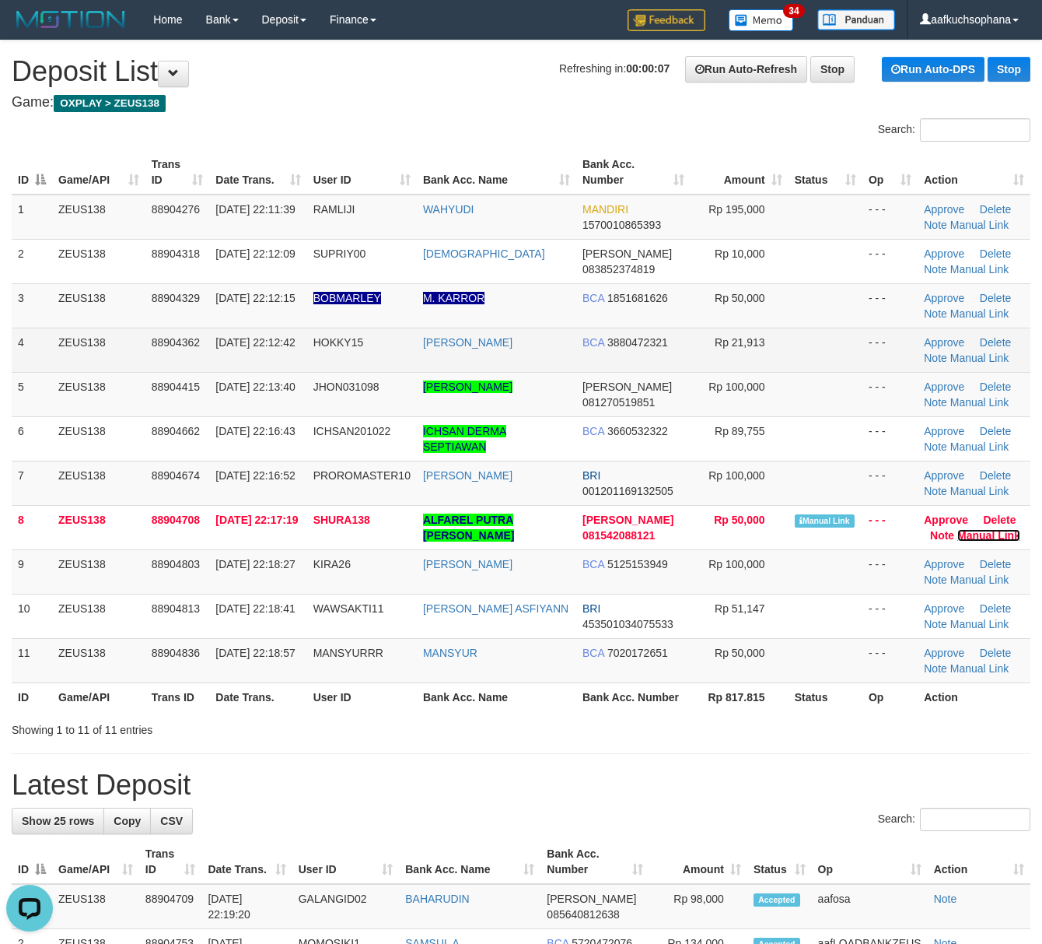
click at [958, 529] on link "Manual Link" at bounding box center [989, 535] width 63 height 12
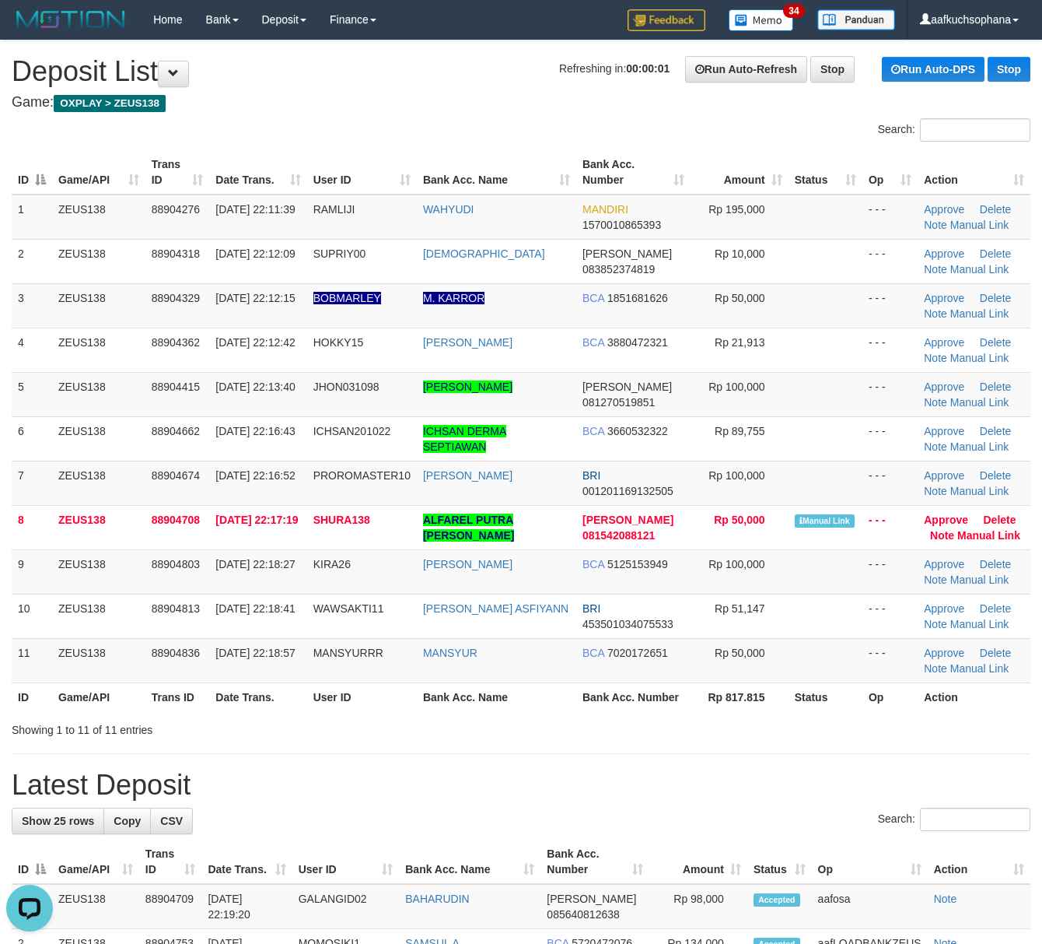
click at [901, 729] on div "Showing 1 to 11 of 11 entries" at bounding box center [521, 727] width 1042 height 22
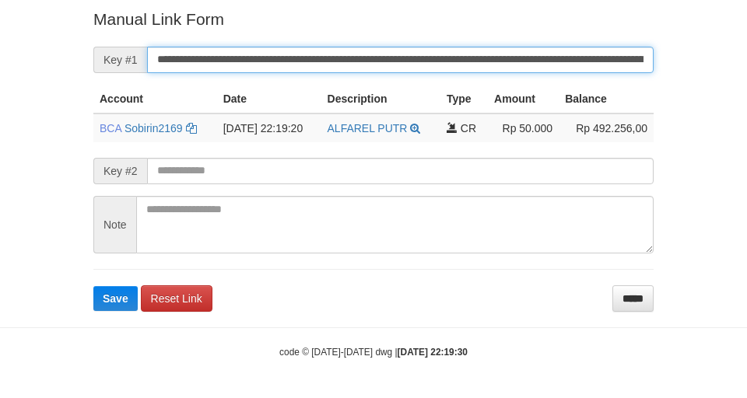
click at [93, 286] on button "Save" at bounding box center [115, 298] width 44 height 25
click at [450, 67] on form "**********" at bounding box center [373, 159] width 560 height 303
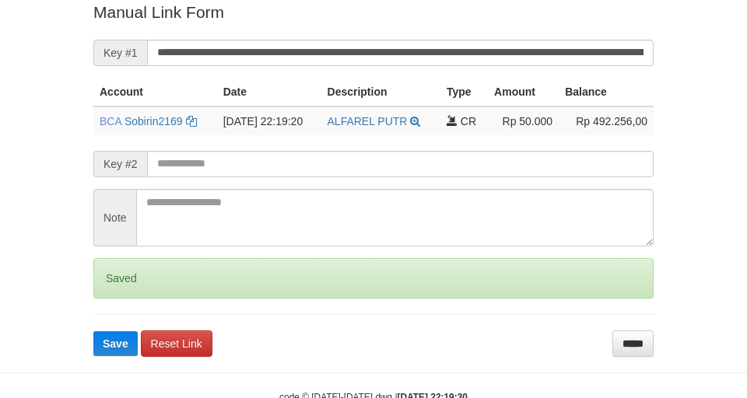
scroll to position [321, 0]
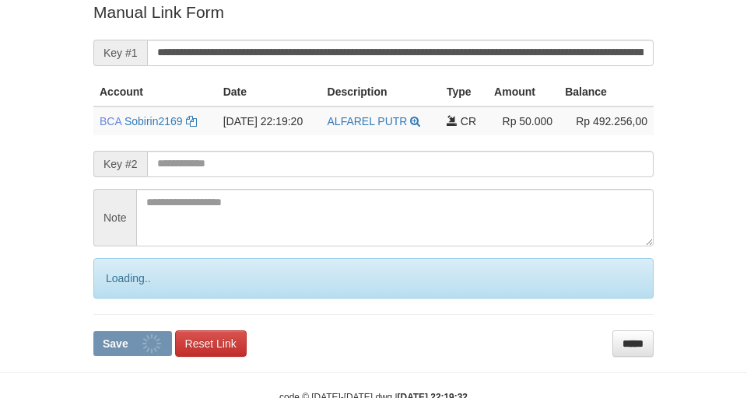
click at [93, 331] on button "Save" at bounding box center [132, 343] width 79 height 25
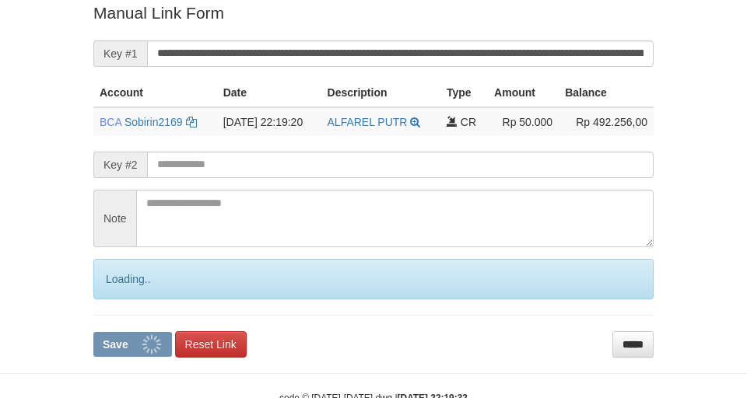
click at [93, 332] on button "Save" at bounding box center [132, 344] width 79 height 25
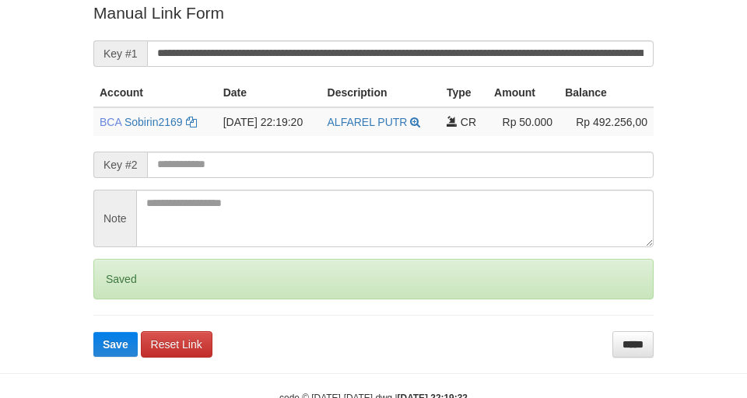
click at [93, 332] on button "Save" at bounding box center [115, 344] width 44 height 25
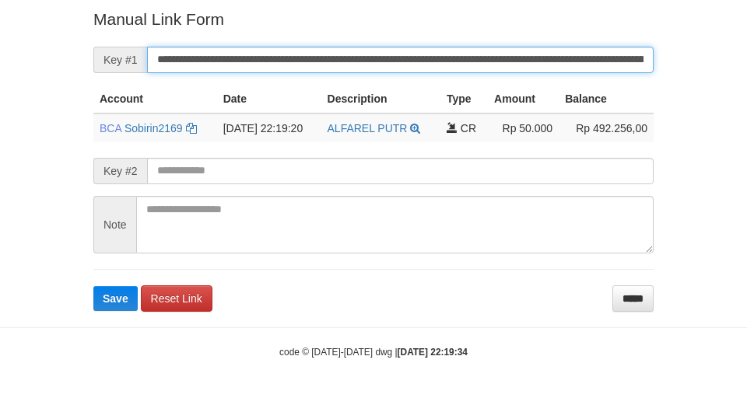
click at [93, 286] on button "Save" at bounding box center [115, 298] width 44 height 25
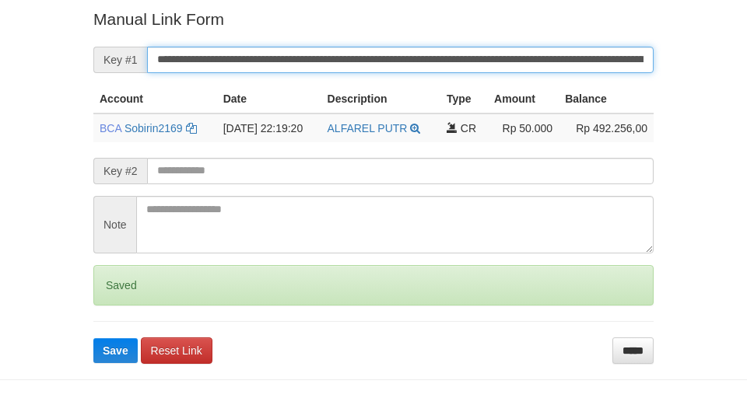
click at [93, 338] on button "Save" at bounding box center [115, 350] width 44 height 25
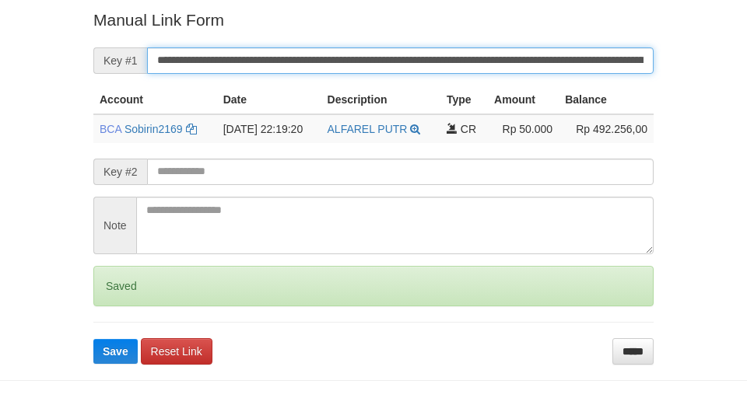
click at [93, 339] on button "Save" at bounding box center [115, 351] width 44 height 25
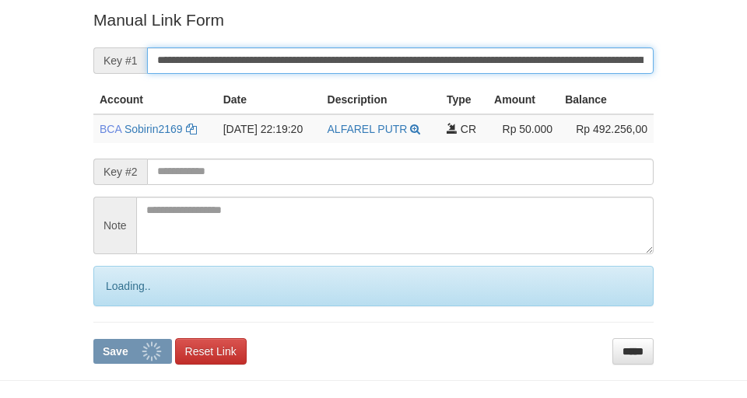
click at [93, 339] on button "Save" at bounding box center [132, 351] width 79 height 25
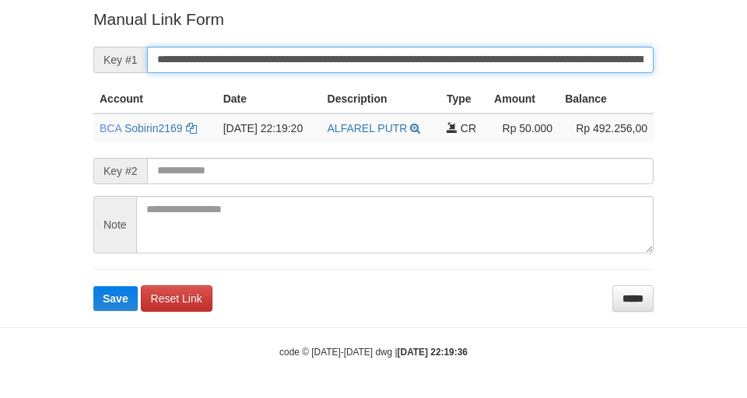
click at [93, 286] on button "Save" at bounding box center [115, 298] width 44 height 25
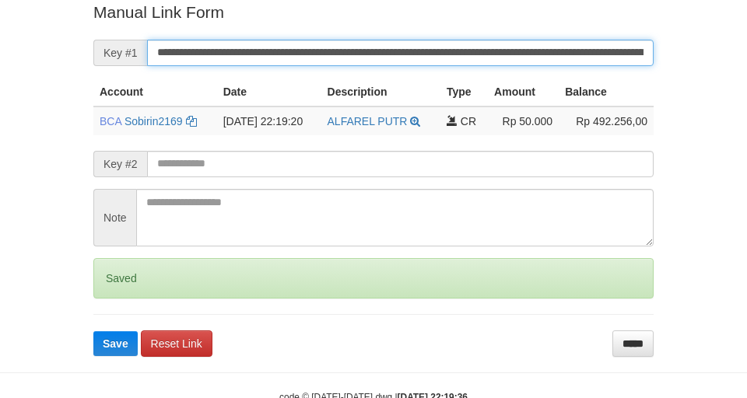
click at [93, 331] on button "Save" at bounding box center [115, 343] width 44 height 25
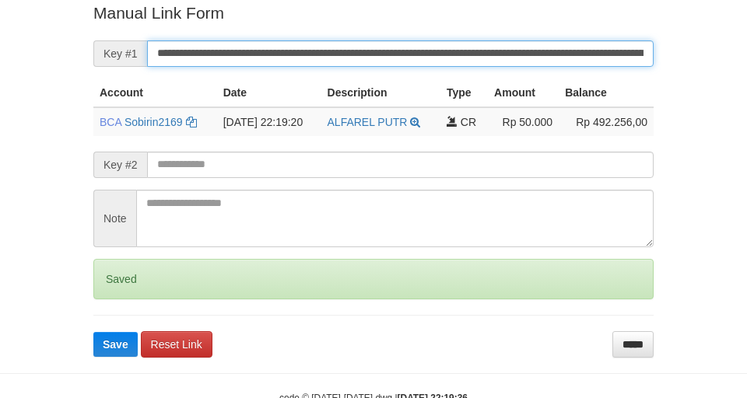
click at [93, 332] on button "Save" at bounding box center [115, 344] width 44 height 25
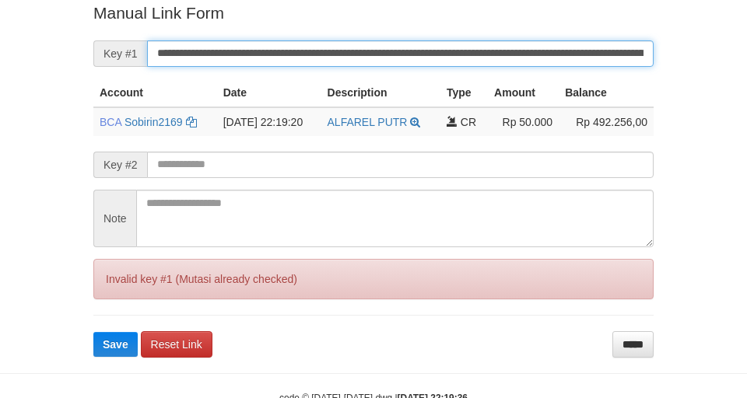
click at [93, 332] on button "Save" at bounding box center [115, 344] width 44 height 25
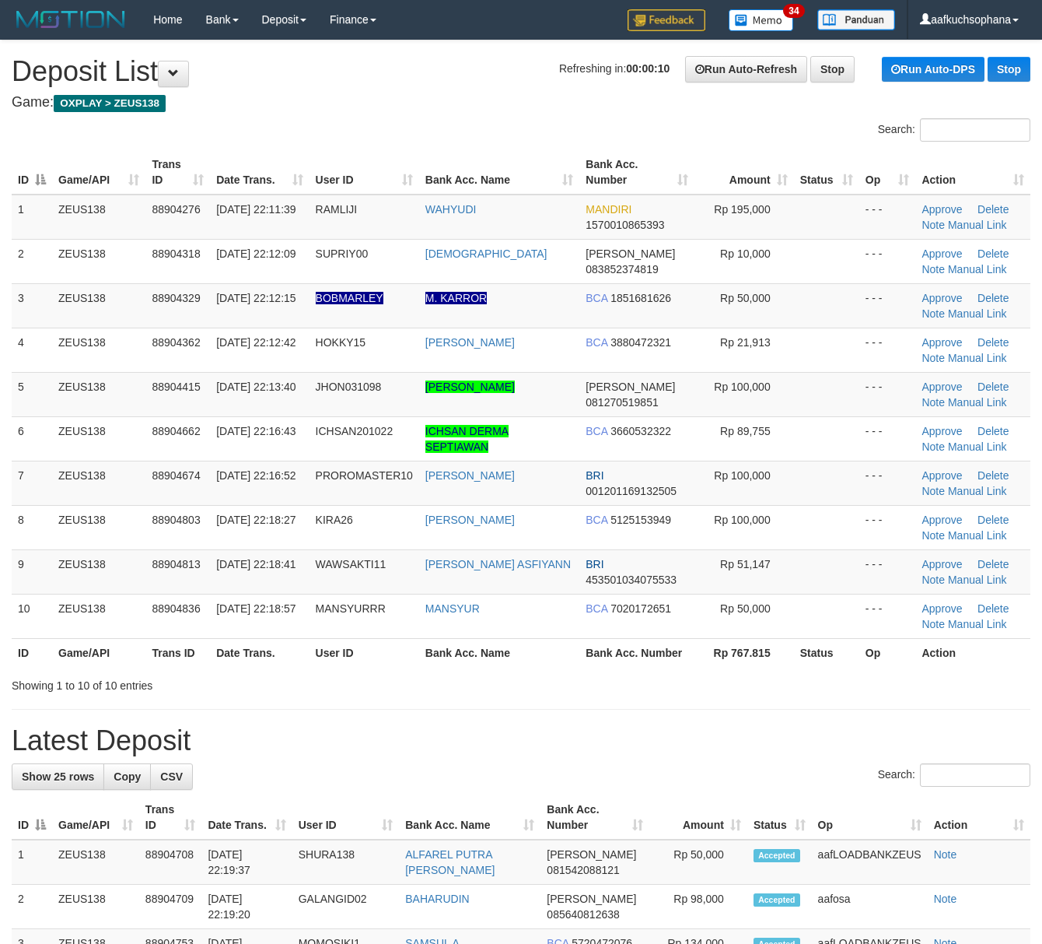
click at [688, 741] on h1 "Latest Deposit" at bounding box center [521, 740] width 1019 height 31
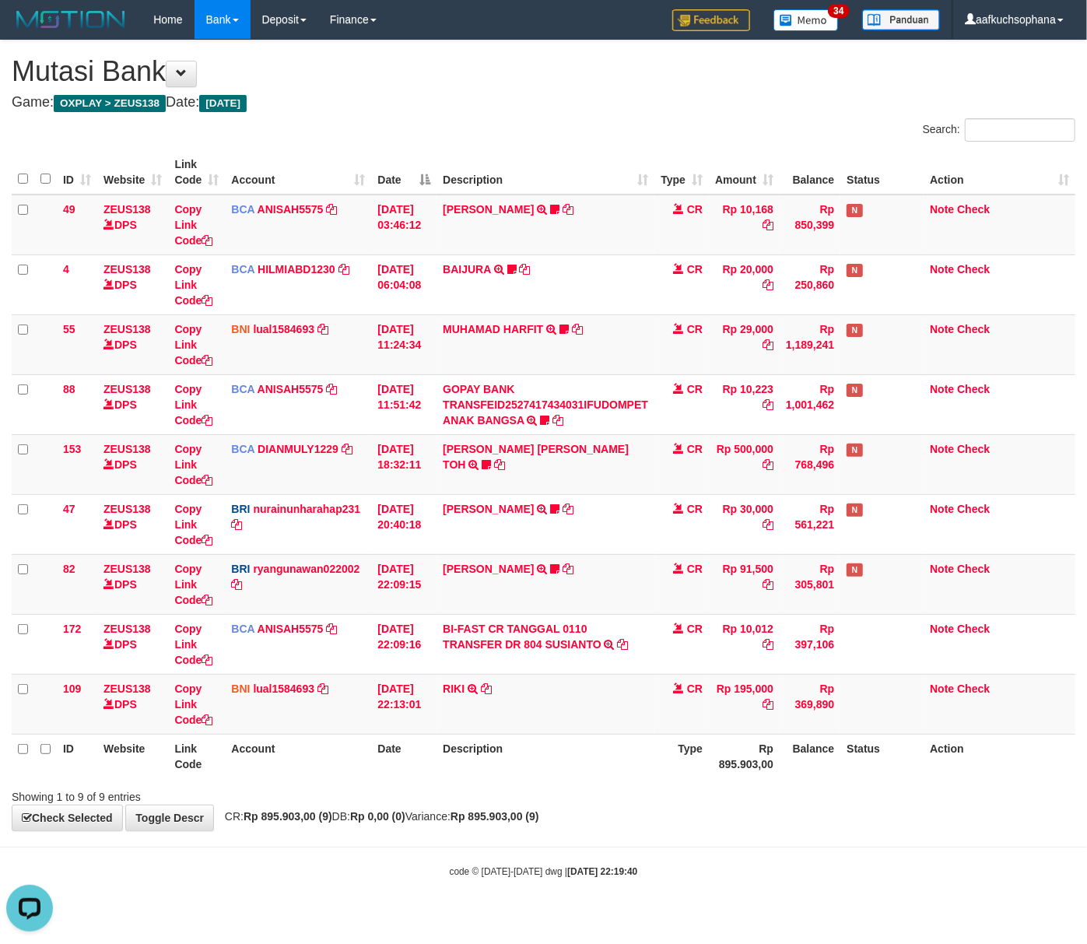
click at [706, 881] on body "Toggle navigation Home Bank Account List Load By Website Group [OXPLAY] ZEUS138…" at bounding box center [543, 458] width 1087 height 917
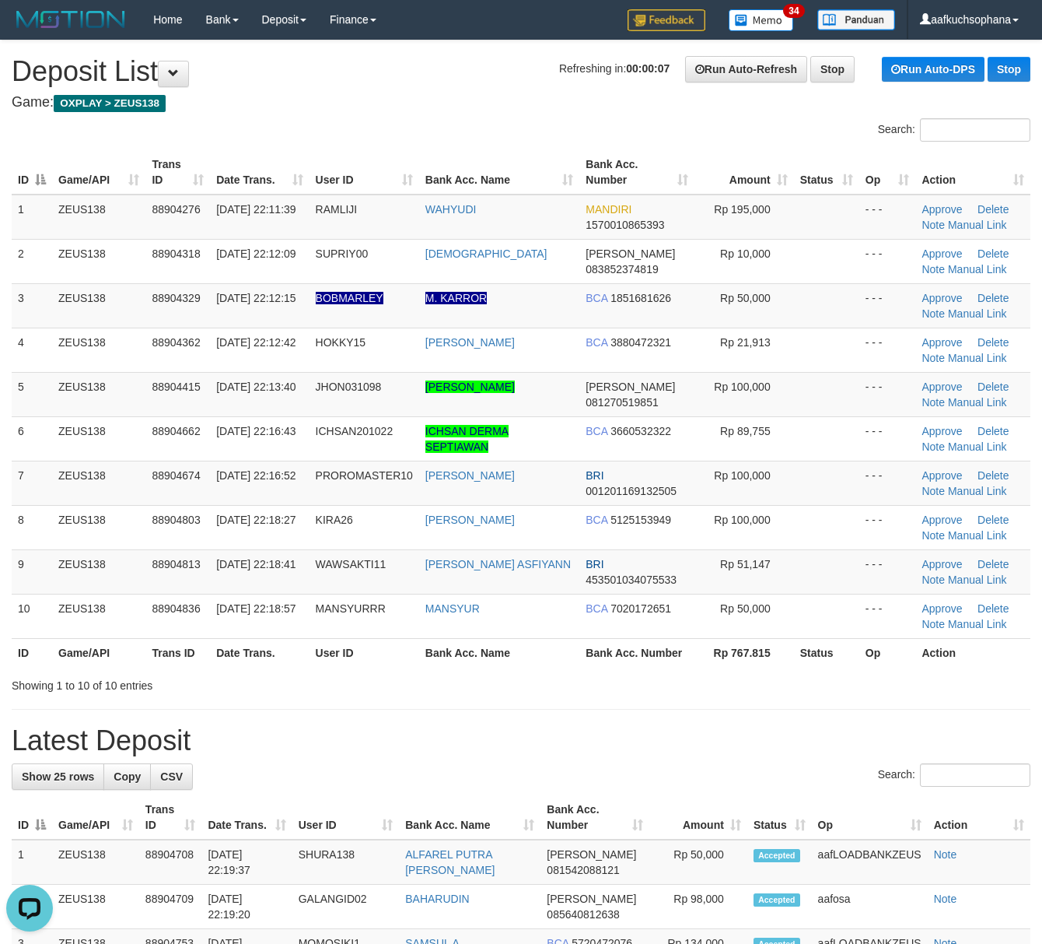
drag, startPoint x: 804, startPoint y: 663, endPoint x: 881, endPoint y: 688, distance: 80.9
click at [819, 667] on th "Status" at bounding box center [826, 652] width 65 height 29
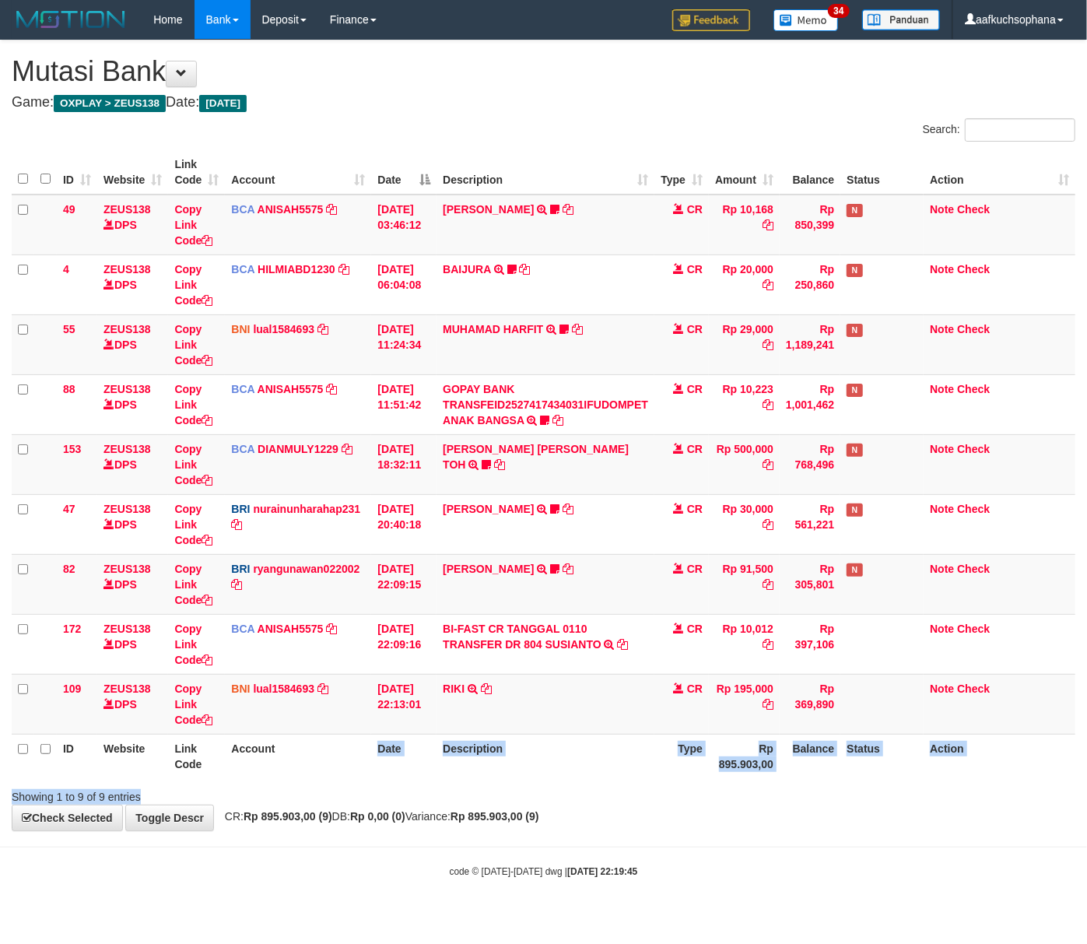
drag, startPoint x: 443, startPoint y: 791, endPoint x: 426, endPoint y: 791, distance: 17.1
click at [429, 791] on div "Search: ID Website Link Code Account Date Description Type Amount Balance Statu…" at bounding box center [543, 461] width 1063 height 686
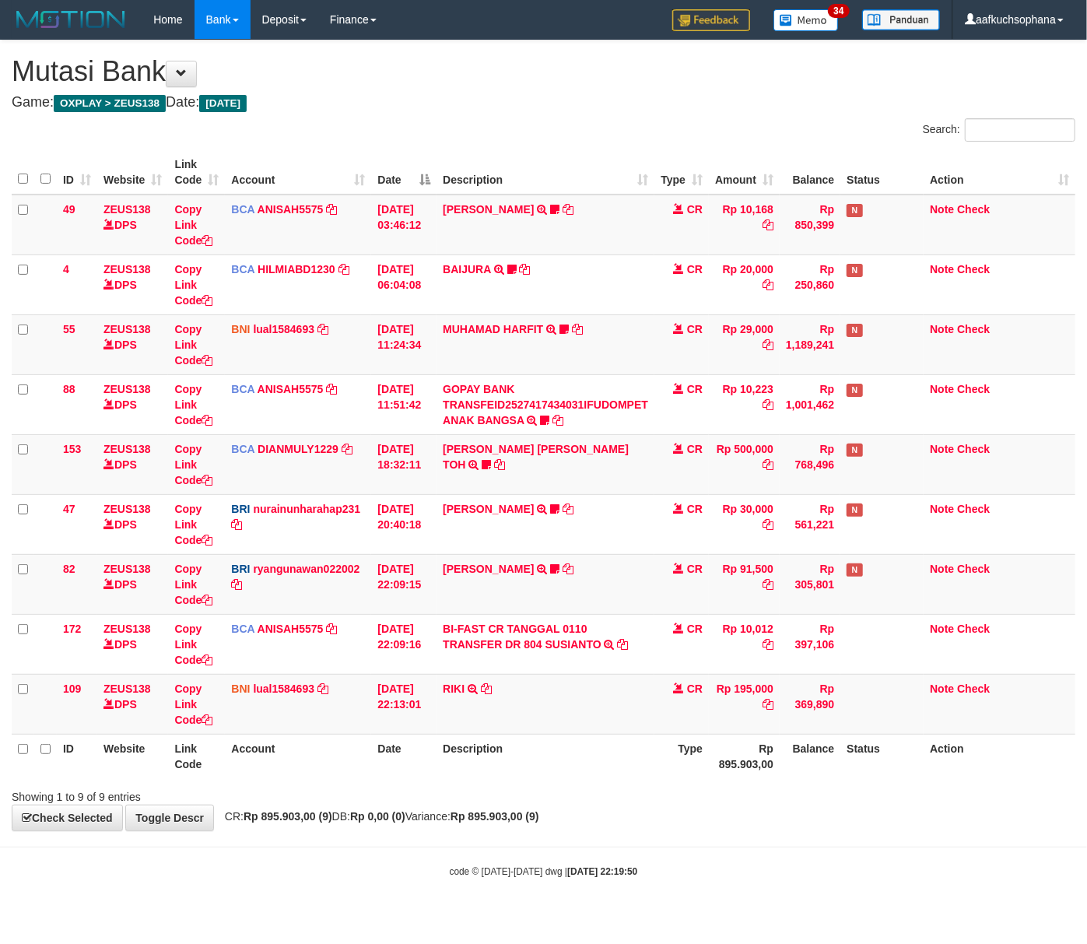
drag, startPoint x: 555, startPoint y: 829, endPoint x: 453, endPoint y: 804, distance: 105.7
click at [551, 829] on div "**********" at bounding box center [543, 435] width 1087 height 790
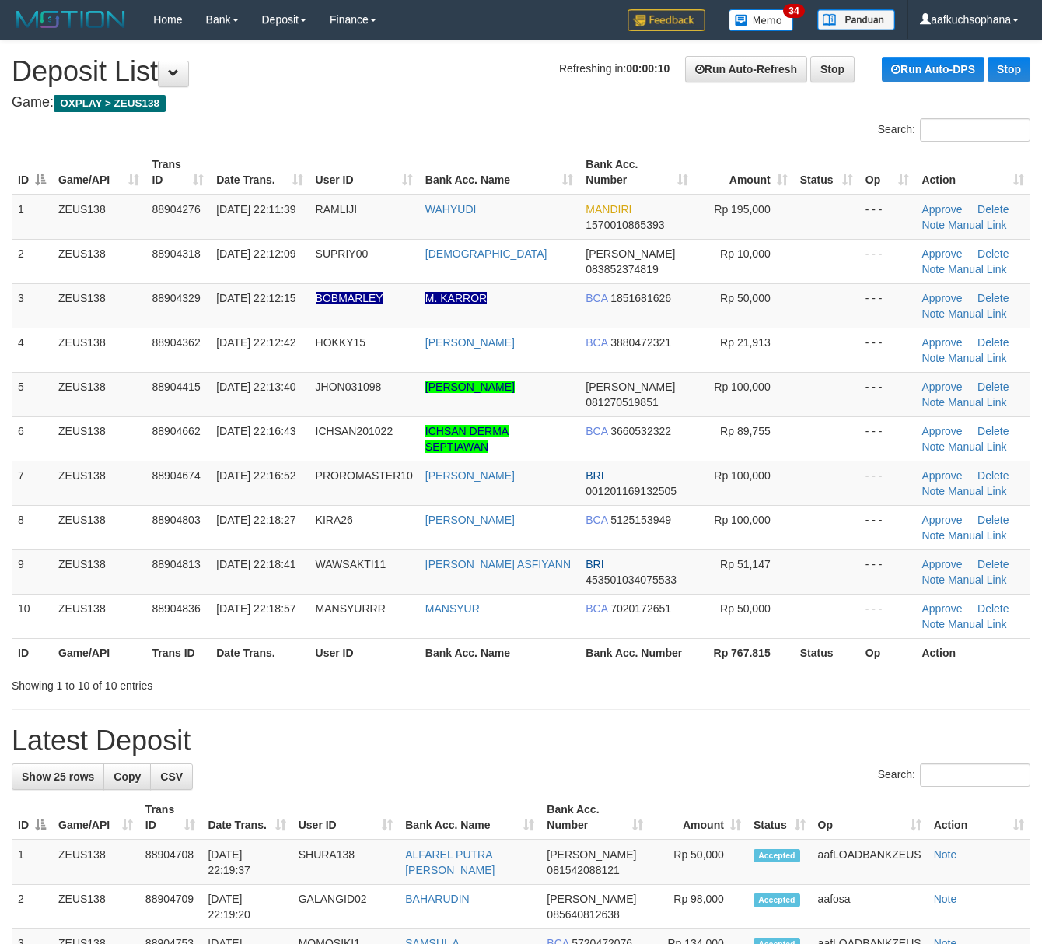
click at [699, 691] on div "Showing 1 to 10 of 10 entries" at bounding box center [521, 682] width 1042 height 22
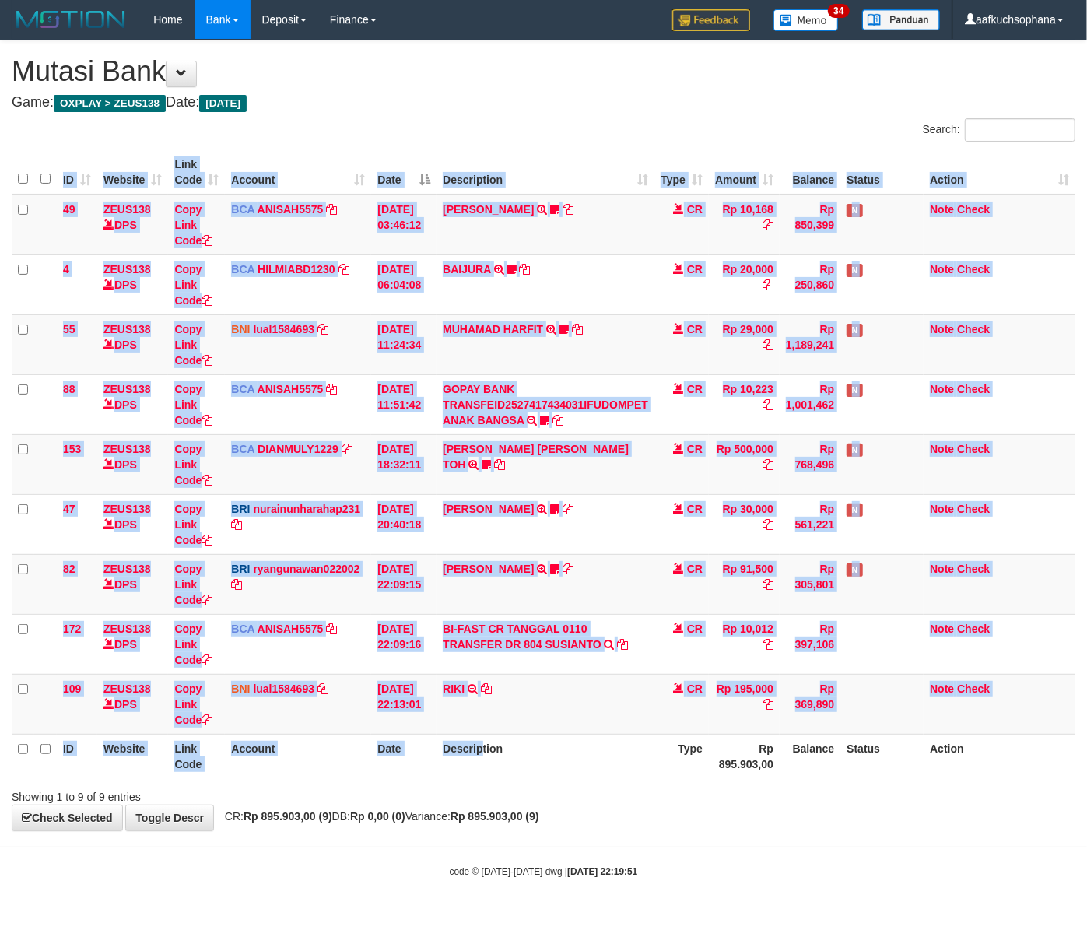
click at [481, 782] on div "ID Website Link Code Account Date Description Type Amount Balance Status Action…" at bounding box center [543, 463] width 1087 height 637
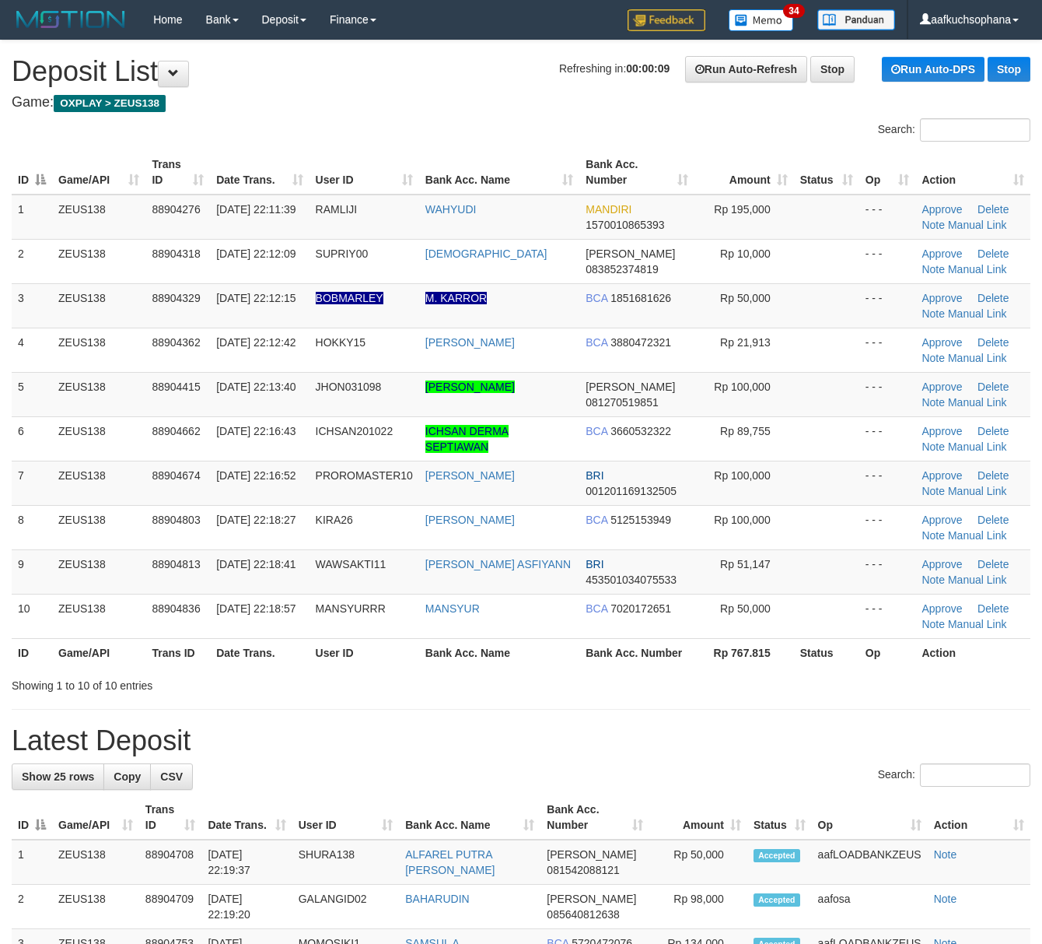
drag, startPoint x: 797, startPoint y: 708, endPoint x: 1055, endPoint y: 726, distance: 258.1
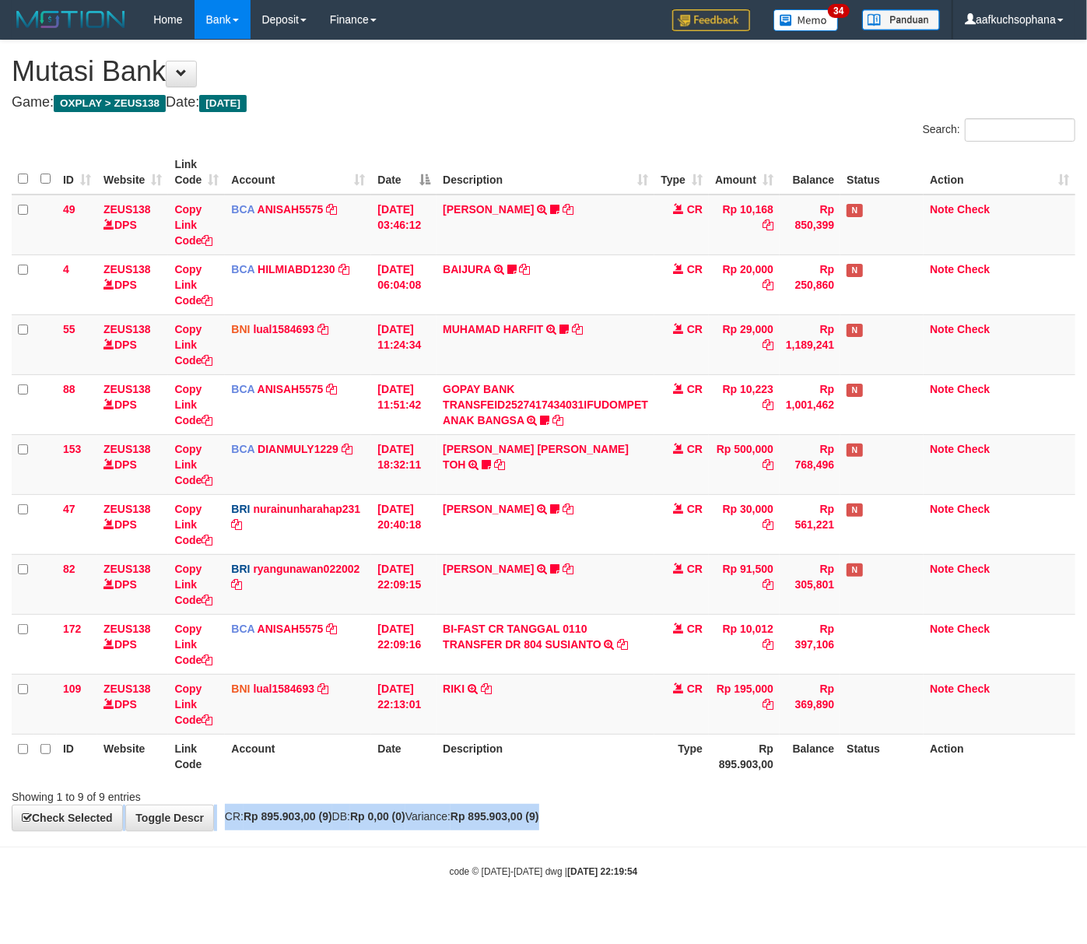
click at [696, 822] on div "**********" at bounding box center [543, 435] width 1087 height 790
click at [499, 822] on strong "Rp 895.903,00 (9)" at bounding box center [494, 816] width 89 height 12
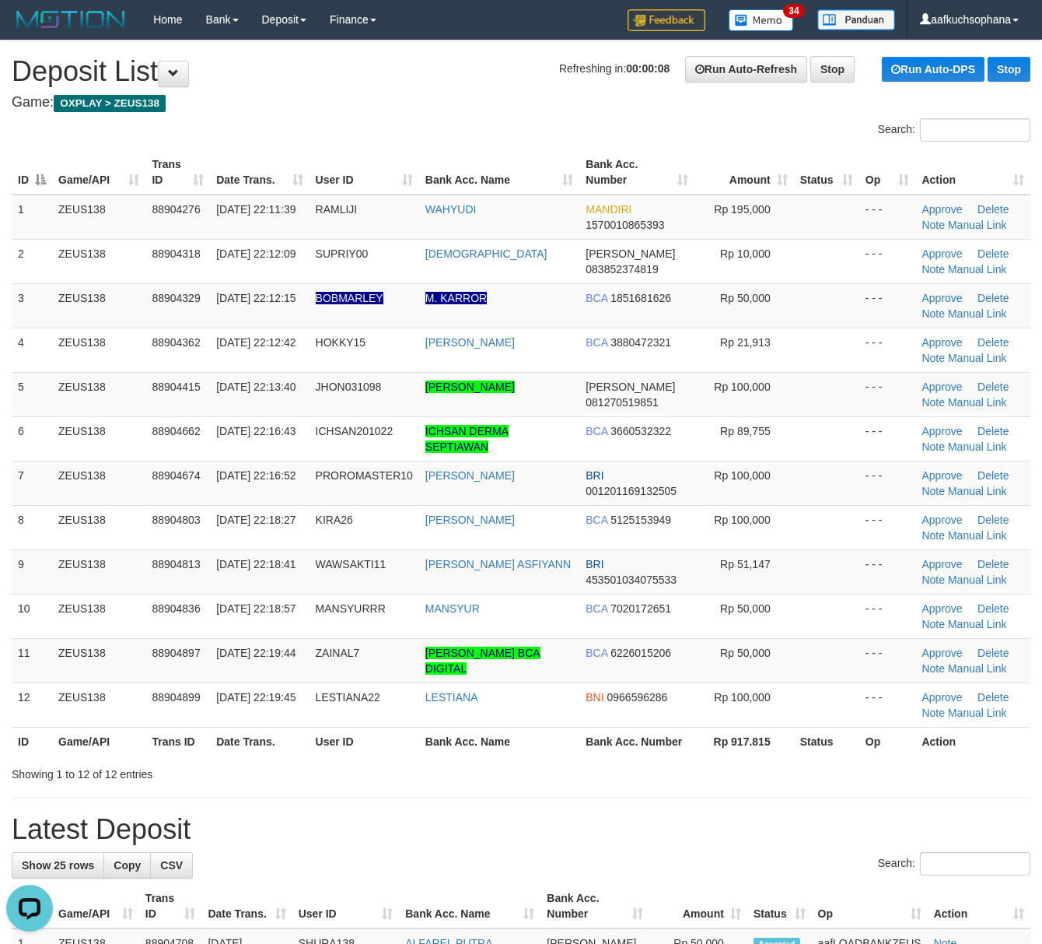
drag, startPoint x: 798, startPoint y: 794, endPoint x: 903, endPoint y: 798, distance: 105.1
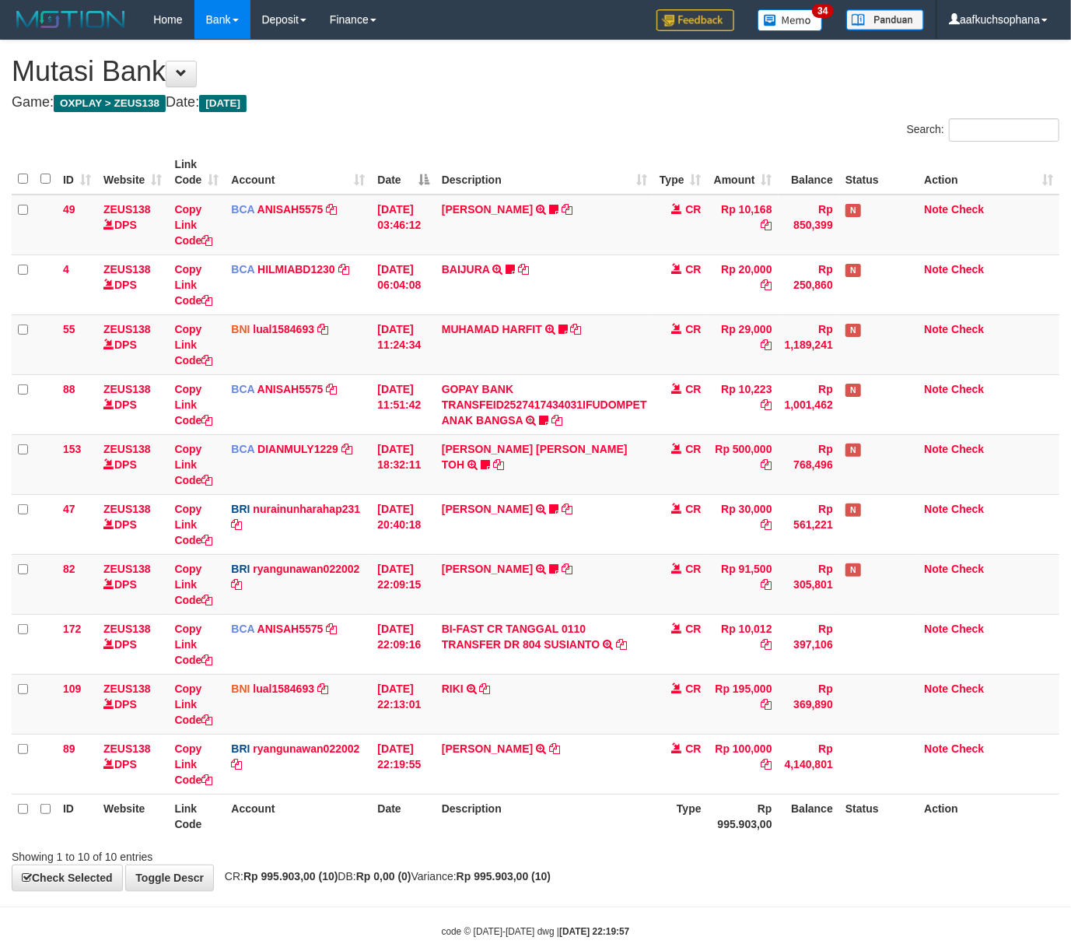
drag, startPoint x: 520, startPoint y: 860, endPoint x: 509, endPoint y: 859, distance: 10.9
click at [509, 859] on div "Showing 1 to 10 of 10 entries" at bounding box center [535, 854] width 1071 height 22
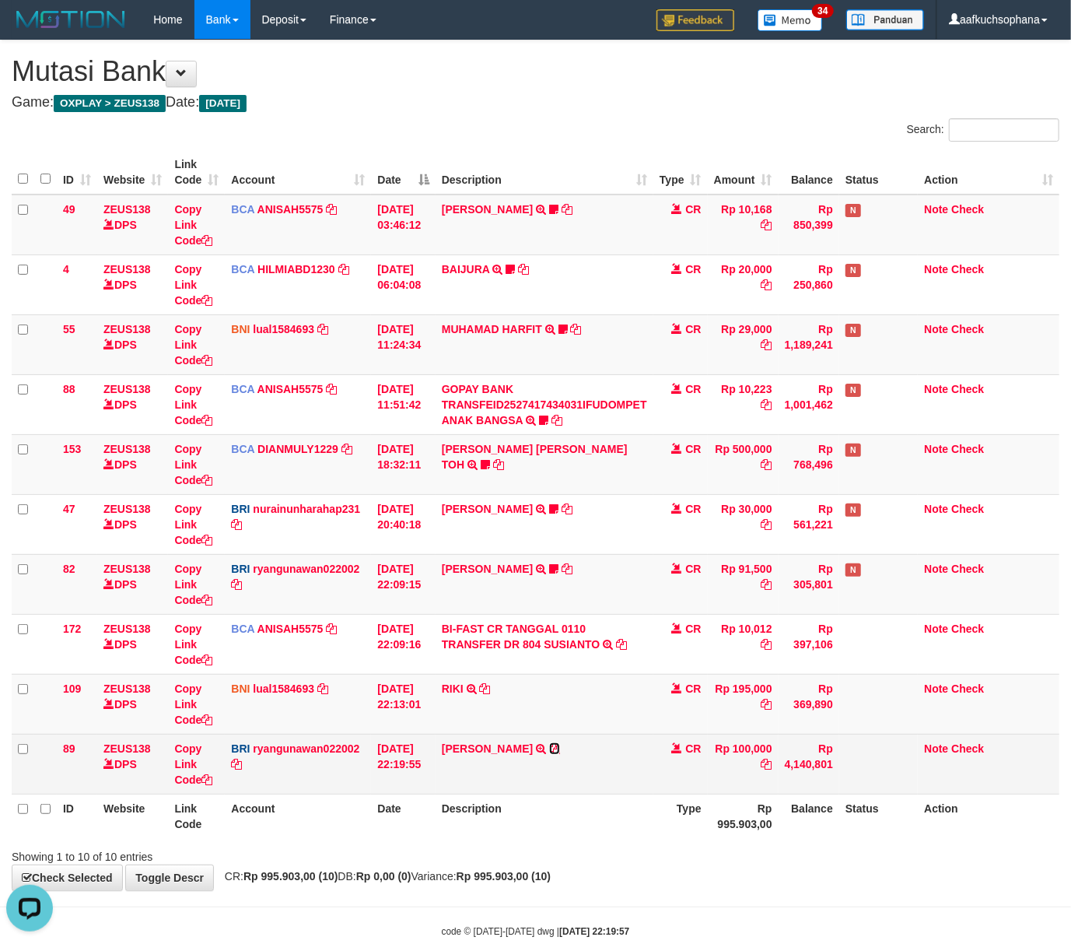
click at [560, 748] on icon at bounding box center [554, 748] width 11 height 11
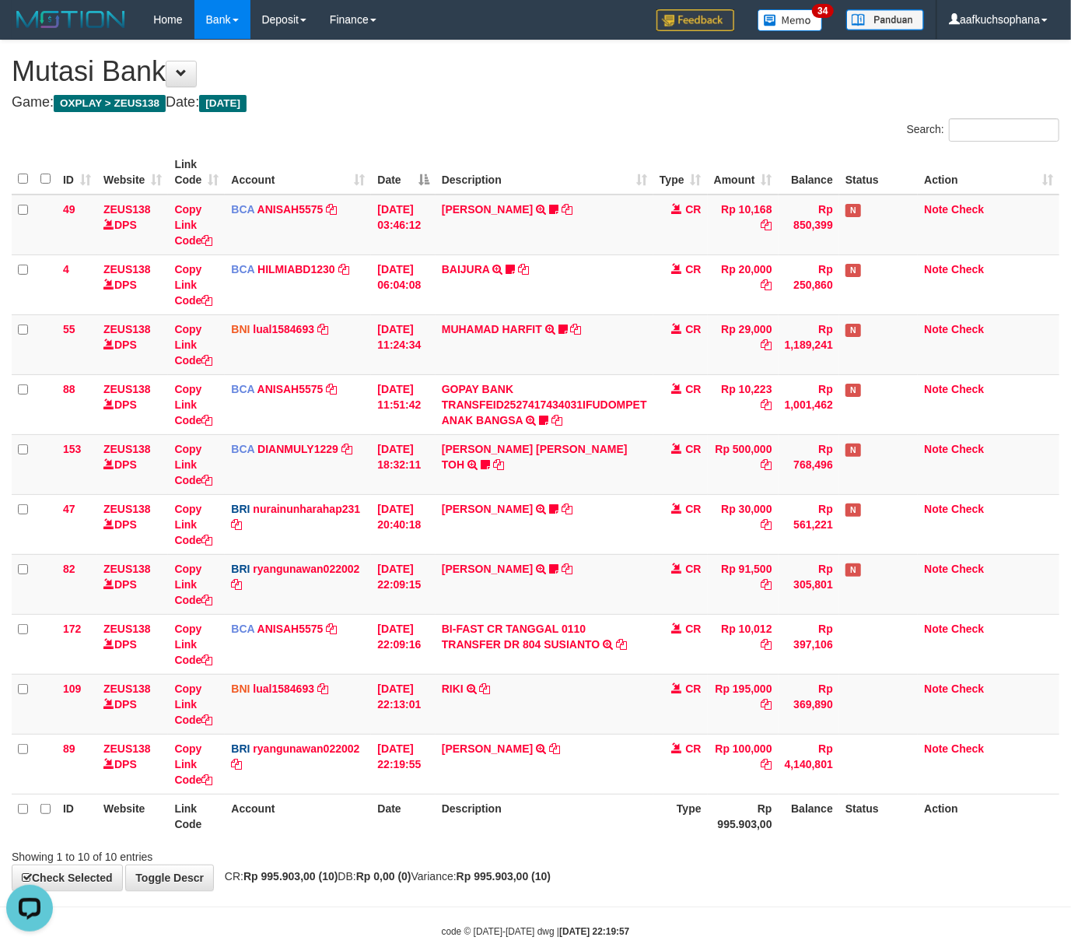
click at [282, 828] on th "Account" at bounding box center [298, 816] width 146 height 44
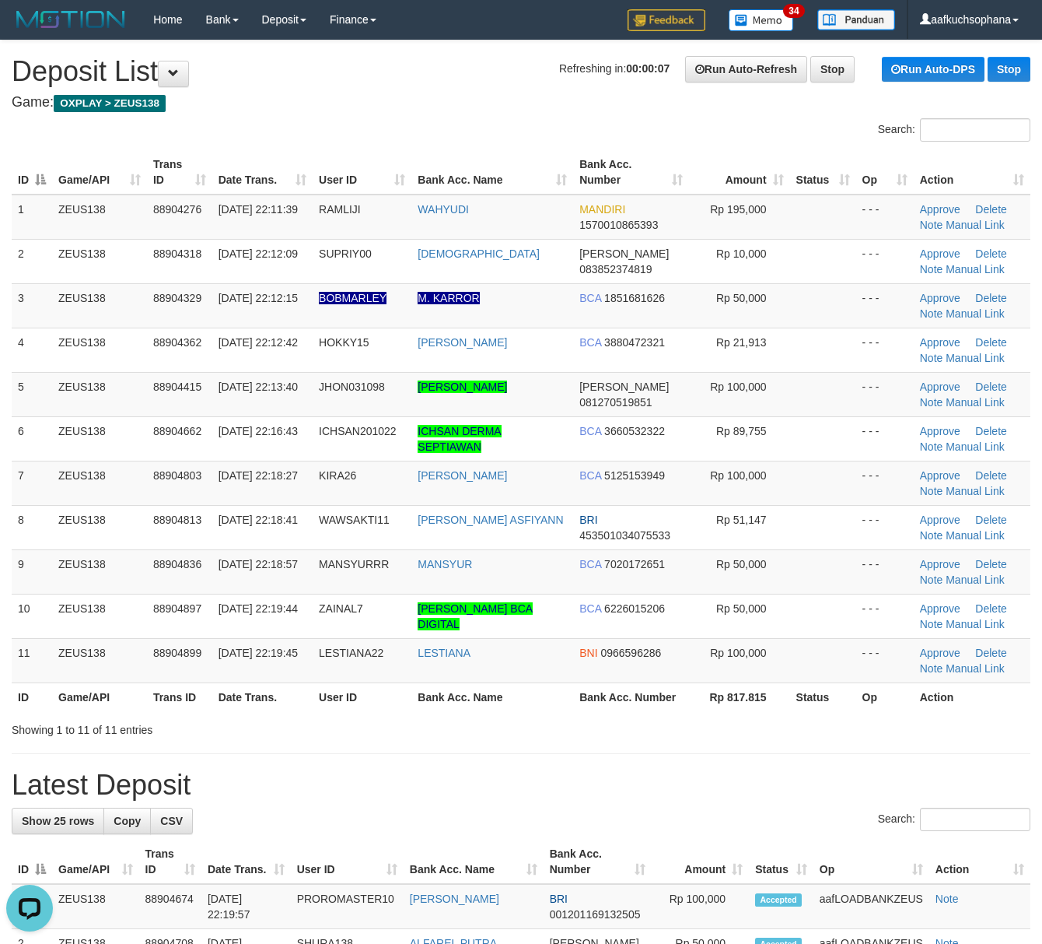
drag, startPoint x: 807, startPoint y: 729, endPoint x: 762, endPoint y: 732, distance: 44.5
click at [760, 732] on div "Showing 1 to 11 of 11 entries" at bounding box center [521, 727] width 1042 height 22
drag, startPoint x: 453, startPoint y: 692, endPoint x: 611, endPoint y: 706, distance: 158.6
click at [454, 691] on th "Bank Acc. Name" at bounding box center [493, 696] width 162 height 29
drag, startPoint x: 689, startPoint y: 787, endPoint x: 778, endPoint y: 775, distance: 89.6
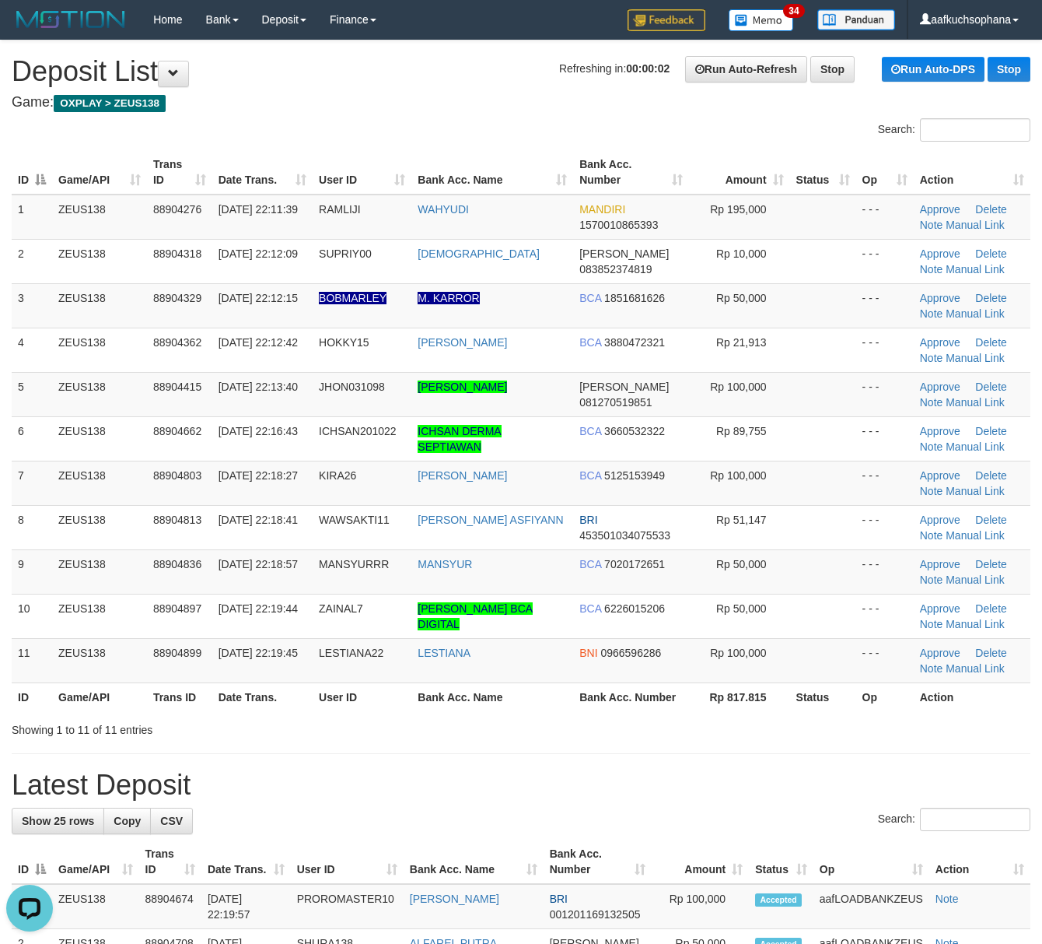
click at [706, 781] on h1 "Latest Deposit" at bounding box center [521, 784] width 1019 height 31
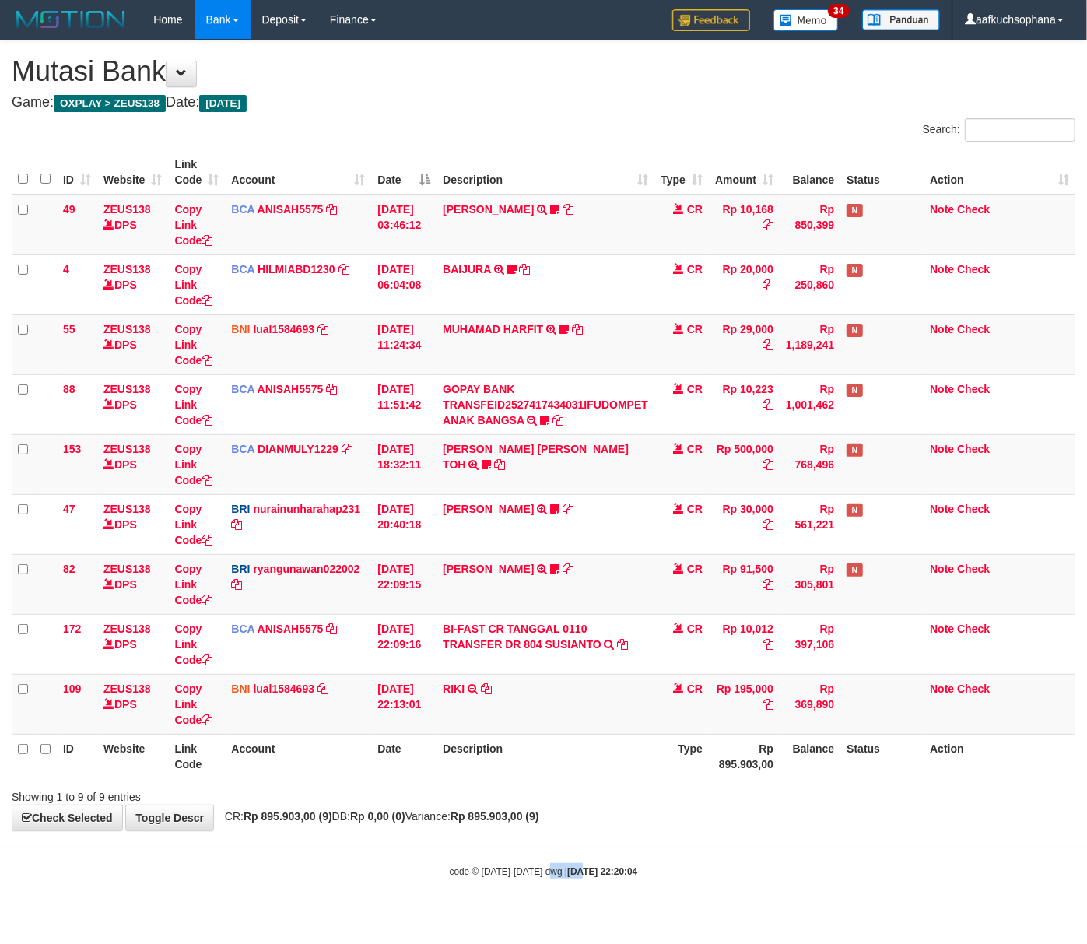
drag, startPoint x: 549, startPoint y: 862, endPoint x: 563, endPoint y: 868, distance: 15.3
click at [564, 870] on body "Toggle navigation Home Bank Account List Load By Website Group [OXPLAY] ZEUS138…" at bounding box center [543, 458] width 1087 height 917
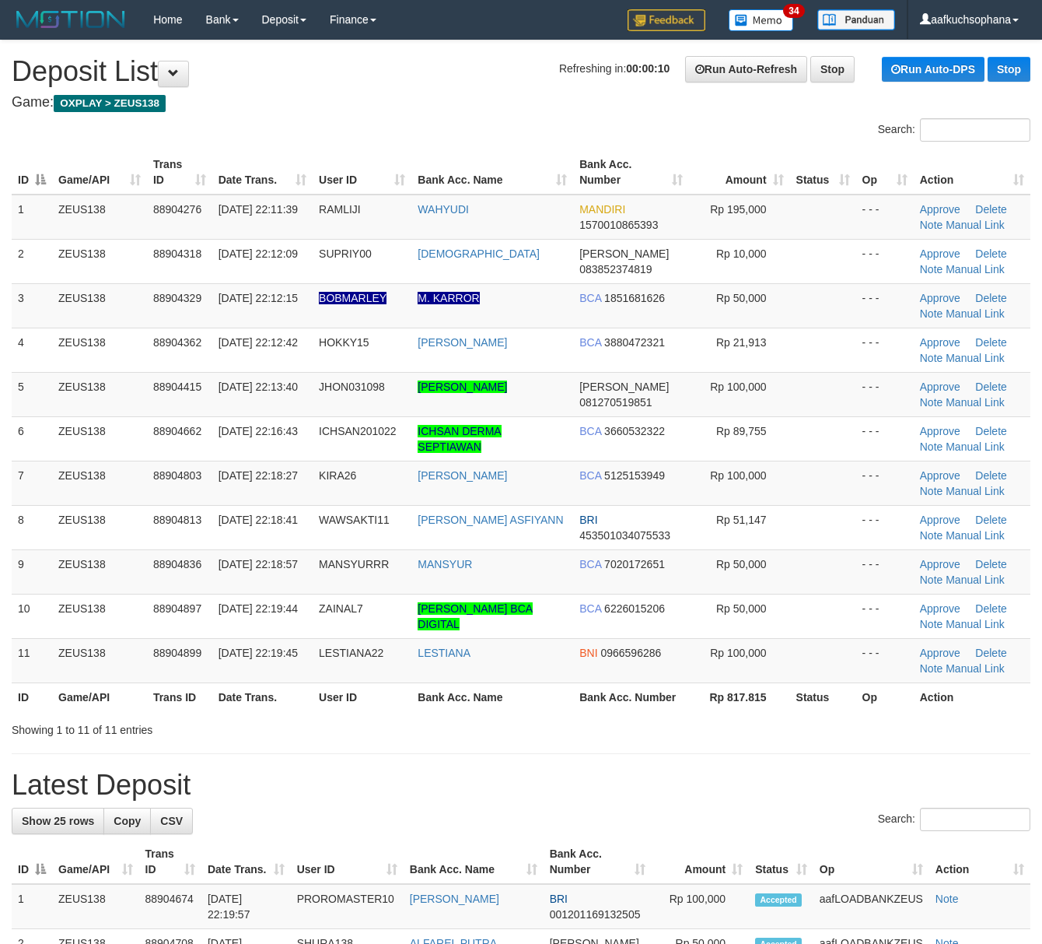
click at [867, 727] on div "Showing 1 to 11 of 11 entries" at bounding box center [521, 727] width 1042 height 22
drag, startPoint x: 800, startPoint y: 726, endPoint x: 1052, endPoint y: 752, distance: 253.4
click at [810, 724] on div "Showing 1 to 11 of 11 entries" at bounding box center [521, 727] width 1042 height 22
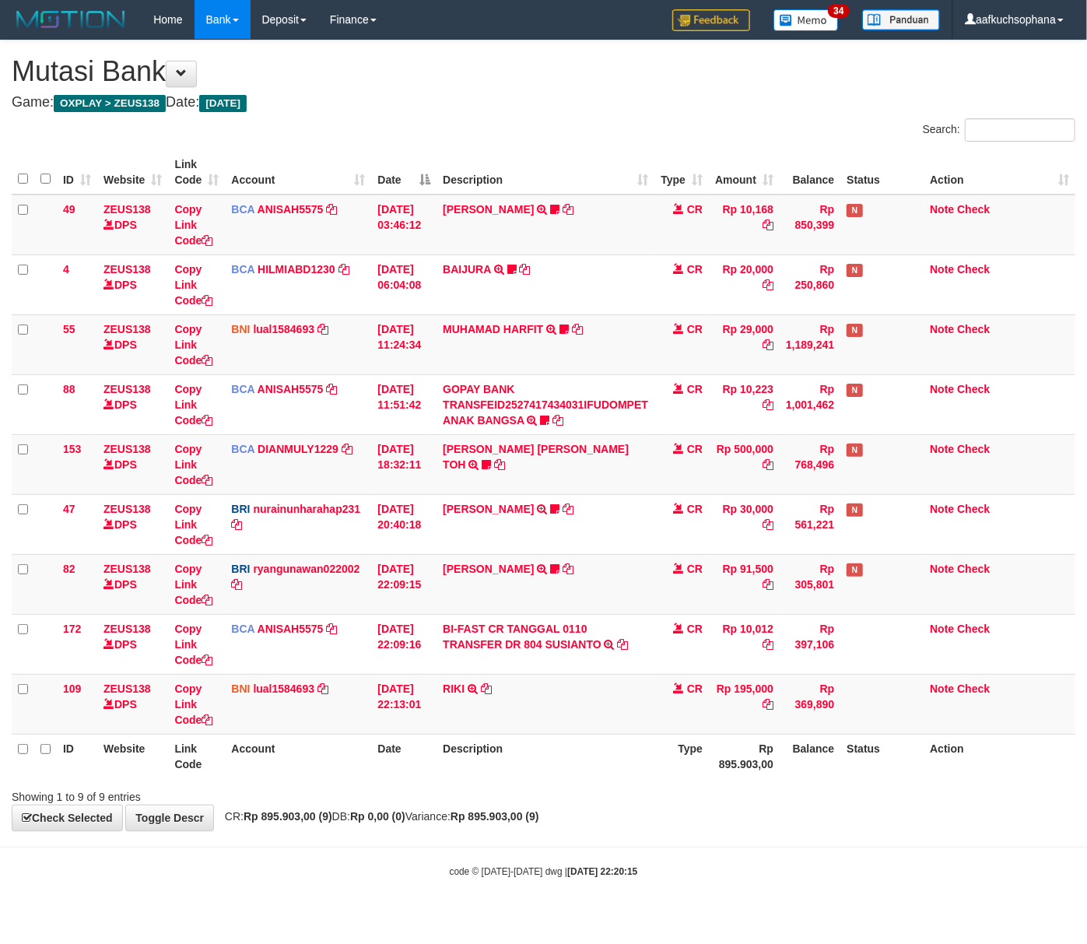
click at [585, 803] on div "Showing 1 to 9 of 9 entries" at bounding box center [543, 794] width 1087 height 22
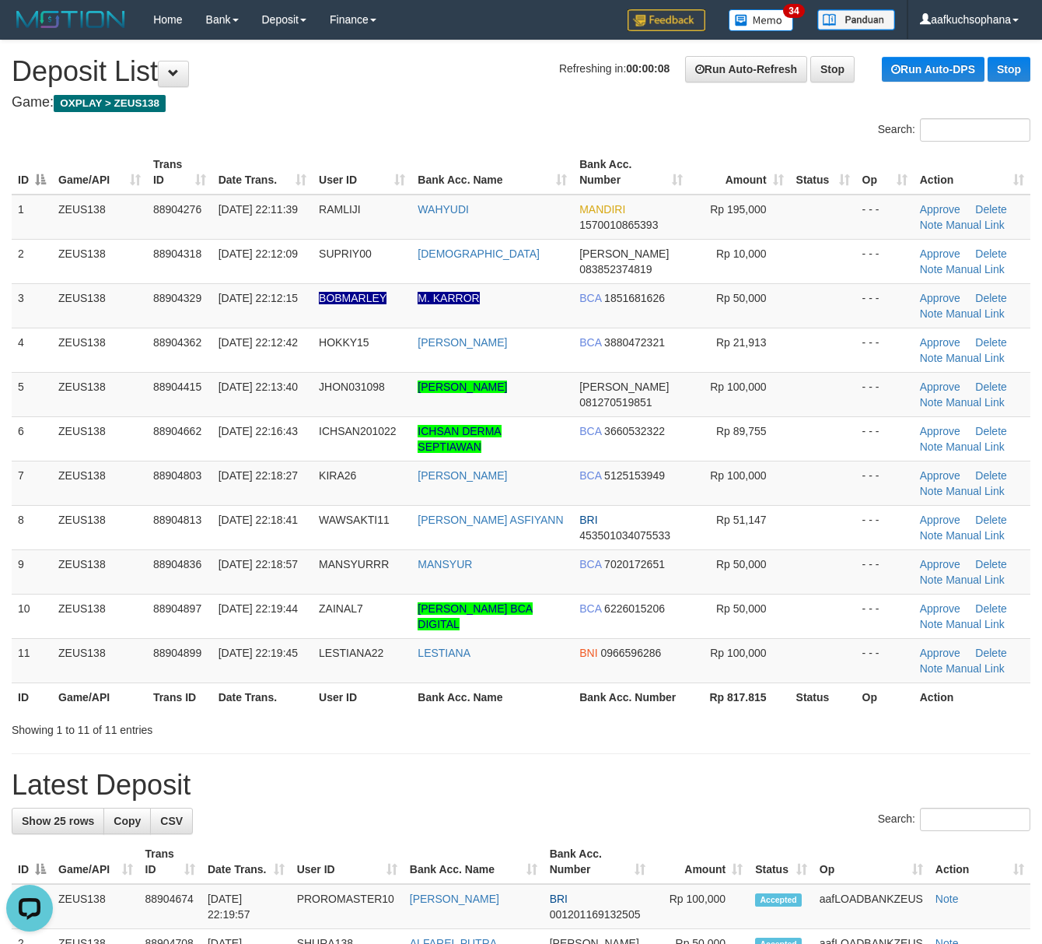
drag, startPoint x: 627, startPoint y: 741, endPoint x: 1053, endPoint y: 741, distance: 425.6
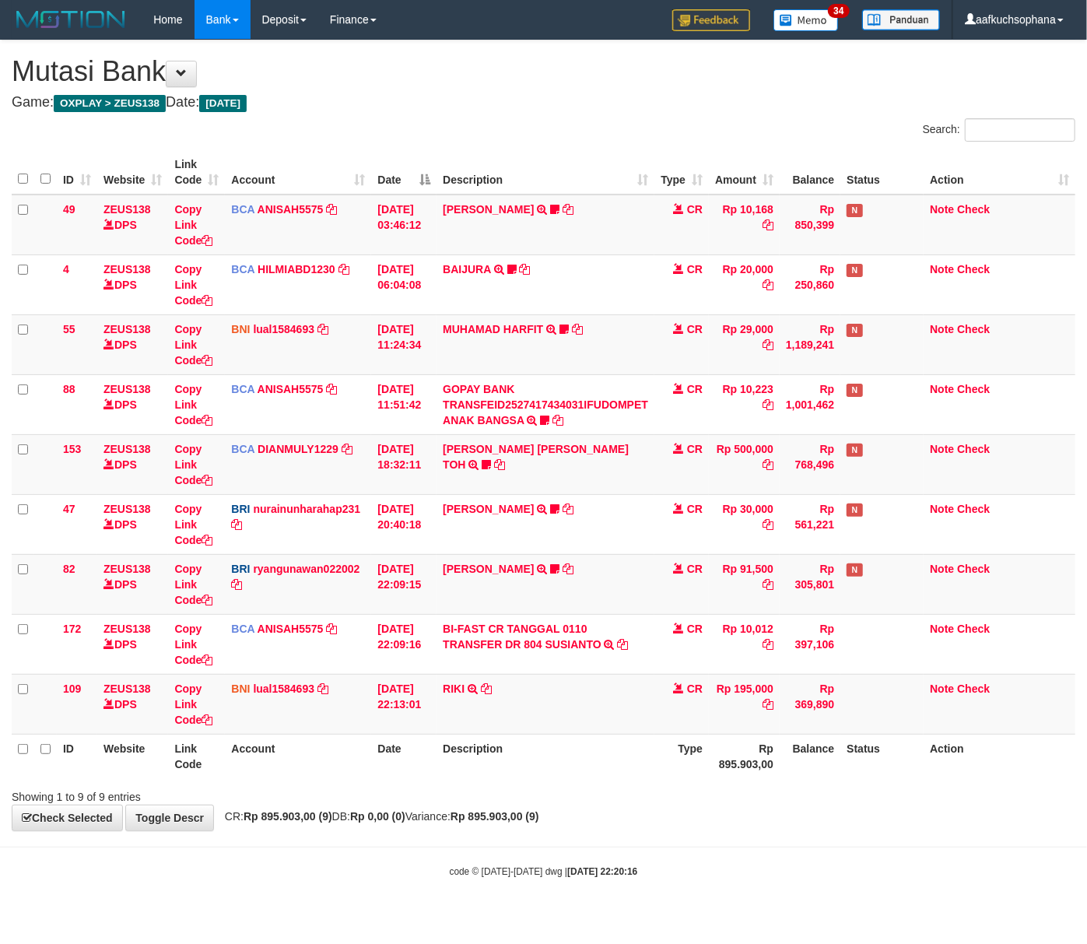
drag, startPoint x: 652, startPoint y: 769, endPoint x: 639, endPoint y: 766, distance: 12.8
click at [649, 769] on th "Description" at bounding box center [545, 756] width 218 height 44
click at [537, 862] on body "Toggle navigation Home Bank Account List Load By Website Group [OXPLAY] ZEUS138…" at bounding box center [543, 458] width 1087 height 917
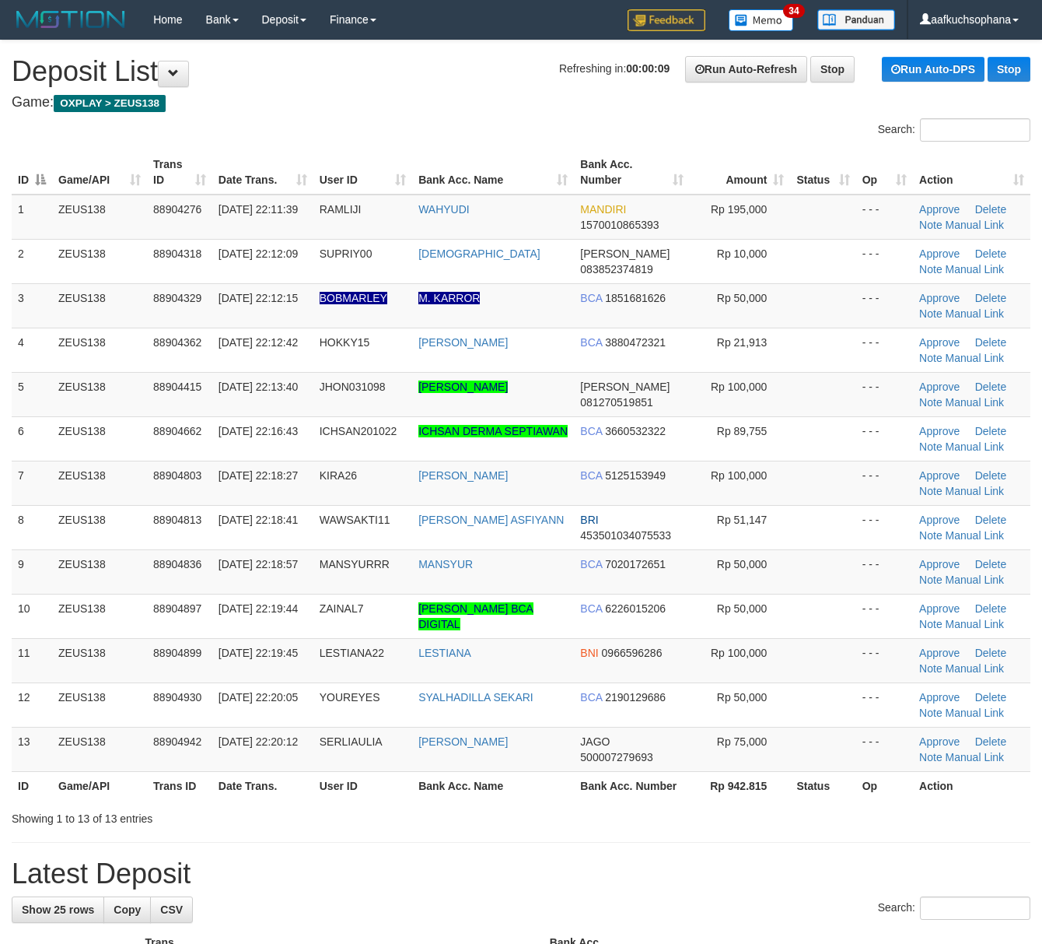
click at [694, 812] on div "Showing 1 to 13 of 13 entries" at bounding box center [521, 815] width 1042 height 22
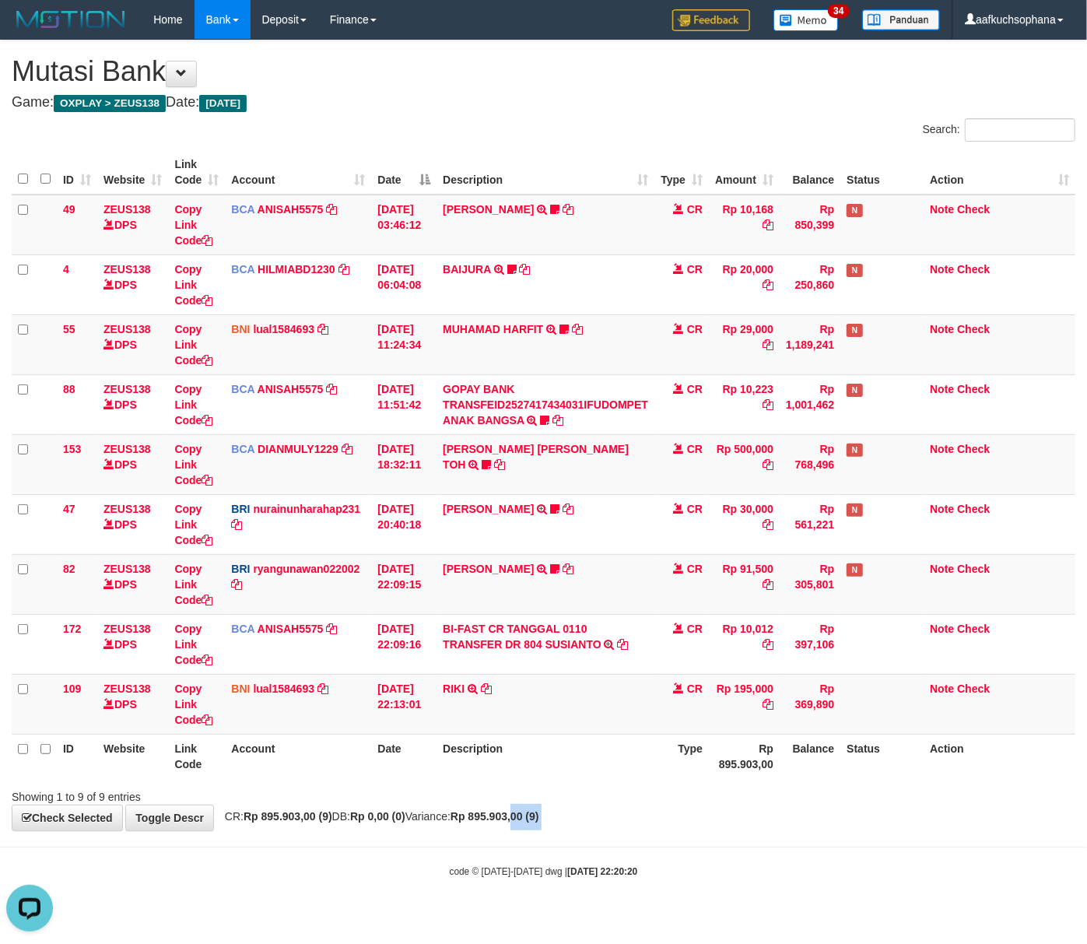
click at [562, 834] on body "Toggle navigation Home Bank Account List Load By Website Group [OXPLAY] ZEUS138…" at bounding box center [543, 458] width 1087 height 917
drag, startPoint x: 549, startPoint y: 825, endPoint x: 184, endPoint y: 778, distance: 368.6
click at [534, 817] on div "**********" at bounding box center [543, 435] width 1087 height 790
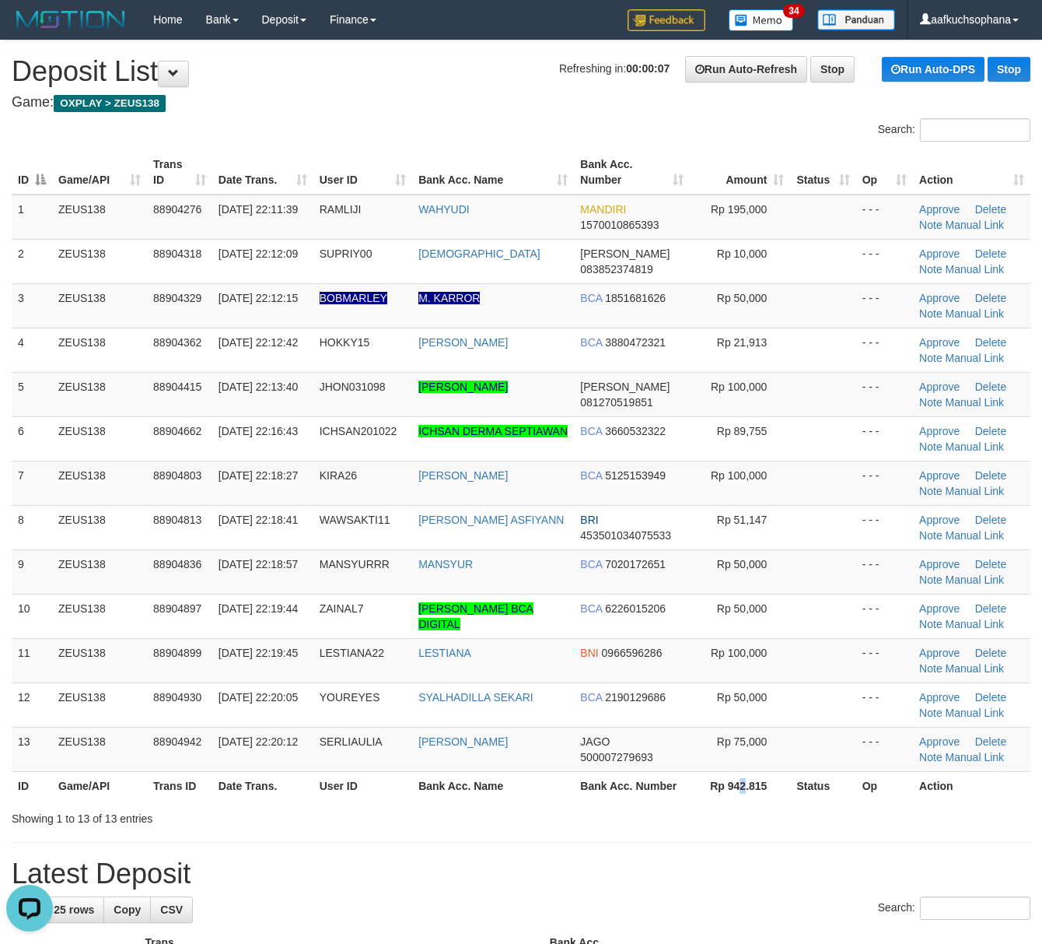
click at [741, 800] on th "Rp 942.815" at bounding box center [740, 785] width 101 height 29
drag, startPoint x: 741, startPoint y: 801, endPoint x: 1053, endPoint y: 807, distance: 312.0
click at [745, 803] on div "ID Game/API Trans ID Date Trans. User ID Bank Acc. Name Bank Acc. Number Amount…" at bounding box center [521, 474] width 1042 height 659
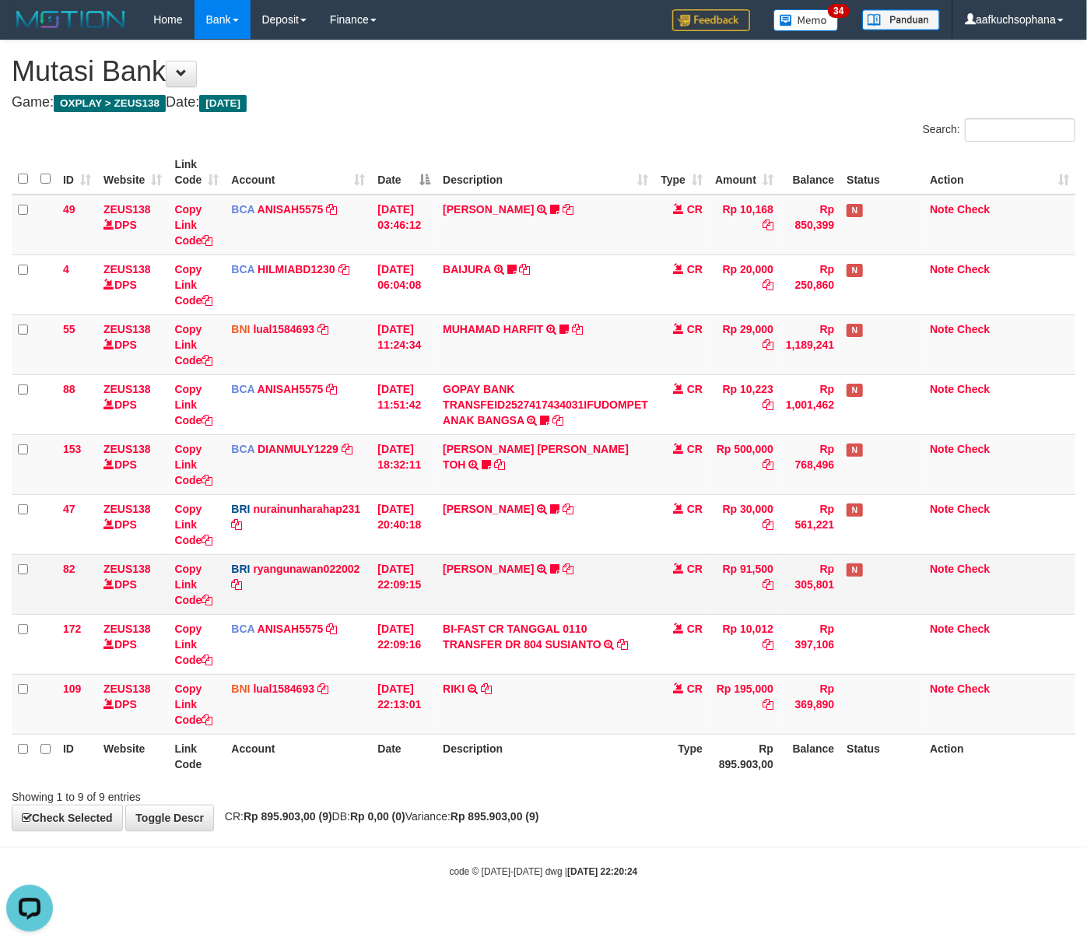
click at [593, 562] on td "DANA ERLANGGAYUDH TRANSFER NBMB DANA ERLANGGAYUDH TO RYAN GUNAWAN POKOK138" at bounding box center [545, 584] width 218 height 60
click at [559, 571] on icon at bounding box center [554, 568] width 9 height 11
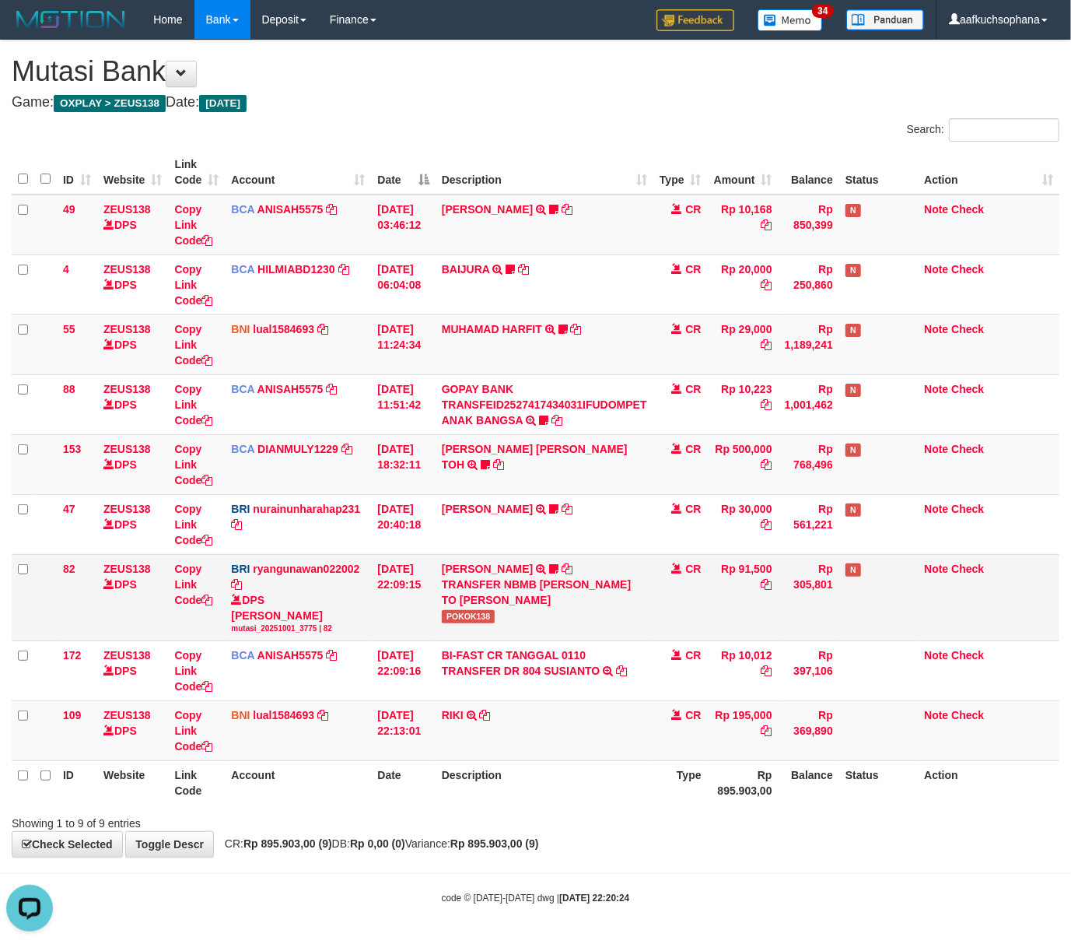
click at [476, 619] on span "POKOK138" at bounding box center [469, 616] width 54 height 13
copy tr "POKOK138"
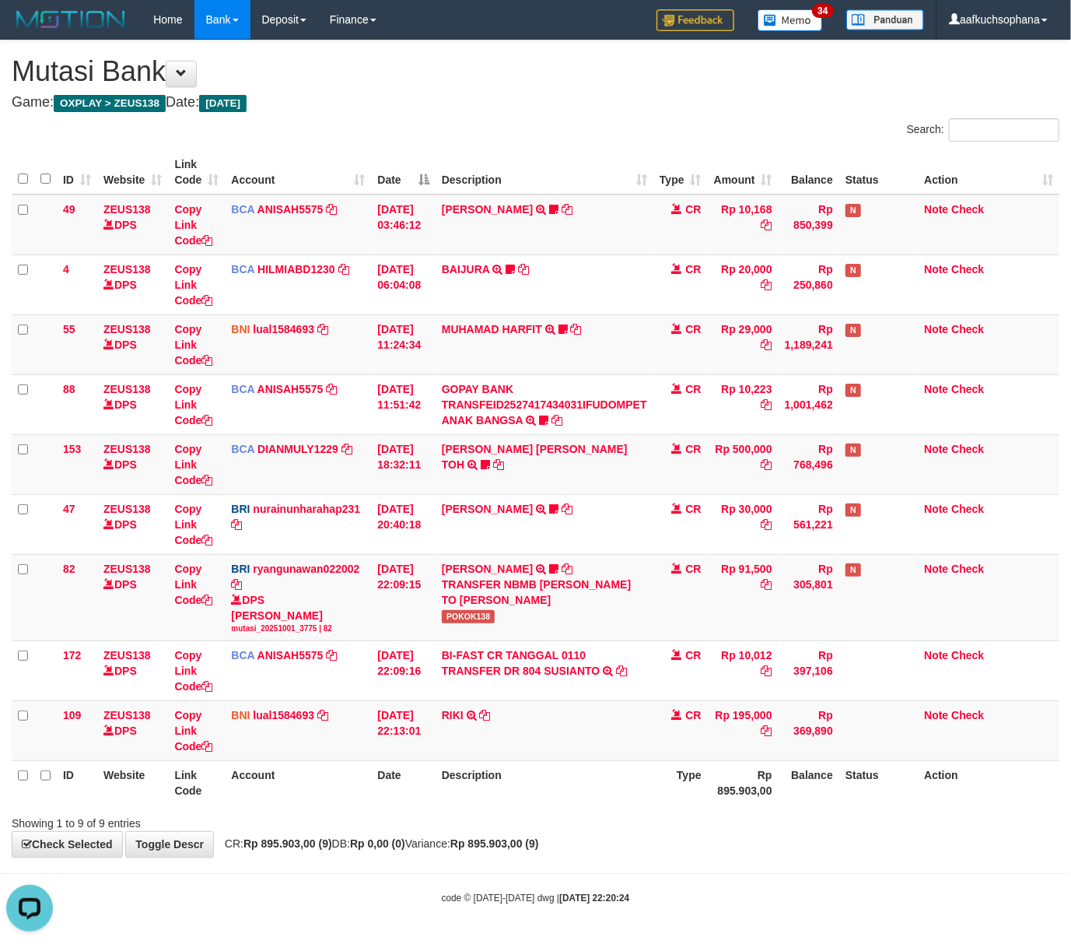
click at [605, 864] on body "Toggle navigation Home Bank Account List Load By Website Group [OXPLAY] ZEUS138…" at bounding box center [535, 472] width 1071 height 944
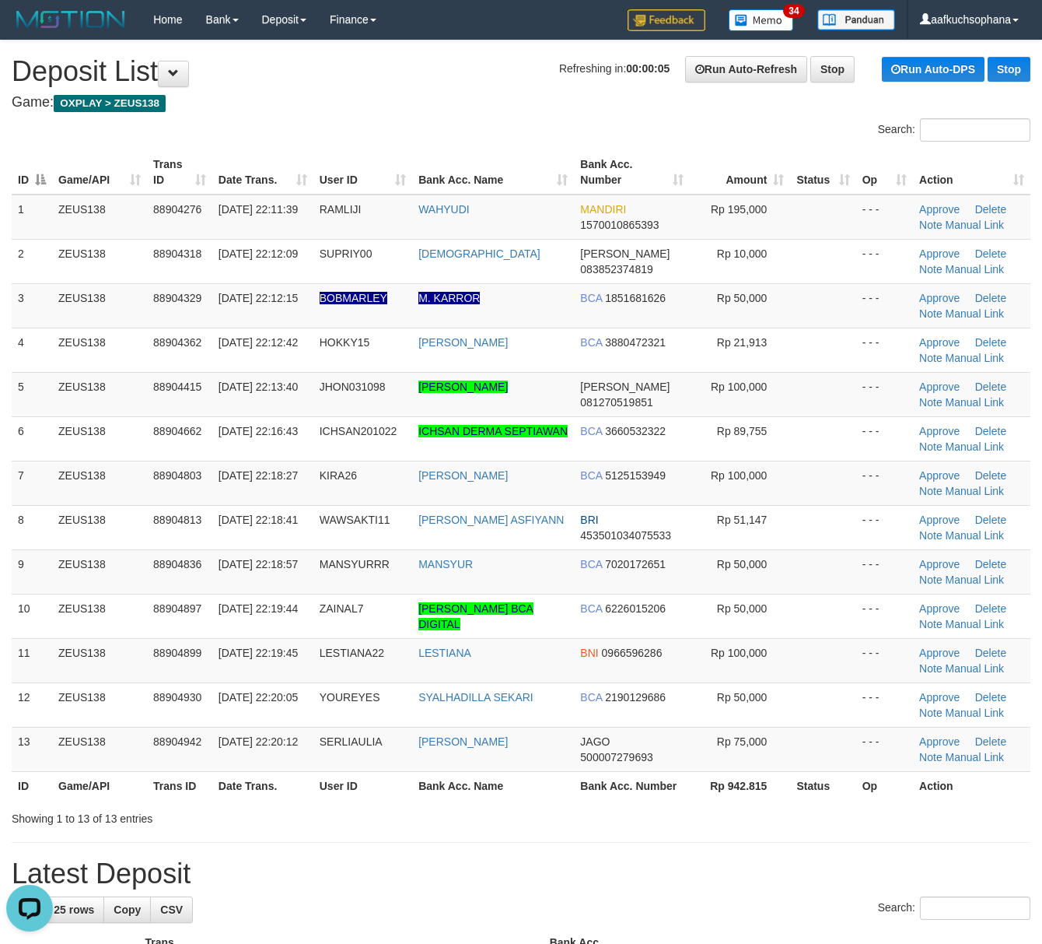
click at [689, 862] on h1 "Latest Deposit" at bounding box center [521, 873] width 1019 height 31
click at [705, 817] on div "Showing 1 to 13 of 13 entries" at bounding box center [521, 815] width 1042 height 22
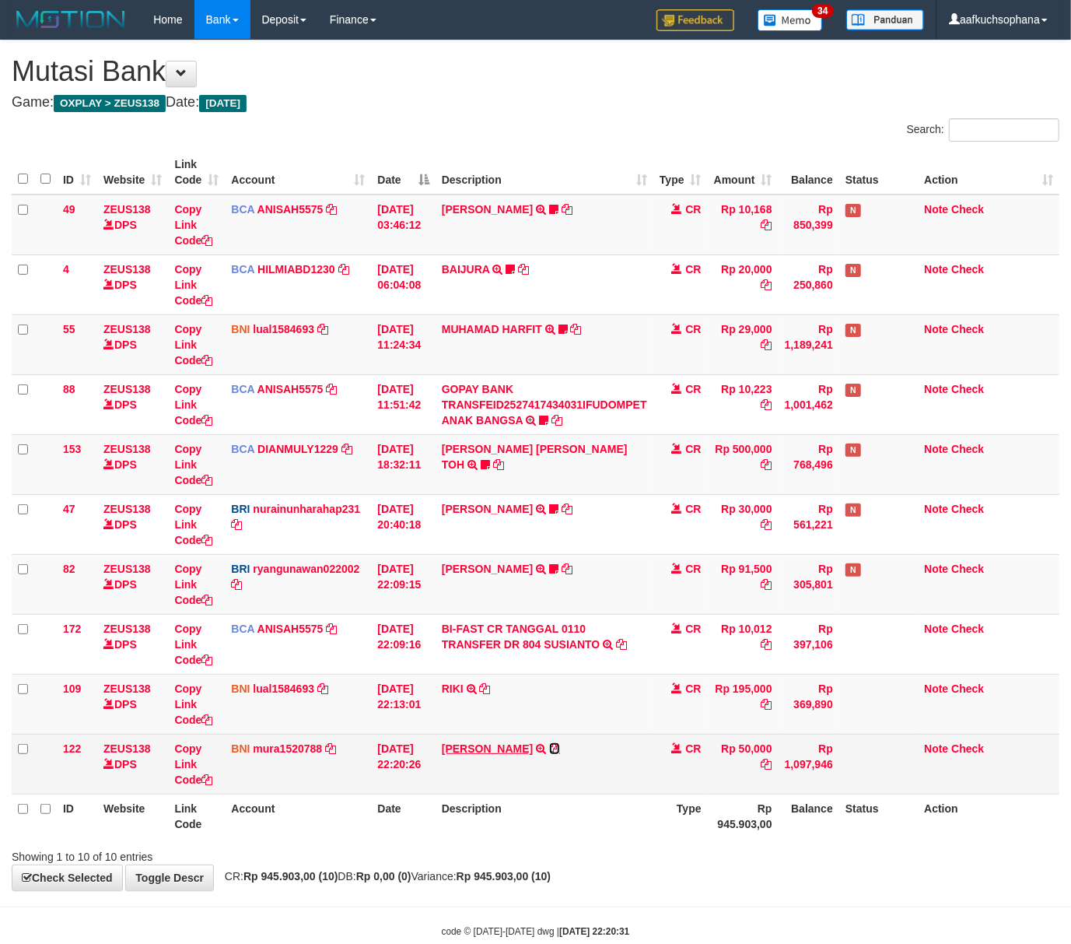
drag, startPoint x: 546, startPoint y: 745, endPoint x: 510, endPoint y: 752, distance: 36.3
click at [549, 745] on icon at bounding box center [554, 748] width 11 height 11
click at [209, 782] on icon at bounding box center [206, 779] width 11 height 11
click at [208, 782] on icon at bounding box center [206, 779] width 11 height 11
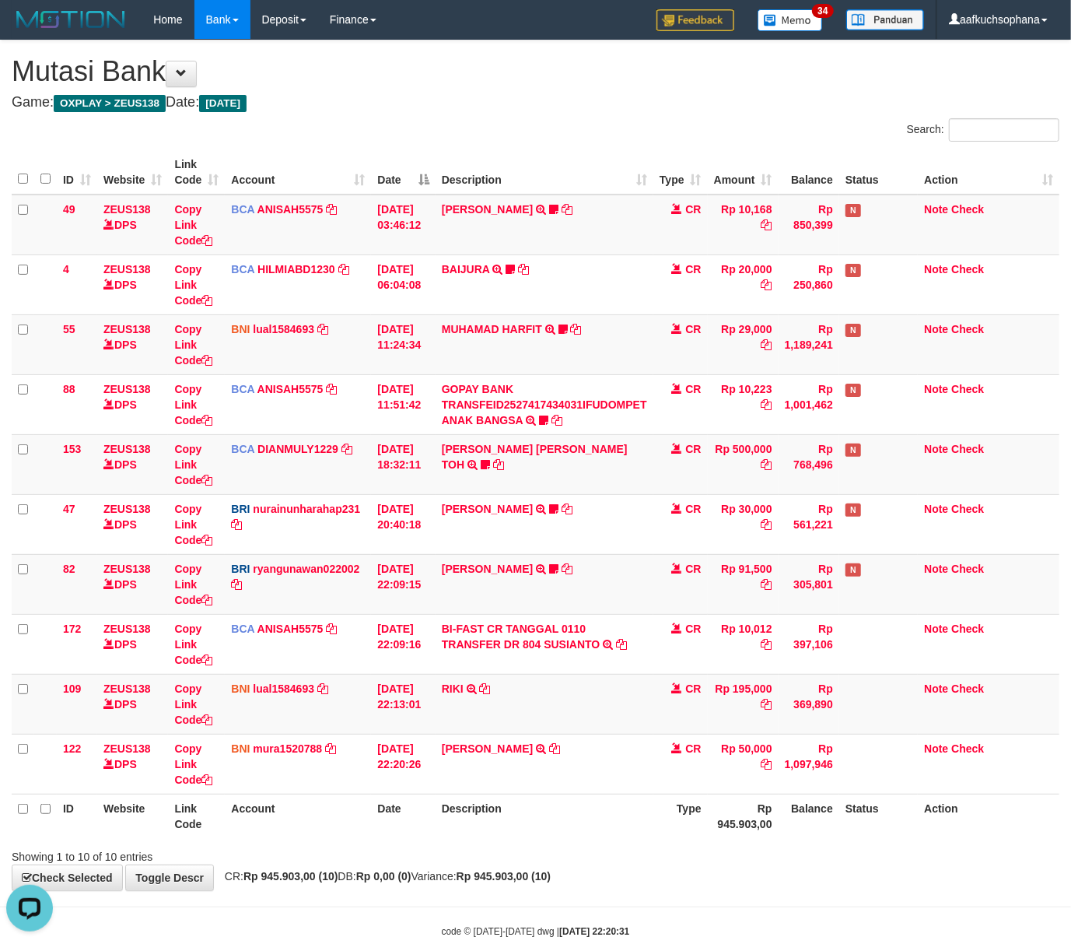
scroll to position [231, 0]
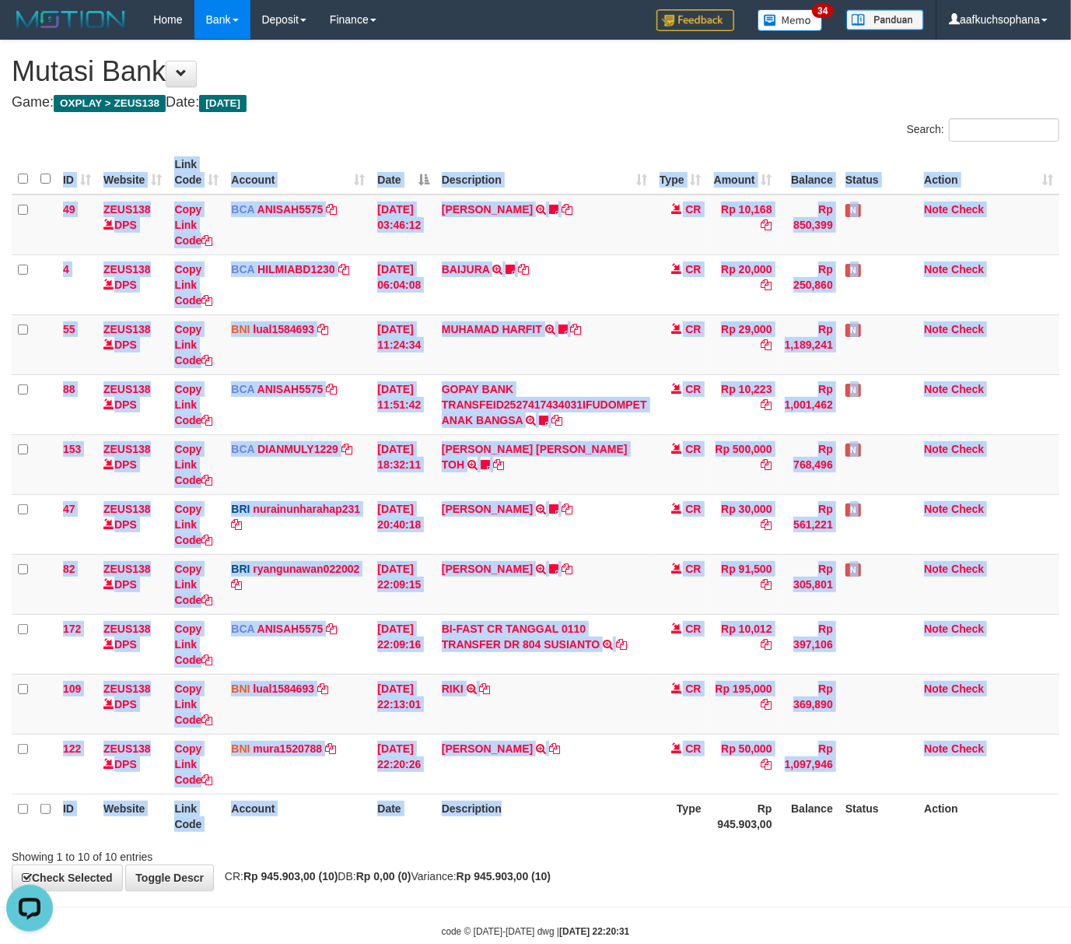
drag, startPoint x: 540, startPoint y: 840, endPoint x: 6, endPoint y: 835, distance: 533.7
click at [536, 840] on div "ID Website Link Code Account Date Description Type Amount Balance Status Action…" at bounding box center [535, 493] width 1071 height 697
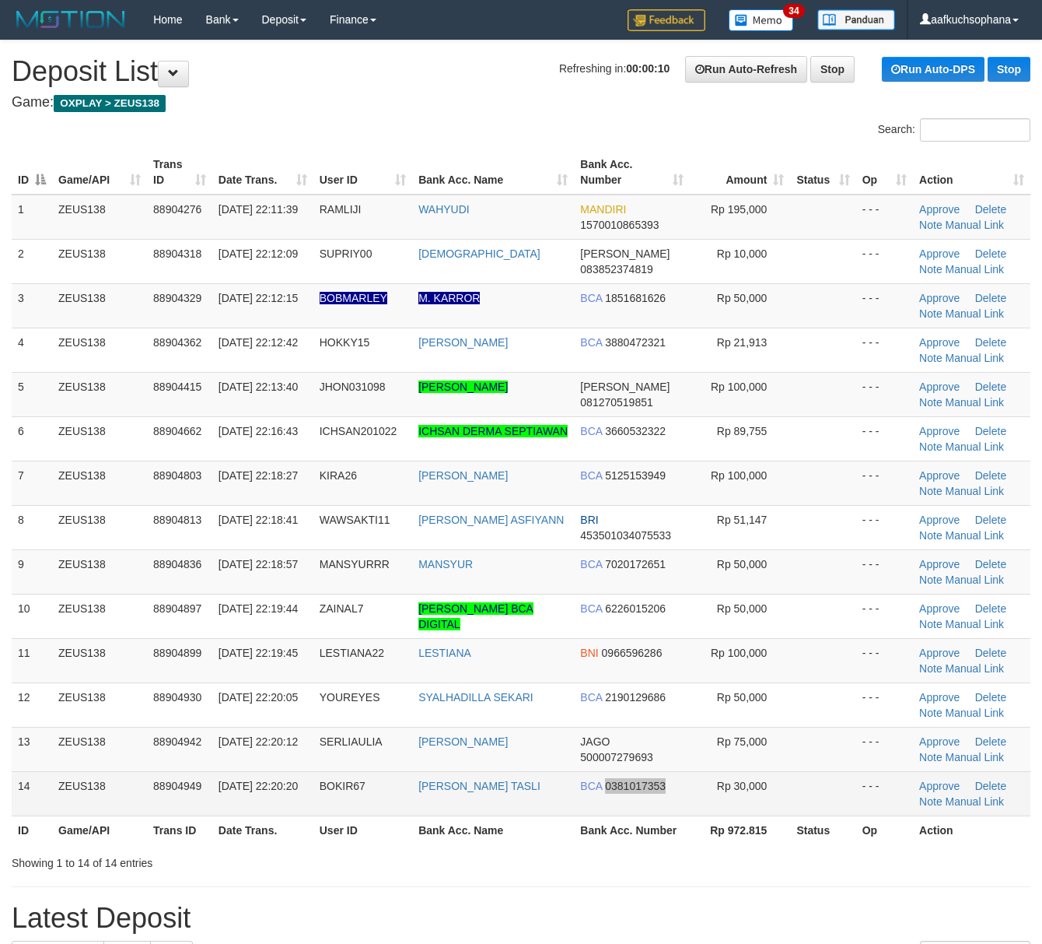
drag, startPoint x: 605, startPoint y: 795, endPoint x: 646, endPoint y: 789, distance: 40.9
click at [611, 795] on td "BCA 0381017353" at bounding box center [632, 793] width 116 height 44
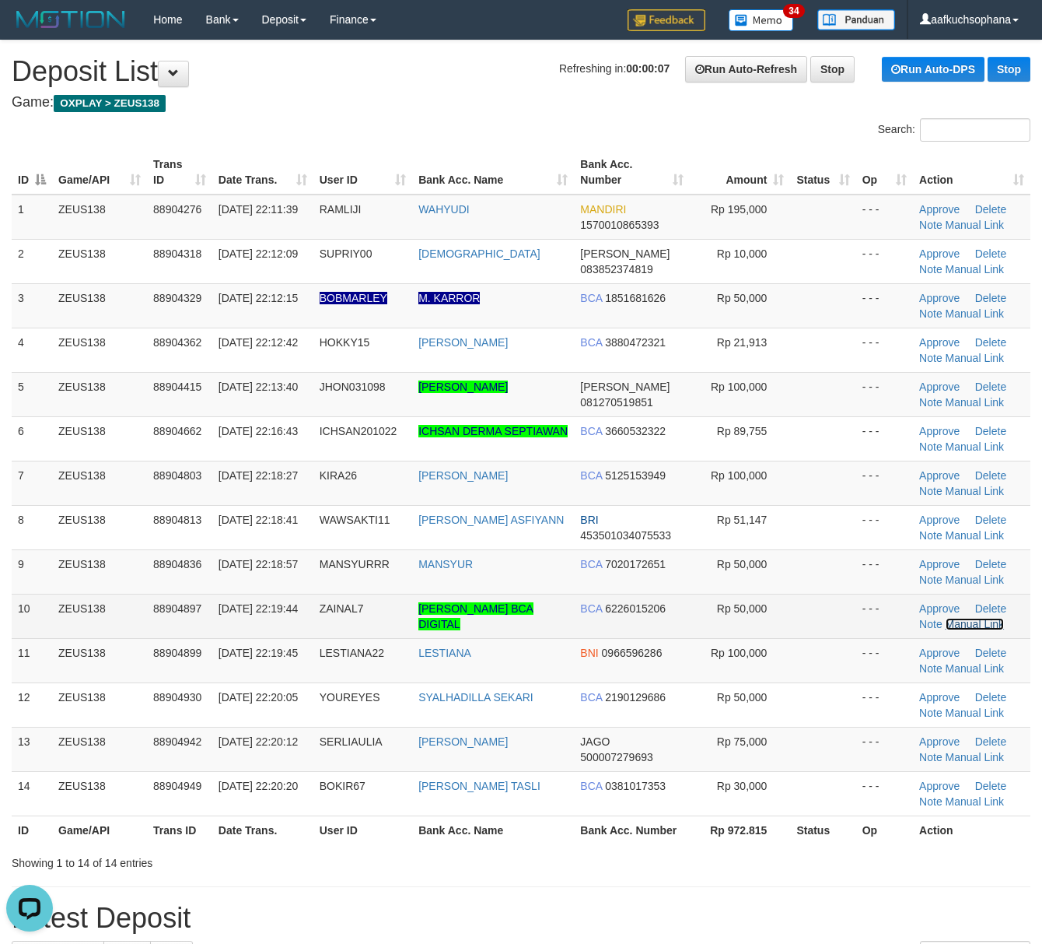
drag, startPoint x: 968, startPoint y: 622, endPoint x: 941, endPoint y: 620, distance: 27.3
click at [968, 622] on link "Manual Link" at bounding box center [975, 624] width 59 height 12
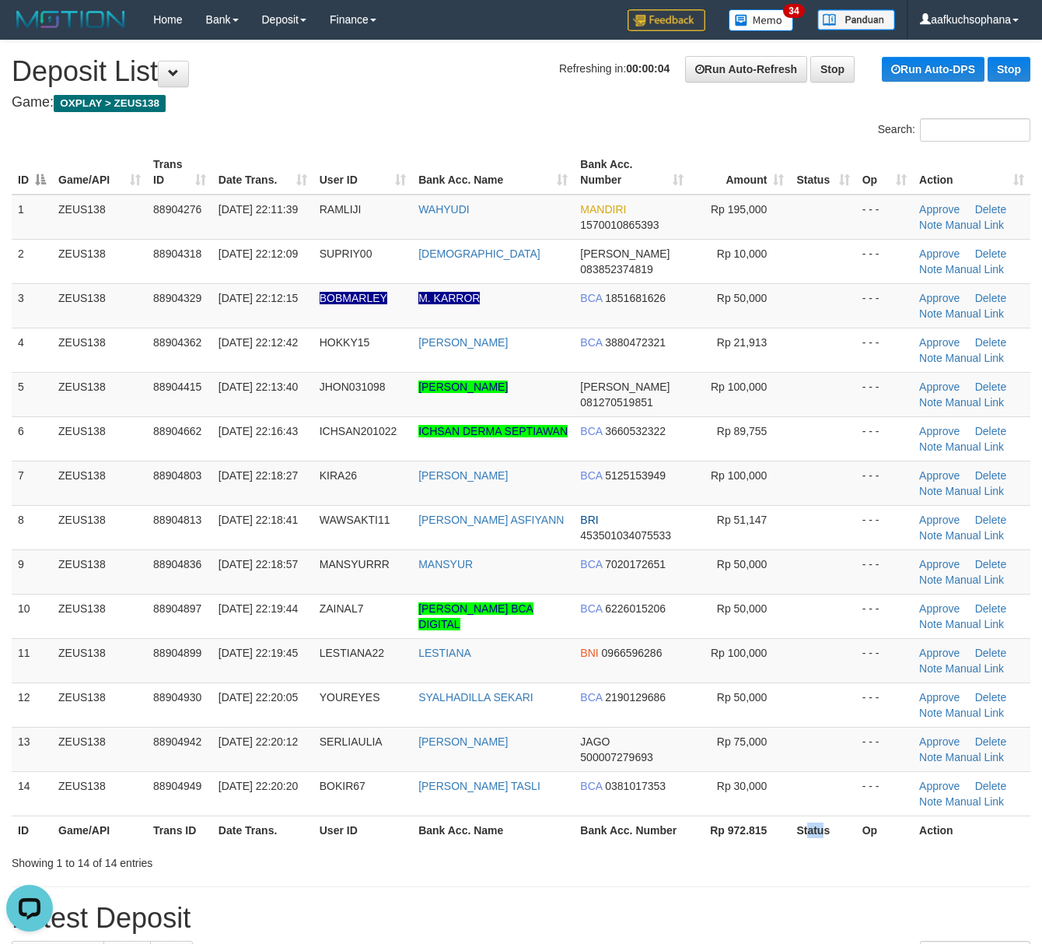
drag, startPoint x: 808, startPoint y: 835, endPoint x: 1056, endPoint y: 823, distance: 249.2
click at [815, 835] on th "Status" at bounding box center [822, 829] width 65 height 29
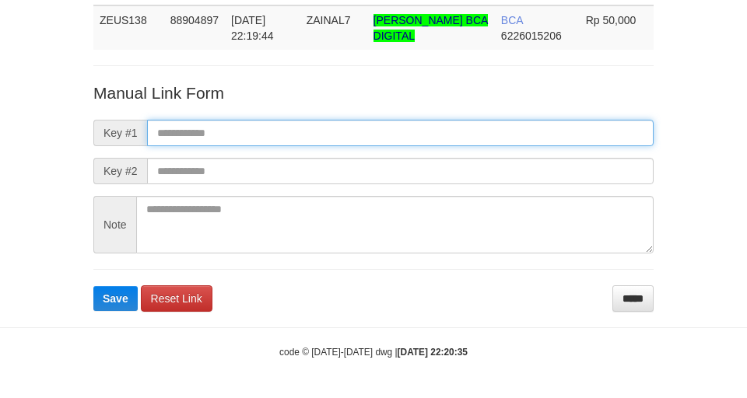
click at [421, 121] on input "text" at bounding box center [400, 133] width 506 height 26
paste input "**********"
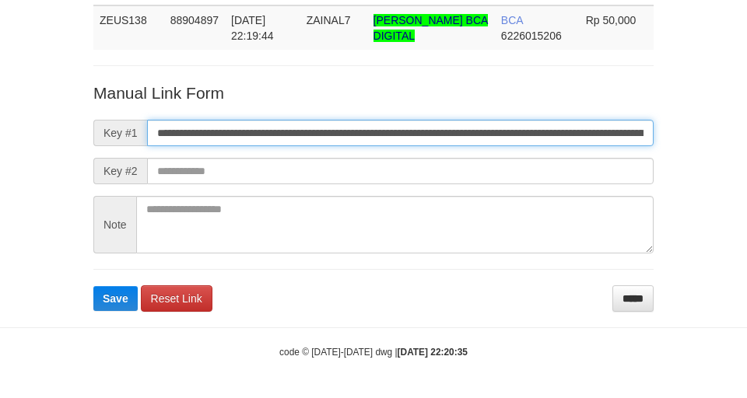
scroll to position [0, 1068]
type input "**********"
click at [93, 286] on button "Save" at bounding box center [115, 298] width 44 height 25
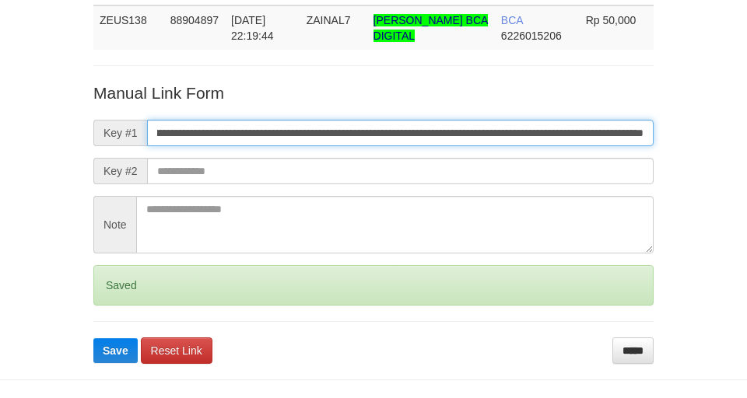
click at [93, 338] on button "Save" at bounding box center [115, 350] width 44 height 25
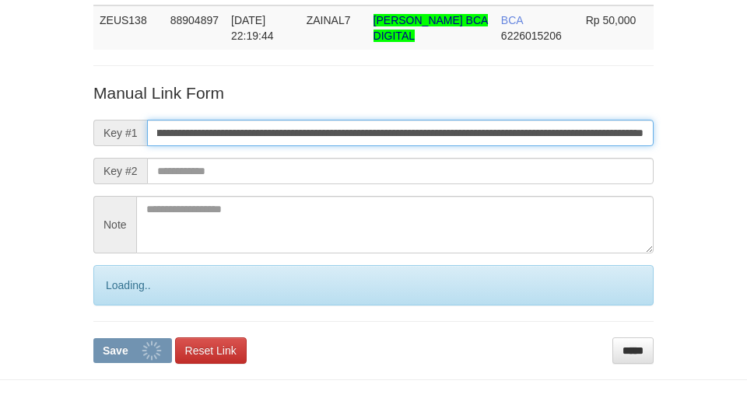
click at [93, 338] on button "Save" at bounding box center [132, 350] width 79 height 25
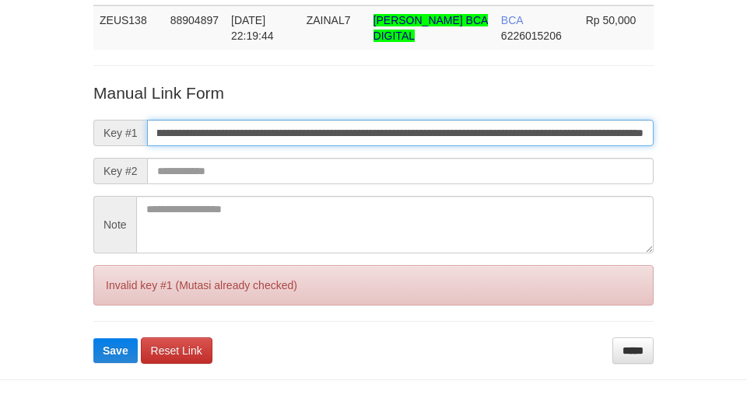
click at [93, 338] on button "Save" at bounding box center [115, 350] width 44 height 25
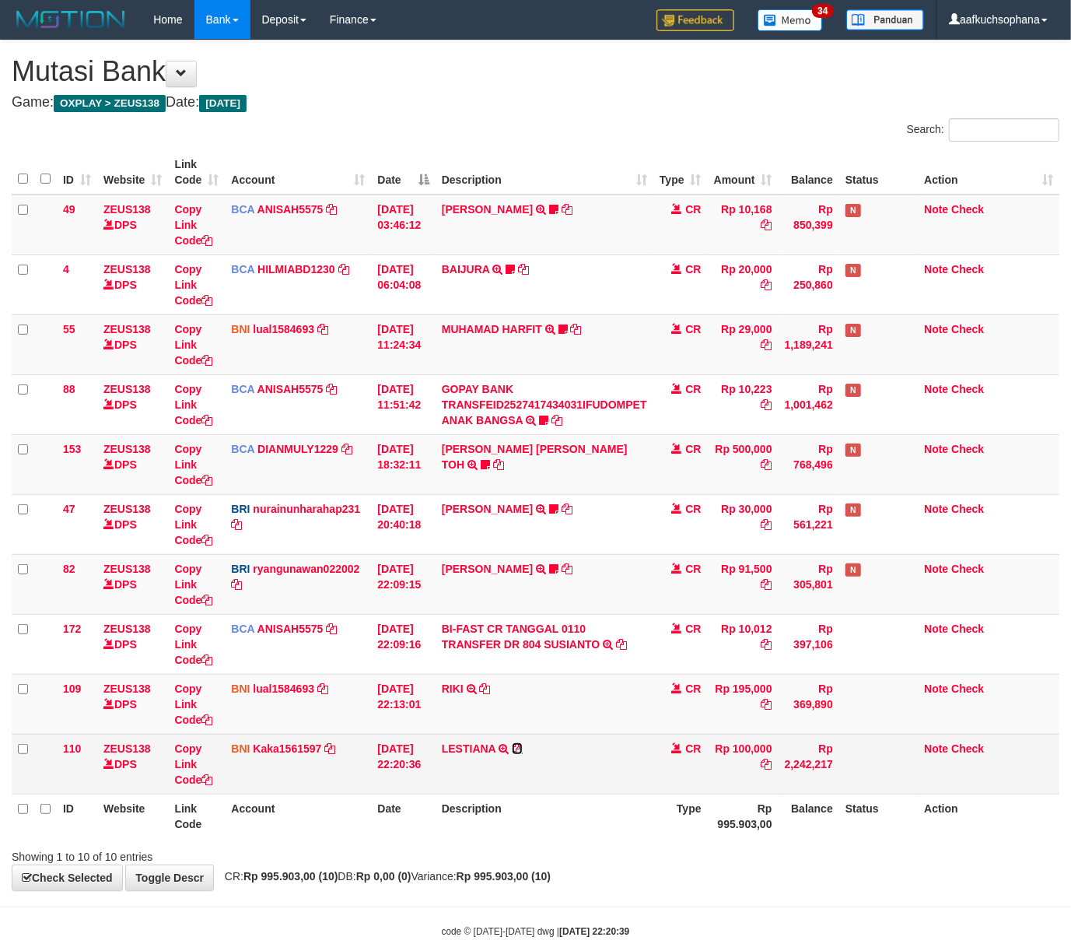
click at [523, 745] on icon at bounding box center [517, 748] width 11 height 11
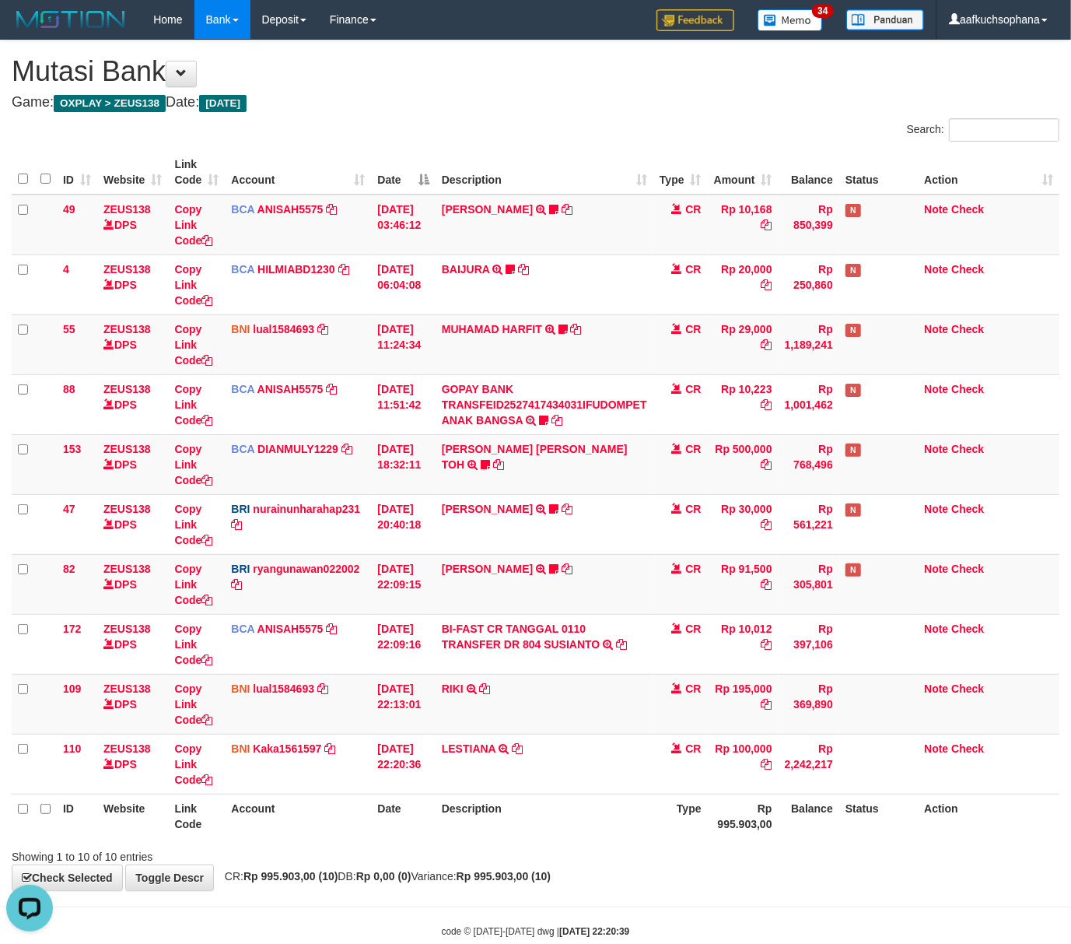
click at [583, 834] on div "Search: ID Website Link Code Account Date Description Type Amount Balance Statu…" at bounding box center [536, 491] width 1048 height 746
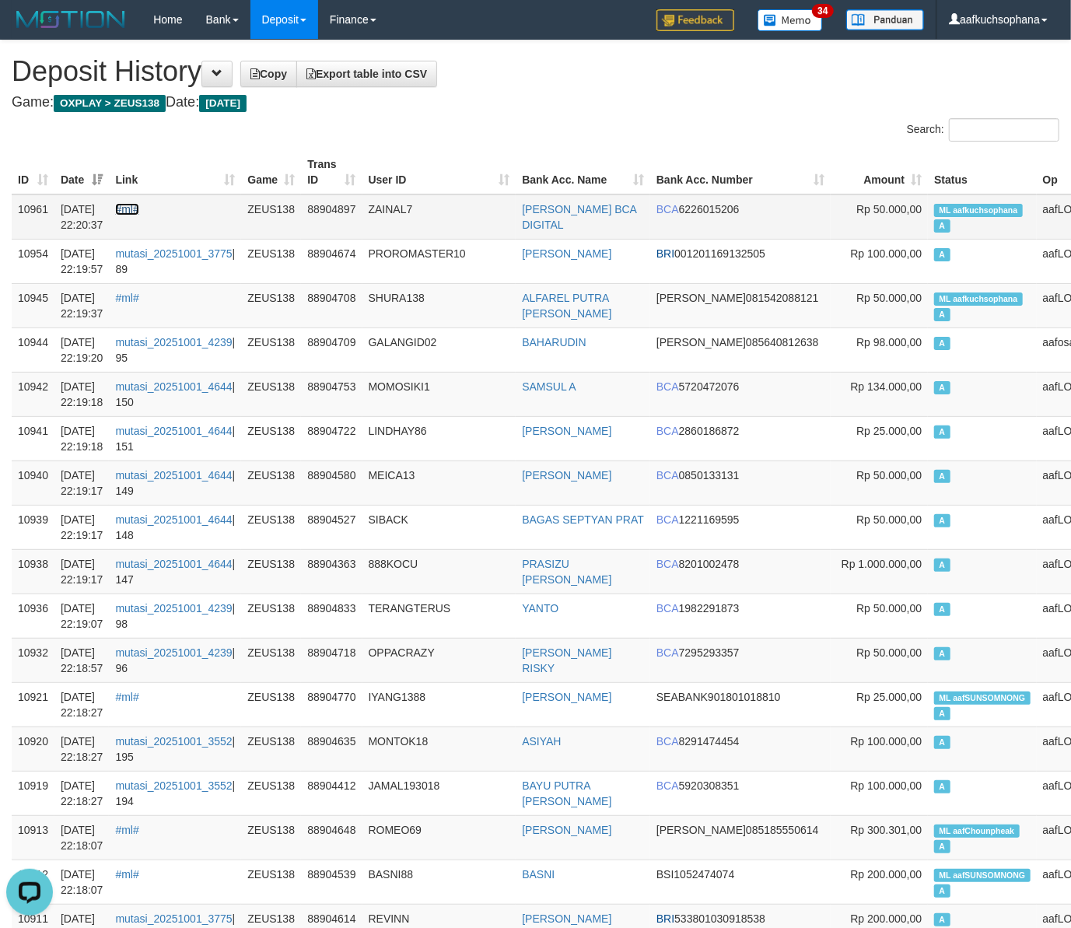
drag, startPoint x: 138, startPoint y: 212, endPoint x: 156, endPoint y: 210, distance: 18.0
click at [138, 212] on link "#ml#" at bounding box center [126, 209] width 23 height 12
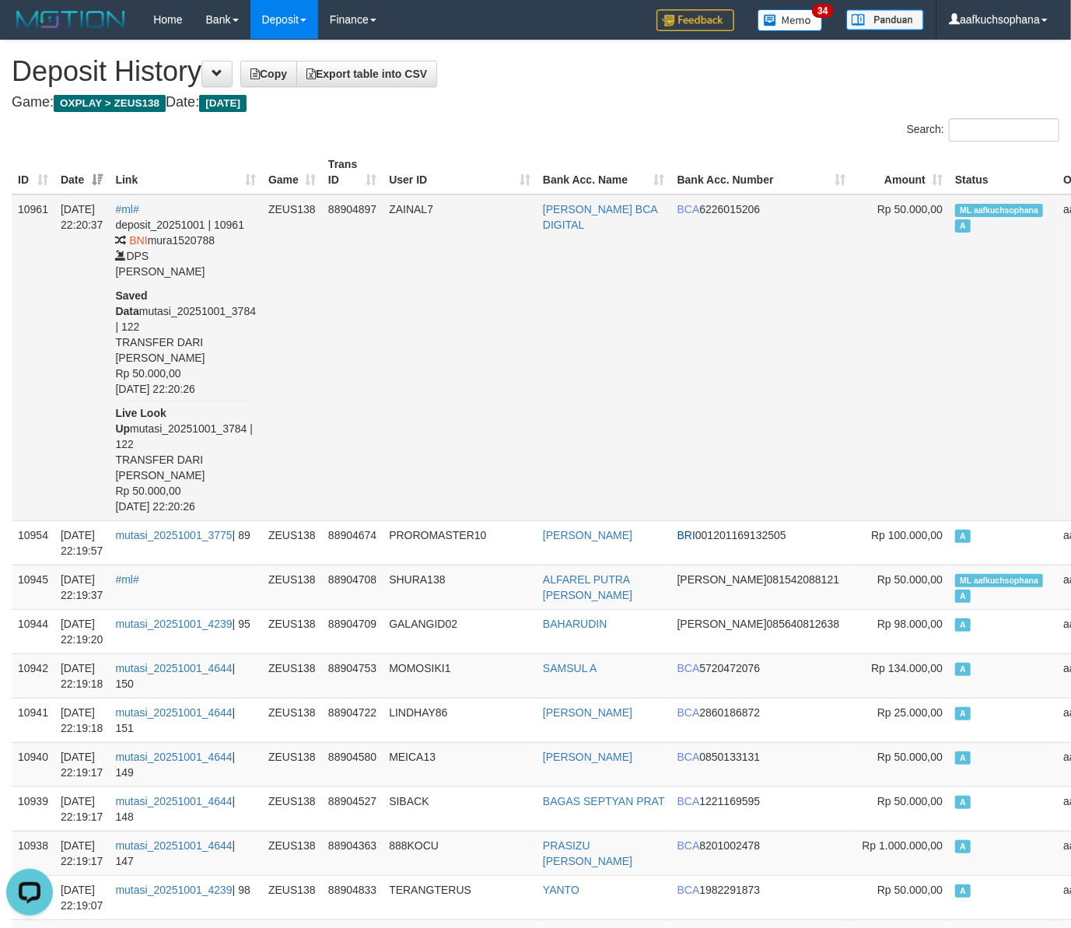
click at [955, 215] on span "ML aafkuchsophana" at bounding box center [999, 210] width 88 height 13
copy td "ML aafkuchsophana A"
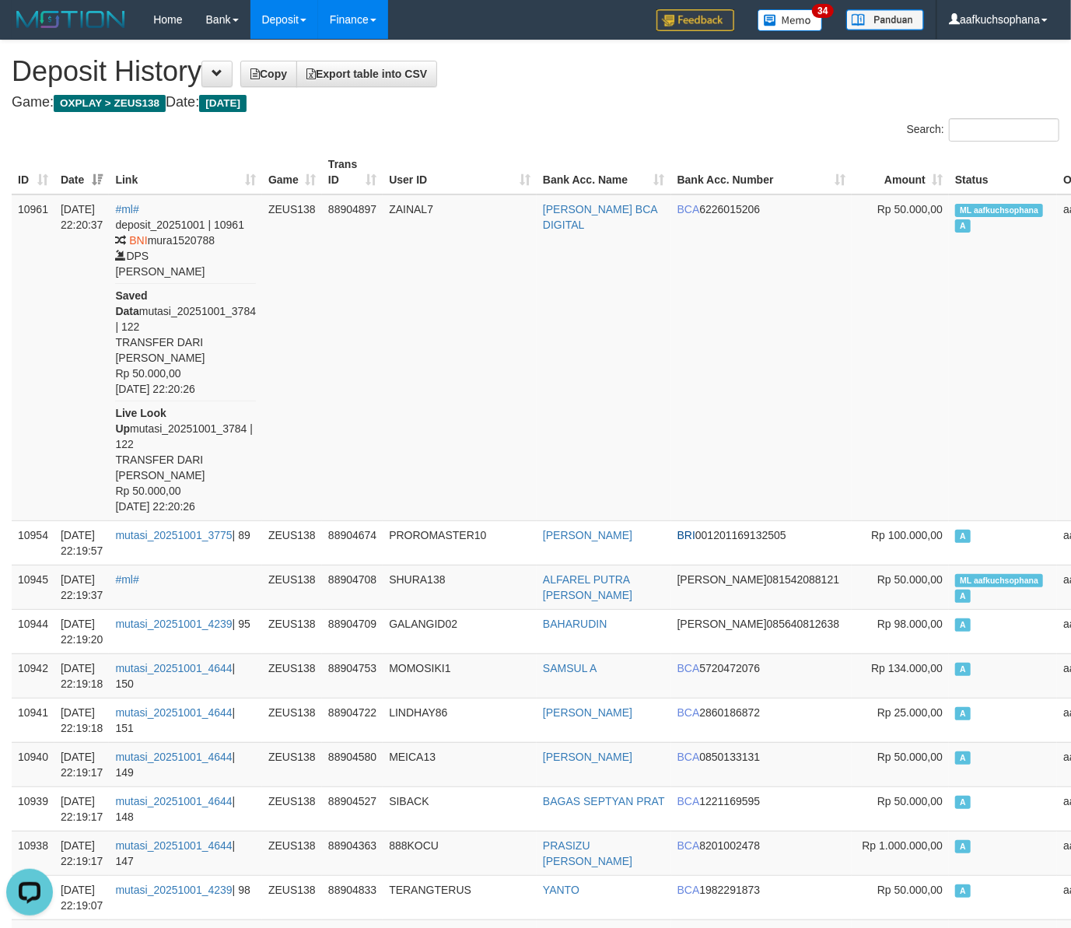
drag, startPoint x: 610, startPoint y: 96, endPoint x: 356, endPoint y: 7, distance: 269.7
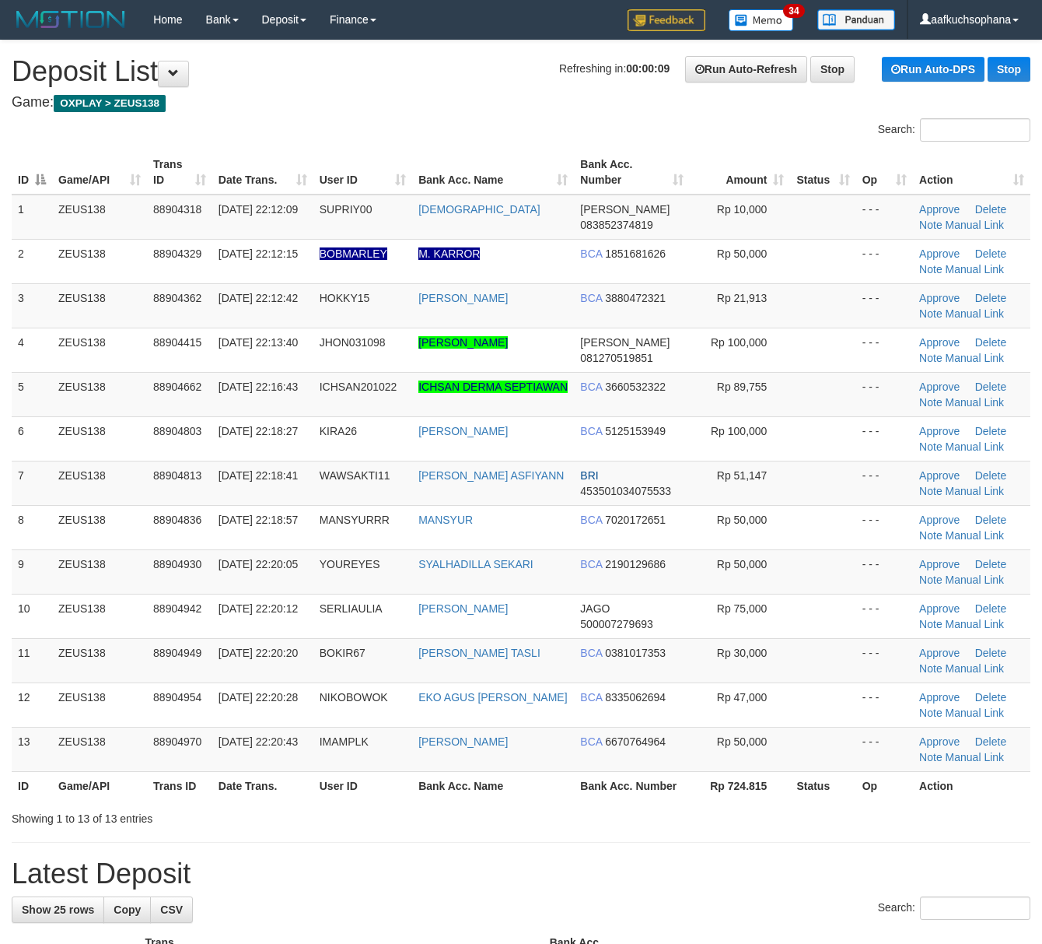
drag, startPoint x: 698, startPoint y: 813, endPoint x: 1049, endPoint y: 818, distance: 351.7
click at [699, 814] on div "Showing 1 to 13 of 13 entries" at bounding box center [521, 815] width 1042 height 22
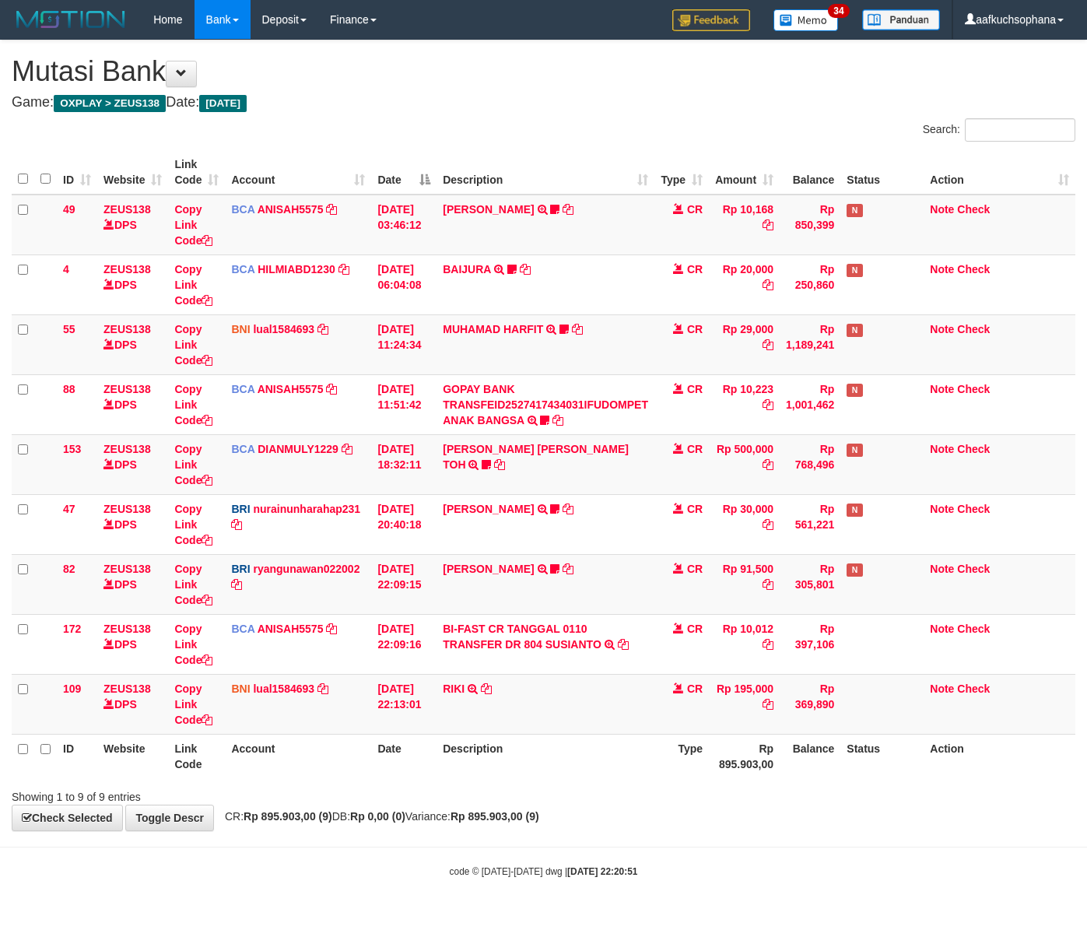
click at [642, 842] on body "Toggle navigation Home Bank Account List Load By Website Group [OXPLAY] ZEUS138…" at bounding box center [543, 458] width 1087 height 917
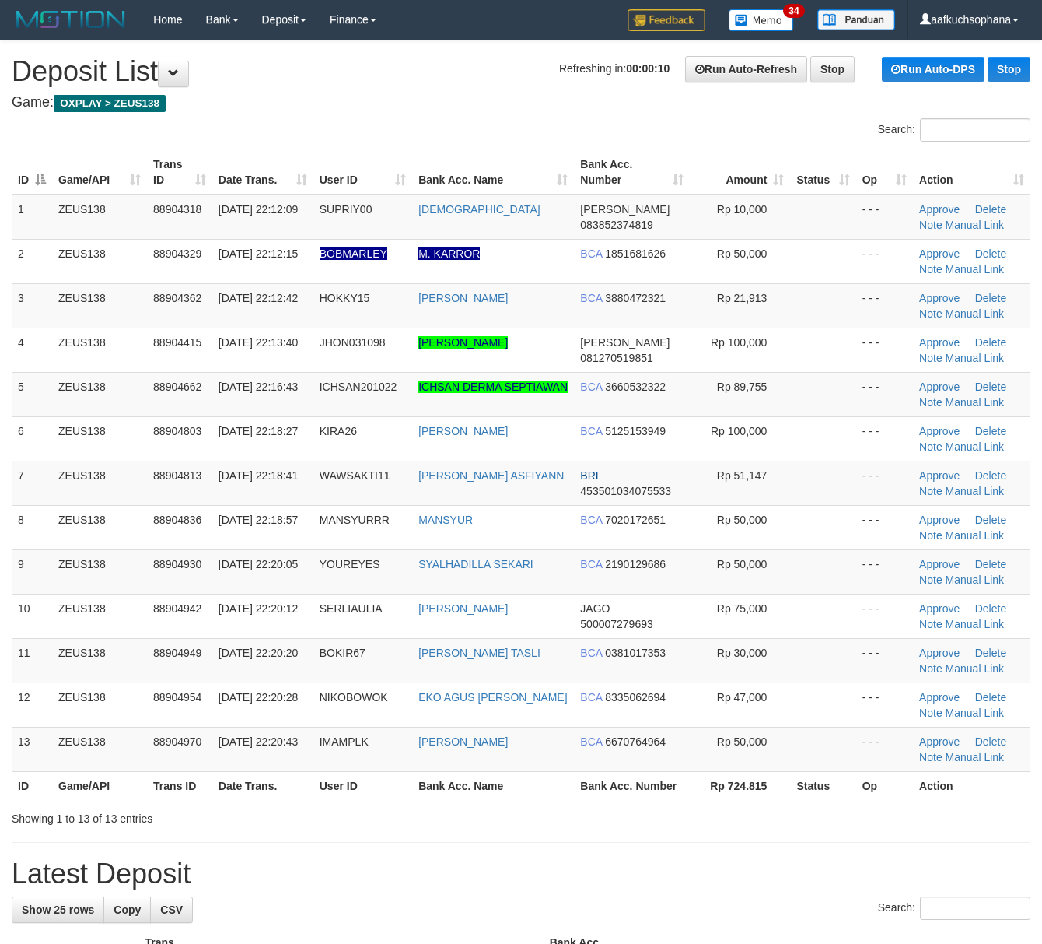
click at [692, 800] on th "Rp 724.815" at bounding box center [740, 785] width 101 height 29
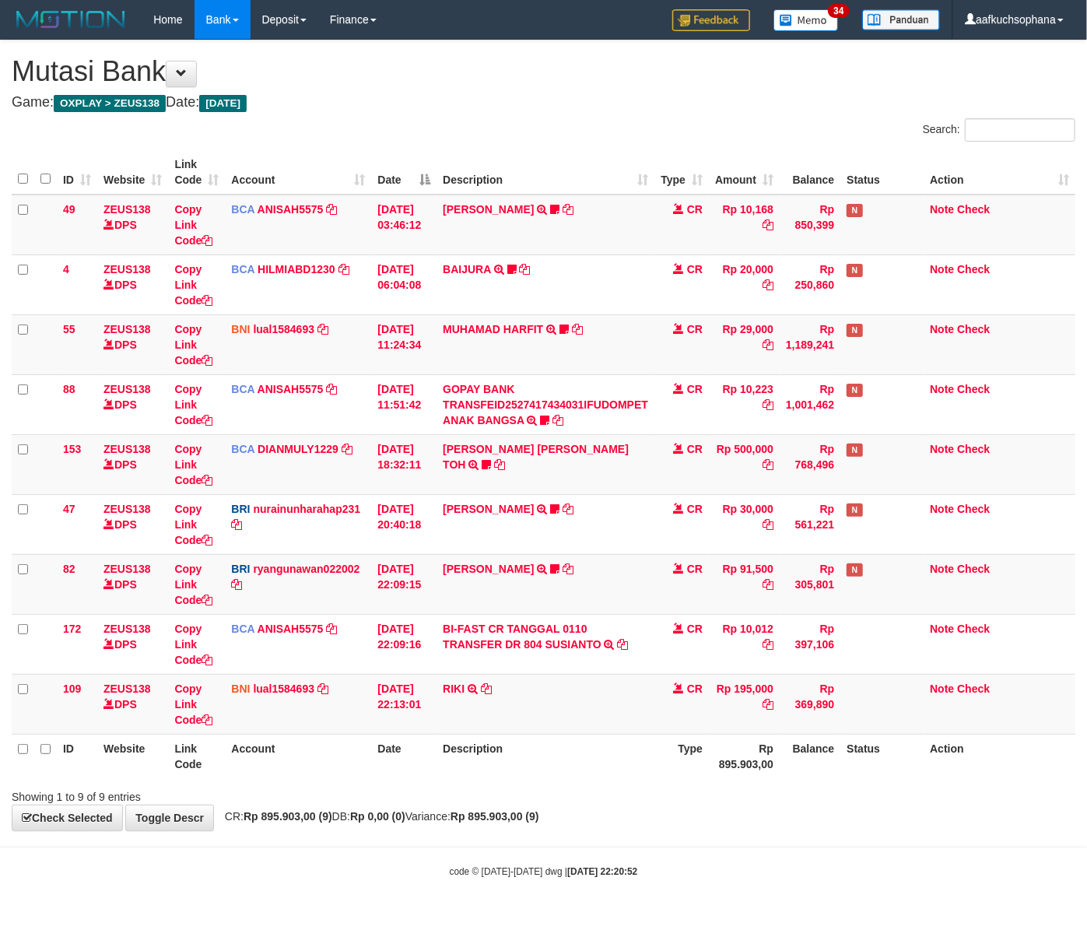
drag, startPoint x: 527, startPoint y: 848, endPoint x: 439, endPoint y: 826, distance: 91.3
click at [492, 838] on body "Toggle navigation Home Bank Account List Load By Website Group [OXPLAY] ZEUS138…" at bounding box center [543, 458] width 1087 height 917
drag, startPoint x: 619, startPoint y: 857, endPoint x: 611, endPoint y: 859, distance: 7.9
click at [613, 859] on body "Toggle navigation Home Bank Account List Load By Website Group [OXPLAY] ZEUS138…" at bounding box center [543, 458] width 1087 height 917
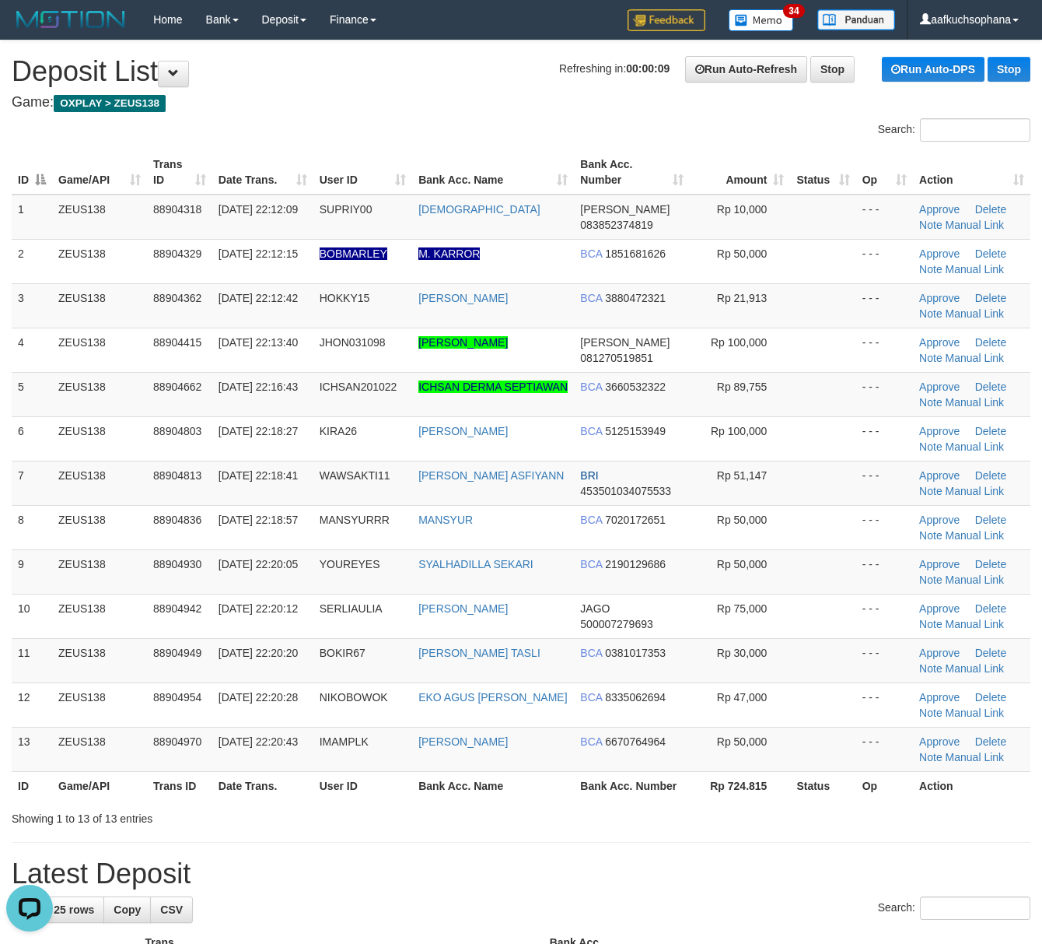
drag, startPoint x: 801, startPoint y: 838, endPoint x: 892, endPoint y: 822, distance: 92.5
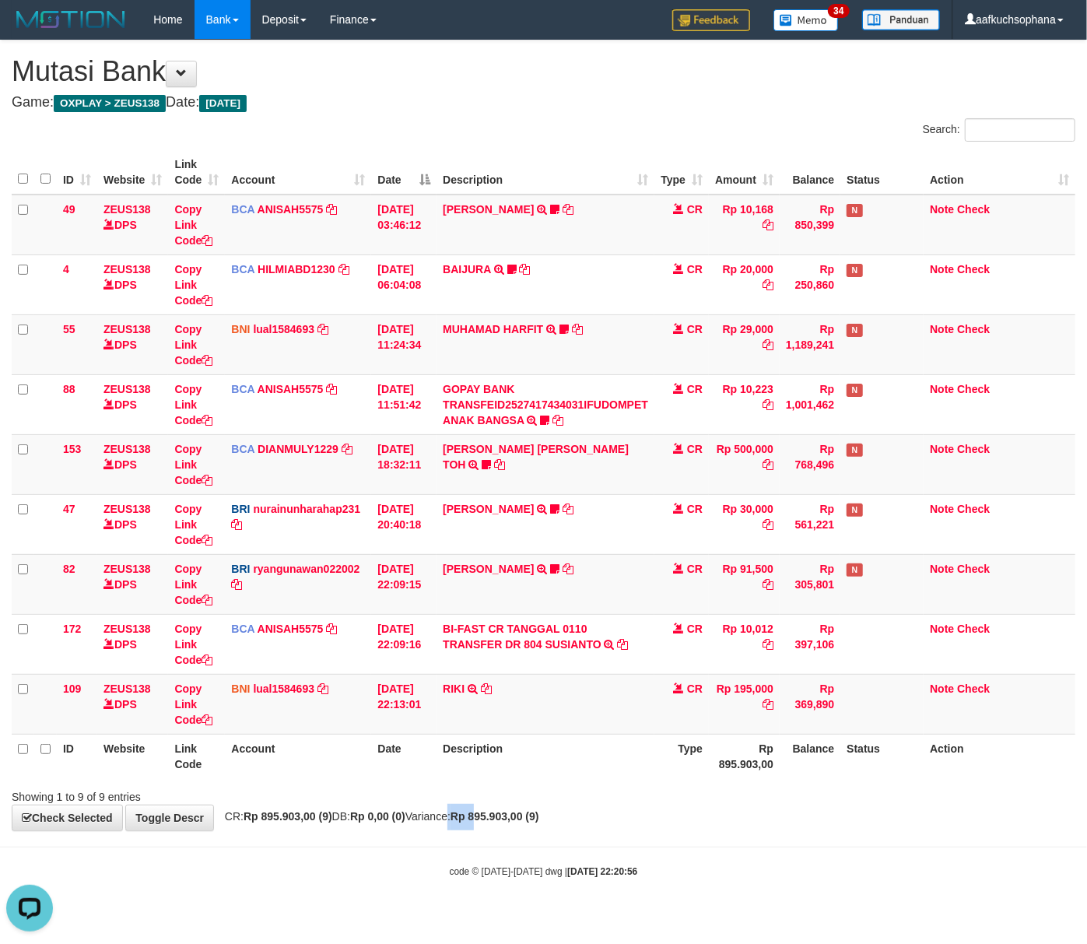
click at [514, 822] on span "CR: Rp 895.903,00 (9) DB: Rp 0,00 (0) Variance: Rp 895.903,00 (9)" at bounding box center [378, 816] width 322 height 12
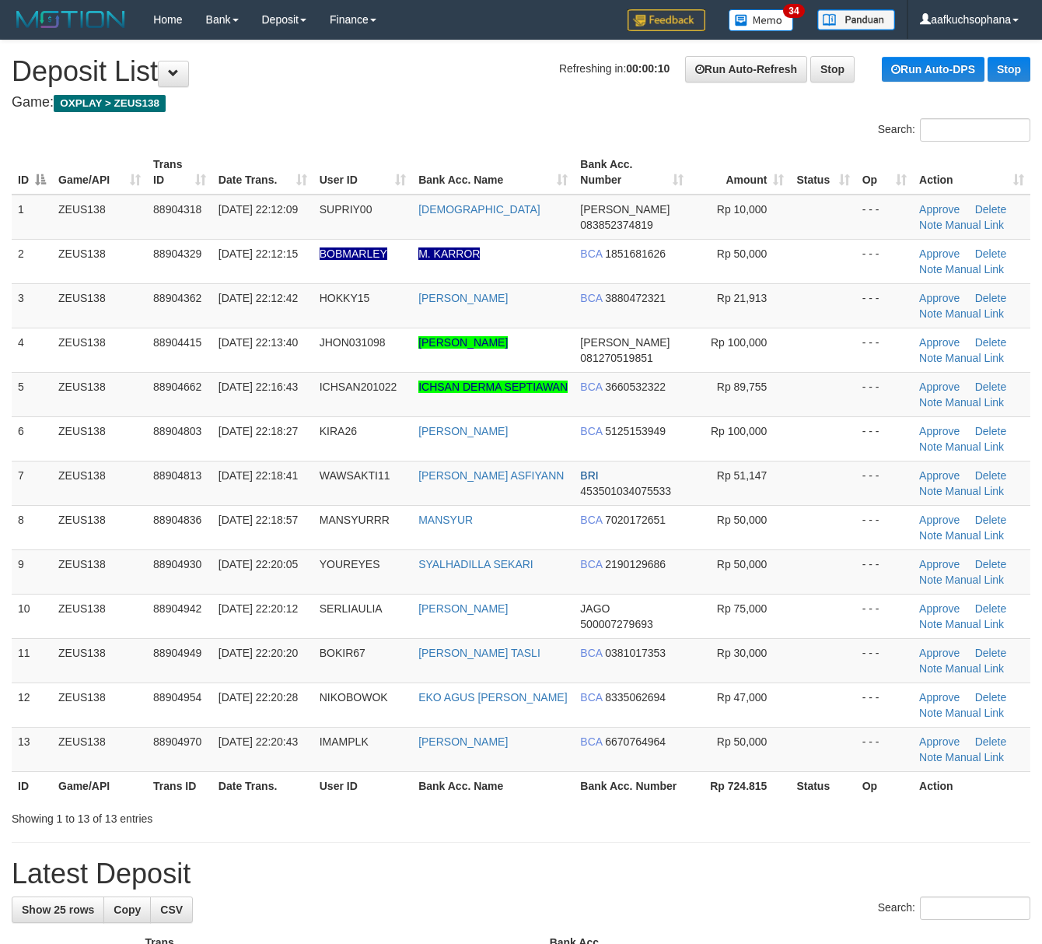
drag, startPoint x: 644, startPoint y: 818, endPoint x: 1015, endPoint y: 813, distance: 371.1
click at [669, 814] on div "Showing 1 to 13 of 13 entries" at bounding box center [521, 815] width 1042 height 22
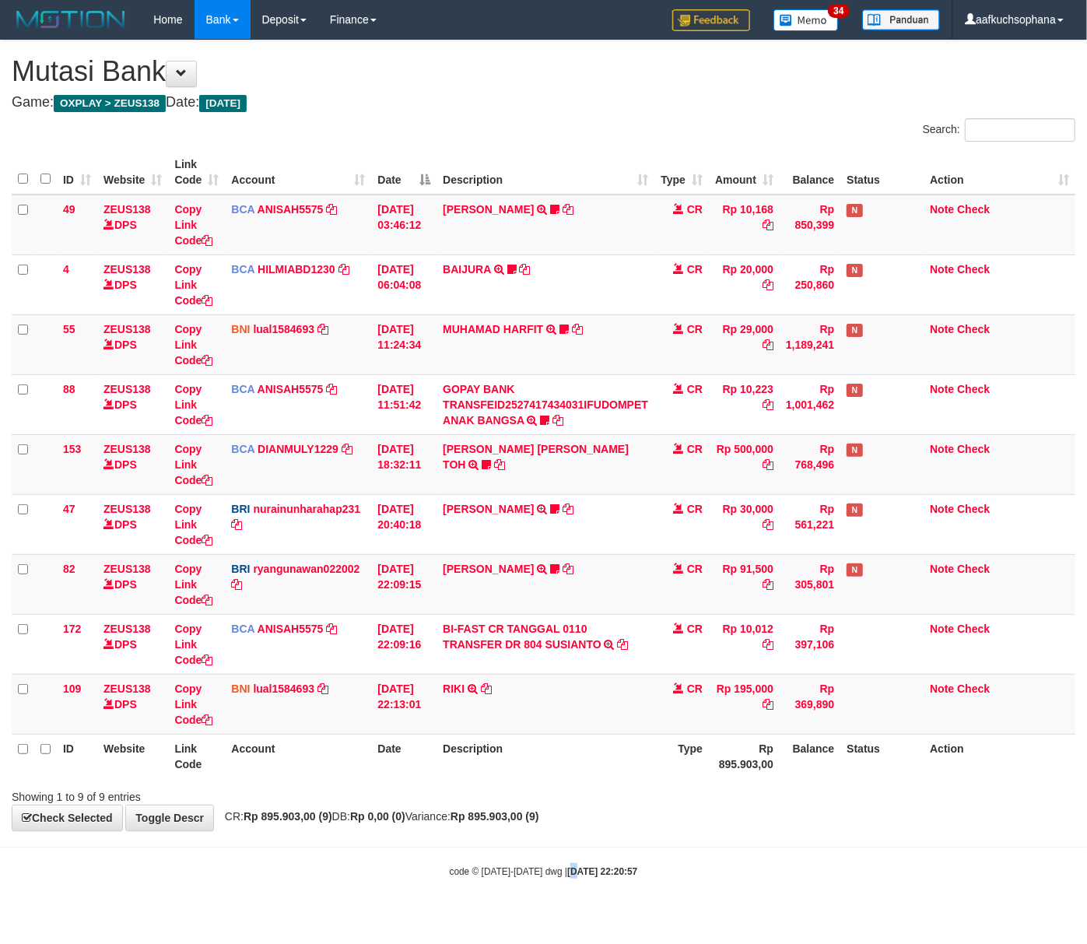
drag, startPoint x: 563, startPoint y: 862, endPoint x: 559, endPoint y: 847, distance: 15.5
click at [561, 859] on body "Toggle navigation Home Bank Account List Load By Website Group [OXPLAY] ZEUS138…" at bounding box center [543, 458] width 1087 height 917
click at [513, 801] on body "Toggle navigation Home Bank Account List Load By Website Group [OXPLAY] ZEUS138…" at bounding box center [543, 458] width 1087 height 917
click at [691, 810] on div "**********" at bounding box center [543, 435] width 1087 height 790
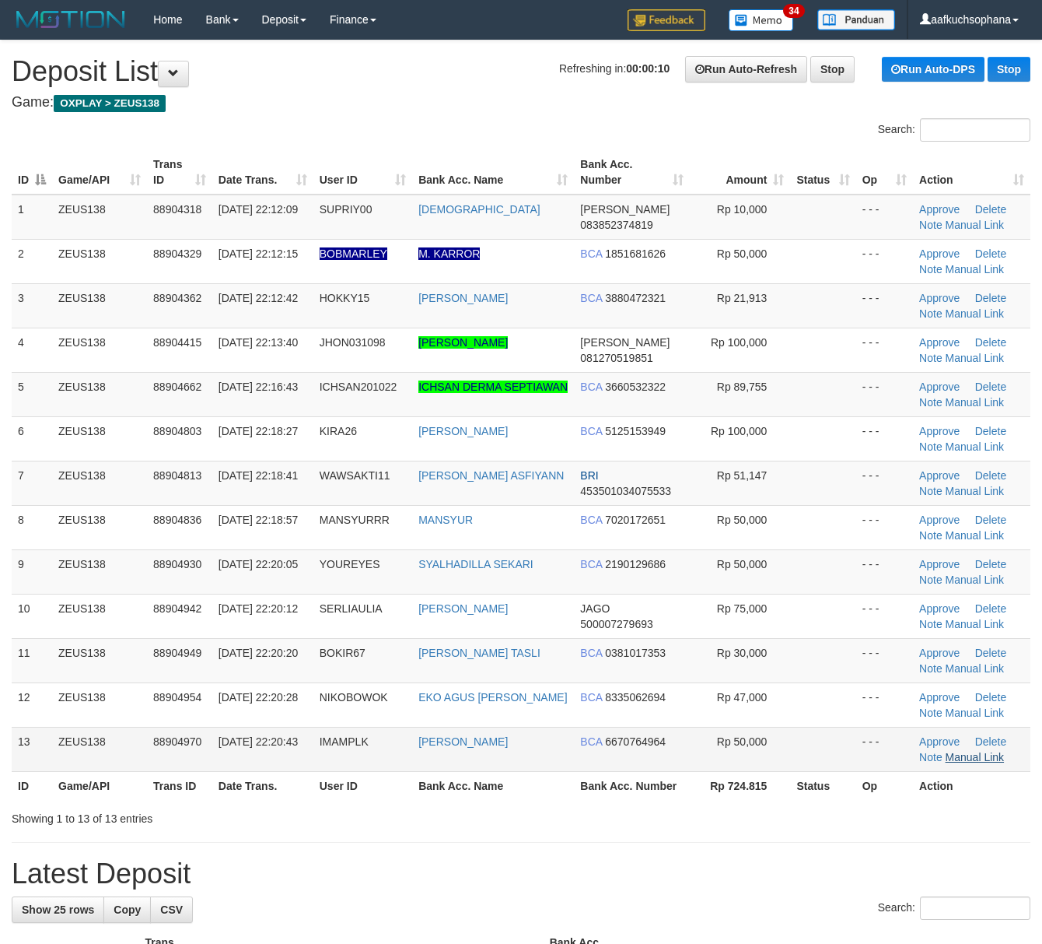
drag, startPoint x: 548, startPoint y: 764, endPoint x: 993, endPoint y: 760, distance: 444.2
click at [561, 760] on td "[PERSON_NAME]" at bounding box center [493, 749] width 162 height 44
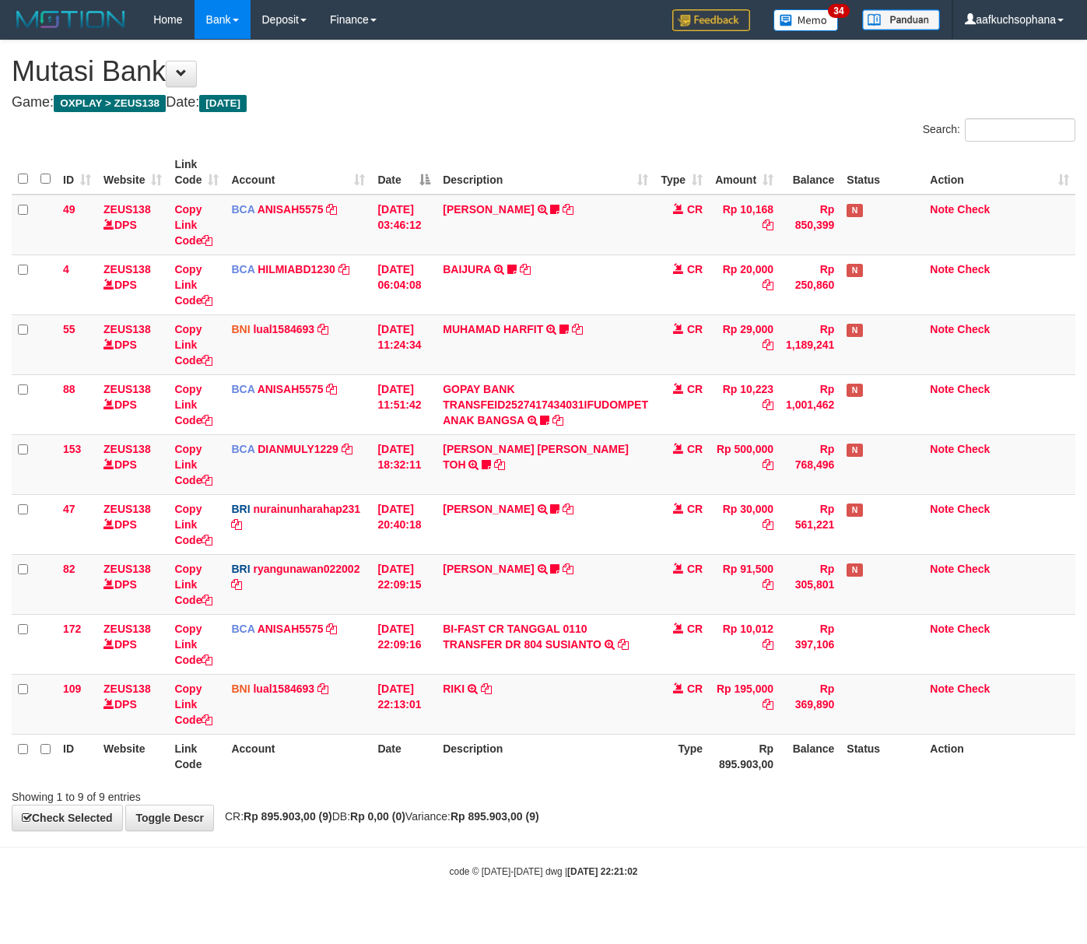
click at [685, 801] on div "Showing 1 to 9 of 9 entries" at bounding box center [543, 794] width 1087 height 22
click at [730, 860] on body "Toggle navigation Home Bank Account List Load By Website Group [OXPLAY] ZEUS138…" at bounding box center [543, 458] width 1087 height 917
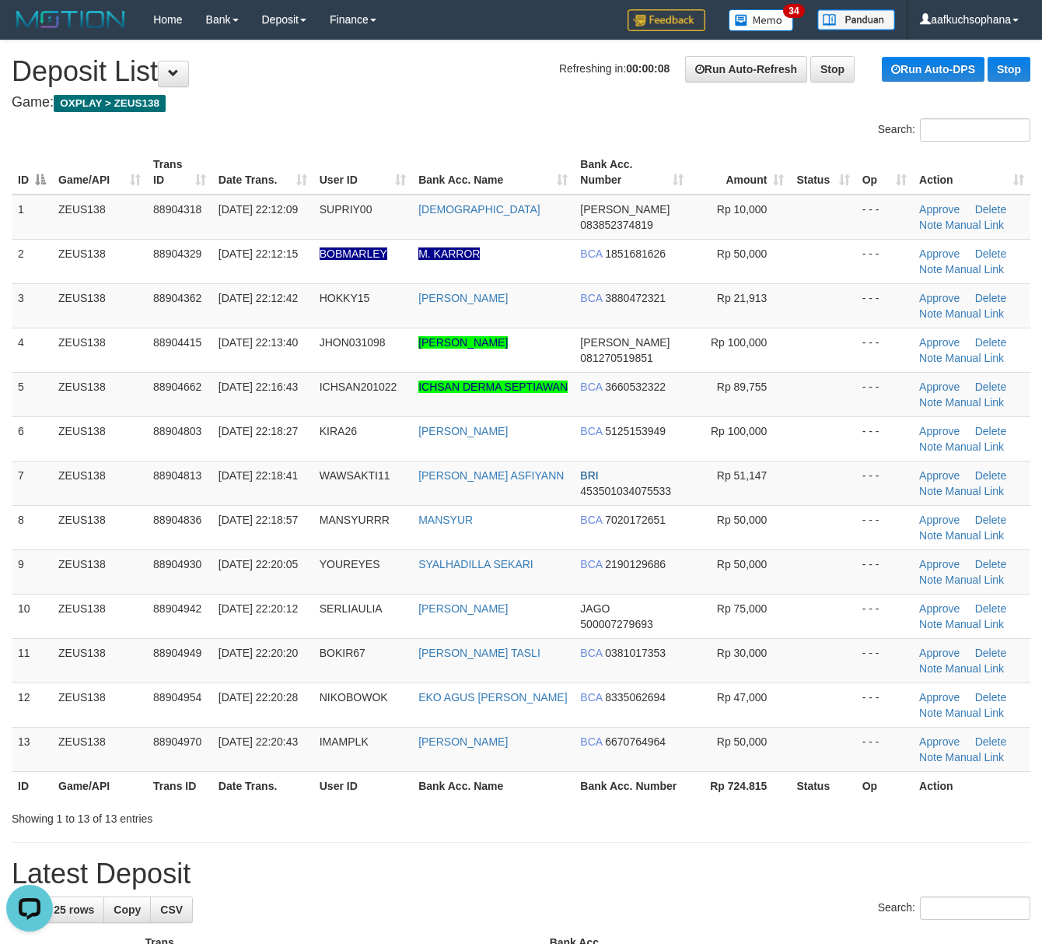
drag, startPoint x: 823, startPoint y: 781, endPoint x: 1050, endPoint y: 784, distance: 227.2
click at [842, 779] on th "Status" at bounding box center [822, 785] width 65 height 29
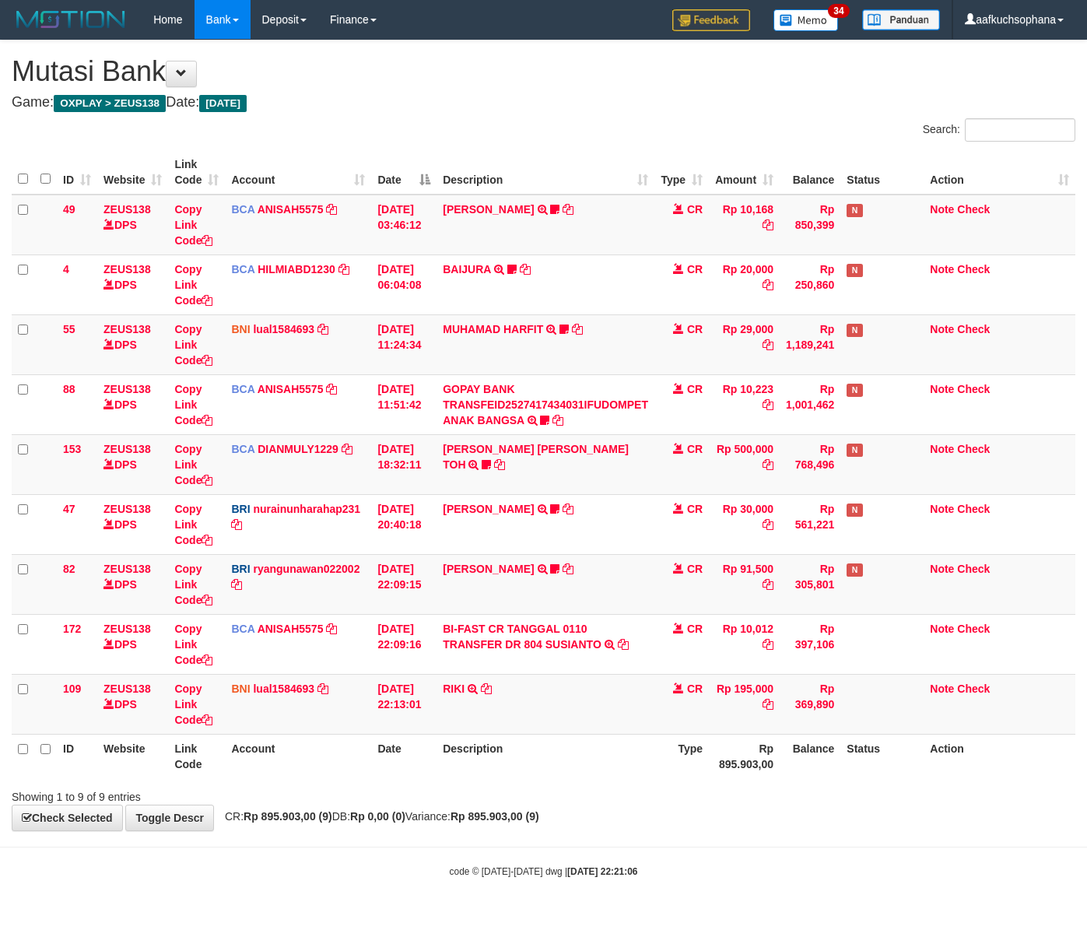
click at [642, 836] on body "Toggle navigation Home Bank Account List Load By Website Group [OXPLAY] ZEUS138…" at bounding box center [543, 458] width 1087 height 917
click at [513, 841] on body "Toggle navigation Home Bank Account List Load By Website Group [OXPLAY] ZEUS138…" at bounding box center [543, 458] width 1087 height 917
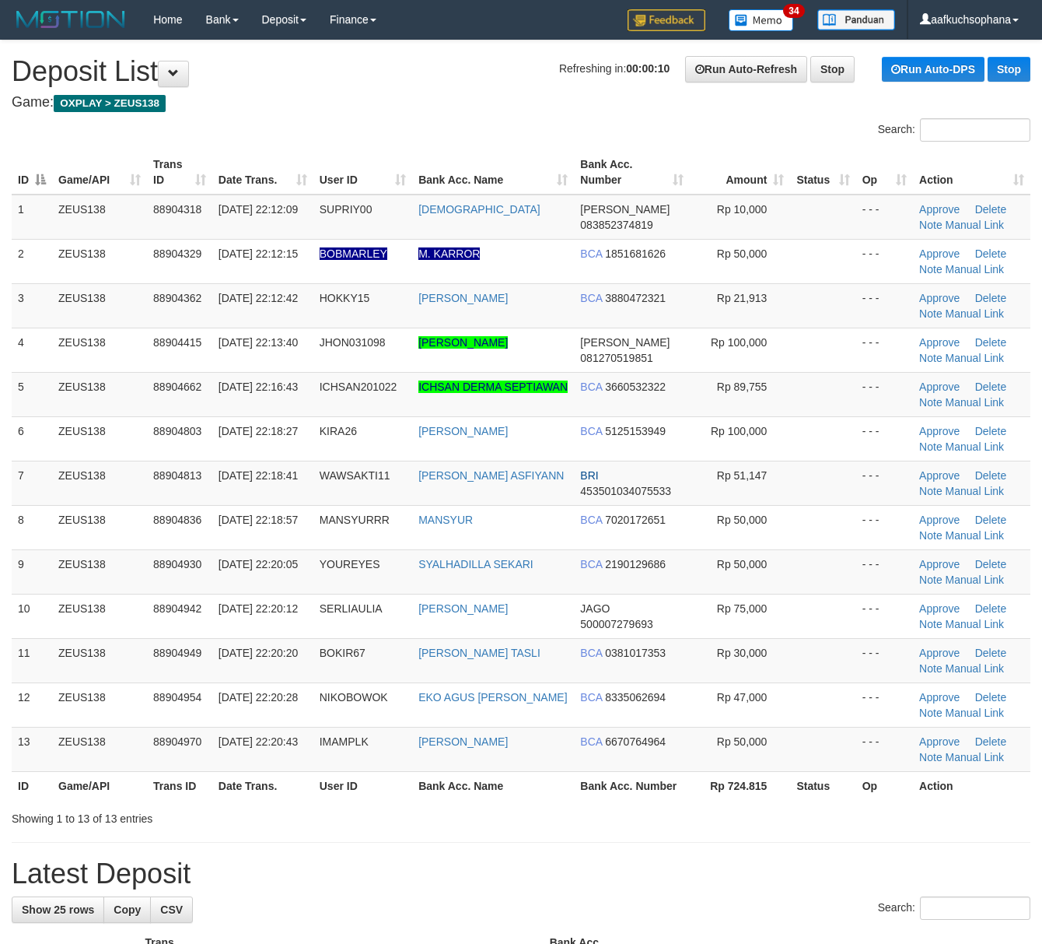
drag, startPoint x: 651, startPoint y: 842, endPoint x: 1050, endPoint y: 823, distance: 399.5
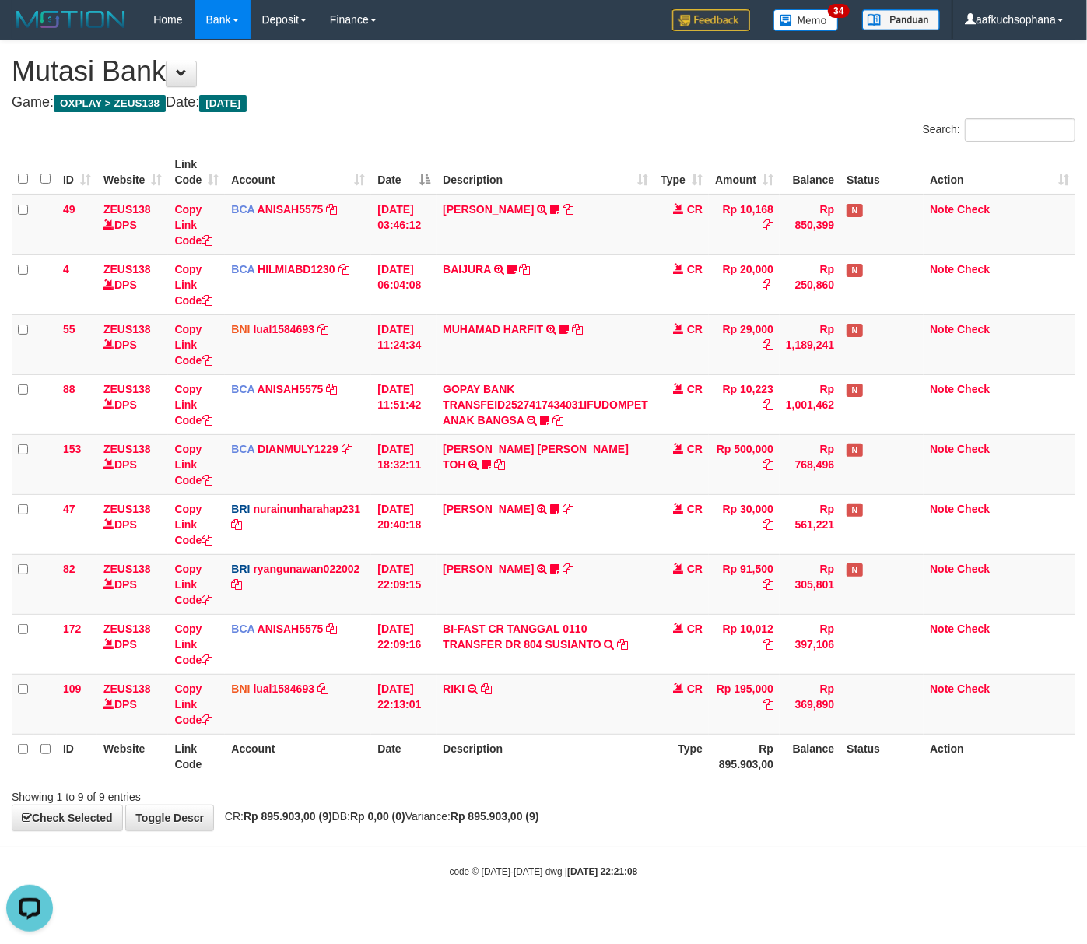
drag, startPoint x: 347, startPoint y: 896, endPoint x: 2, endPoint y: 853, distance: 348.1
click at [345, 896] on body "Toggle navigation Home Bank Account List Load By Website Group [OXPLAY] ZEUS138…" at bounding box center [543, 458] width 1087 height 917
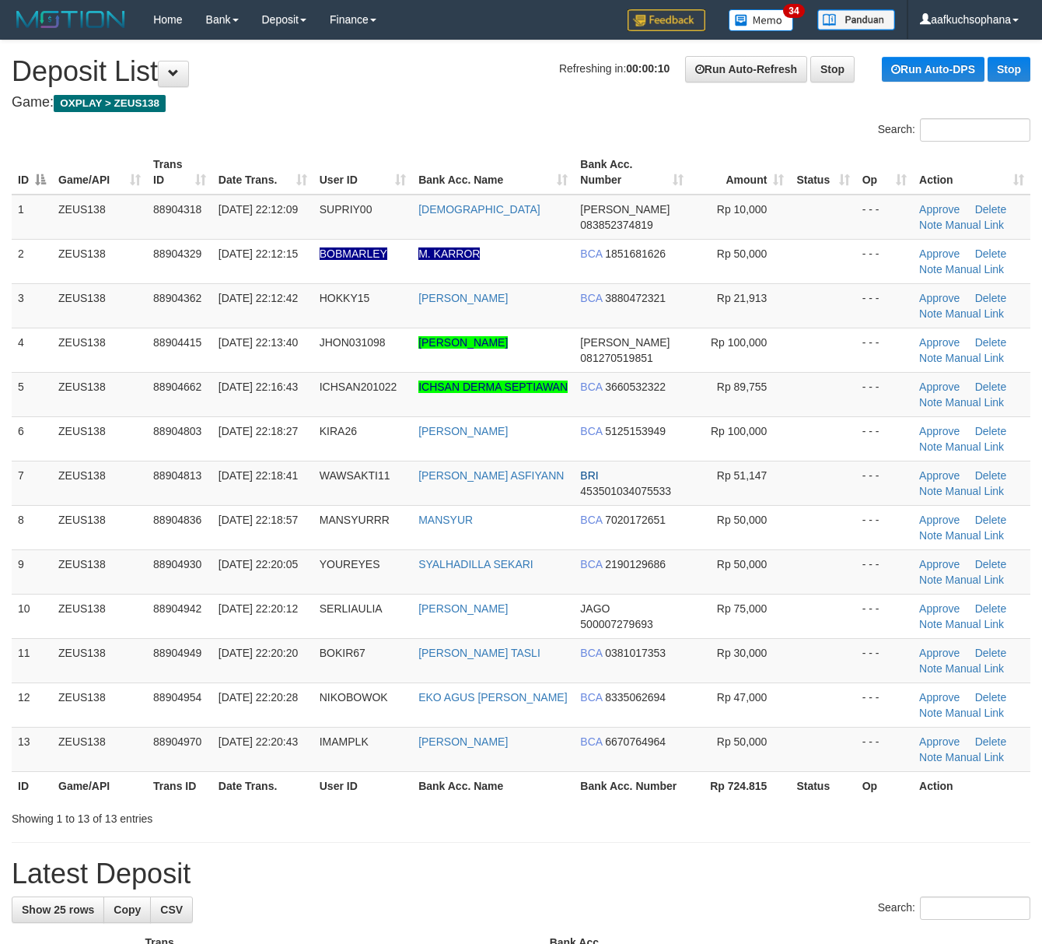
click at [832, 805] on div at bounding box center [738, 804] width 608 height 1
drag, startPoint x: 748, startPoint y: 842, endPoint x: 1052, endPoint y: 870, distance: 304.7
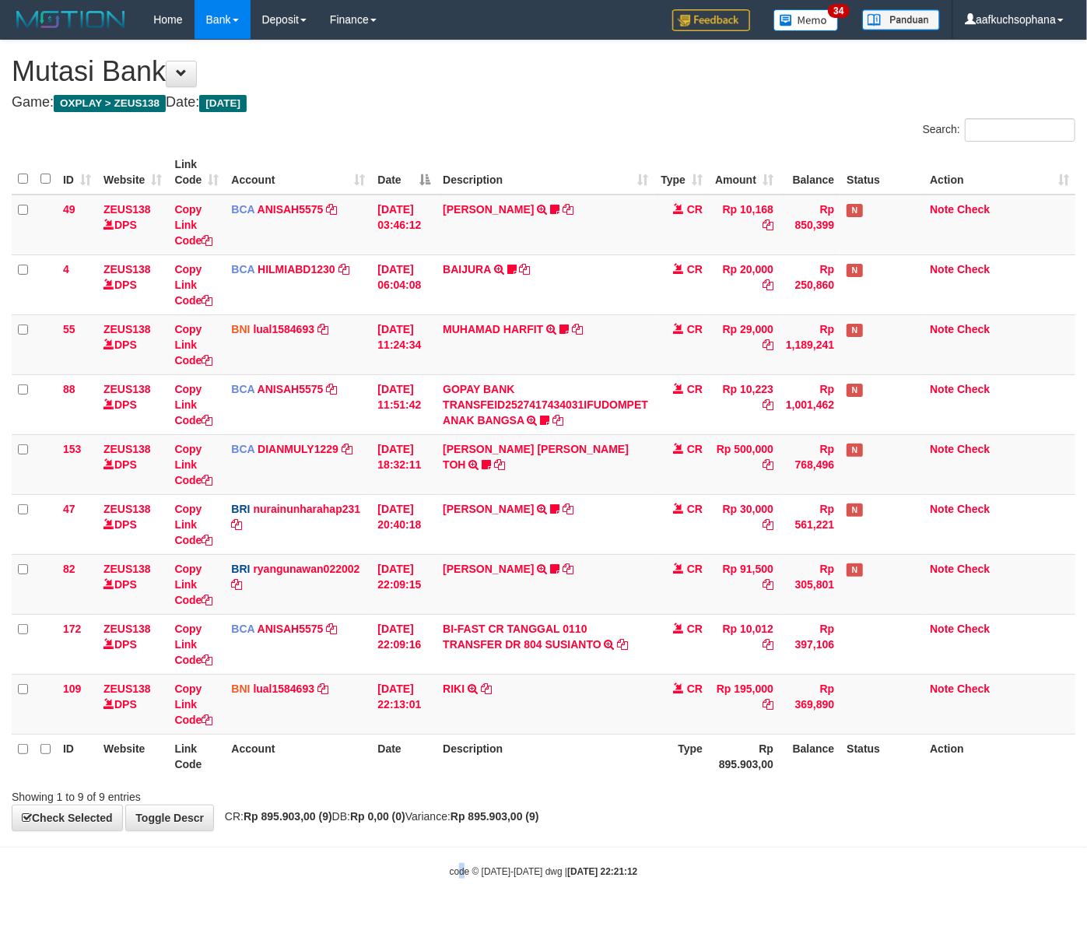
click at [461, 875] on small "code © 2012-2018 dwg | 2025/10/01 22:21:12" at bounding box center [544, 871] width 188 height 11
click at [471, 872] on small "code © [DATE]-[DATE] dwg | [DATE] 22:21:13" at bounding box center [544, 871] width 188 height 11
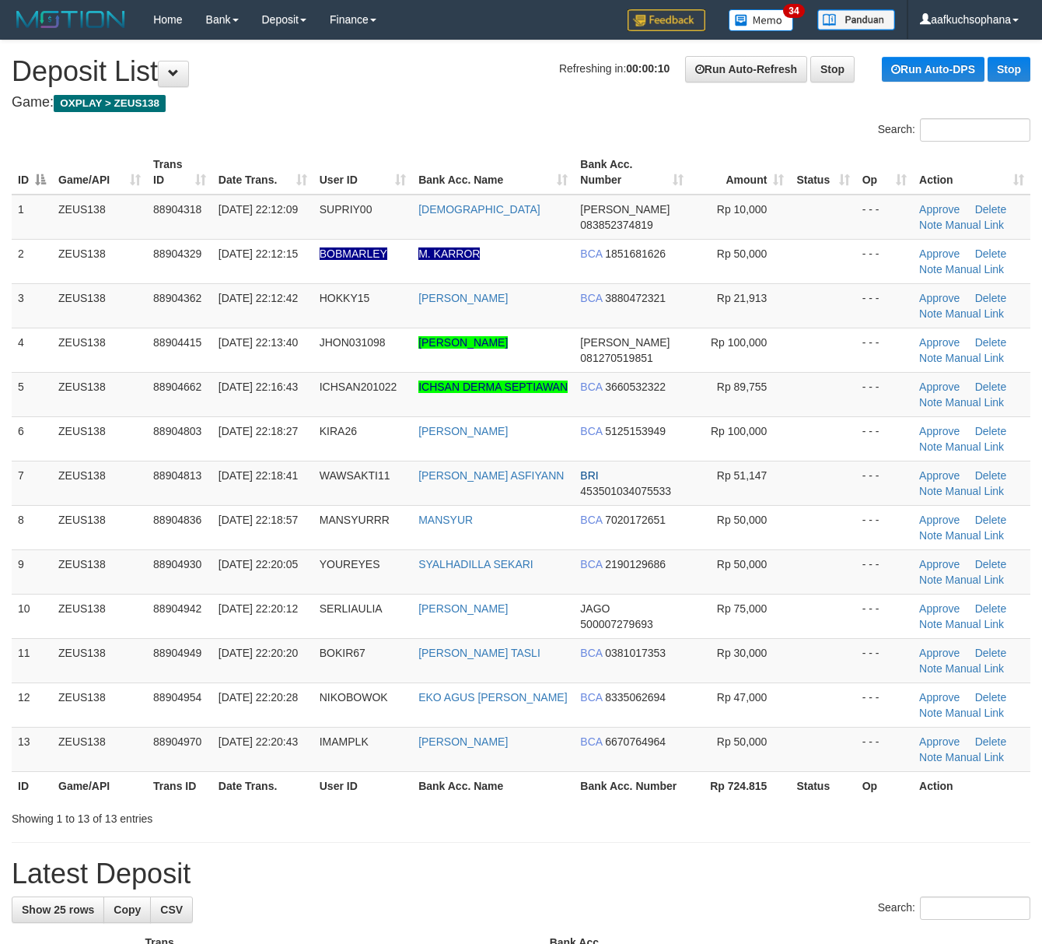
drag, startPoint x: 723, startPoint y: 822, endPoint x: 732, endPoint y: 822, distance: 9.4
click at [724, 822] on div "Showing 1 to 13 of 13 entries" at bounding box center [521, 815] width 1042 height 22
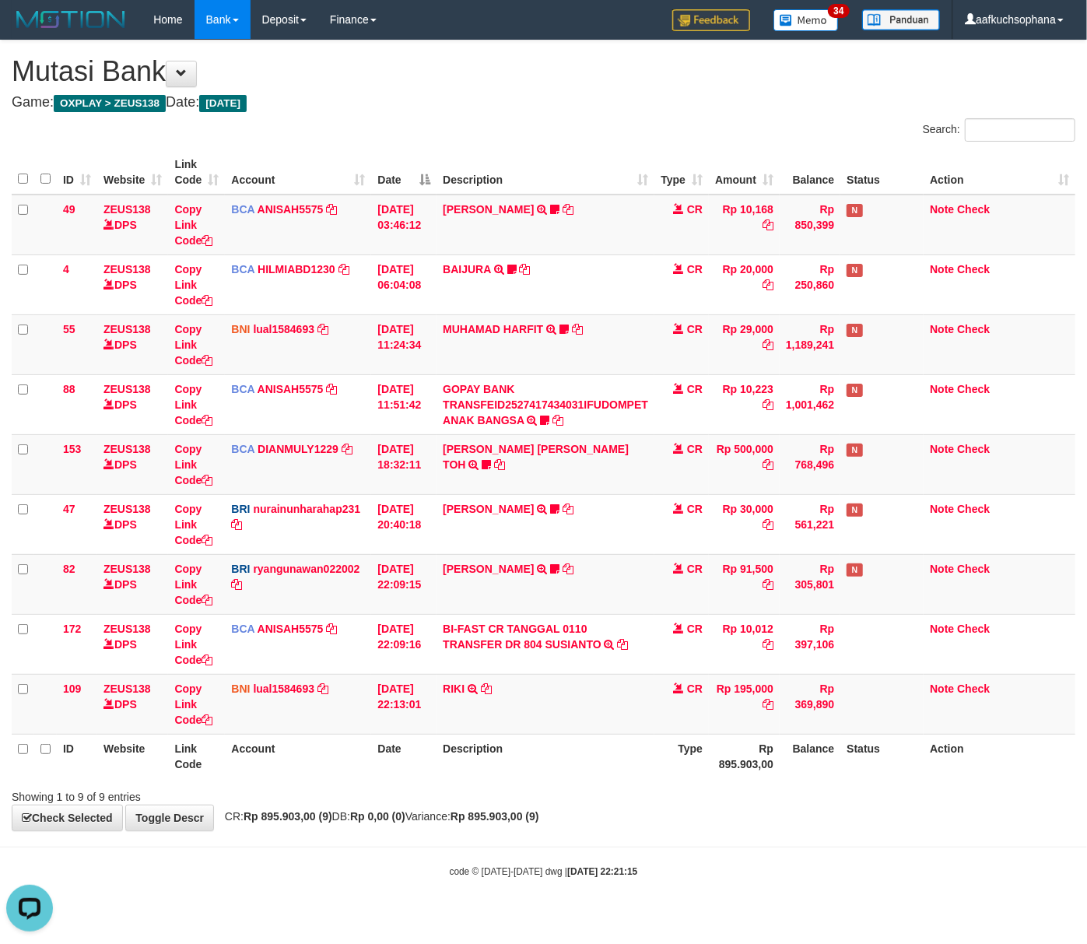
click at [487, 893] on body "Toggle navigation Home Bank Account List Load By Website Group [OXPLAY] ZEUS138…" at bounding box center [543, 458] width 1087 height 917
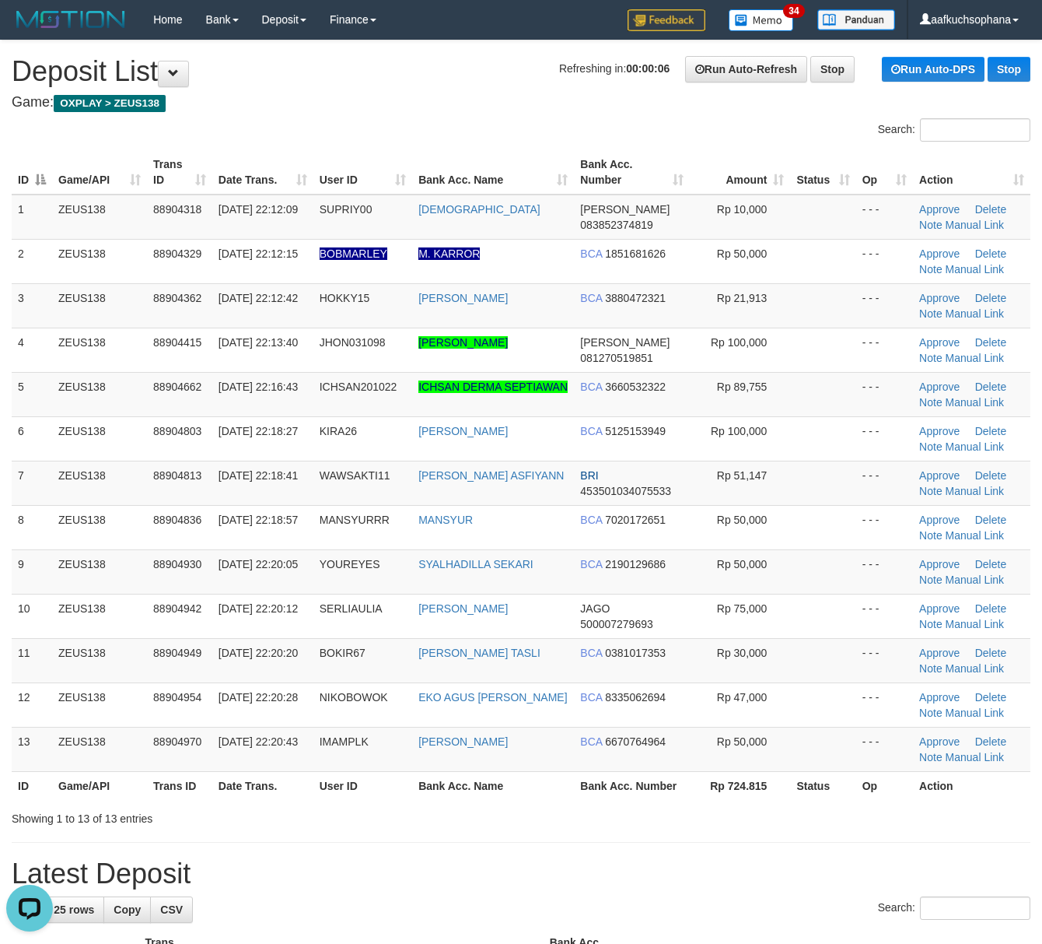
drag, startPoint x: 826, startPoint y: 782, endPoint x: 1053, endPoint y: 804, distance: 227.5
click at [837, 783] on th "Status" at bounding box center [822, 785] width 65 height 29
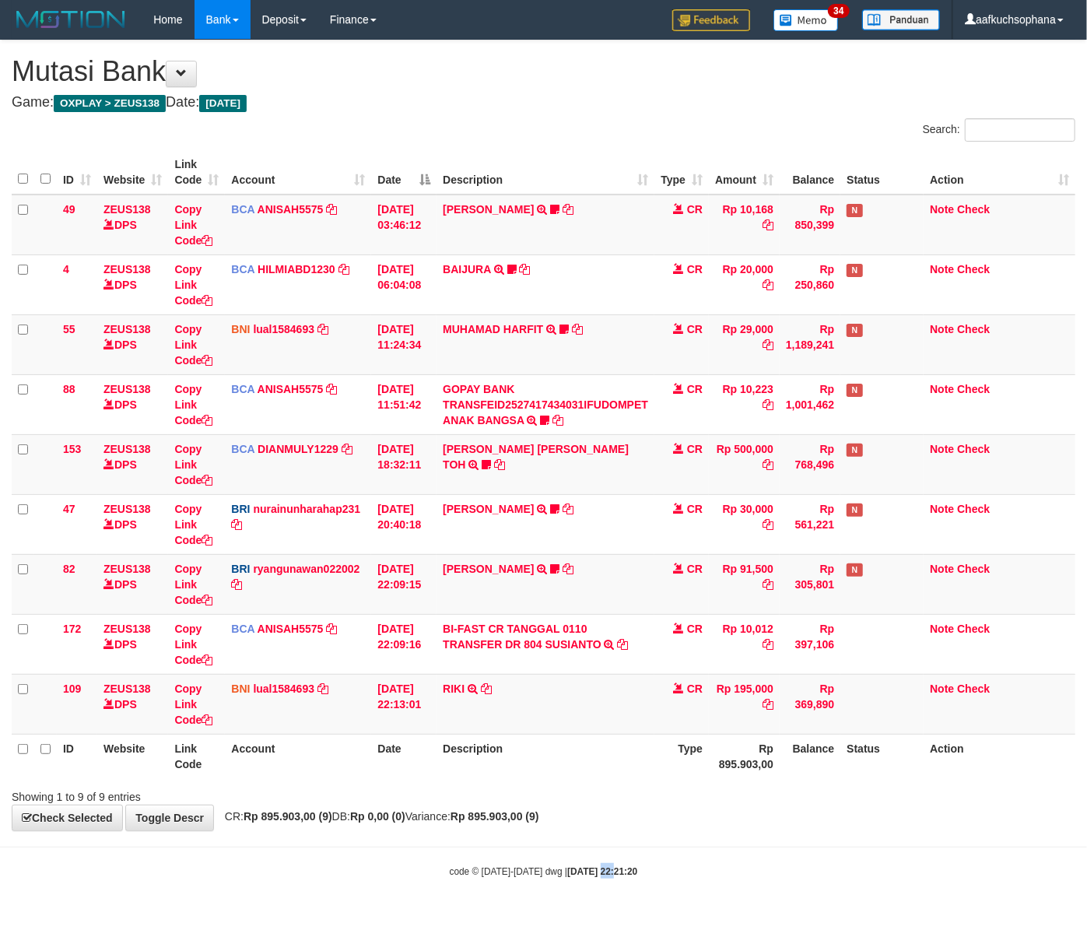
drag, startPoint x: 589, startPoint y: 881, endPoint x: 168, endPoint y: 854, distance: 421.7
click at [586, 878] on div "code © [DATE]-[DATE] dwg | [DATE] 22:21:20" at bounding box center [543, 871] width 1087 height 16
click at [548, 881] on body "Toggle navigation Home Bank Account List Load By Website Group [OXPLAY] ZEUS138…" at bounding box center [543, 458] width 1087 height 917
drag, startPoint x: 305, startPoint y: 893, endPoint x: 306, endPoint y: 882, distance: 10.9
click at [305, 892] on body "Toggle navigation Home Bank Account List Load By Website Group [OXPLAY] ZEUS138…" at bounding box center [543, 458] width 1087 height 917
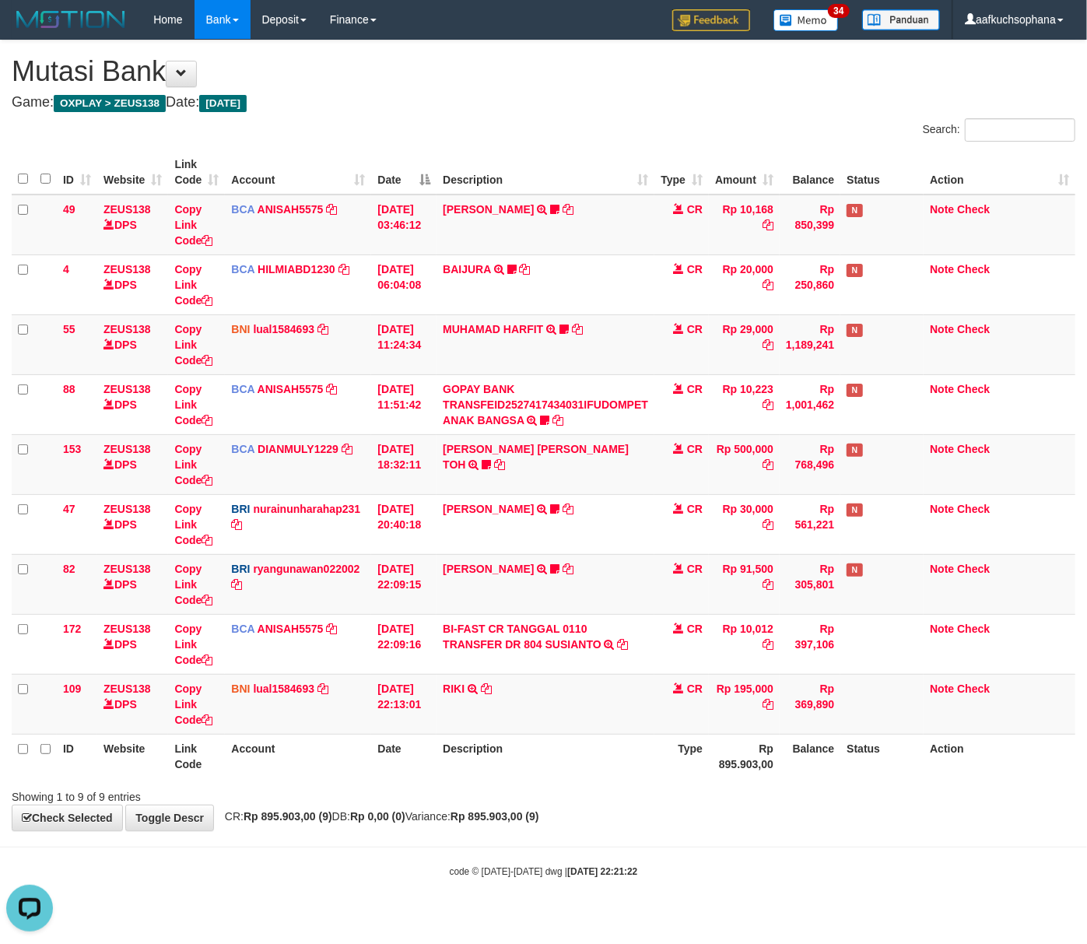
click at [306, 881] on body "Toggle navigation Home Bank Account List Load By Website Group [OXPLAY] ZEUS138…" at bounding box center [543, 458] width 1087 height 917
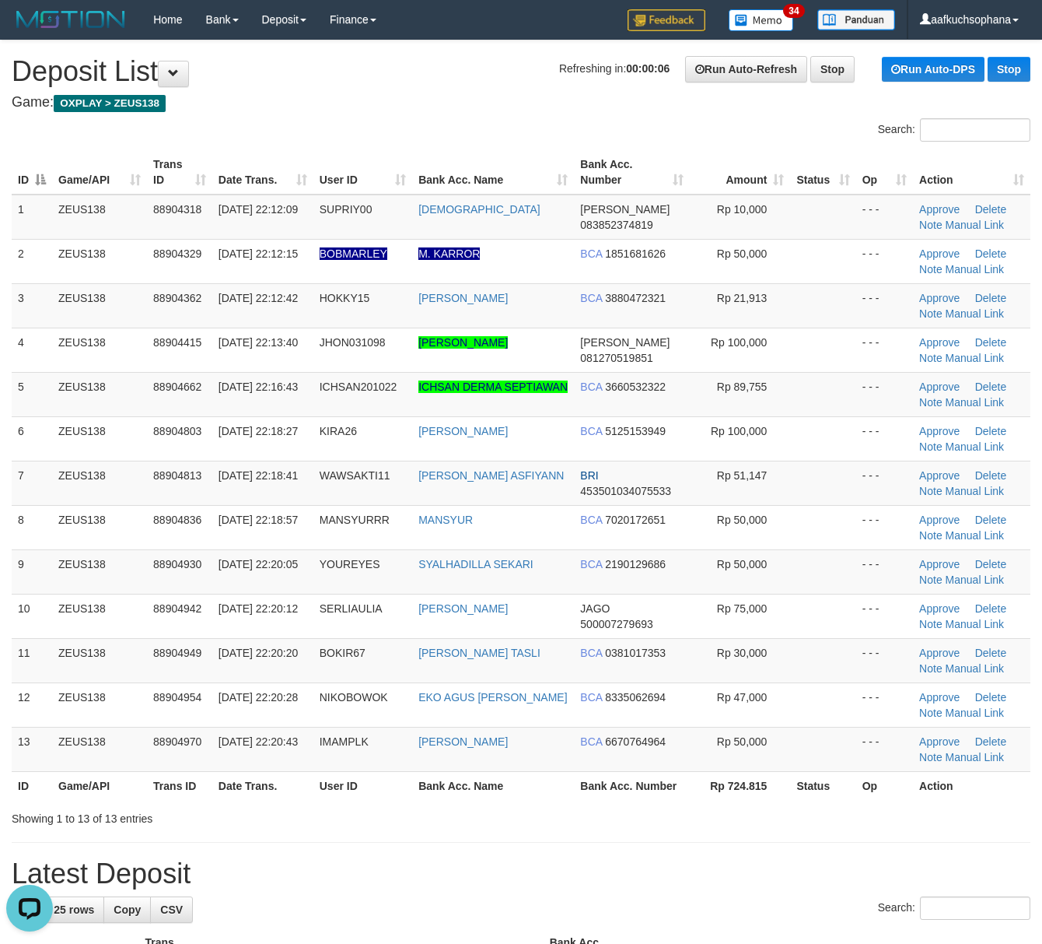
drag, startPoint x: 735, startPoint y: 813, endPoint x: 776, endPoint y: 810, distance: 41.3
click at [739, 814] on div "Showing 1 to 13 of 13 entries" at bounding box center [521, 815] width 1042 height 22
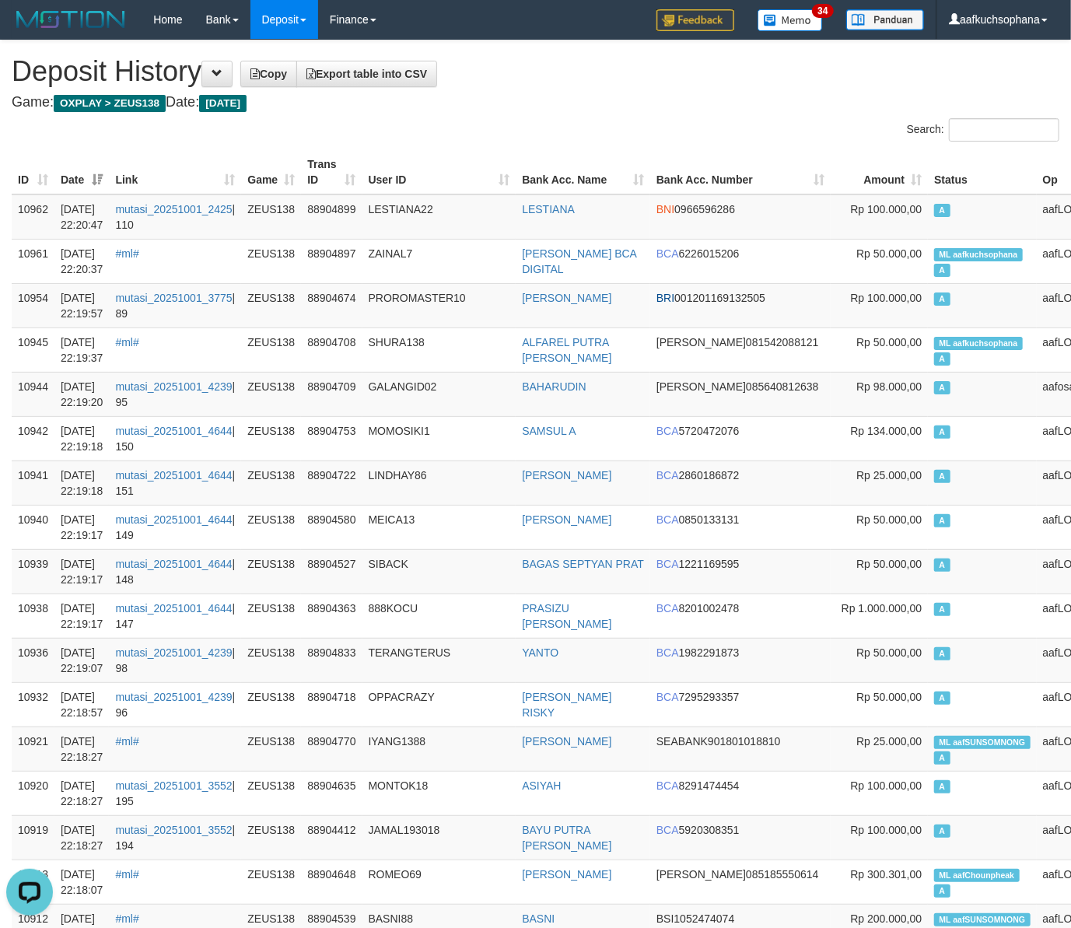
drag, startPoint x: 562, startPoint y: 114, endPoint x: 502, endPoint y: 113, distance: 59.9
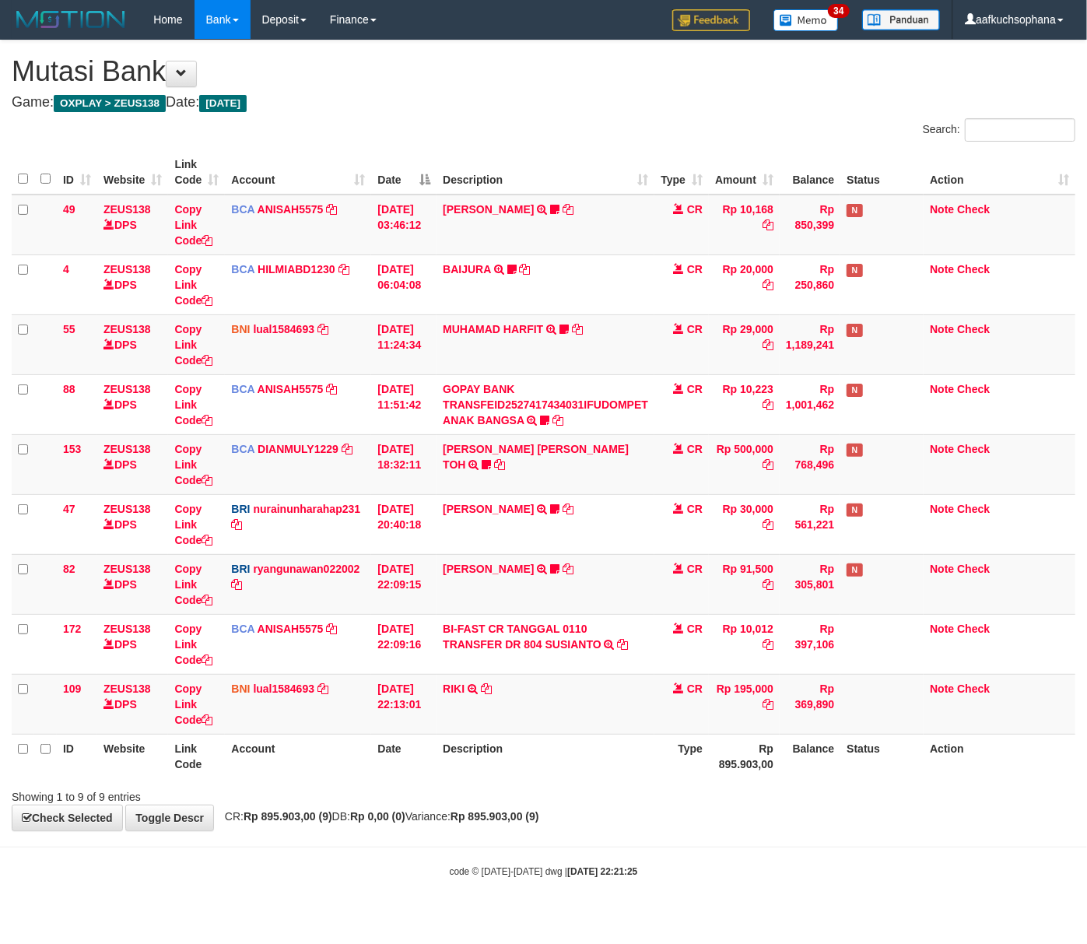
drag, startPoint x: 368, startPoint y: 857, endPoint x: 4, endPoint y: 825, distance: 365.6
click at [367, 856] on body "Toggle navigation Home Bank Account List Load By Website Group [OXPLAY] ZEUS138…" at bounding box center [543, 458] width 1087 height 917
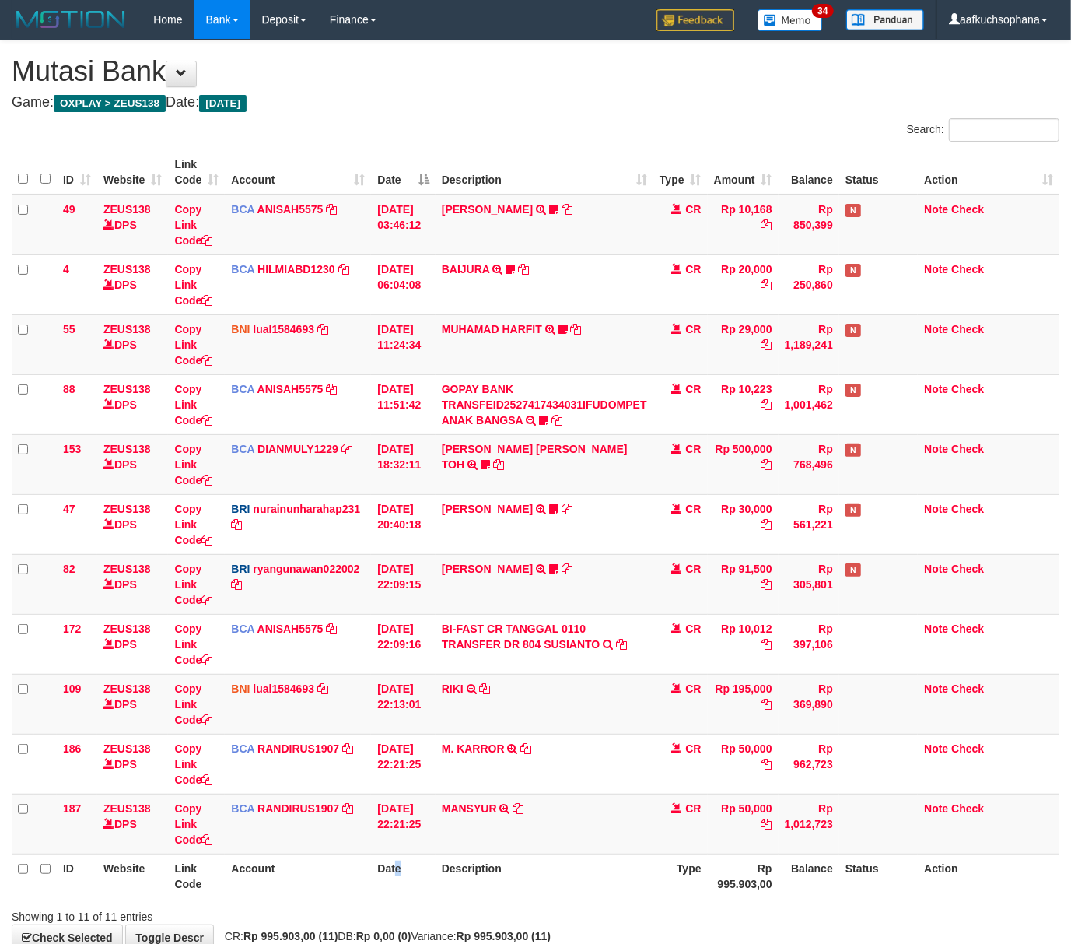
click at [400, 867] on th "Date" at bounding box center [403, 875] width 64 height 44
click at [524, 804] on icon at bounding box center [518, 808] width 11 height 11
drag, startPoint x: 635, startPoint y: 853, endPoint x: 621, endPoint y: 856, distance: 14.2
click at [624, 857] on table "ID Website Link Code Account Date Description Type Amount Balance Status Action…" at bounding box center [536, 524] width 1048 height 748
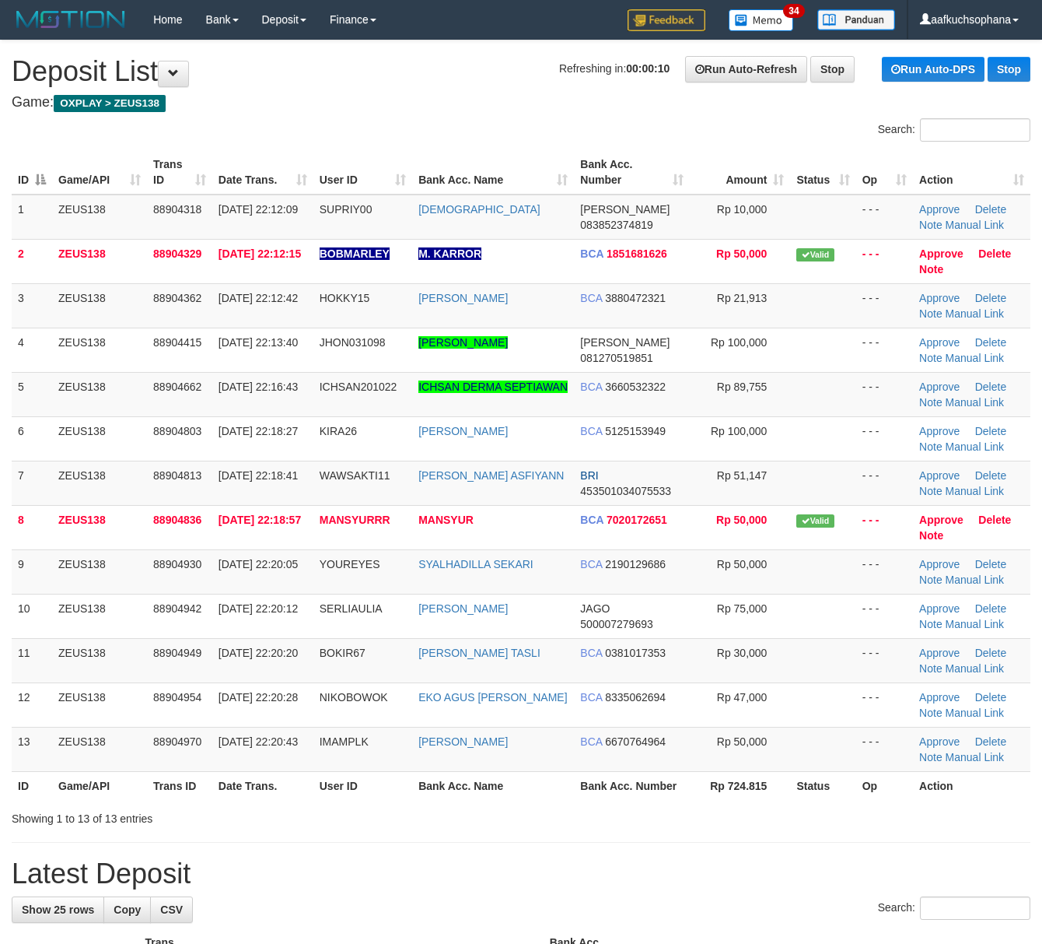
click at [789, 822] on div "Showing 1 to 13 of 13 entries" at bounding box center [521, 815] width 1042 height 22
drag, startPoint x: 490, startPoint y: 835, endPoint x: 586, endPoint y: 822, distance: 96.5
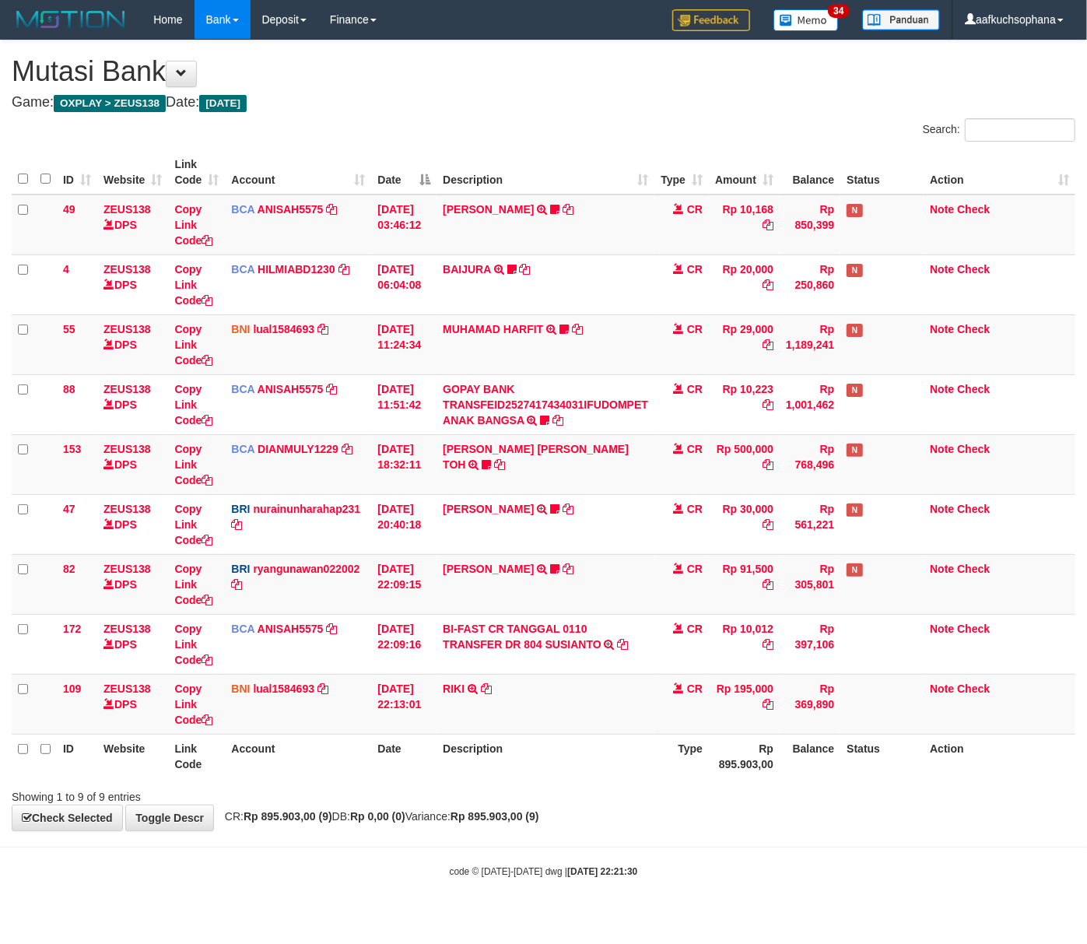
drag, startPoint x: 622, startPoint y: 866, endPoint x: 194, endPoint y: 785, distance: 436.2
click at [617, 862] on body "Toggle navigation Home Bank Account List Load By Website Group [OXPLAY] ZEUS138…" at bounding box center [543, 458] width 1087 height 917
click at [453, 685] on link "RIKI" at bounding box center [454, 688] width 22 height 12
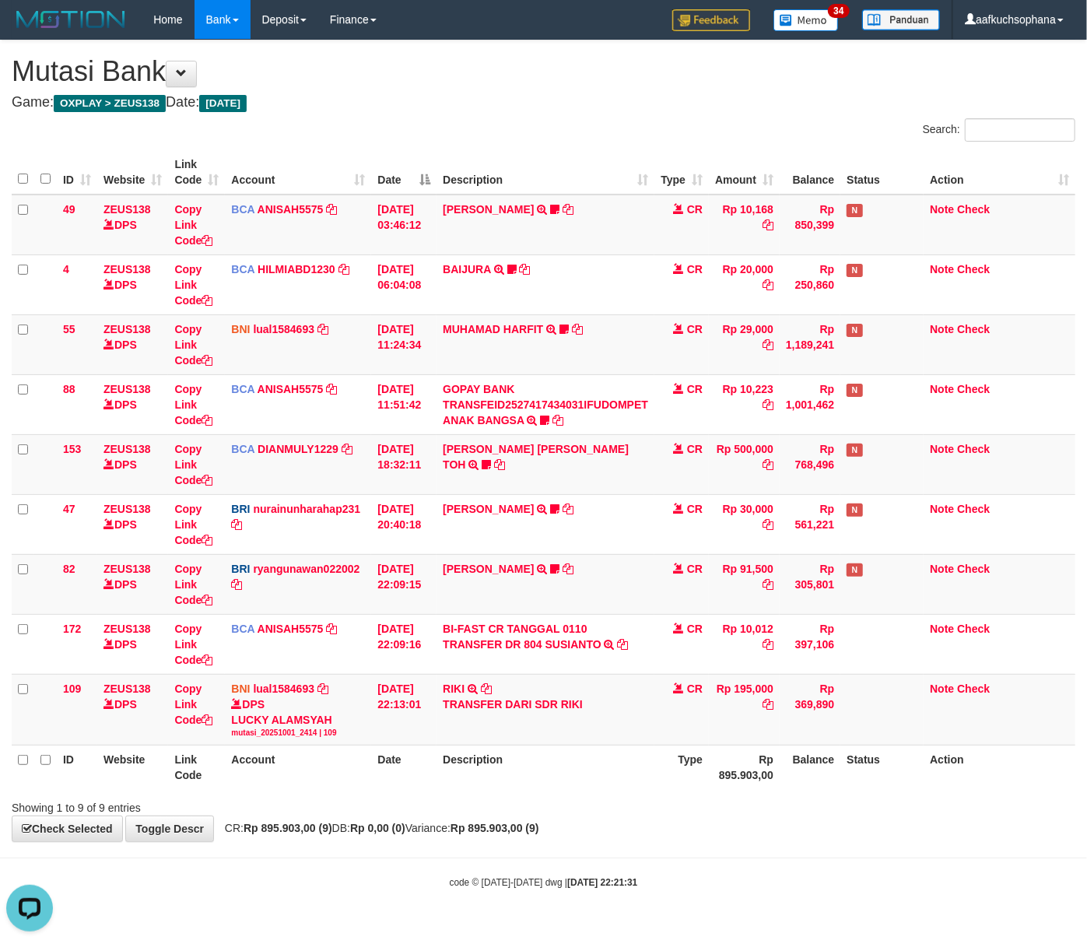
drag, startPoint x: 643, startPoint y: 832, endPoint x: 632, endPoint y: 829, distance: 11.3
click at [633, 829] on div "**********" at bounding box center [543, 440] width 1087 height 801
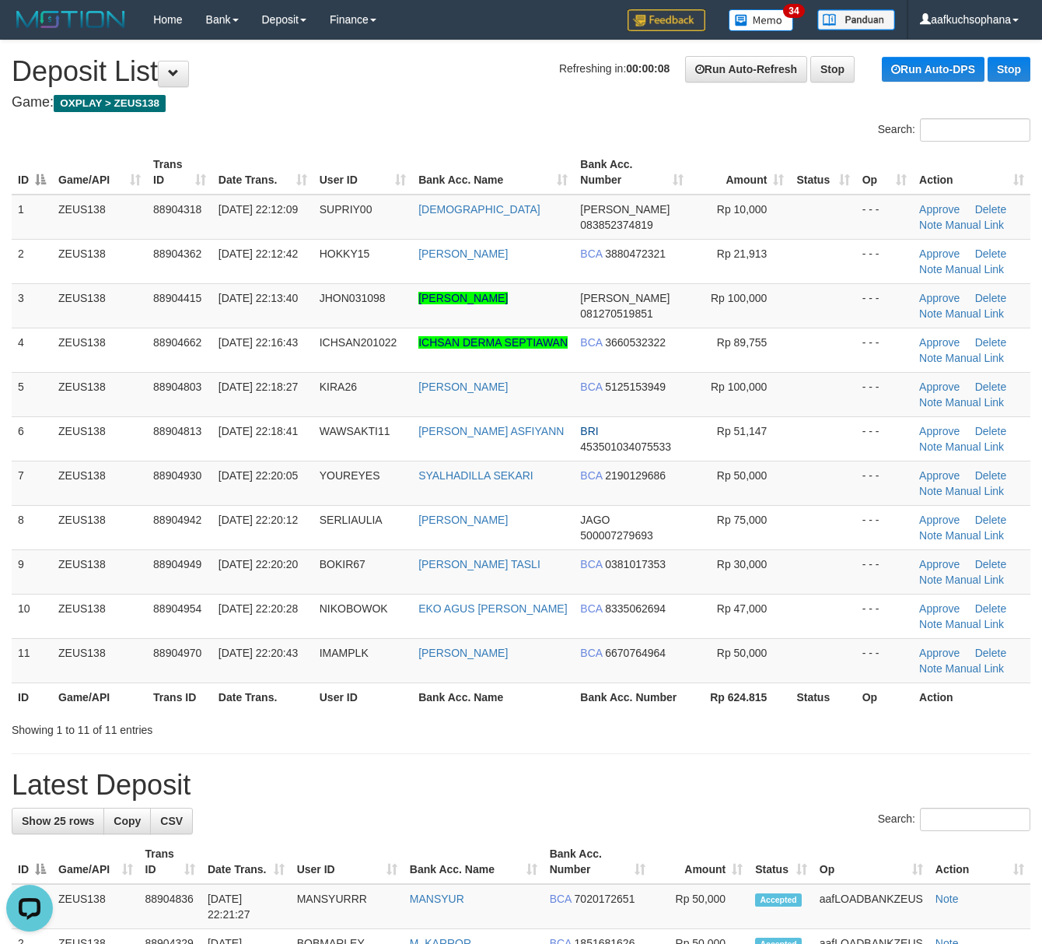
drag, startPoint x: 599, startPoint y: 728, endPoint x: 1055, endPoint y: 751, distance: 456.5
click at [605, 727] on div "Showing 1 to 11 of 11 entries" at bounding box center [521, 727] width 1042 height 22
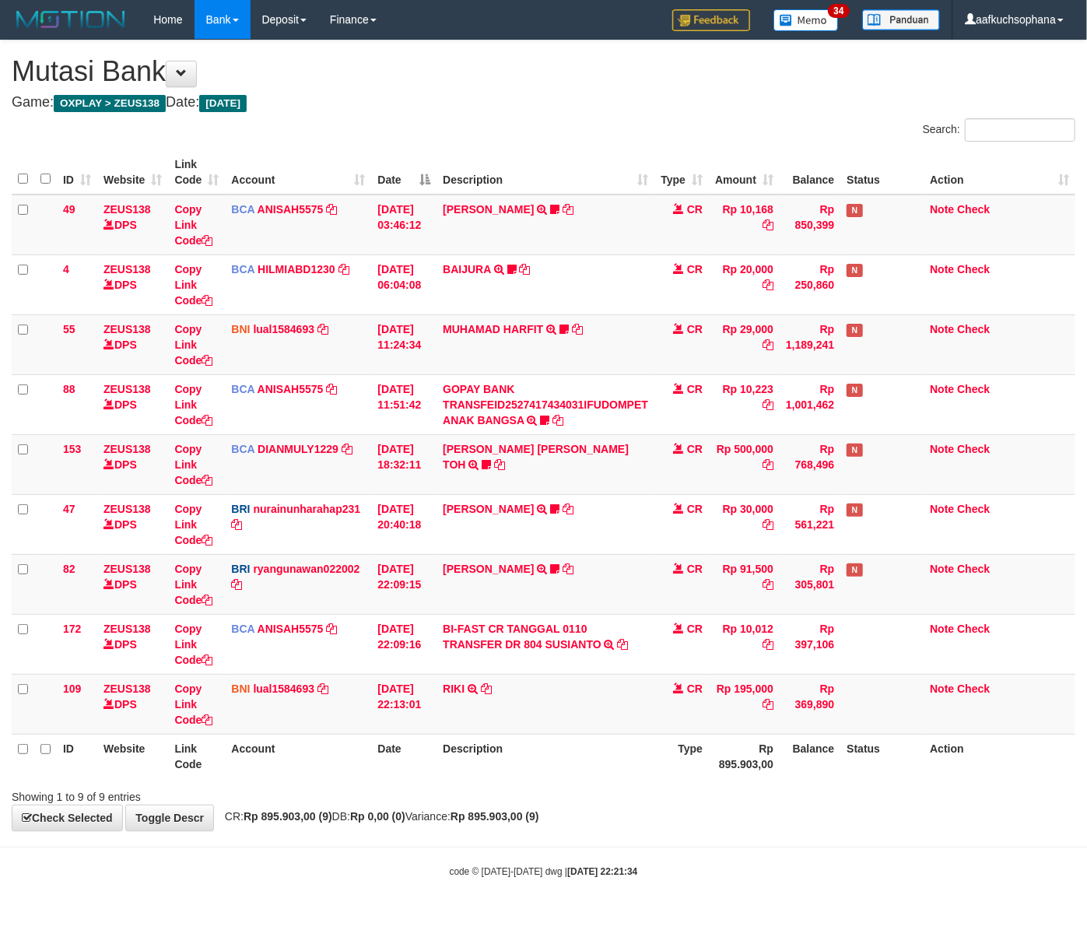
drag, startPoint x: 604, startPoint y: 845, endPoint x: 555, endPoint y: 832, distance: 49.8
click at [604, 845] on body "Toggle navigation Home Bank Account List Load By Website Group [OXPLAY] ZEUS138…" at bounding box center [543, 458] width 1087 height 917
drag, startPoint x: 328, startPoint y: 831, endPoint x: 9, endPoint y: 769, distance: 324.1
click at [325, 829] on div "**********" at bounding box center [543, 435] width 1087 height 790
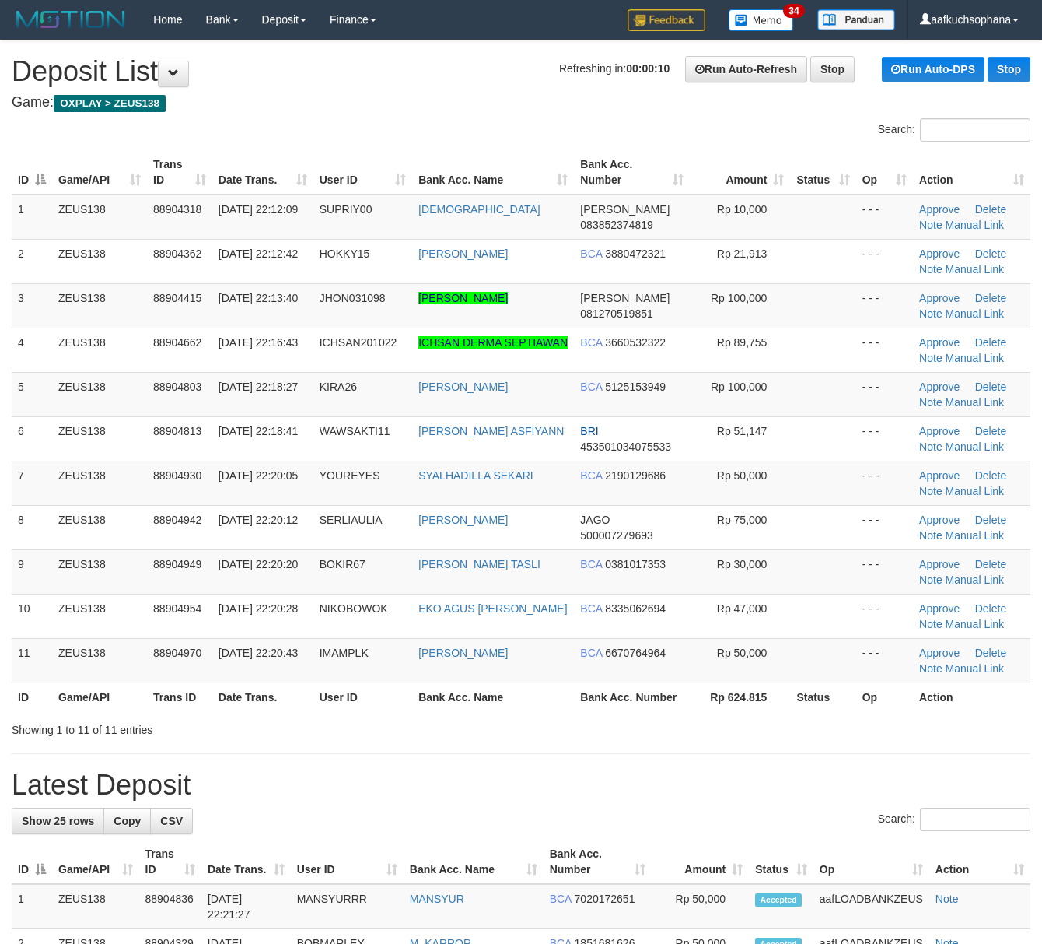
click at [750, 733] on div "Showing 1 to 11 of 11 entries" at bounding box center [521, 727] width 1042 height 22
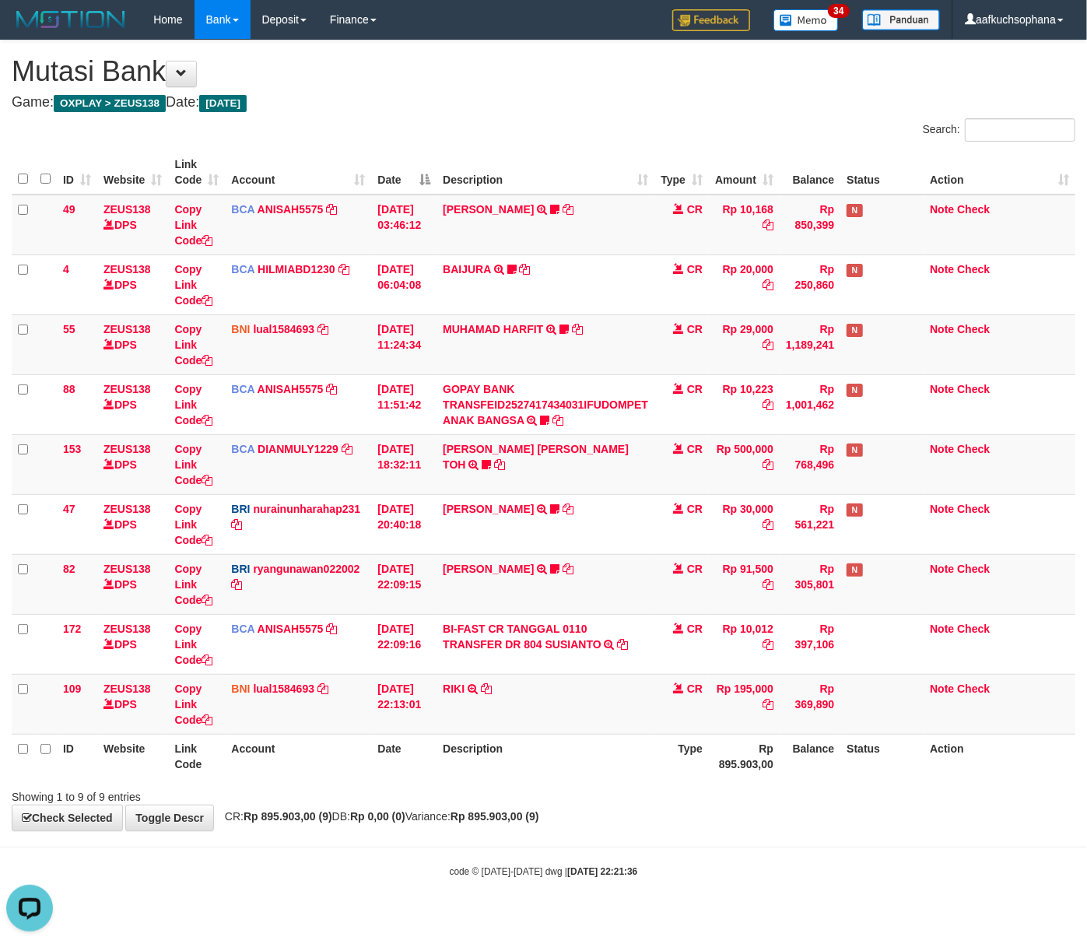
drag, startPoint x: 353, startPoint y: 854, endPoint x: 316, endPoint y: 842, distance: 39.4
click at [338, 850] on body "Toggle navigation Home Bank Account List Load By Website Group [OXPLAY] ZEUS138…" at bounding box center [543, 458] width 1087 height 917
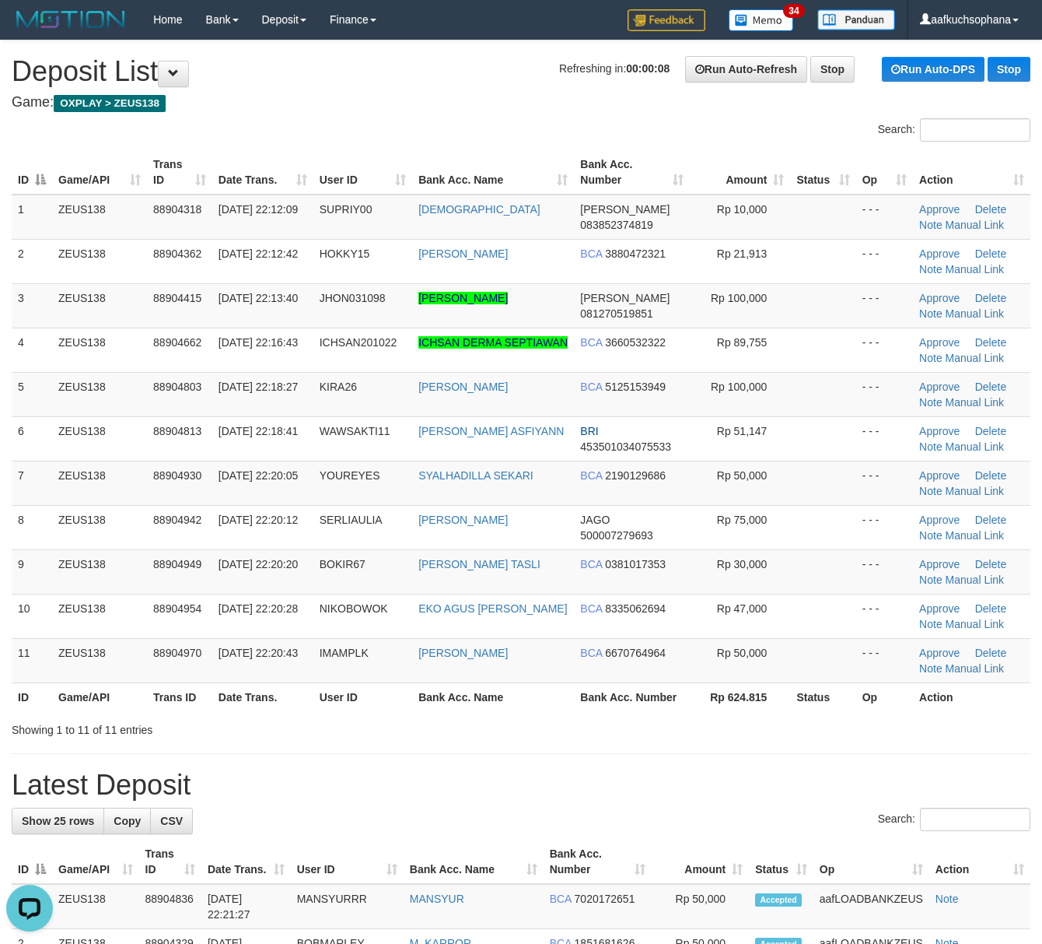
drag, startPoint x: 558, startPoint y: 727, endPoint x: 797, endPoint y: 748, distance: 240.6
click at [561, 727] on div "Showing 1 to 11 of 11 entries" at bounding box center [521, 727] width 1042 height 22
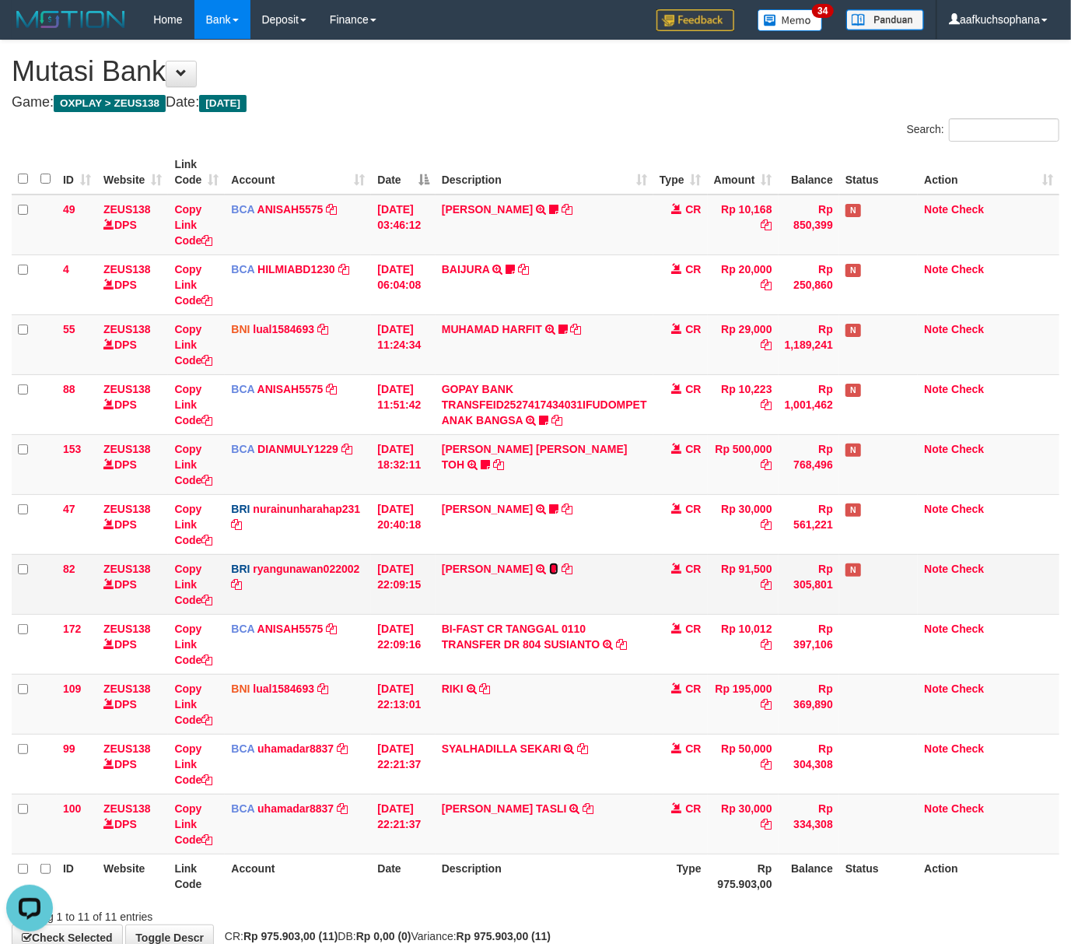
click at [559, 569] on icon at bounding box center [553, 568] width 9 height 11
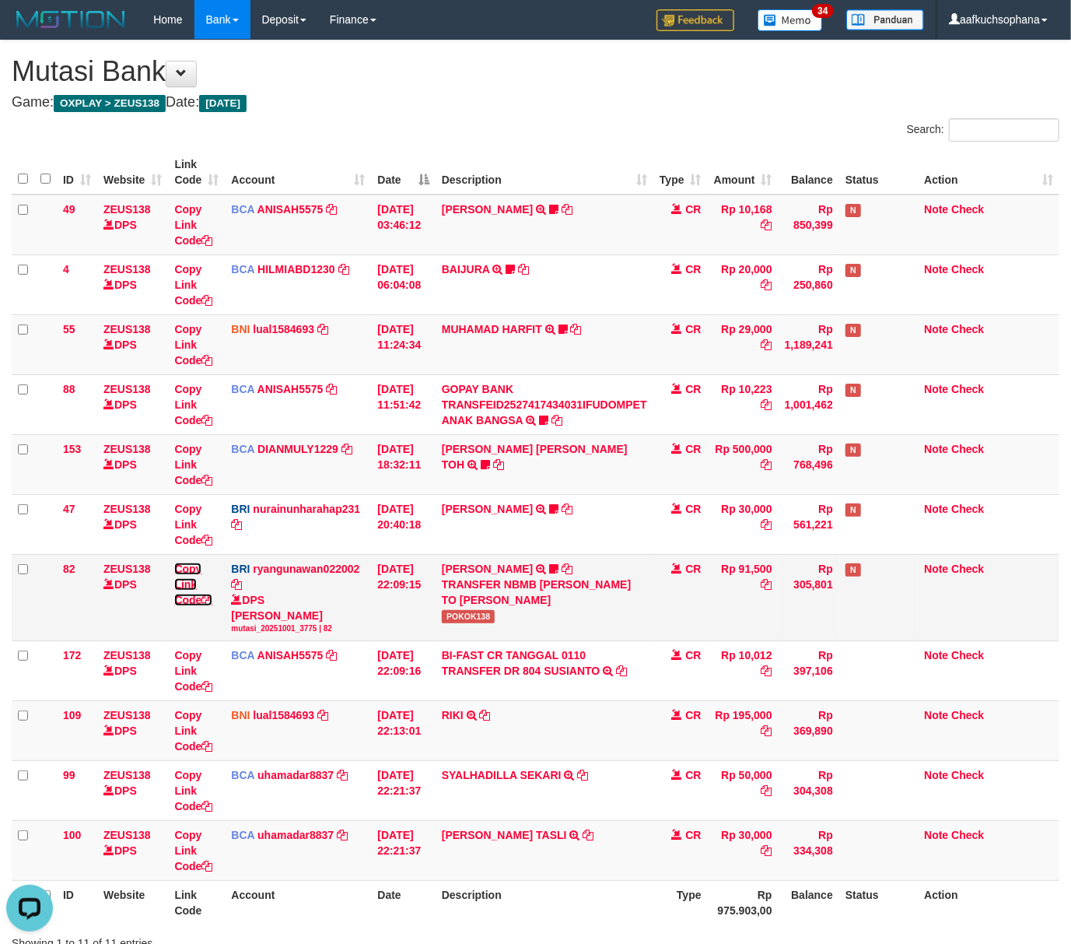
click at [212, 599] on icon at bounding box center [206, 599] width 11 height 11
click at [468, 611] on span "POKOK138" at bounding box center [469, 616] width 54 height 13
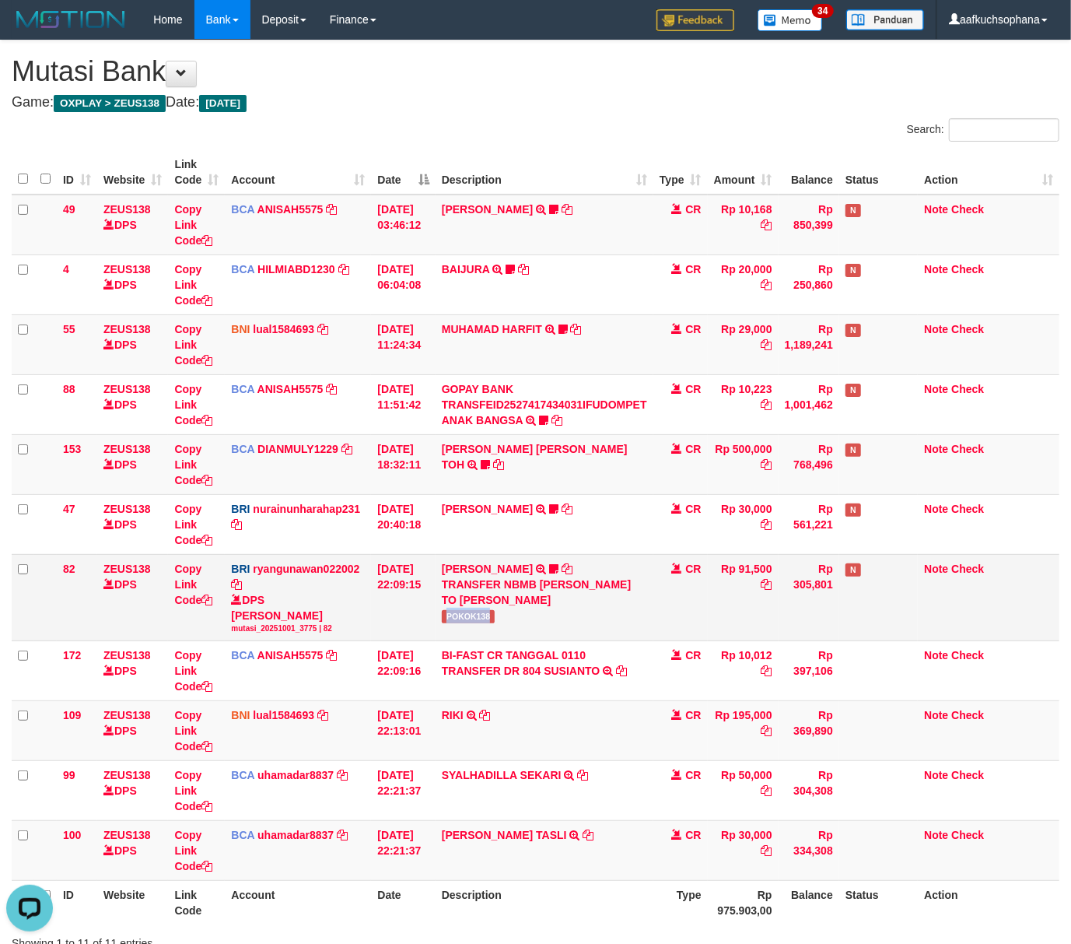
click at [468, 611] on span "POKOK138" at bounding box center [469, 616] width 54 height 13
copy tr "POKOK138"
drag, startPoint x: 520, startPoint y: 853, endPoint x: 563, endPoint y: 864, distance: 44.2
click at [548, 864] on td "ARIF HIDAYAT TASLI TRSF E-BANKING CR 0110/FTSCY/WS95031 30000.00ARIF HIDAYAT TA…" at bounding box center [545, 851] width 218 height 60
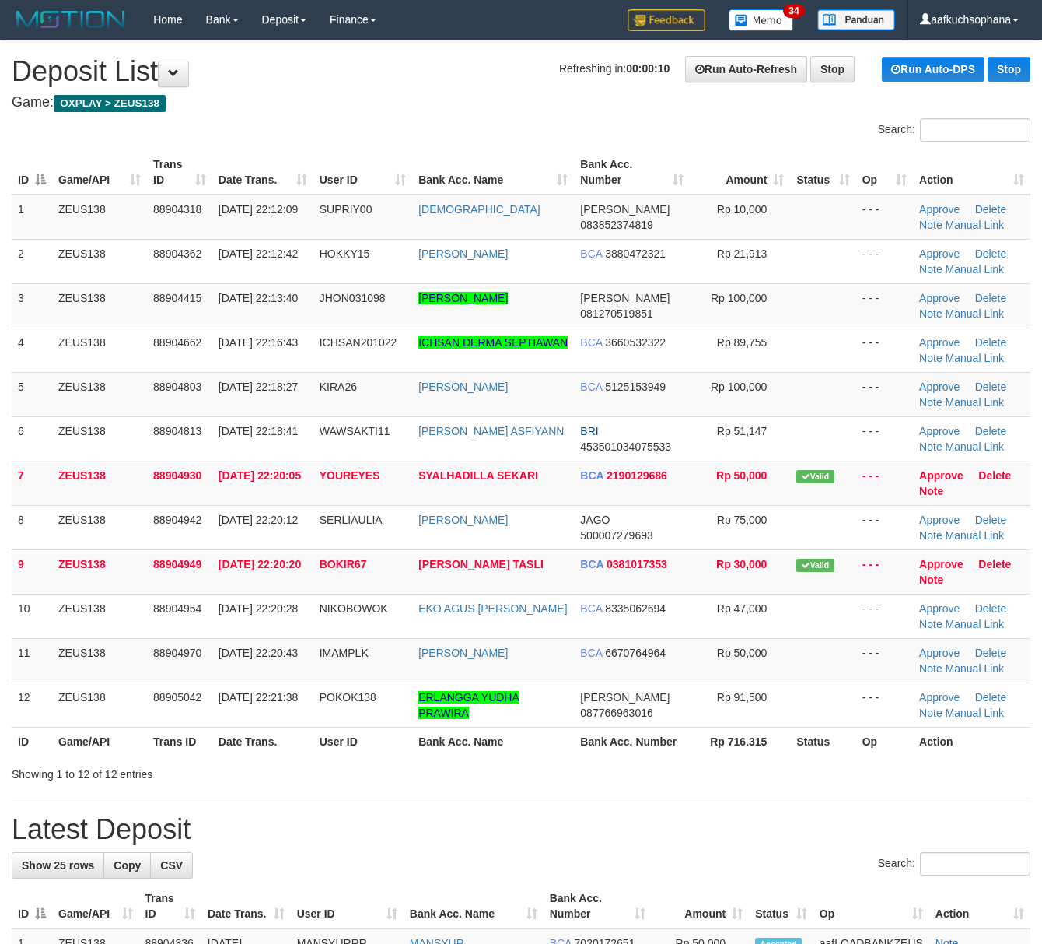
click at [673, 778] on div "Showing 1 to 12 of 12 entries" at bounding box center [521, 771] width 1042 height 22
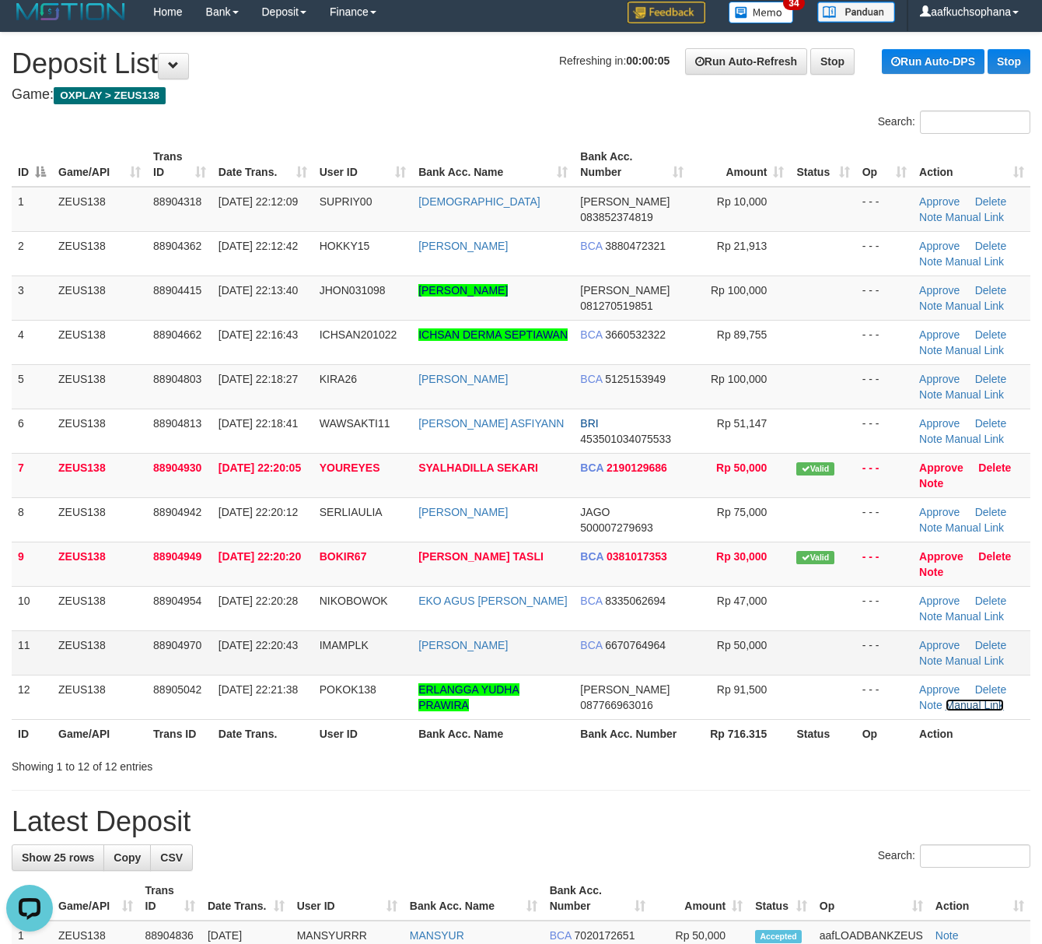
drag, startPoint x: 959, startPoint y: 710, endPoint x: 897, endPoint y: 664, distance: 76.9
click at [959, 710] on link "Manual Link" at bounding box center [975, 705] width 59 height 12
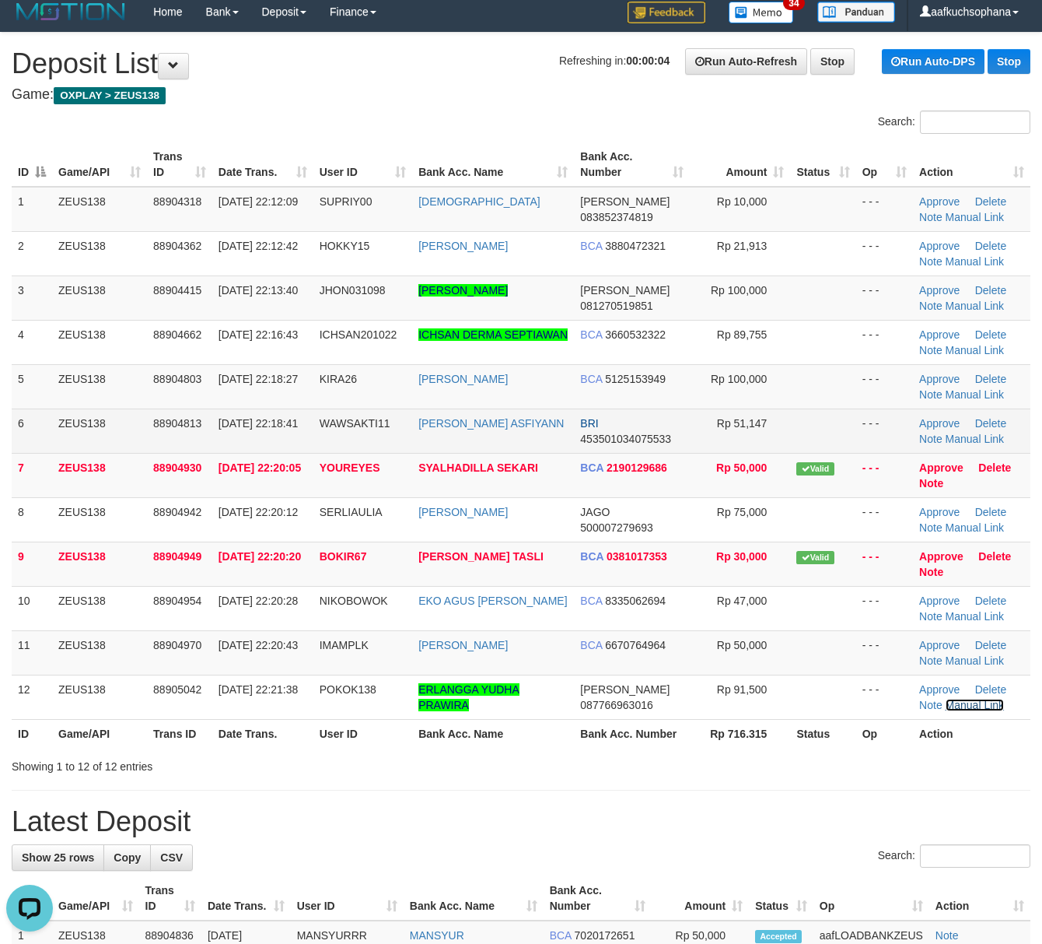
click at [946, 699] on link "Manual Link" at bounding box center [975, 705] width 59 height 12
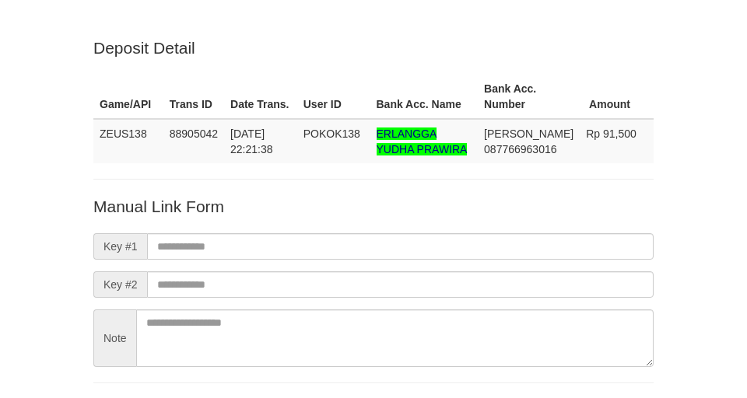
scroll to position [115, 0]
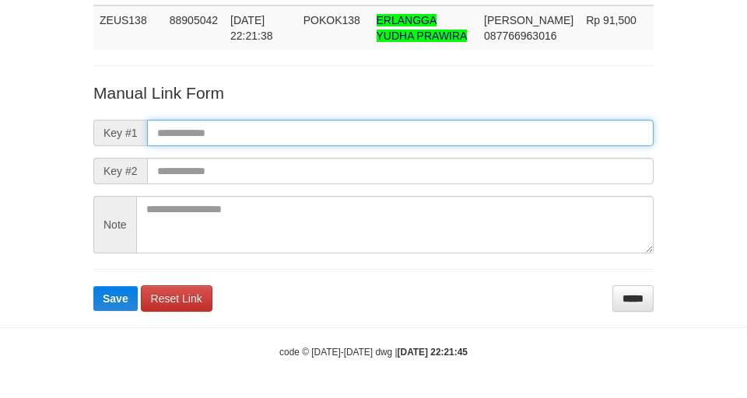
click at [588, 125] on input "text" at bounding box center [400, 133] width 506 height 26
paste input "**********"
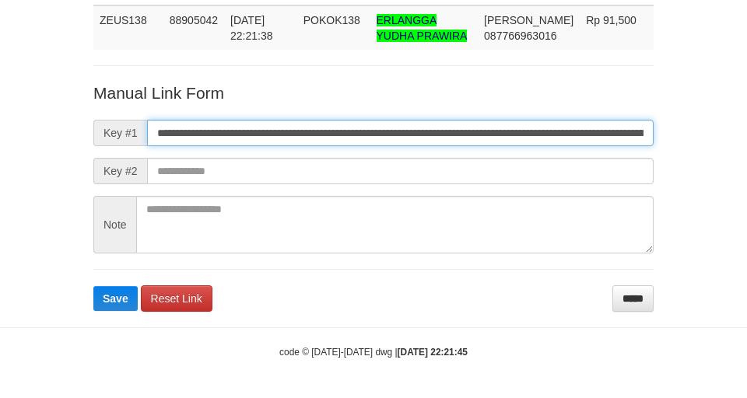
type input "**********"
click at [93, 286] on button "Save" at bounding box center [115, 298] width 44 height 25
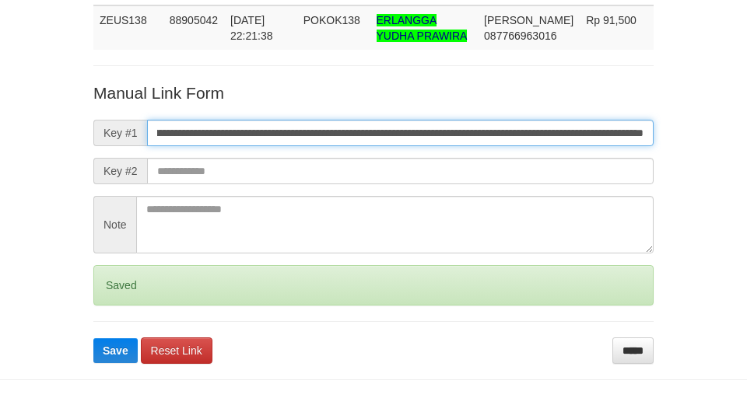
click at [93, 338] on button "Save" at bounding box center [115, 350] width 44 height 25
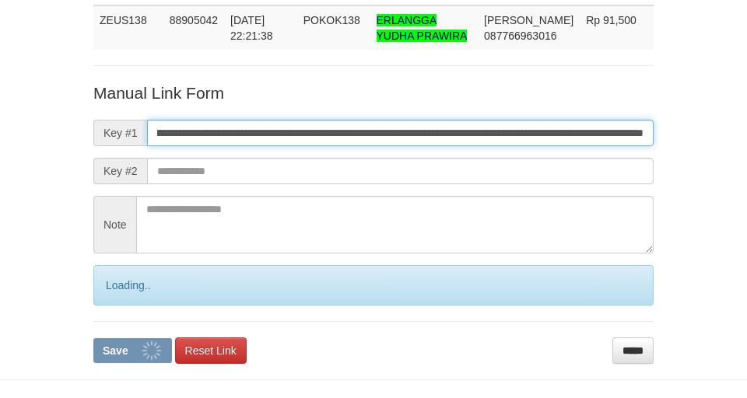
click at [93, 338] on button "Save" at bounding box center [132, 350] width 79 height 25
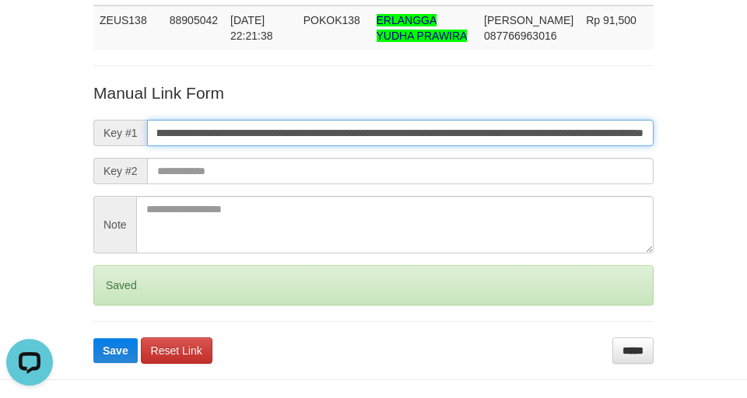
click at [93, 338] on button "Save" at bounding box center [115, 350] width 44 height 25
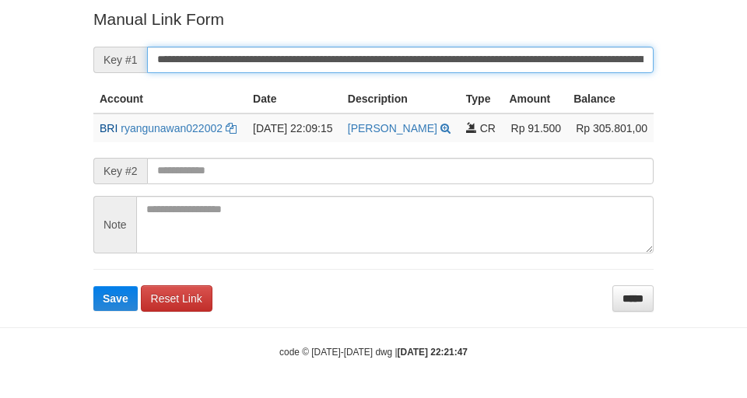
click at [93, 286] on button "Save" at bounding box center [115, 298] width 44 height 25
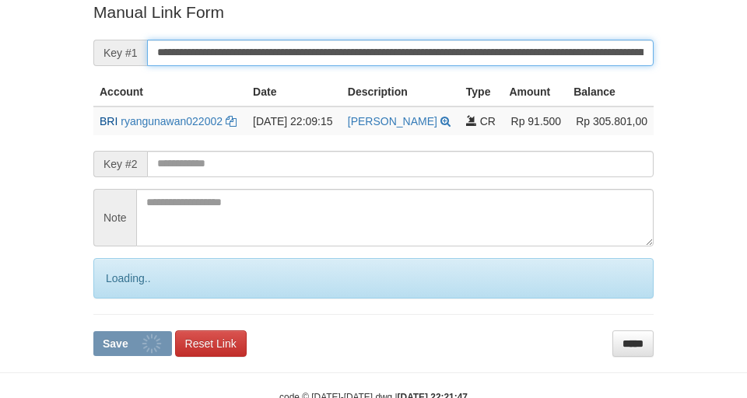
click at [467, 61] on input "**********" at bounding box center [400, 53] width 506 height 26
click at [93, 331] on button "Save" at bounding box center [132, 343] width 79 height 25
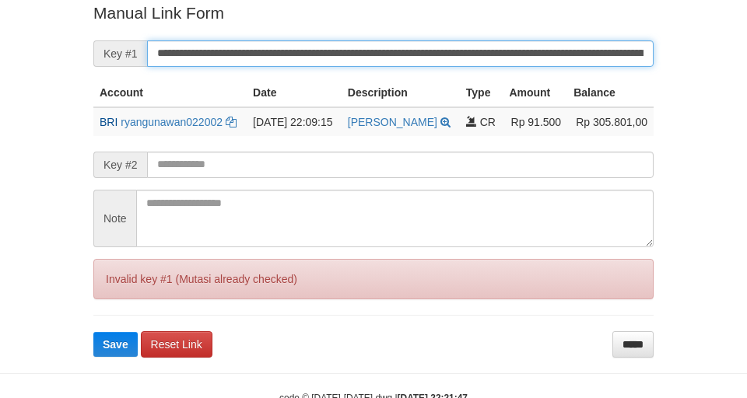
click at [467, 61] on input "**********" at bounding box center [400, 53] width 506 height 26
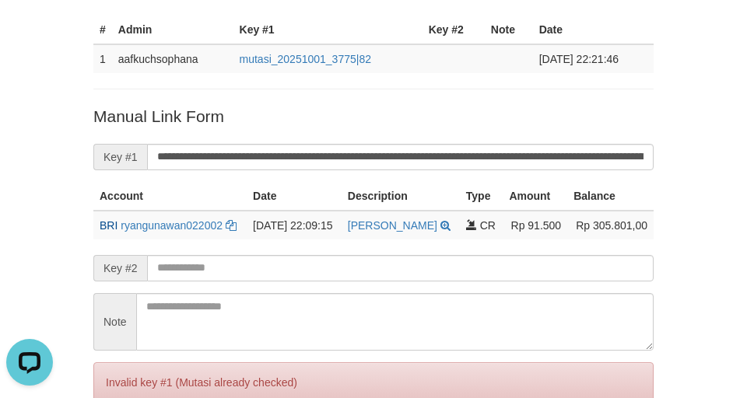
click at [176, 116] on p "Manual Link Form" at bounding box center [373, 116] width 560 height 23
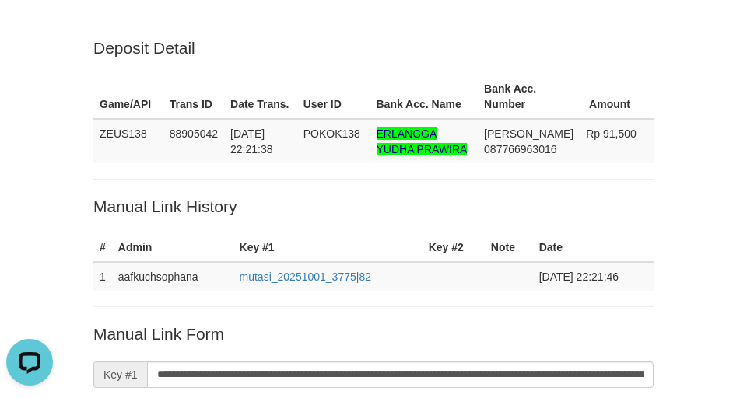
click at [219, 103] on th "Trans ID" at bounding box center [193, 97] width 61 height 44
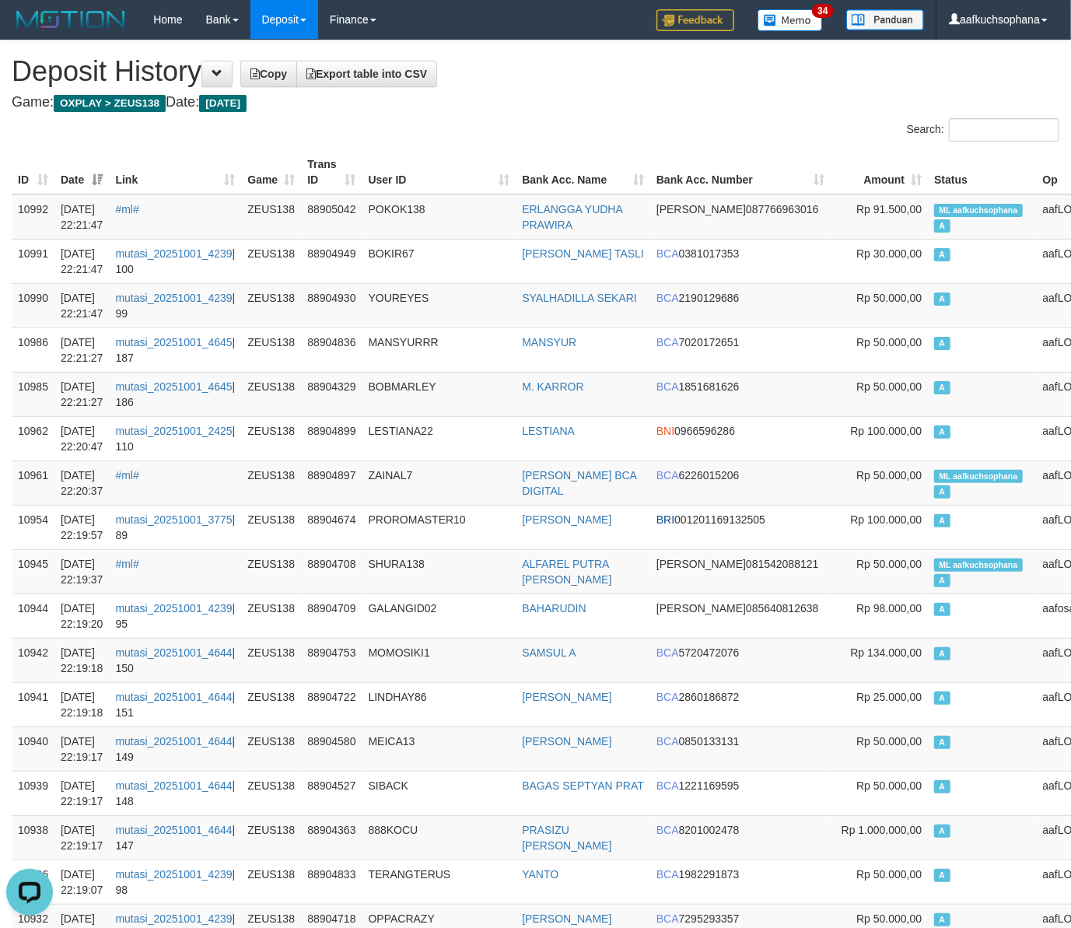
drag, startPoint x: 582, startPoint y: 106, endPoint x: 537, endPoint y: 82, distance: 50.8
click at [559, 95] on h4 "Game: OXPLAY > ZEUS138 Date: Today" at bounding box center [536, 103] width 1048 height 16
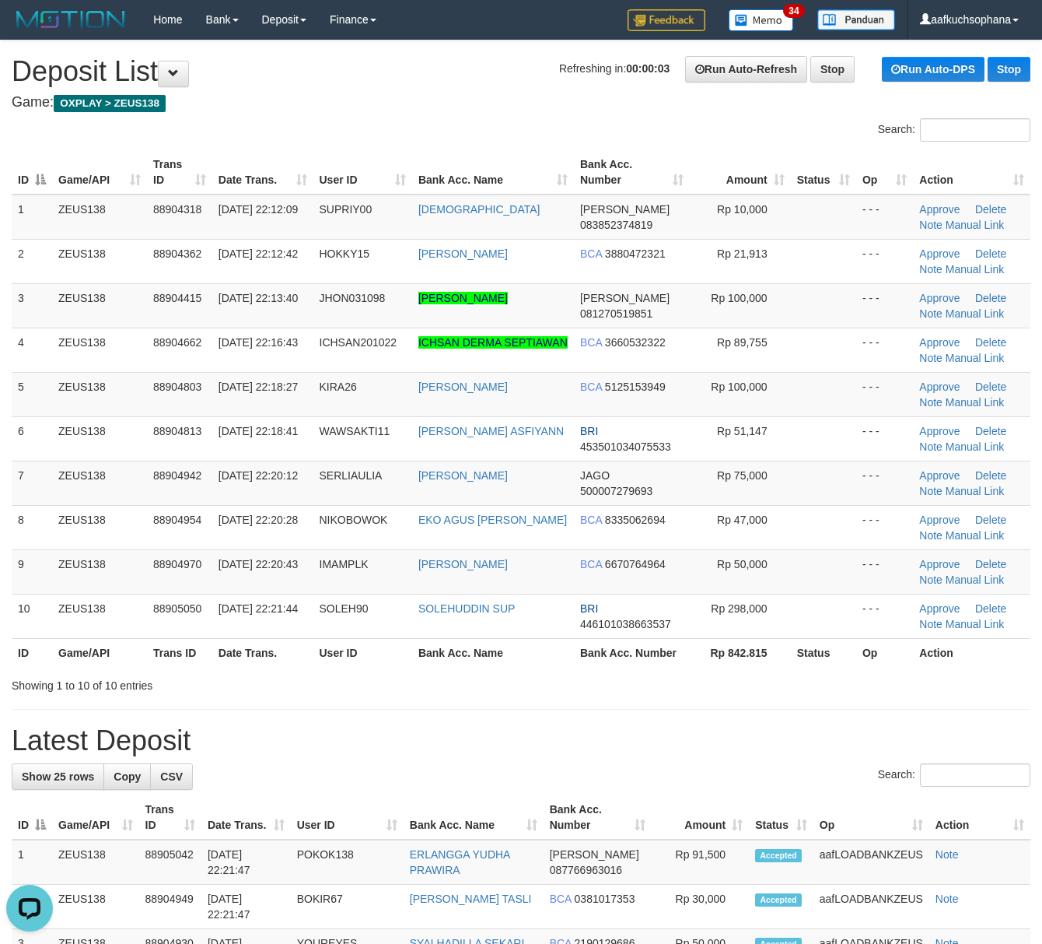
drag, startPoint x: 632, startPoint y: 719, endPoint x: 754, endPoint y: 725, distance: 121.5
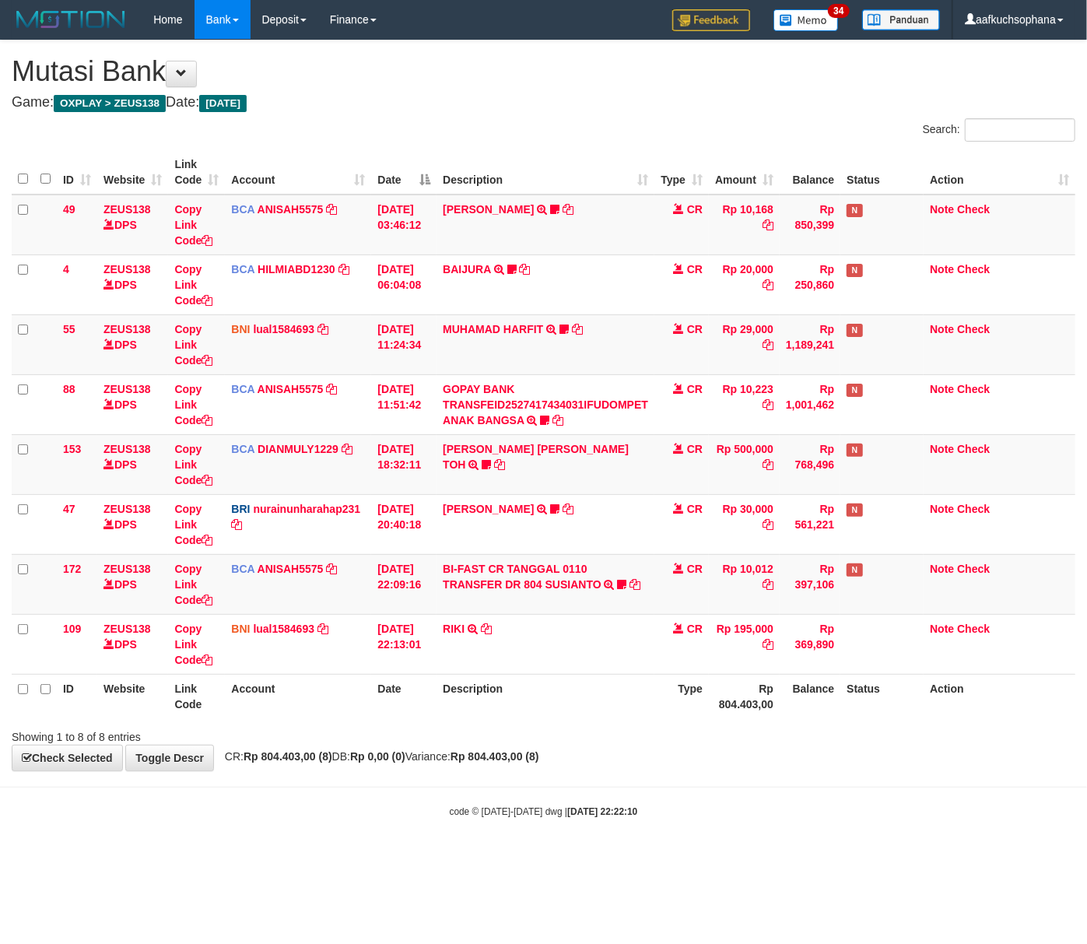
click at [636, 826] on body "Toggle navigation Home Bank Account List Load By Website Group [OXPLAY] ZEUS138…" at bounding box center [543, 428] width 1087 height 857
click at [462, 790] on body "Toggle navigation Home Bank Account List Load By Website Group [OXPLAY] ZEUS138…" at bounding box center [543, 428] width 1087 height 857
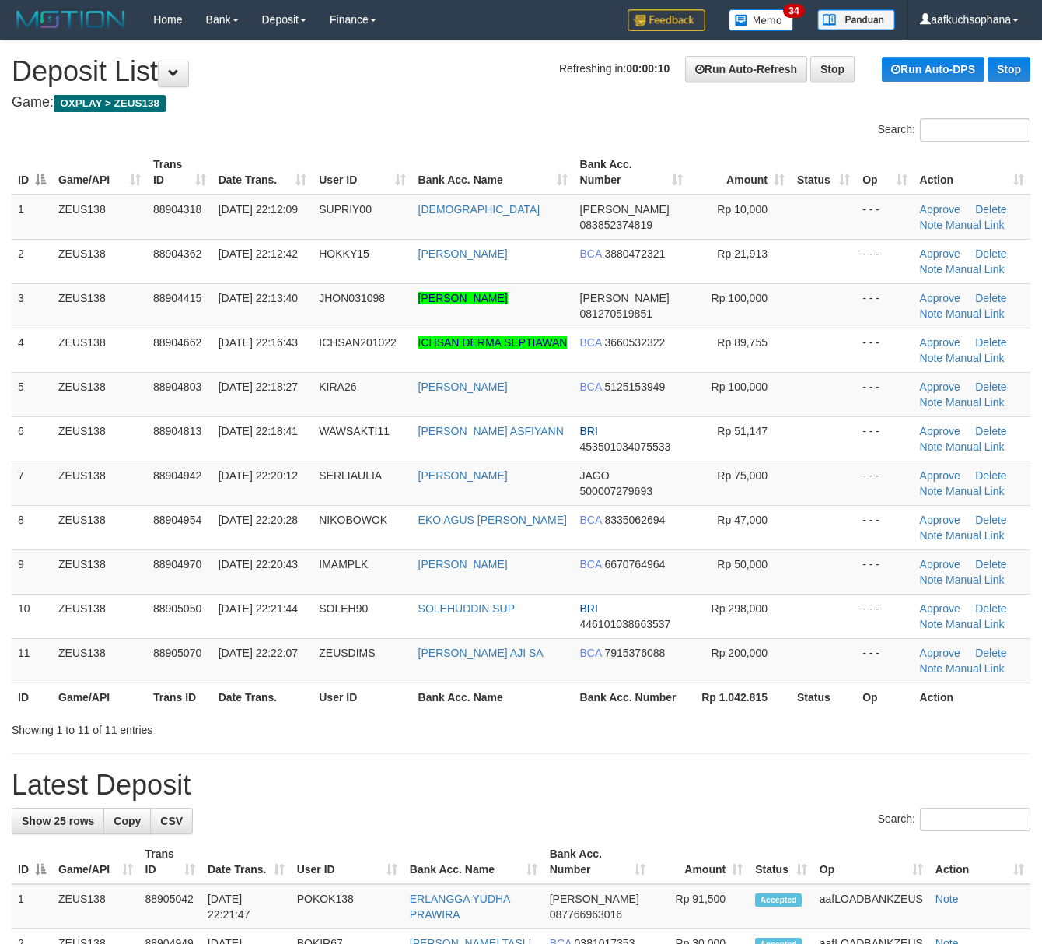
click at [548, 734] on div "Showing 1 to 11 of 11 entries" at bounding box center [521, 727] width 1042 height 22
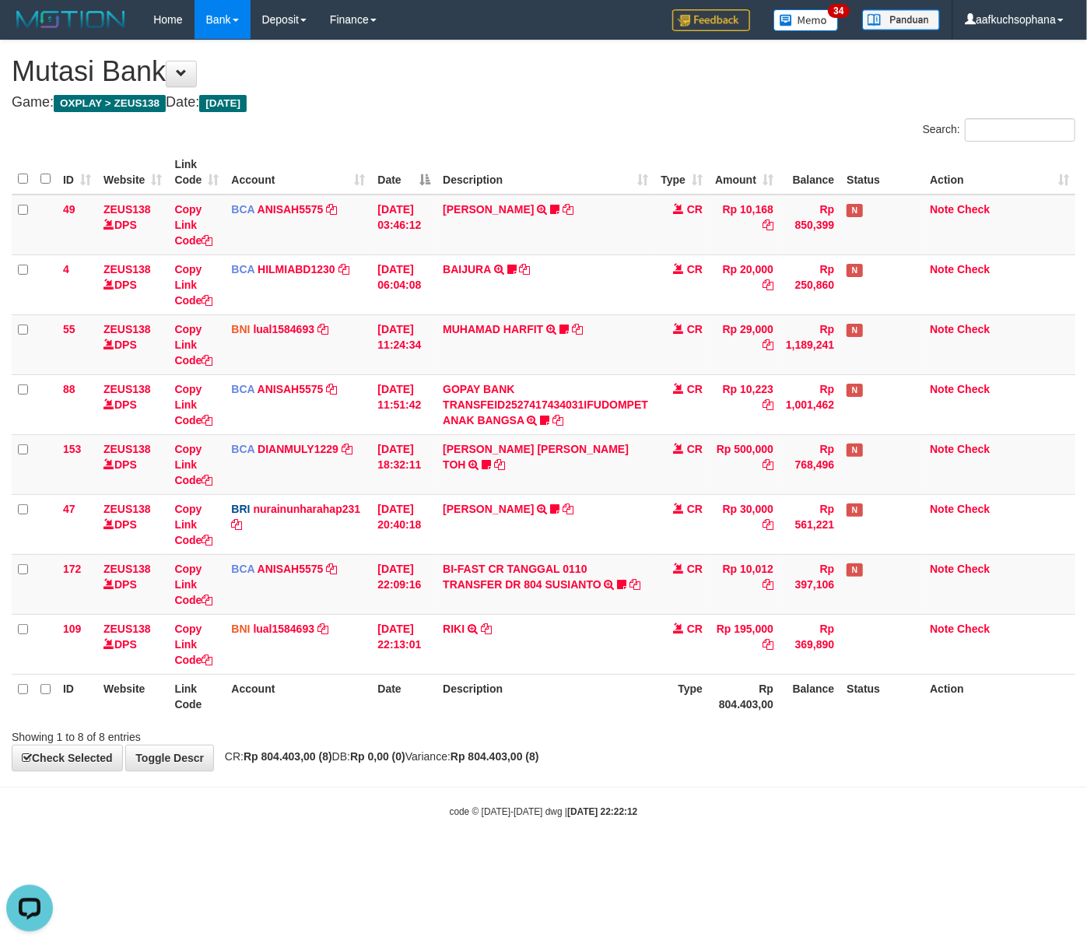
click at [462, 784] on body "Toggle navigation Home Bank Account List Load By Website Group [OXPLAY] ZEUS138…" at bounding box center [543, 428] width 1087 height 857
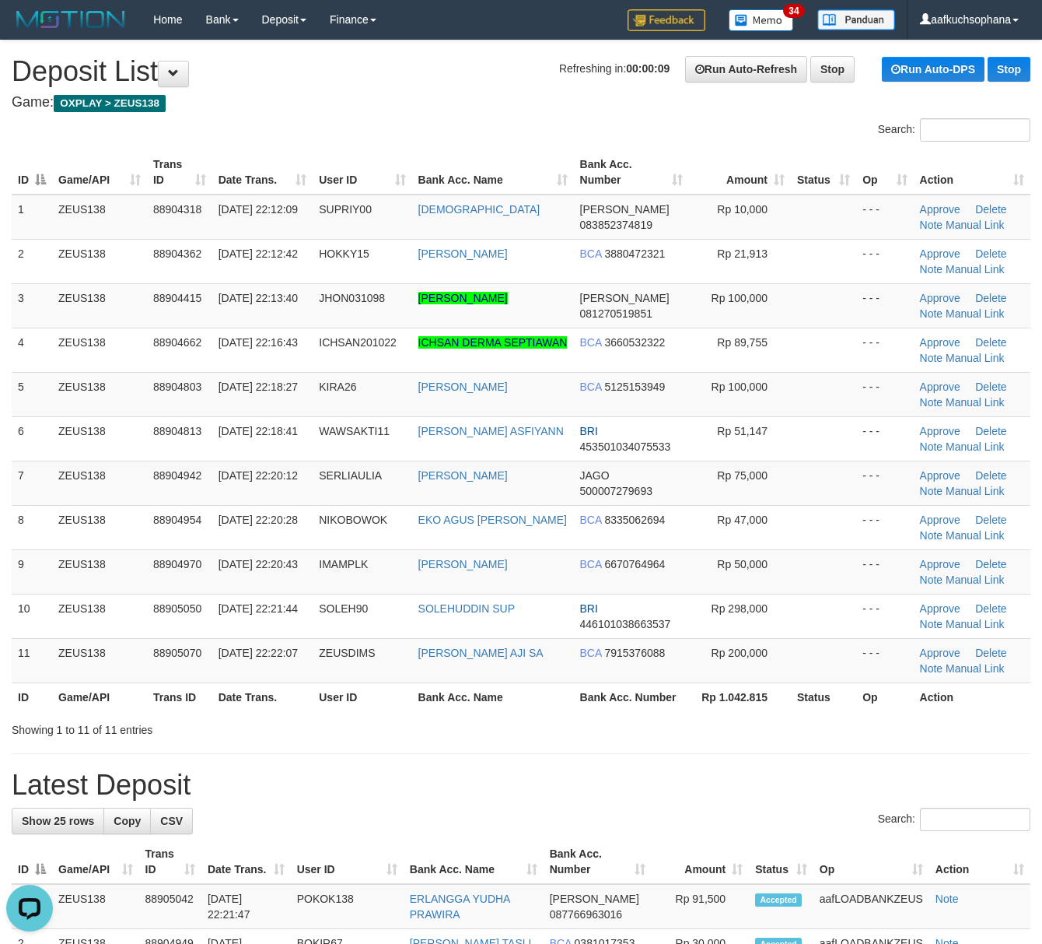
drag, startPoint x: 729, startPoint y: 734, endPoint x: 752, endPoint y: 734, distance: 22.6
click at [752, 734] on div "Showing 1 to 11 of 11 entries" at bounding box center [521, 727] width 1042 height 22
drag, startPoint x: 794, startPoint y: 739, endPoint x: 929, endPoint y: 745, distance: 134.7
click at [794, 738] on div "Showing 1 to 11 of 11 entries" at bounding box center [521, 727] width 1042 height 22
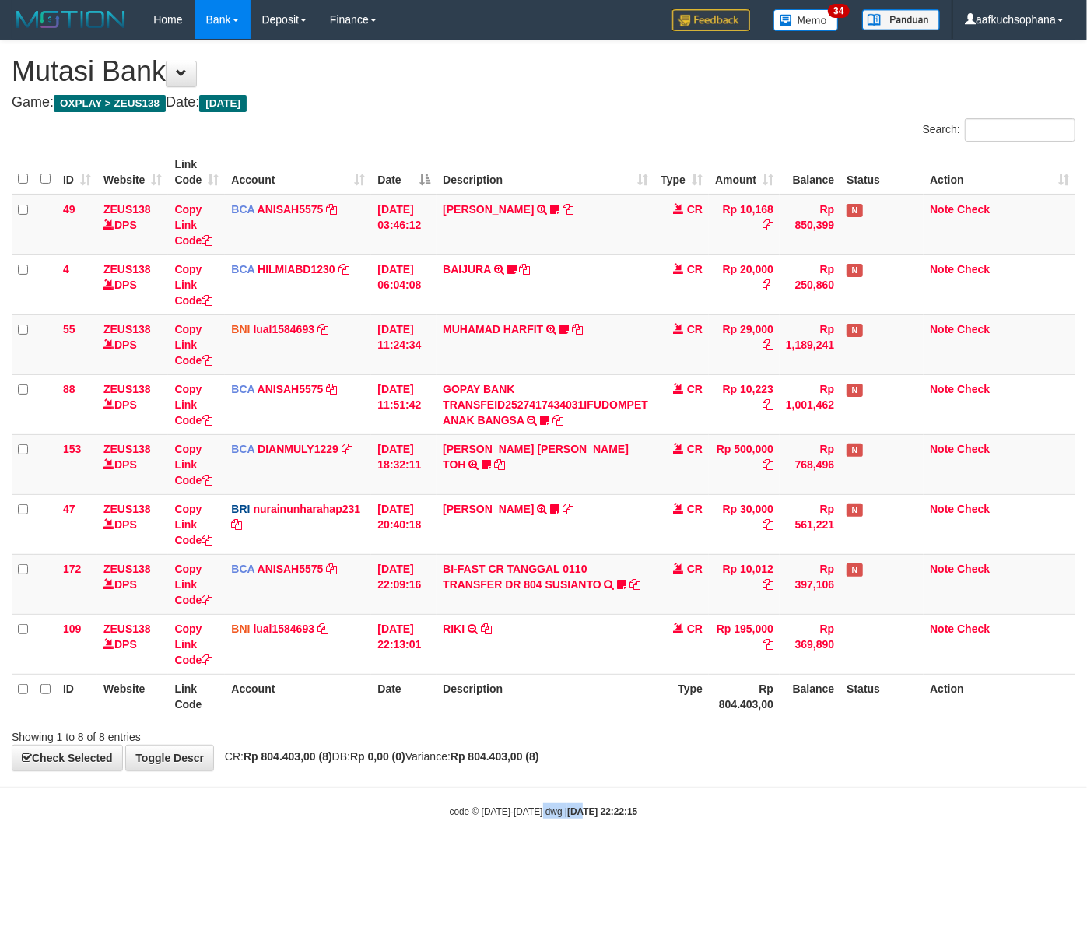
click at [567, 822] on body "Toggle navigation Home Bank Account List Load By Website Group [OXPLAY] ZEUS138…" at bounding box center [543, 428] width 1087 height 857
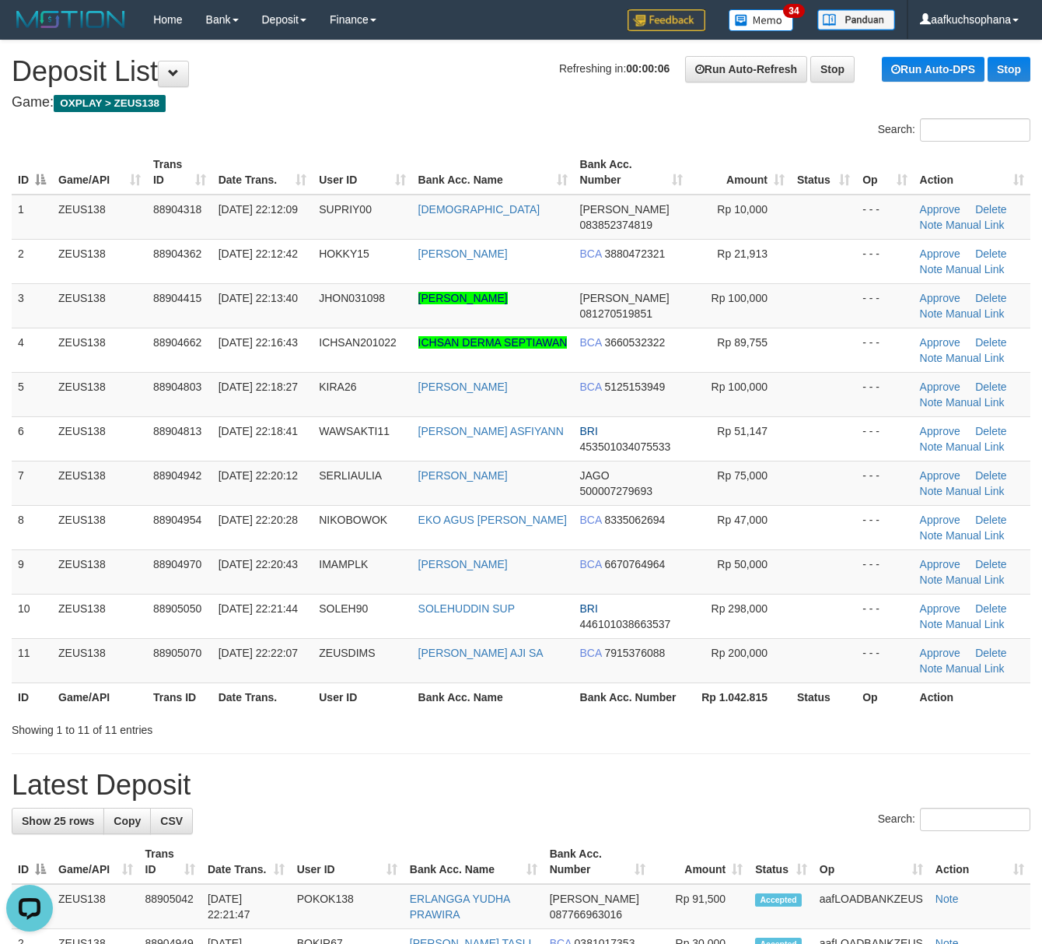
drag, startPoint x: 694, startPoint y: 781, endPoint x: 1053, endPoint y: 772, distance: 359.5
click at [701, 781] on h1 "Latest Deposit" at bounding box center [521, 784] width 1019 height 31
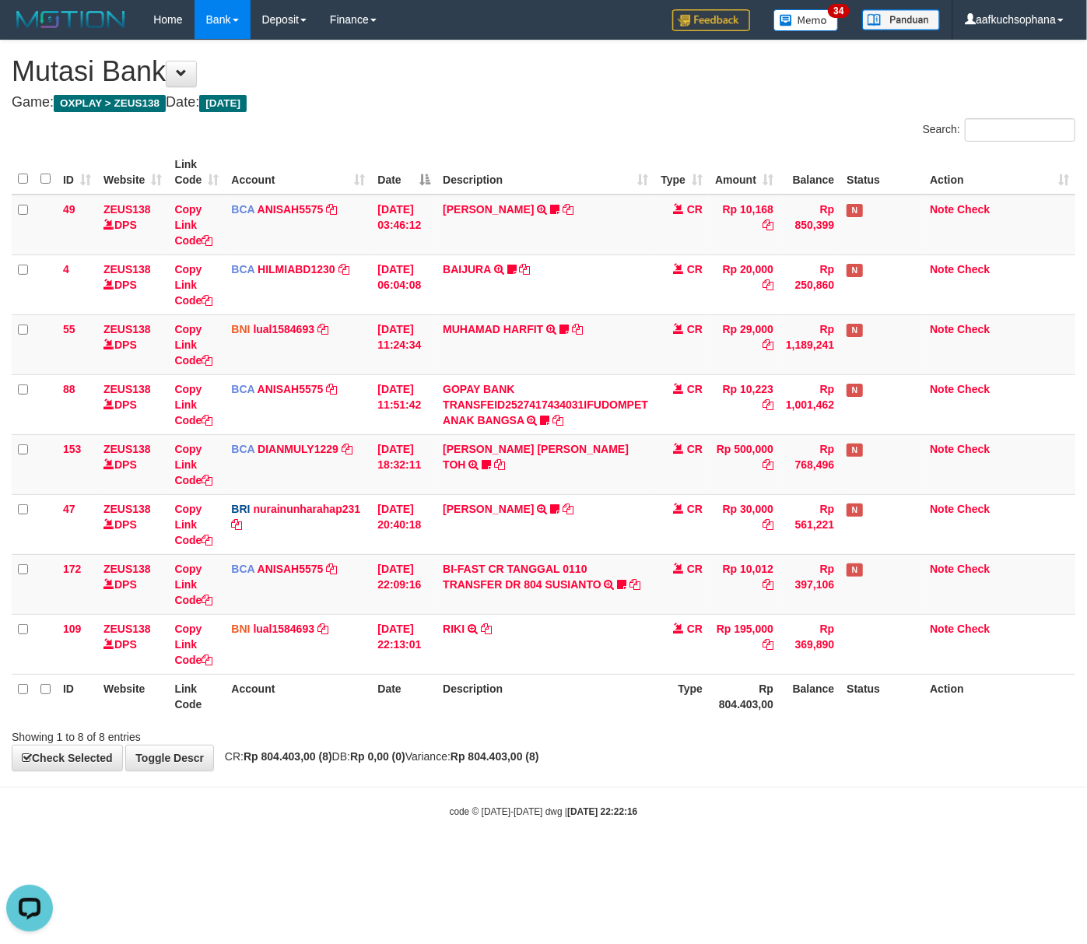
drag, startPoint x: 440, startPoint y: 809, endPoint x: 3, endPoint y: 786, distance: 437.1
click at [409, 795] on body "Toggle navigation Home Bank Account List Load By Website Group [OXPLAY] ZEUS138…" at bounding box center [543, 428] width 1087 height 857
drag, startPoint x: 526, startPoint y: 822, endPoint x: 142, endPoint y: 782, distance: 386.4
click at [517, 822] on body "Toggle navigation Home Bank Account List Load By Website Group [OXPLAY] ZEUS138…" at bounding box center [543, 428] width 1087 height 857
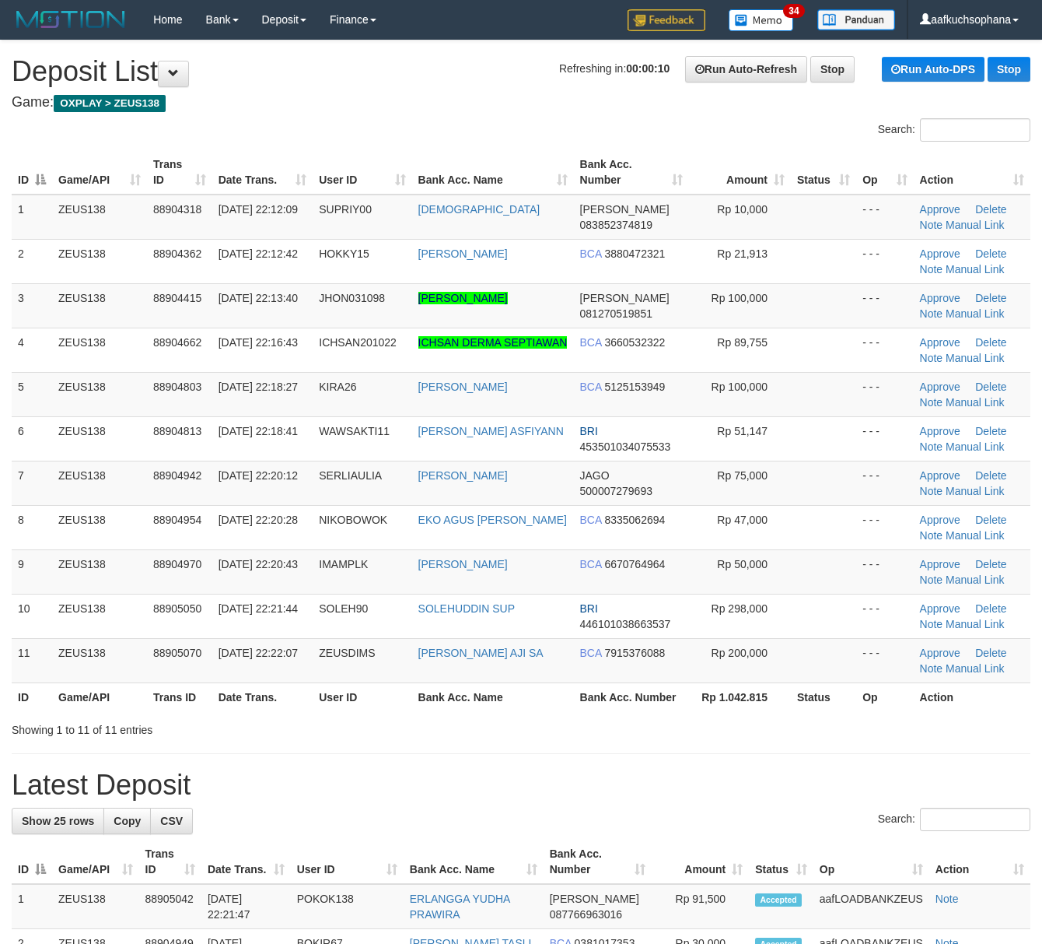
drag, startPoint x: 790, startPoint y: 722, endPoint x: 1052, endPoint y: 756, distance: 263.6
click at [794, 723] on div "Showing 1 to 11 of 11 entries" at bounding box center [521, 727] width 1042 height 22
drag, startPoint x: 766, startPoint y: 747, endPoint x: 791, endPoint y: 747, distance: 25.7
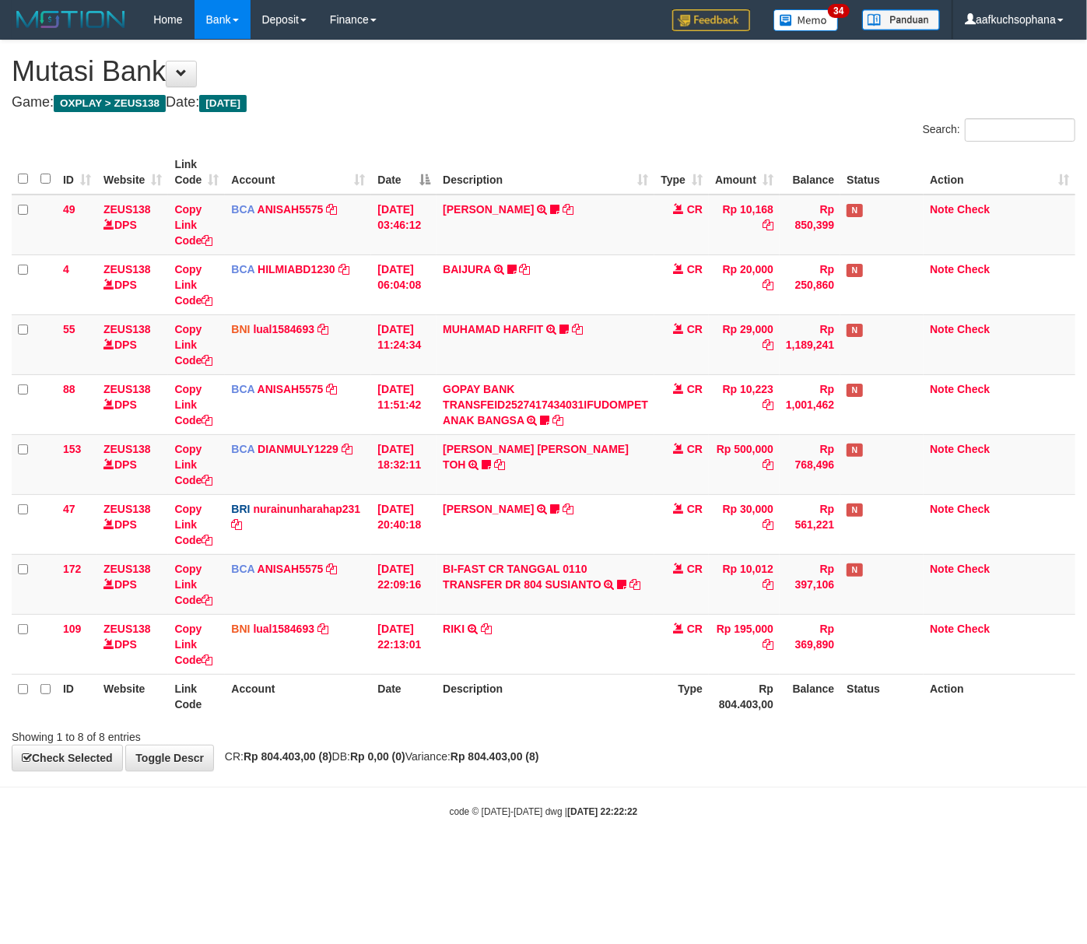
click at [583, 857] on html "Toggle navigation Home Bank Account List Load By Website Group [OXPLAY] ZEUS138…" at bounding box center [543, 428] width 1087 height 857
click at [393, 854] on body "Toggle navigation Home Bank Account List Load By Website Group [OXPLAY] ZEUS138…" at bounding box center [543, 428] width 1087 height 857
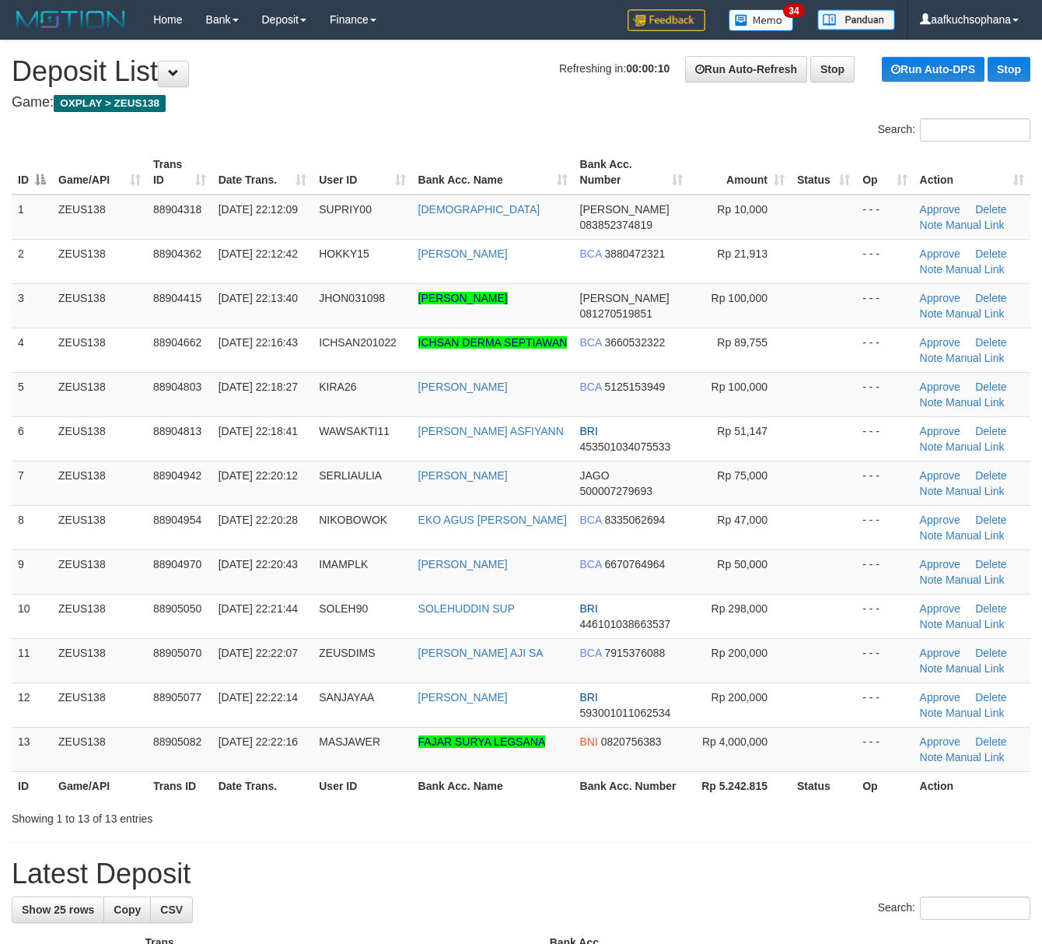
click at [674, 818] on div "Showing 1 to 13 of 13 entries" at bounding box center [521, 815] width 1042 height 22
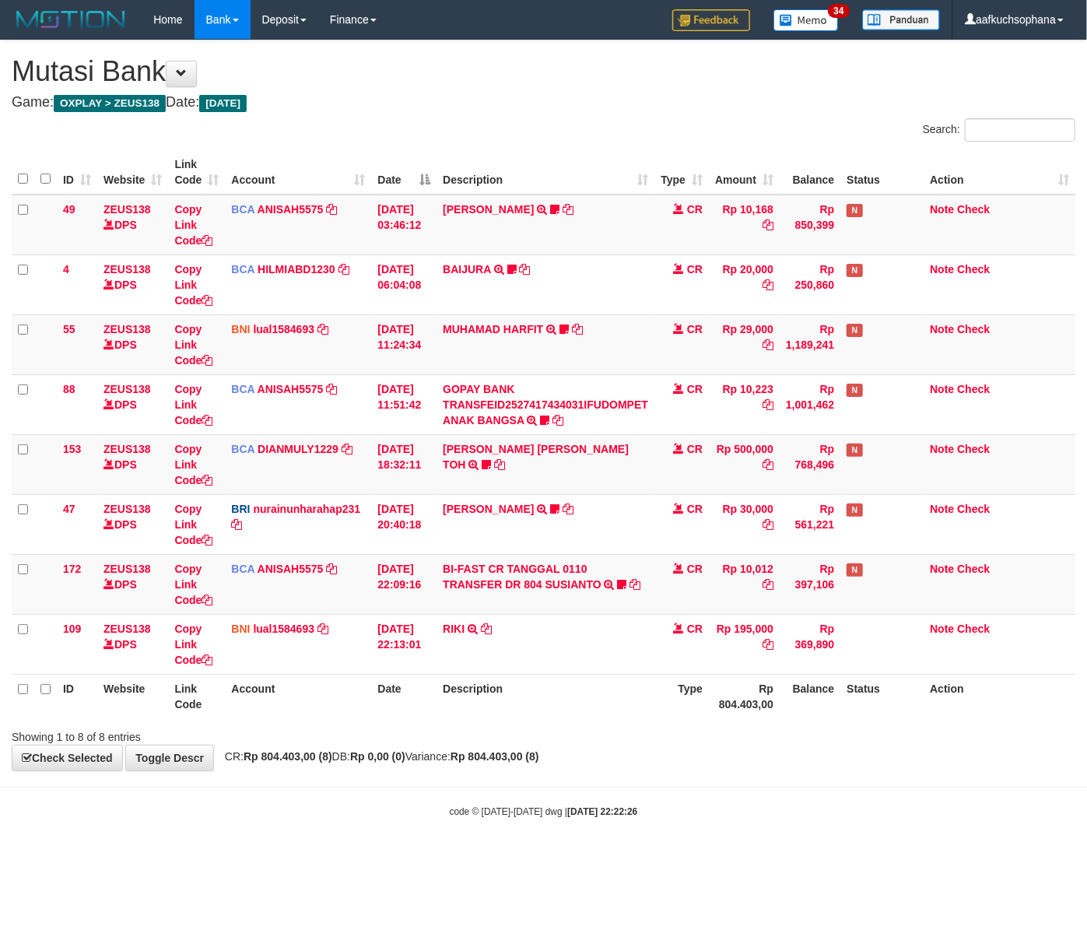
click at [424, 826] on body "Toggle navigation Home Bank Account List Load By Website Group [OXPLAY] ZEUS138…" at bounding box center [543, 428] width 1087 height 857
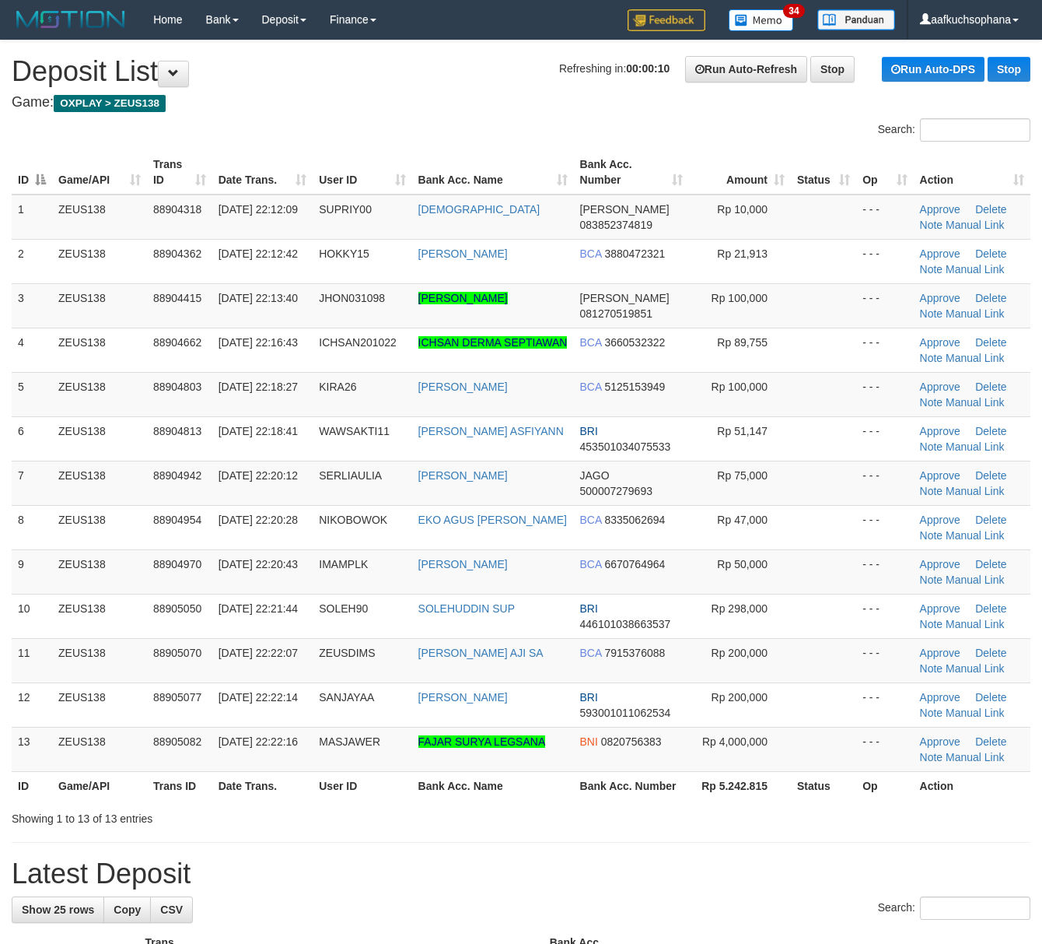
click at [733, 813] on div "Showing 1 to 13 of 13 entries" at bounding box center [521, 815] width 1042 height 22
